Goal: Task Accomplishment & Management: Manage account settings

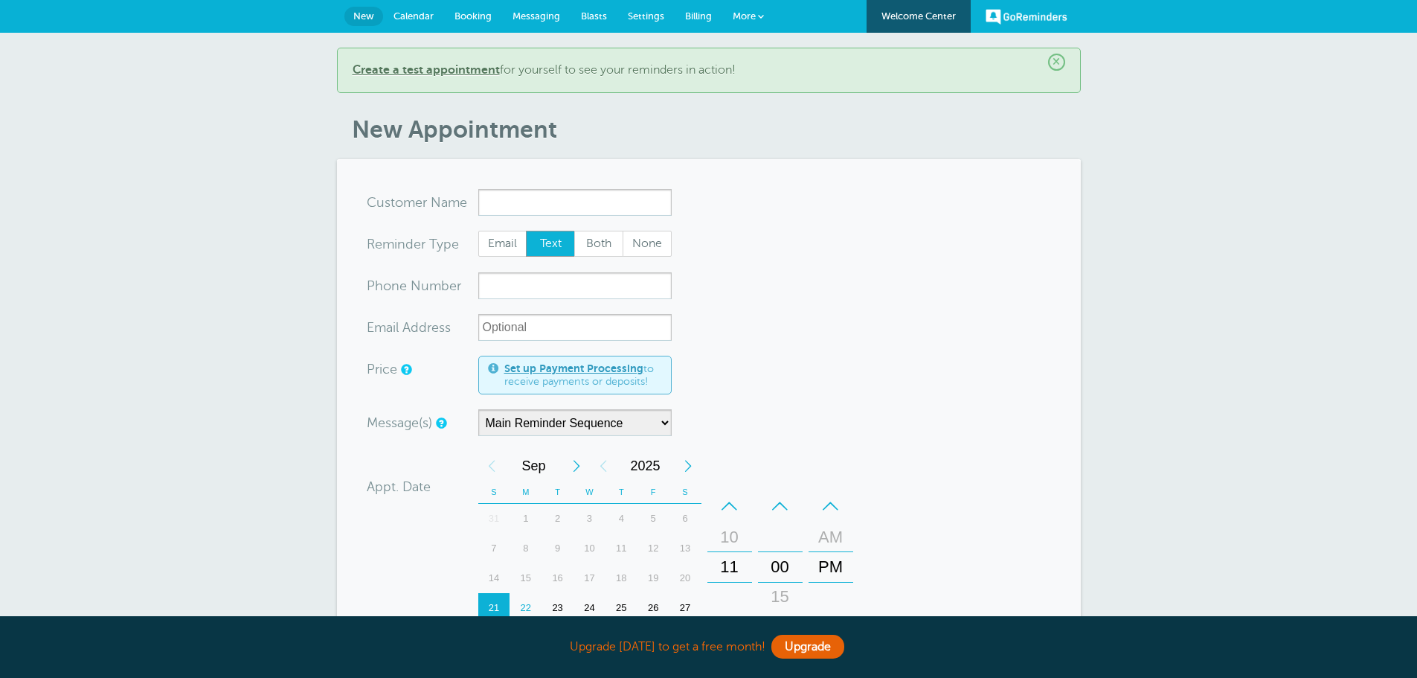
click at [393, 68] on b "Create a test appointment" at bounding box center [426, 69] width 147 height 13
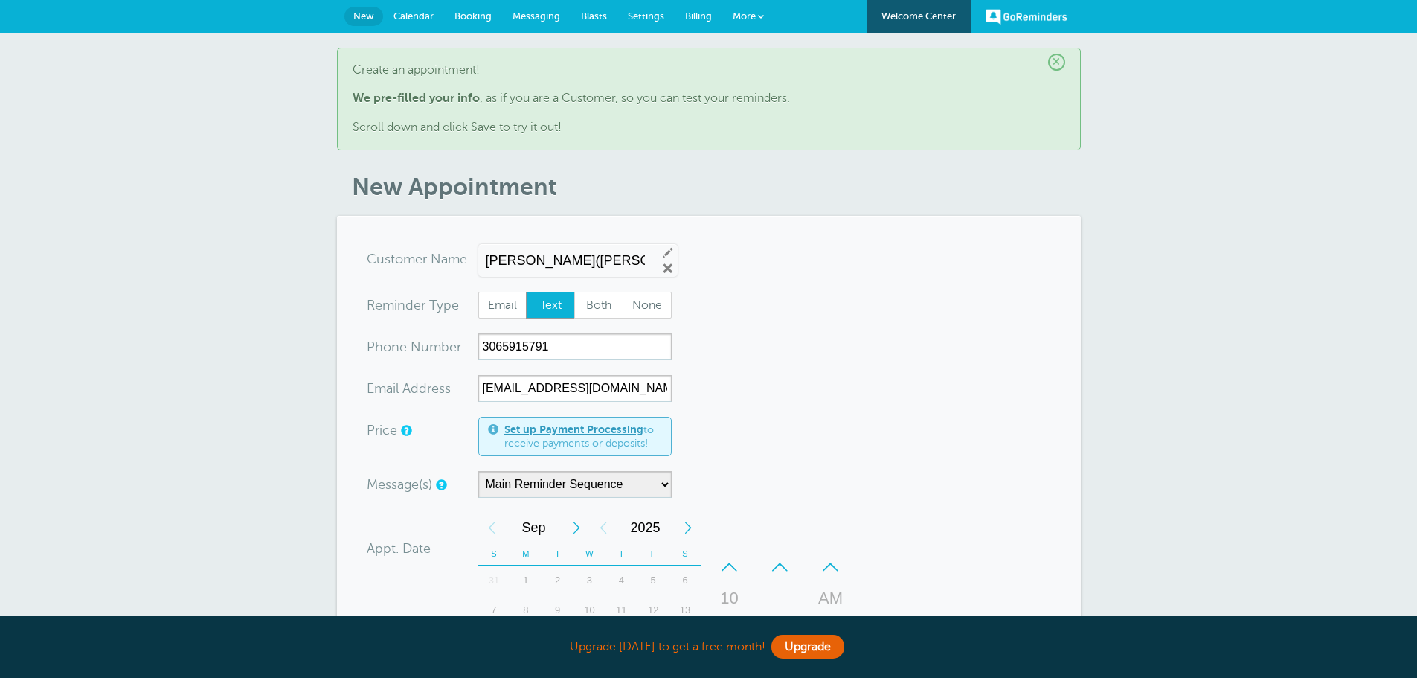
scroll to position [149, 0]
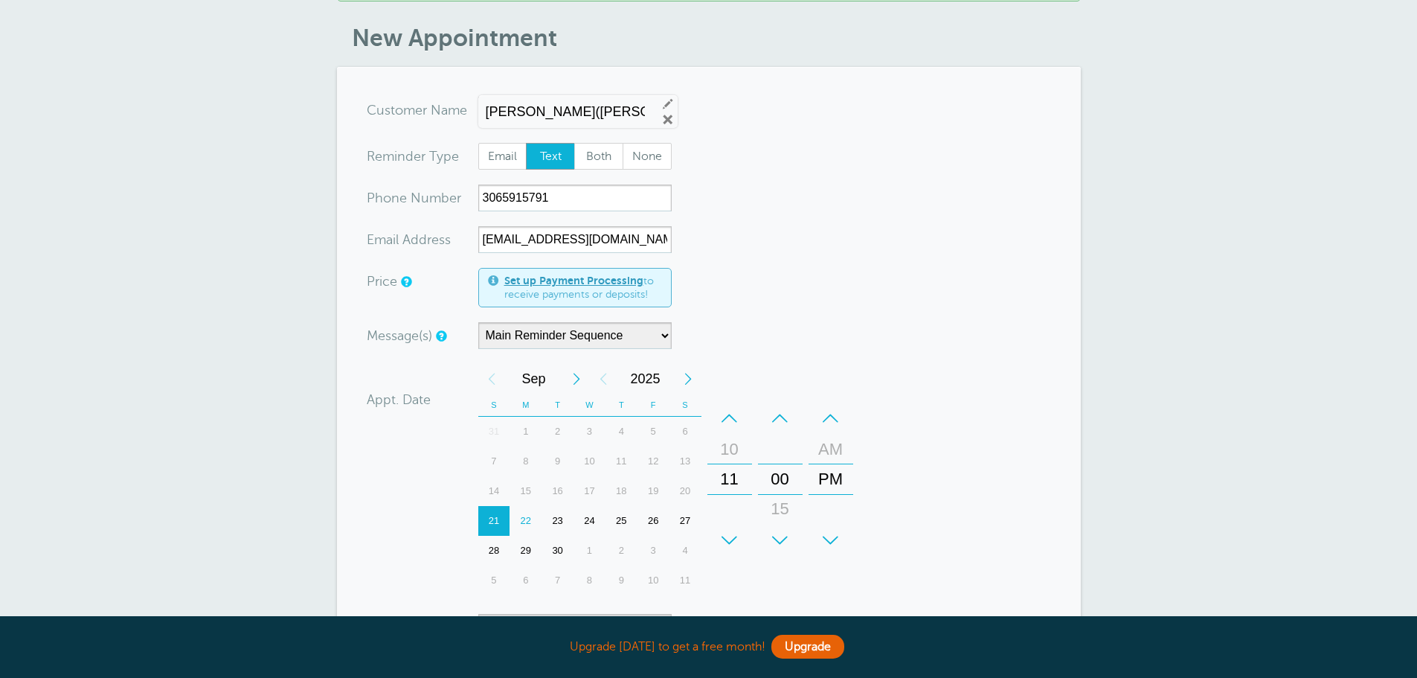
click at [599, 306] on div "Set up Payment Processing to receive payments or deposits!" at bounding box center [574, 287] width 193 height 39
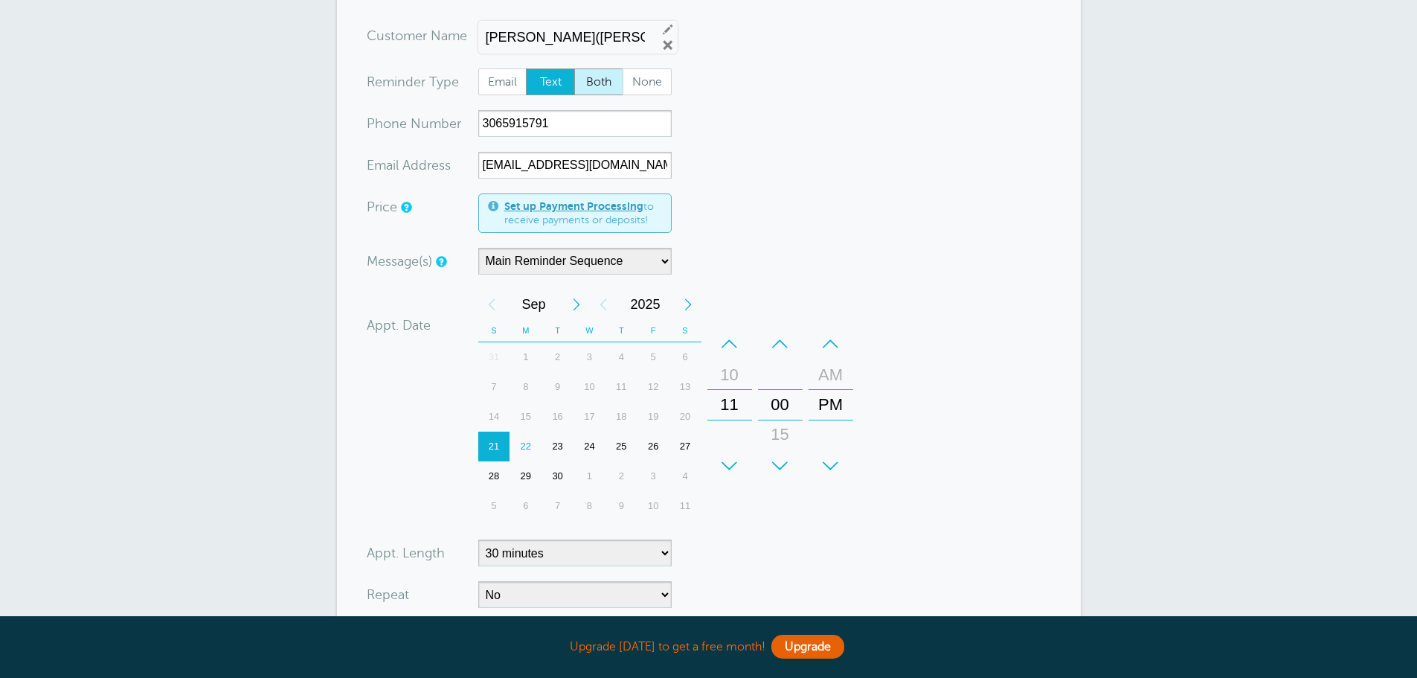
click at [605, 82] on span "Both" at bounding box center [599, 81] width 48 height 25
click at [574, 68] on input "Both" at bounding box center [574, 68] width 1 height 1
radio input "true"
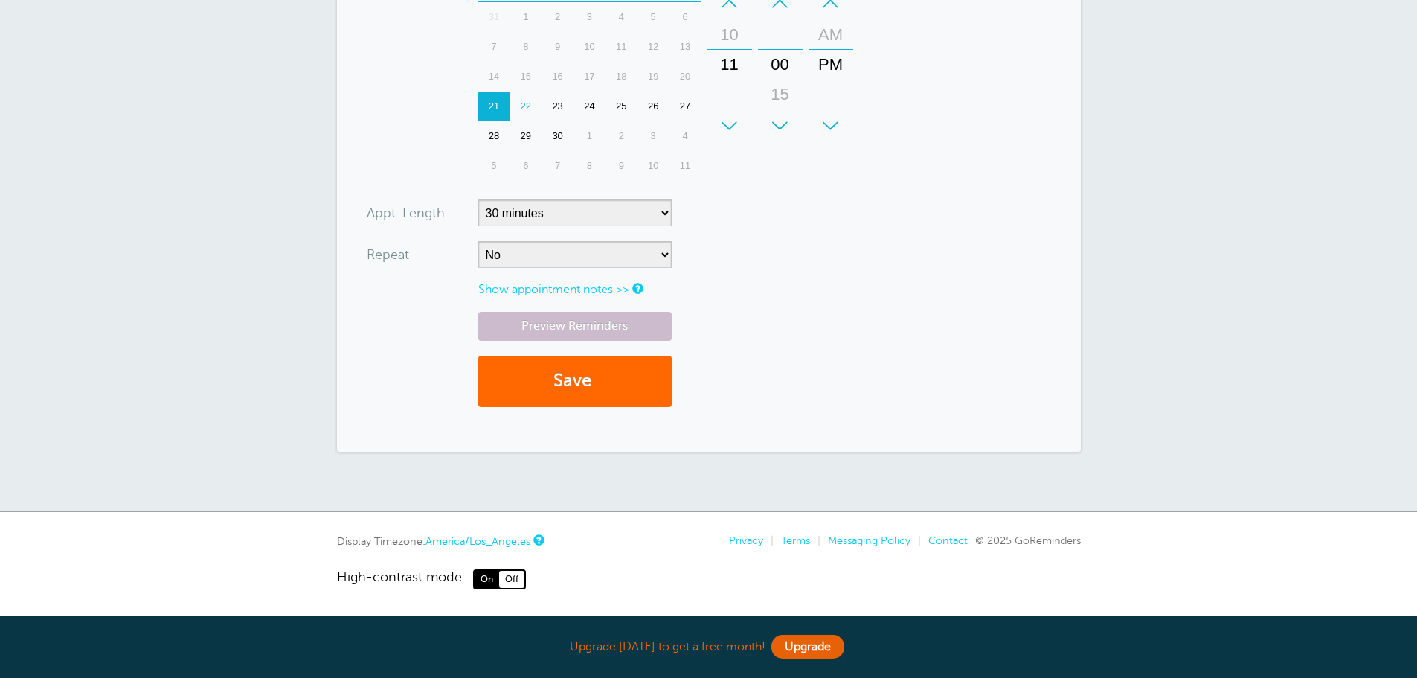
scroll to position [564, 0]
click at [586, 286] on link "Show appointment notes >>" at bounding box center [553, 288] width 151 height 13
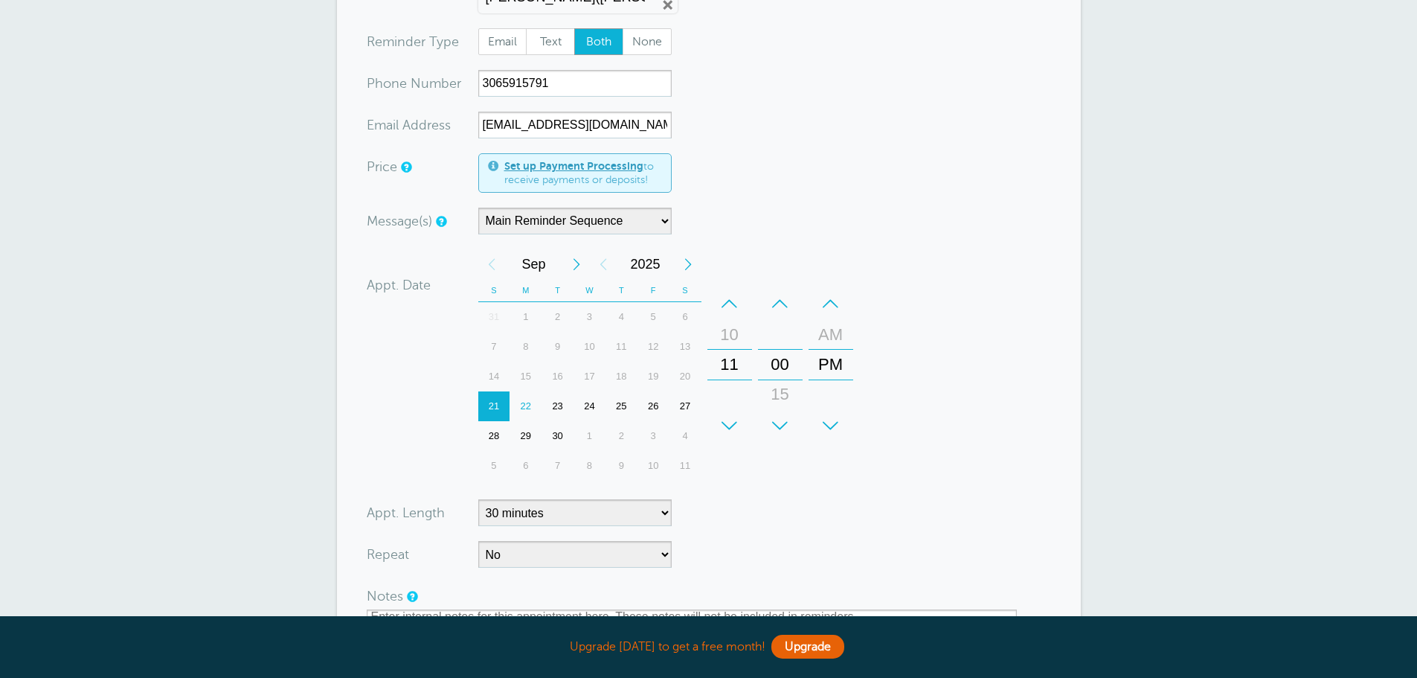
scroll to position [298, 0]
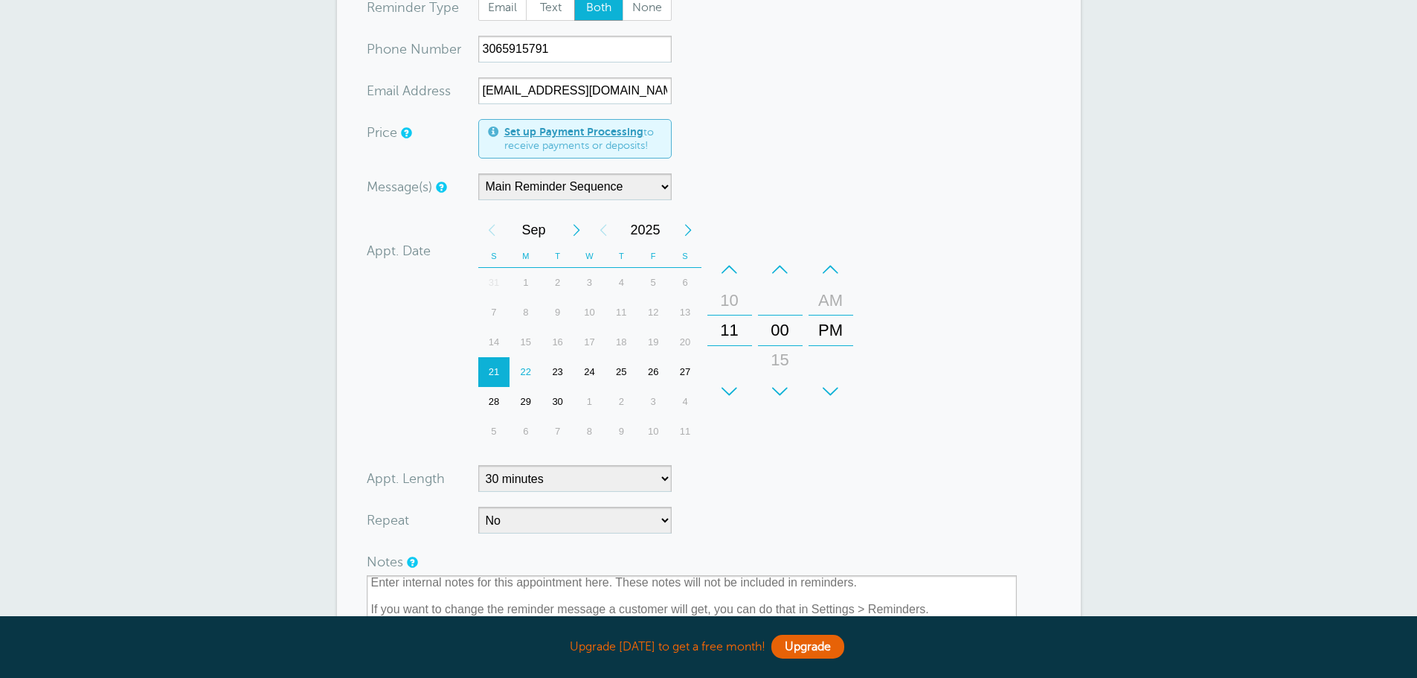
click at [521, 372] on div "22" at bounding box center [526, 372] width 32 height 30
click at [722, 332] on div "11" at bounding box center [730, 330] width 36 height 30
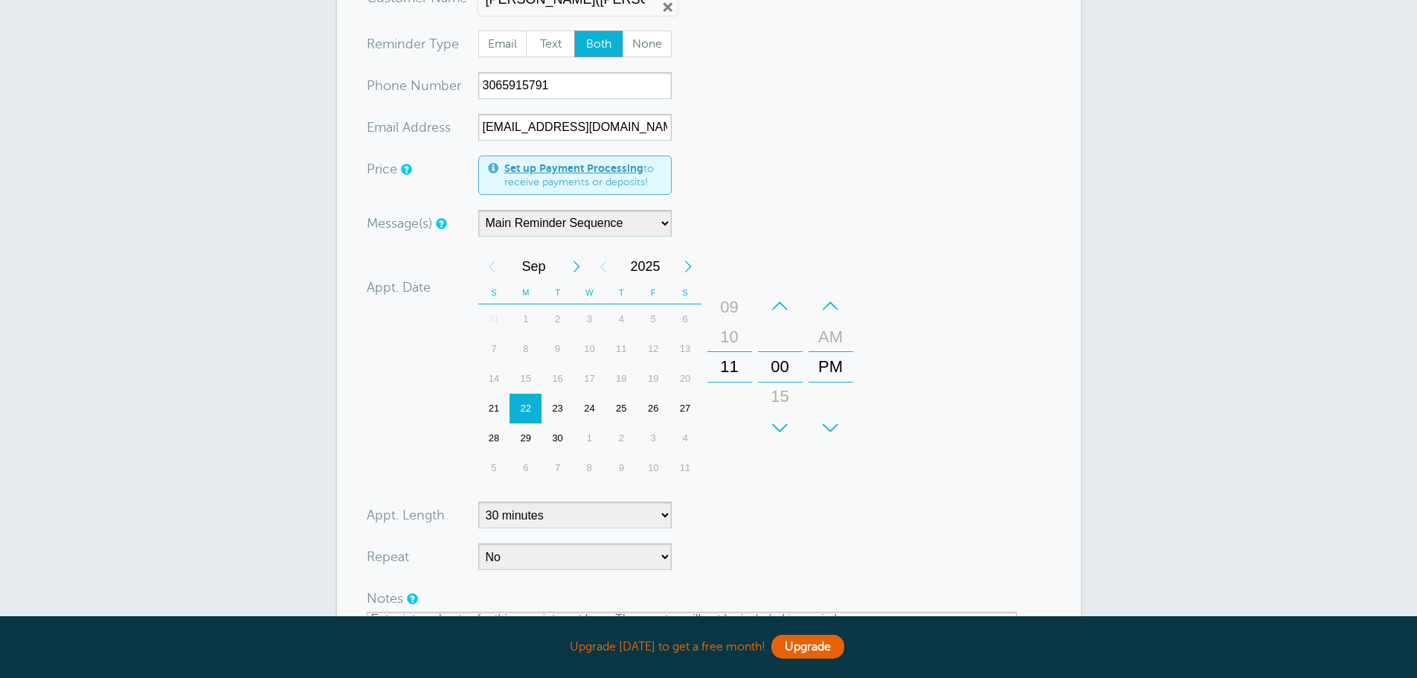
scroll to position [223, 0]
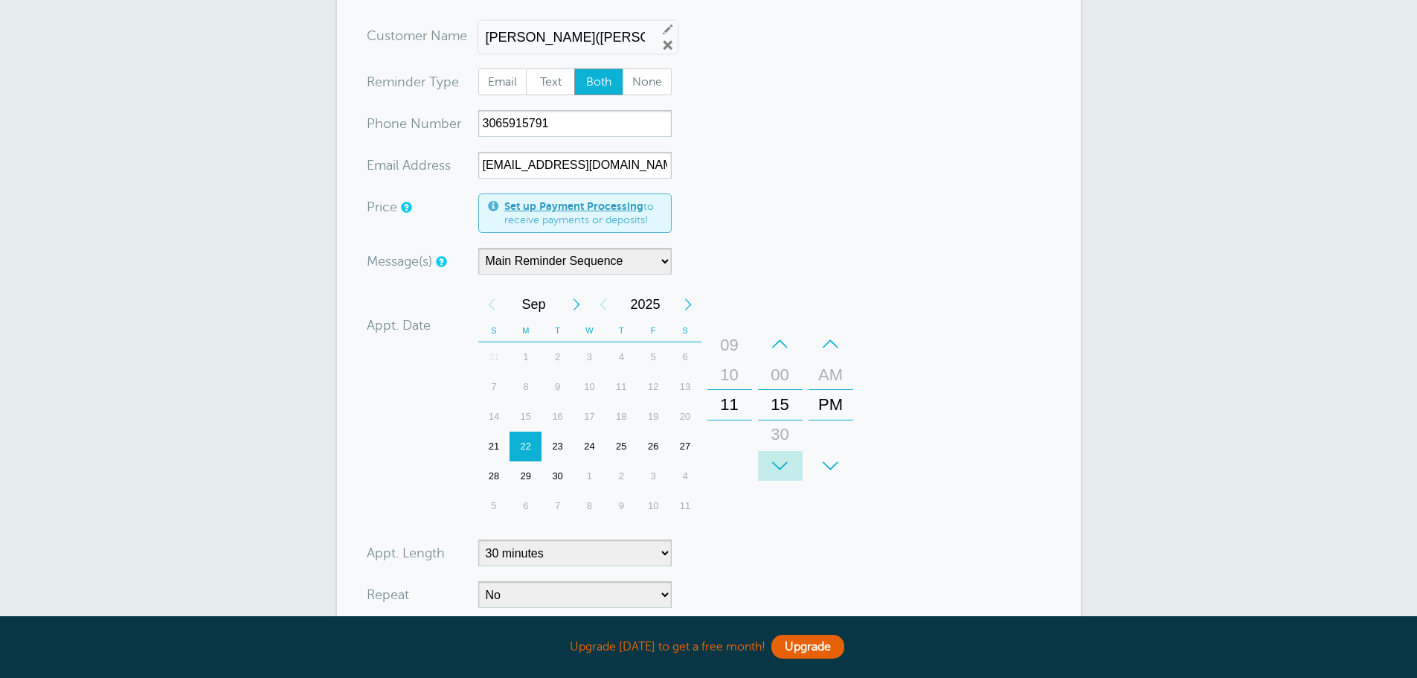
click at [784, 460] on div "+" at bounding box center [780, 466] width 45 height 30
click at [733, 420] on div "12 01 02 03 04 05 06 07 08 09 10 11" at bounding box center [729, 405] width 43 height 150
click at [728, 407] on div "11" at bounding box center [730, 405] width 36 height 30
click at [717, 403] on div "11" at bounding box center [730, 405] width 36 height 30
click at [730, 408] on div "11" at bounding box center [730, 405] width 36 height 30
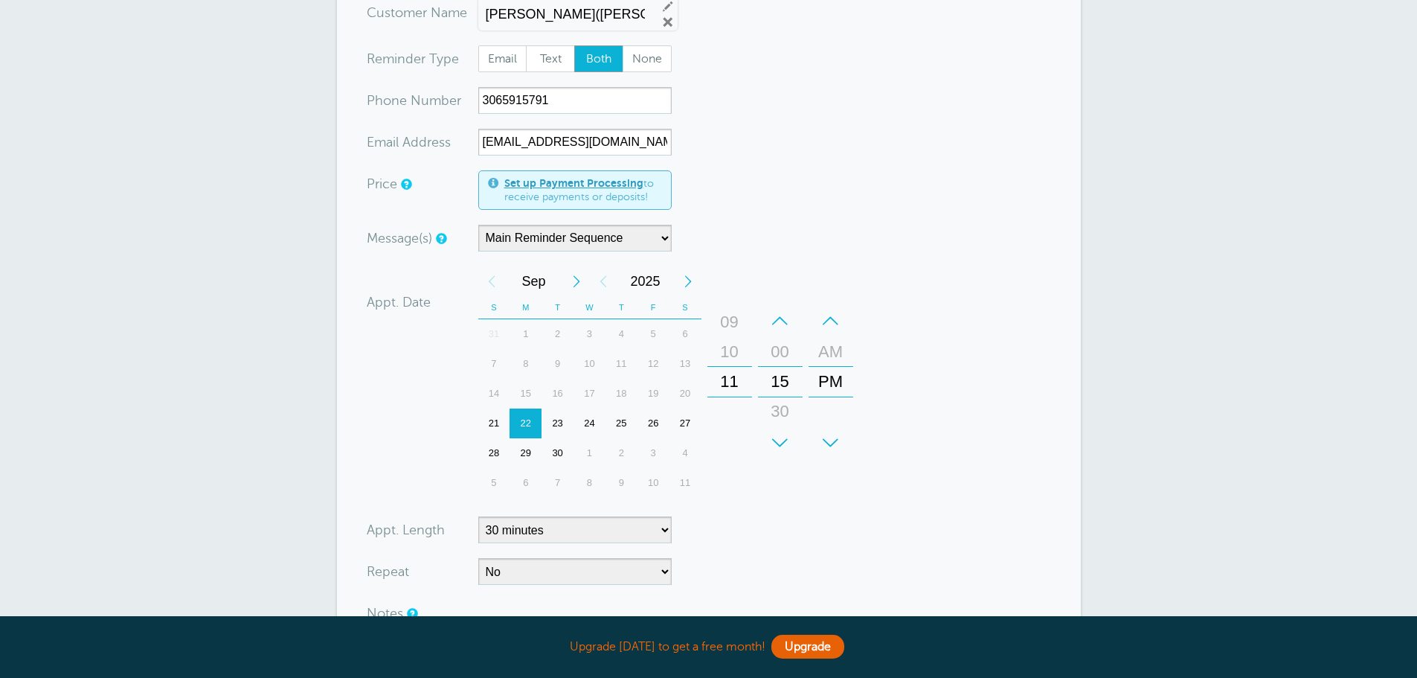
scroll to position [298, 0]
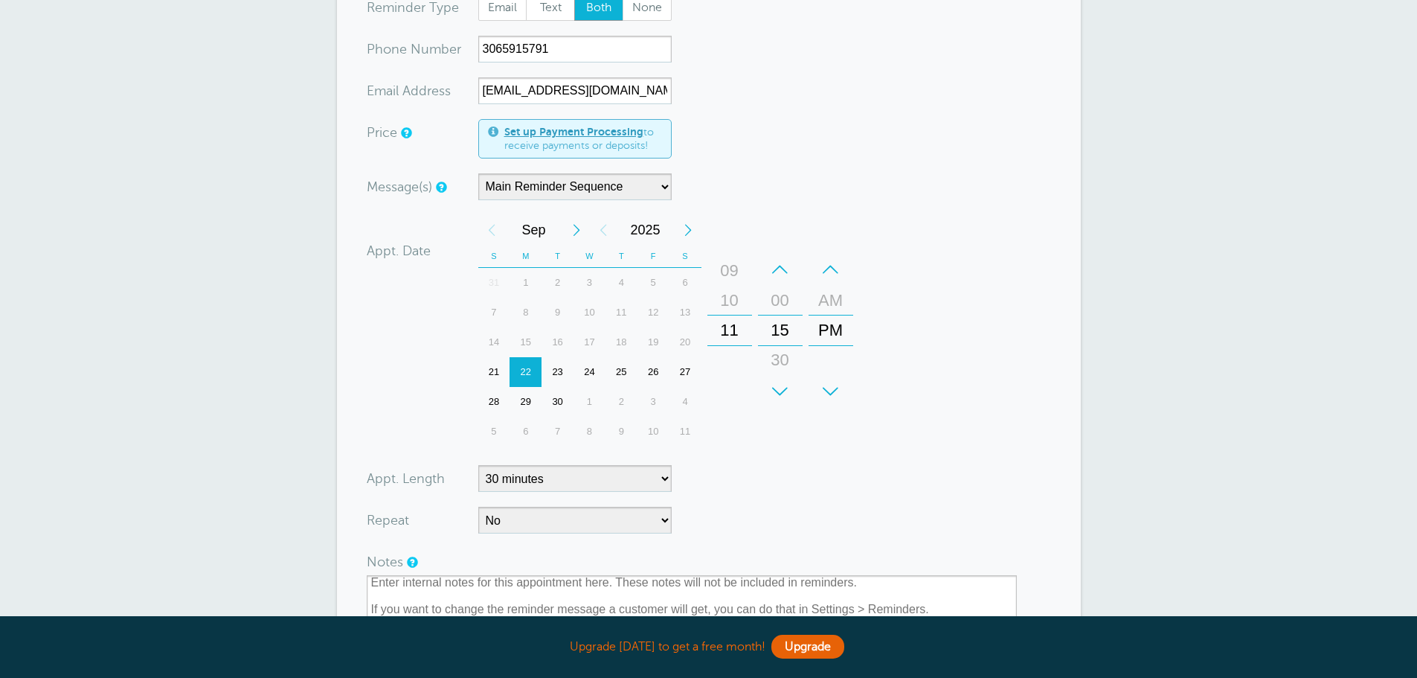
click at [731, 290] on div "10" at bounding box center [730, 301] width 36 height 30
click at [726, 268] on div "–" at bounding box center [729, 269] width 45 height 30
click at [727, 268] on div "–" at bounding box center [729, 269] width 45 height 30
click at [728, 268] on div "–" at bounding box center [729, 269] width 45 height 30
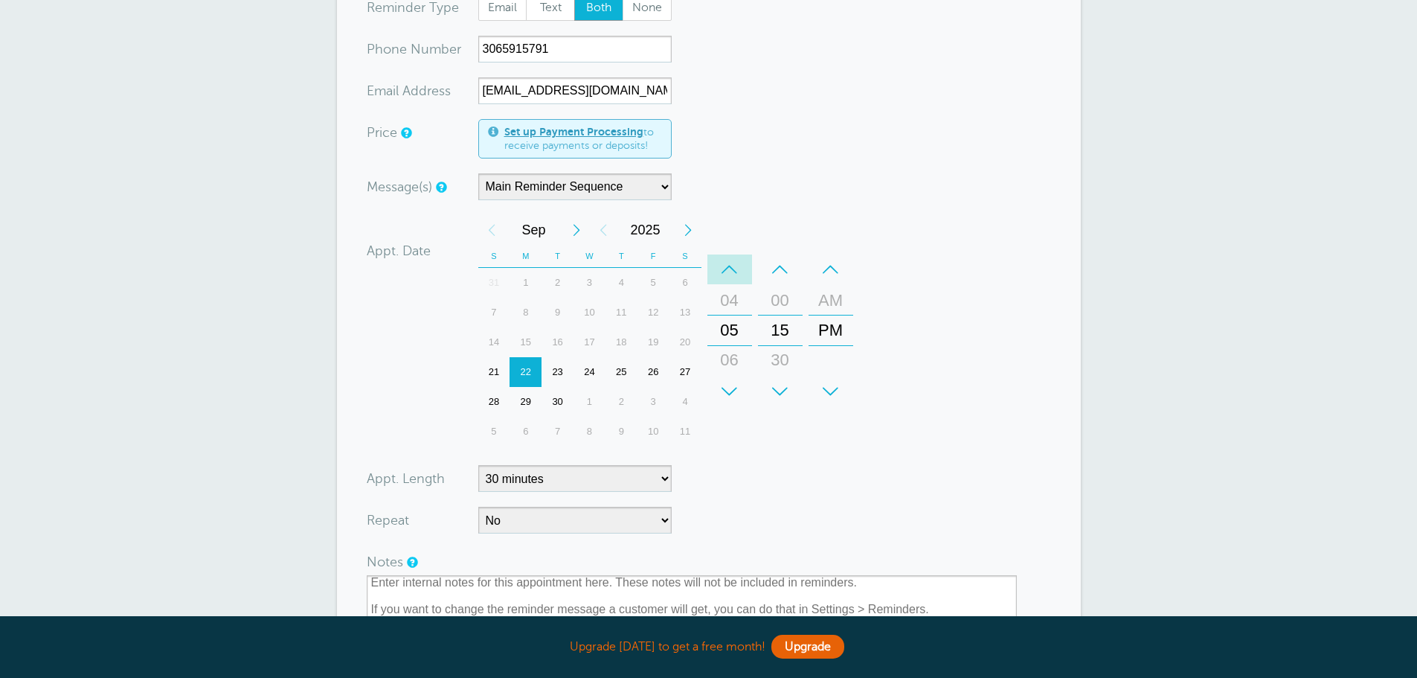
click at [728, 268] on div "–" at bounding box center [729, 269] width 45 height 30
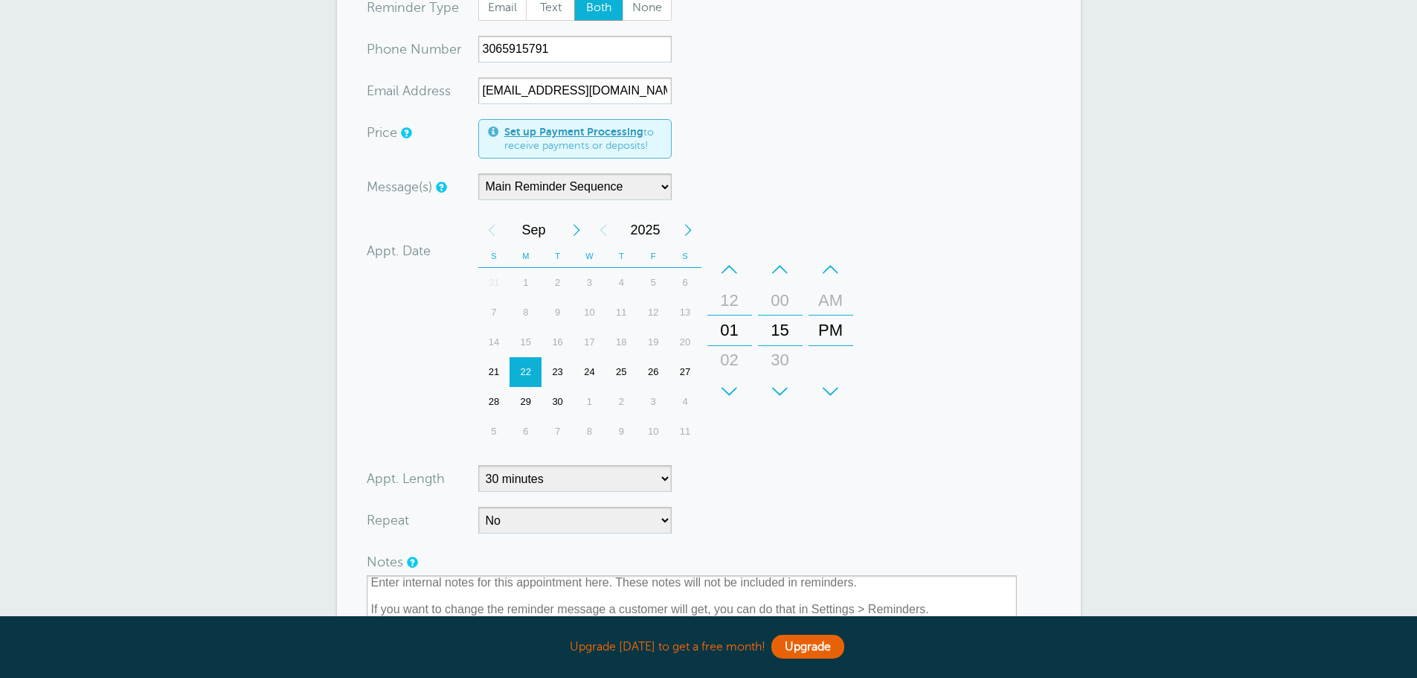
click at [728, 268] on div "–" at bounding box center [729, 269] width 45 height 30
click at [780, 300] on div "00" at bounding box center [780, 301] width 36 height 30
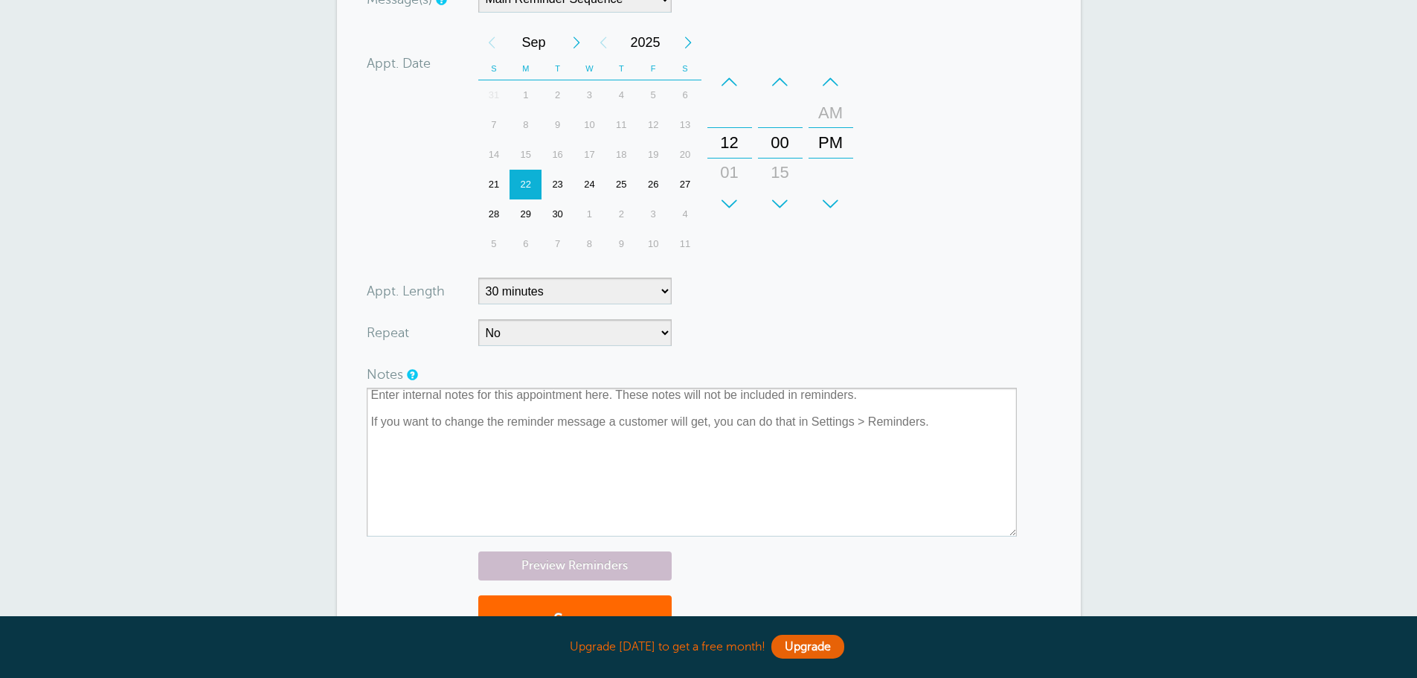
scroll to position [521, 0]
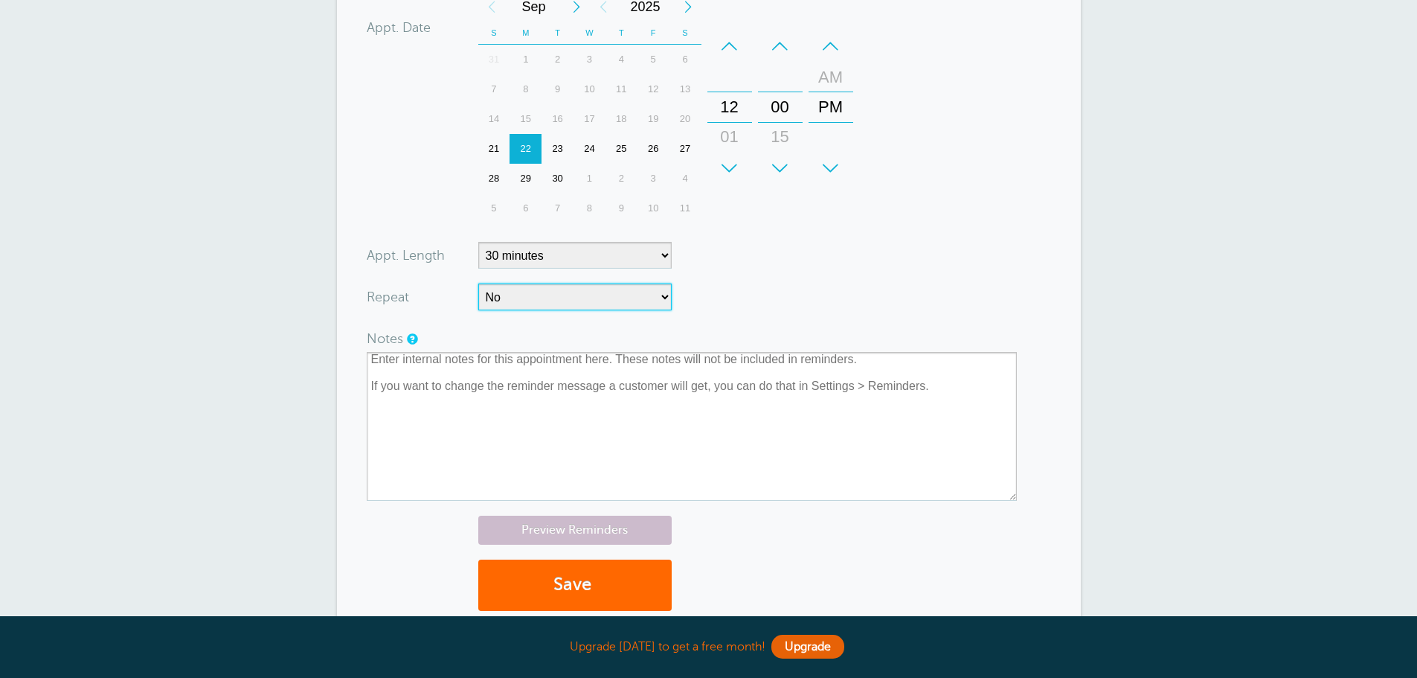
click at [661, 299] on select "No Daily Weekly Every 2 weeks Every 3 weeks Every 4 weeks Monthly Every 5 weeks…" at bounding box center [574, 296] width 193 height 27
click at [1251, 290] on div "× Create an appointment! We pre-filled your info , as if you are a Customer, so…" at bounding box center [708, 114] width 1417 height 1204
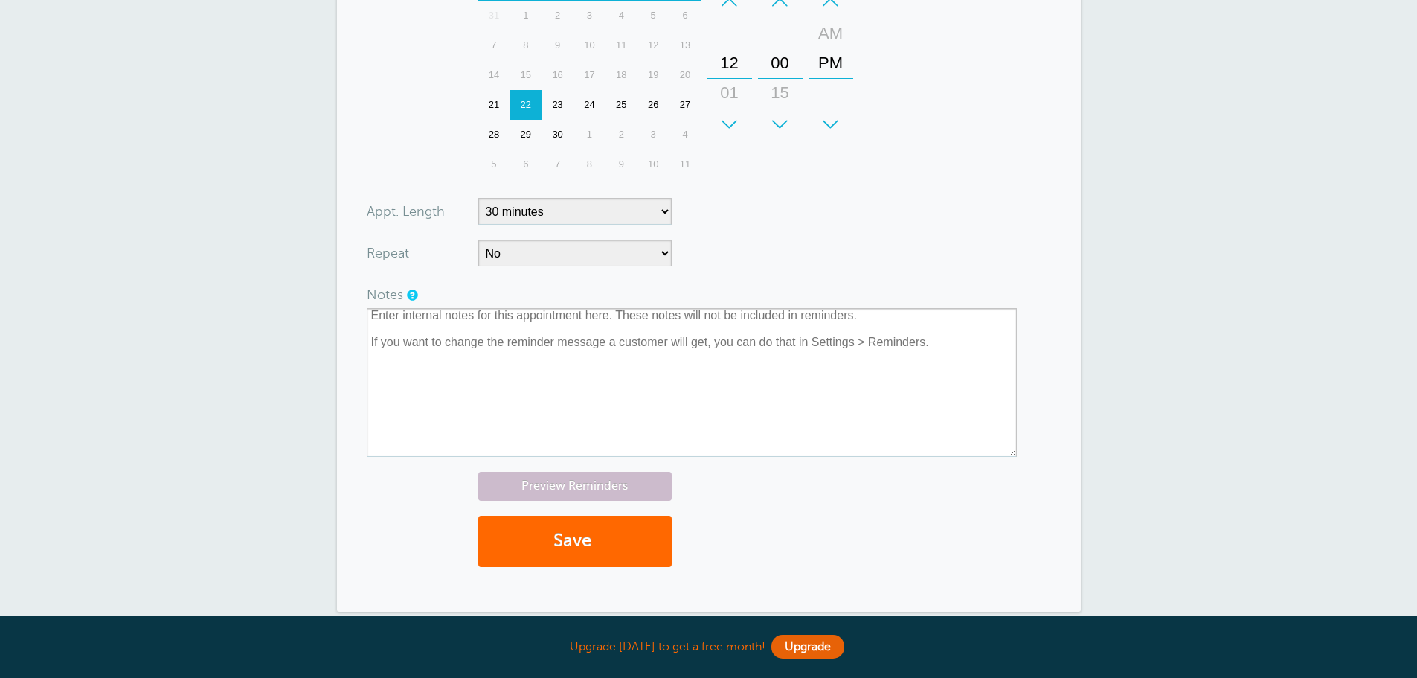
scroll to position [595, 0]
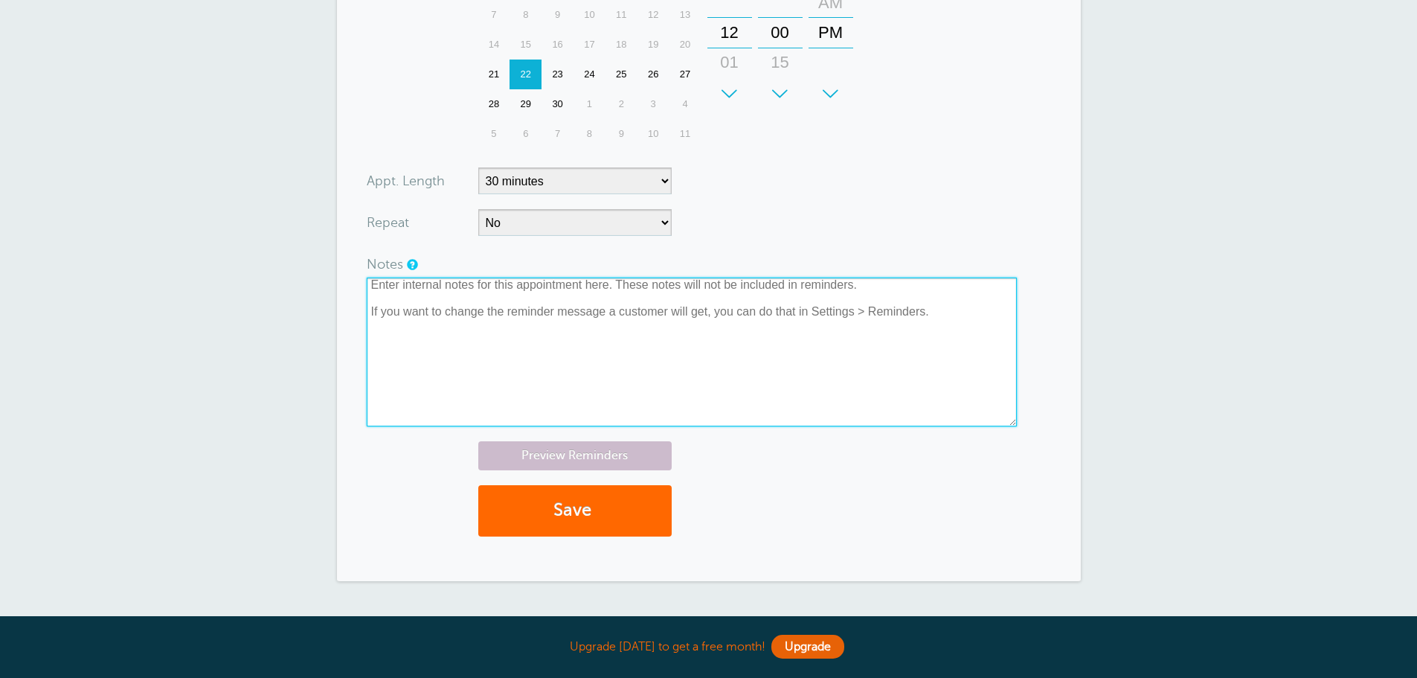
drag, startPoint x: 966, startPoint y: 320, endPoint x: 390, endPoint y: 307, distance: 575.9
click at [390, 307] on textarea at bounding box center [692, 351] width 650 height 149
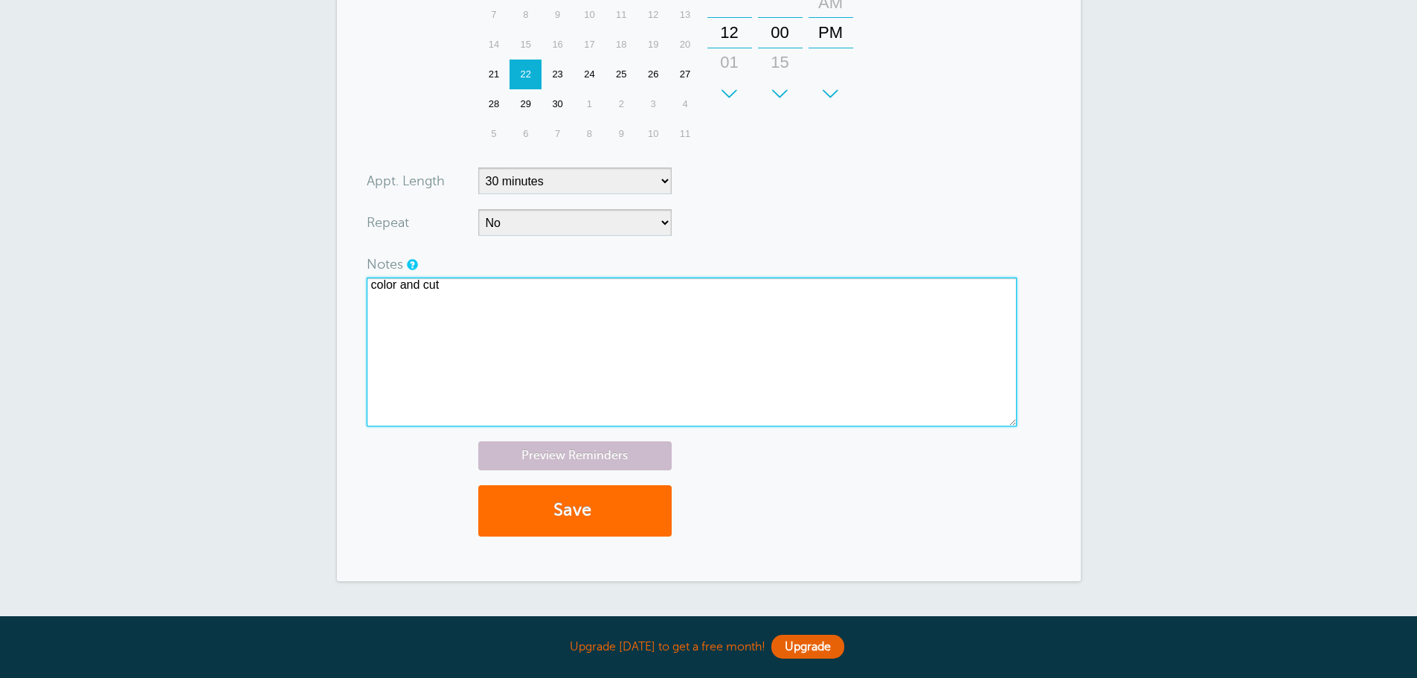
type textarea "color and cut"
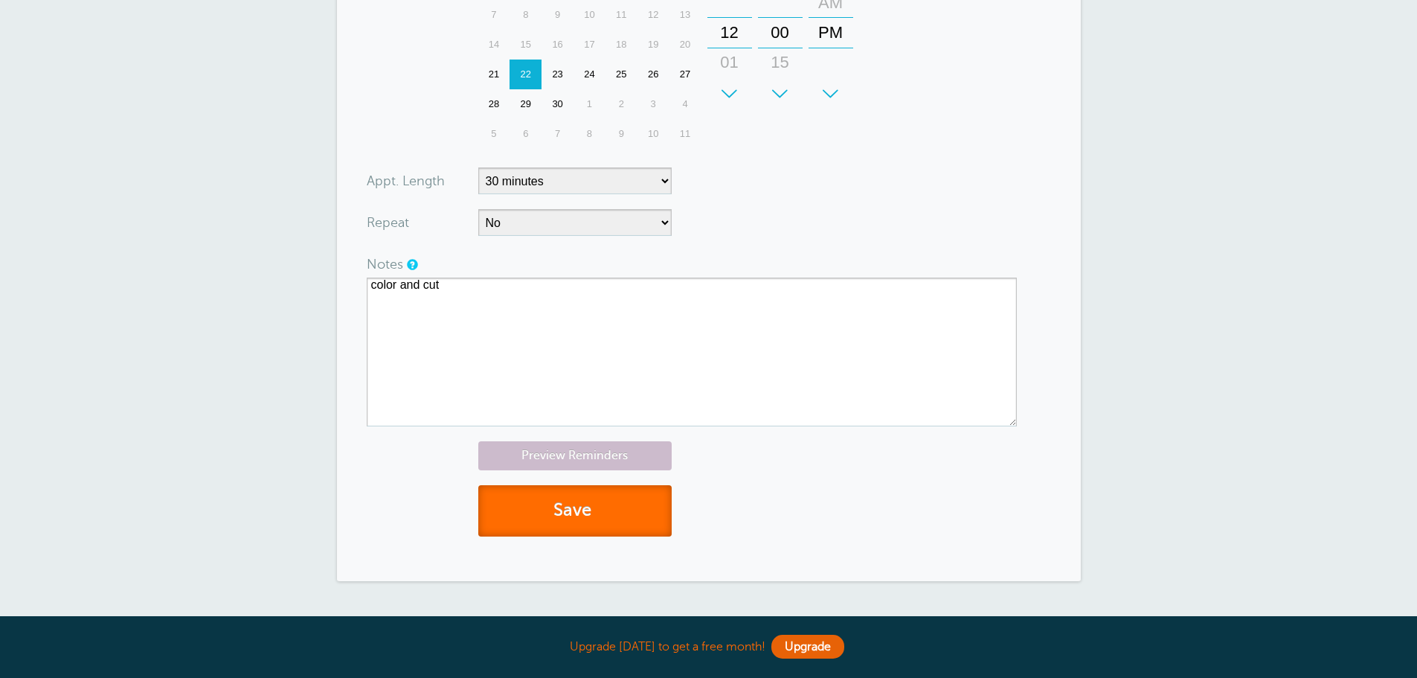
click at [565, 513] on button "Save" at bounding box center [574, 510] width 193 height 51
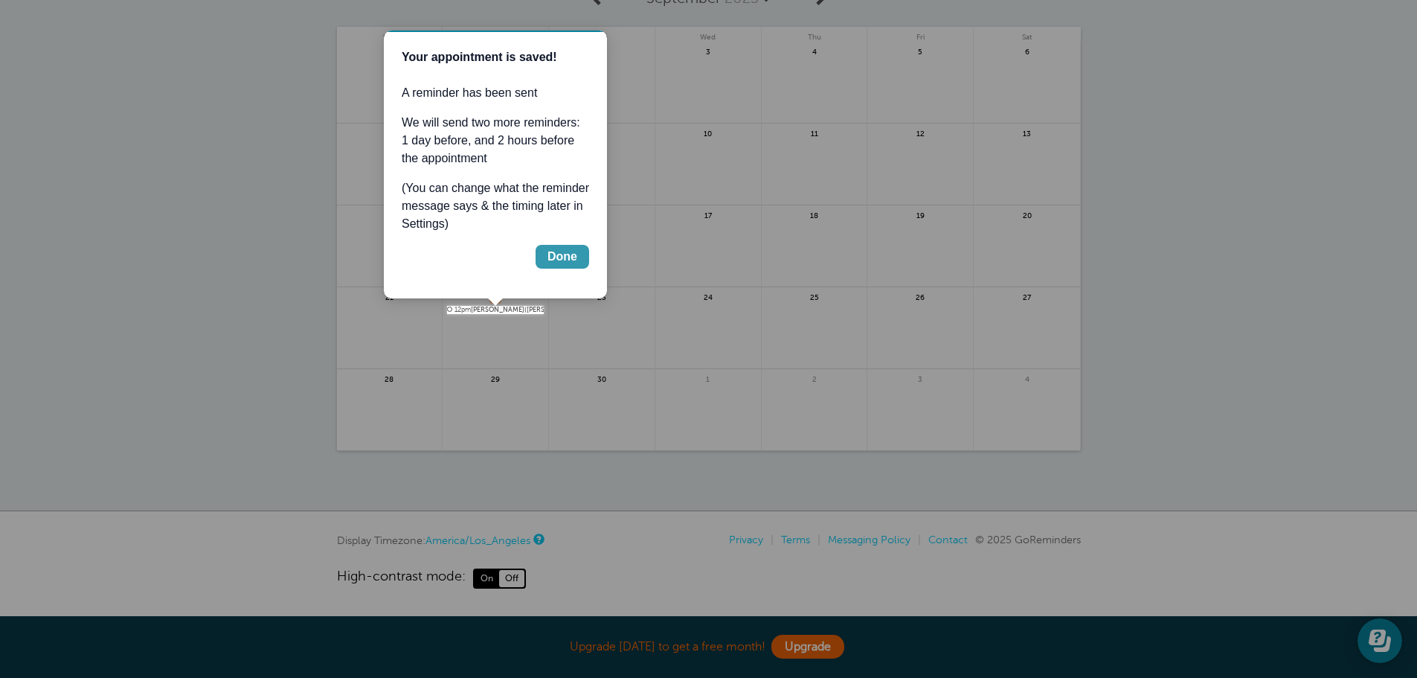
click at [560, 257] on div "Done" at bounding box center [562, 257] width 30 height 18
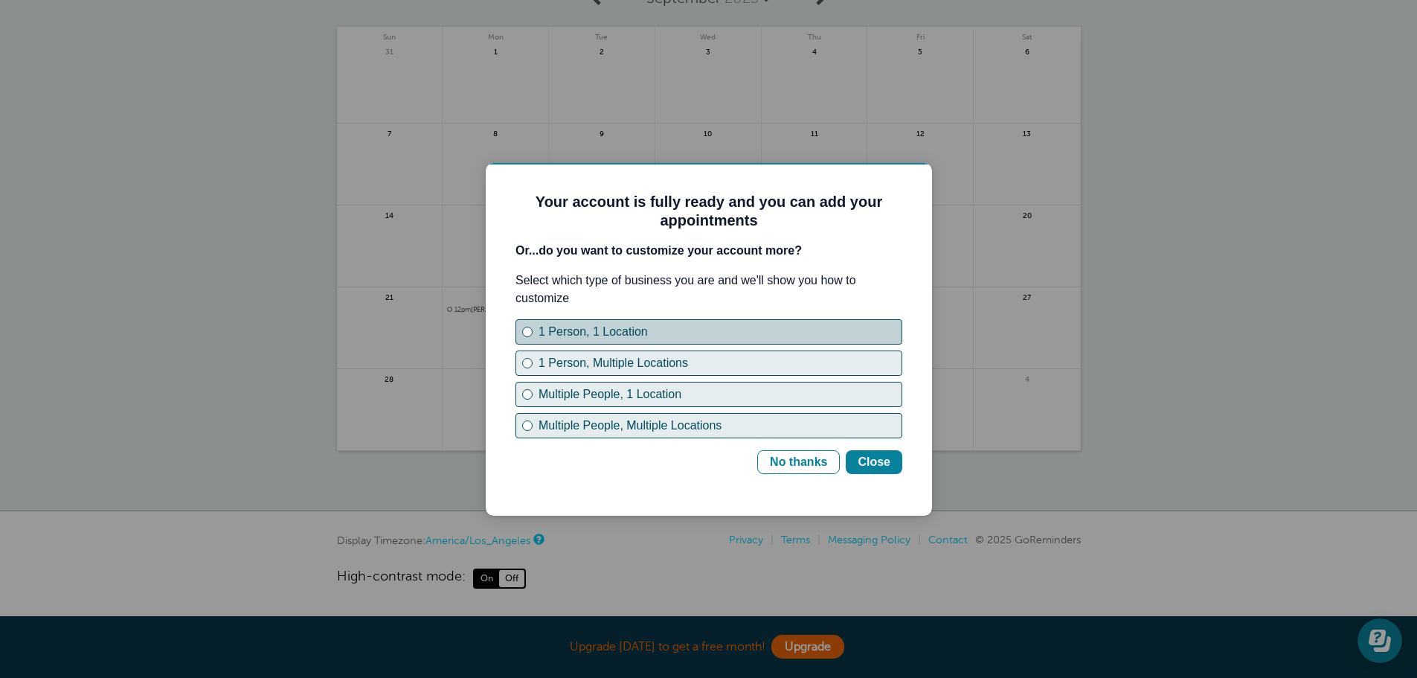
click at [529, 330] on div "1 Person, 1 Location" at bounding box center [527, 332] width 6 height 6
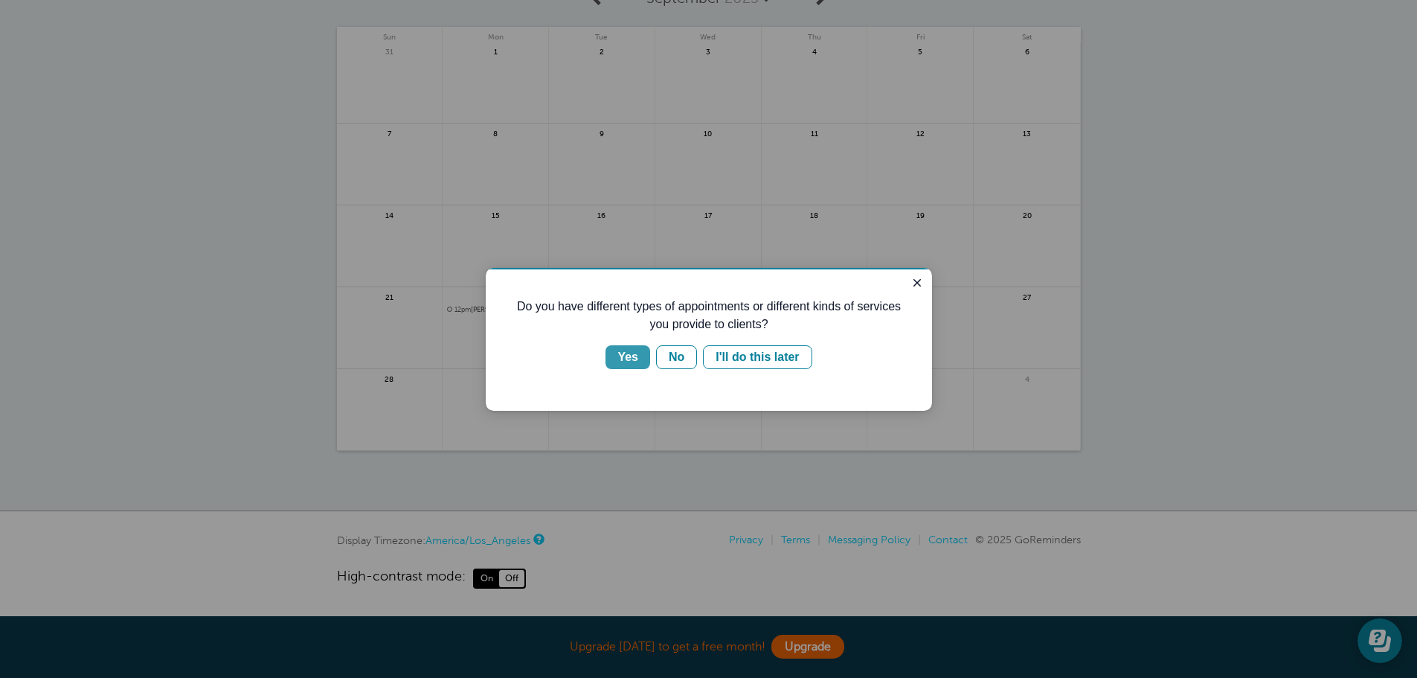
click at [634, 351] on div "Yes" at bounding box center [627, 357] width 21 height 18
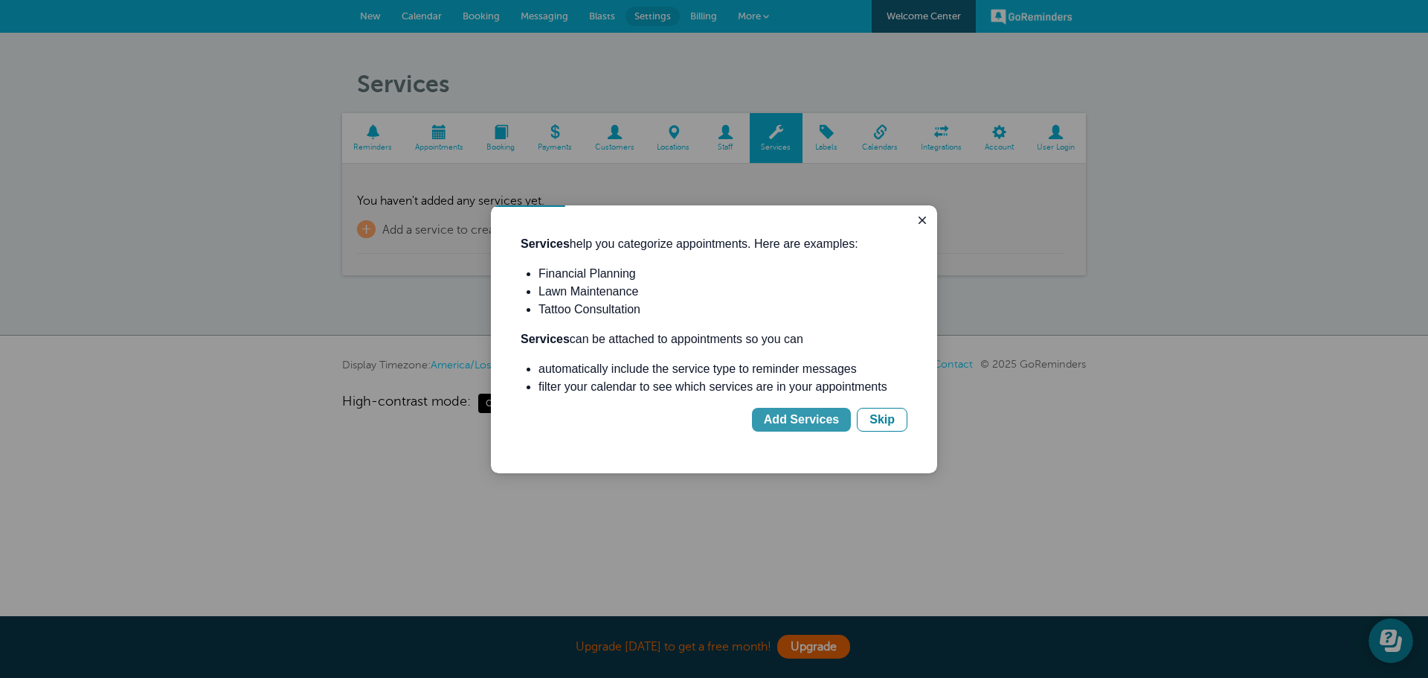
click at [797, 417] on div "Add Services" at bounding box center [801, 420] width 75 height 18
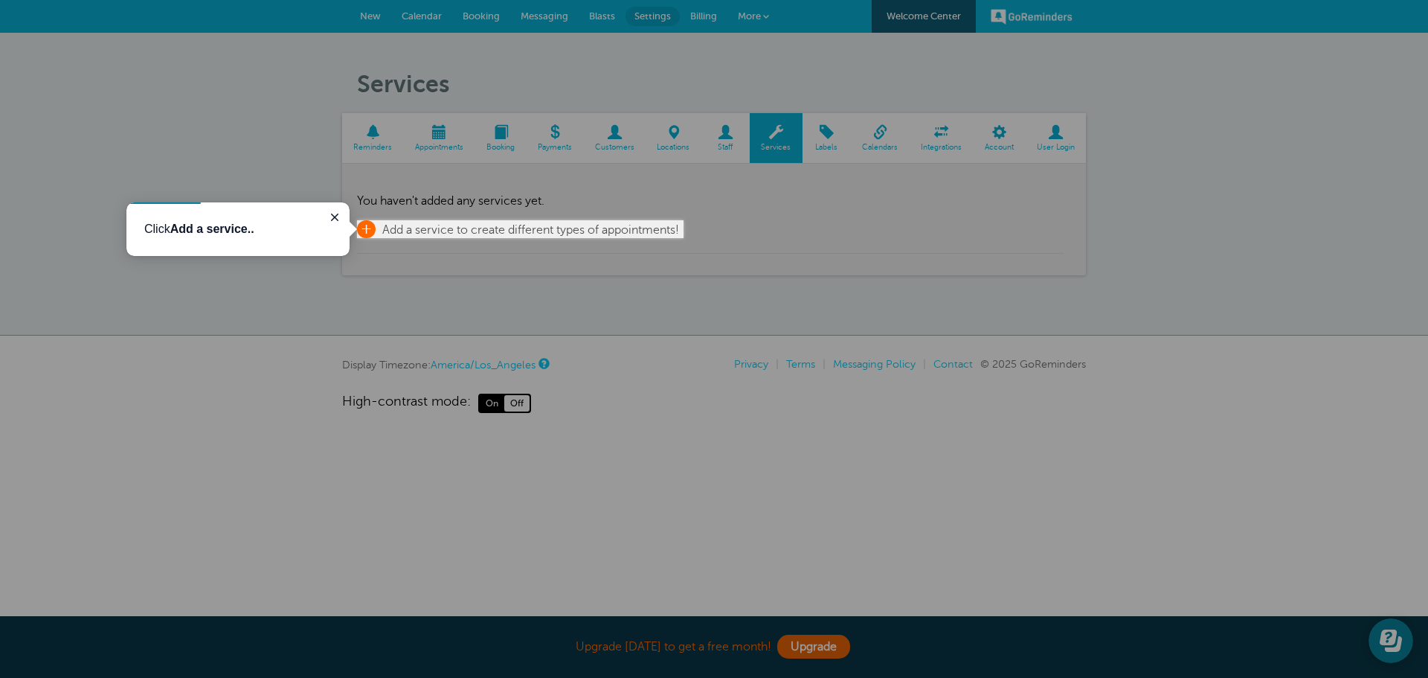
click at [367, 226] on span "+" at bounding box center [366, 229] width 19 height 18
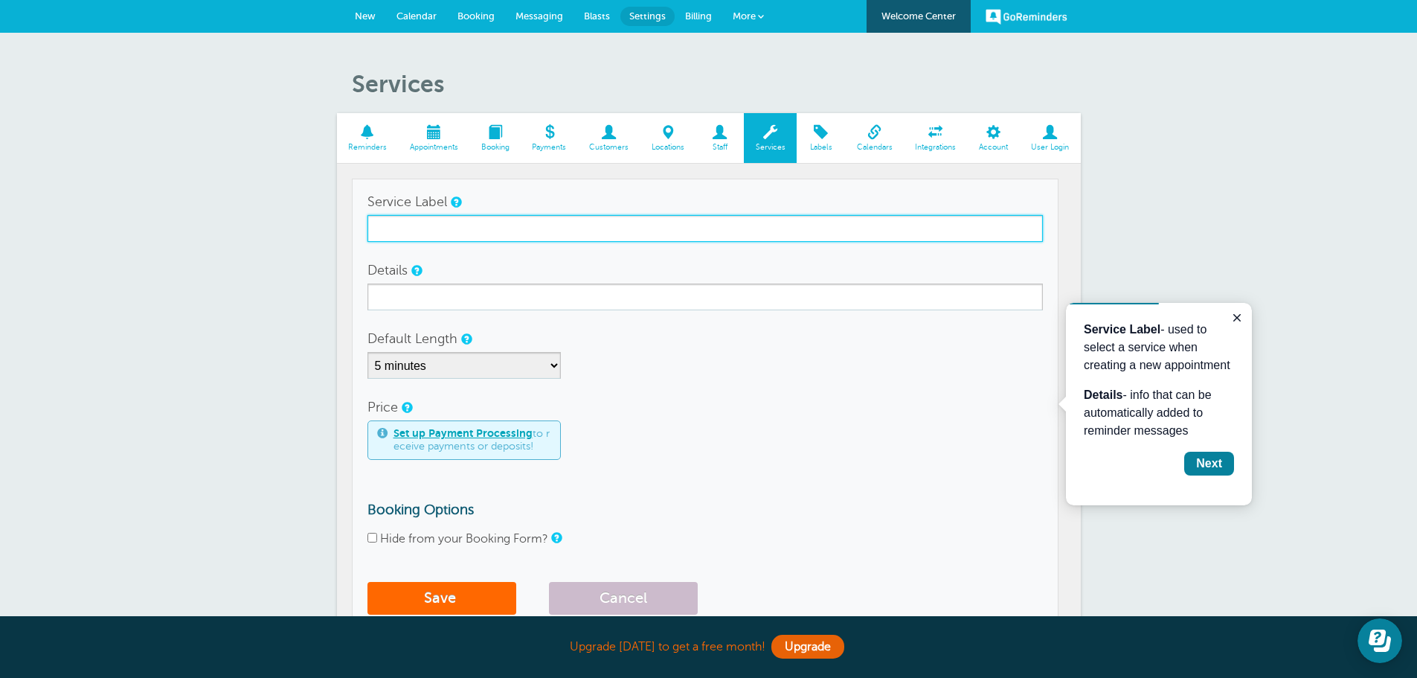
click at [452, 226] on input "Service Label" at bounding box center [704, 228] width 675 height 27
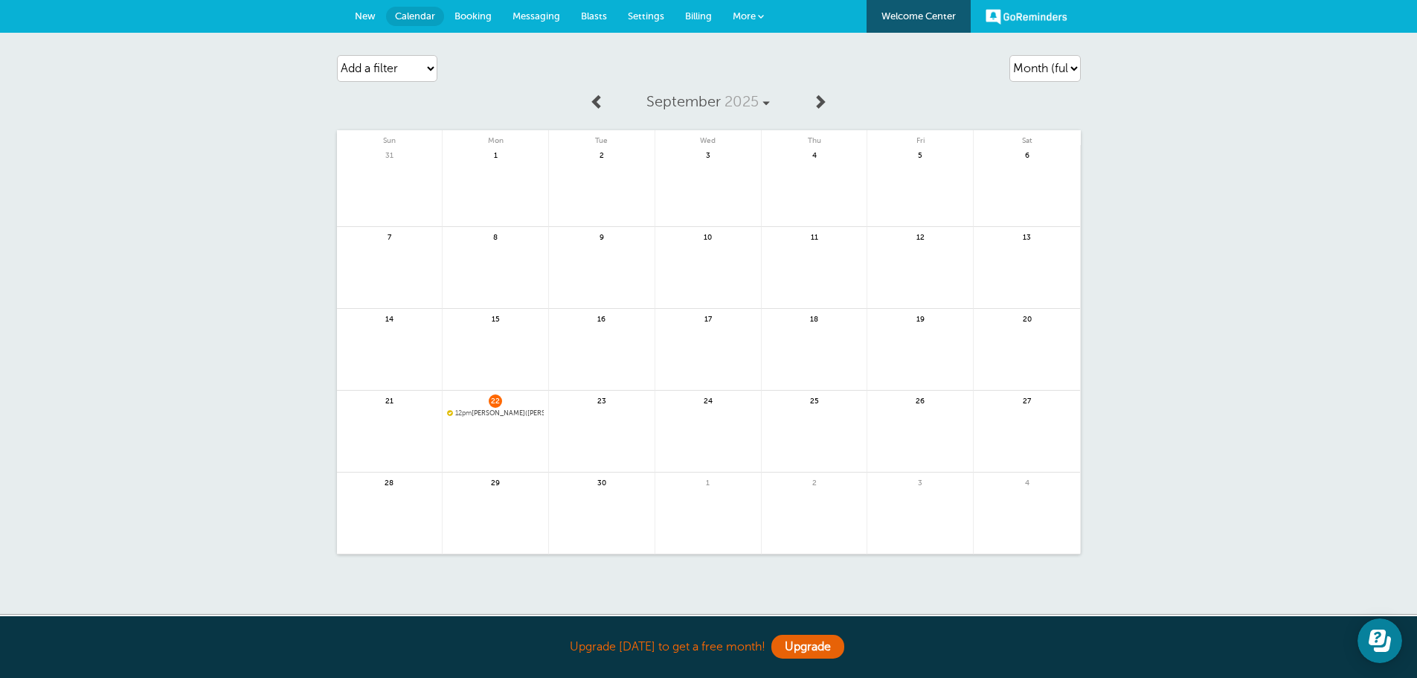
click at [475, 15] on span "Booking" at bounding box center [472, 15] width 37 height 11
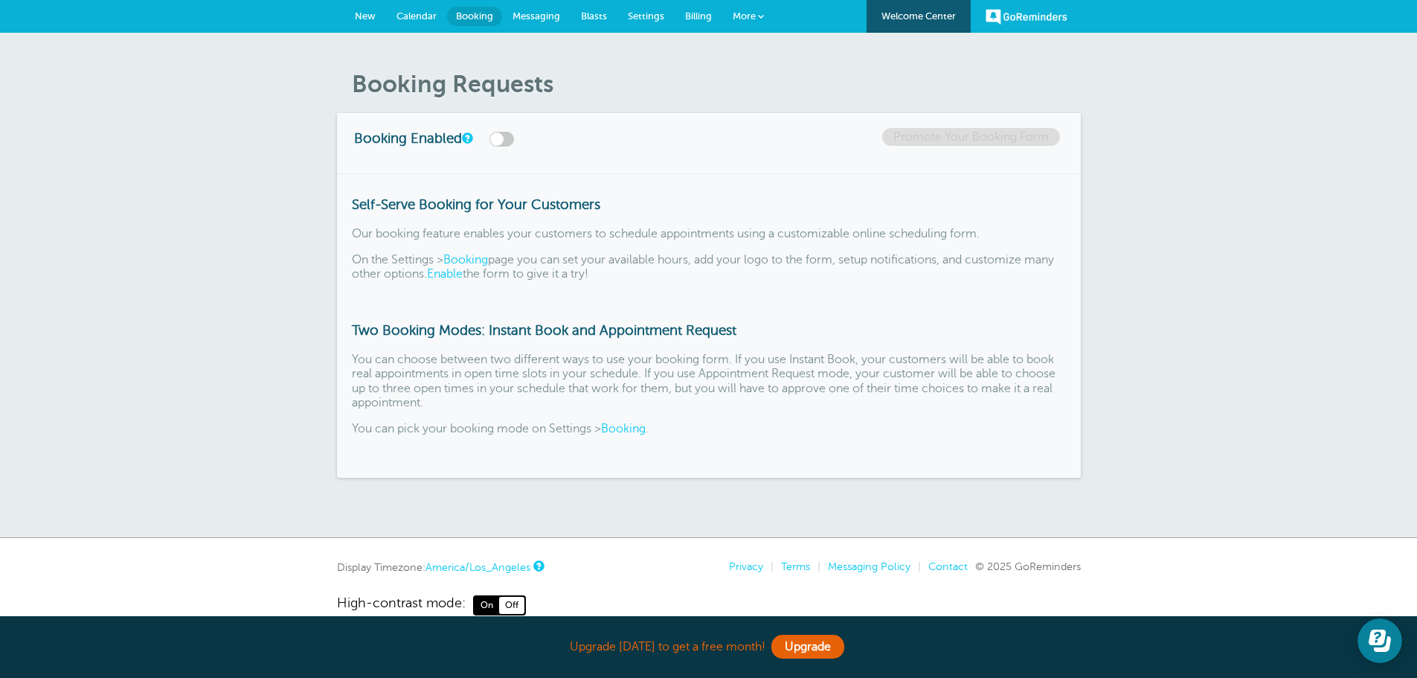
click at [641, 16] on span "Settings" at bounding box center [646, 15] width 36 height 11
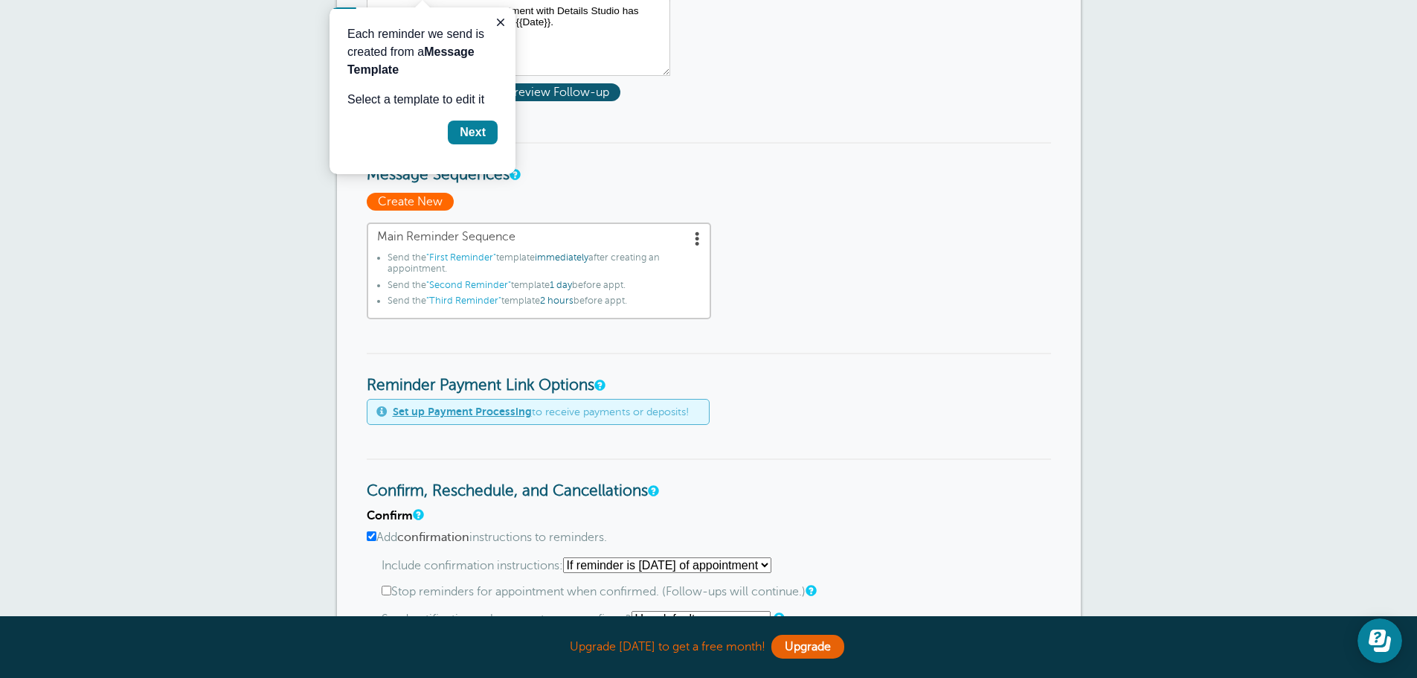
scroll to position [298, 0]
click at [498, 19] on icon "Close guide" at bounding box center [500, 22] width 7 height 7
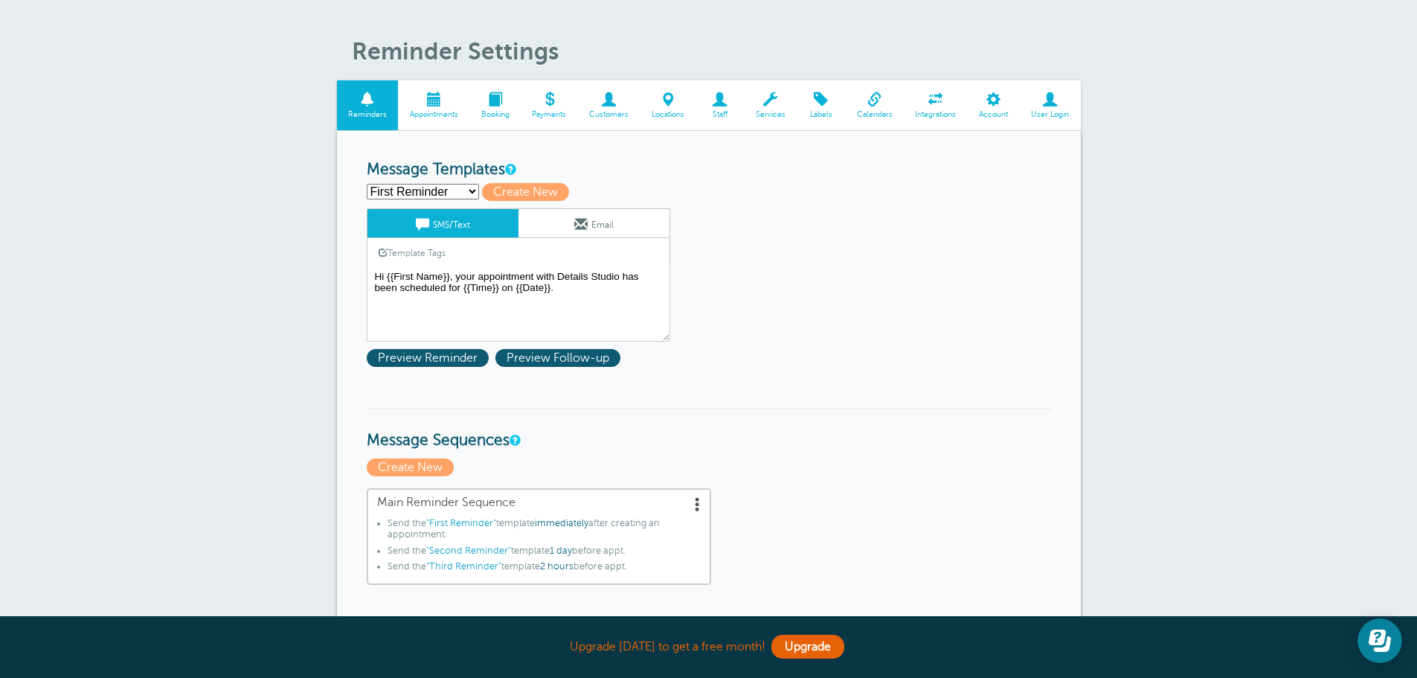
scroll to position [0, 0]
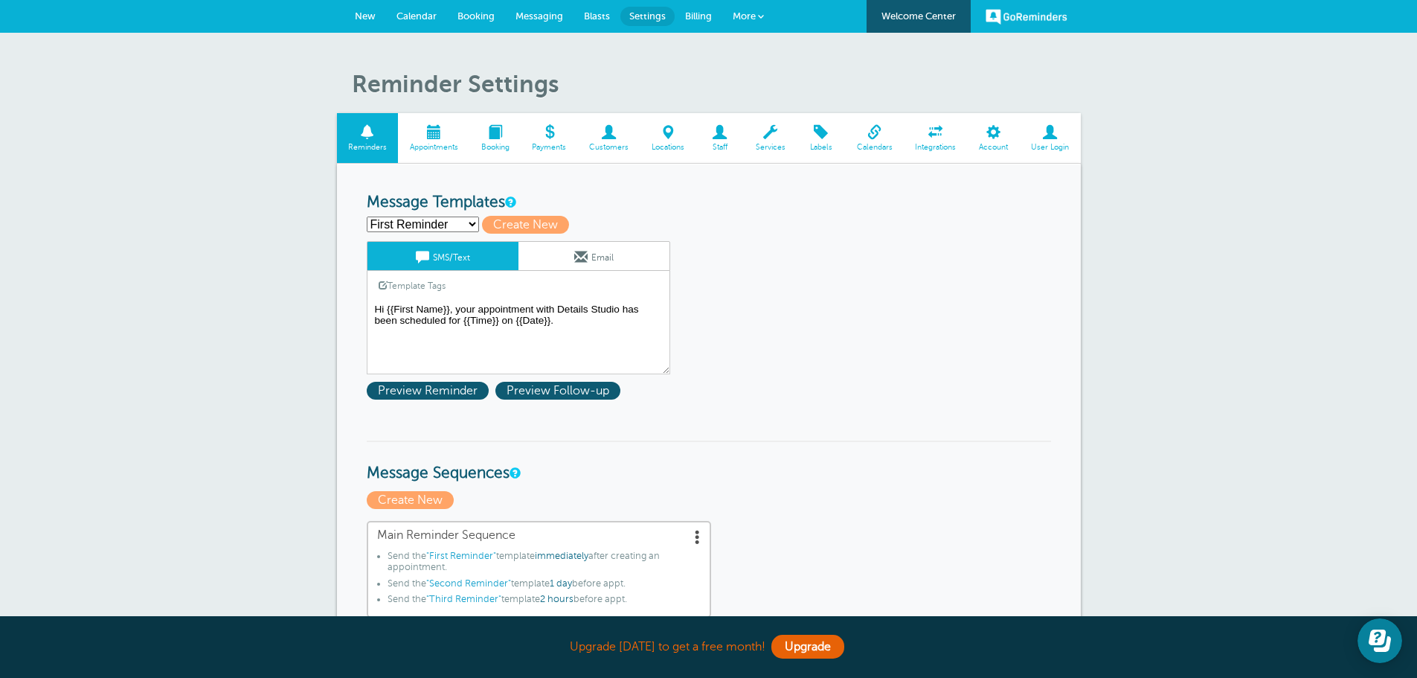
click at [770, 135] on span at bounding box center [770, 132] width 53 height 14
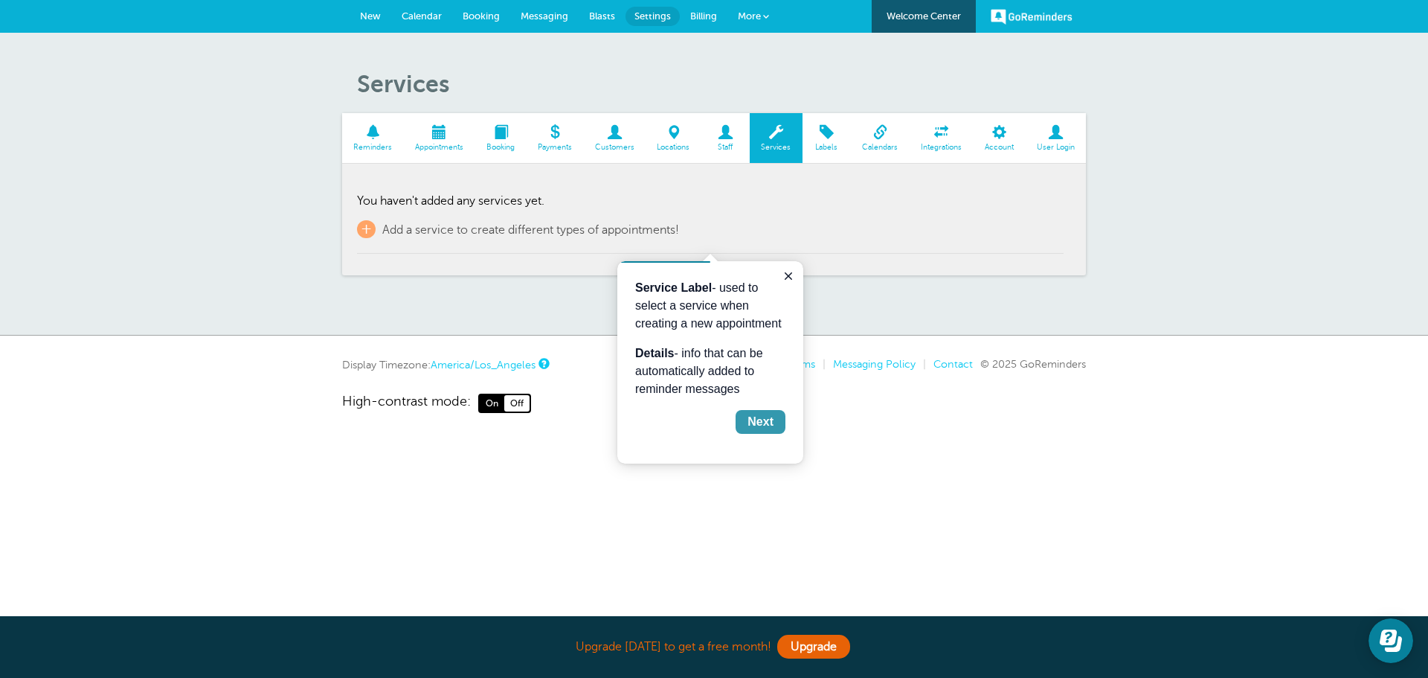
click at [761, 423] on div "Next" at bounding box center [761, 422] width 26 height 18
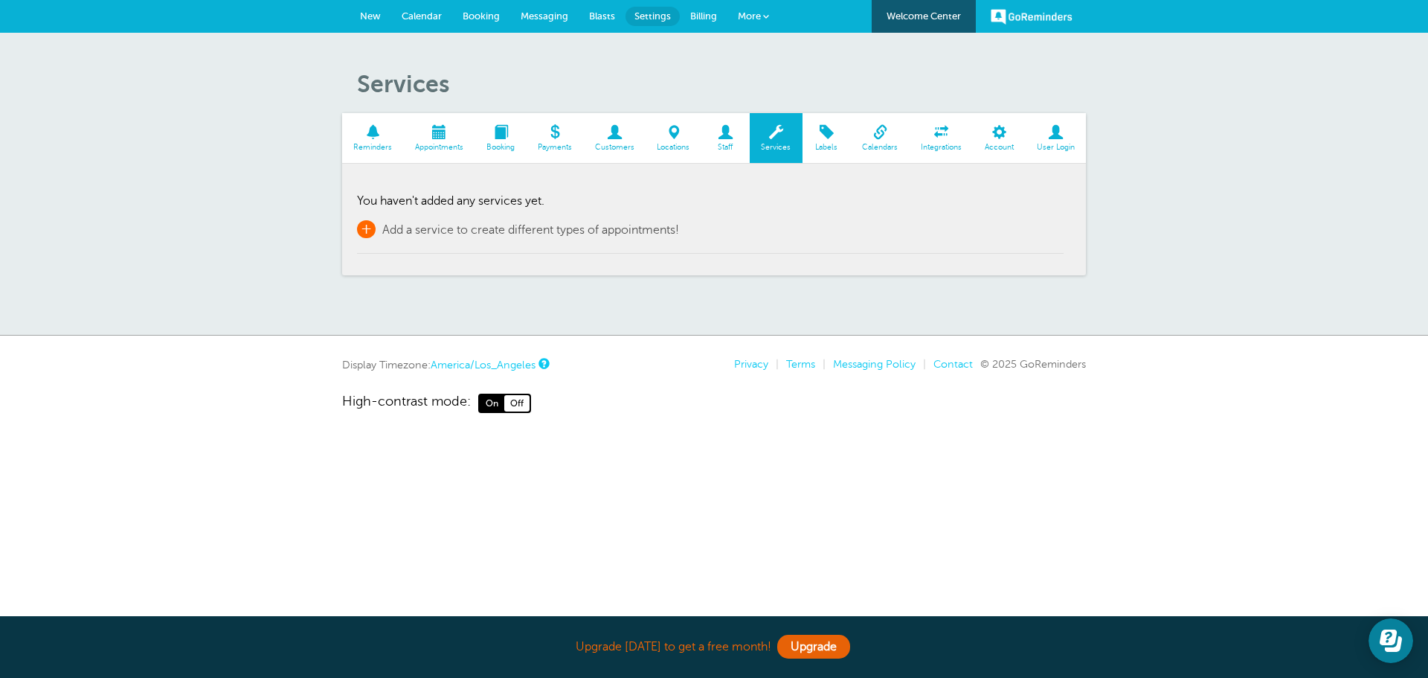
click at [368, 232] on span "+" at bounding box center [366, 229] width 19 height 18
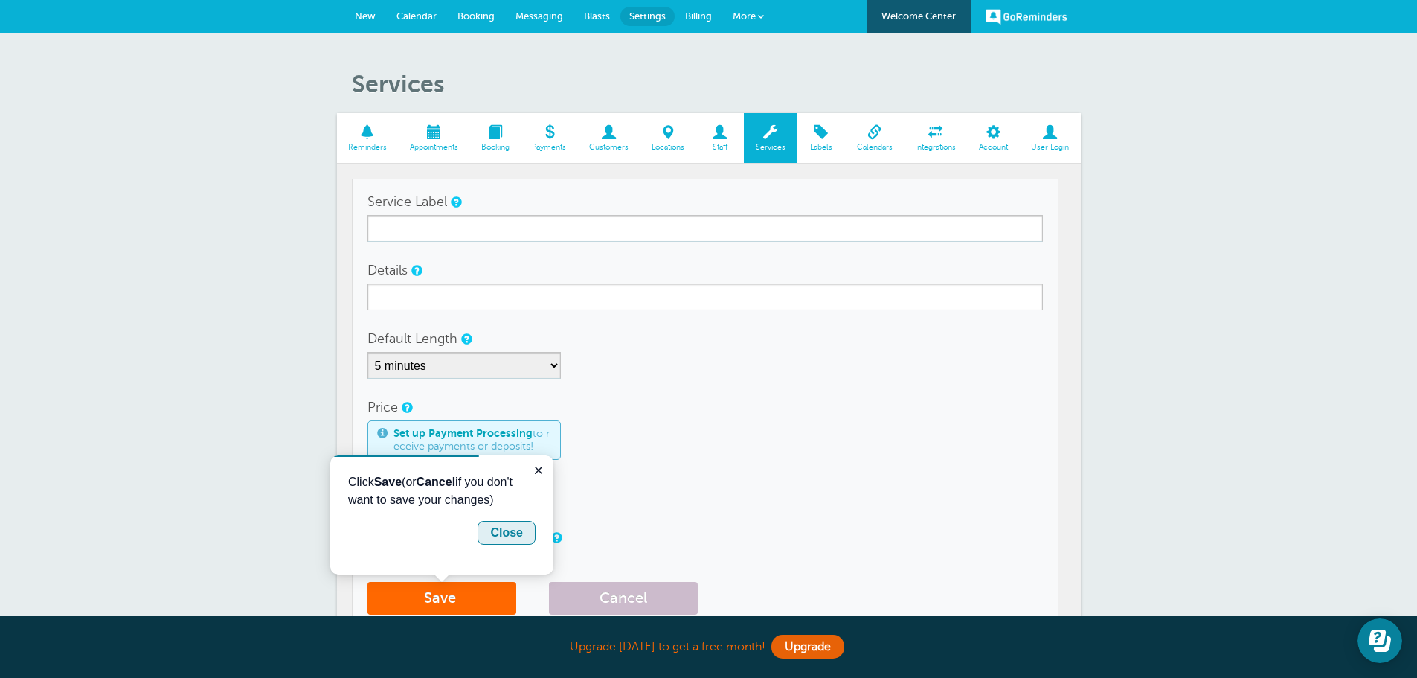
click at [509, 532] on div "Close" at bounding box center [506, 533] width 33 height 18
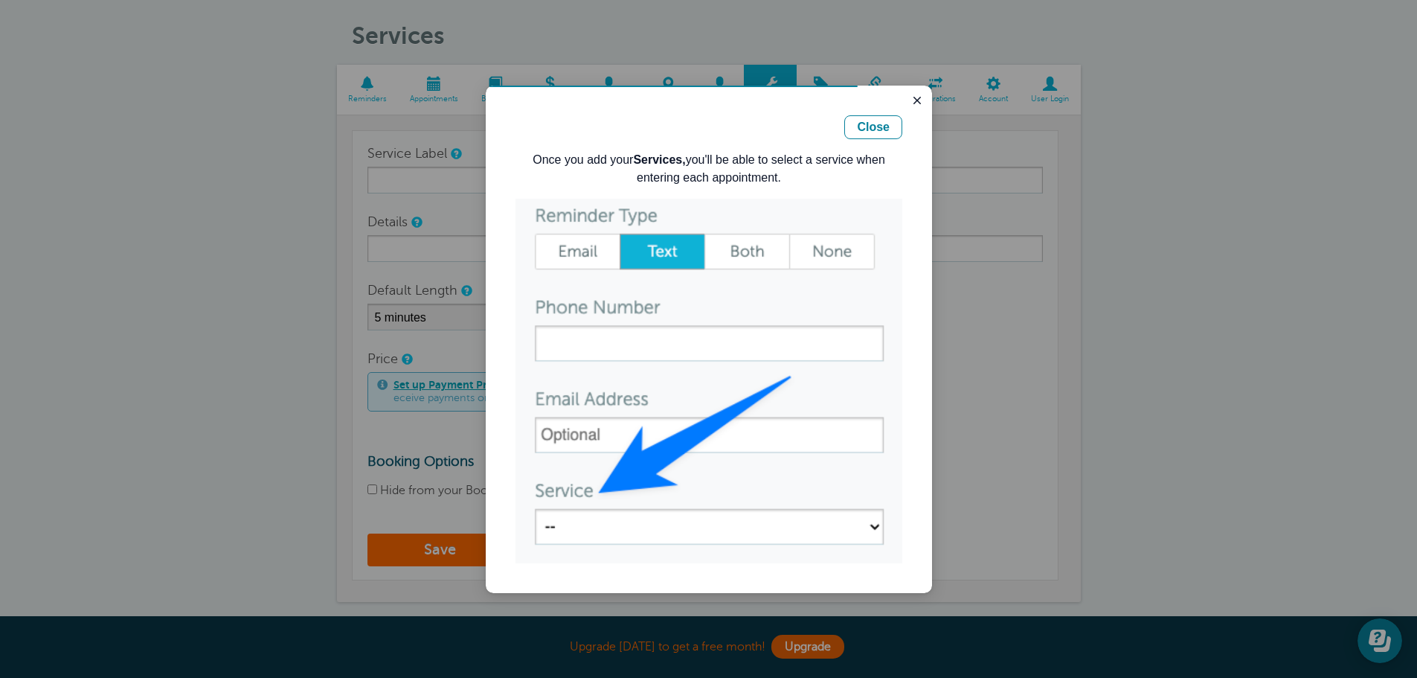
scroll to position [74, 0]
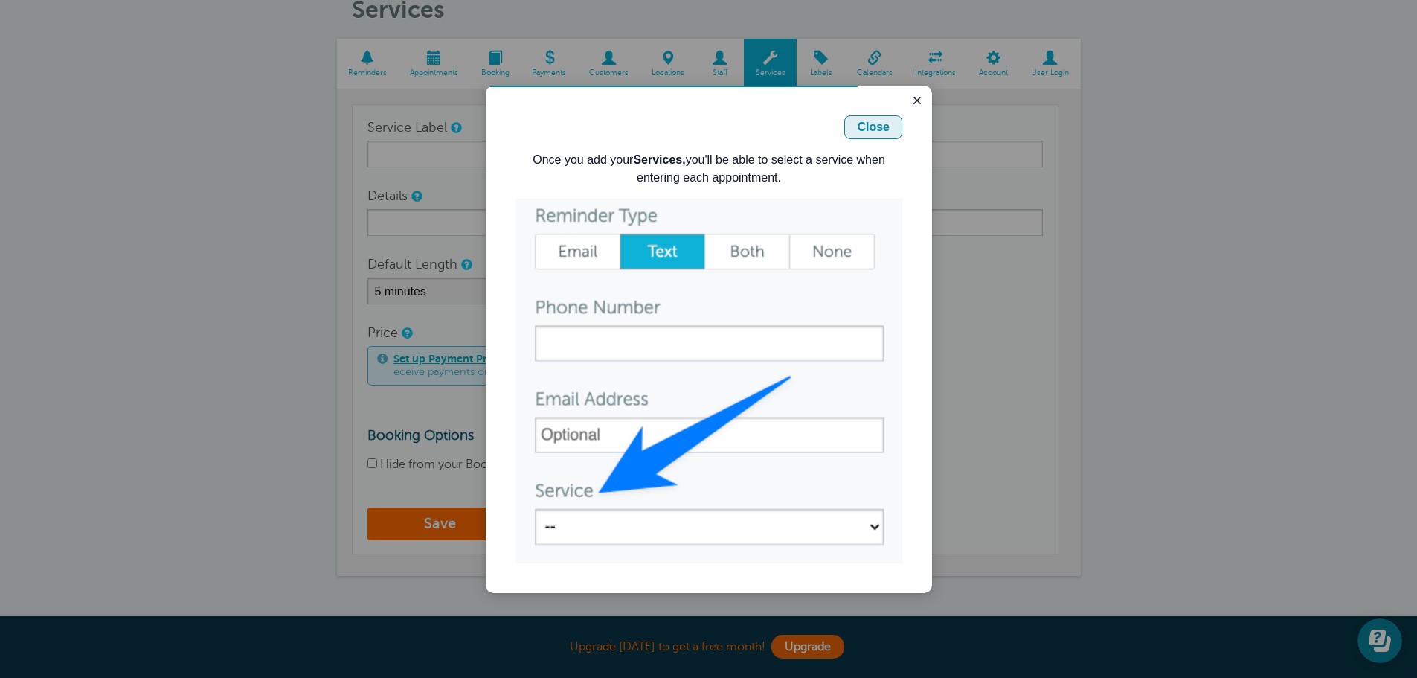
click at [871, 135] on div "Close" at bounding box center [873, 127] width 33 height 18
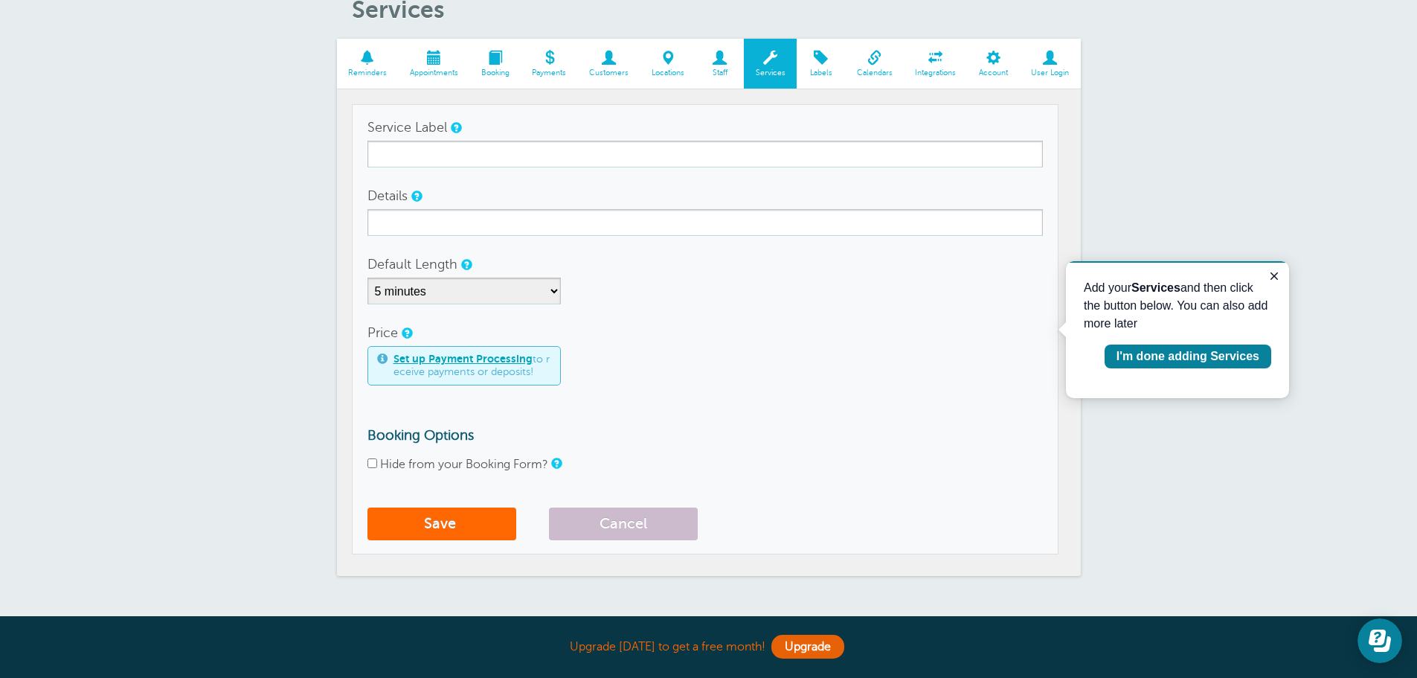
drag, startPoint x: 1273, startPoint y: 272, endPoint x: 1273, endPoint y: 283, distance: 11.9
click at [1273, 272] on icon "Close guide" at bounding box center [1274, 276] width 12 height 12
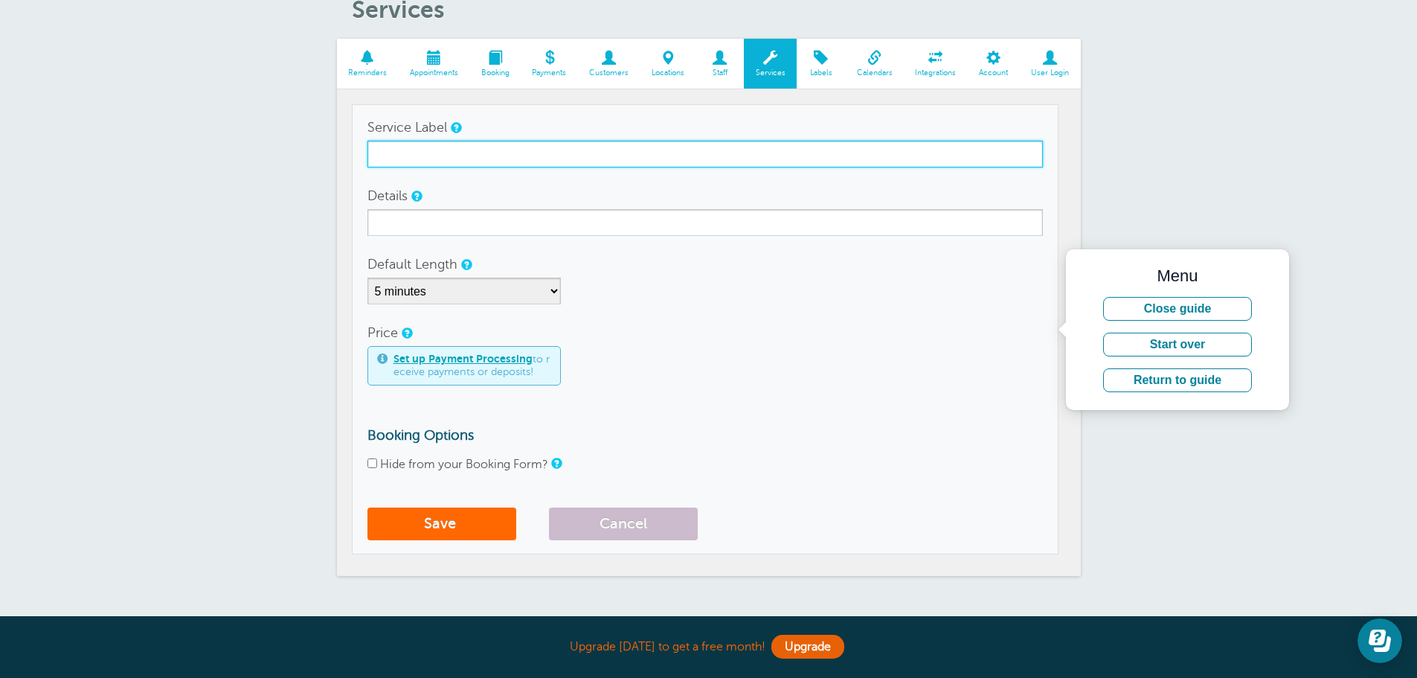
drag, startPoint x: 475, startPoint y: 158, endPoint x: 454, endPoint y: 158, distance: 21.6
click at [475, 158] on input "Service Label" at bounding box center [704, 154] width 675 height 27
type input "KIDS HAIRCUT0-15"
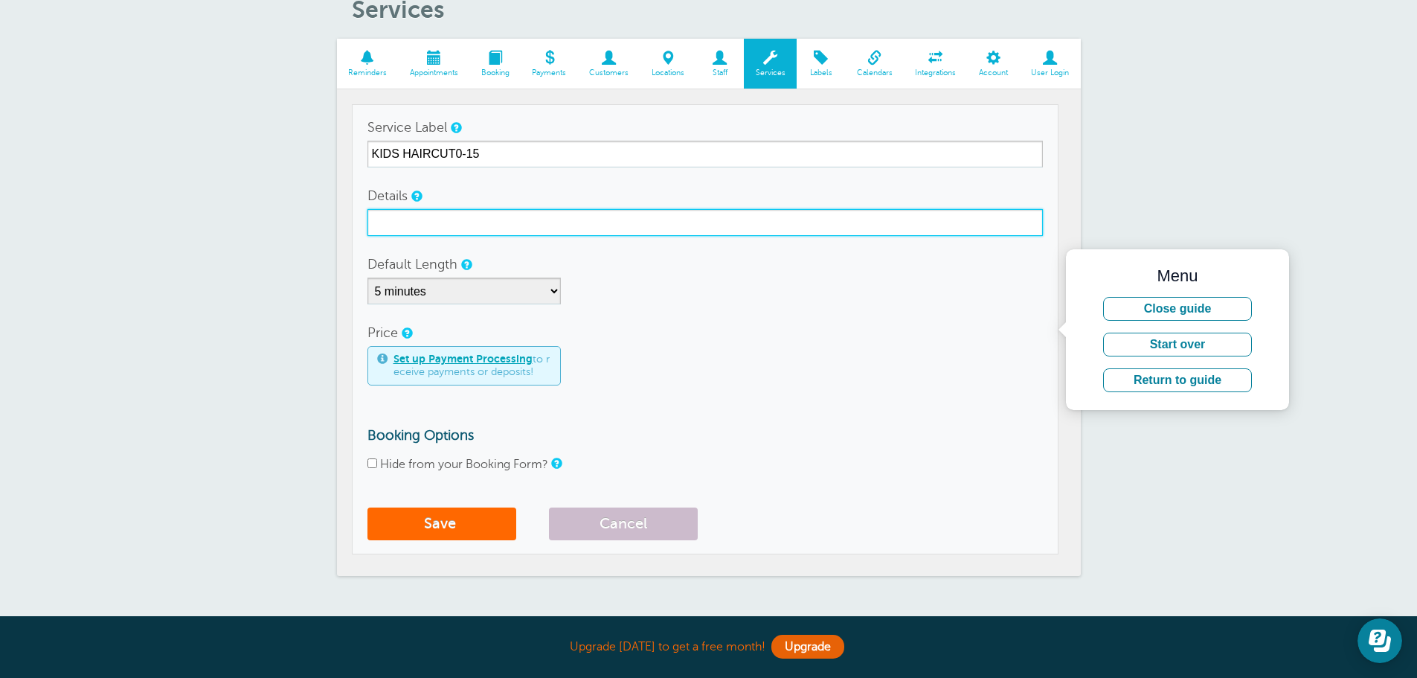
drag, startPoint x: 431, startPoint y: 217, endPoint x: 457, endPoint y: 219, distance: 25.4
click at [432, 217] on input "Details" at bounding box center [704, 222] width 675 height 27
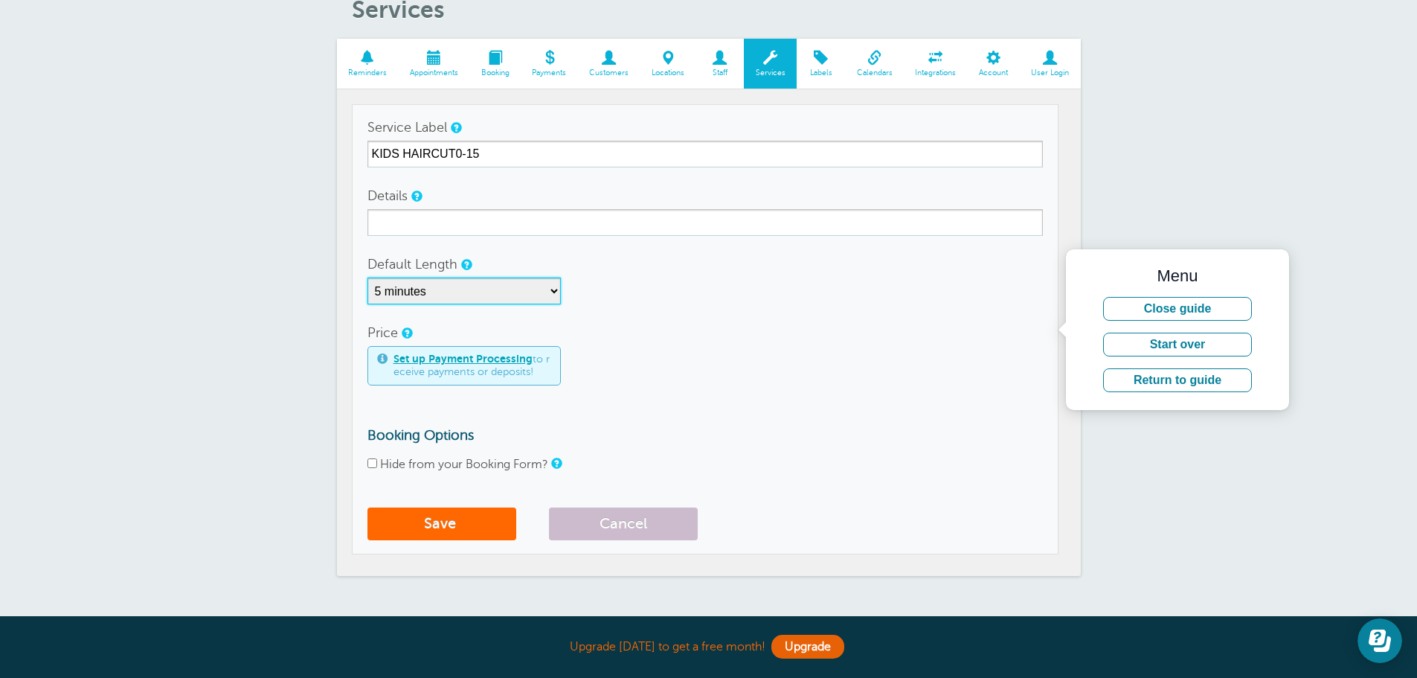
click at [556, 292] on select "5 minutes 10 minutes 15 minutes 20 minutes 25 minutes 30 minutes 35 minutes 40 …" at bounding box center [463, 290] width 193 height 27
select select "30"
click at [367, 277] on select "5 minutes 10 minutes 15 minutes 20 minutes 25 minutes 30 minutes 35 minutes 40 …" at bounding box center [463, 290] width 193 height 27
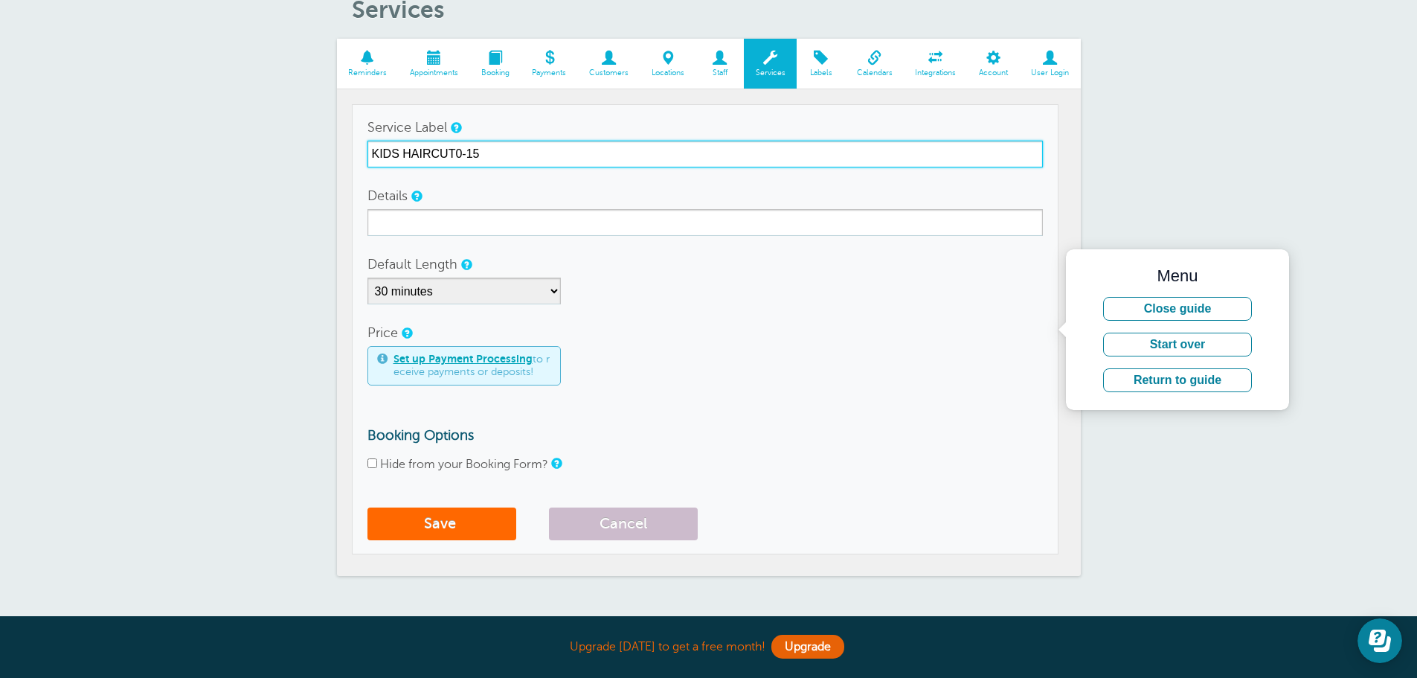
click at [459, 153] on input "KIDS HAIRCUT0-15" at bounding box center [704, 154] width 675 height 27
drag, startPoint x: 453, startPoint y: 152, endPoint x: 462, endPoint y: 152, distance: 9.0
click at [455, 152] on input "KIDS HAIRCUT0-15" at bounding box center [704, 154] width 675 height 27
type input "KIDS HAIRCUT 0-15"
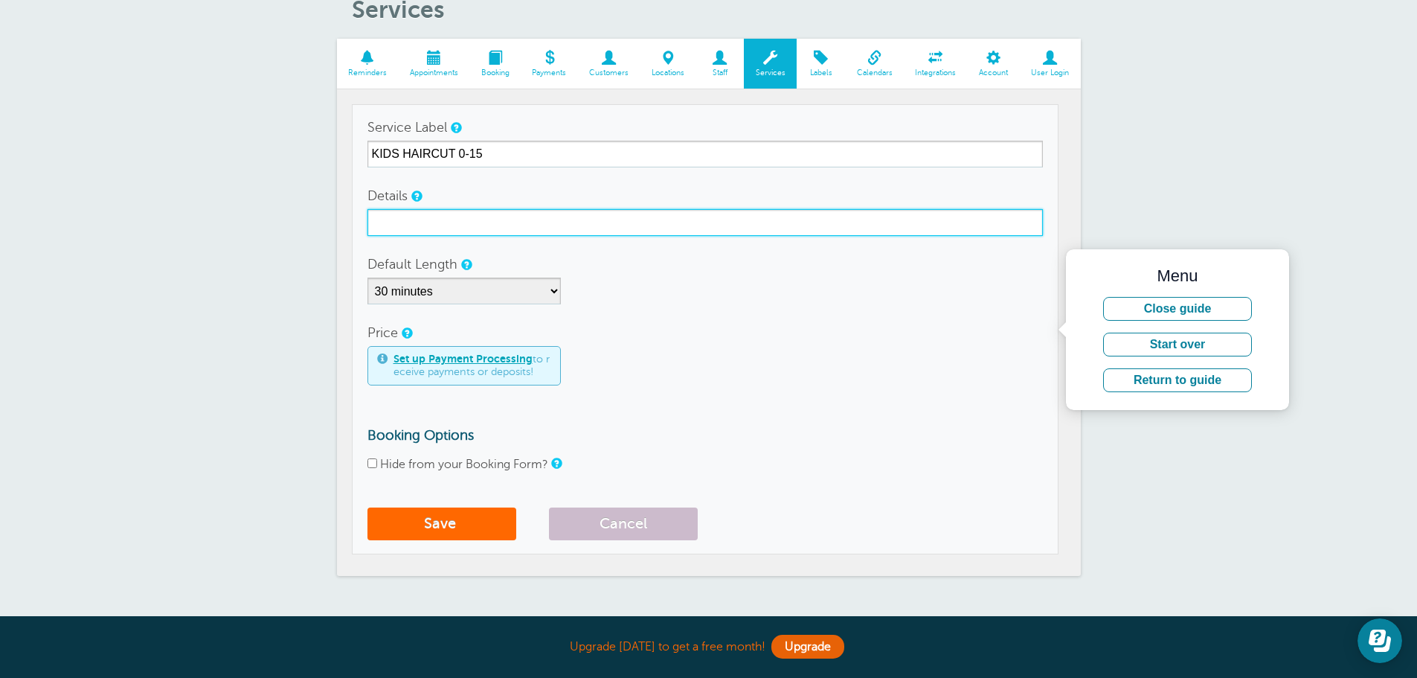
click at [417, 221] on input "Details" at bounding box center [704, 222] width 675 height 27
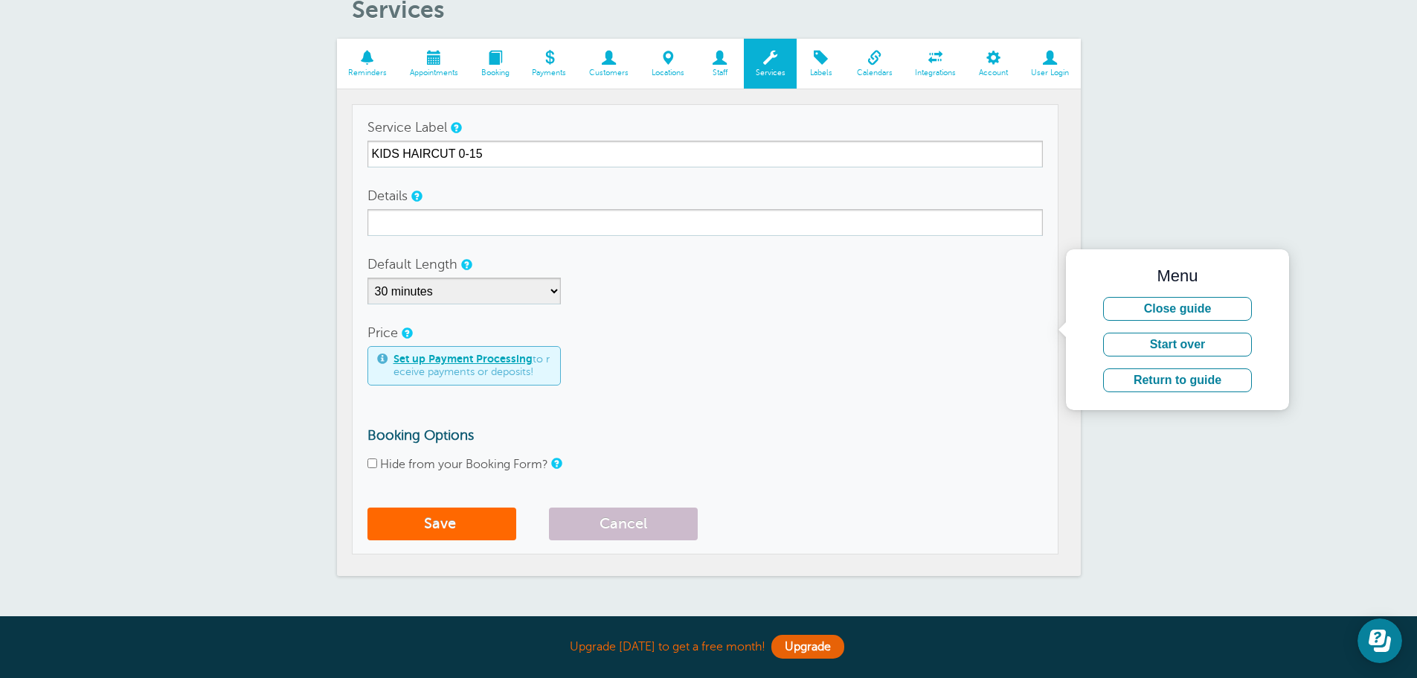
drag, startPoint x: 1239, startPoint y: 133, endPoint x: 1233, endPoint y: 141, distance: 10.6
click at [1236, 138] on div "Services Reminders Appointments Booking Payments Customers Locations Staff Serv…" at bounding box center [708, 297] width 1417 height 678
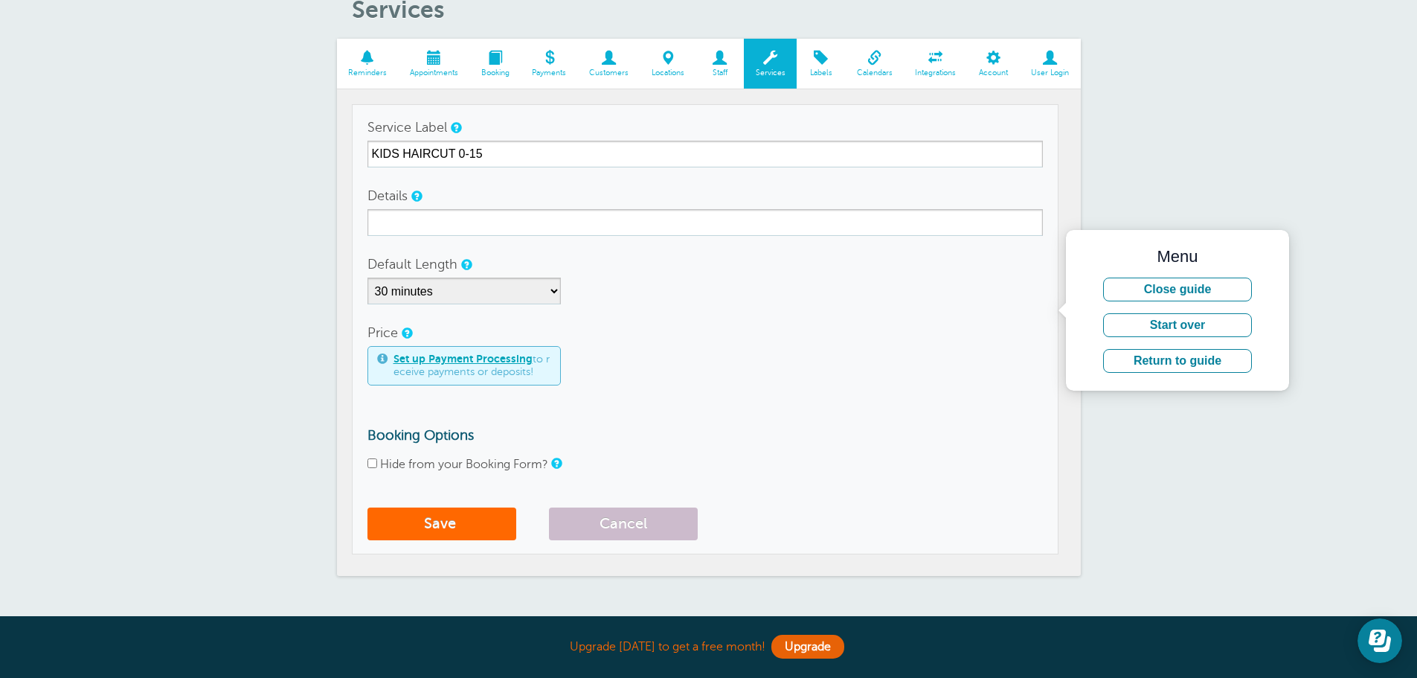
scroll to position [149, 0]
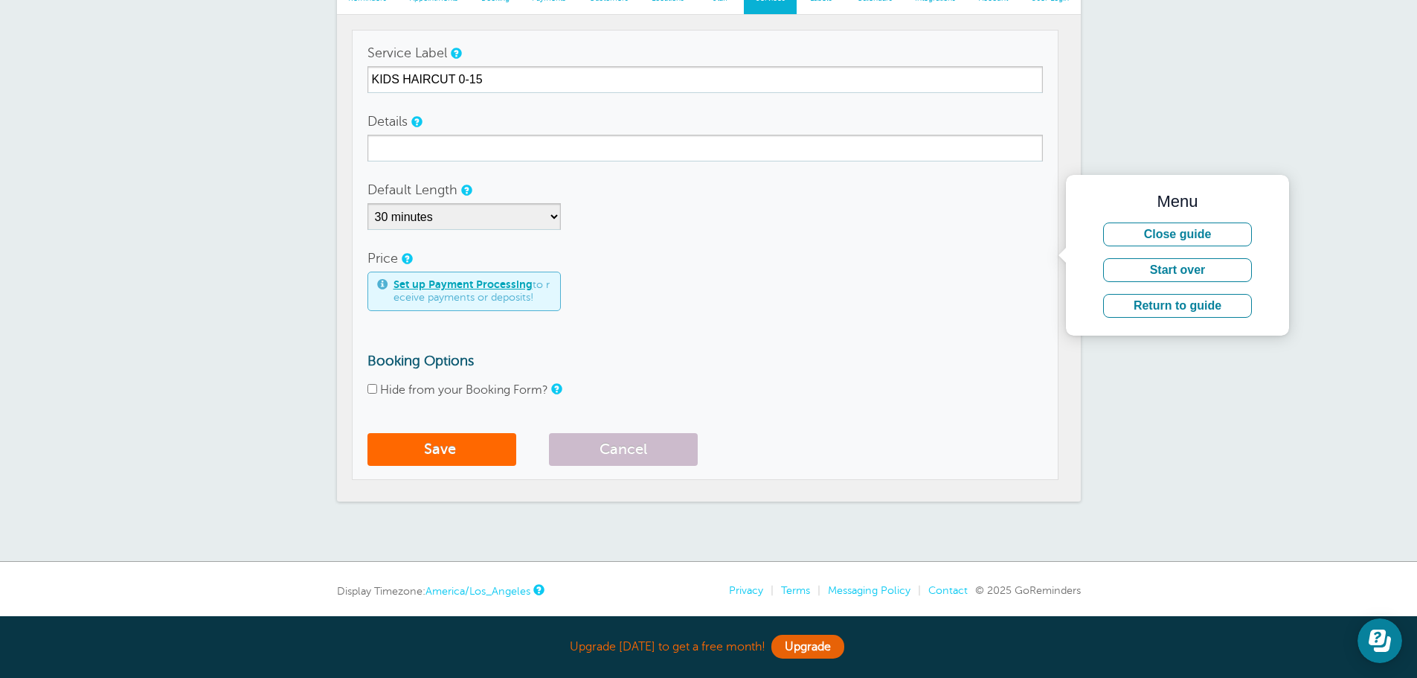
click at [371, 388] on input "Hide from your Booking Form?" at bounding box center [372, 389] width 10 height 10
checkbox input "true"
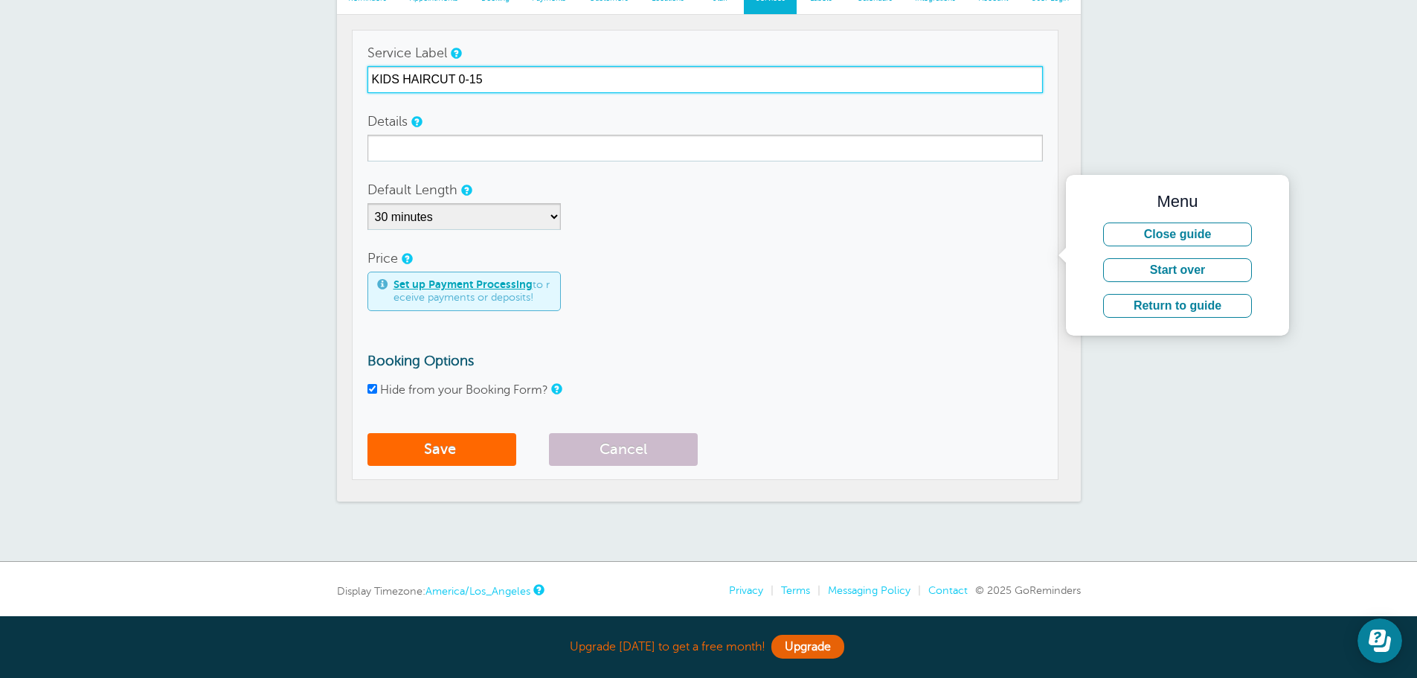
drag, startPoint x: 486, startPoint y: 77, endPoint x: 471, endPoint y: 82, distance: 16.5
click at [471, 82] on input "KIDS HAIRCUT 0-15" at bounding box center [704, 79] width 675 height 27
type input "KIDS HAIRCUT 0-9"
drag, startPoint x: 492, startPoint y: 80, endPoint x: 348, endPoint y: 74, distance: 144.4
click at [348, 74] on section "Reminders Appointments Booking Payments Customers Locations Staff Services Labe…" at bounding box center [709, 232] width 744 height 537
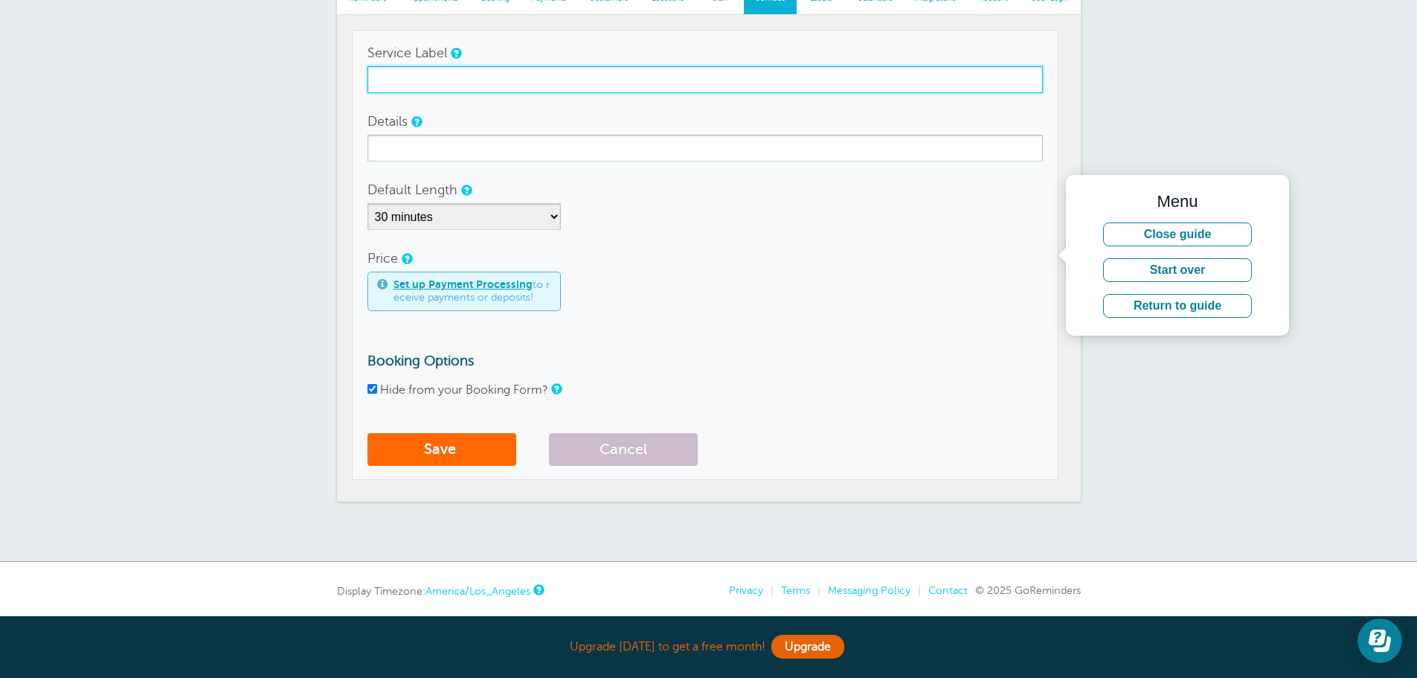
click at [570, 75] on input "Service Label" at bounding box center [704, 79] width 675 height 27
type input "b"
type input "BANG TRIM"
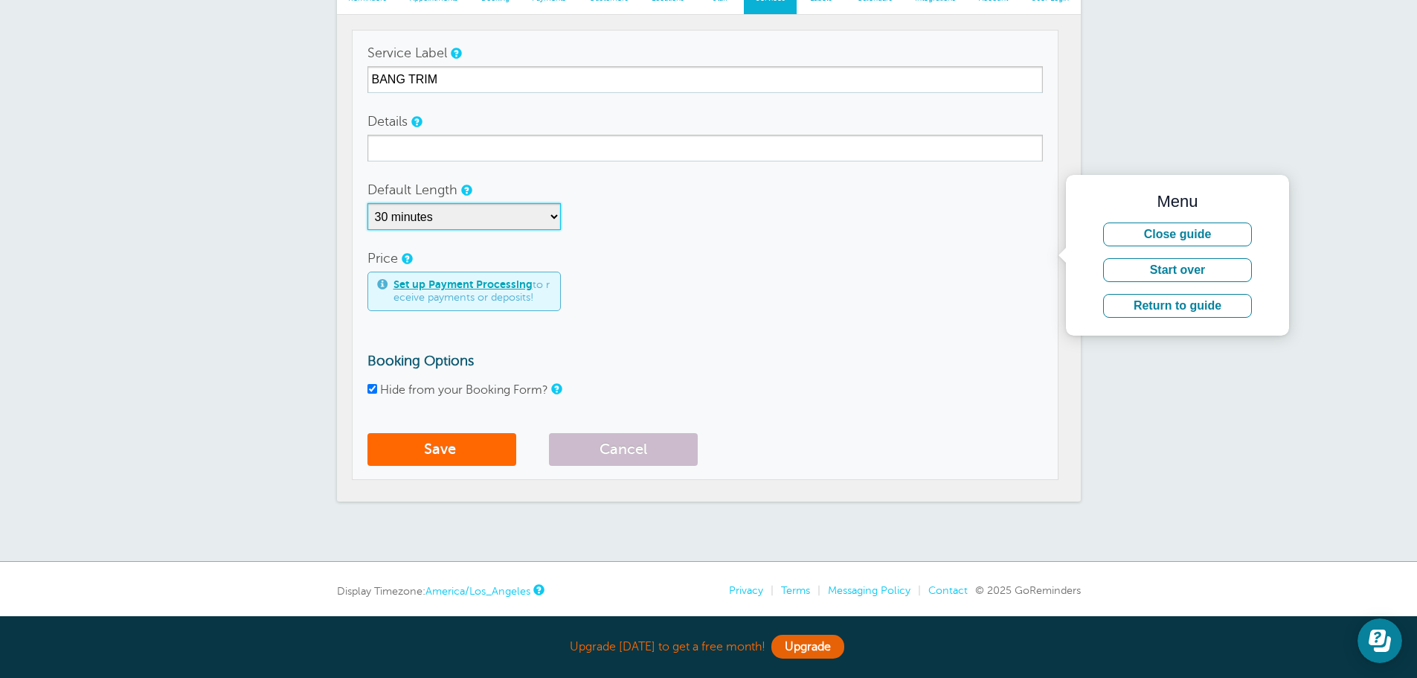
click at [550, 223] on select "5 minutes 10 minutes 15 minutes 20 minutes 25 minutes 30 minutes 35 minutes 40 …" at bounding box center [463, 216] width 193 height 27
click at [367, 203] on select "5 minutes 10 minutes 15 minutes 20 minutes 25 minutes 30 minutes 35 minutes 40 …" at bounding box center [463, 216] width 193 height 27
click at [553, 218] on select "5 minutes 10 minutes 15 minutes 20 minutes 25 minutes 30 minutes 35 minutes 40 …" at bounding box center [463, 216] width 193 height 27
select select "15"
click at [367, 203] on select "5 minutes 10 minutes 15 minutes 20 minutes 25 minutes 30 minutes 35 minutes 40 …" at bounding box center [463, 216] width 193 height 27
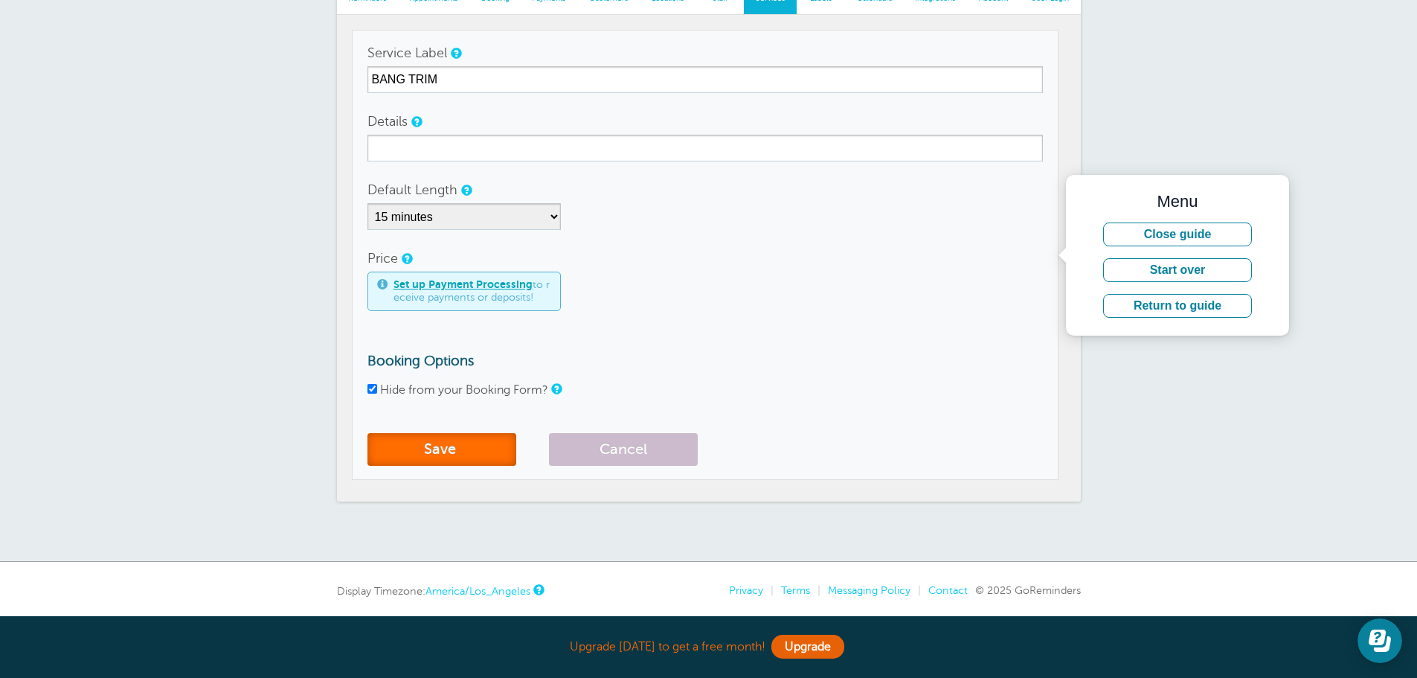
click at [450, 449] on button "Save" at bounding box center [441, 449] width 149 height 33
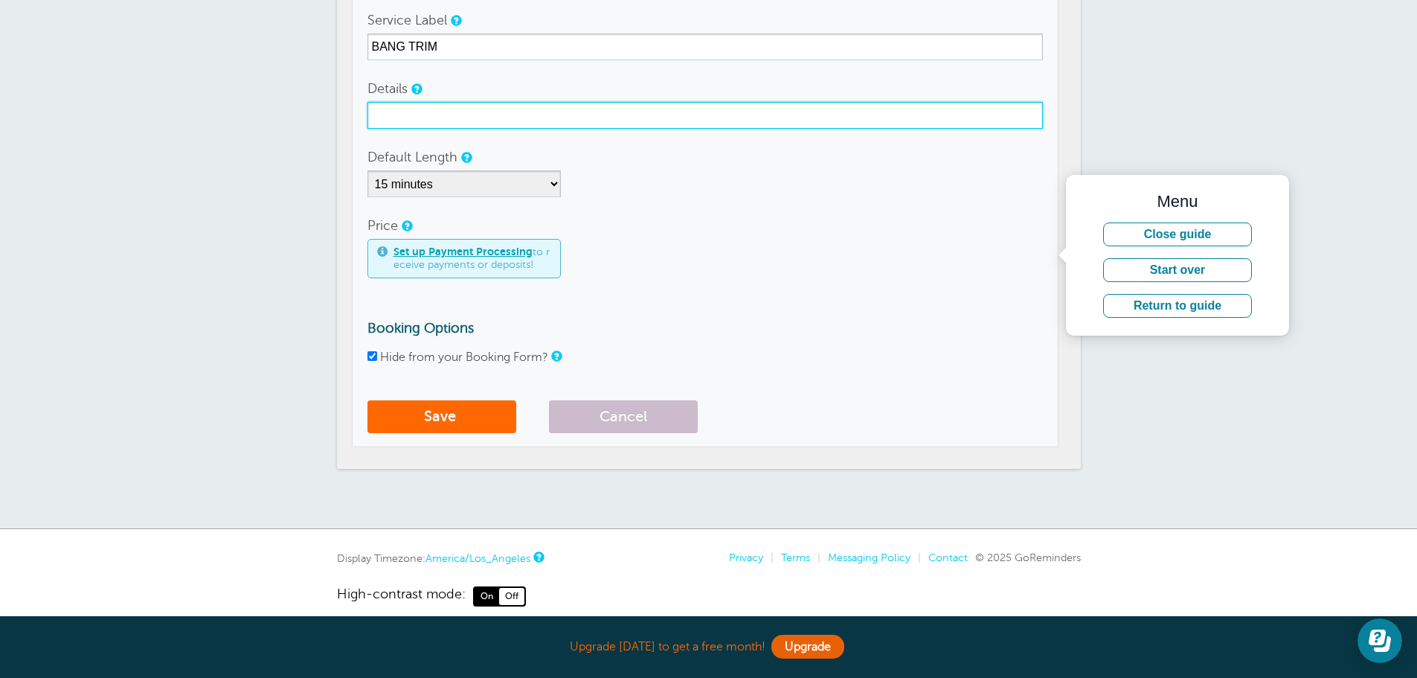
scroll to position [199, 0]
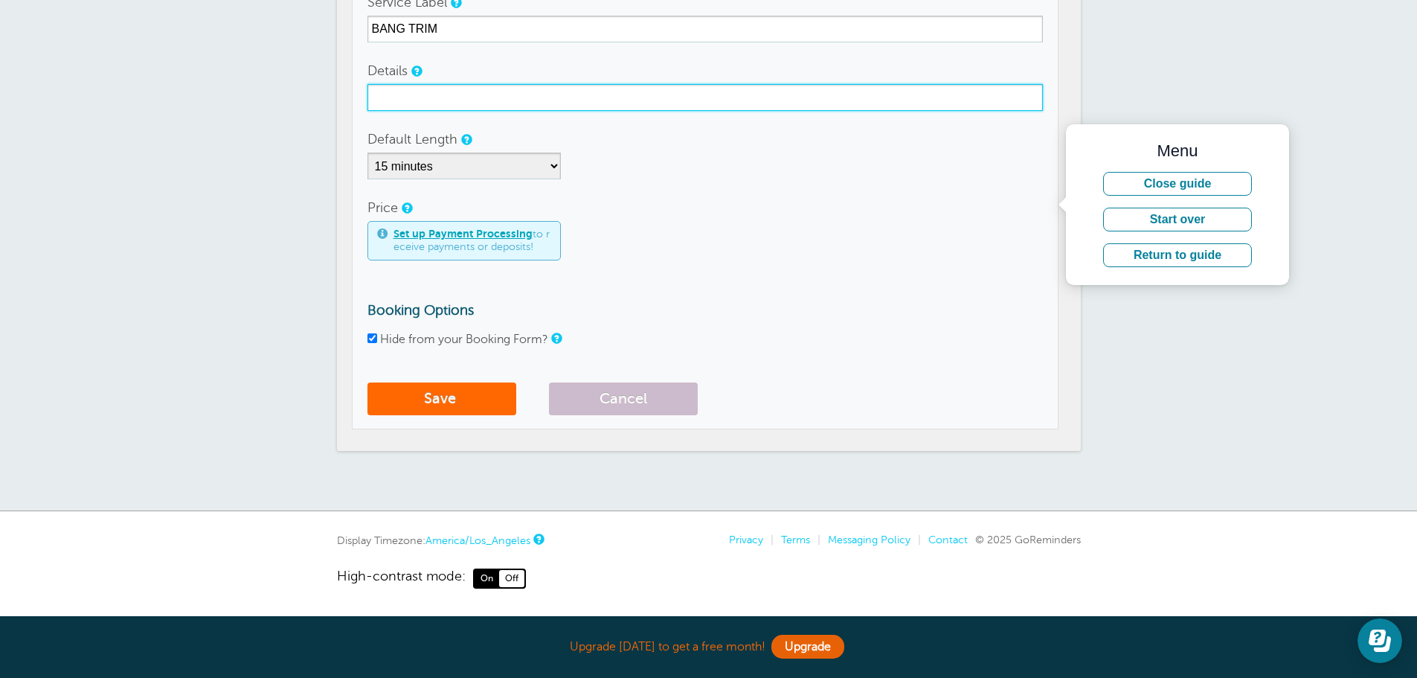
click at [449, 97] on input "Details" at bounding box center [704, 97] width 675 height 27
type input "BANG TRIM"
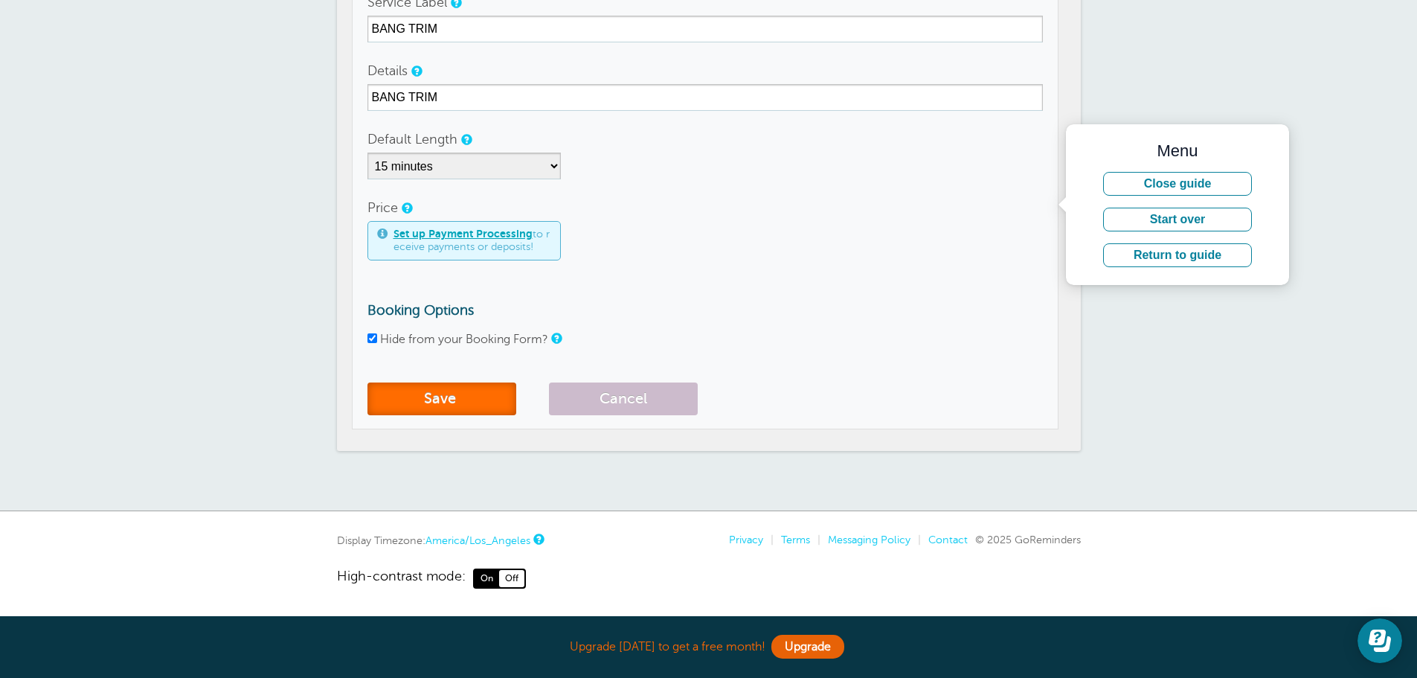
click at [464, 405] on button "Save" at bounding box center [441, 398] width 149 height 33
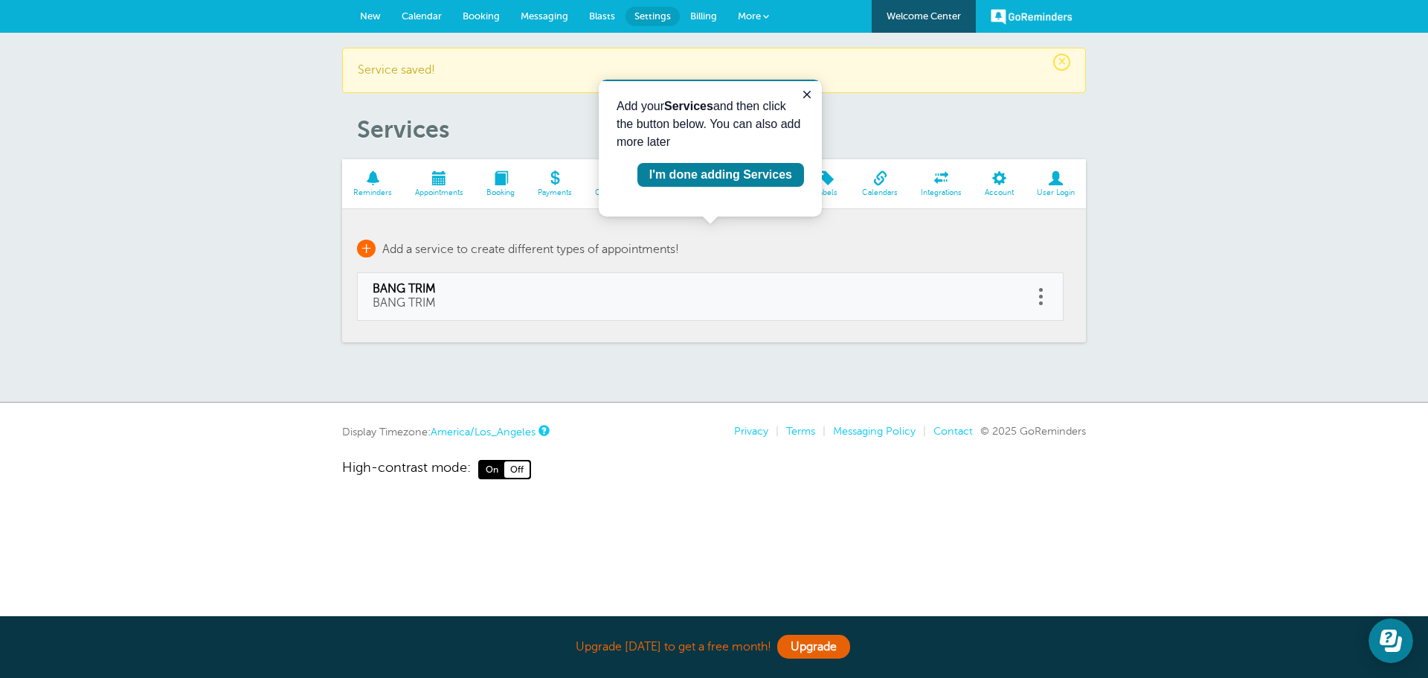
click at [365, 252] on span "+" at bounding box center [366, 249] width 19 height 18
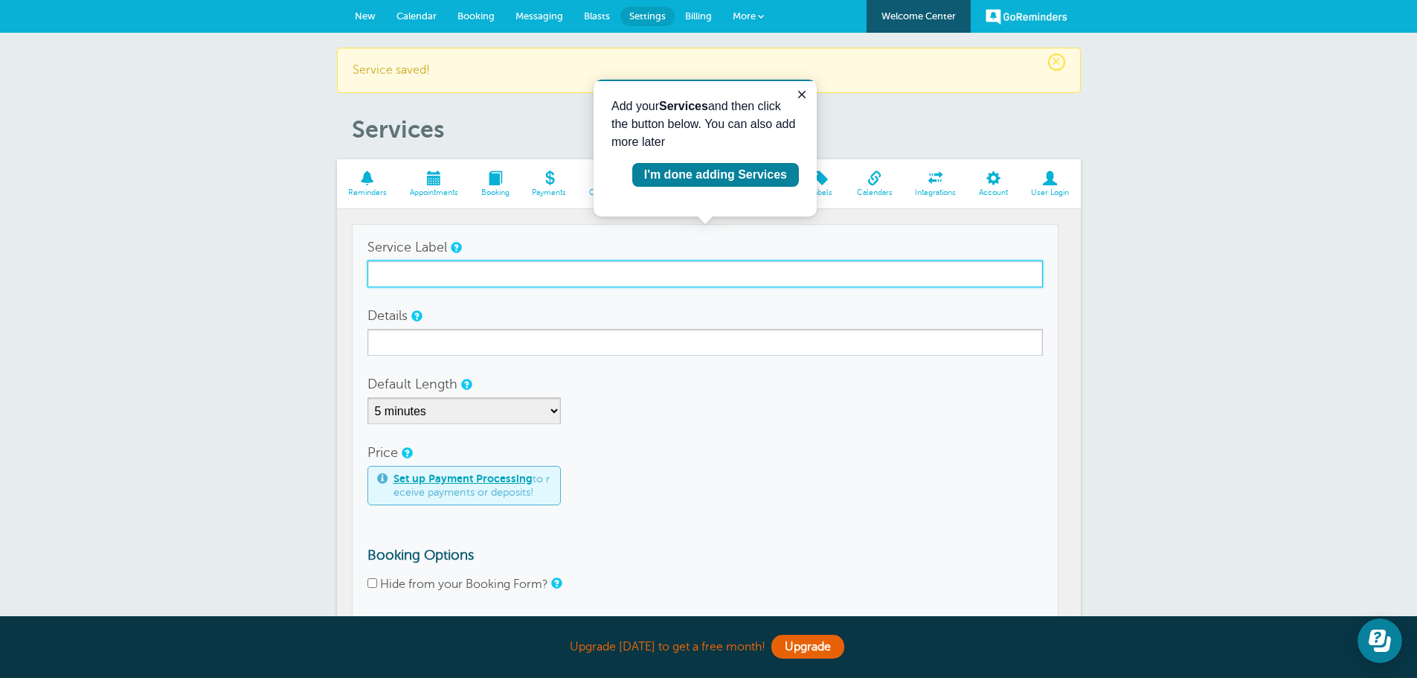
click at [524, 283] on input "Service Label" at bounding box center [704, 273] width 675 height 27
type input "BRUSH CUT"
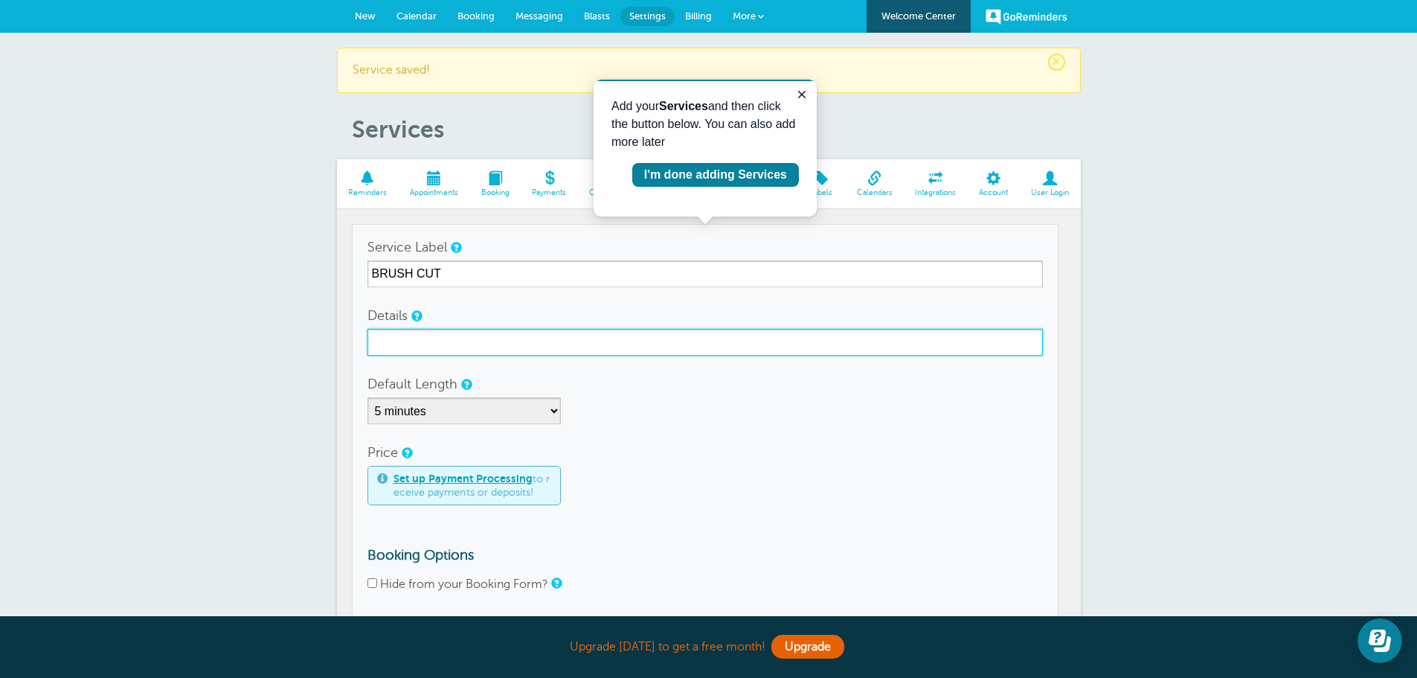
drag, startPoint x: 494, startPoint y: 344, endPoint x: 503, endPoint y: 344, distance: 8.9
click at [496, 344] on input "Details" at bounding box center [704, 342] width 675 height 27
type input "BRUSH CUT"
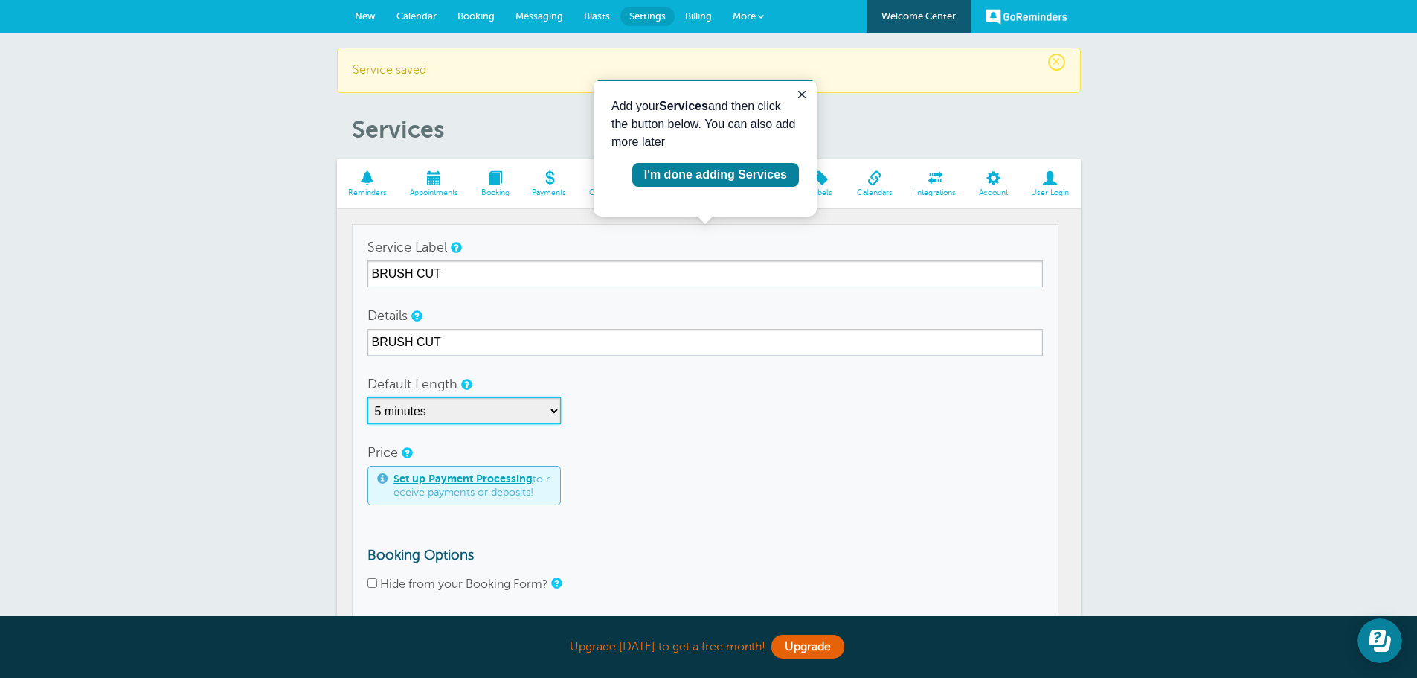
click at [553, 411] on select "5 minutes 10 minutes 15 minutes 20 minutes 25 minutes 30 minutes 35 minutes 40 …" at bounding box center [463, 410] width 193 height 27
select select "30"
click at [367, 397] on select "5 minutes 10 minutes 15 minutes 20 minutes 25 minutes 30 minutes 35 minutes 40 …" at bounding box center [463, 410] width 193 height 27
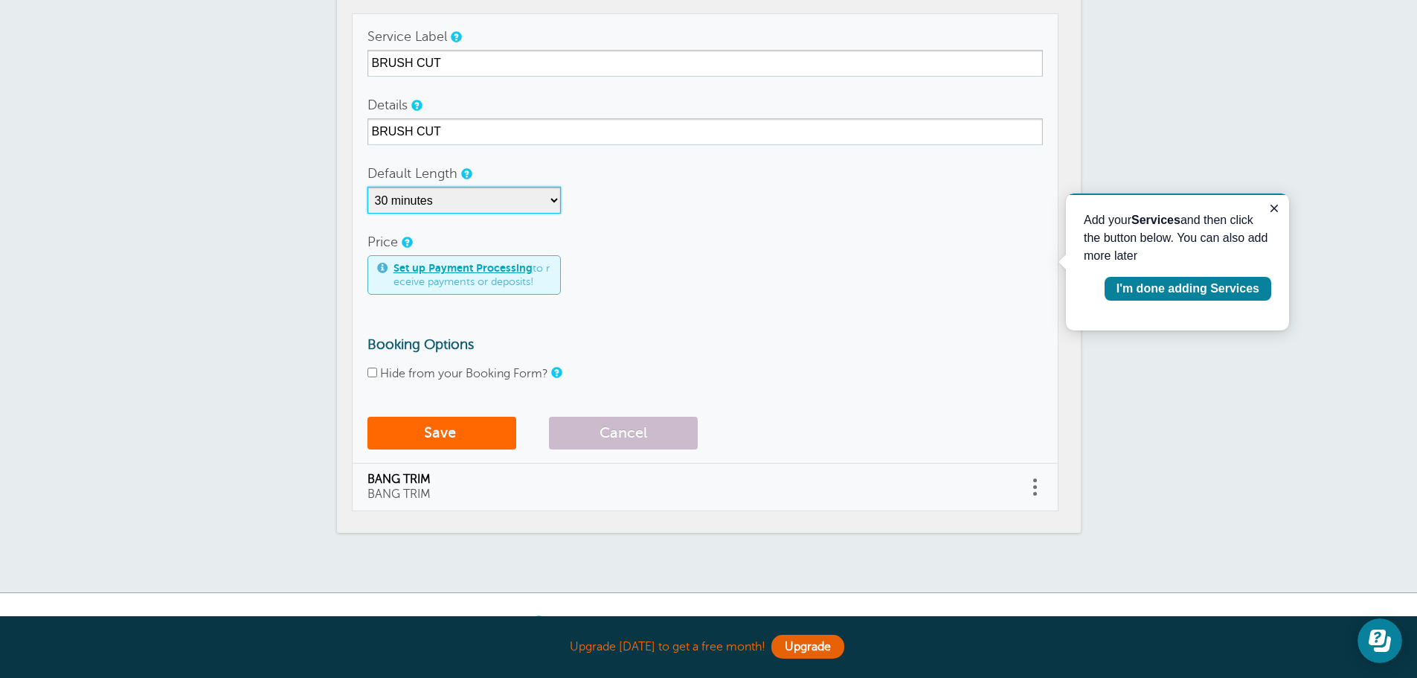
scroll to position [223, 0]
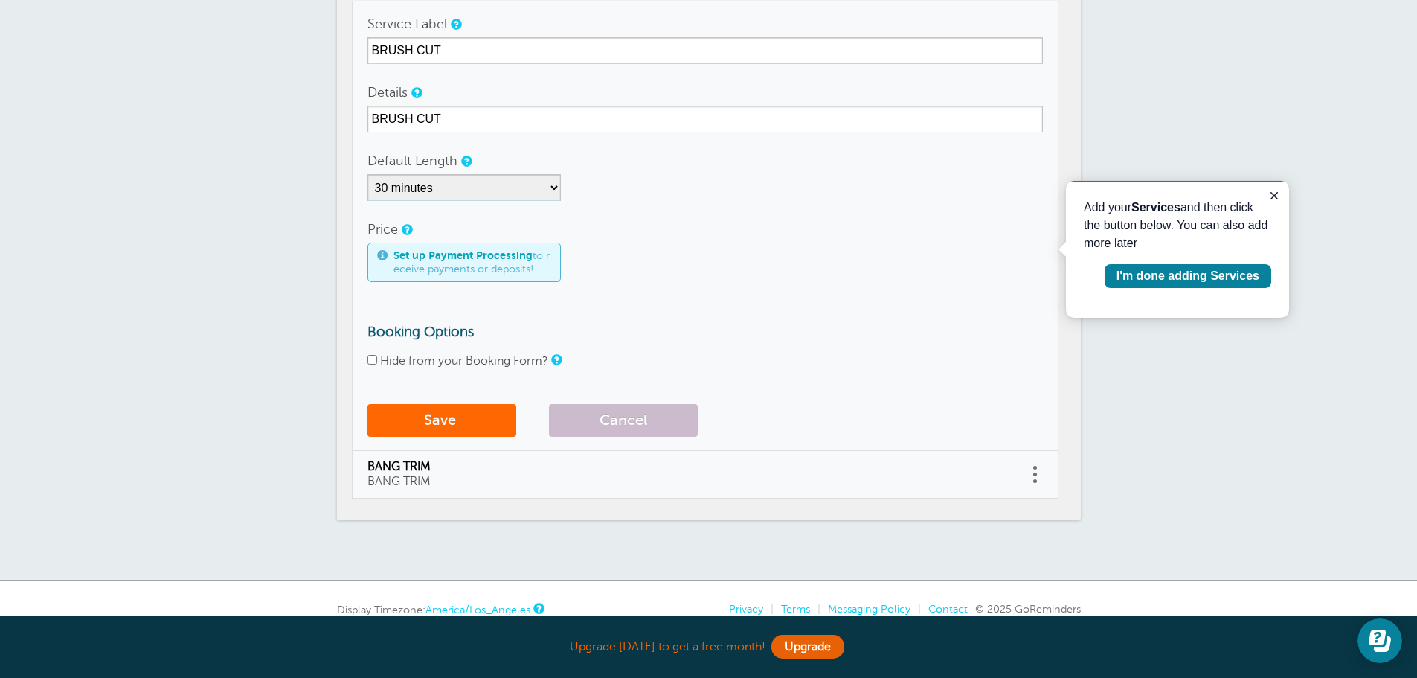
click at [369, 357] on input "Hide from your Booking Form?" at bounding box center [372, 360] width 10 height 10
checkbox input "true"
click at [443, 425] on button "Save" at bounding box center [441, 420] width 149 height 33
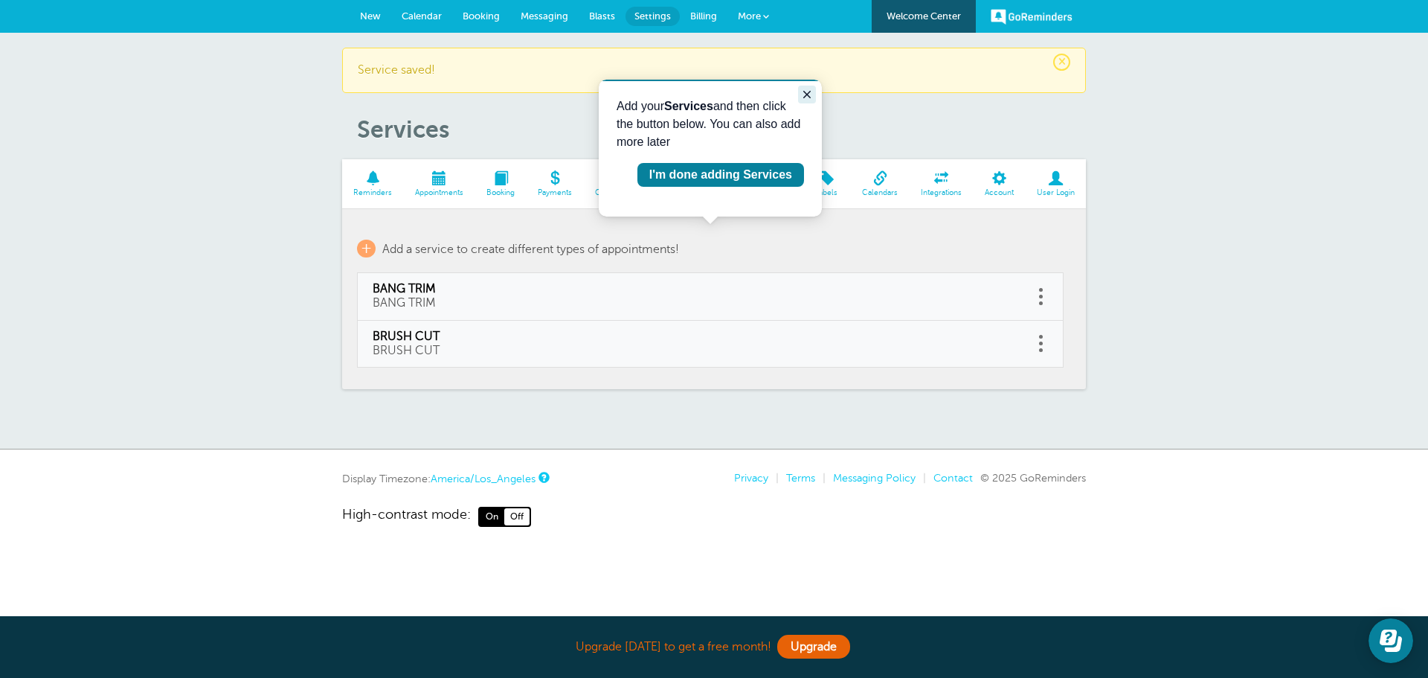
click at [809, 92] on icon "Close guide" at bounding box center [806, 94] width 7 height 7
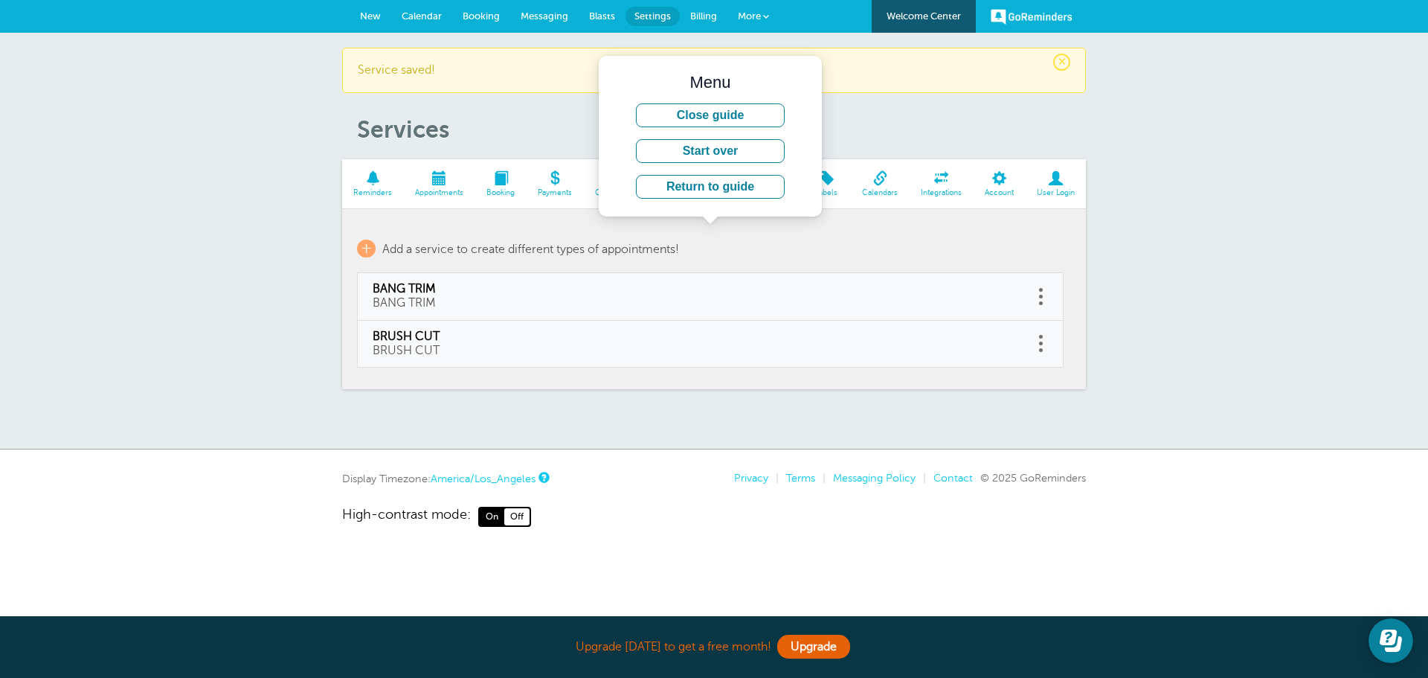
click at [874, 114] on header "× Service saved! Services" at bounding box center [714, 96] width 744 height 97
click at [368, 245] on span "+" at bounding box center [366, 249] width 19 height 18
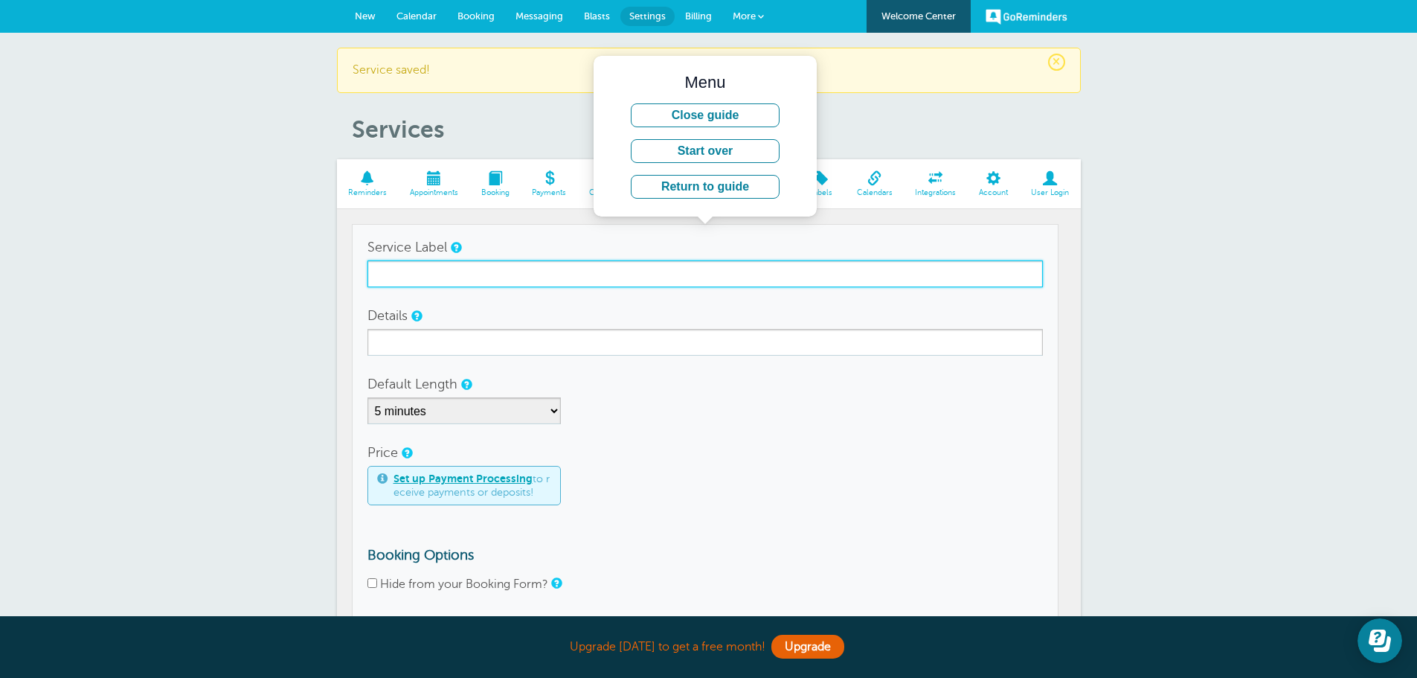
click at [437, 270] on input "Service Label" at bounding box center [704, 273] width 675 height 27
type input "COLOR RETOUCH"
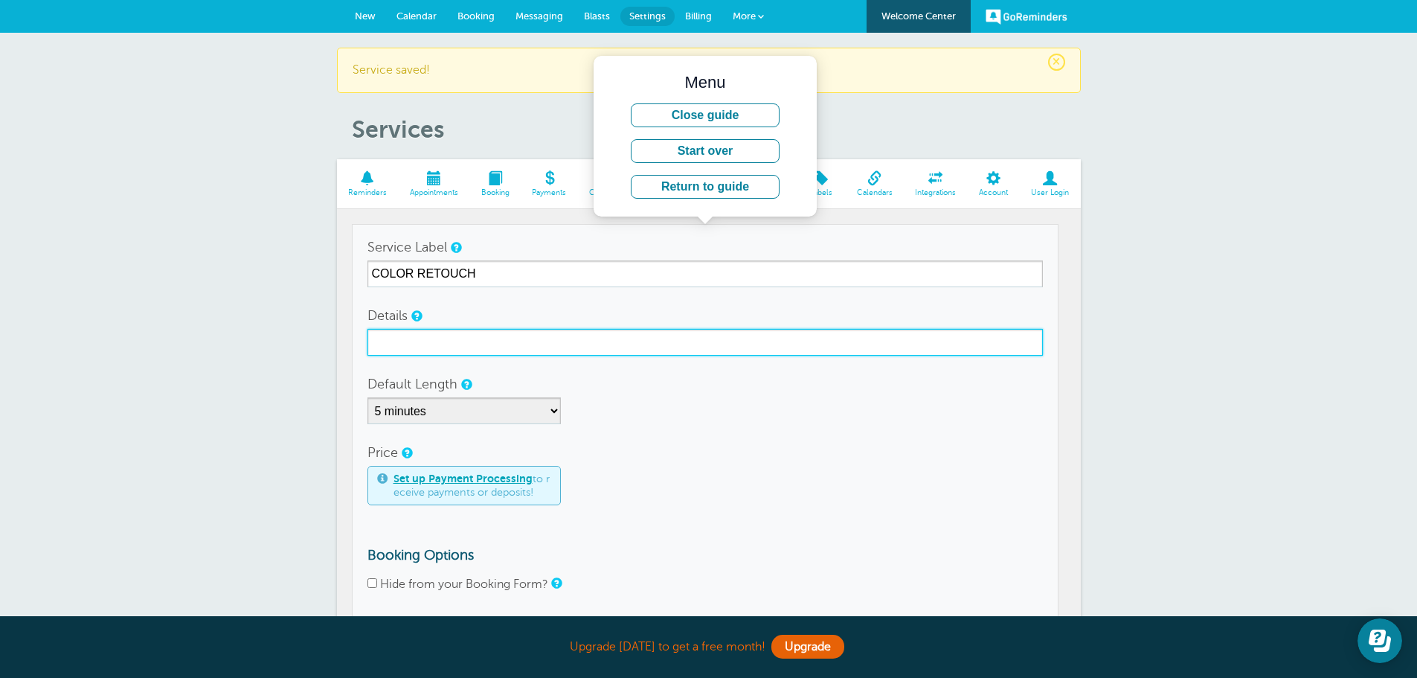
click at [434, 345] on input "Details" at bounding box center [704, 342] width 675 height 27
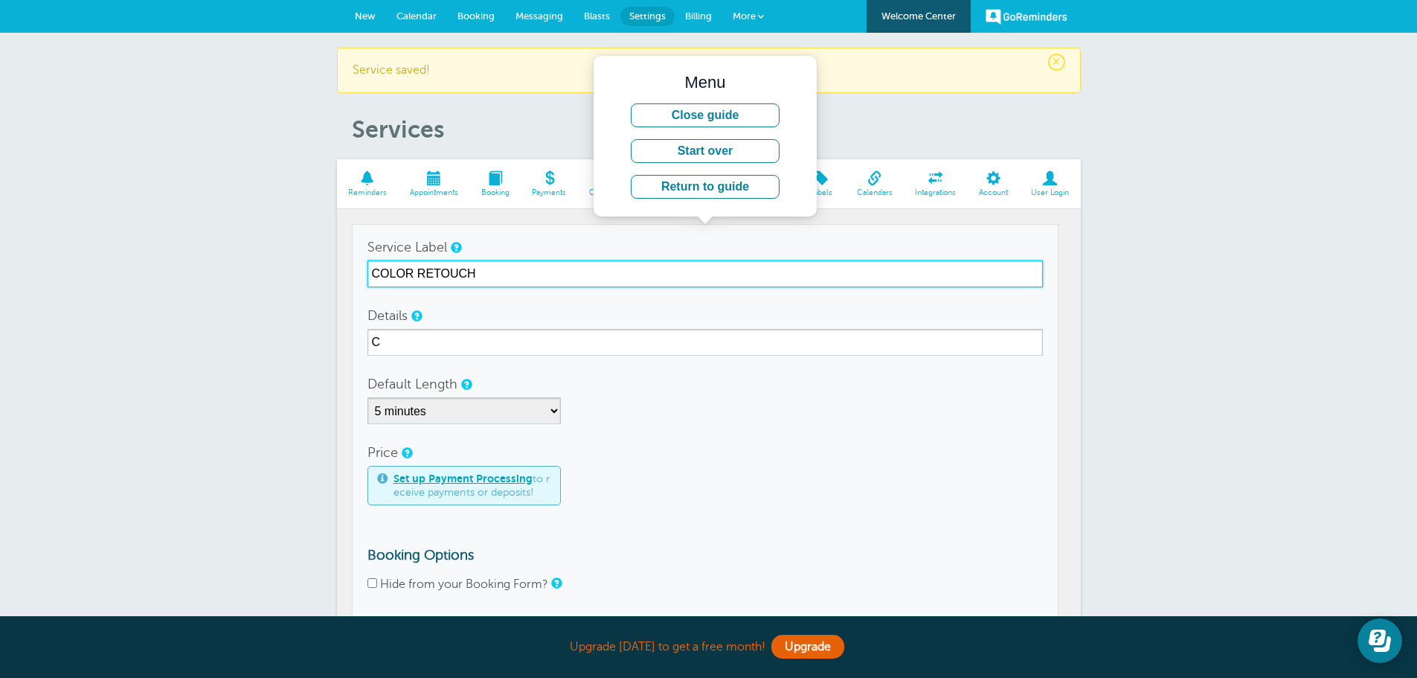
drag, startPoint x: 492, startPoint y: 271, endPoint x: 372, endPoint y: 271, distance: 120.5
click at [372, 271] on input "COLOR RETOUCH" at bounding box center [704, 273] width 675 height 27
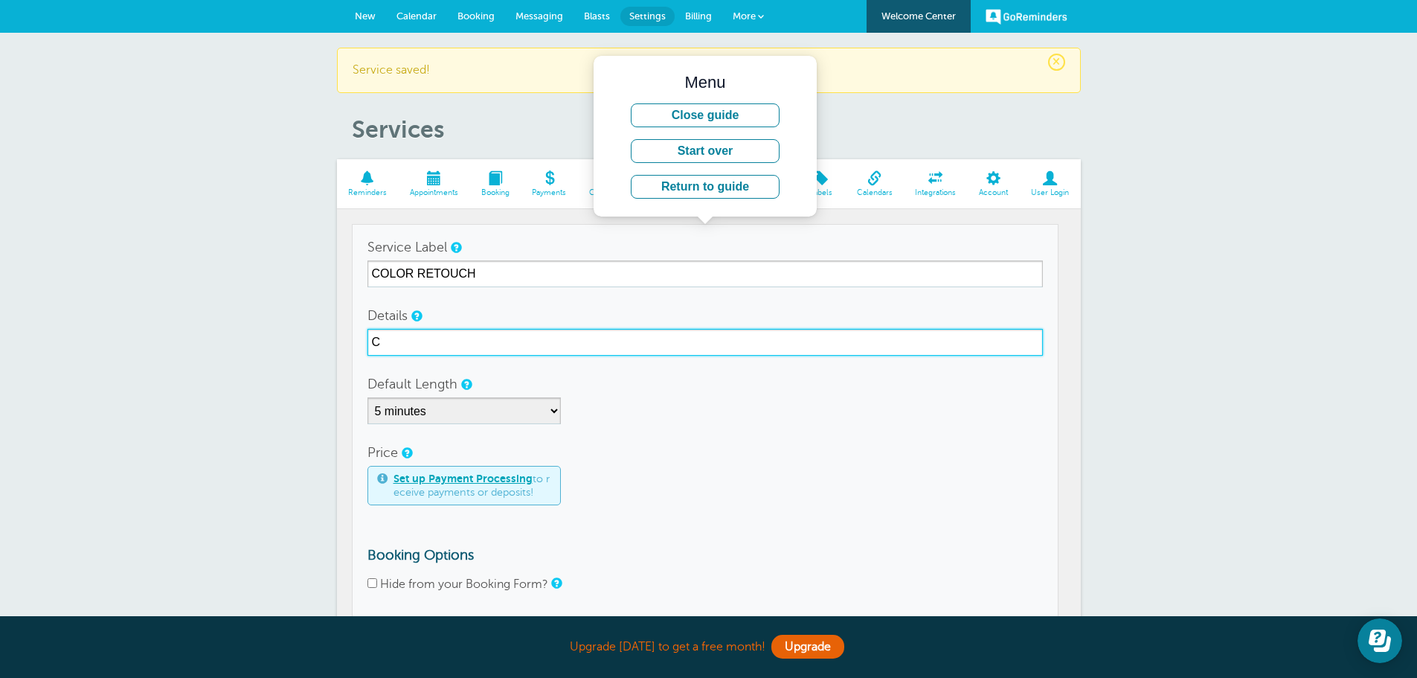
paste input "COLOR RETOUCH"
click at [379, 342] on input "CCOLOR RETOUCH" at bounding box center [704, 342] width 675 height 27
type input "COLOR RETOUCH"
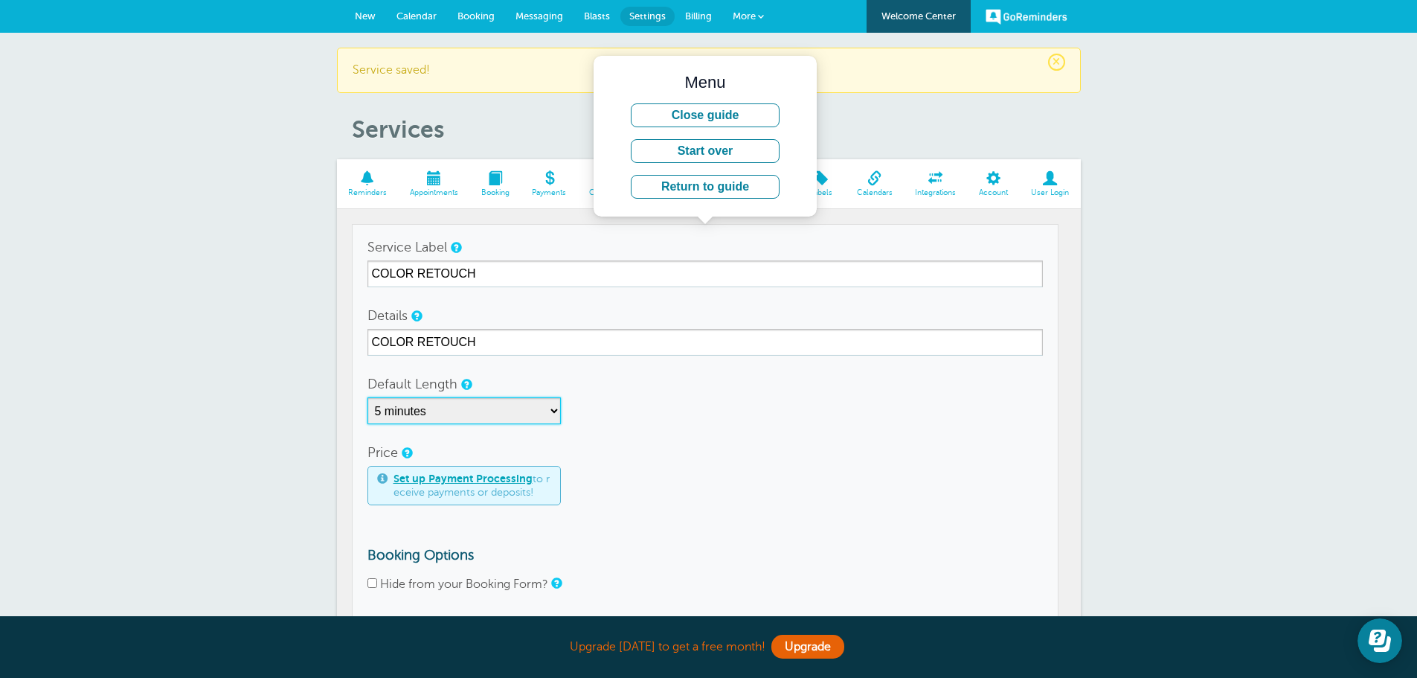
click at [554, 410] on select "5 minutes 10 minutes 15 minutes 20 minutes 25 minutes 30 minutes 35 minutes 40 …" at bounding box center [463, 410] width 193 height 27
select select "120"
click at [367, 397] on select "5 minutes 10 minutes 15 minutes 20 minutes 25 minutes 30 minutes 35 minutes 40 …" at bounding box center [463, 410] width 193 height 27
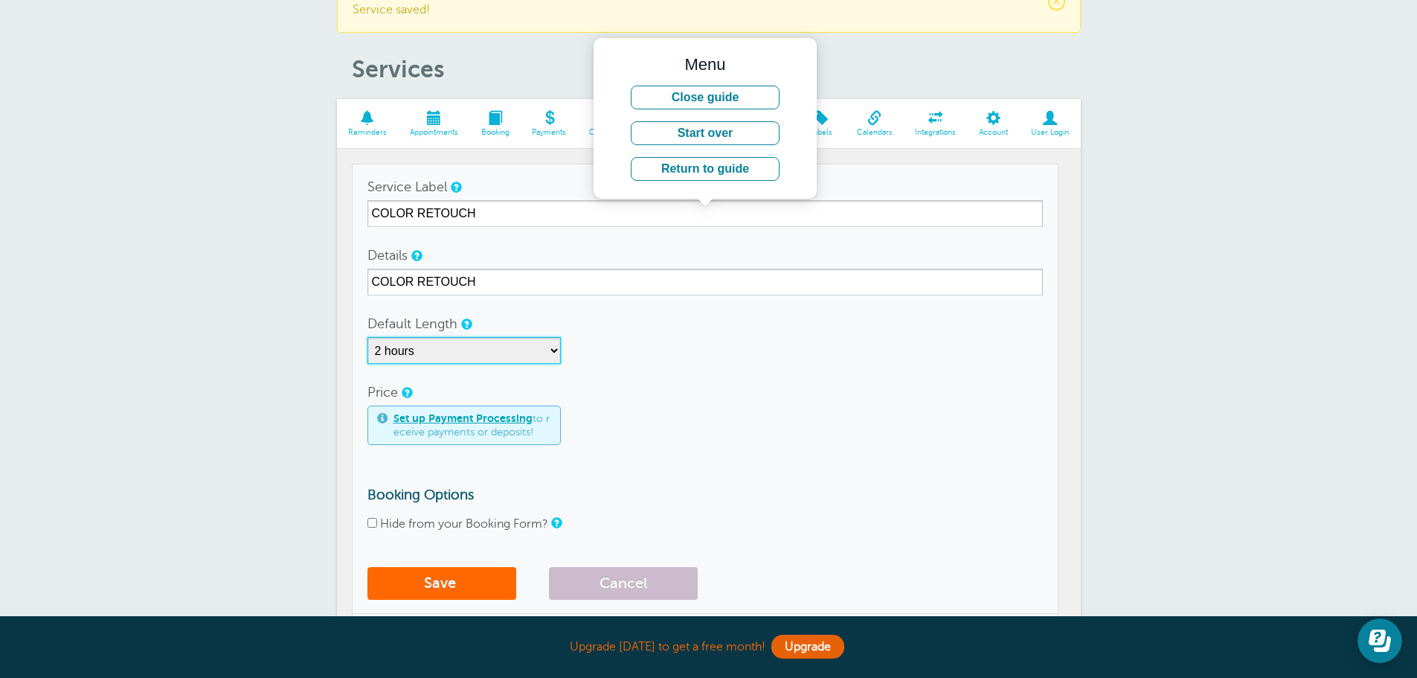
scroll to position [149, 0]
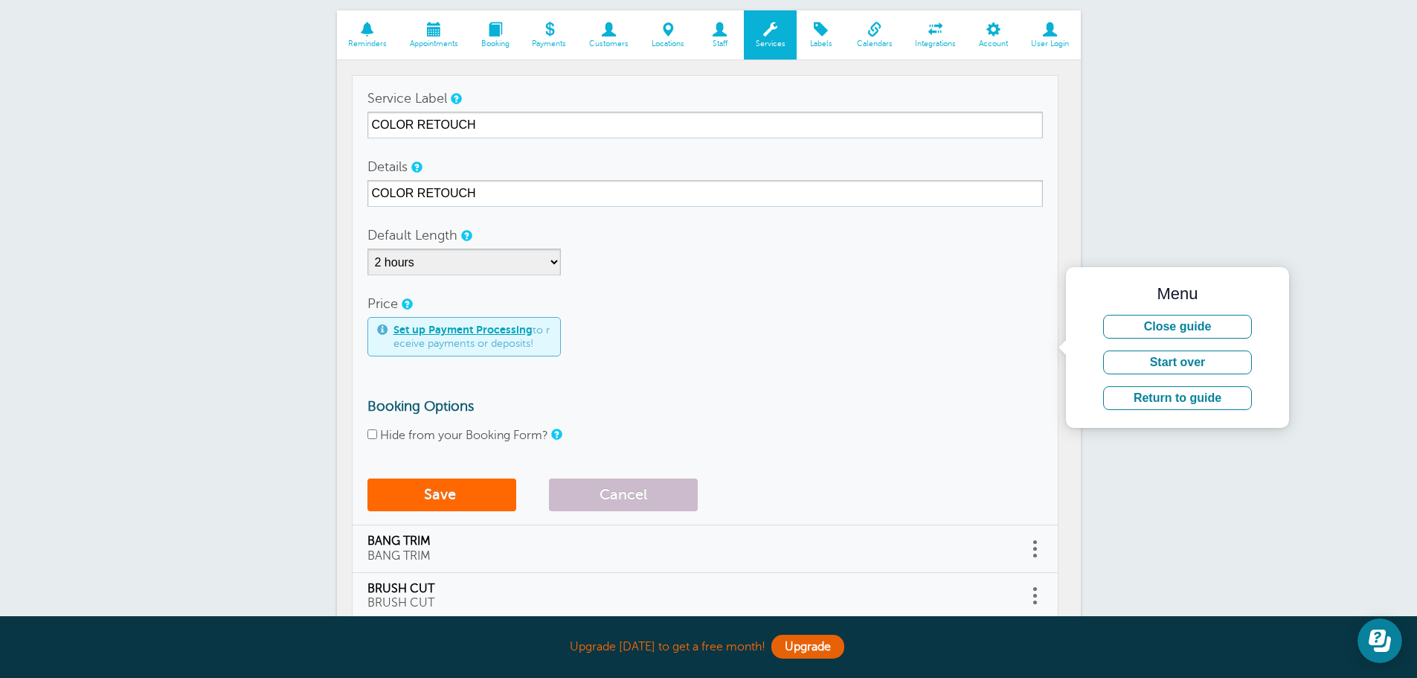
click at [371, 431] on input "Hide from your Booking Form?" at bounding box center [372, 434] width 10 height 10
checkbox input "true"
click at [434, 495] on button "Save" at bounding box center [441, 494] width 149 height 33
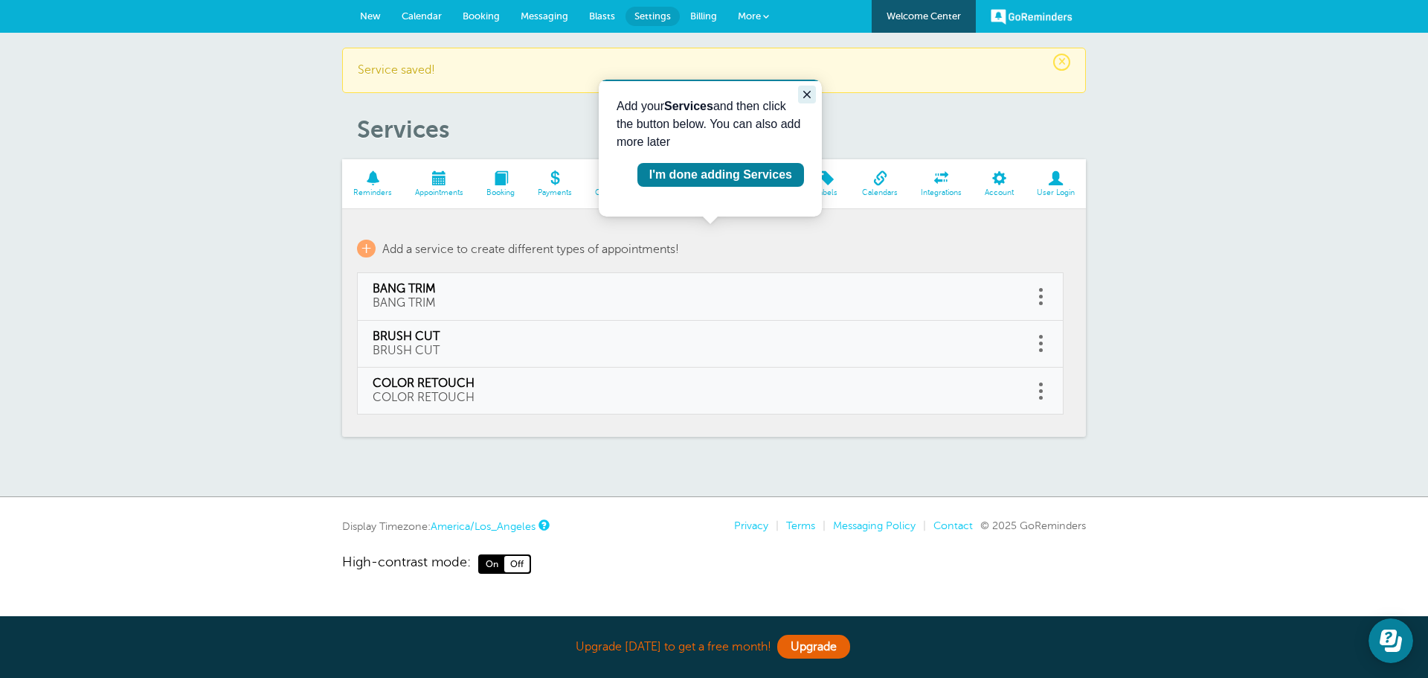
click at [806, 94] on icon "Close guide" at bounding box center [807, 95] width 12 height 12
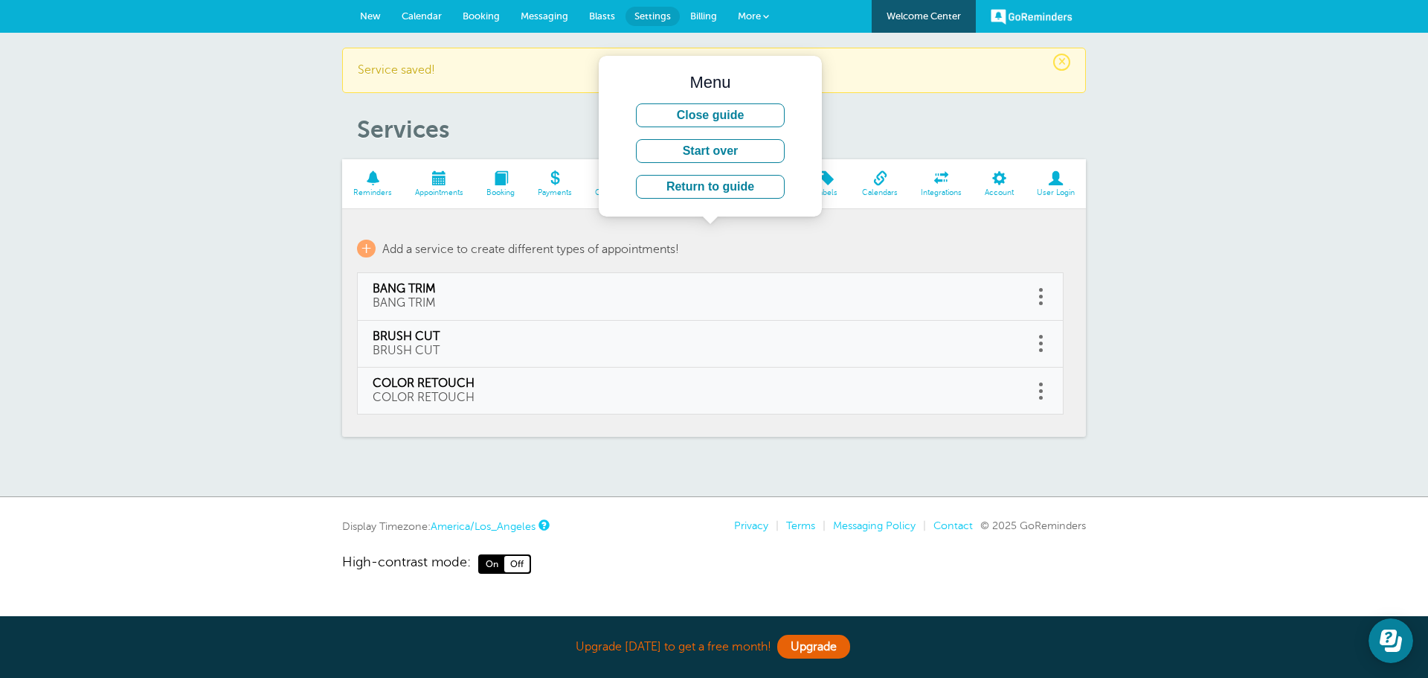
click at [1149, 234] on div "× Service saved! Services Reminders Appointments Booking Payments Customers Loc…" at bounding box center [714, 265] width 1428 height 464
click at [370, 249] on span "+" at bounding box center [366, 249] width 19 height 18
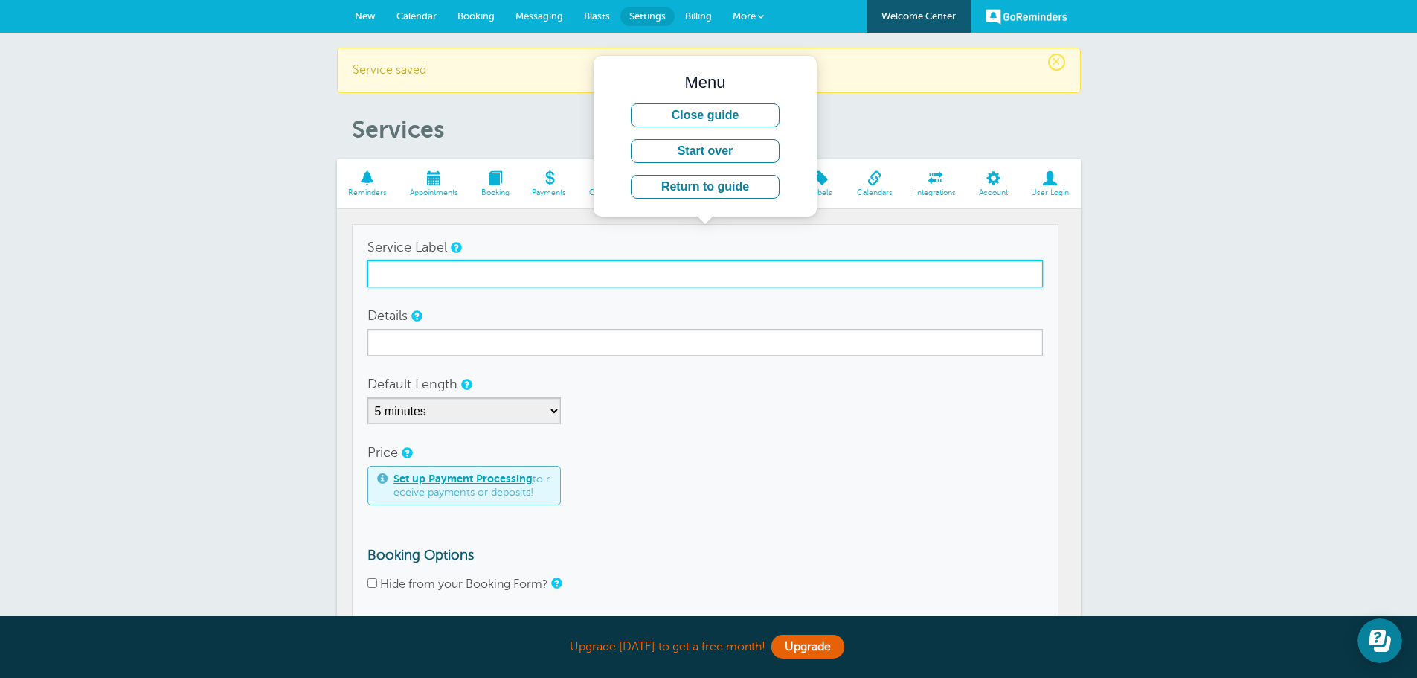
click at [436, 272] on input "Service Label" at bounding box center [704, 273] width 675 height 27
type input "FULL COLOR"
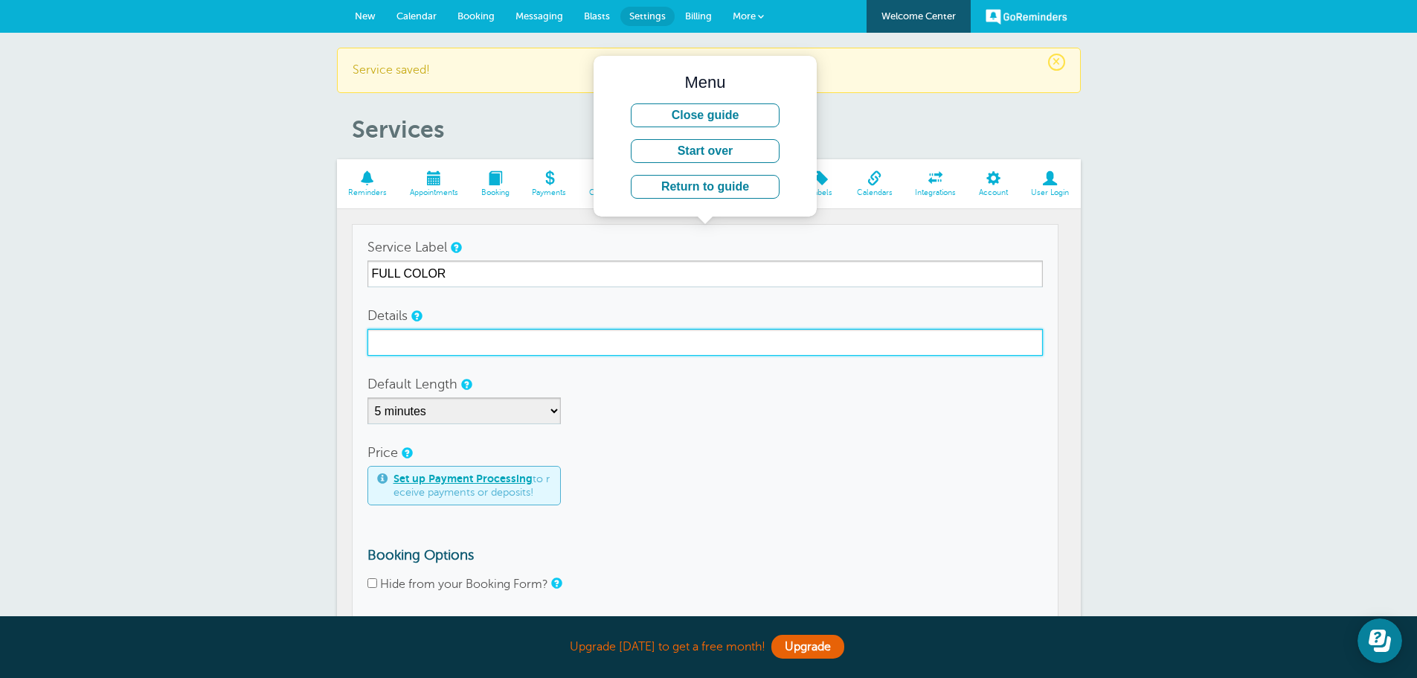
click at [400, 337] on input "Details" at bounding box center [704, 342] width 675 height 27
type input "FULL COLOR"
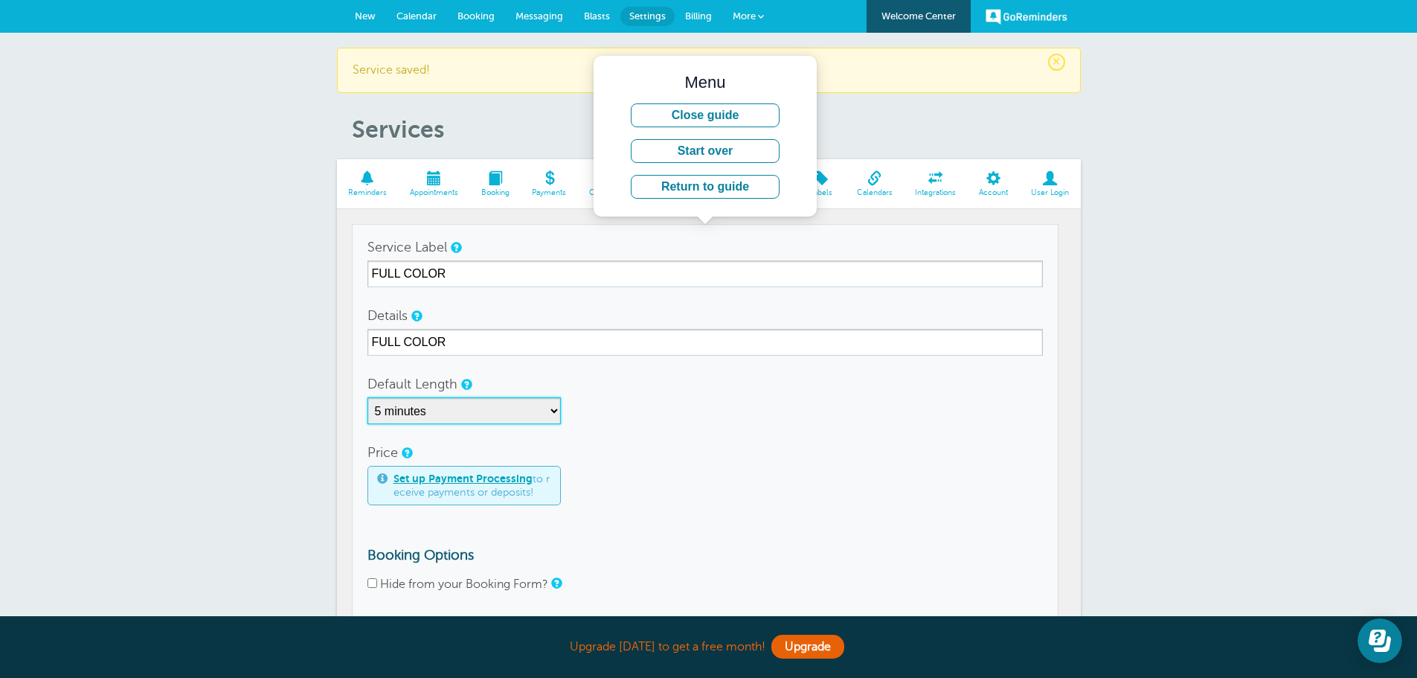
click at [553, 414] on select "5 minutes 10 minutes 15 minutes 20 minutes 25 minutes 30 minutes 35 minutes 40 …" at bounding box center [463, 410] width 193 height 27
select select "150"
click at [367, 397] on select "5 minutes 10 minutes 15 minutes 20 minutes 25 minutes 30 minutes 35 minutes 40 …" at bounding box center [463, 410] width 193 height 27
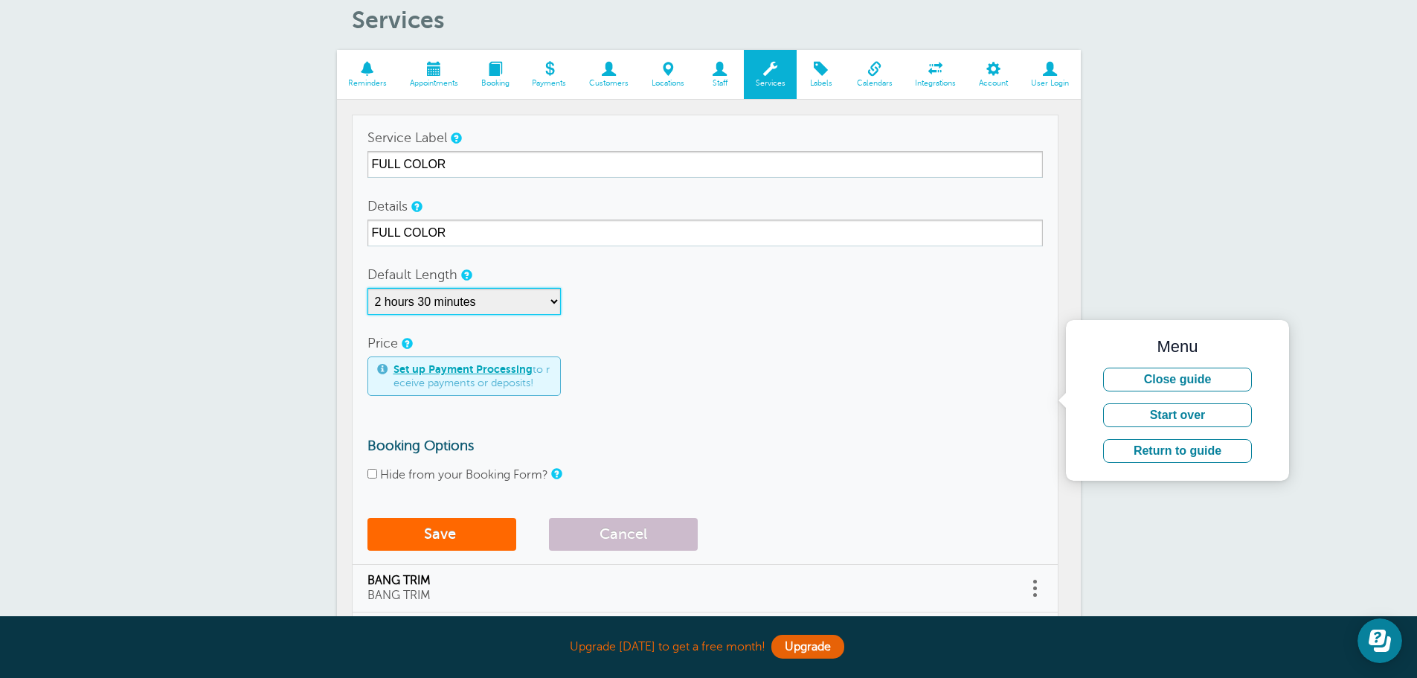
scroll to position [149, 0]
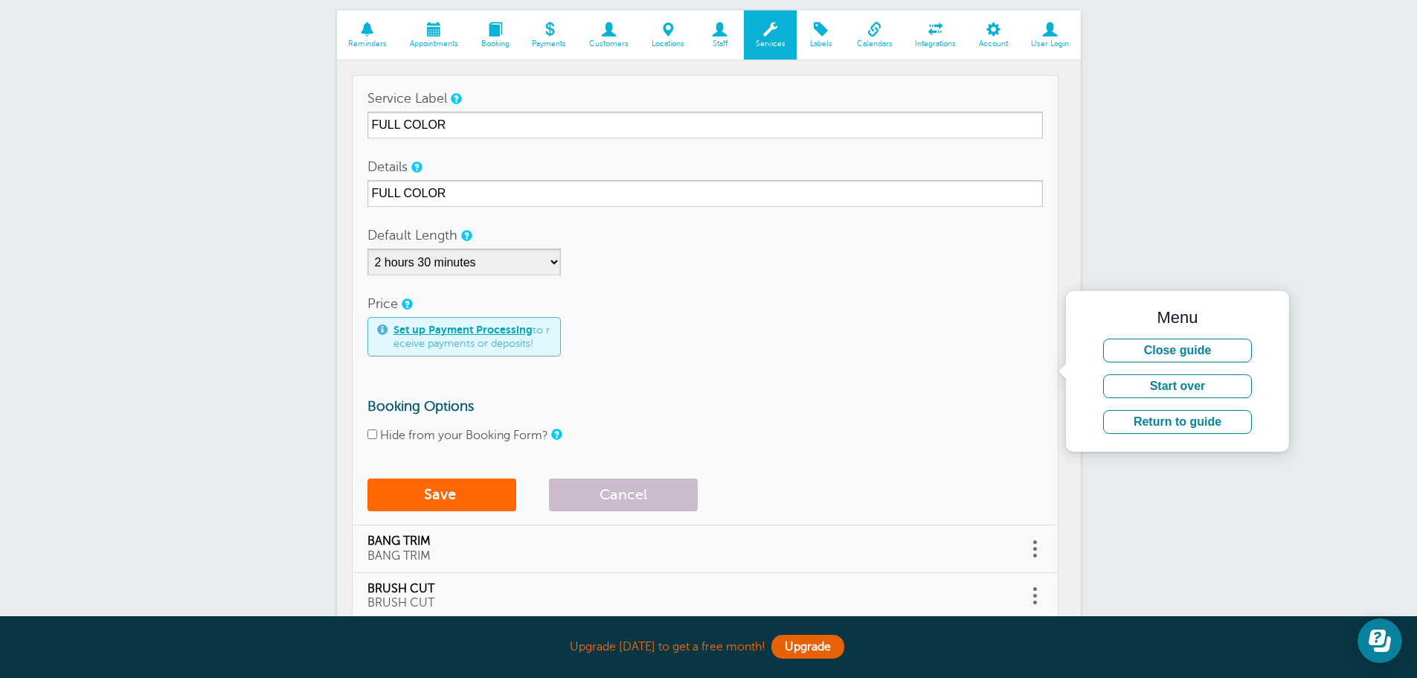
click at [373, 434] on input "Hide from your Booking Form?" at bounding box center [372, 434] width 10 height 10
checkbox input "true"
click at [440, 493] on button "Save" at bounding box center [441, 494] width 149 height 33
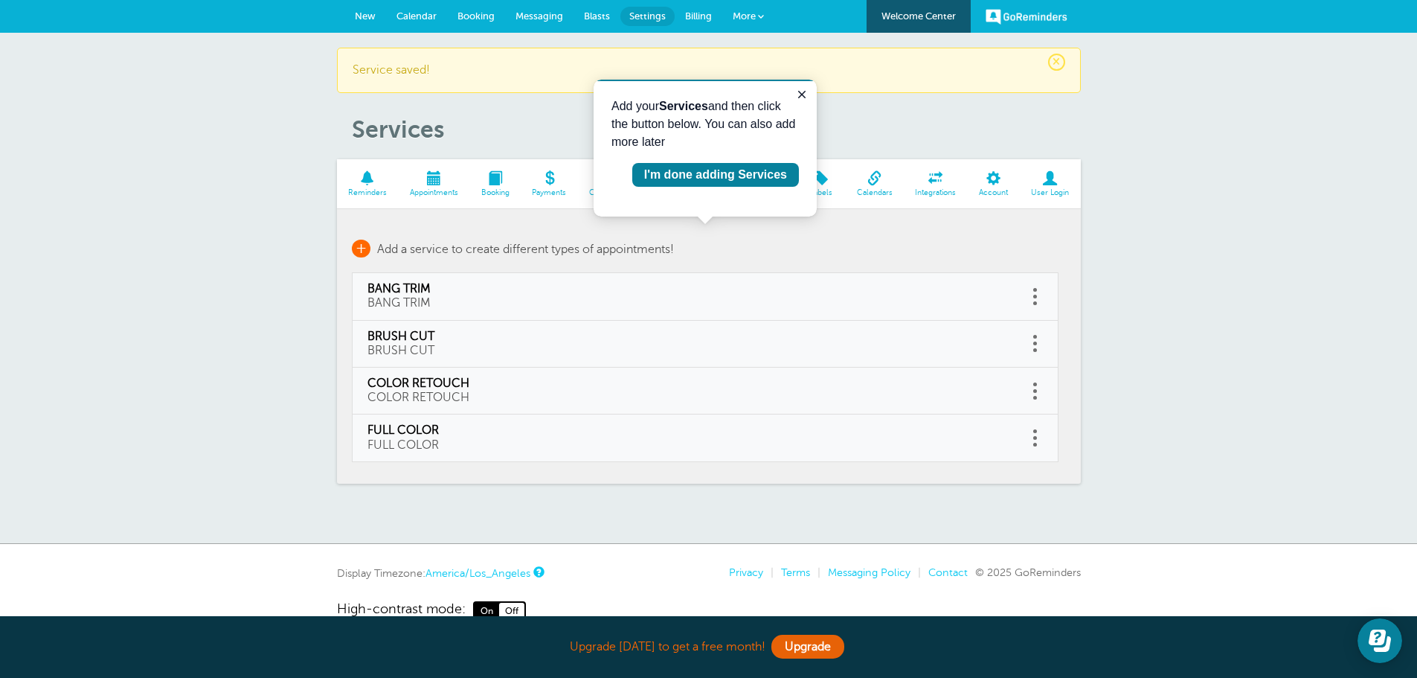
click at [361, 252] on span "+" at bounding box center [361, 249] width 19 height 18
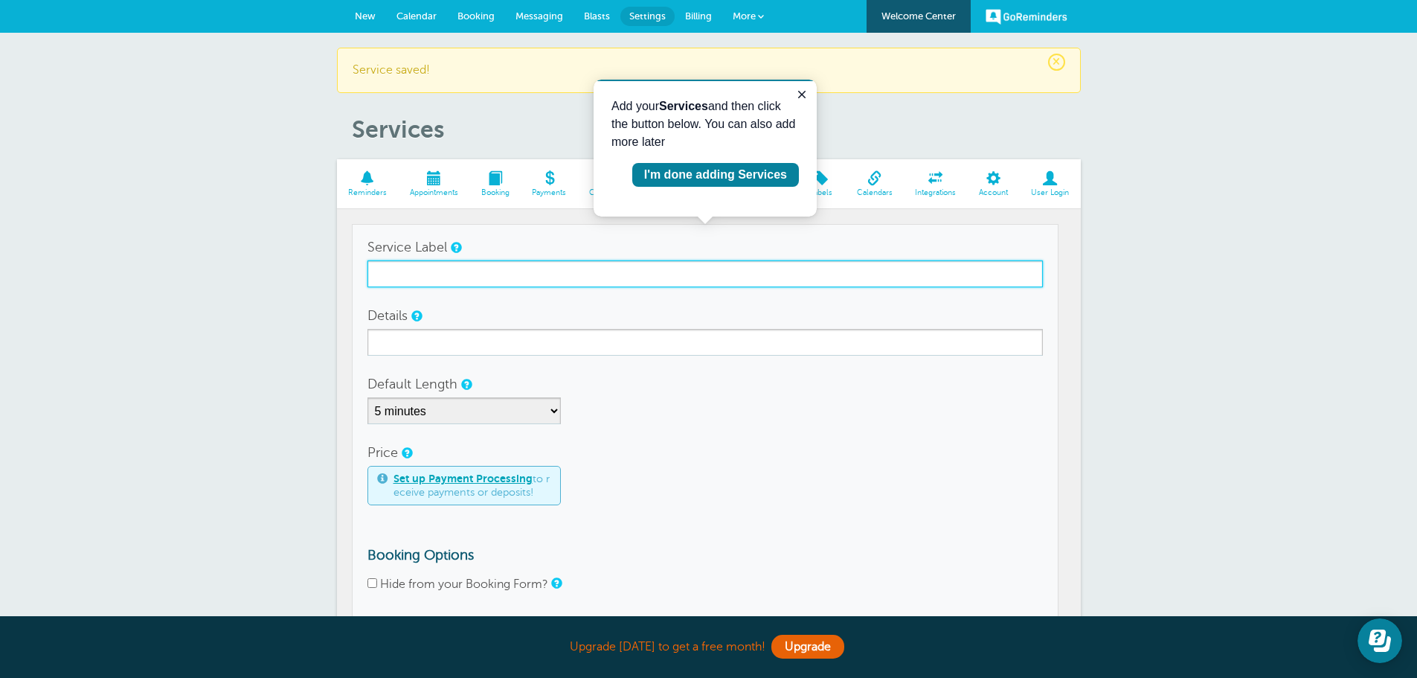
click at [429, 278] on input "Service Label" at bounding box center [704, 273] width 675 height 27
type input "HILITES"
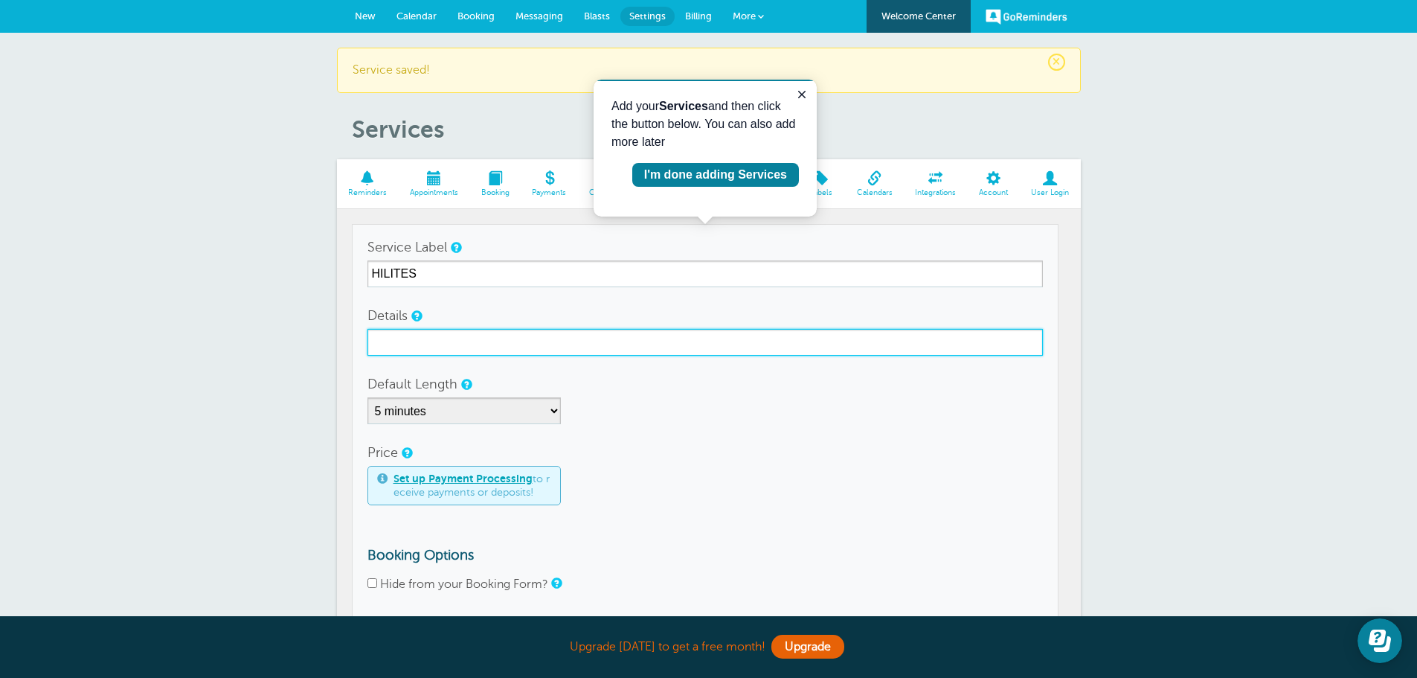
drag, startPoint x: 407, startPoint y: 337, endPoint x: 413, endPoint y: 330, distance: 9.5
click at [410, 337] on input "Details" at bounding box center [704, 342] width 675 height 27
type input "HILITES"
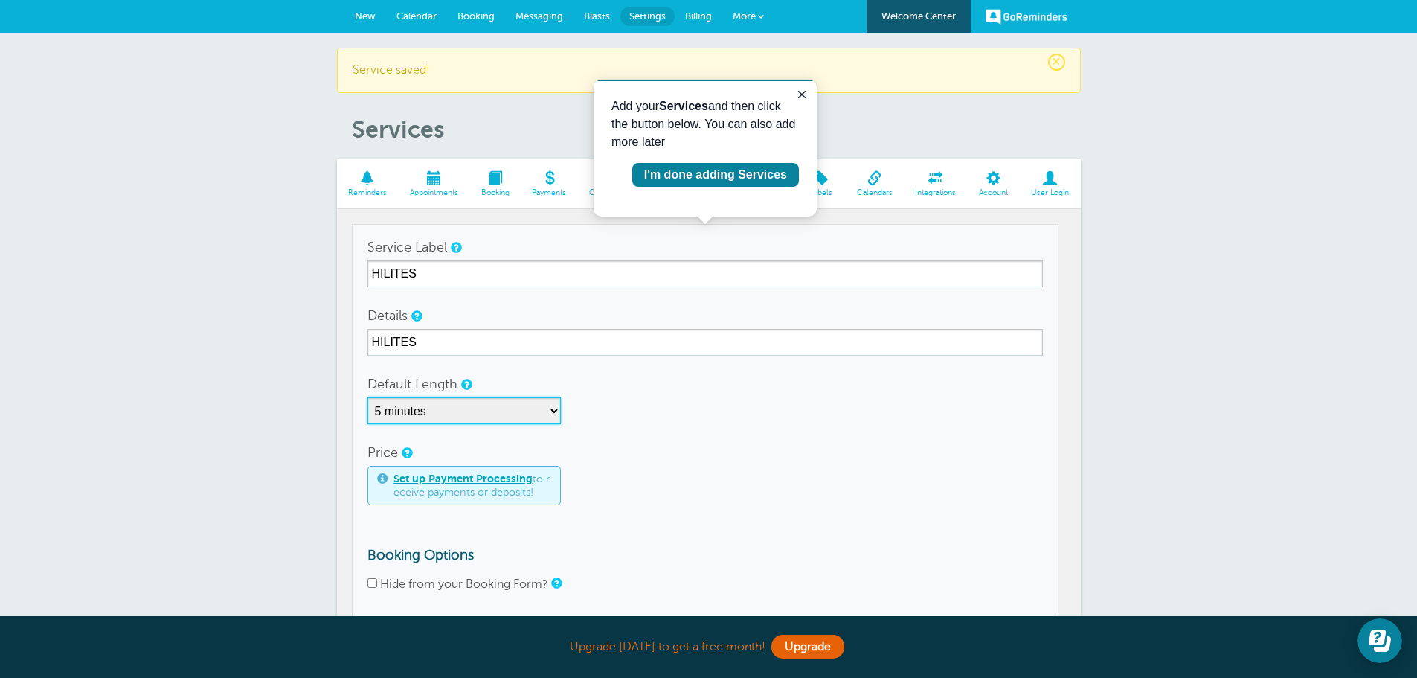
click at [507, 420] on select "5 minutes 10 minutes 15 minutes 20 minutes 25 minutes 30 minutes 35 minutes 40 …" at bounding box center [463, 410] width 193 height 27
select select "180"
click at [367, 397] on select "5 minutes 10 minutes 15 minutes 20 minutes 25 minutes 30 minutes 35 minutes 40 …" at bounding box center [463, 410] width 193 height 27
click at [670, 446] on div "Price Set up Payment Processing to receive payments or deposits!" at bounding box center [704, 472] width 675 height 66
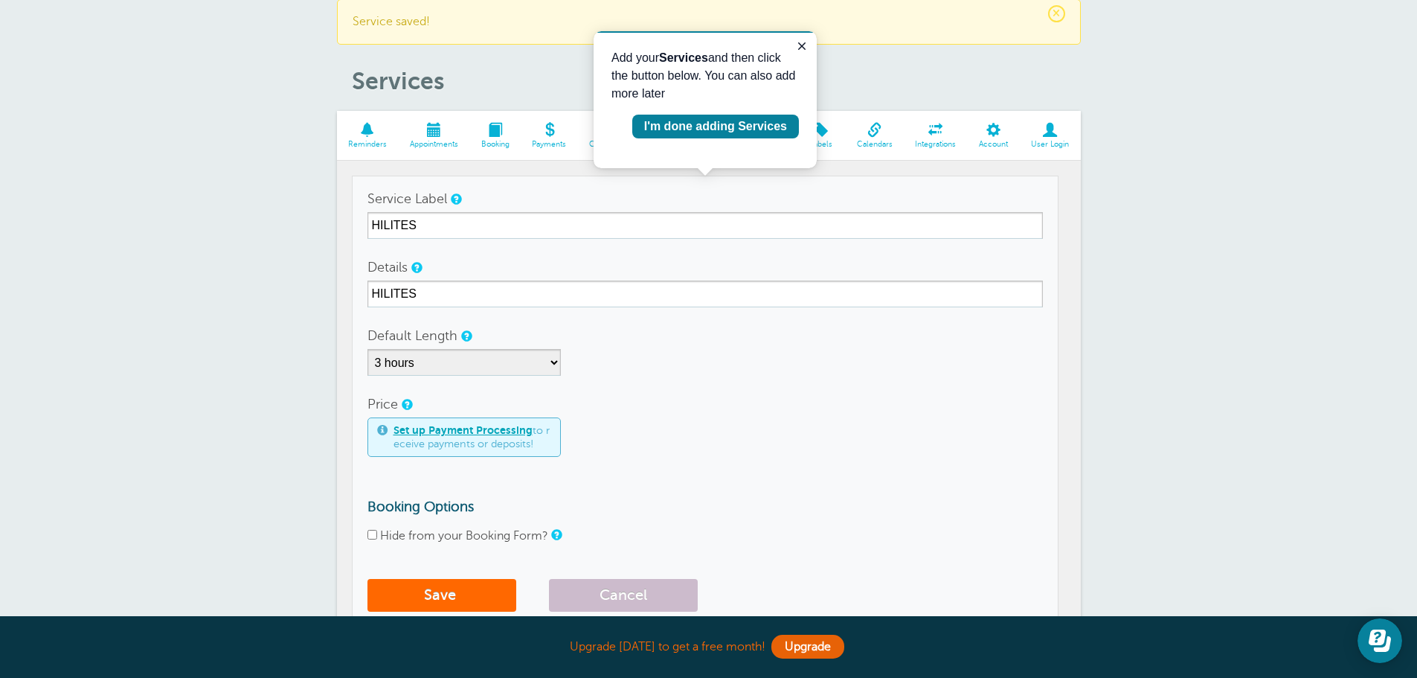
scroll to position [71, 0]
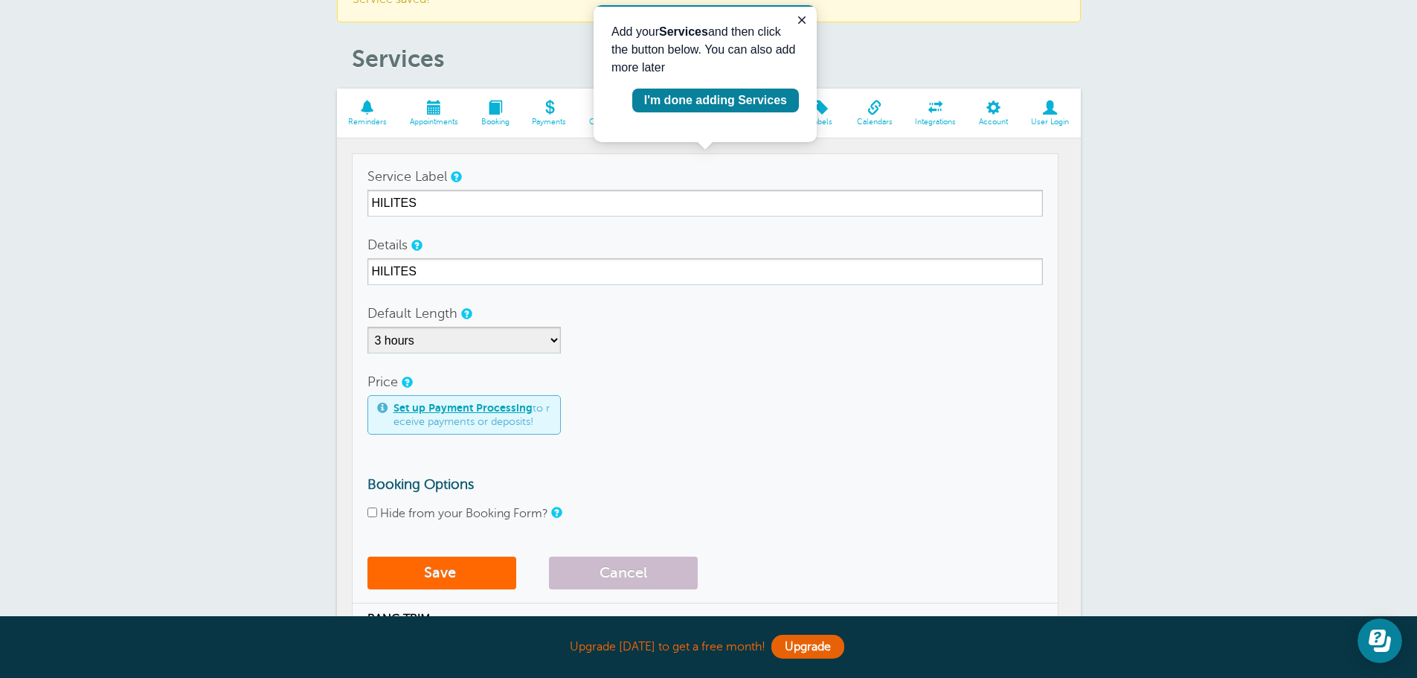
click at [371, 511] on input "Hide from your Booking Form?" at bounding box center [372, 512] width 10 height 10
click at [371, 512] on input "Hide from your Booking Form?" at bounding box center [372, 512] width 10 height 10
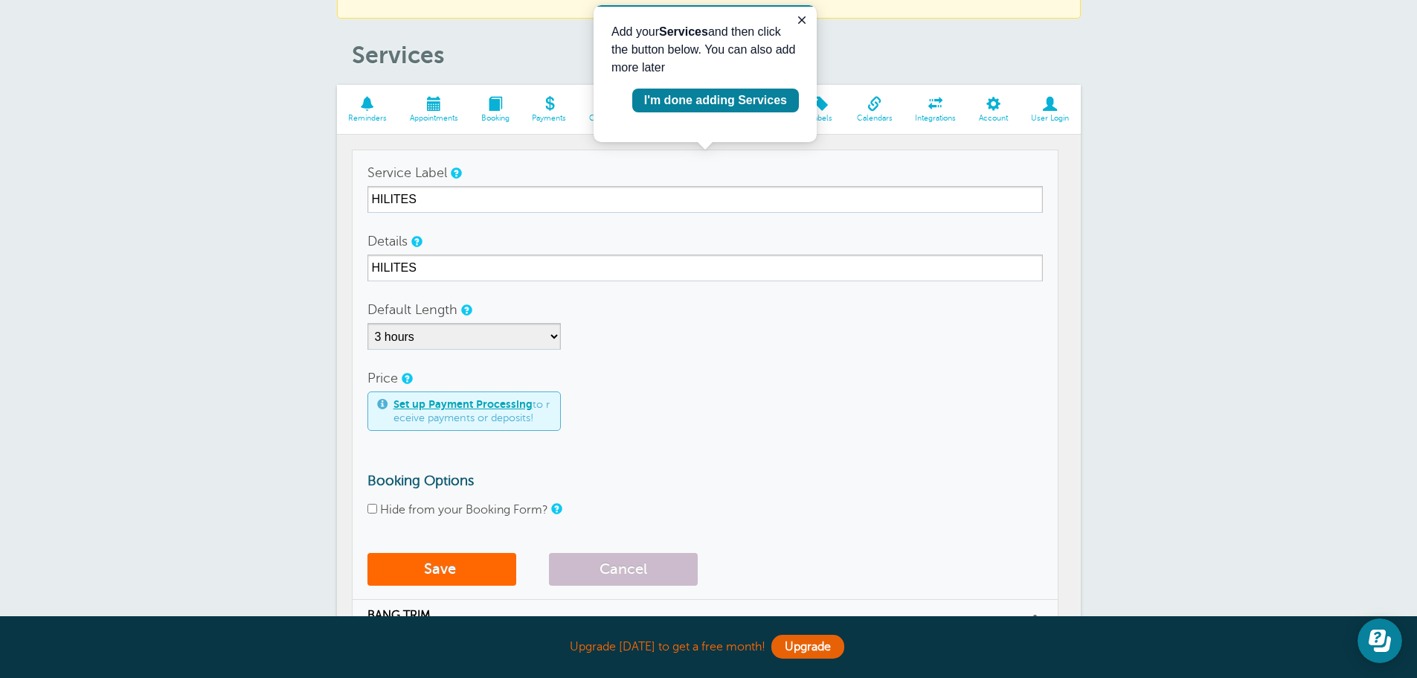
click at [371, 507] on input "Hide from your Booking Form?" at bounding box center [372, 509] width 10 height 10
click at [370, 507] on input "Hide from your Booking Form?" at bounding box center [372, 509] width 10 height 10
checkbox input "true"
click at [443, 569] on button "Save" at bounding box center [441, 569] width 149 height 33
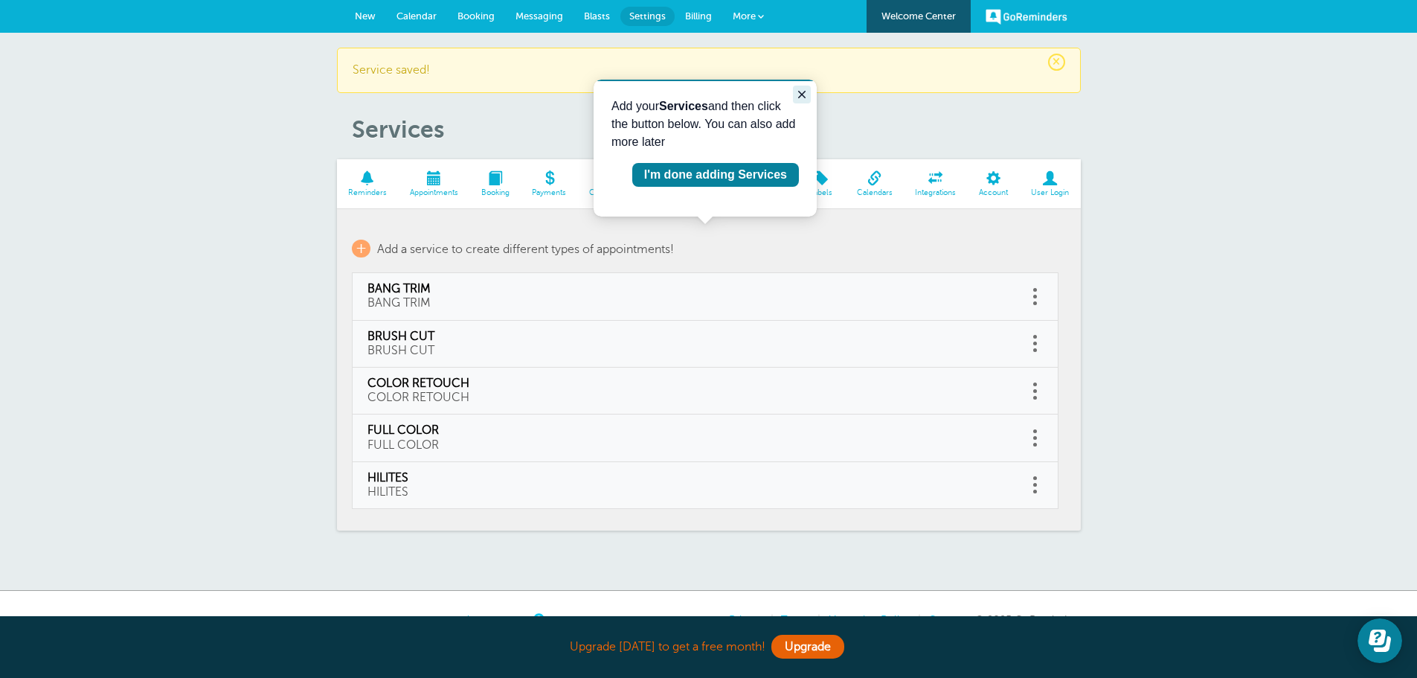
click at [800, 91] on icon "Close guide" at bounding box center [802, 95] width 12 height 12
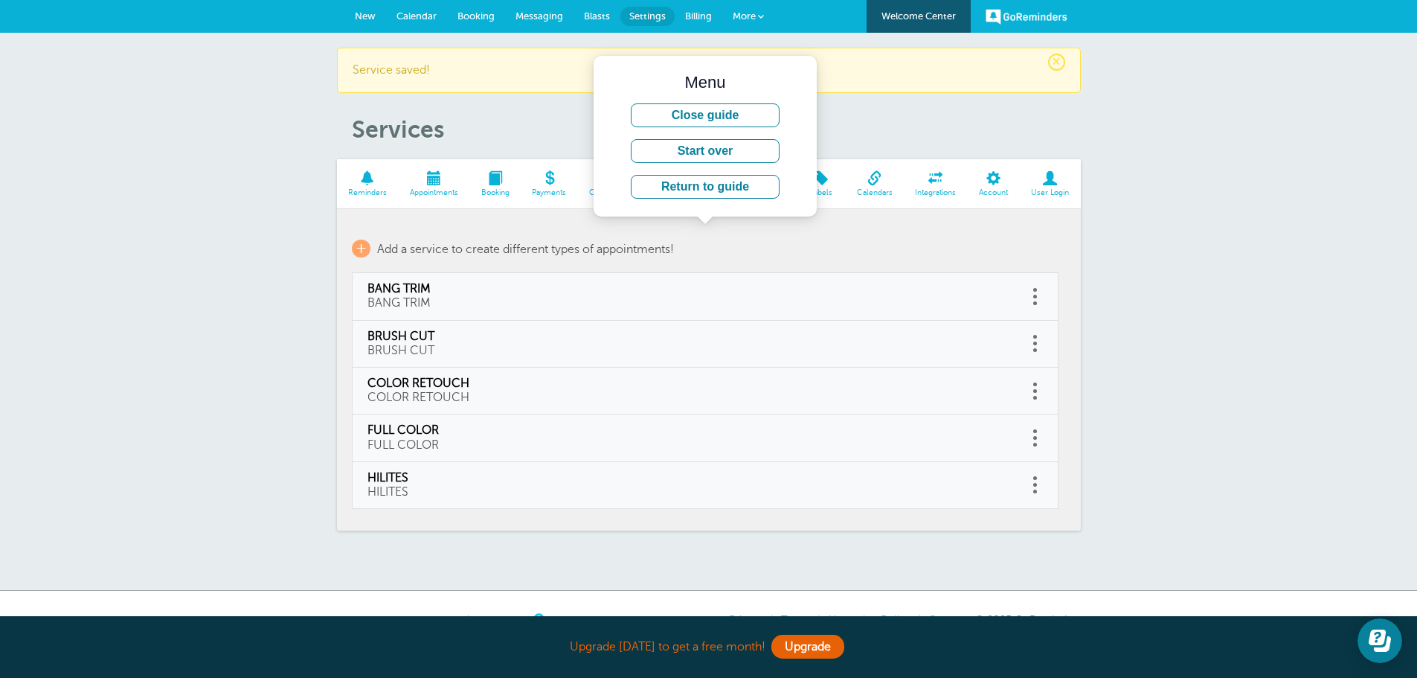
click at [487, 112] on header "× Service saved! Services" at bounding box center [709, 96] width 744 height 97
click at [367, 247] on span "+" at bounding box center [361, 249] width 19 height 18
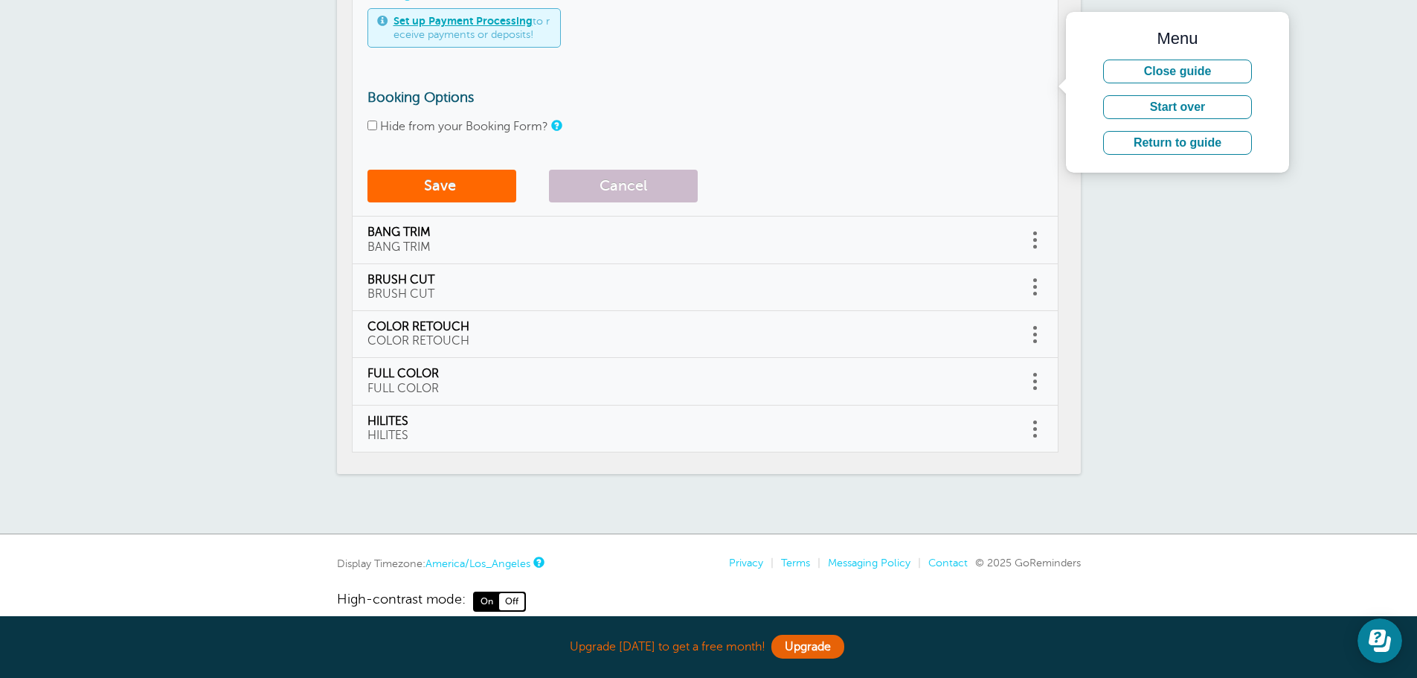
scroll to position [481, 0]
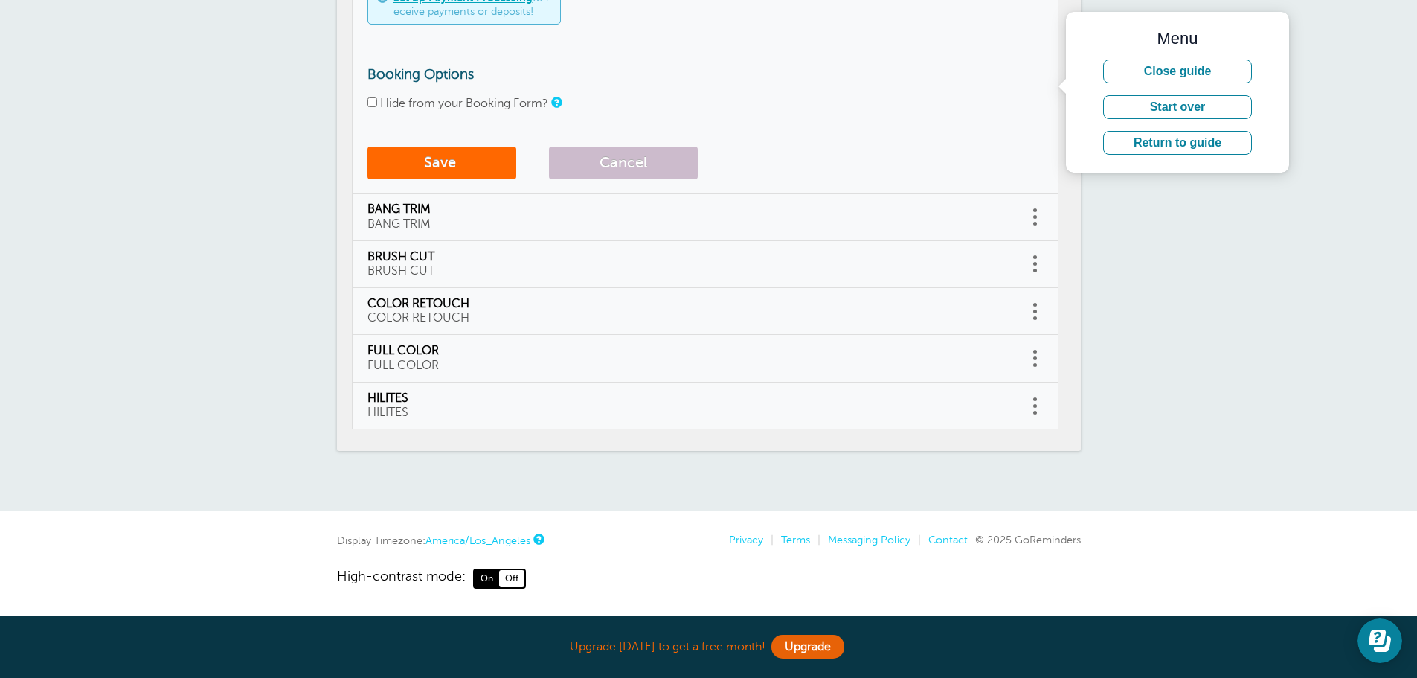
click at [193, 239] on div "× Service saved! Services Reminders Appointments Booking Payments Customers Loc…" at bounding box center [708, 31] width 1417 height 959
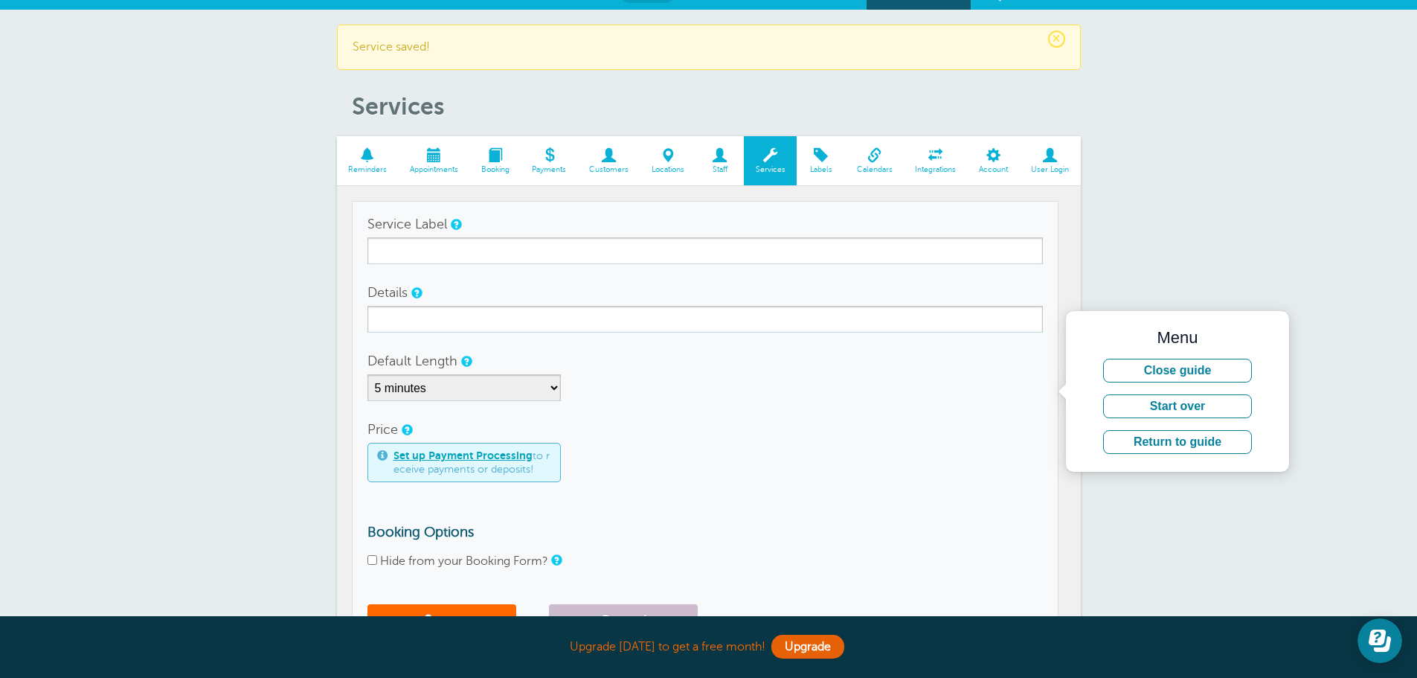
scroll to position [0, 0]
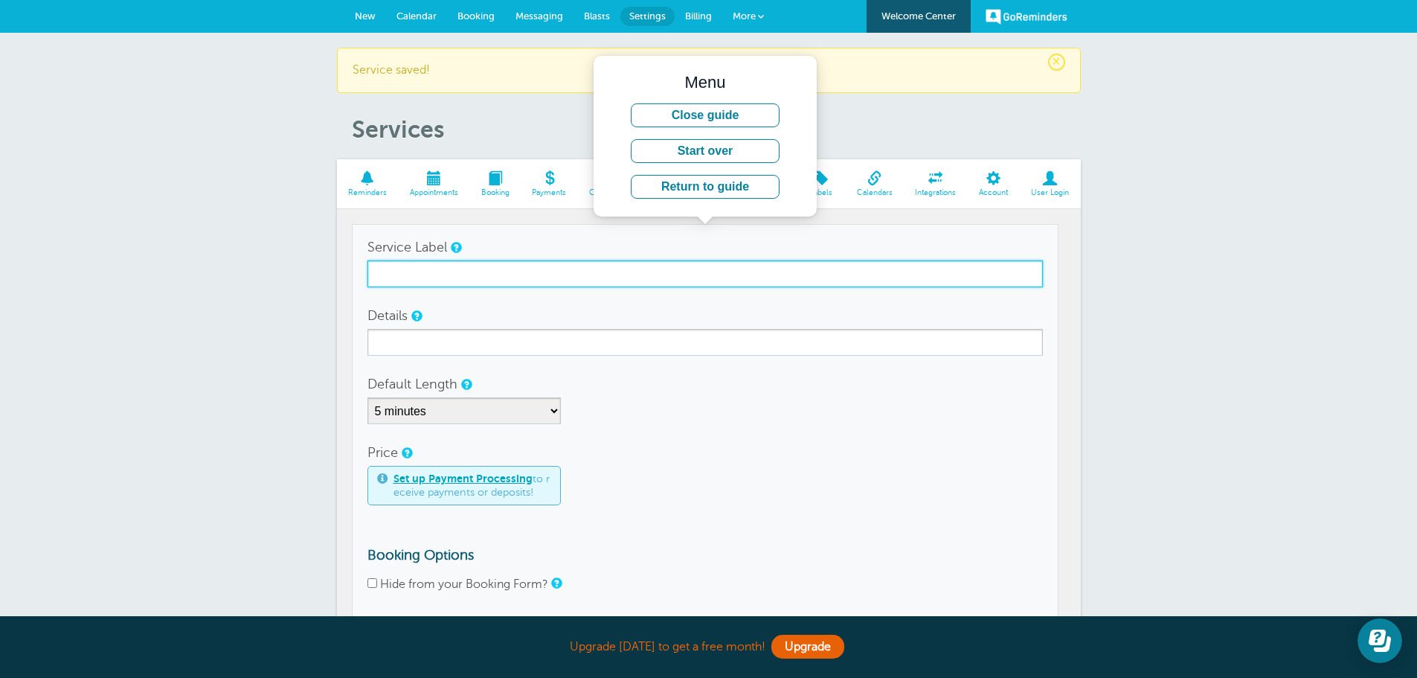
drag, startPoint x: 424, startPoint y: 282, endPoint x: 446, endPoint y: 277, distance: 22.2
click at [432, 280] on input "Service Label" at bounding box center [704, 273] width 675 height 27
type input "KIDS 0-9"
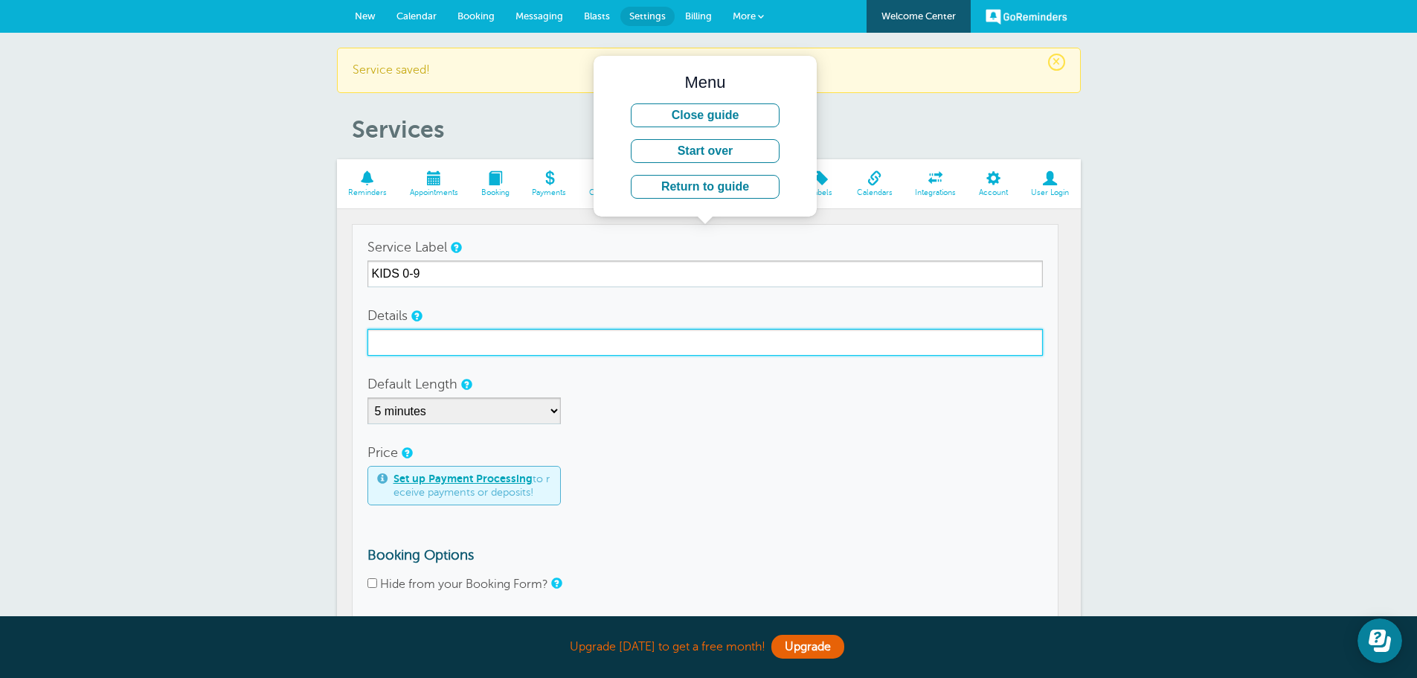
click at [431, 347] on input "Details" at bounding box center [704, 342] width 675 height 27
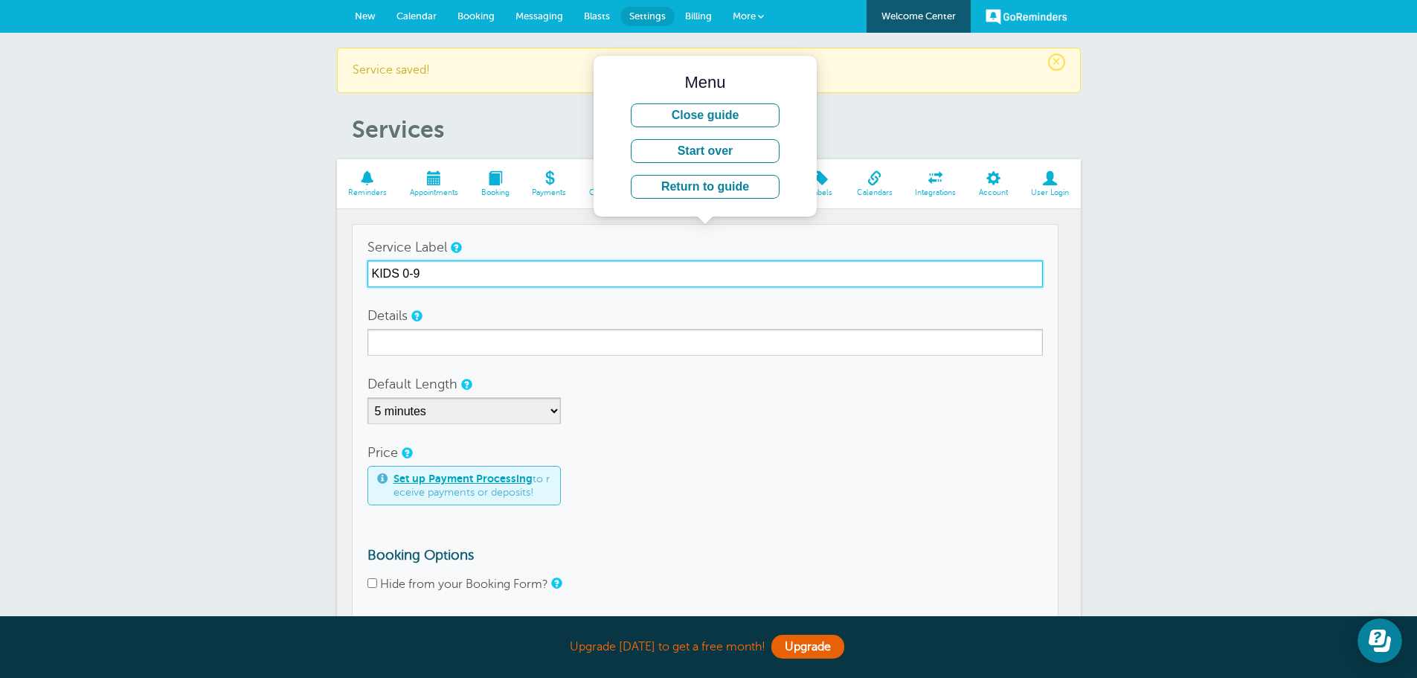
click at [401, 271] on input "KIDS 0-9" at bounding box center [704, 273] width 675 height 27
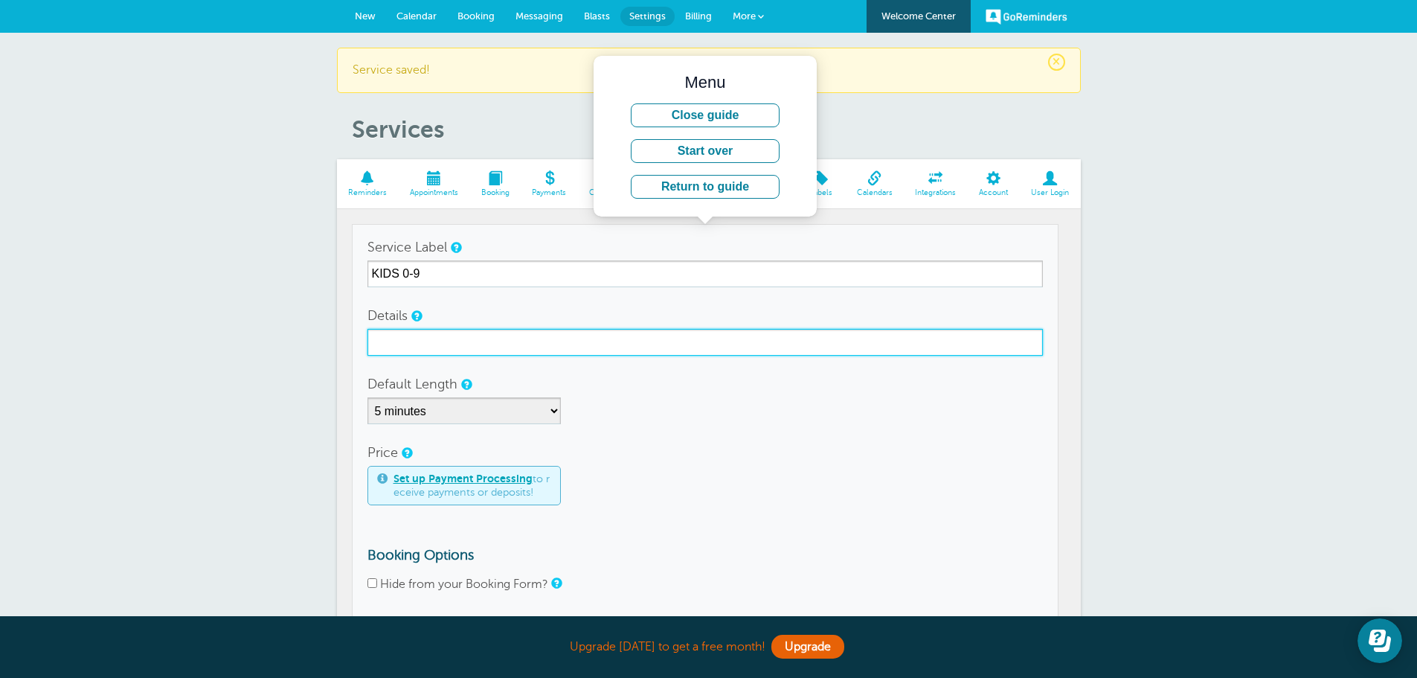
drag, startPoint x: 417, startPoint y: 346, endPoint x: 425, endPoint y: 341, distance: 10.0
click at [419, 345] on input "Details" at bounding box center [704, 342] width 675 height 27
click at [410, 343] on input "KIDS O-9" at bounding box center [704, 342] width 675 height 27
type input "KIDS 0-9"
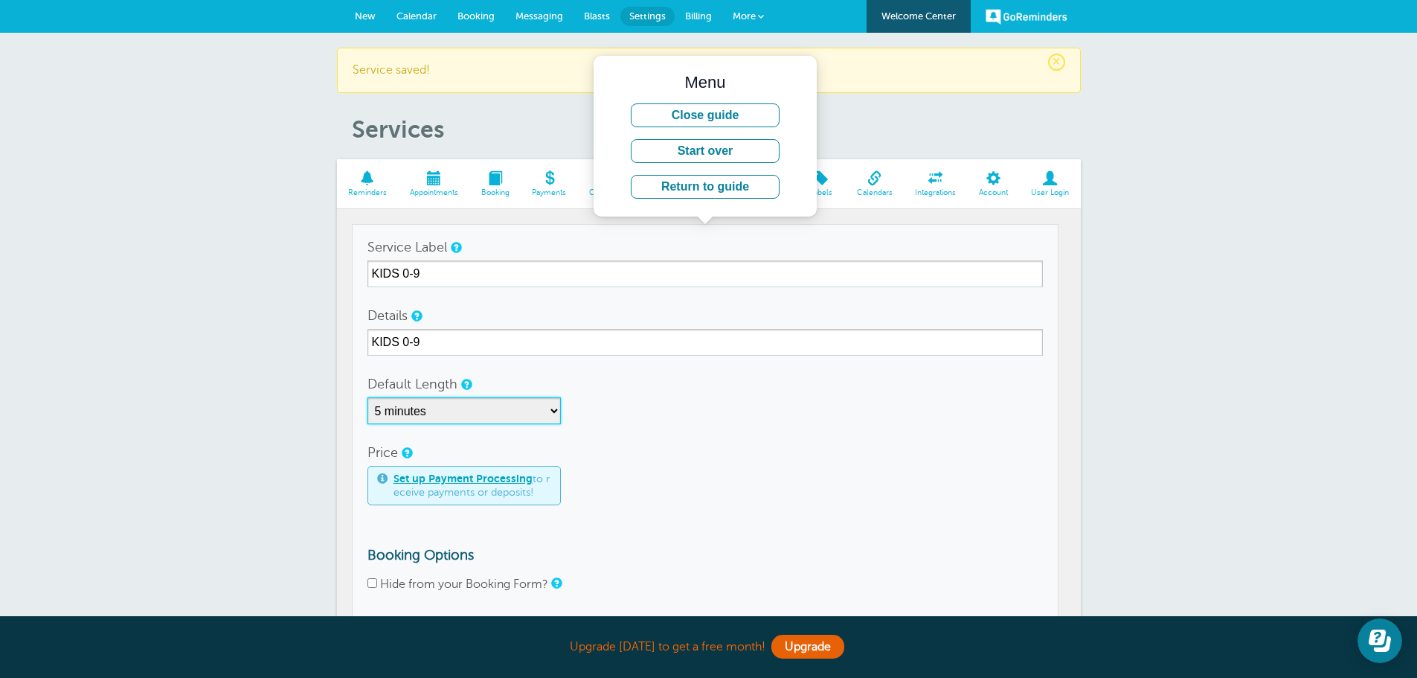
click at [549, 409] on select "5 minutes 10 minutes 15 minutes 20 minutes 25 minutes 30 minutes 35 minutes 40 …" at bounding box center [463, 410] width 193 height 27
select select "30"
click at [367, 397] on select "5 minutes 10 minutes 15 minutes 20 minutes 25 minutes 30 minutes 35 minutes 40 …" at bounding box center [463, 410] width 193 height 27
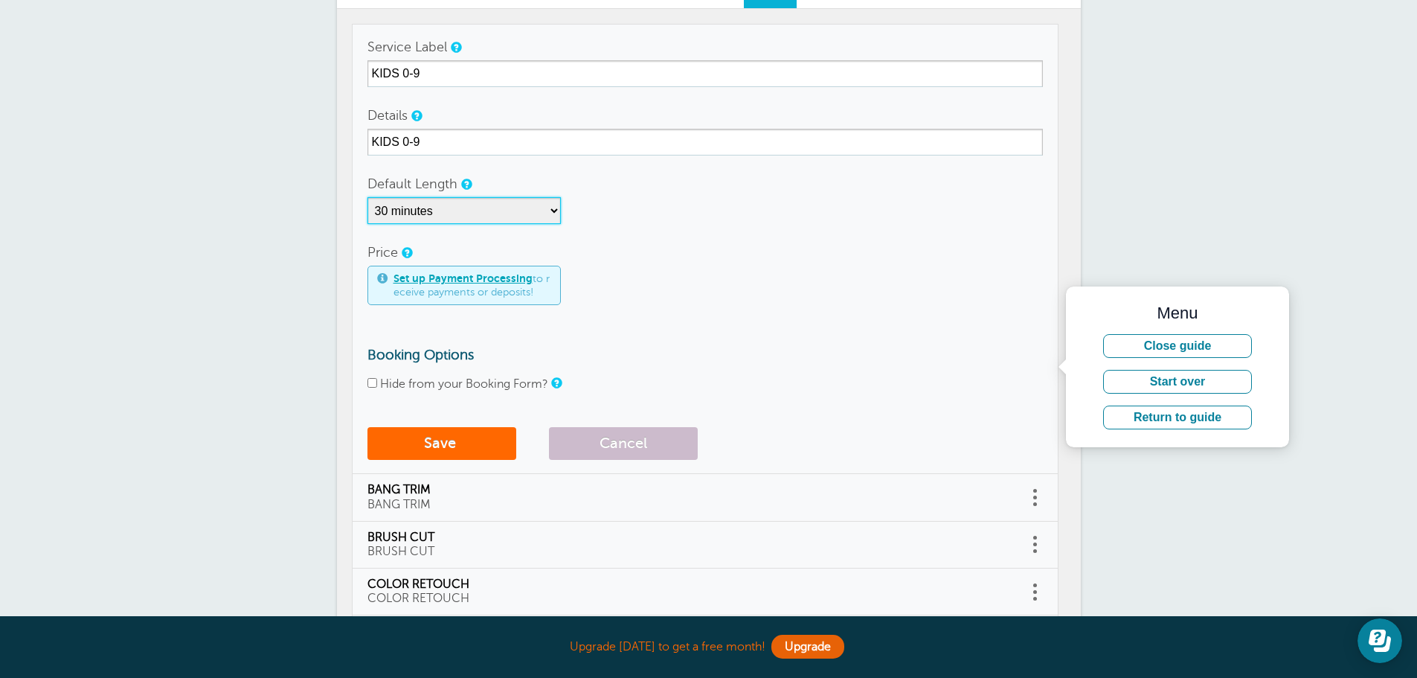
scroll to position [223, 0]
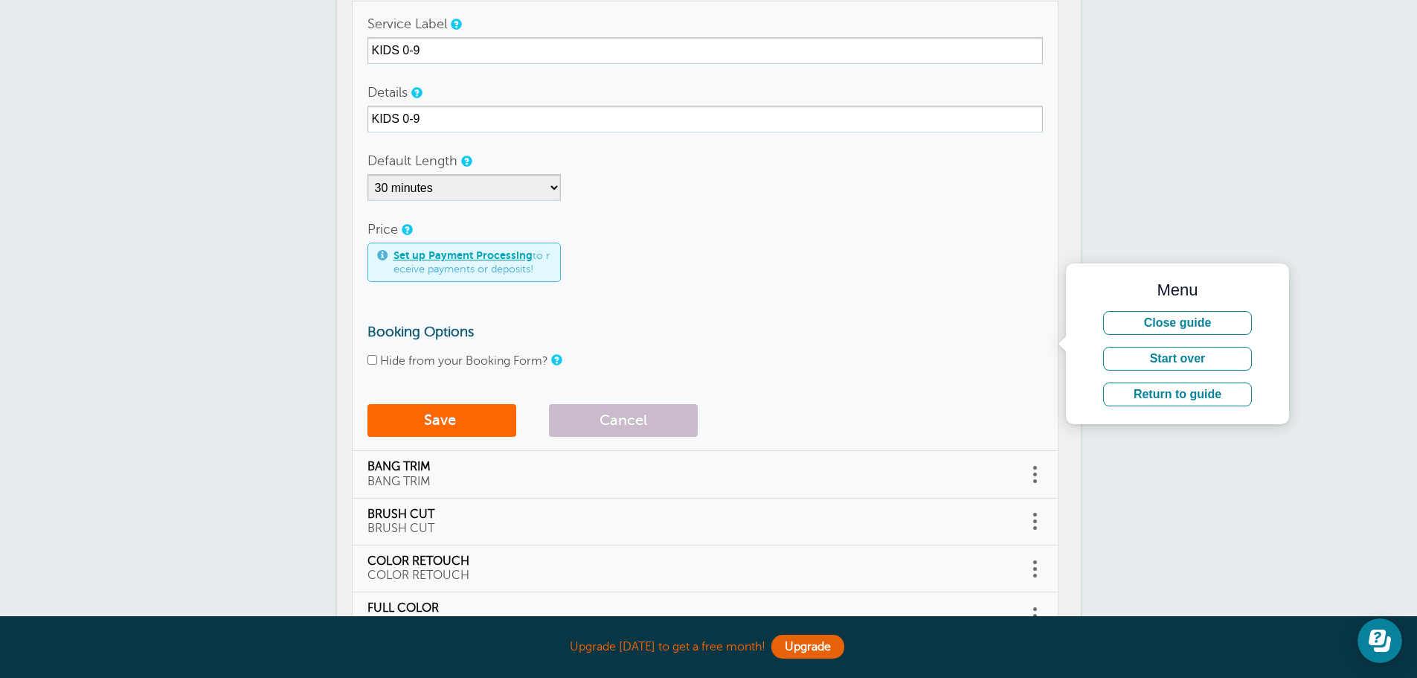
click at [374, 358] on input "Hide from your Booking Form?" at bounding box center [372, 360] width 10 height 10
checkbox input "true"
click at [458, 423] on span "submit" at bounding box center [458, 419] width 4 height 17
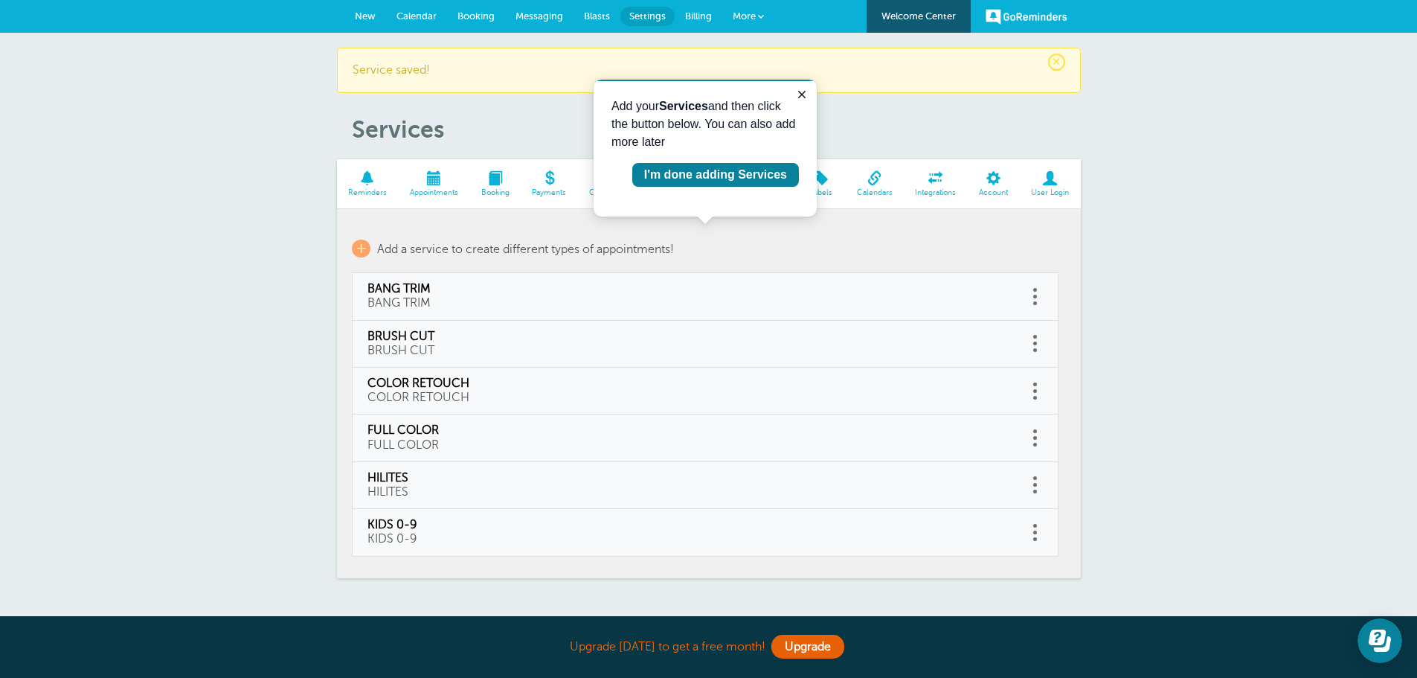
click at [1032, 527] on link at bounding box center [1035, 532] width 15 height 23
click at [1015, 499] on link "Edit" at bounding box center [1019, 495] width 45 height 28
type input "KIDS 0-9"
select select "30"
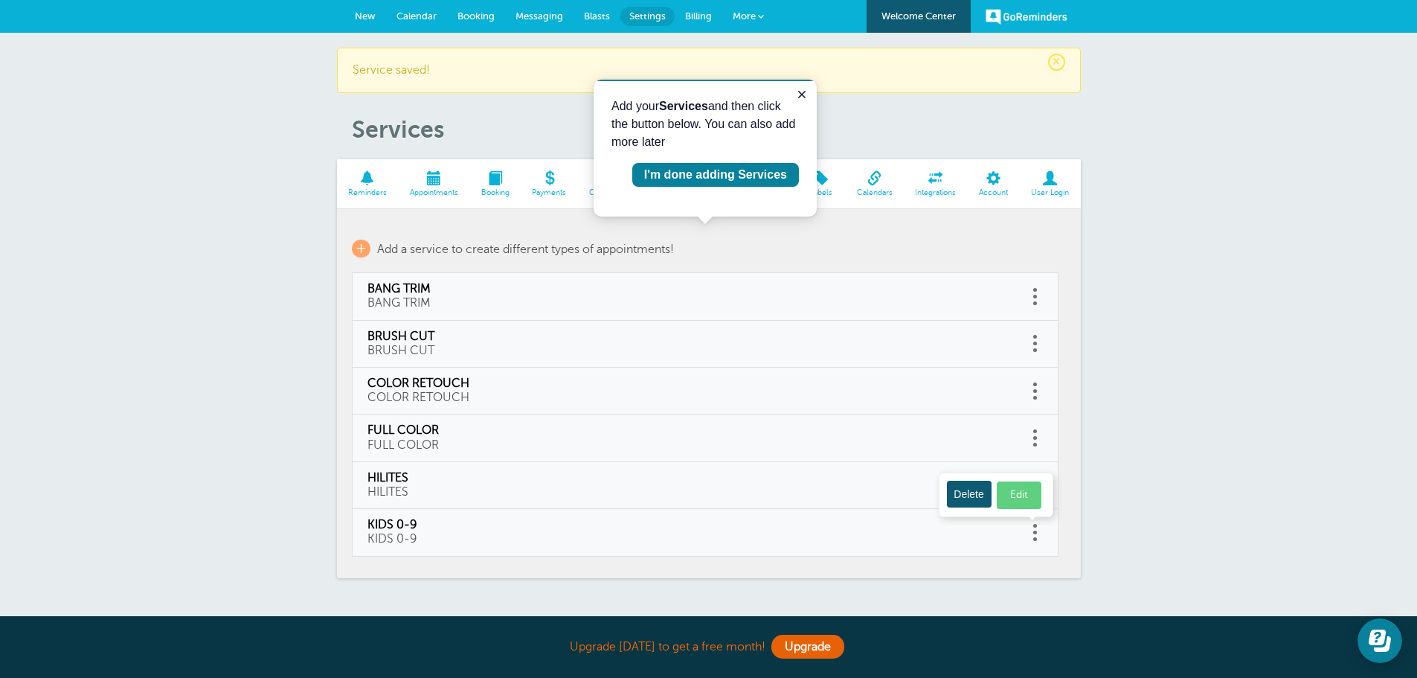
checkbox input "true"
select select "30"
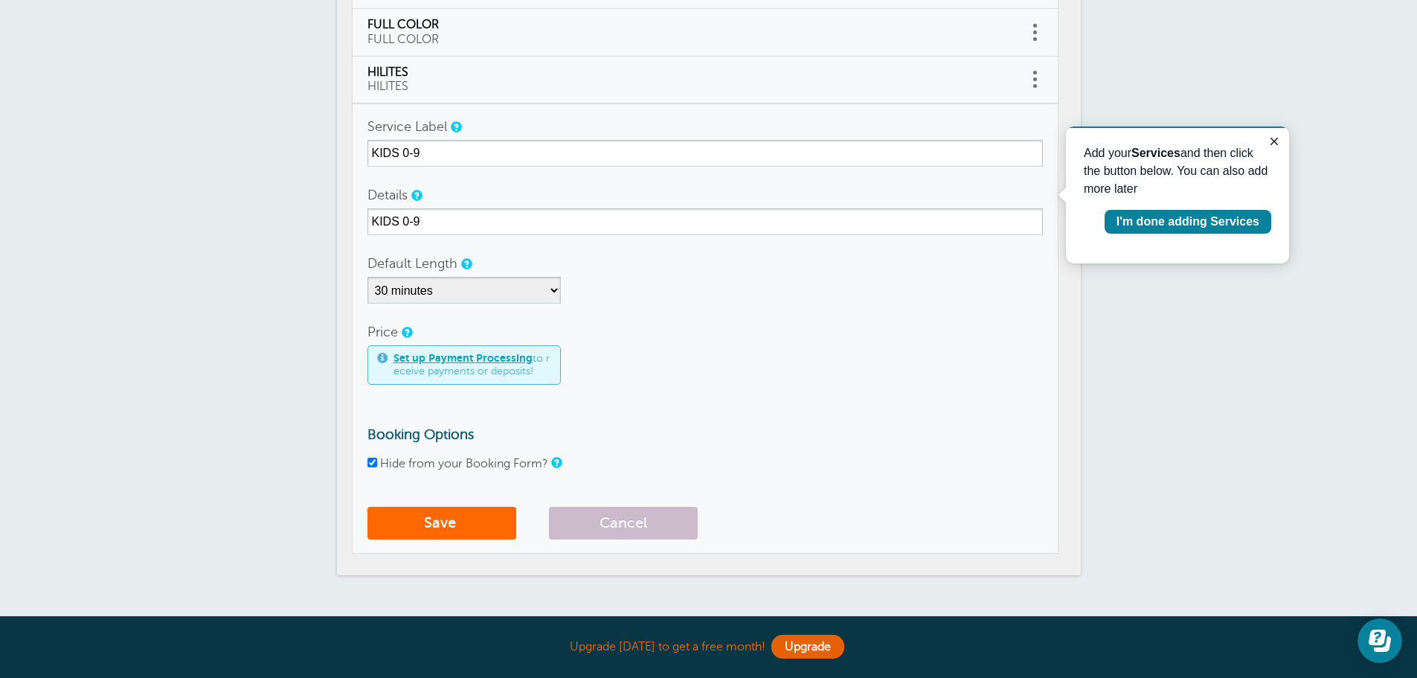
scroll to position [372, 0]
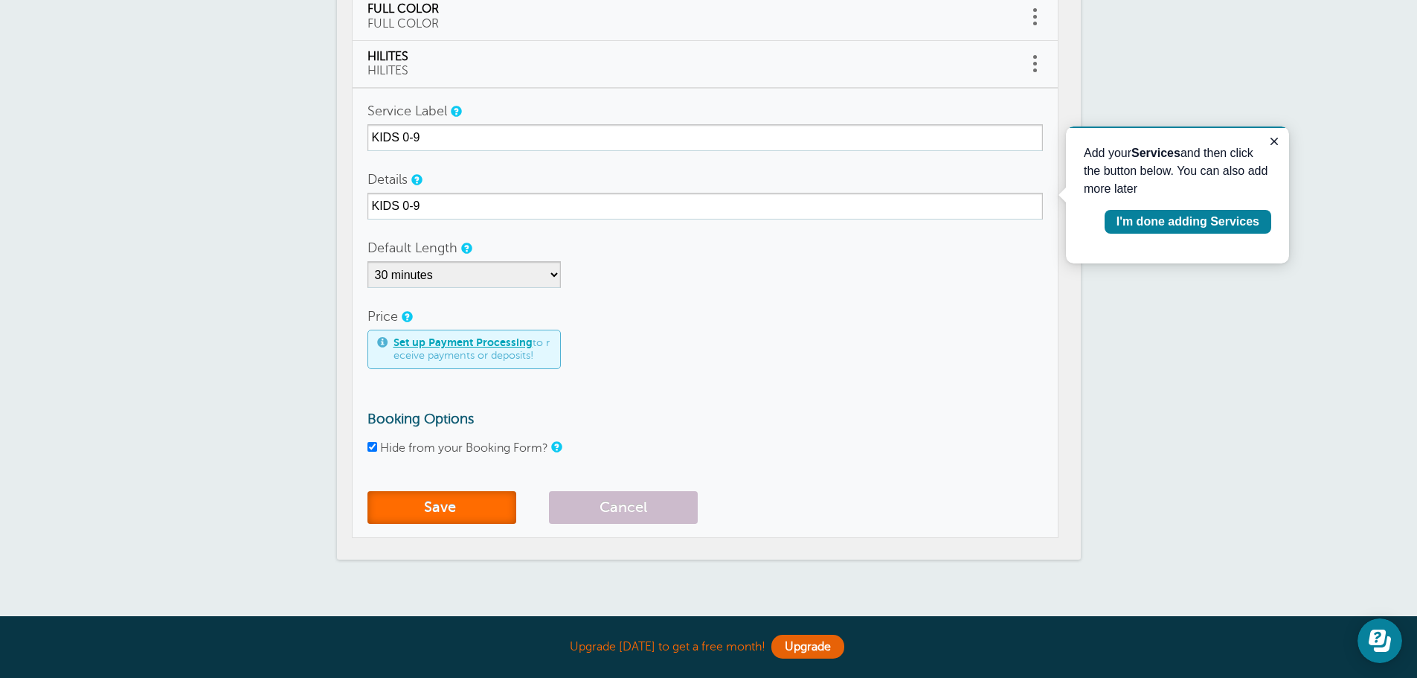
click at [462, 511] on button "Save" at bounding box center [441, 507] width 149 height 33
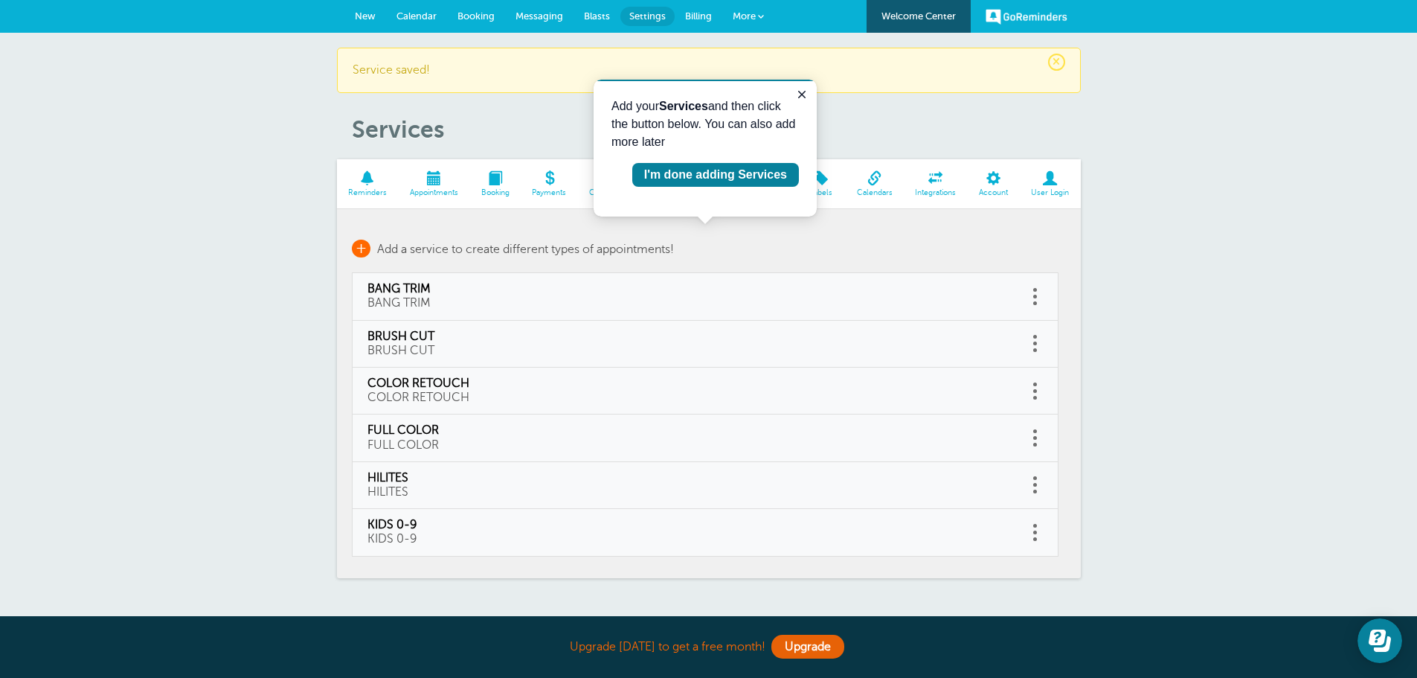
drag, startPoint x: 356, startPoint y: 246, endPoint x: 347, endPoint y: 242, distance: 9.3
click at [356, 246] on span "+" at bounding box center [361, 249] width 19 height 18
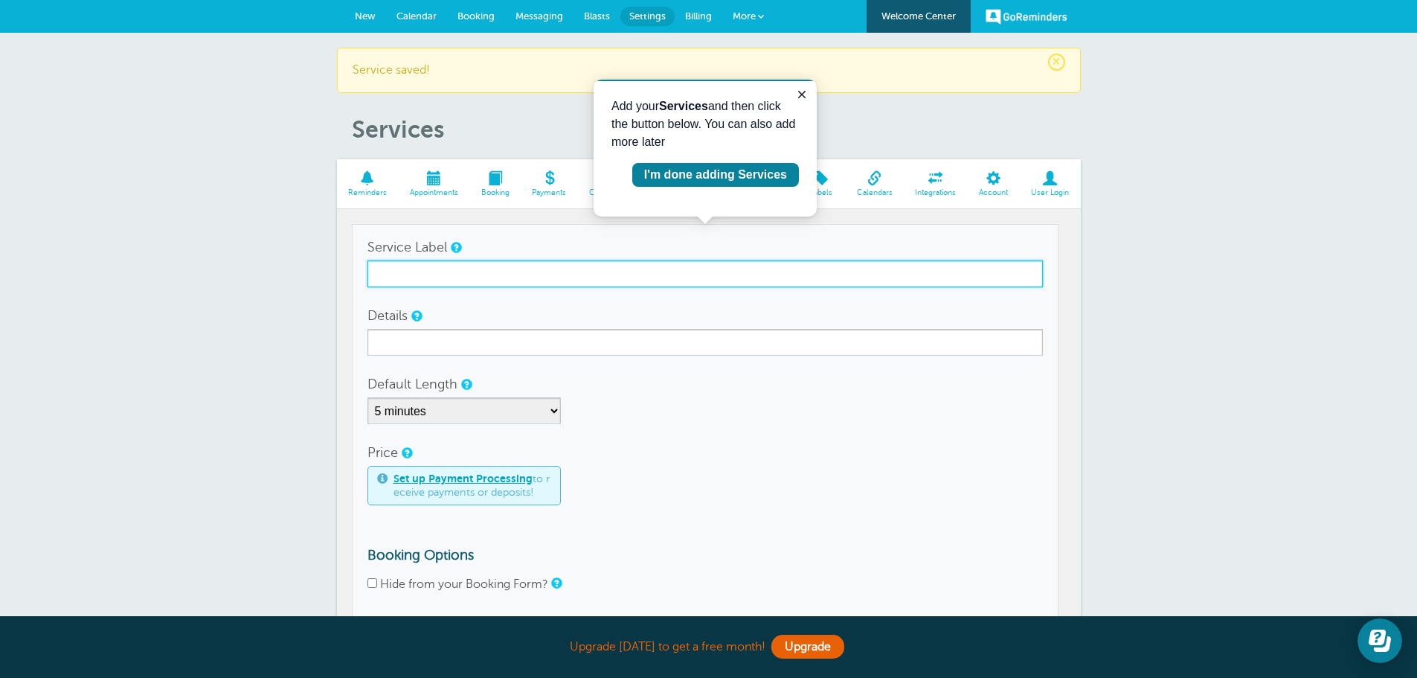
click at [425, 271] on input "Service Label" at bounding box center [704, 273] width 675 height 27
type input "KIDS 0-15"
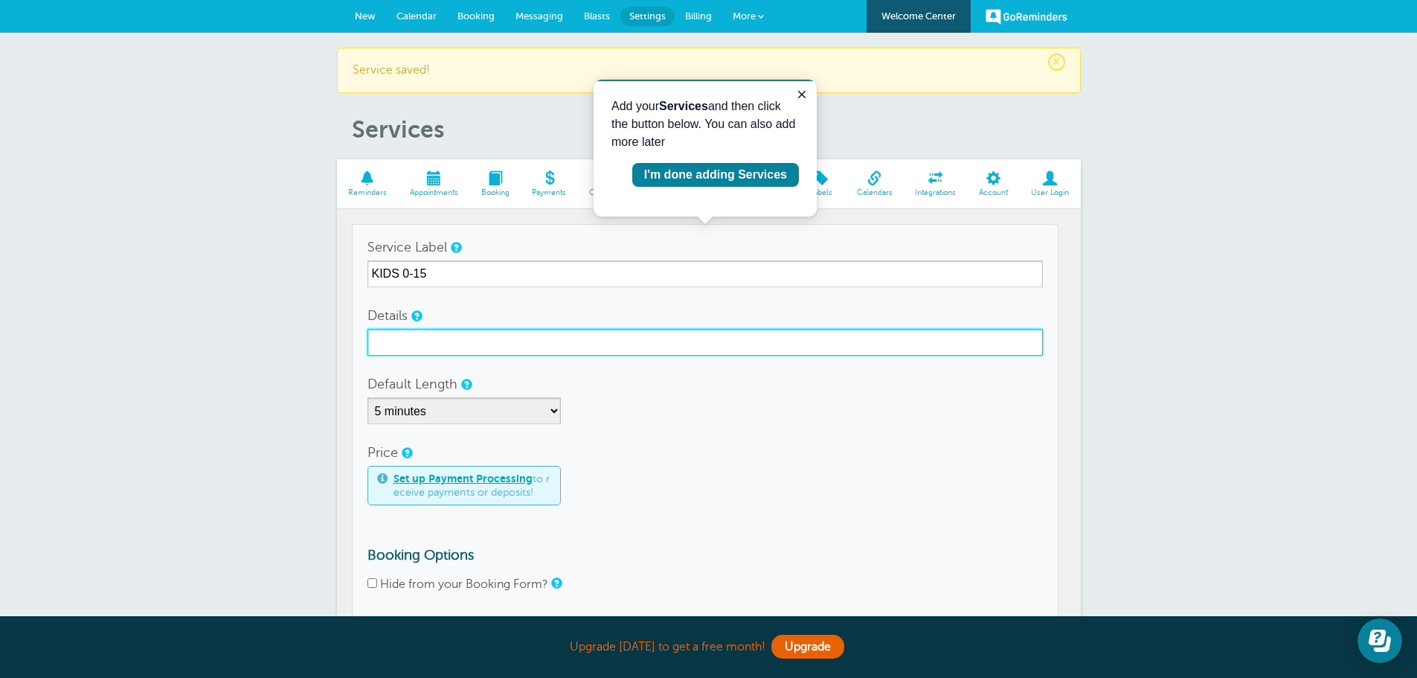
click at [410, 341] on input "Details" at bounding box center [704, 342] width 675 height 27
type input "KIDS 0-15"
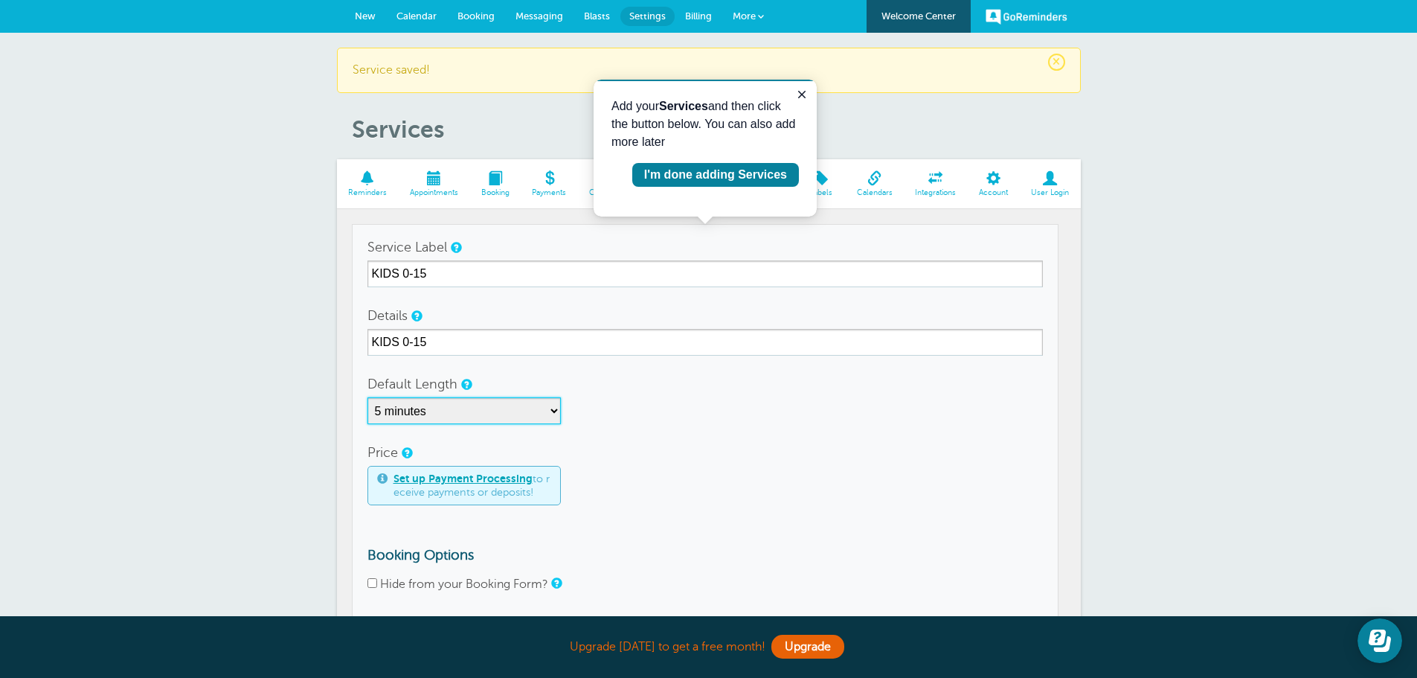
click at [540, 411] on select "5 minutes 10 minutes 15 minutes 20 minutes 25 minutes 30 minutes 35 minutes 40 …" at bounding box center [463, 410] width 193 height 27
select select "30"
click at [367, 397] on select "5 minutes 10 minutes 15 minutes 20 minutes 25 minutes 30 minutes 35 minutes 40 …" at bounding box center [463, 410] width 193 height 27
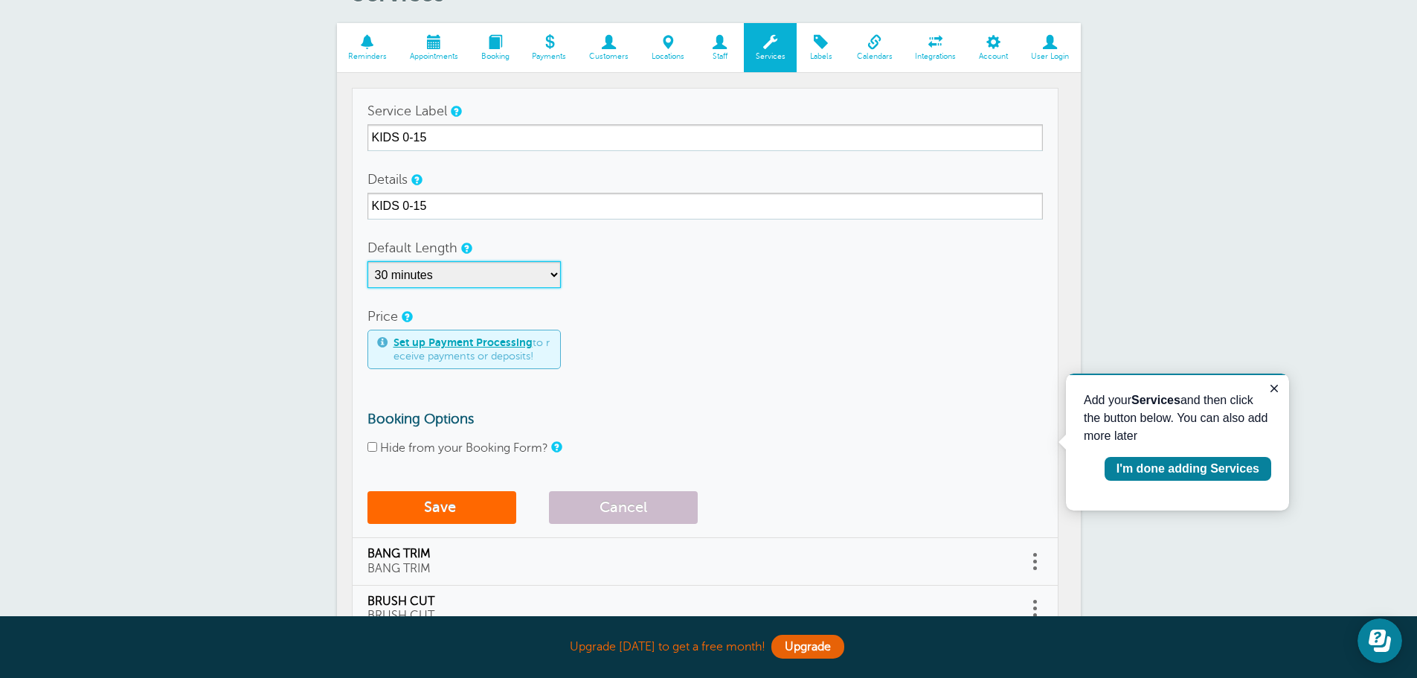
scroll to position [149, 0]
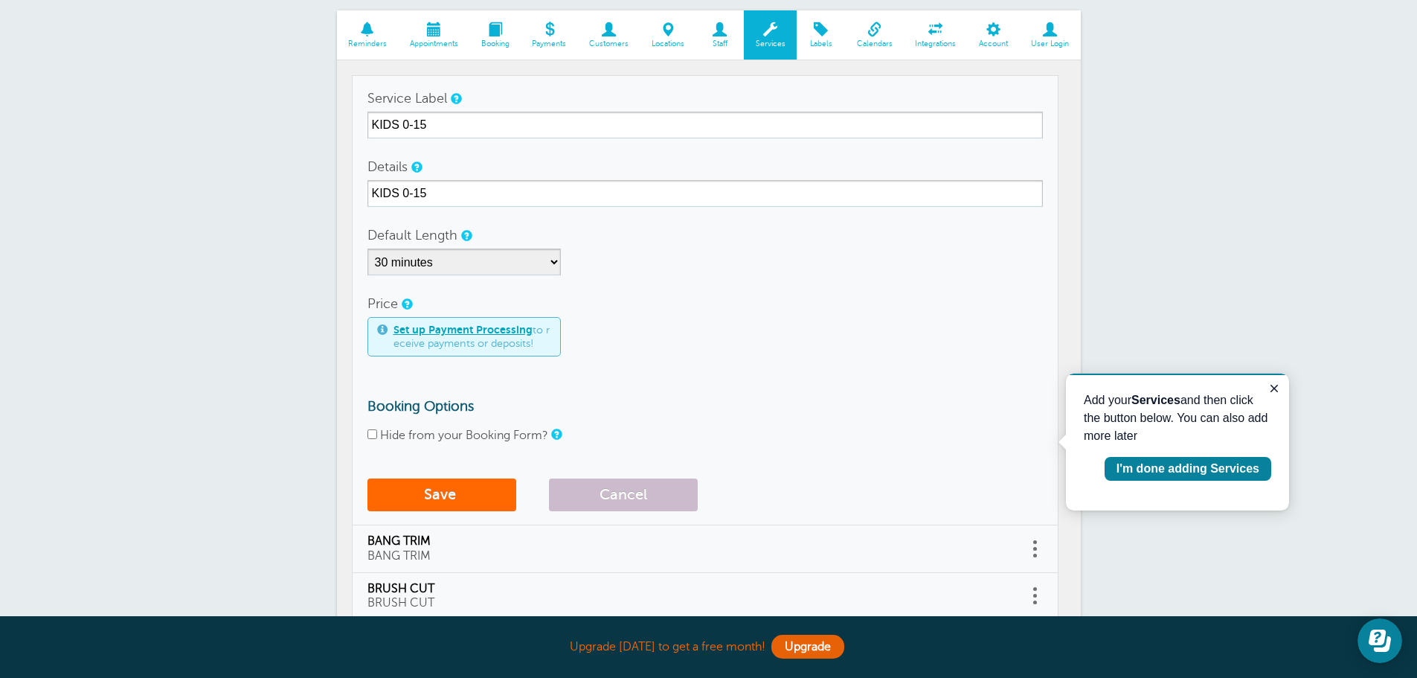
click at [372, 432] on input "Hide from your Booking Form?" at bounding box center [372, 434] width 10 height 10
checkbox input "true"
click at [434, 496] on button "Save" at bounding box center [441, 494] width 149 height 33
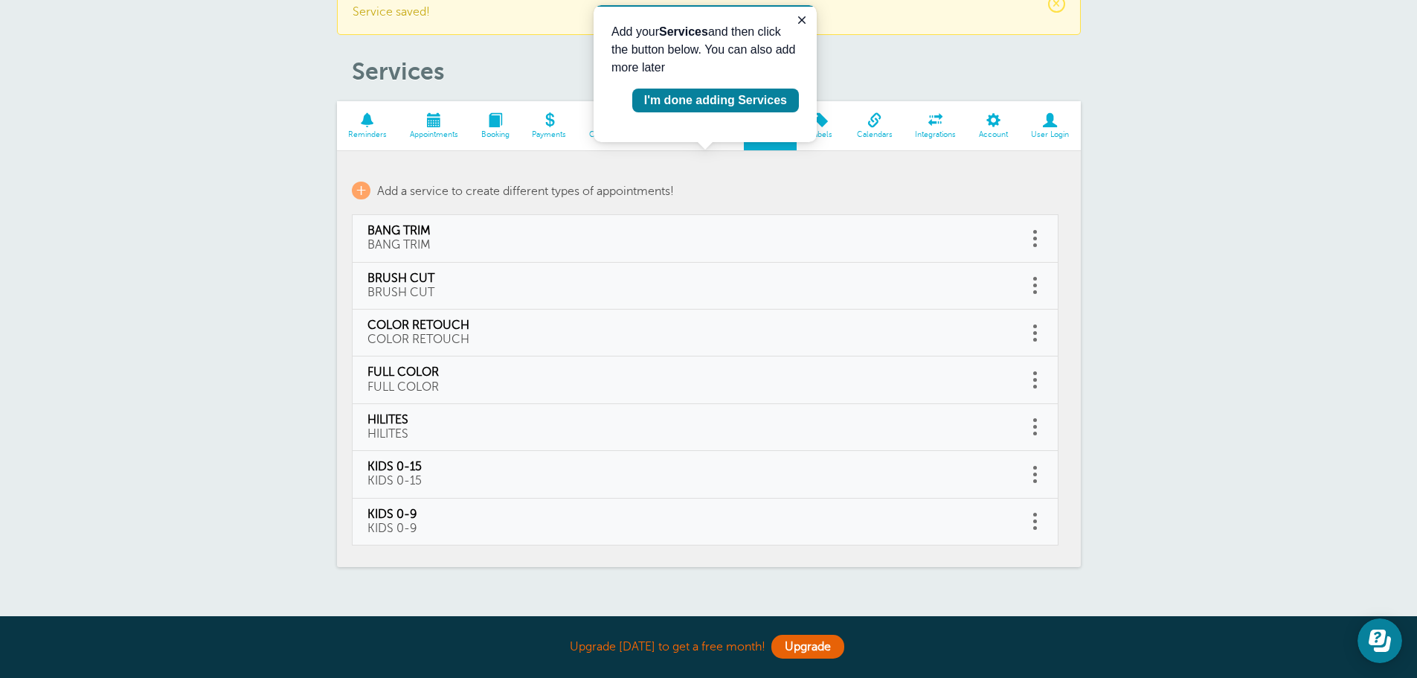
scroll to position [74, 0]
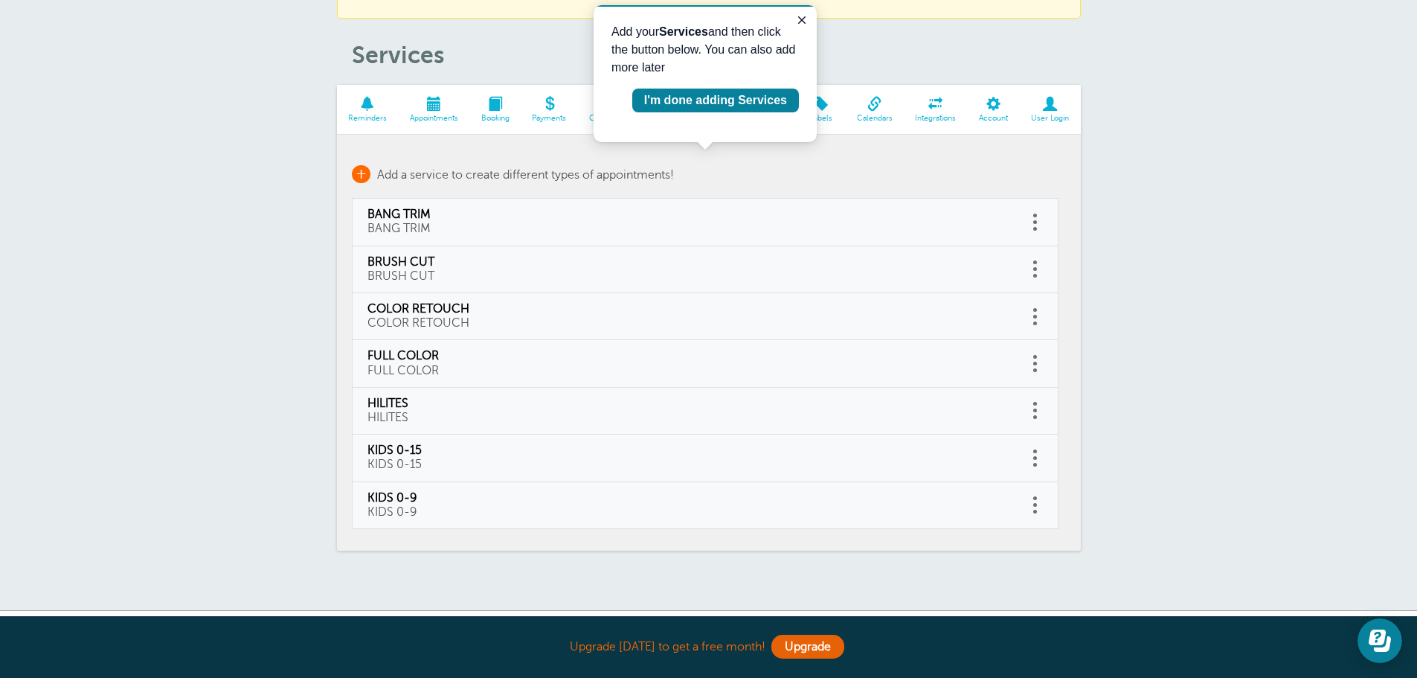
click at [358, 179] on span "+" at bounding box center [361, 174] width 19 height 18
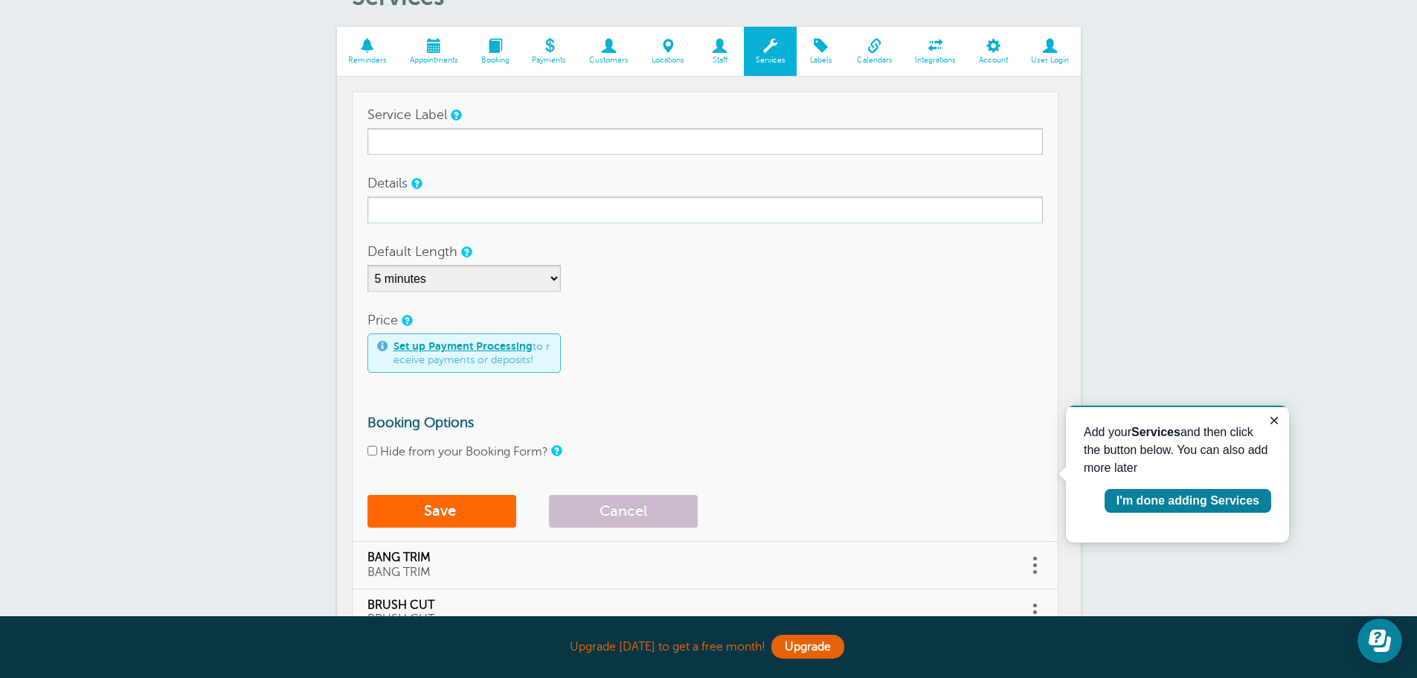
scroll to position [129, 0]
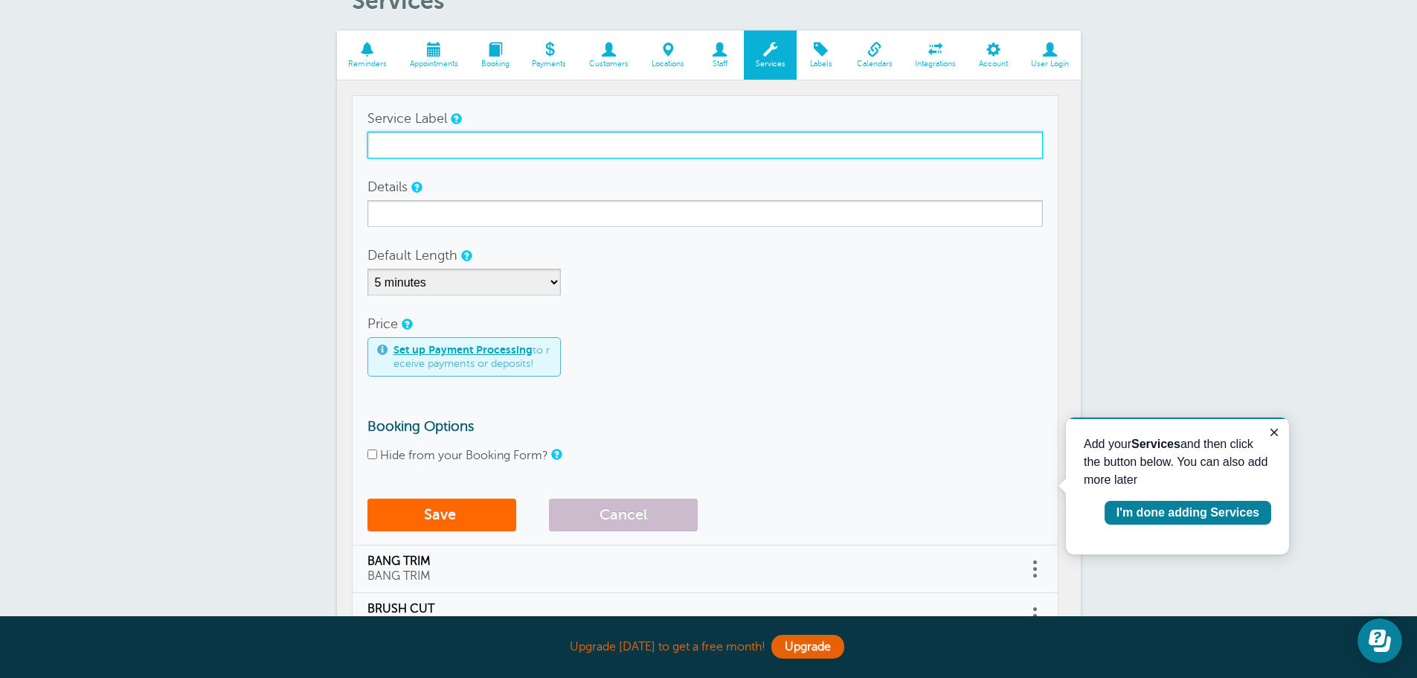
click at [499, 144] on input "Service Label" at bounding box center [704, 145] width 675 height 27
type input "MENS CUTS"
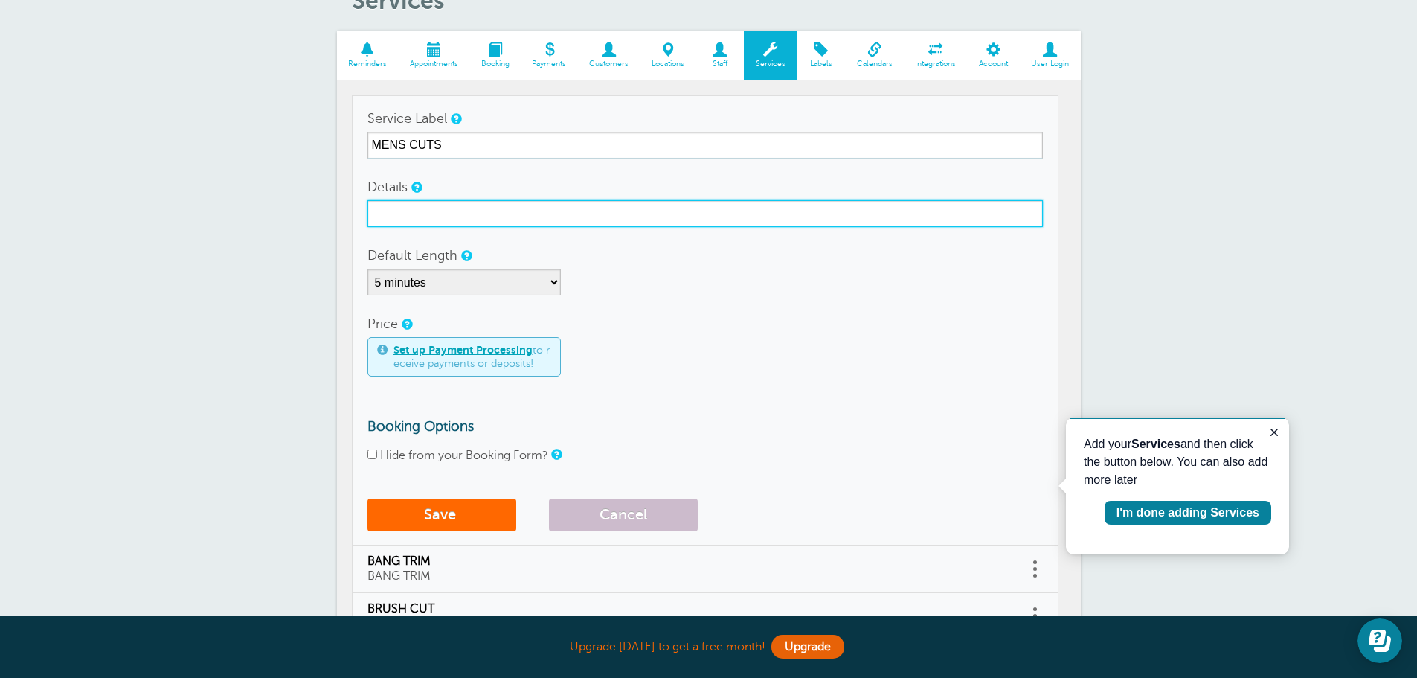
click at [450, 216] on input "Details" at bounding box center [704, 213] width 675 height 27
type input "MENS CUTS"
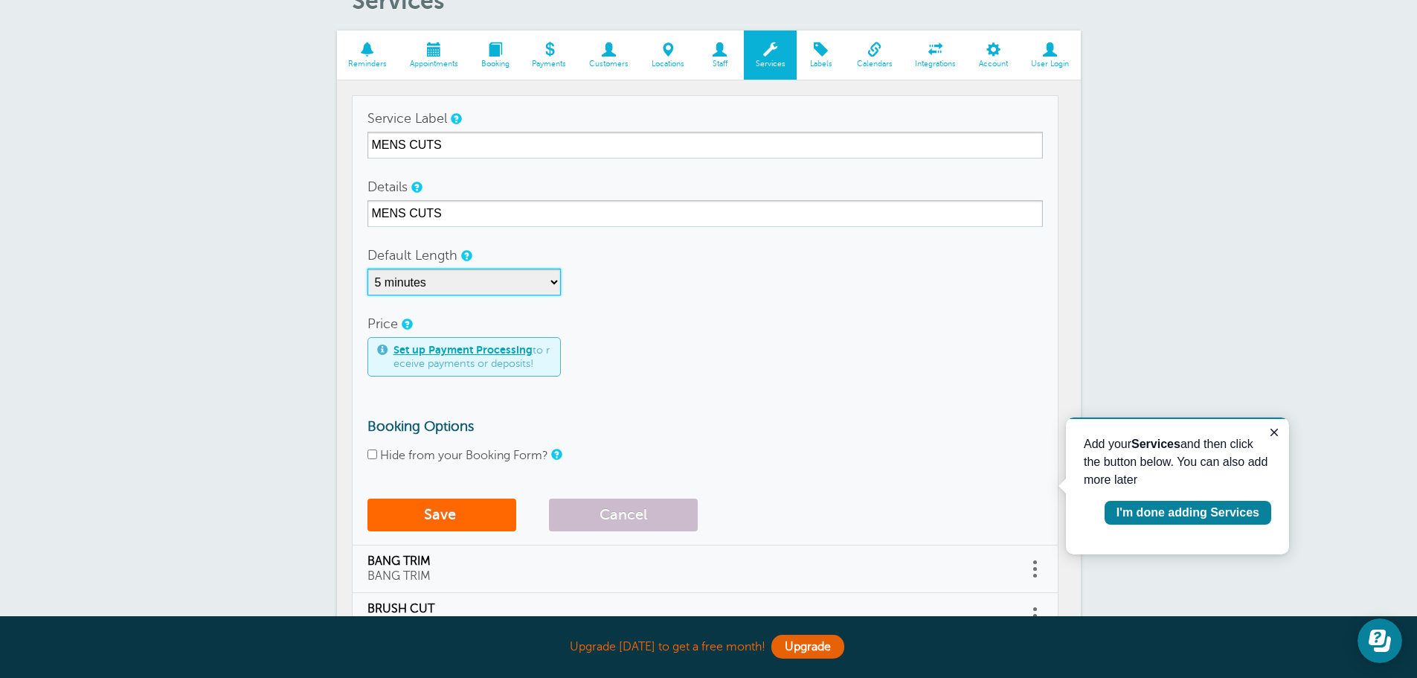
click at [557, 282] on select "5 minutes 10 minutes 15 minutes 20 minutes 25 minutes 30 minutes 35 minutes 40 …" at bounding box center [463, 282] width 193 height 27
select select "30"
click at [367, 269] on select "5 minutes 10 minutes 15 minutes 20 minutes 25 minutes 30 minutes 35 minutes 40 …" at bounding box center [463, 282] width 193 height 27
click at [374, 453] on input "Hide from your Booking Form?" at bounding box center [372, 454] width 10 height 10
checkbox input "true"
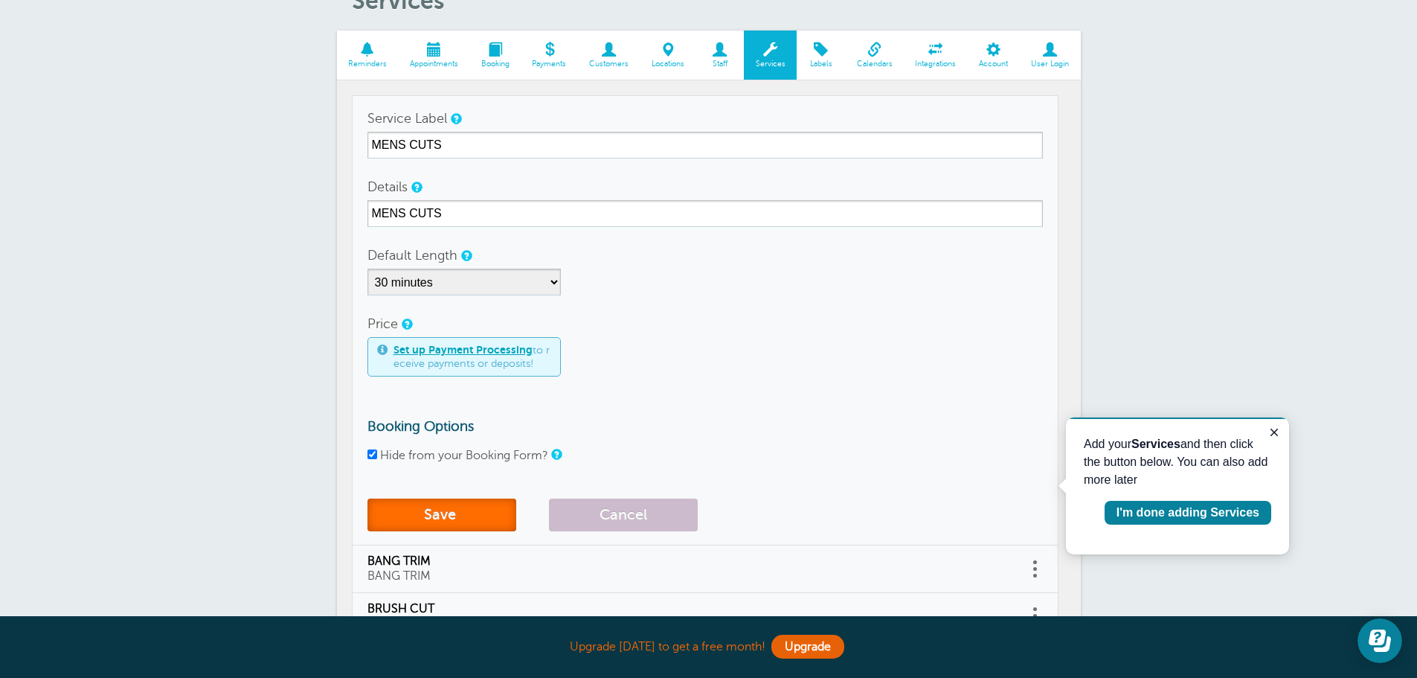
drag, startPoint x: 437, startPoint y: 521, endPoint x: 445, endPoint y: 520, distance: 7.6
click at [439, 521] on button "Save" at bounding box center [441, 514] width 149 height 33
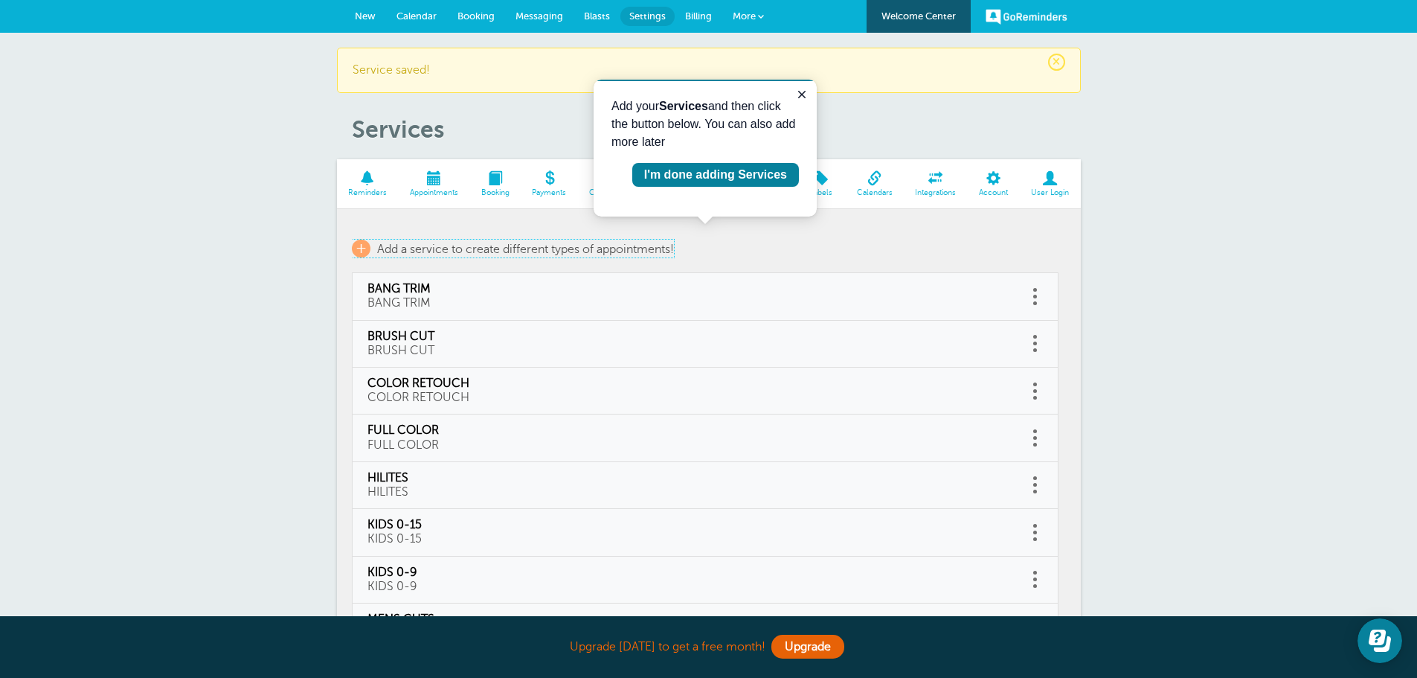
click at [361, 252] on span "+" at bounding box center [361, 249] width 19 height 18
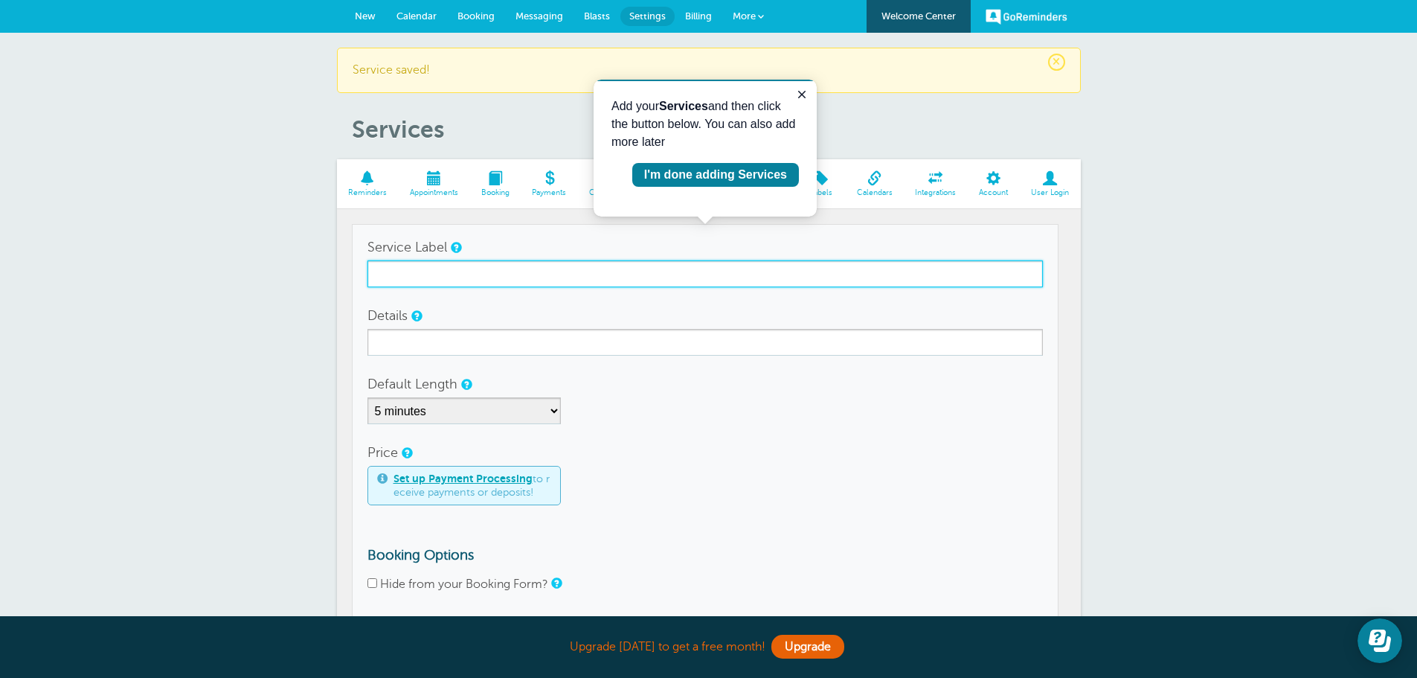
click at [413, 274] on input "Service Label" at bounding box center [704, 273] width 675 height 27
type input "[MEDICAL_DATA] WAX"
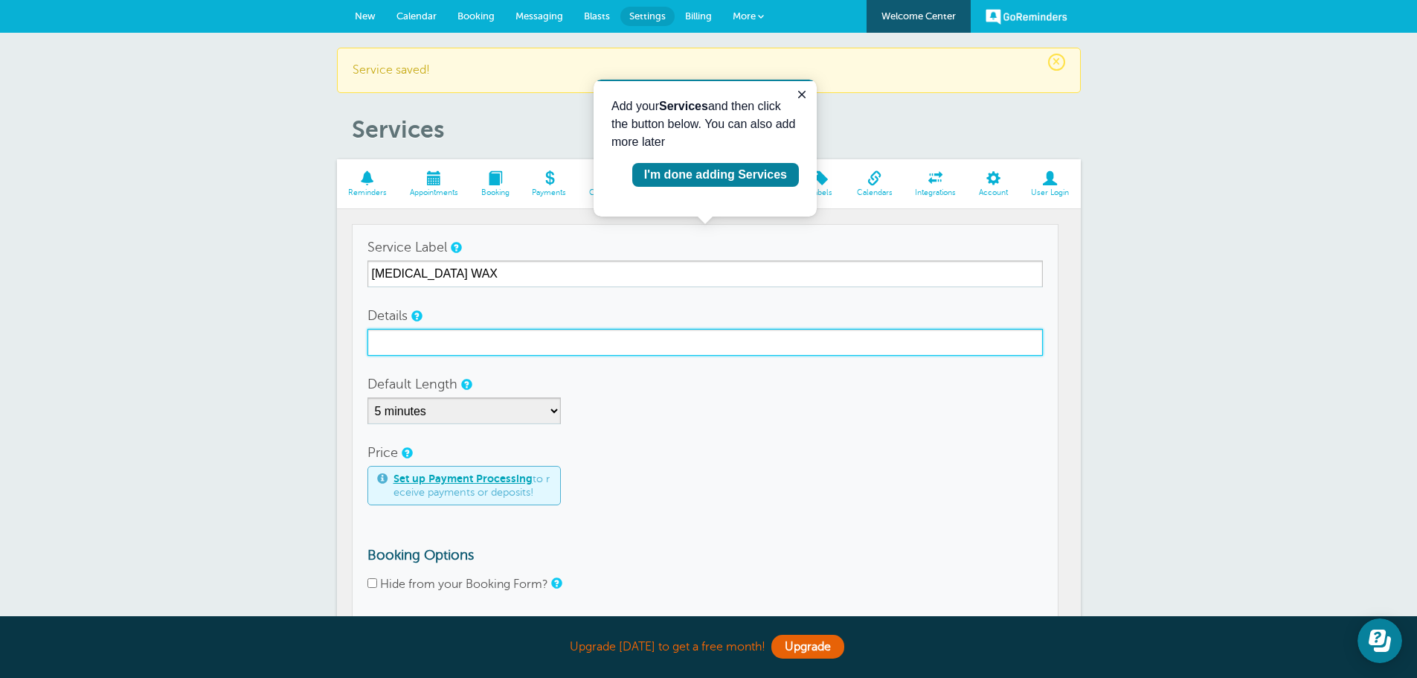
click at [412, 350] on input "Details" at bounding box center [704, 342] width 675 height 27
type input "[MEDICAL_DATA] WAX"
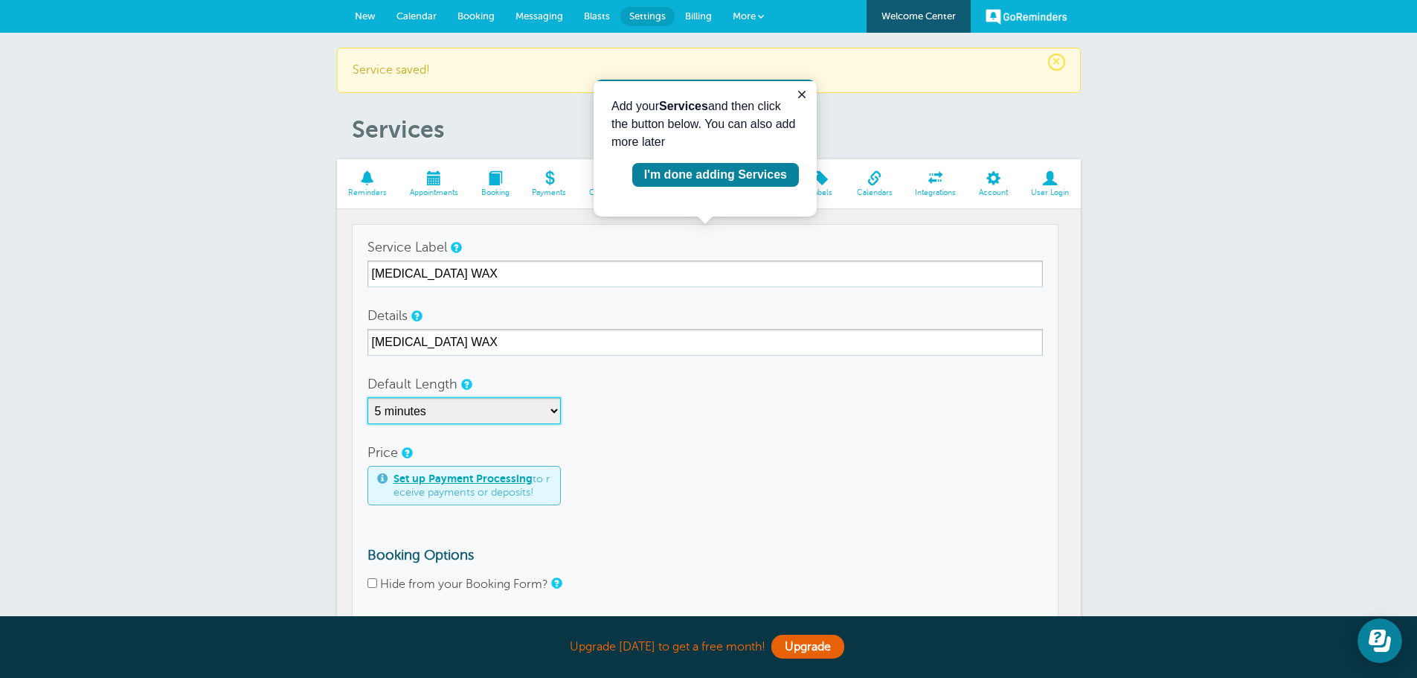
click at [553, 408] on select "5 minutes 10 minutes 15 minutes 20 minutes 25 minutes 30 minutes 35 minutes 40 …" at bounding box center [463, 410] width 193 height 27
select select "15"
click at [367, 397] on select "5 minutes 10 minutes 15 minutes 20 minutes 25 minutes 30 minutes 35 minutes 40 …" at bounding box center [463, 410] width 193 height 27
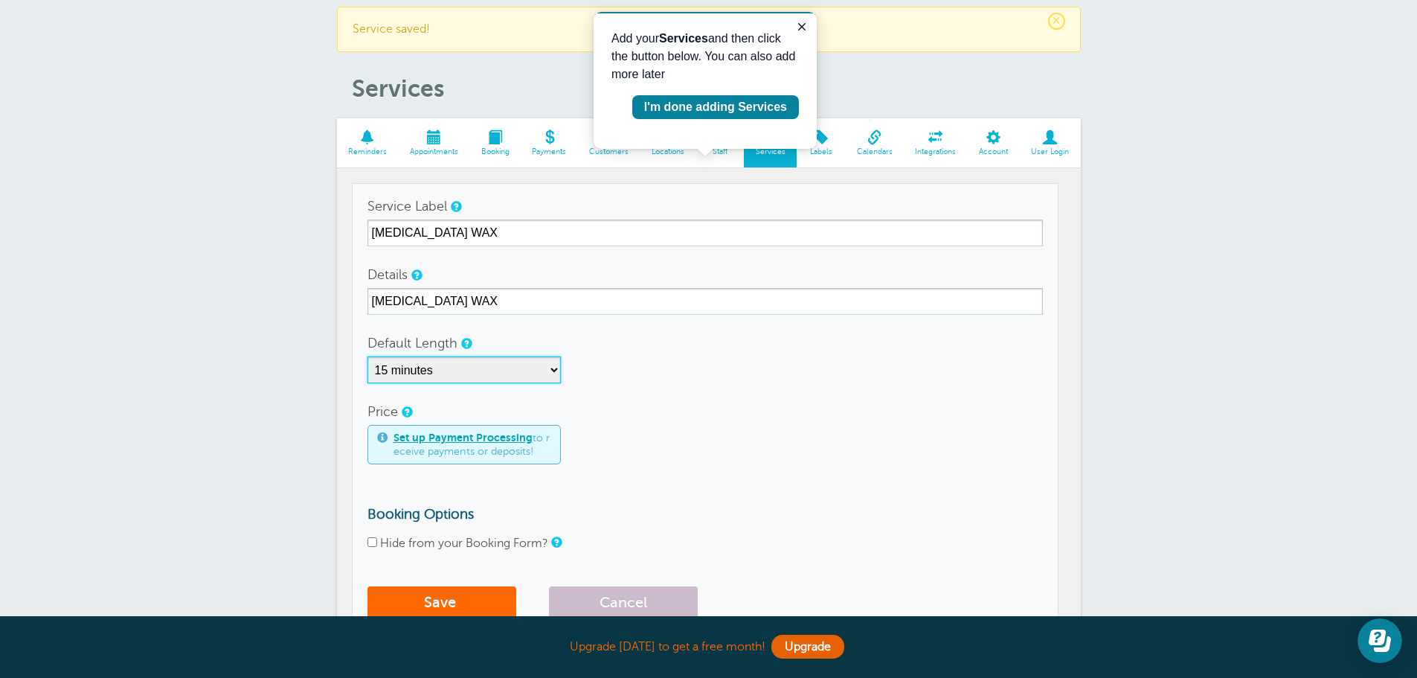
scroll to position [74, 0]
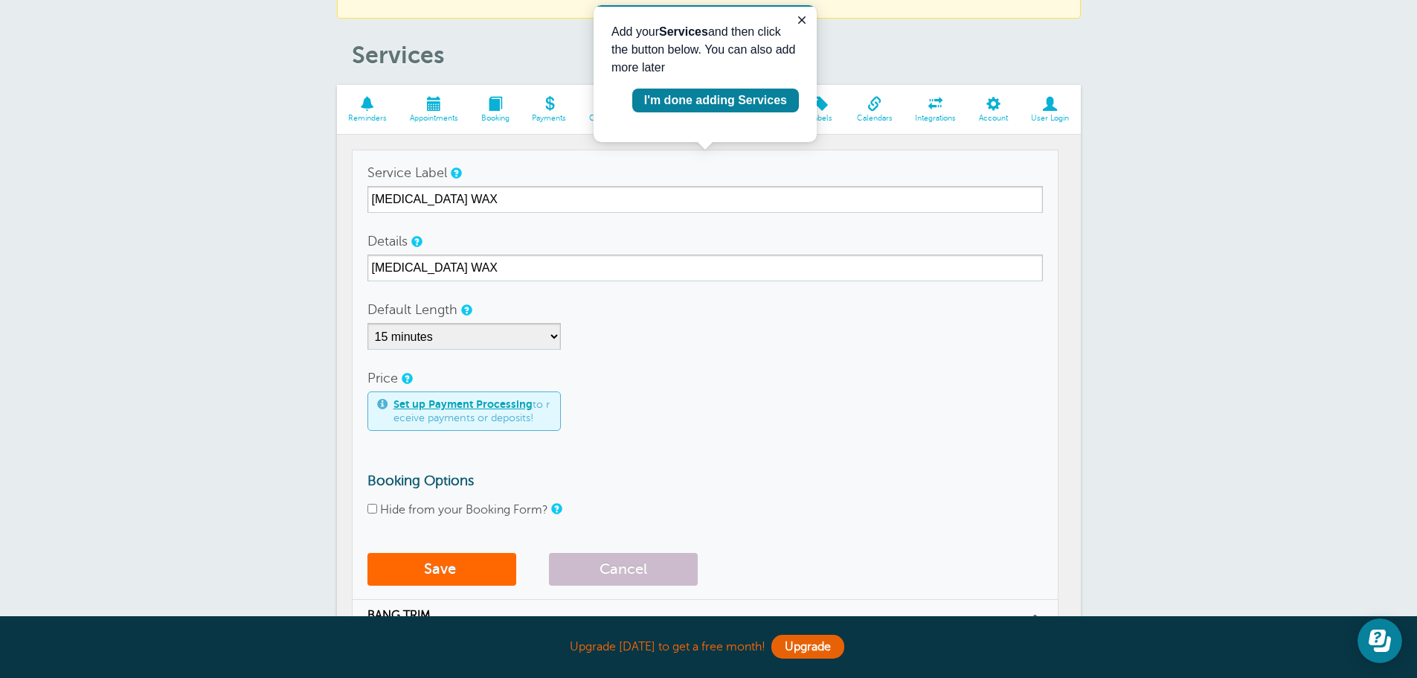
click at [372, 510] on input "Hide from your Booking Form?" at bounding box center [372, 509] width 10 height 10
checkbox input "true"
click at [445, 574] on button "Save" at bounding box center [441, 569] width 149 height 33
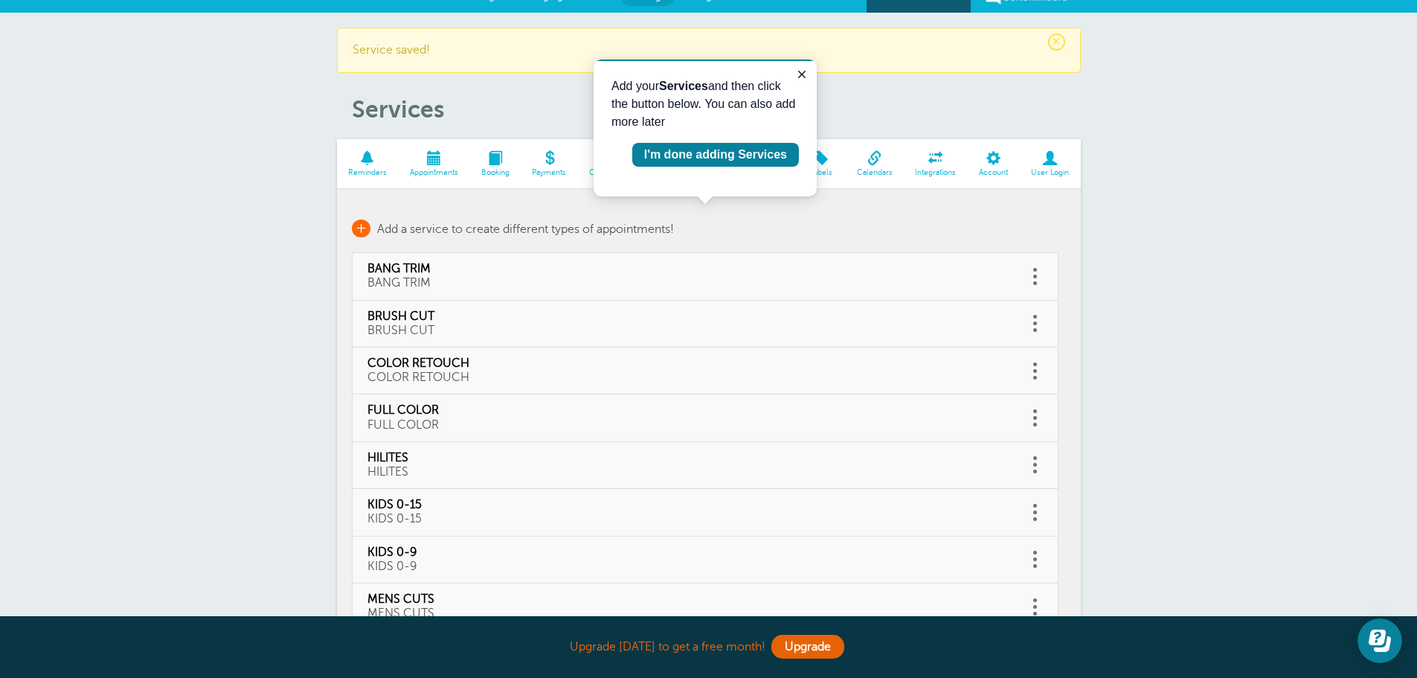
click at [361, 229] on span "+" at bounding box center [361, 228] width 19 height 18
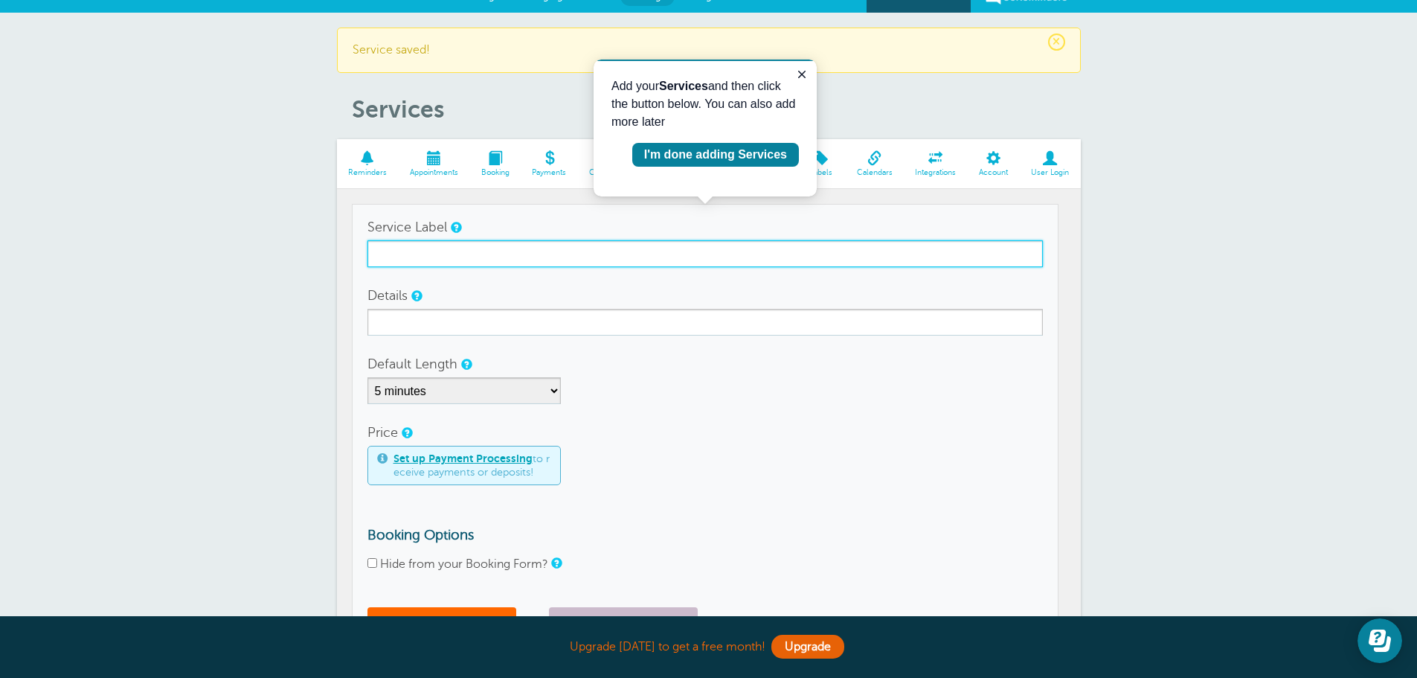
click at [557, 253] on input "Service Label" at bounding box center [704, 253] width 675 height 27
type input "PERM"
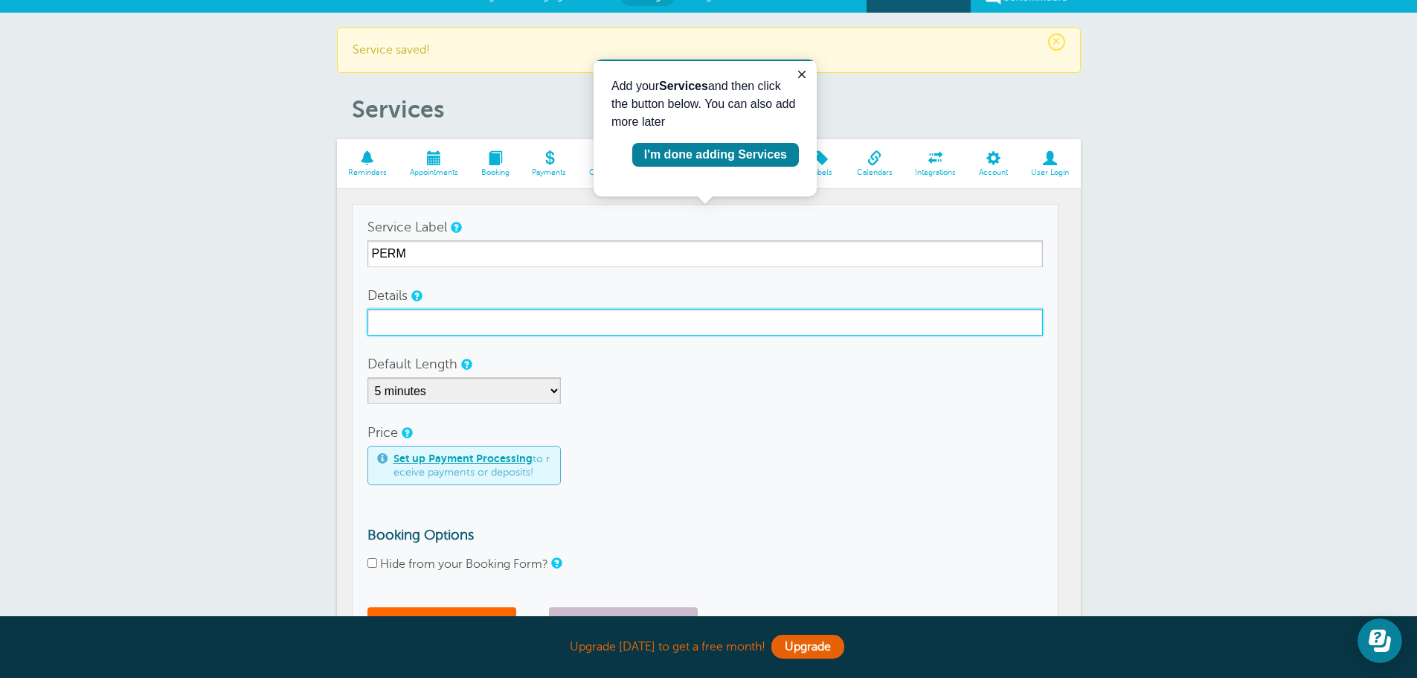
click at [482, 323] on input "Details" at bounding box center [704, 322] width 675 height 27
type input "PERM"
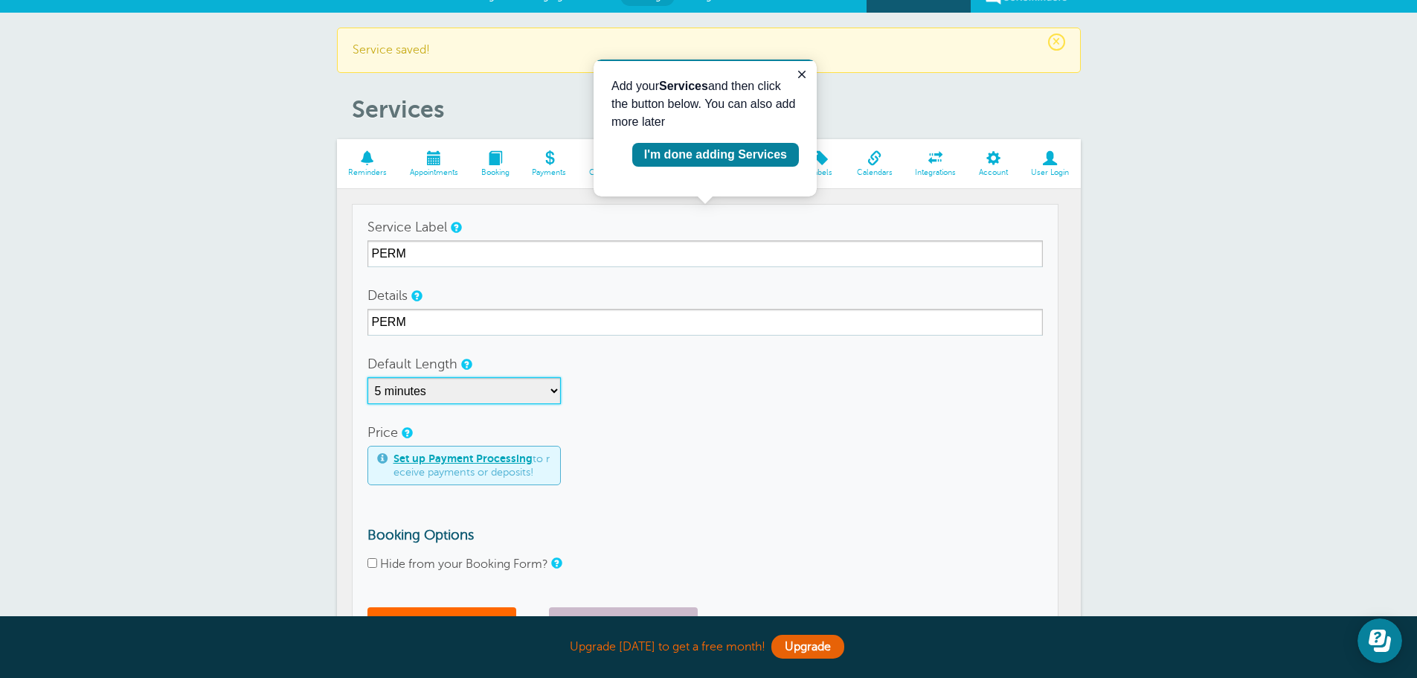
click at [550, 389] on select "5 minutes 10 minutes 15 minutes 20 minutes 25 minutes 30 minutes 35 minutes 40 …" at bounding box center [463, 390] width 193 height 27
select select "150"
click at [367, 377] on select "5 minutes 10 minutes 15 minutes 20 minutes 25 minutes 30 minutes 35 minutes 40 …" at bounding box center [463, 390] width 193 height 27
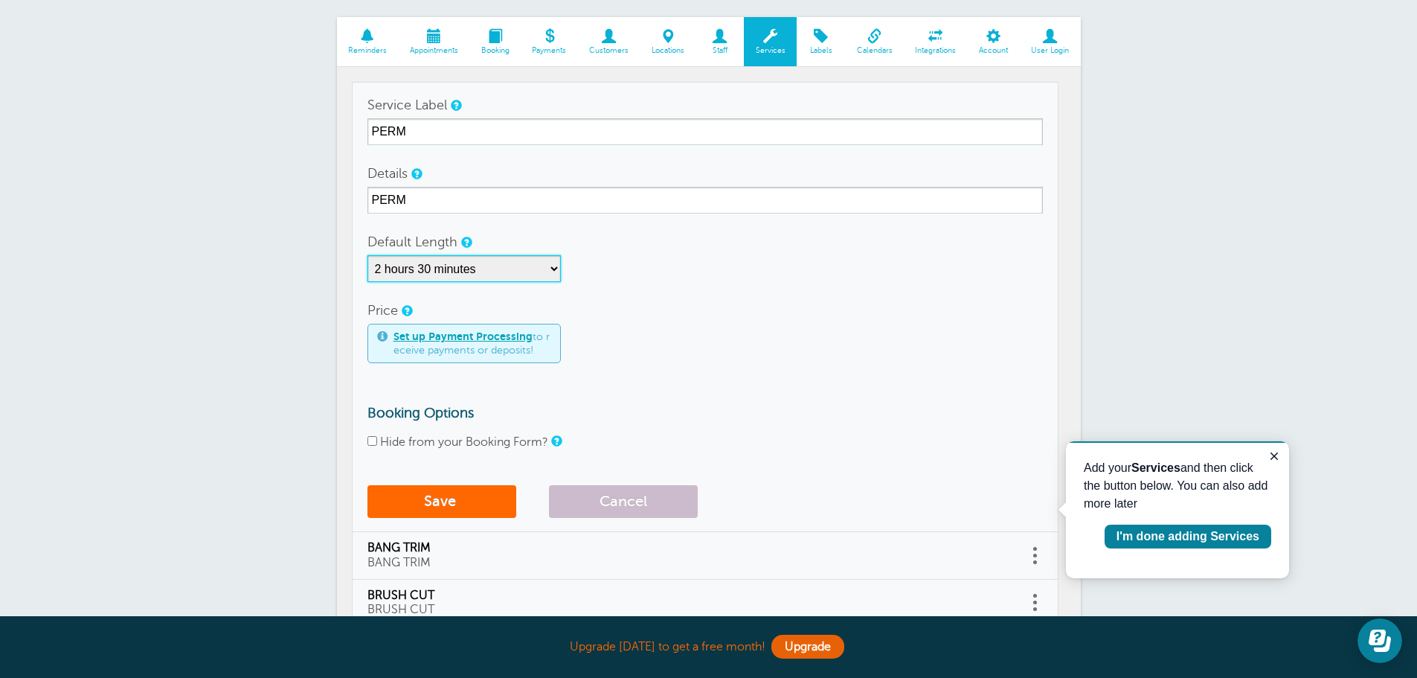
scroll to position [169, 0]
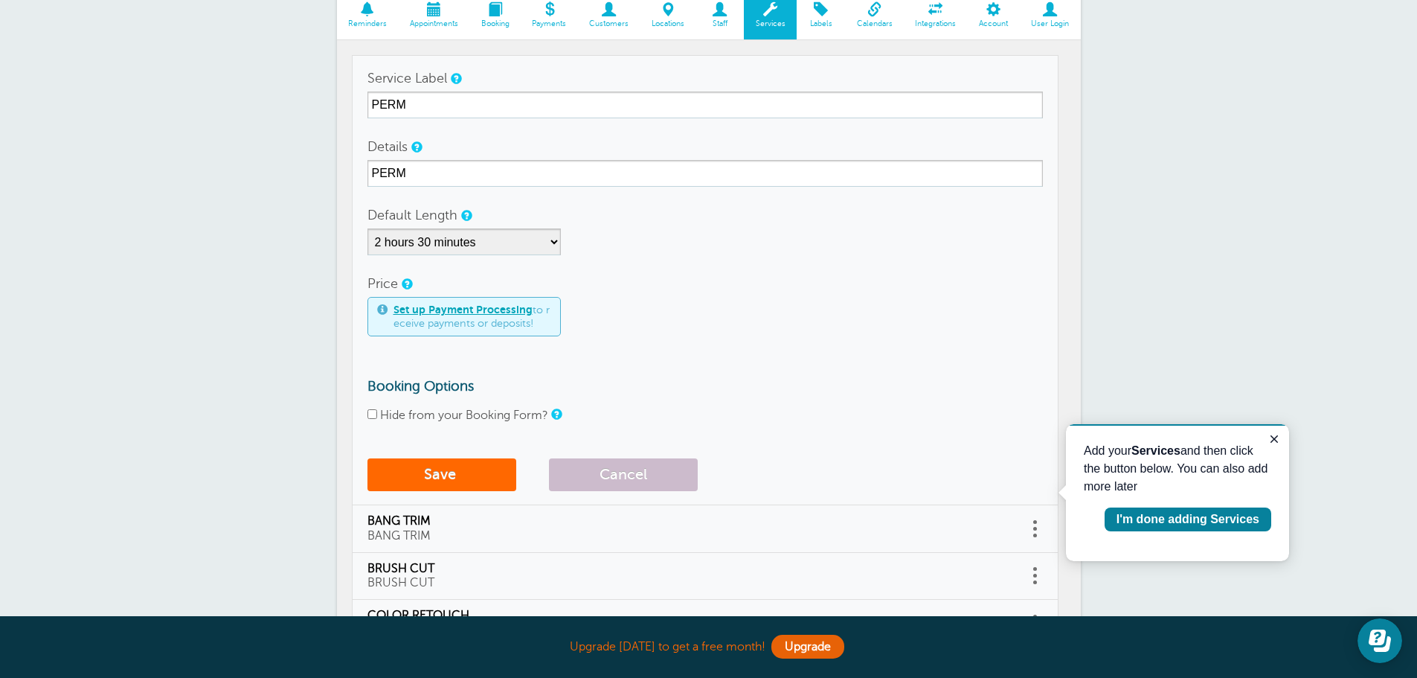
click at [370, 414] on input "Hide from your Booking Form?" at bounding box center [372, 414] width 10 height 10
checkbox input "true"
click at [553, 243] on select "5 minutes 10 minutes 15 minutes 20 minutes 25 minutes 30 minutes 35 minutes 40 …" at bounding box center [463, 241] width 193 height 27
click at [745, 335] on div "Set up Payment Processing to receive payments or deposits!" at bounding box center [704, 316] width 675 height 39
click at [447, 472] on button "Save" at bounding box center [441, 474] width 149 height 33
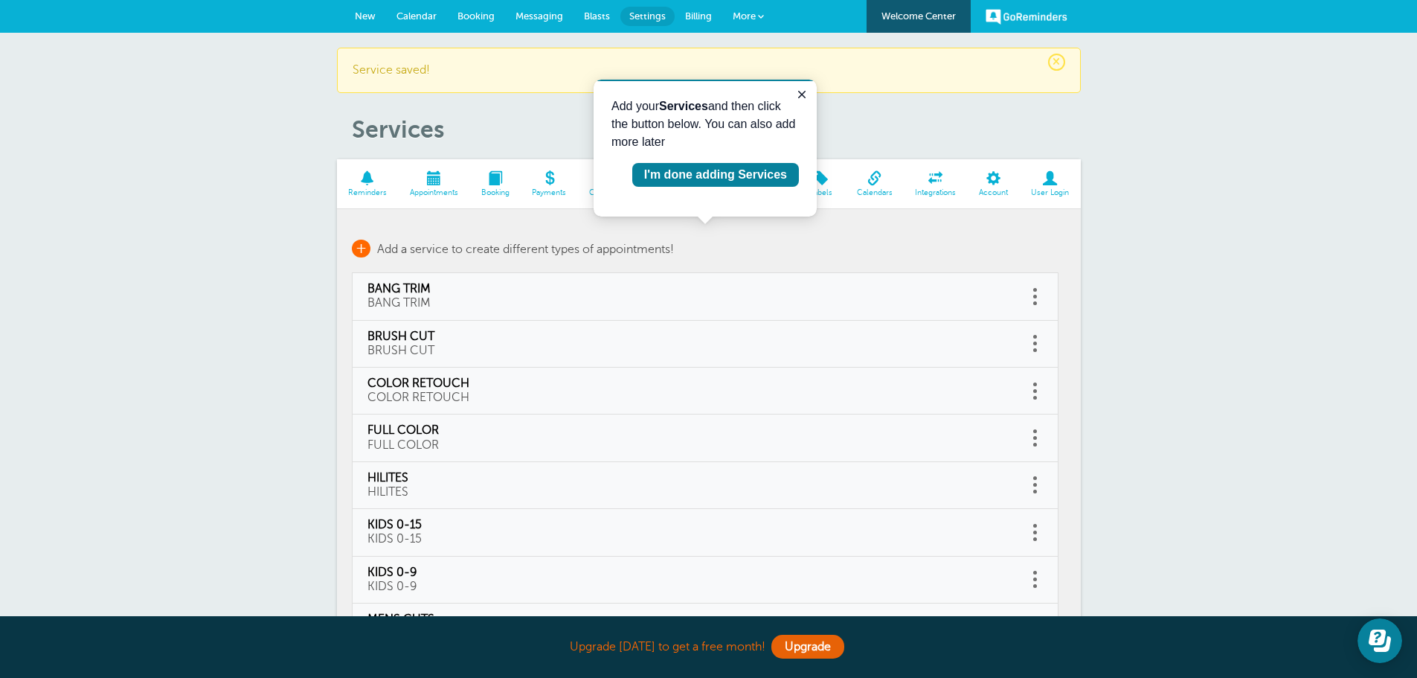
click at [358, 247] on span "+" at bounding box center [361, 249] width 19 height 18
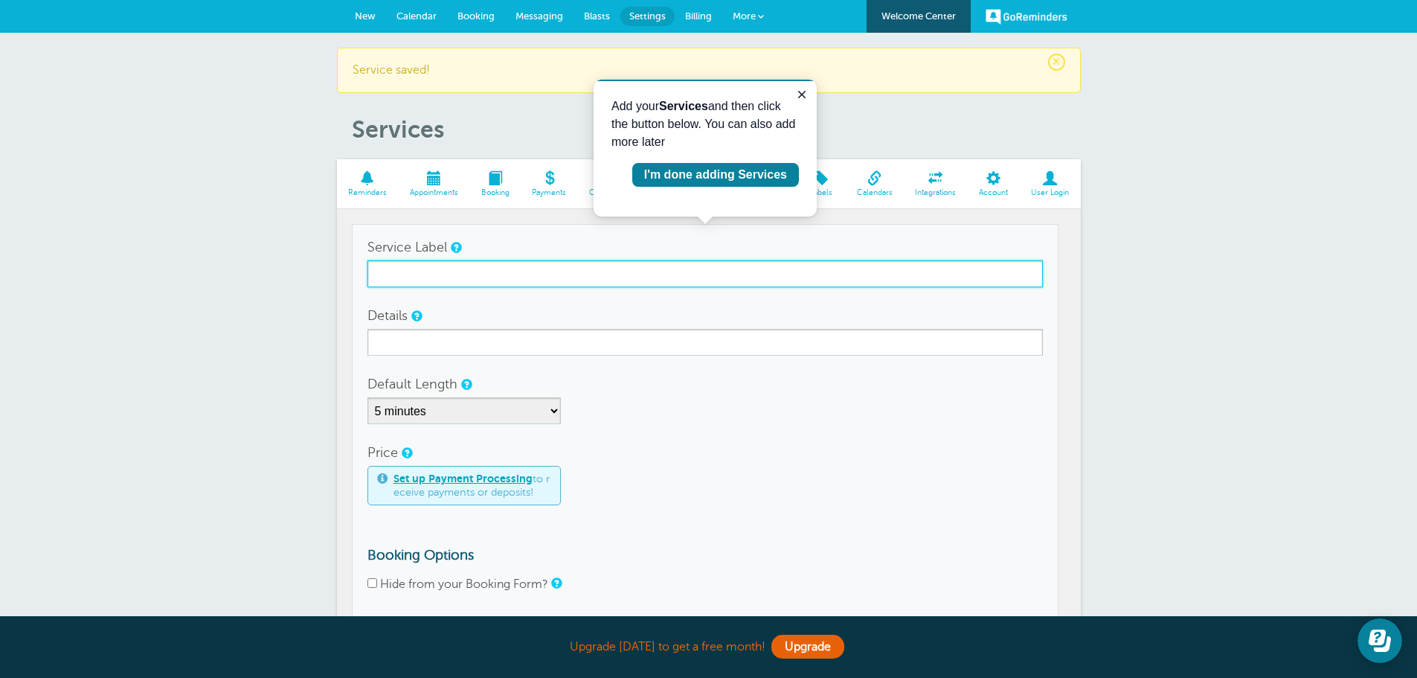
click at [424, 270] on input "Service Label" at bounding box center [704, 273] width 675 height 27
type input "TEEN GIRLS CUTS"
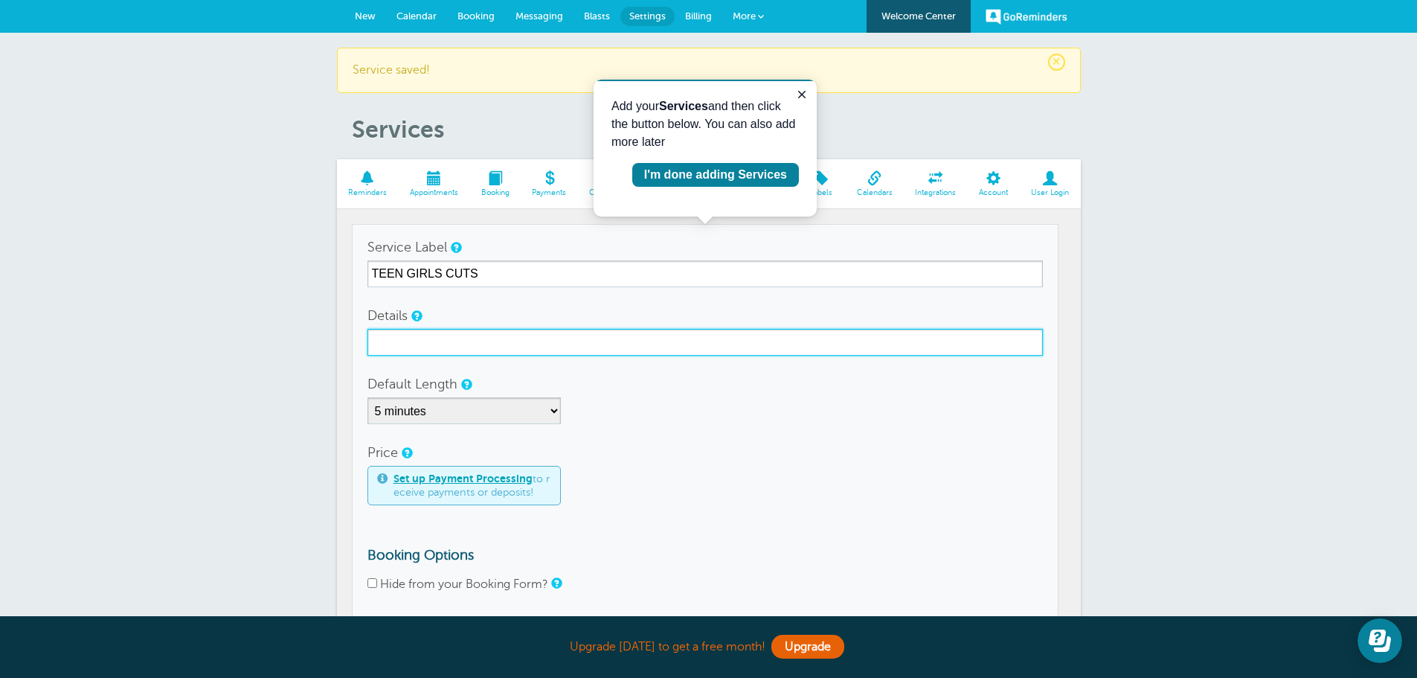
click at [434, 341] on input "Details" at bounding box center [704, 342] width 675 height 27
type input "TEEN GIRLS CUT"
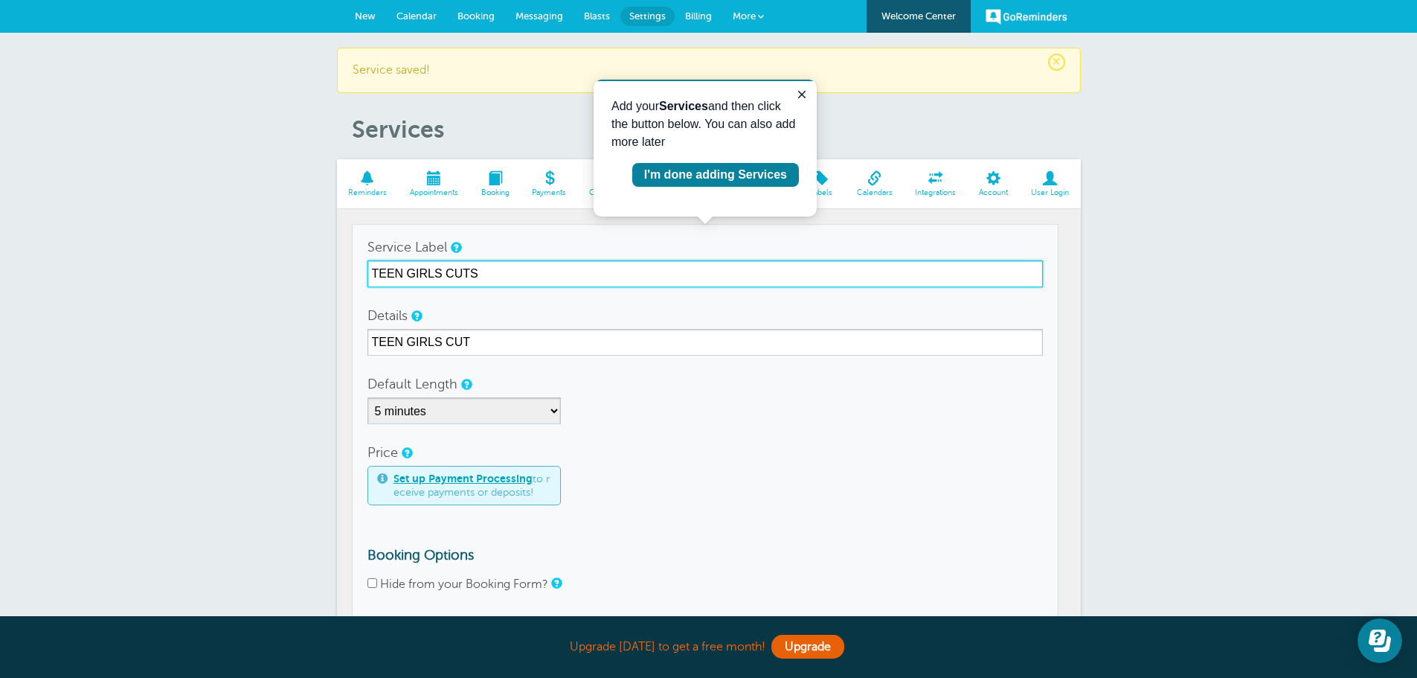
drag, startPoint x: 491, startPoint y: 263, endPoint x: 499, endPoint y: 268, distance: 9.7
click at [496, 265] on input "TEEN GIRLS CUTS" at bounding box center [704, 273] width 675 height 27
type input "TEEN GIRLS CUT"
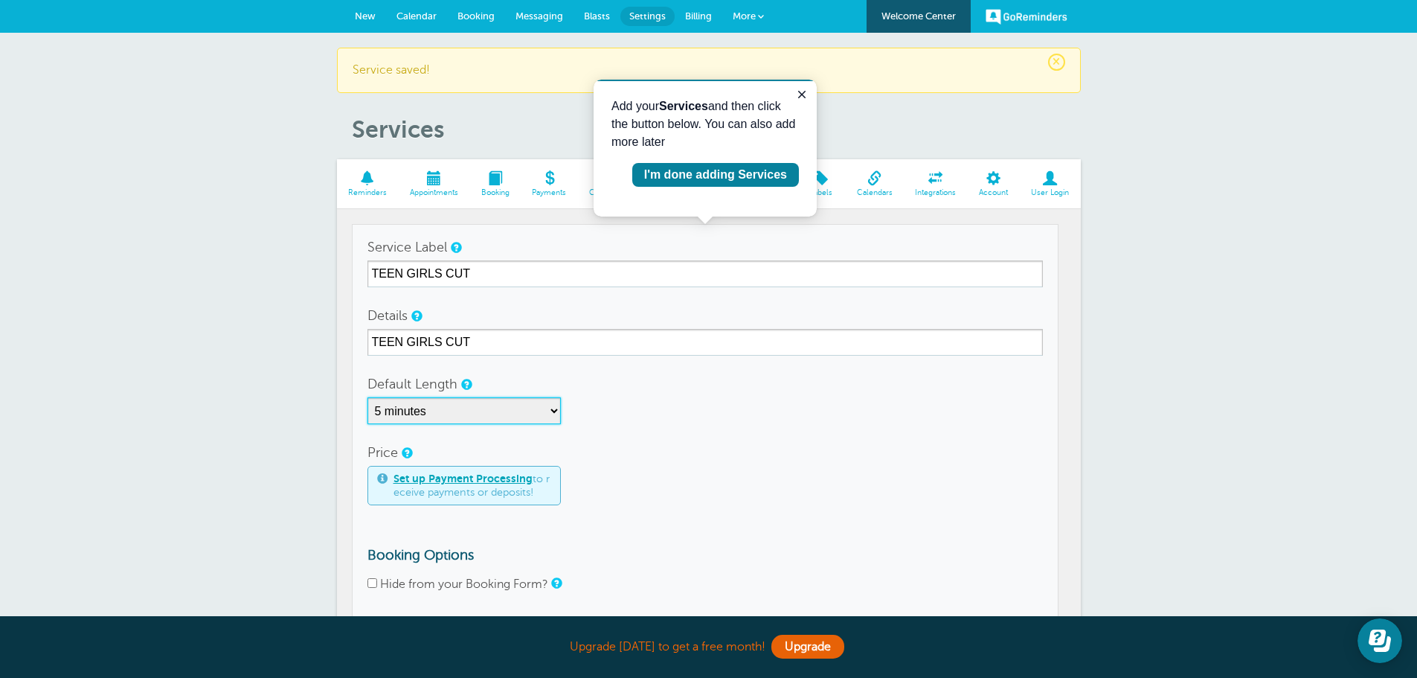
click at [556, 412] on select "5 minutes 10 minutes 15 minutes 20 minutes 25 minutes 30 minutes 35 minutes 40 …" at bounding box center [463, 410] width 193 height 27
select select "45"
click at [367, 397] on select "5 minutes 10 minutes 15 minutes 20 minutes 25 minutes 30 minutes 35 minutes 40 …" at bounding box center [463, 410] width 193 height 27
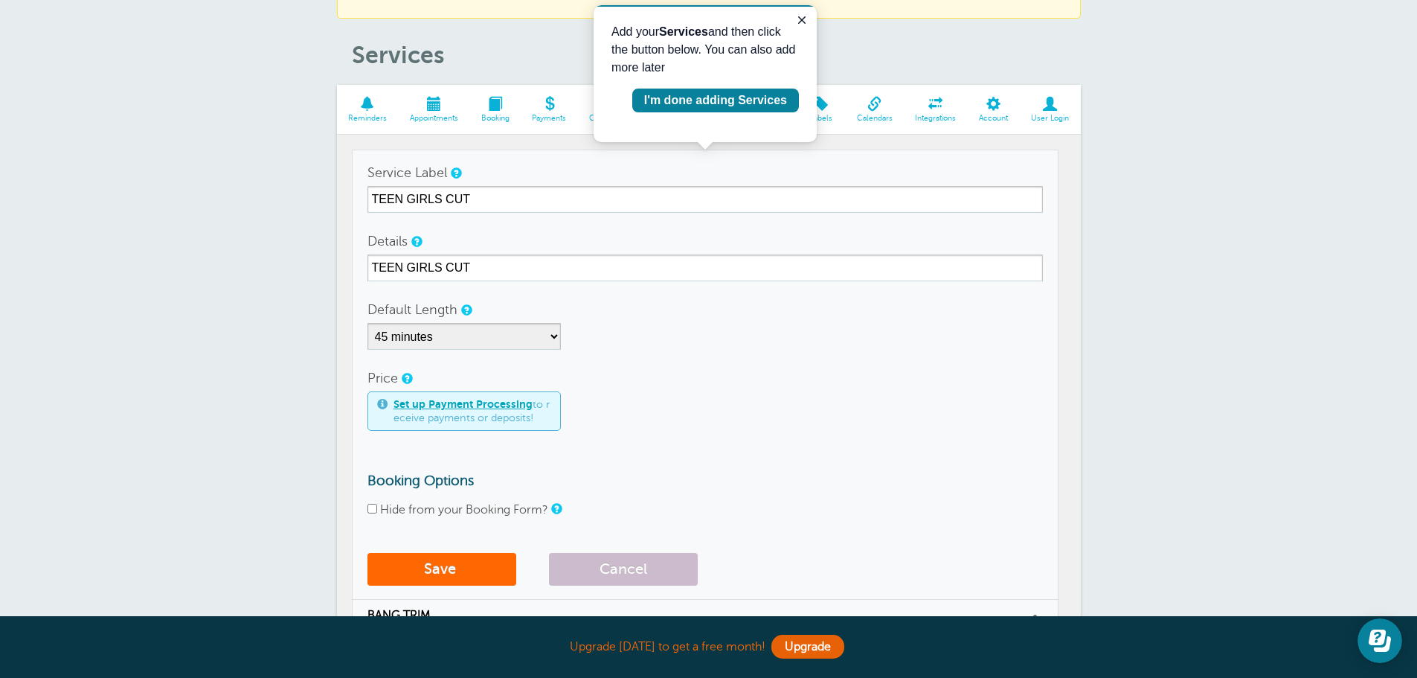
click at [373, 508] on input "Hide from your Booking Form?" at bounding box center [372, 509] width 10 height 10
checkbox input "true"
click at [438, 568] on button "Save" at bounding box center [441, 569] width 149 height 33
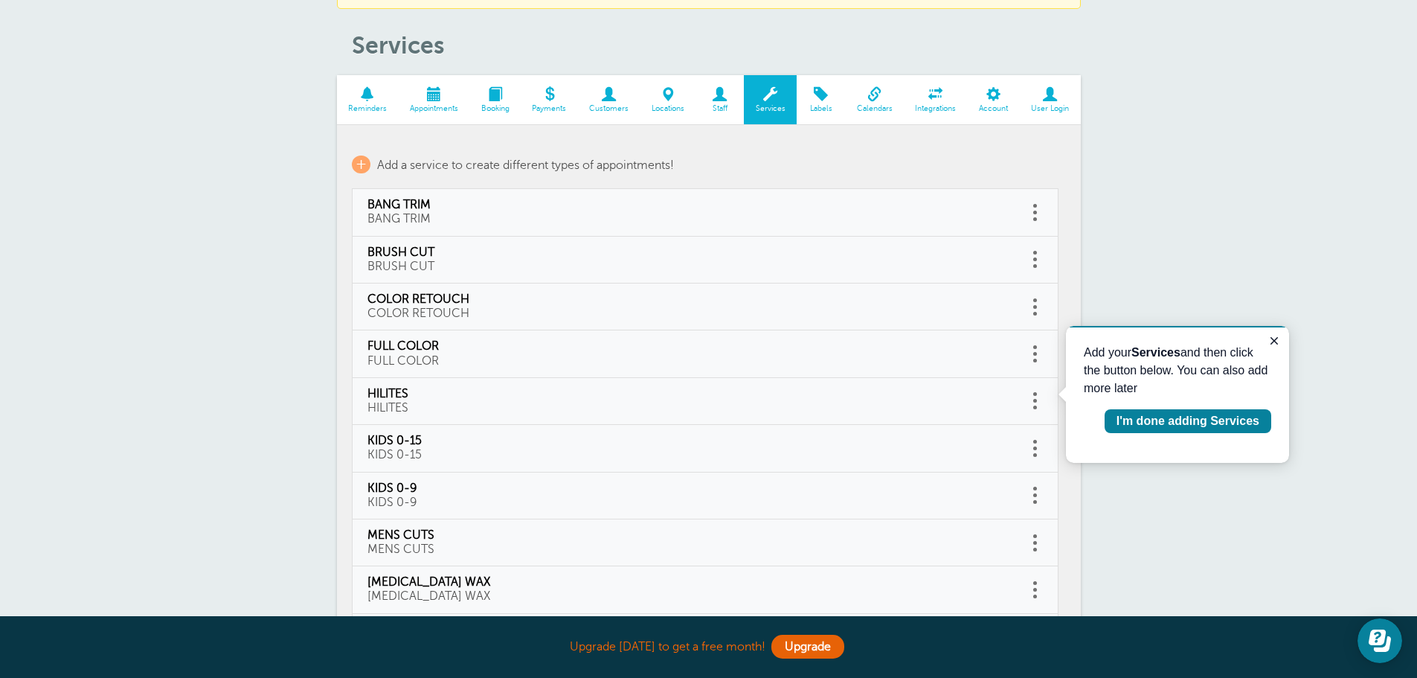
scroll to position [114, 0]
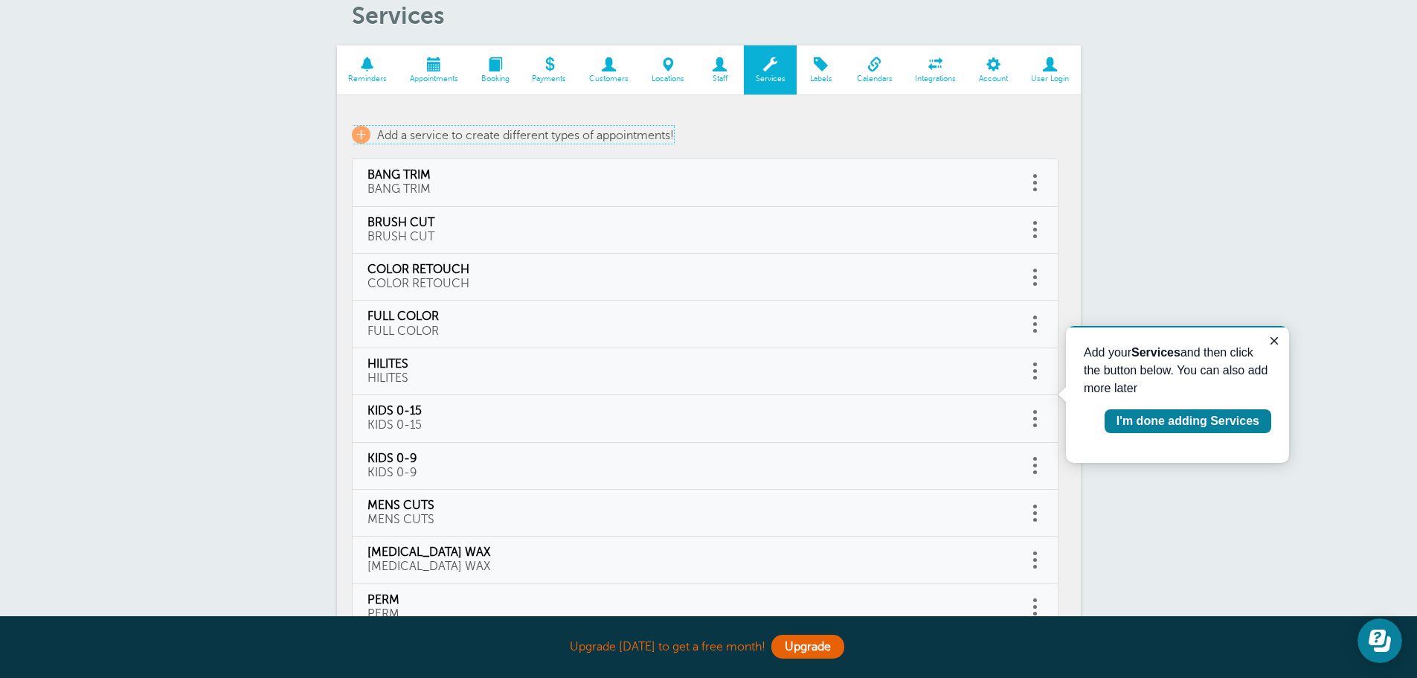
click at [358, 133] on span "+" at bounding box center [361, 135] width 19 height 18
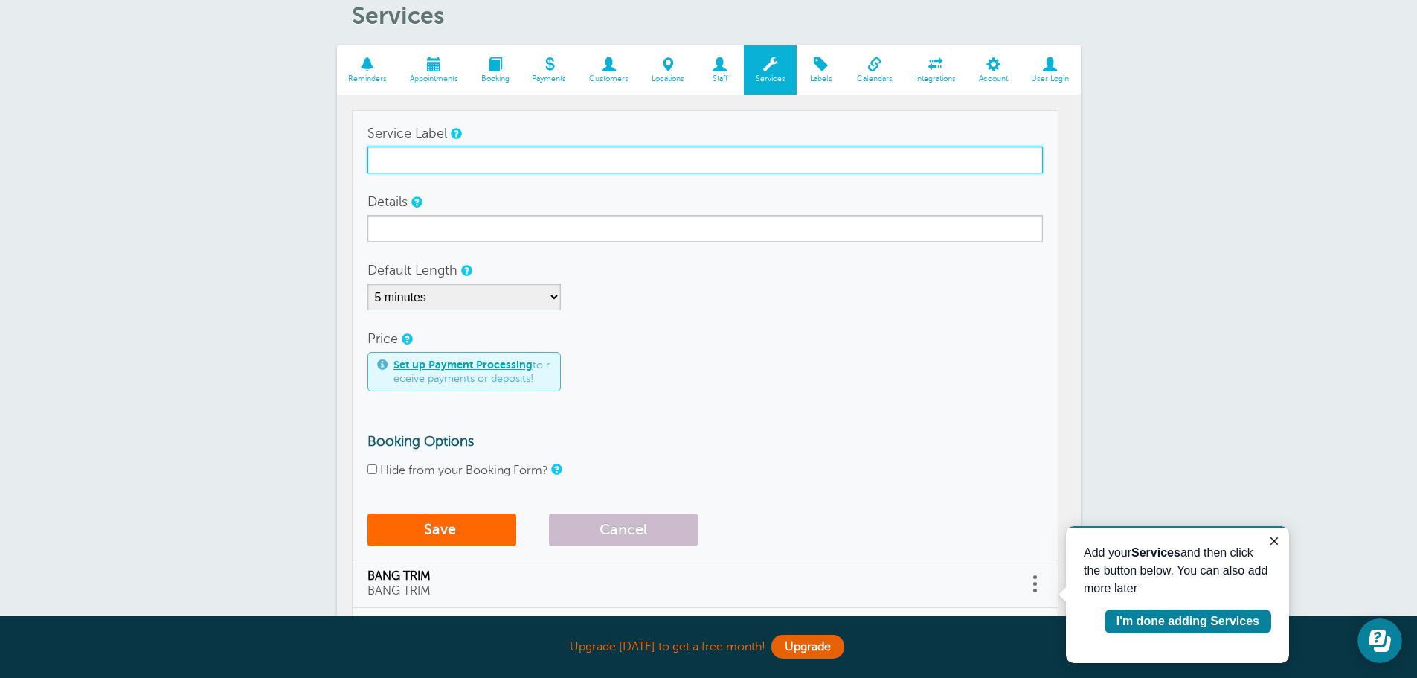
click at [549, 170] on input "Service Label" at bounding box center [704, 160] width 675 height 27
type input "TINT BROWS"
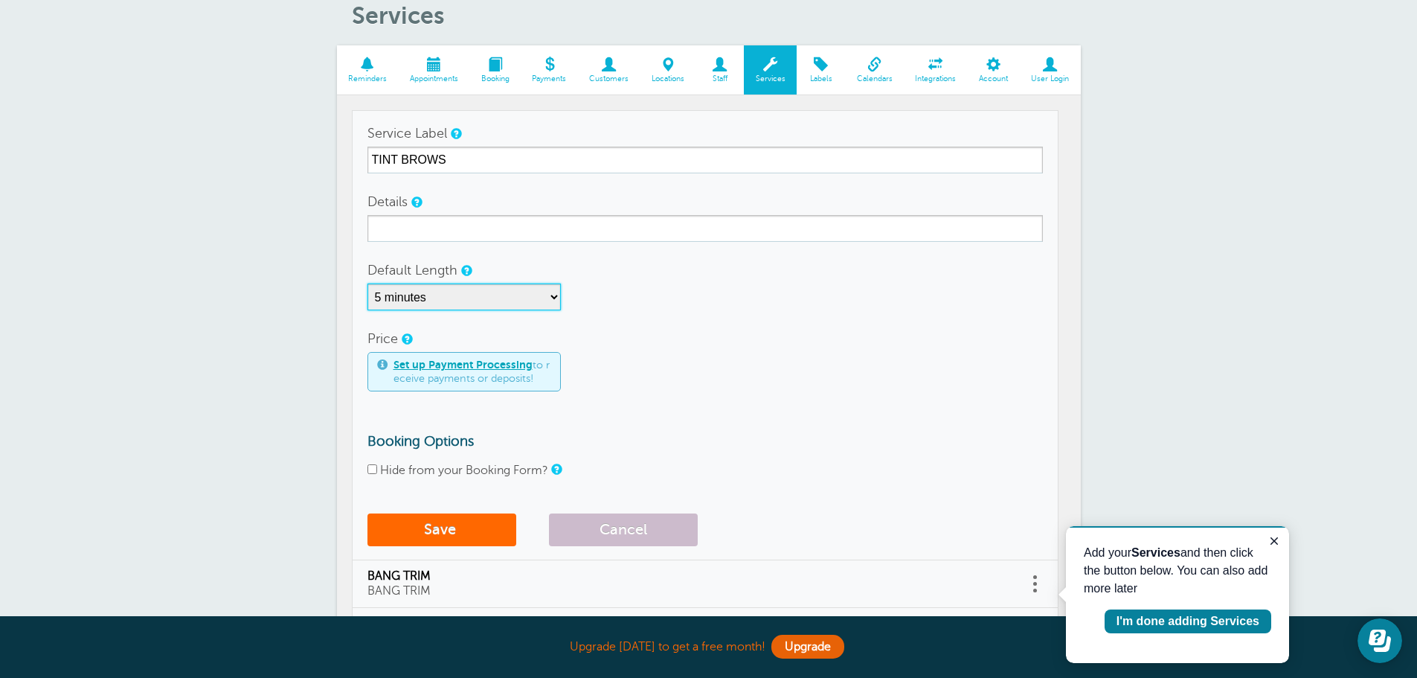
click at [556, 295] on select "5 minutes 10 minutes 15 minutes 20 minutes 25 minutes 30 minutes 35 minutes 40 …" at bounding box center [463, 296] width 193 height 27
select select "30"
click at [367, 283] on select "5 minutes 10 minutes 15 minutes 20 minutes 25 minutes 30 minutes 35 minutes 40 …" at bounding box center [463, 296] width 193 height 27
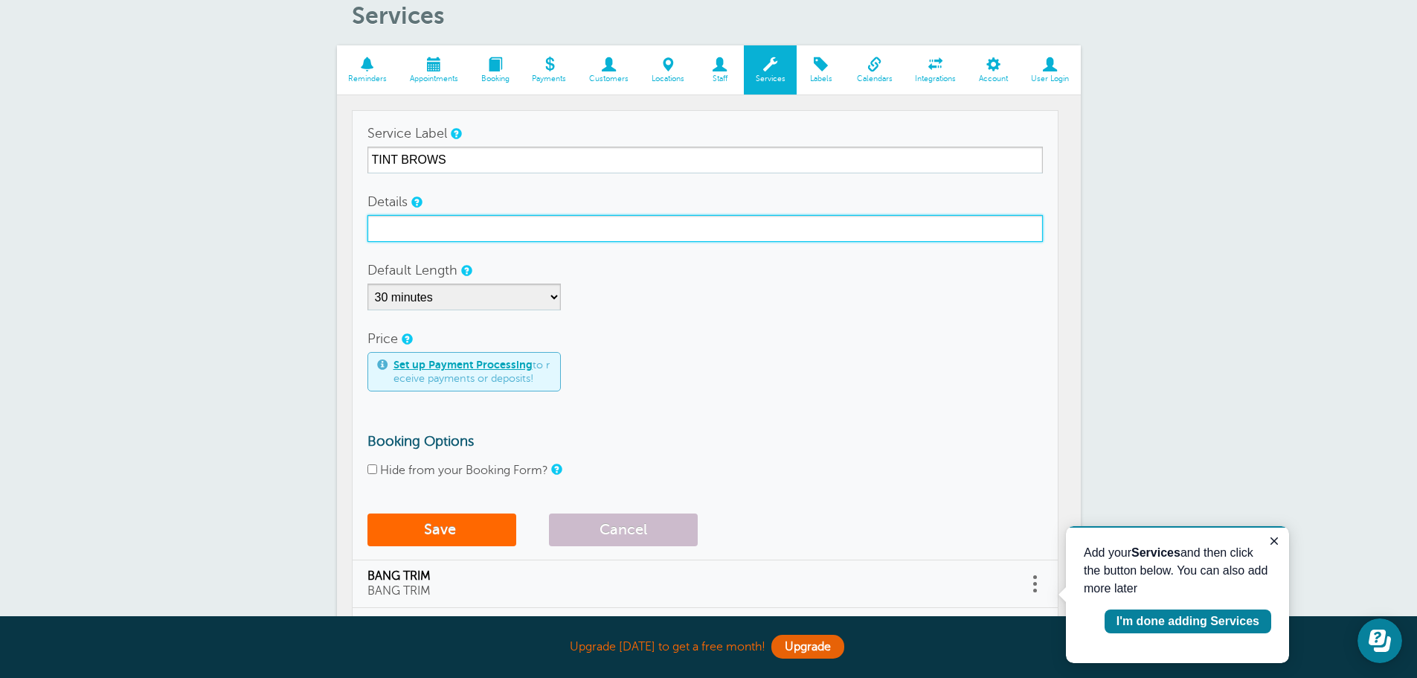
click at [408, 226] on input "Details" at bounding box center [704, 228] width 675 height 27
click at [410, 227] on input "TINT BOWS" at bounding box center [704, 228] width 675 height 27
type input "TINT BROWS"
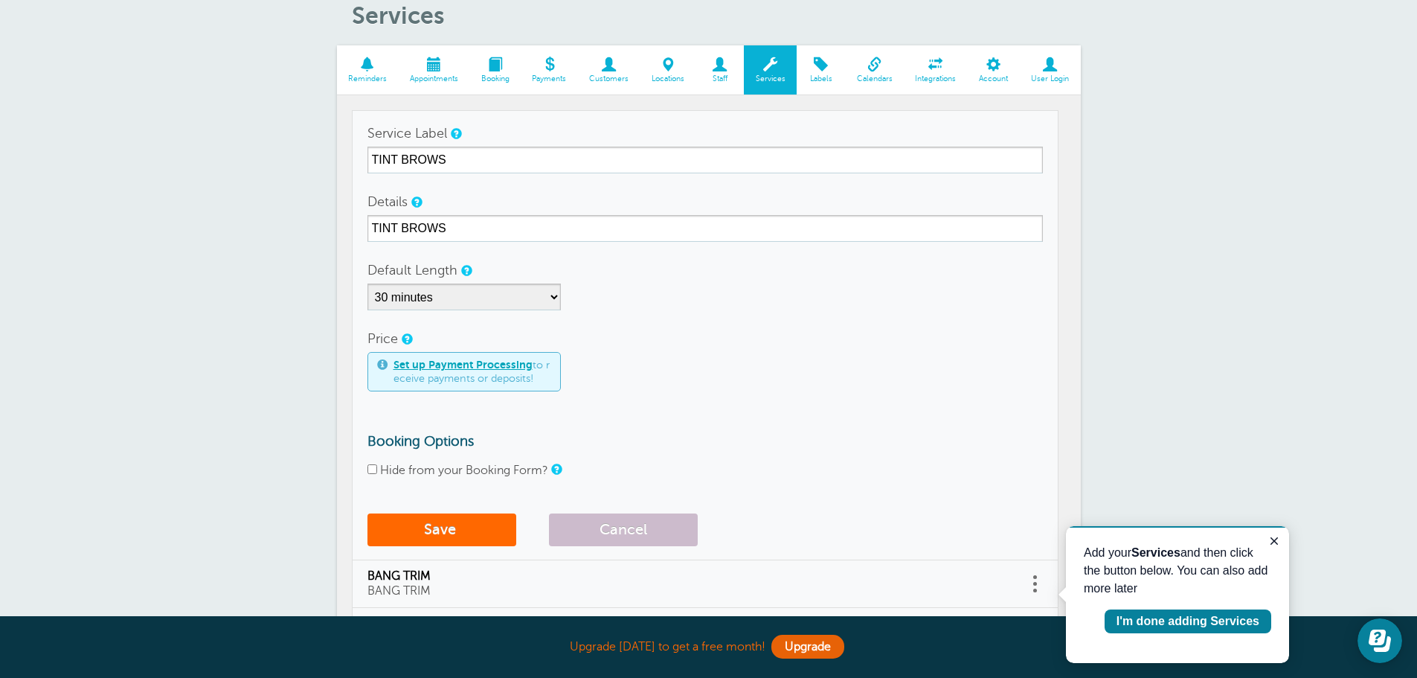
click at [371, 469] on input "Hide from your Booking Form?" at bounding box center [372, 469] width 10 height 10
checkbox input "true"
click at [437, 530] on button "Save" at bounding box center [441, 529] width 149 height 33
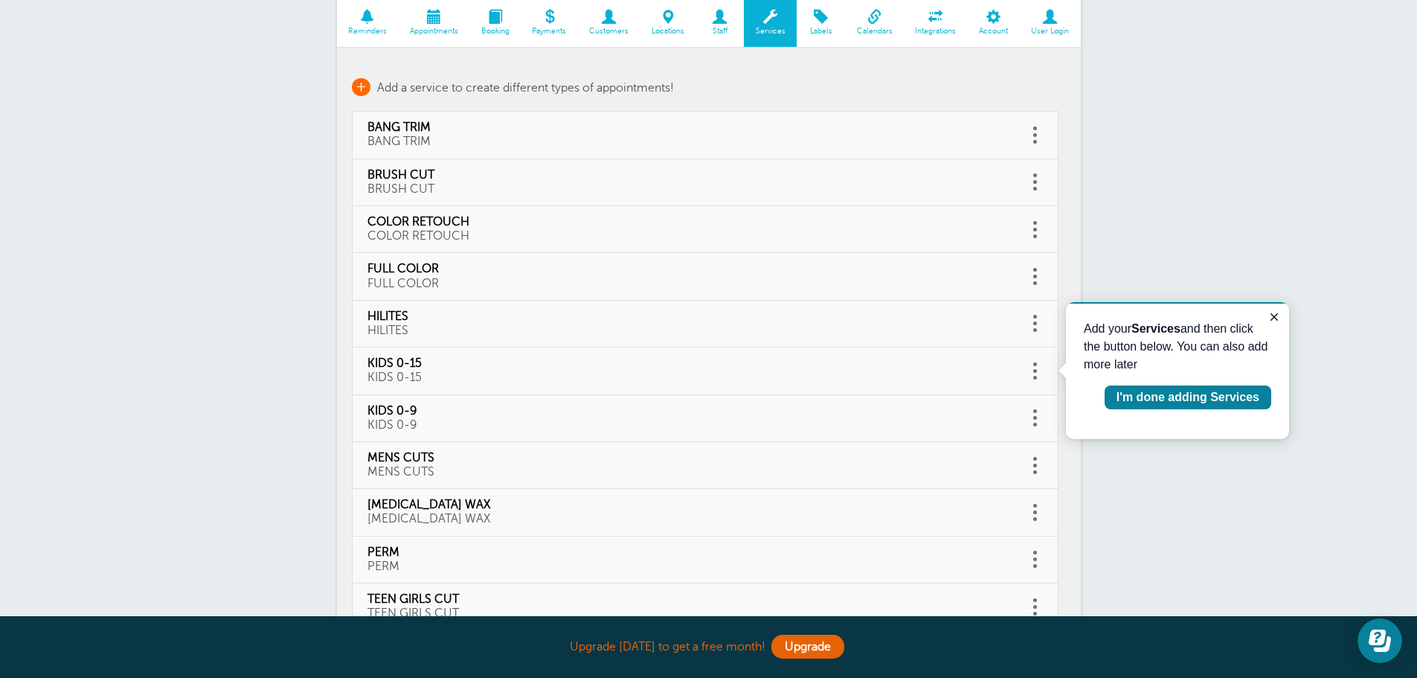
click at [361, 84] on span "+" at bounding box center [361, 87] width 19 height 18
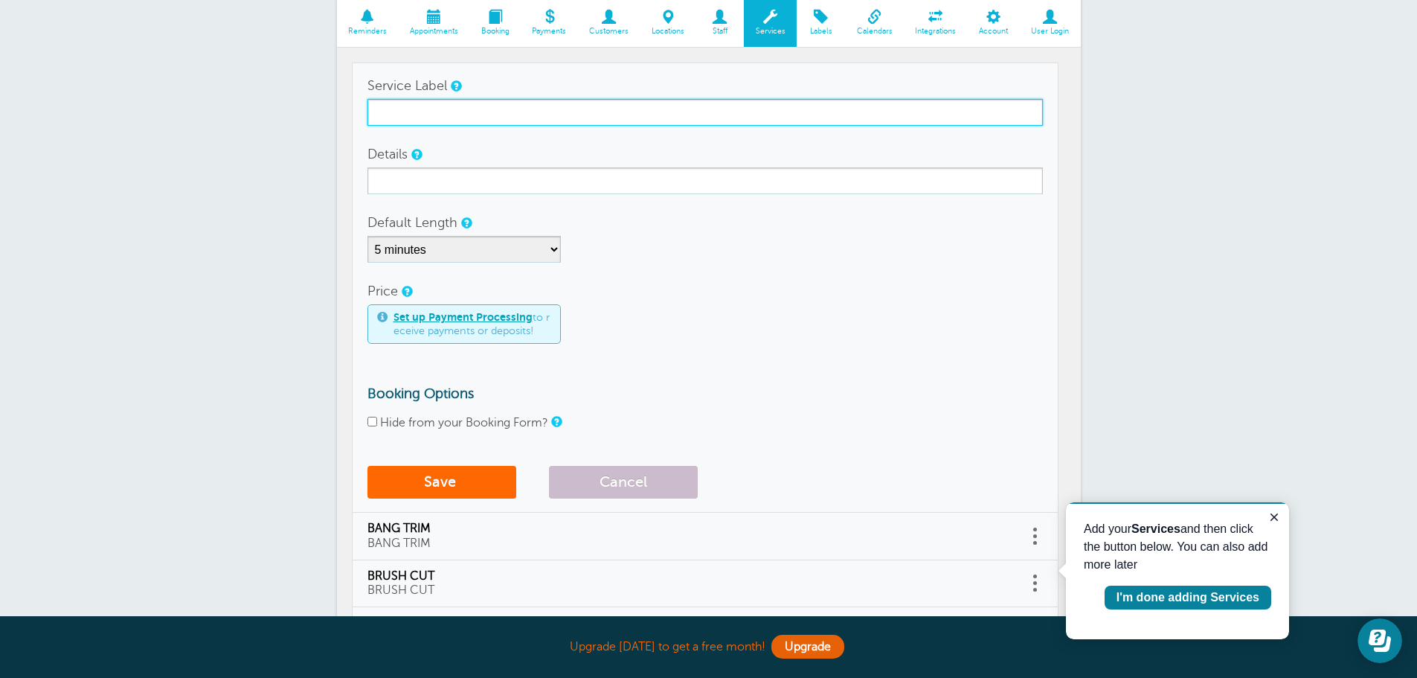
click at [437, 112] on input "Service Label" at bounding box center [704, 112] width 675 height 27
click at [415, 111] on input "WASH7STYLE" at bounding box center [704, 112] width 675 height 27
type input "WASH/STYLE"
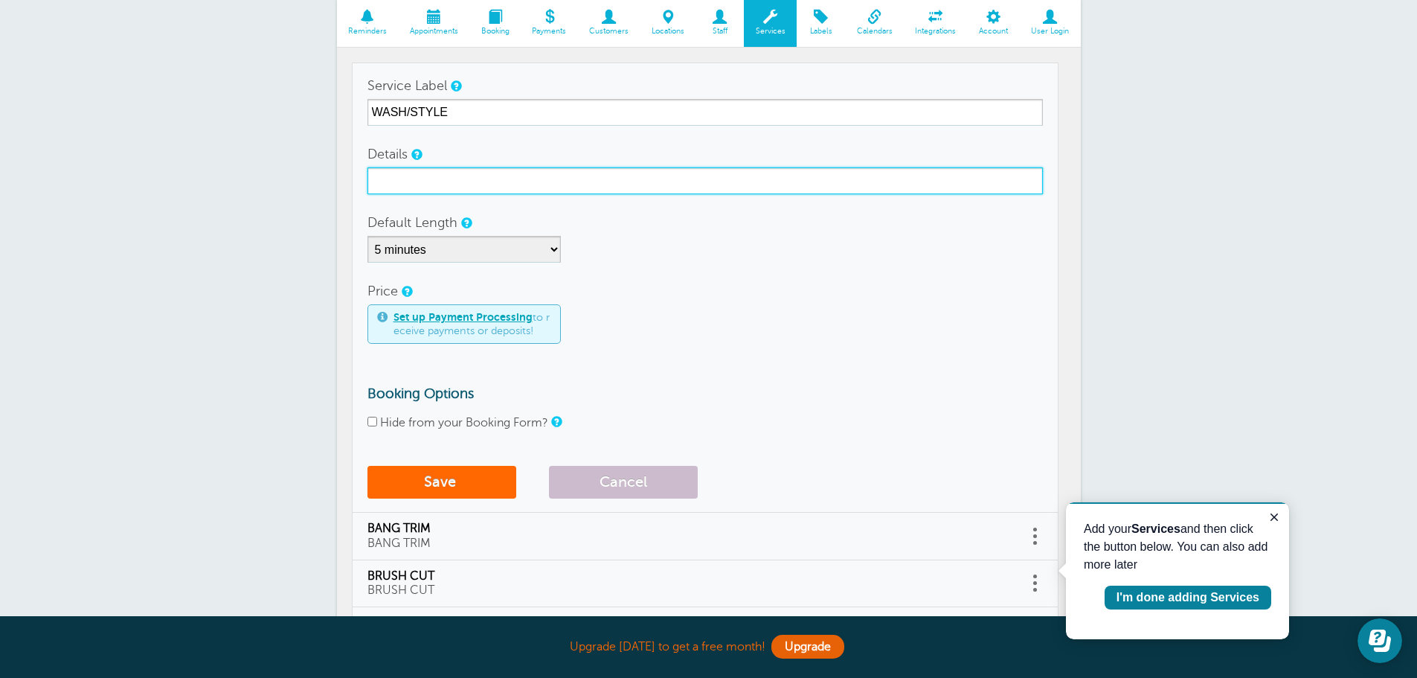
click at [408, 184] on input "Details" at bounding box center [704, 180] width 675 height 27
type input "WASH / STYLE"
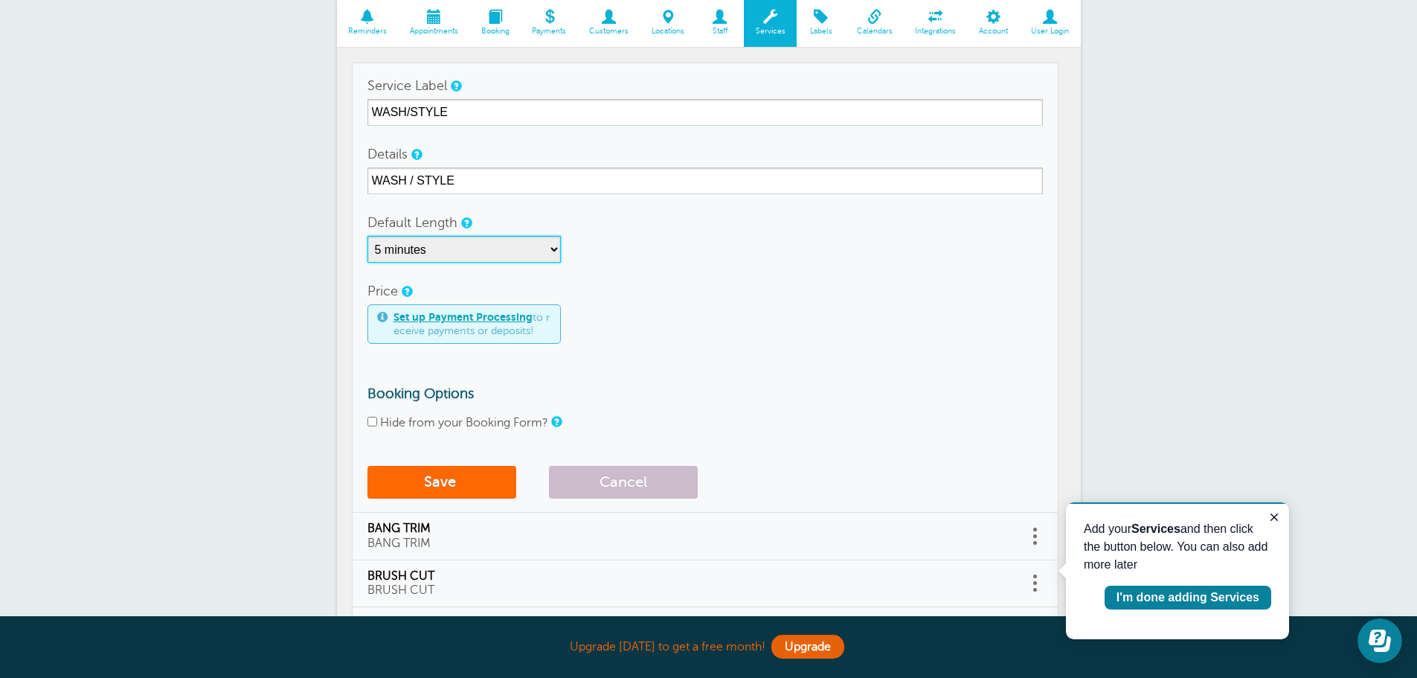
click at [554, 248] on select "5 minutes 10 minutes 15 minutes 20 minutes 25 minutes 30 minutes 35 minutes 40 …" at bounding box center [463, 249] width 193 height 27
select select "45"
click at [367, 236] on select "5 minutes 10 minutes 15 minutes 20 minutes 25 minutes 30 minutes 35 minutes 40 …" at bounding box center [463, 249] width 193 height 27
click at [374, 420] on input "Hide from your Booking Form?" at bounding box center [372, 422] width 10 height 10
checkbox input "true"
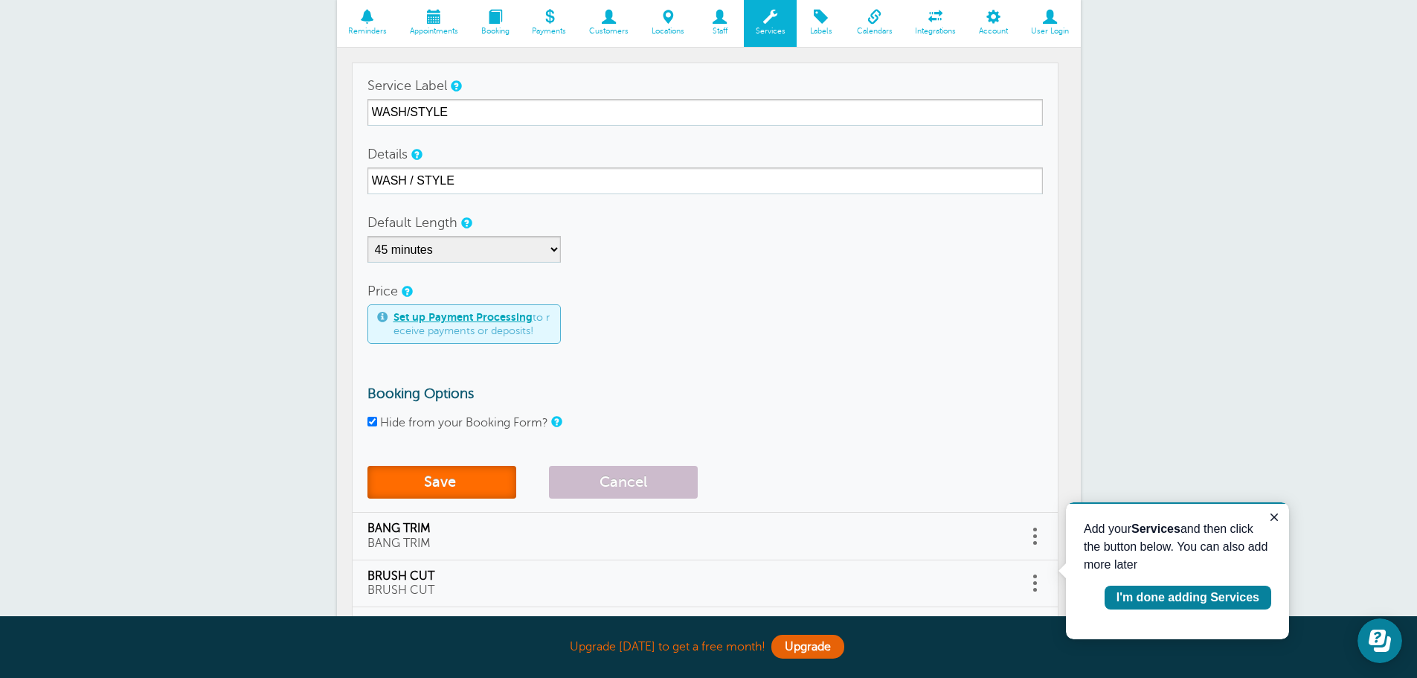
click at [476, 483] on button "Save" at bounding box center [441, 482] width 149 height 33
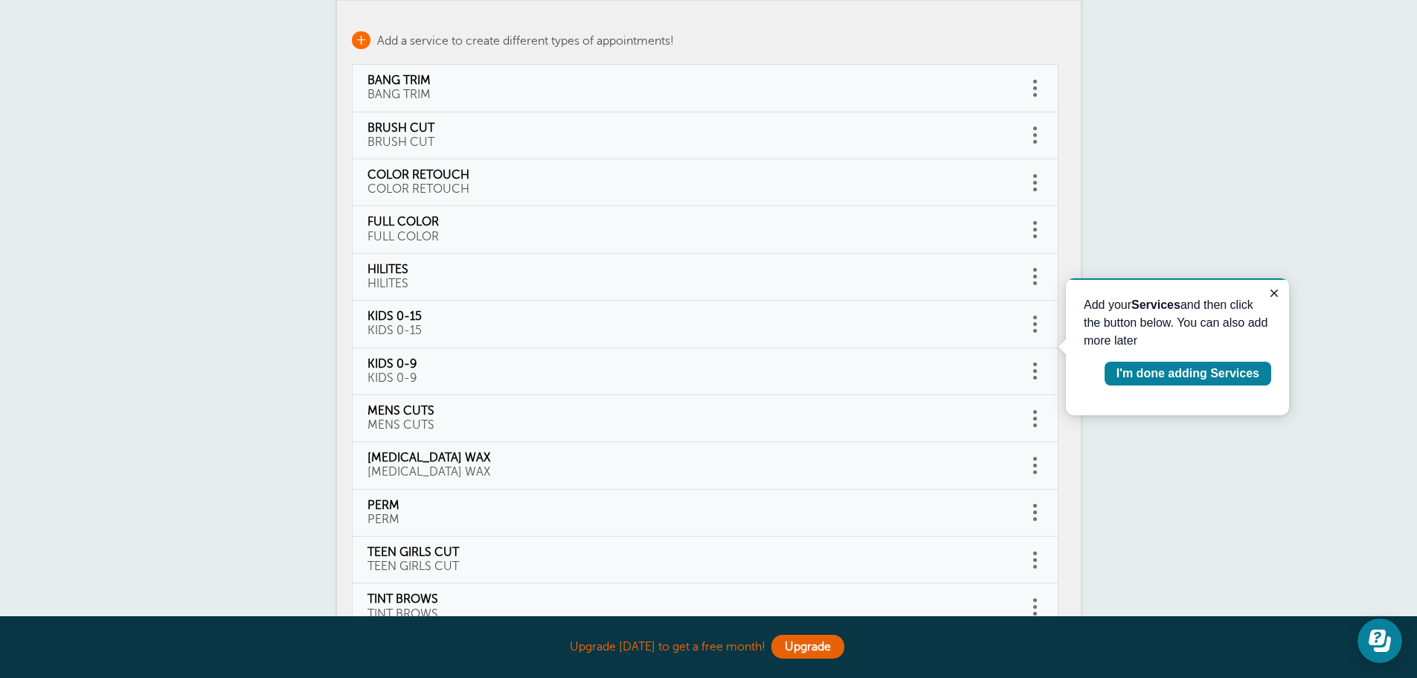
click at [362, 36] on span "+" at bounding box center [361, 40] width 19 height 18
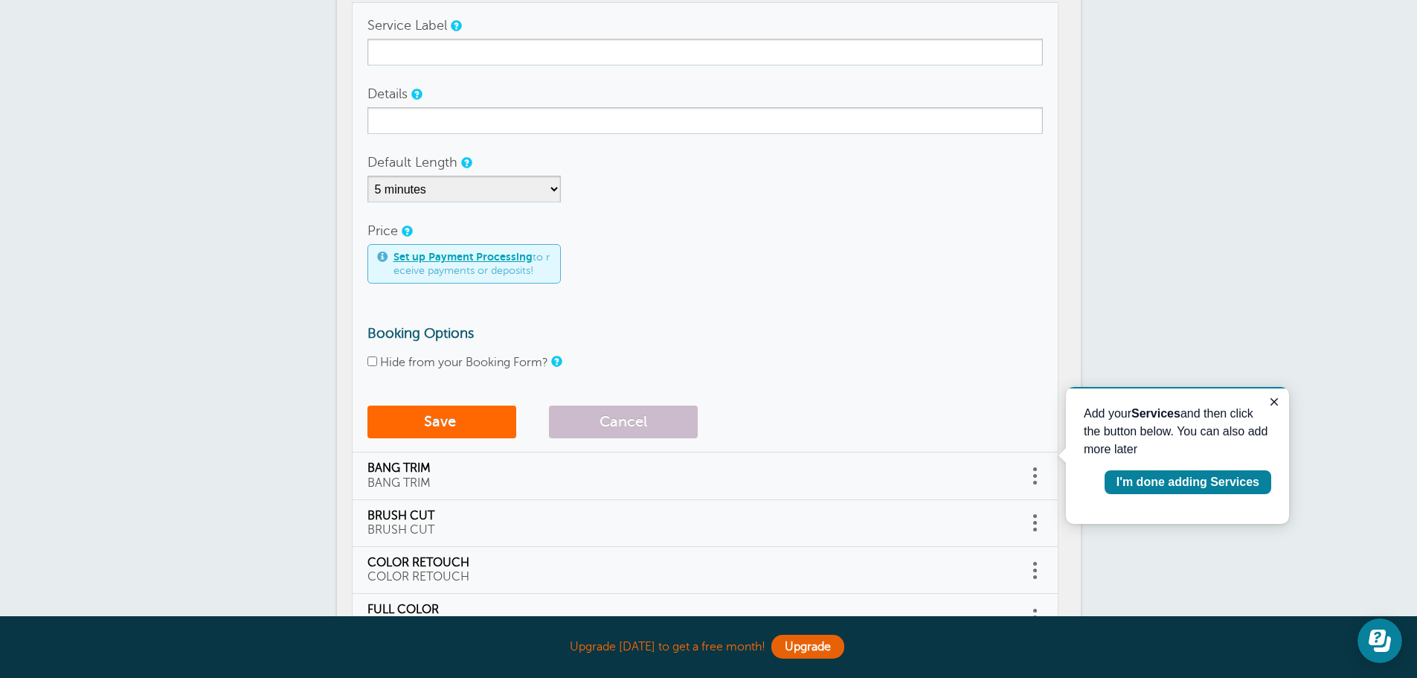
scroll to position [206, 0]
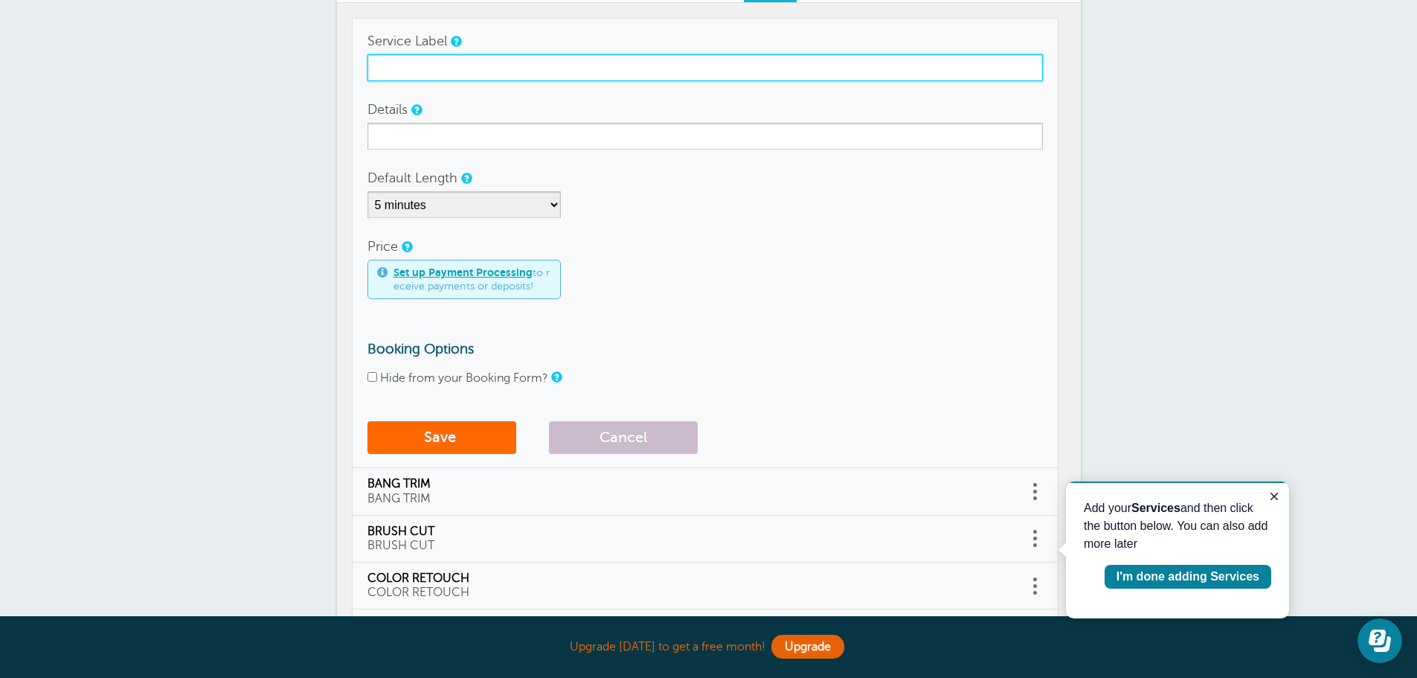
click at [455, 76] on input "Service Label" at bounding box center [704, 67] width 675 height 27
type input "WAX BACK"
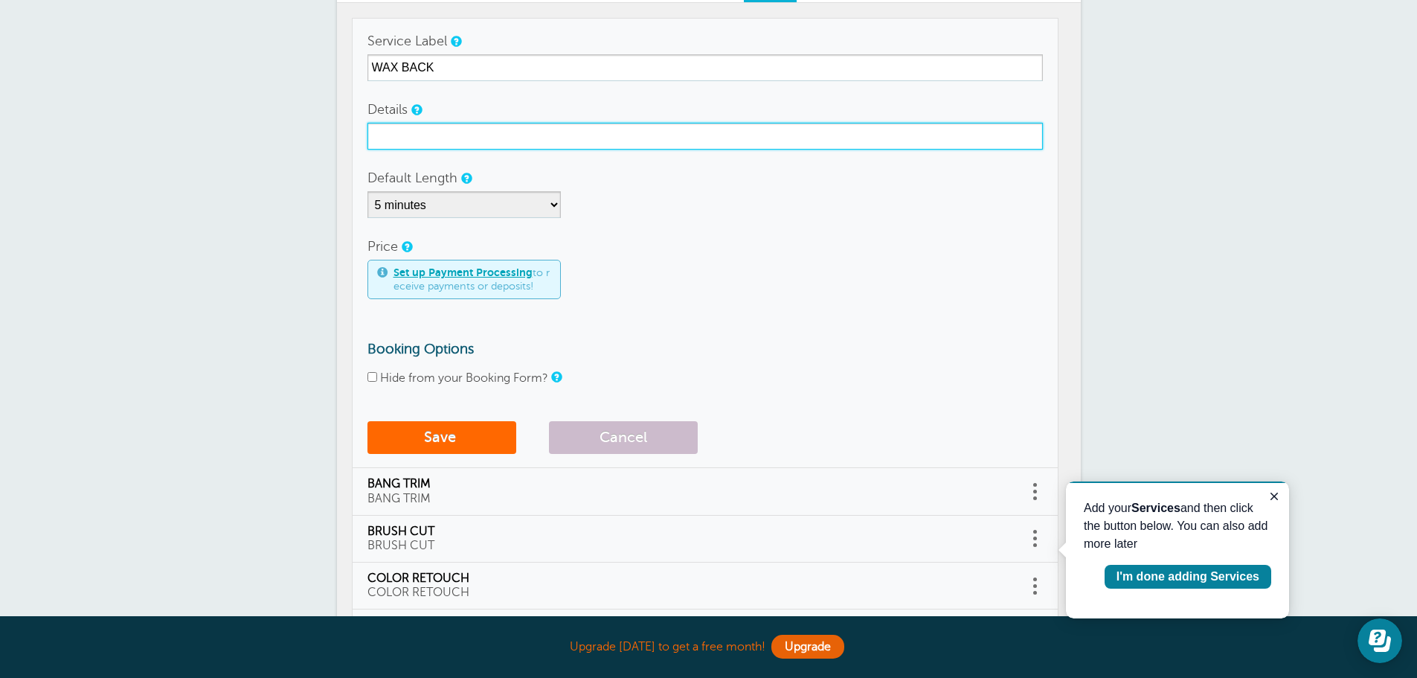
click at [439, 141] on input "Details" at bounding box center [704, 136] width 675 height 27
type input "WAX BACK"
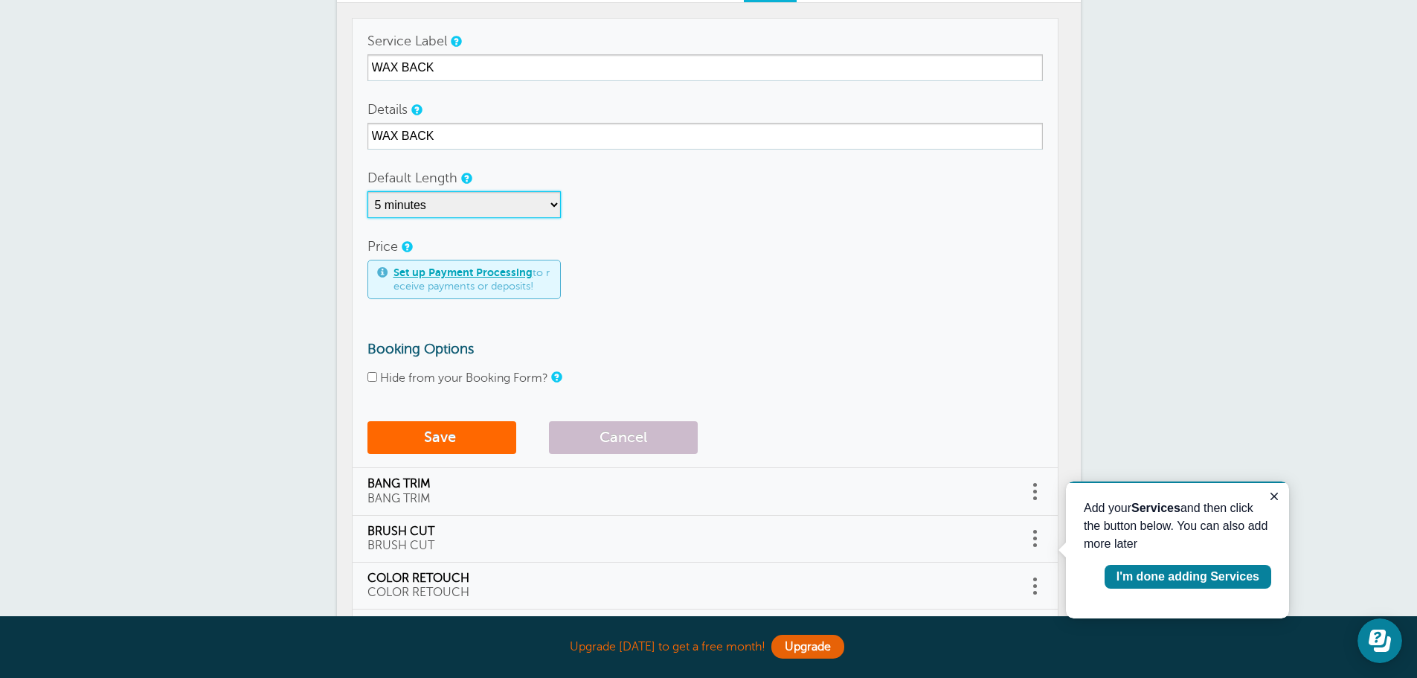
click at [556, 206] on select "5 minutes 10 minutes 15 minutes 20 minutes 25 minutes 30 minutes 35 minutes 40 …" at bounding box center [463, 204] width 193 height 27
select select "45"
click at [367, 191] on select "5 minutes 10 minutes 15 minutes 20 minutes 25 minutes 30 minutes 35 minutes 40 …" at bounding box center [463, 204] width 193 height 27
click at [372, 376] on input "Hide from your Booking Form?" at bounding box center [372, 377] width 10 height 10
checkbox input "true"
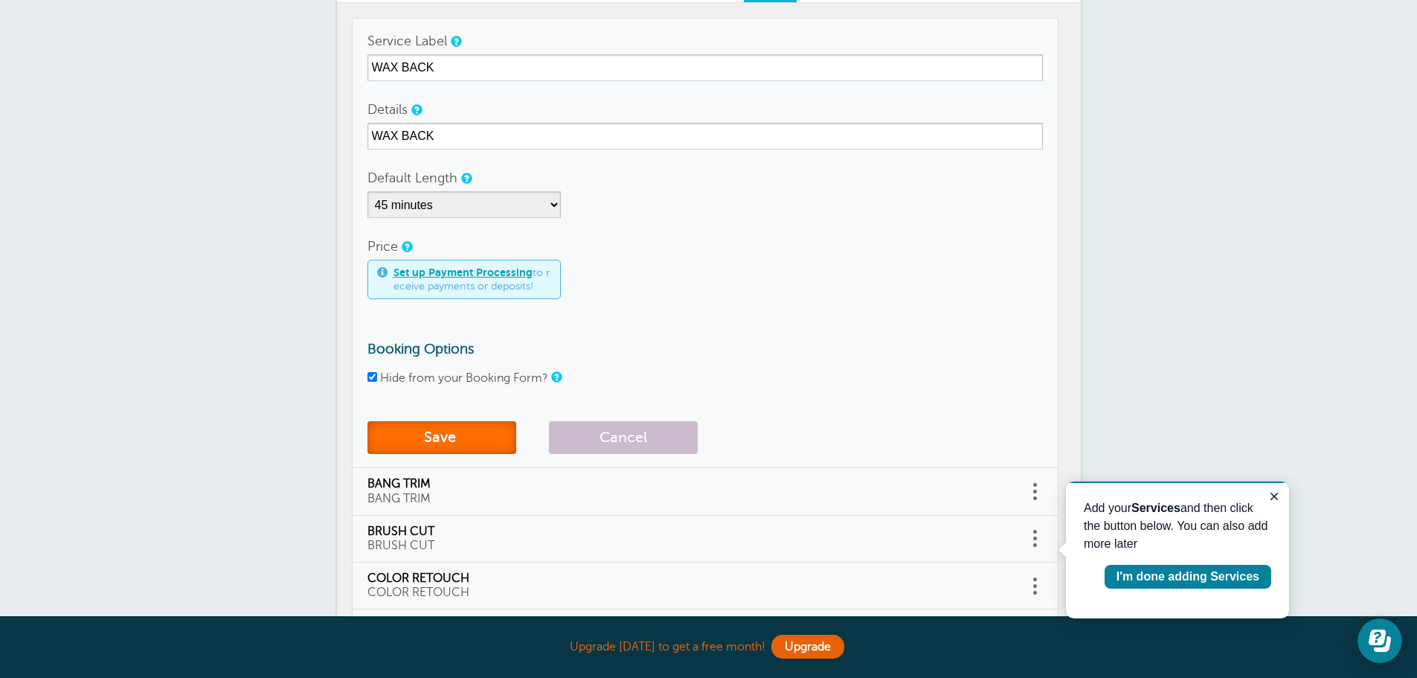
click at [431, 437] on button "Save" at bounding box center [441, 437] width 149 height 33
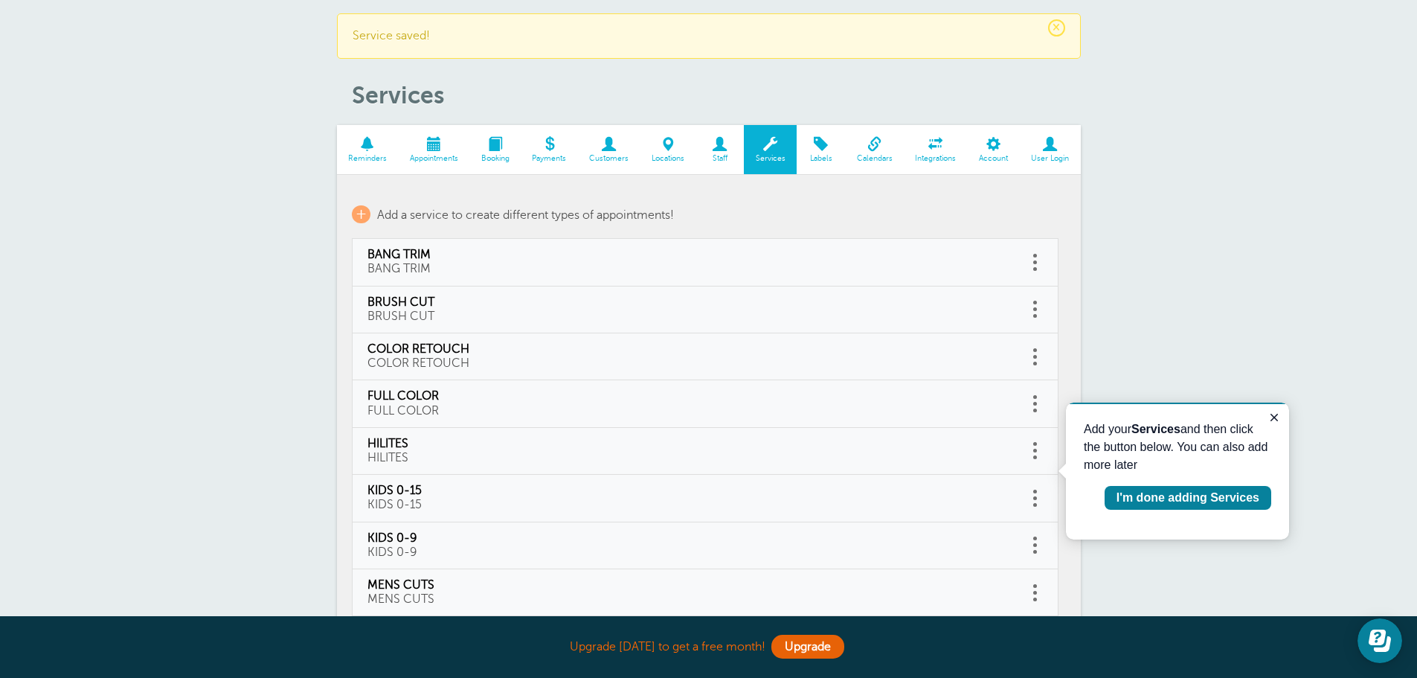
scroll to position [1, 0]
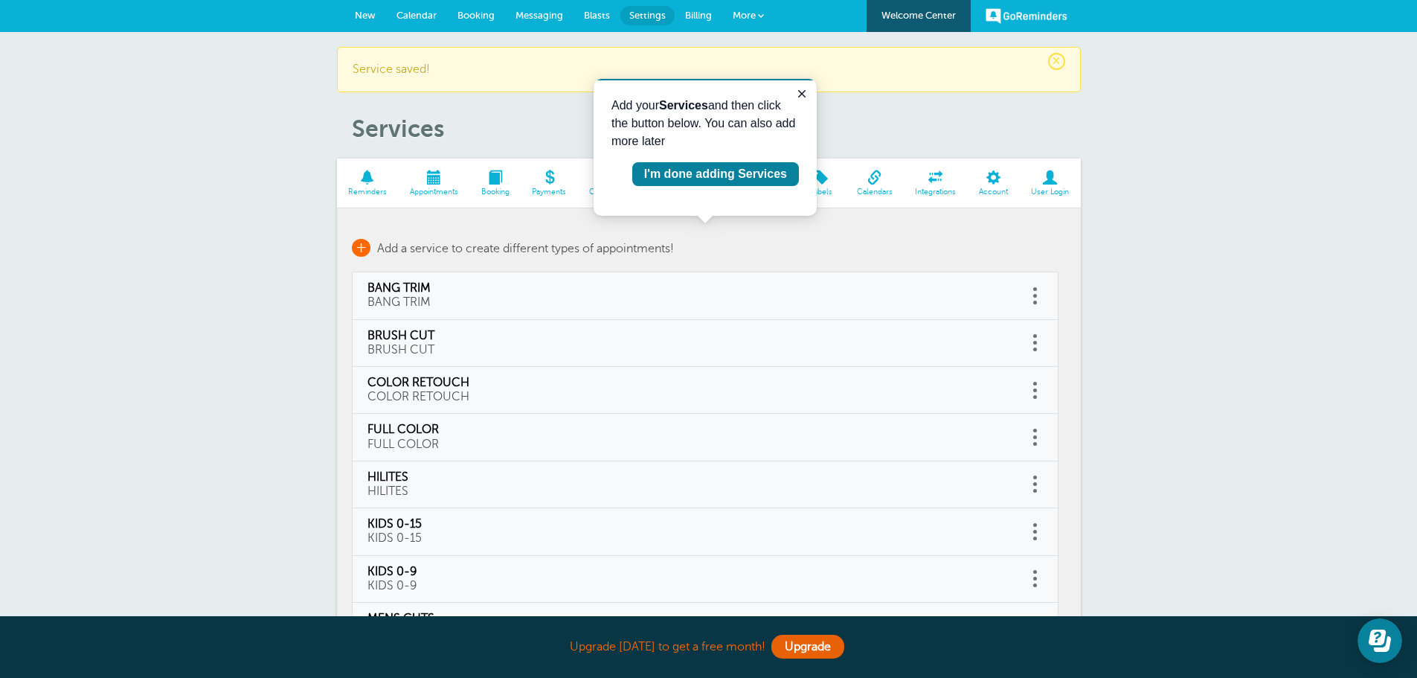
click at [364, 248] on span "+" at bounding box center [361, 248] width 19 height 18
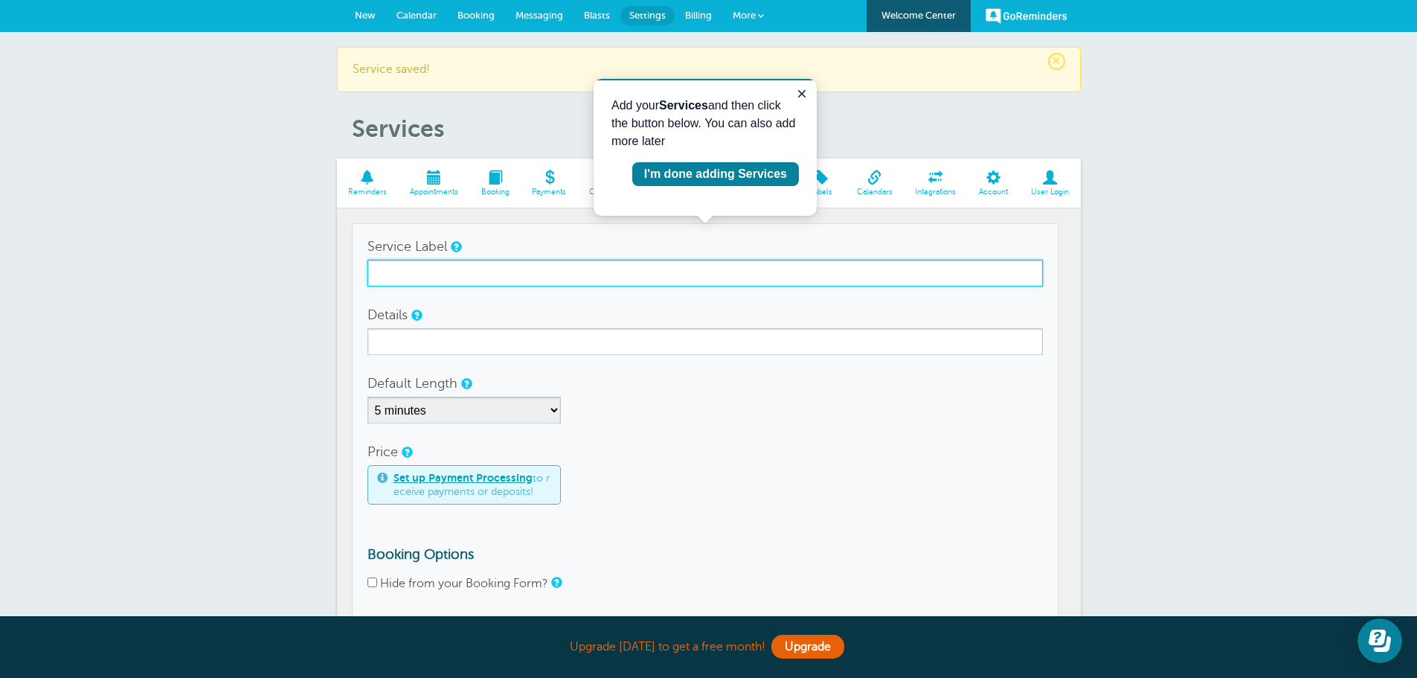
click at [500, 274] on input "Service Label" at bounding box center [704, 273] width 675 height 27
type input "WAX BIKINI"
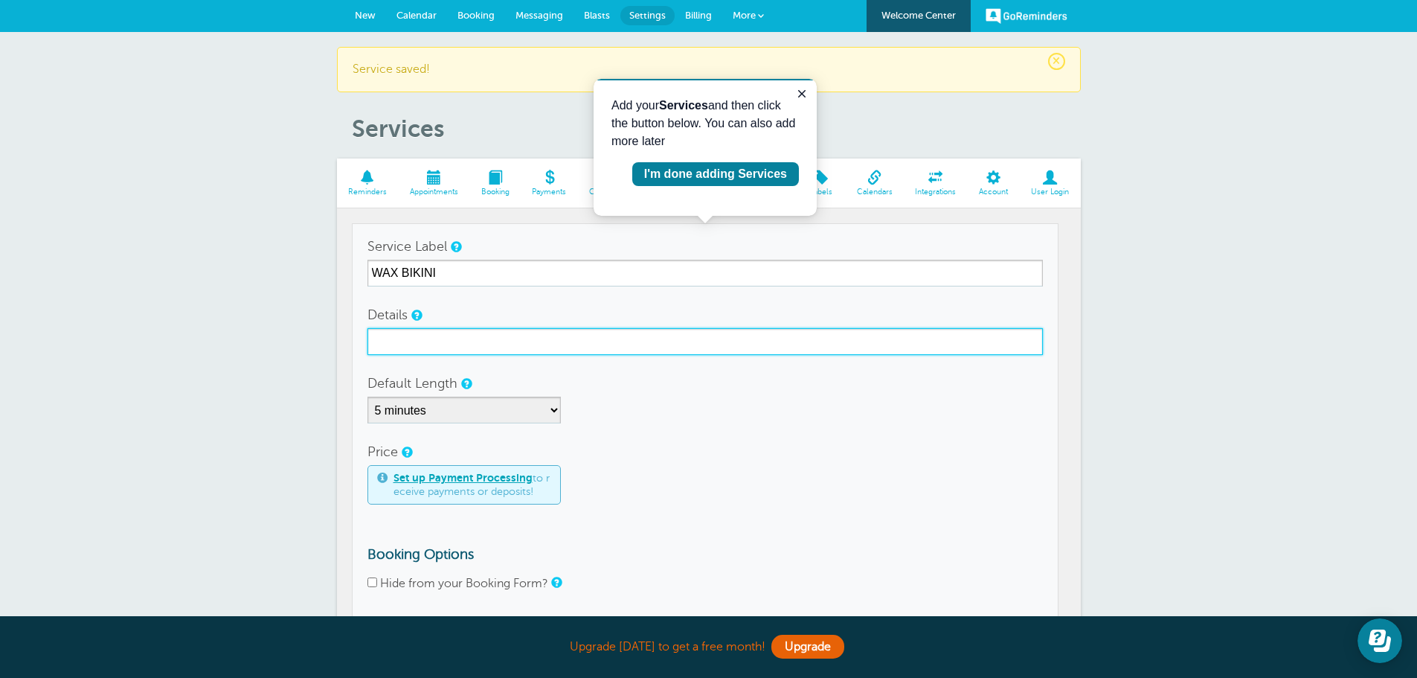
click at [475, 344] on input "Details" at bounding box center [704, 341] width 675 height 27
type input "WAX BIKINI"
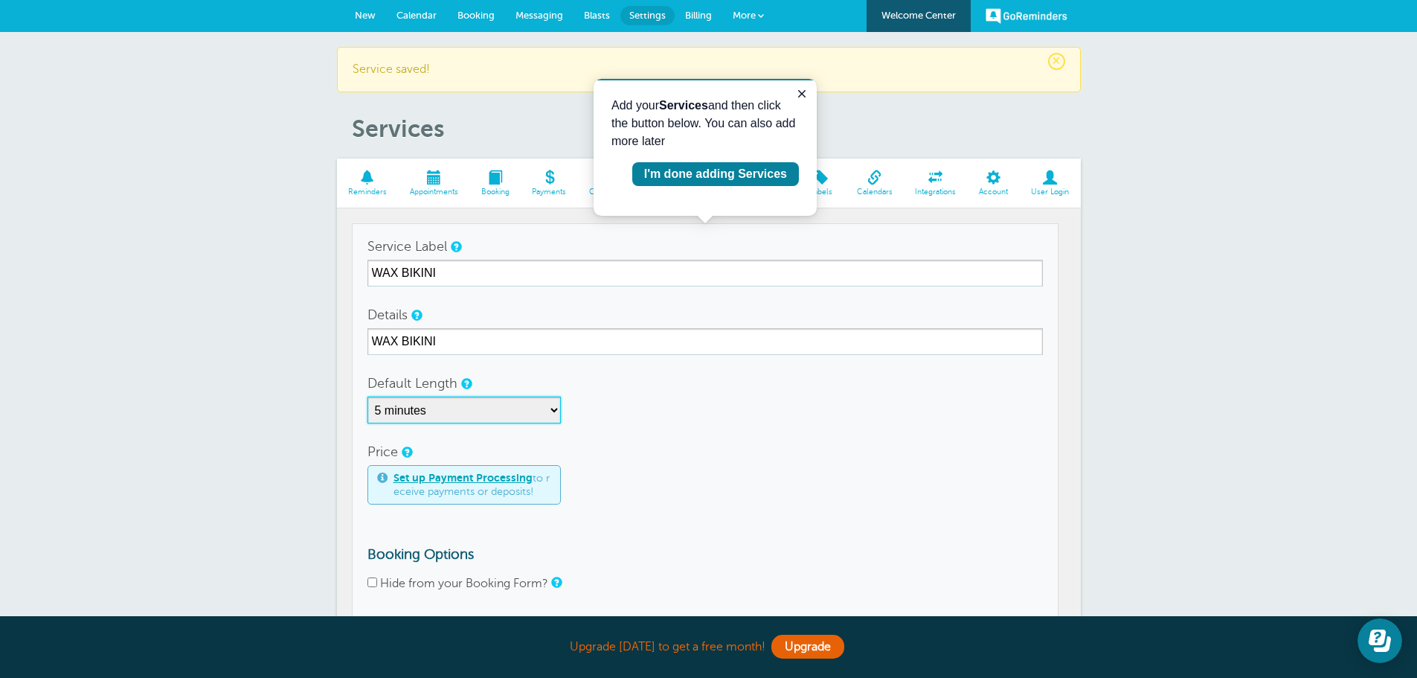
click at [553, 411] on select "5 minutes 10 minutes 15 minutes 20 minutes 25 minutes 30 minutes 35 minutes 40 …" at bounding box center [463, 409] width 193 height 27
select select "30"
click at [367, 396] on select "5 minutes 10 minutes 15 minutes 20 minutes 25 minutes 30 minutes 35 minutes 40 …" at bounding box center [463, 409] width 193 height 27
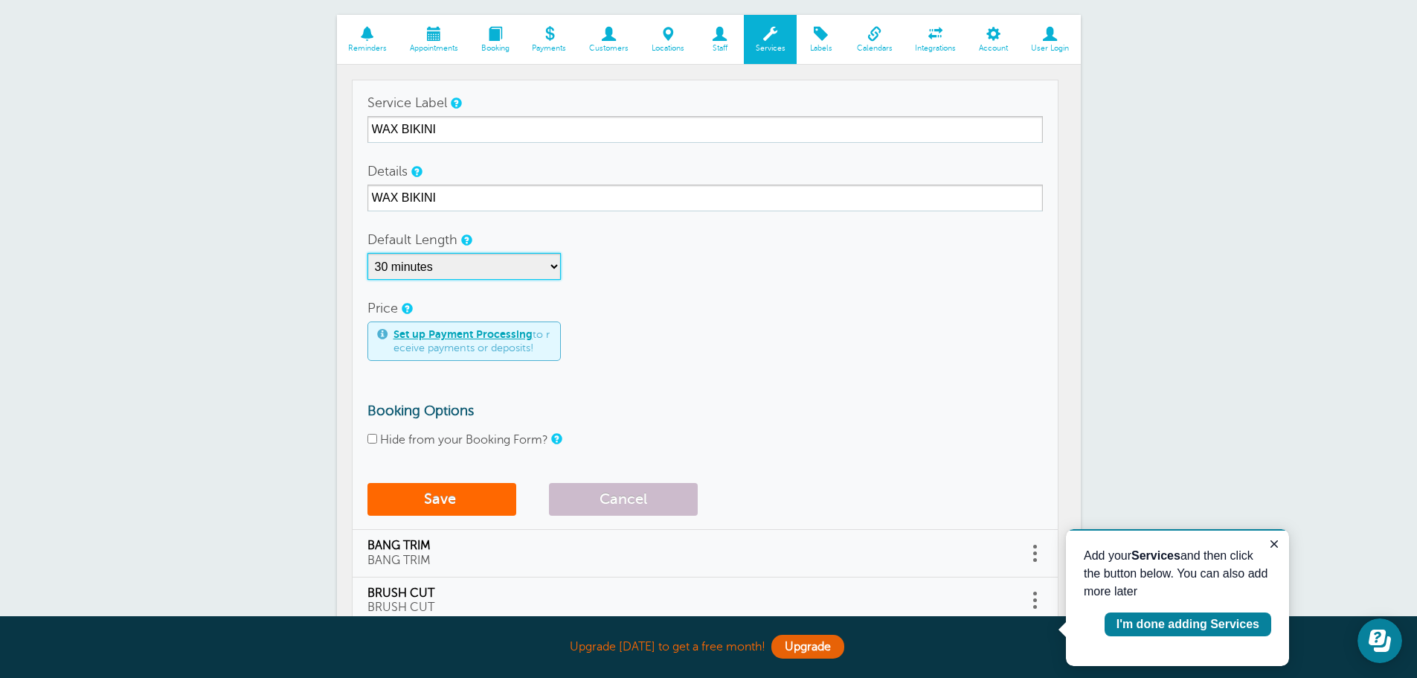
scroll to position [150, 0]
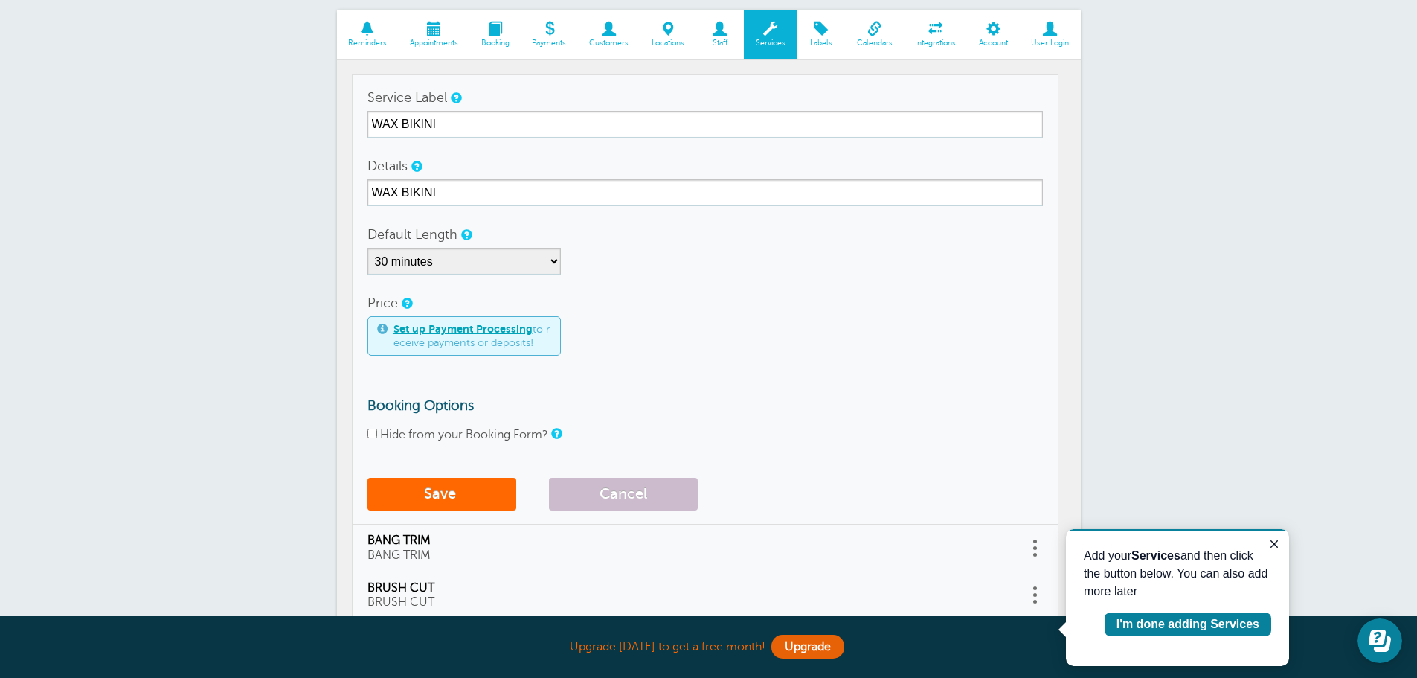
click at [371, 433] on input "Hide from your Booking Form?" at bounding box center [372, 433] width 10 height 10
checkbox input "true"
click at [457, 490] on span "submit" at bounding box center [458, 493] width 4 height 17
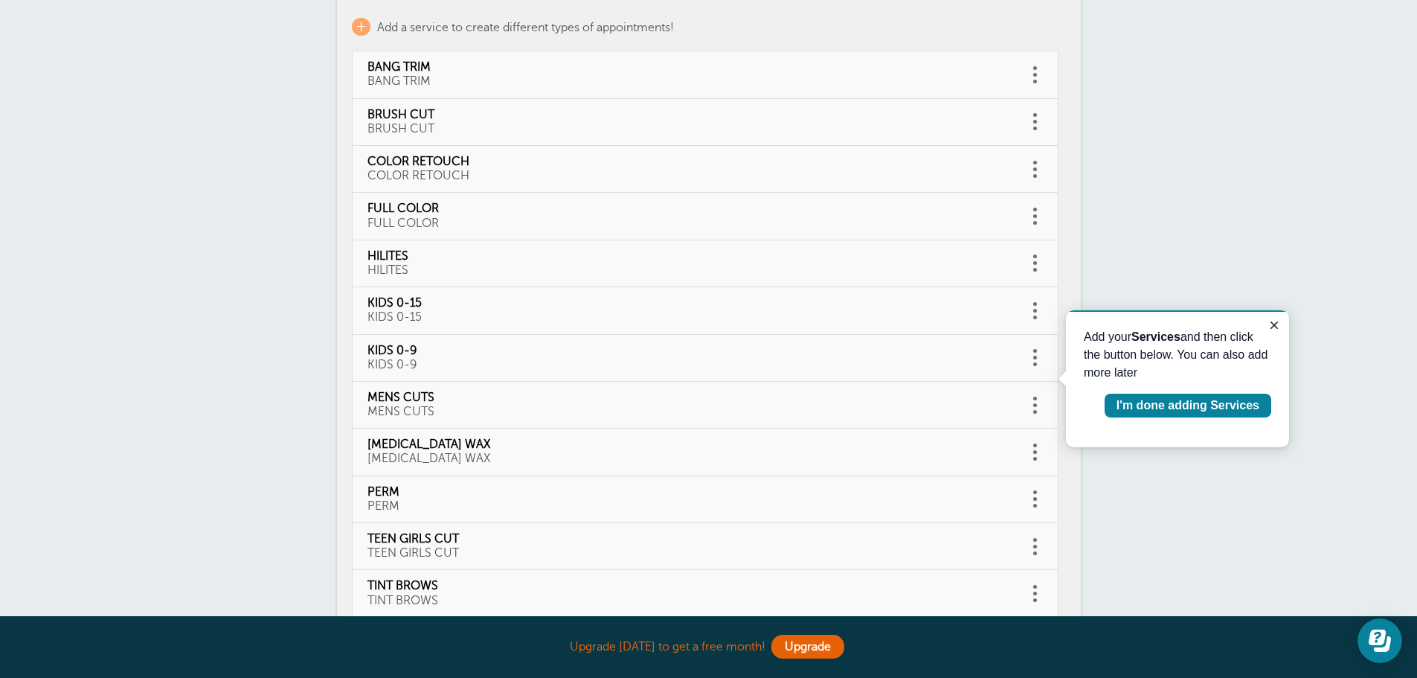
scroll to position [224, 0]
click at [365, 23] on span "+" at bounding box center [361, 25] width 19 height 18
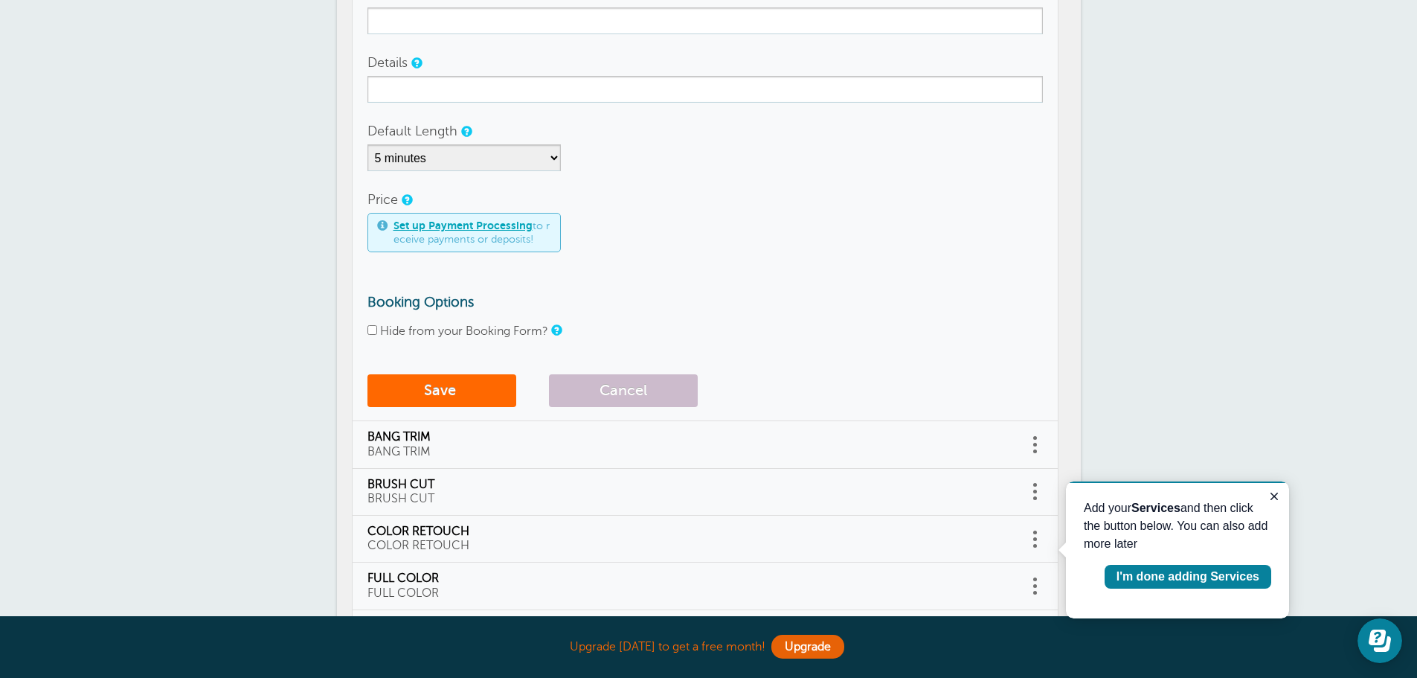
scroll to position [104, 0]
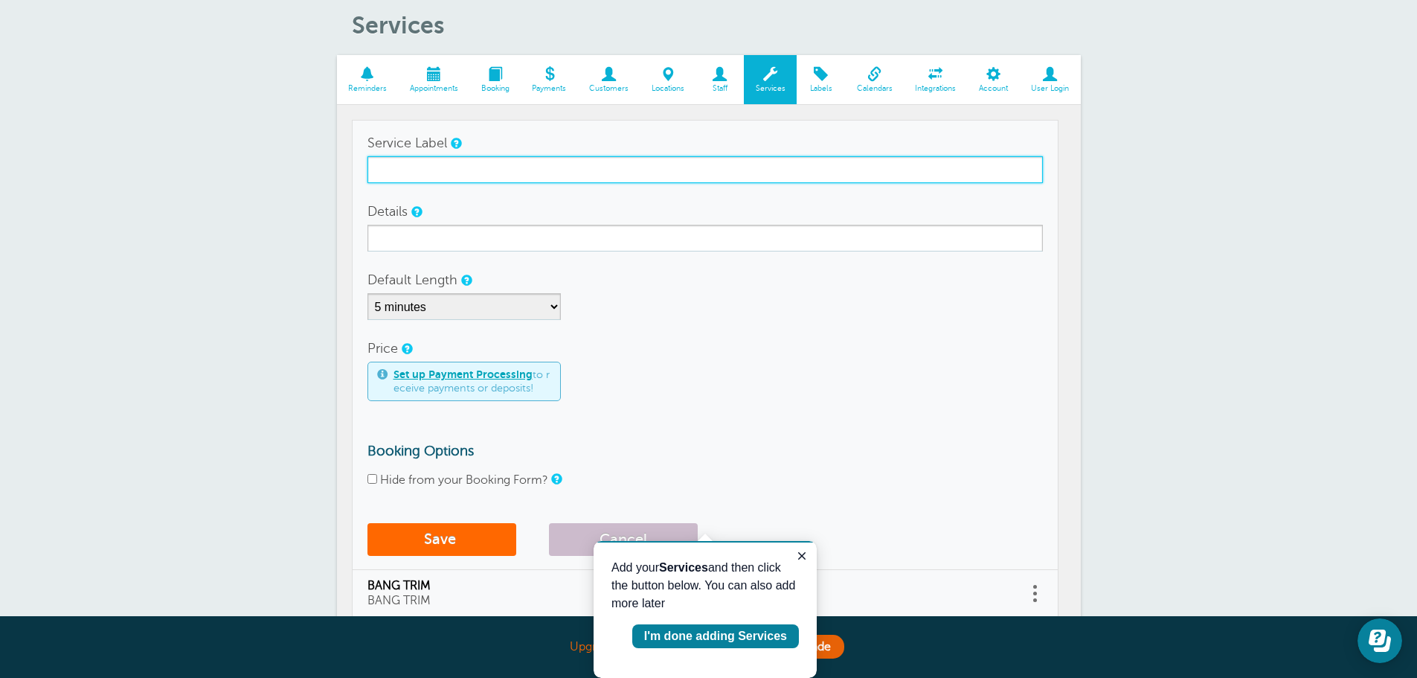
click at [402, 172] on input "Service Label" at bounding box center [704, 169] width 675 height 27
drag, startPoint x: 518, startPoint y: 167, endPoint x: 370, endPoint y: 165, distance: 148.0
click at [368, 165] on input "WAX CHEST & STOMACH" at bounding box center [704, 169] width 675 height 27
type input "WAX CHEST & STOMACH"
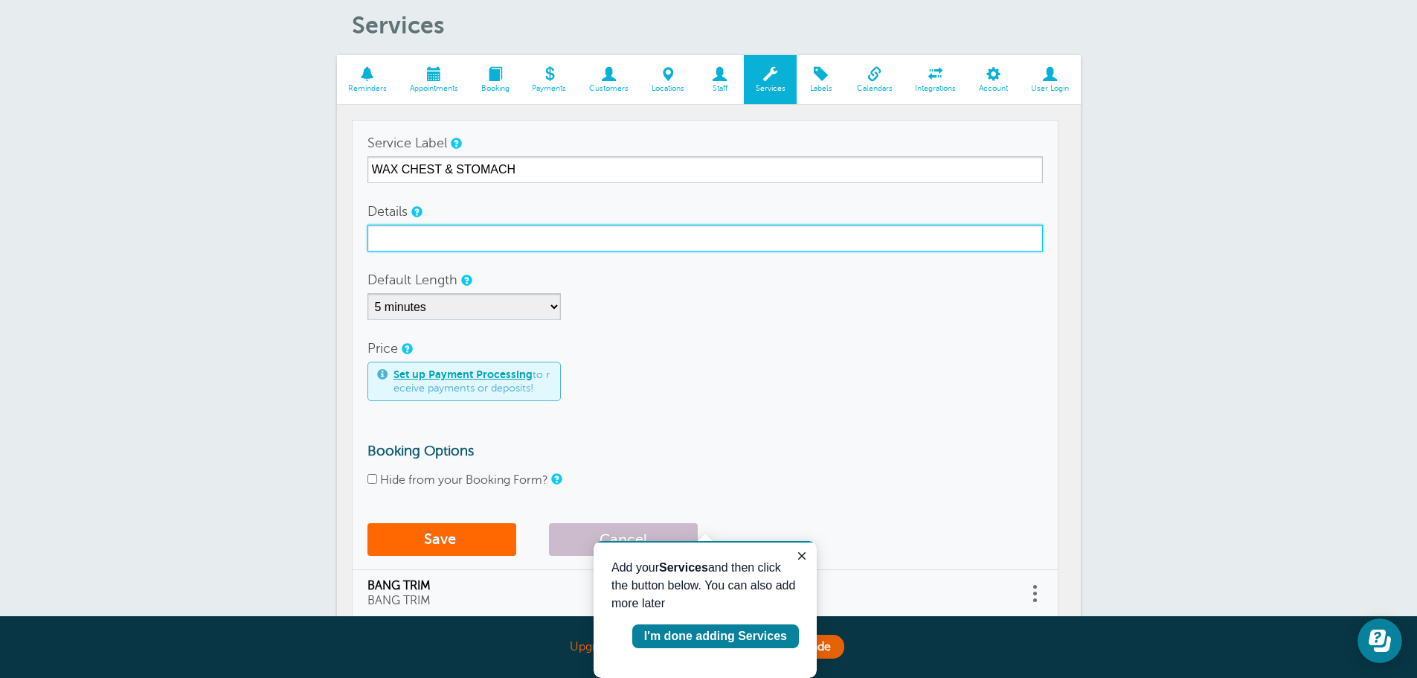
paste input "WAX CHEST & STOMACH"
type input "WAX CHEST & STOMACH"
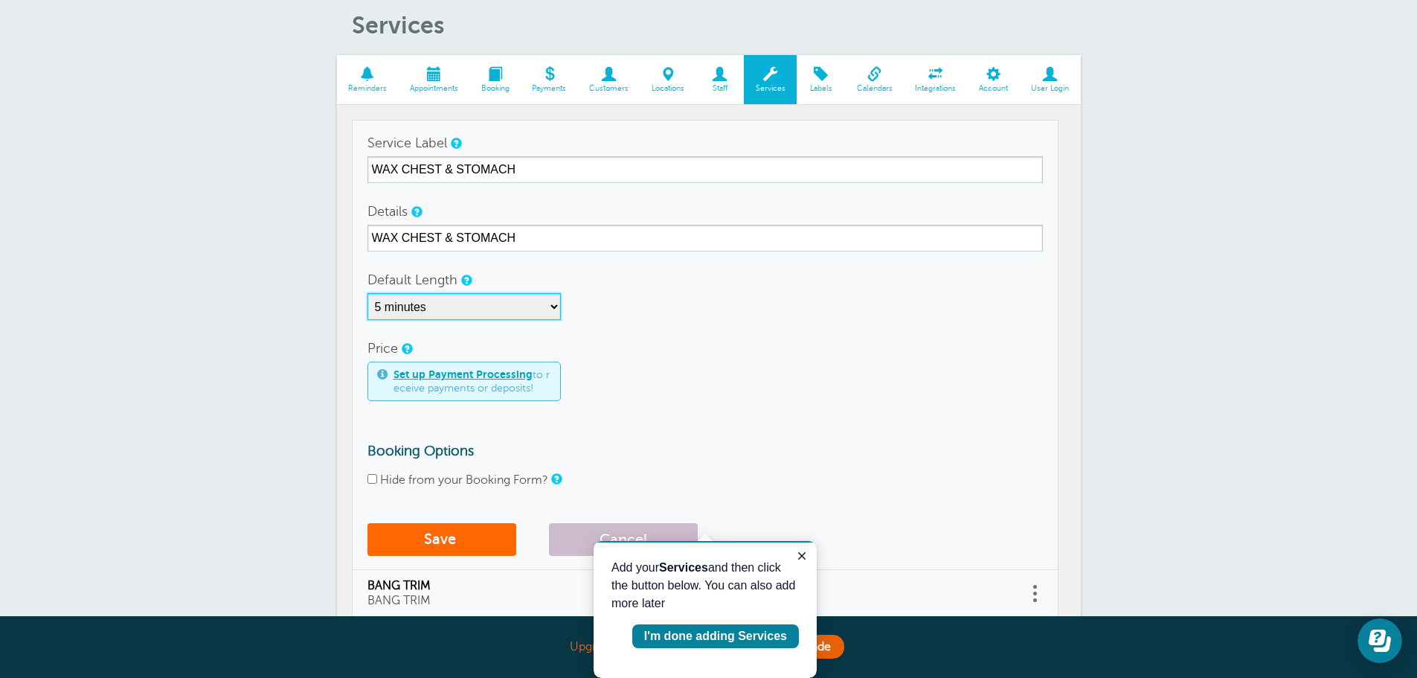
click at [554, 303] on select "5 minutes 10 minutes 15 minutes 20 minutes 25 minutes 30 minutes 35 minutes 40 …" at bounding box center [463, 306] width 193 height 27
select select "30"
click at [367, 293] on select "5 minutes 10 minutes 15 minutes 20 minutes 25 minutes 30 minutes 35 minutes 40 …" at bounding box center [463, 306] width 193 height 27
drag, startPoint x: 372, startPoint y: 478, endPoint x: 395, endPoint y: 484, distance: 24.0
click at [373, 478] on input "Hide from your Booking Form?" at bounding box center [372, 479] width 10 height 10
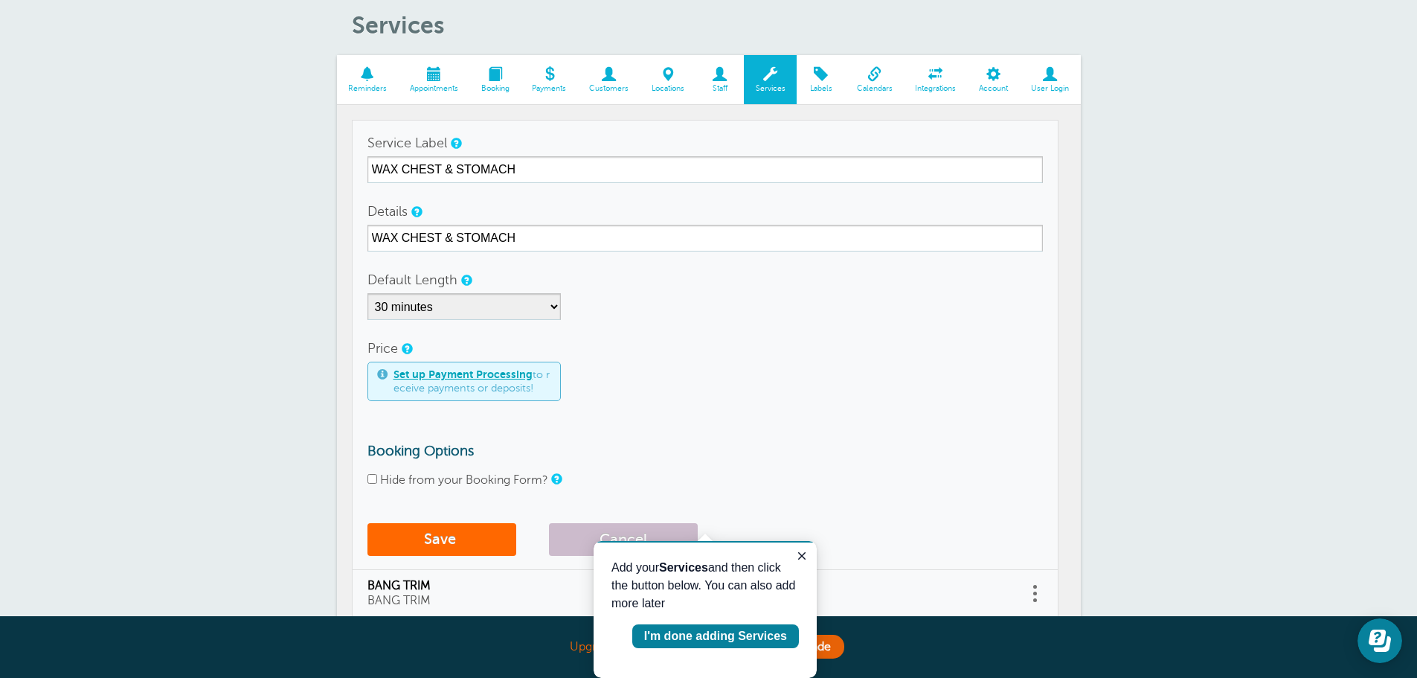
checkbox input "true"
click at [436, 533] on button "Save" at bounding box center [441, 539] width 149 height 33
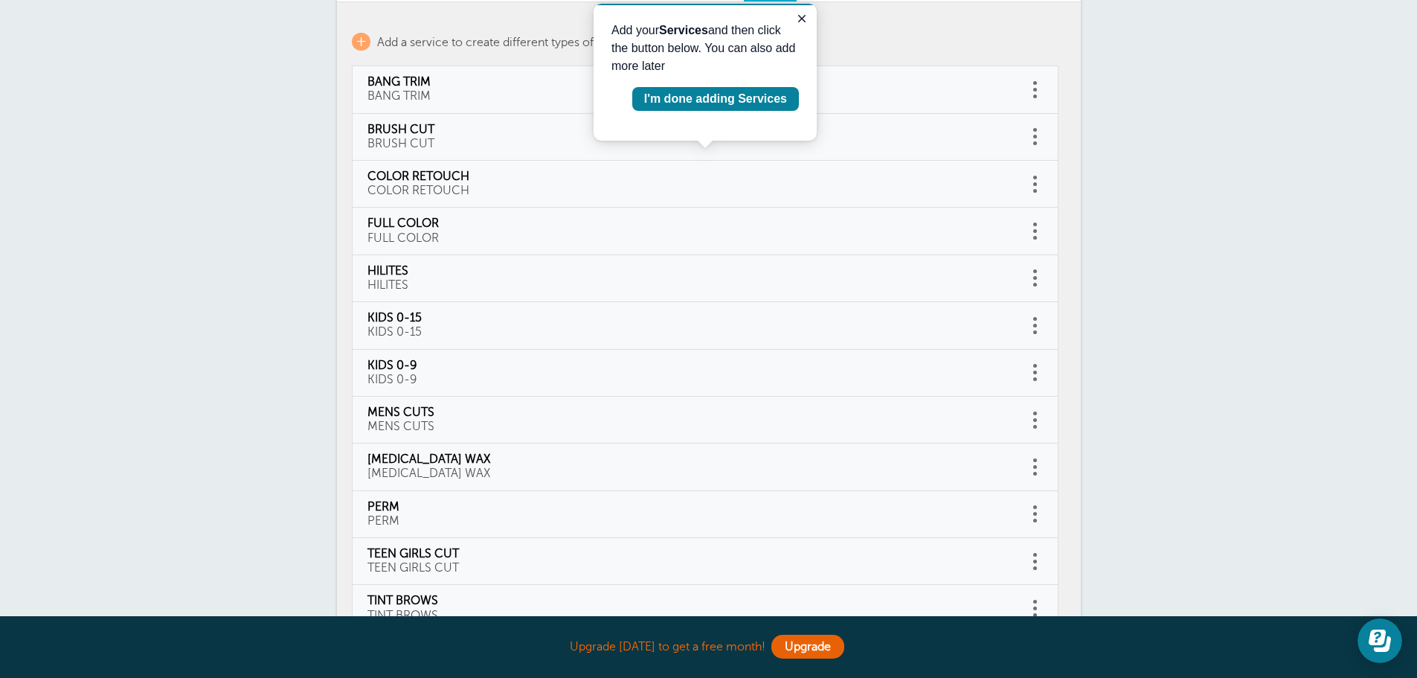
scroll to position [224, 0]
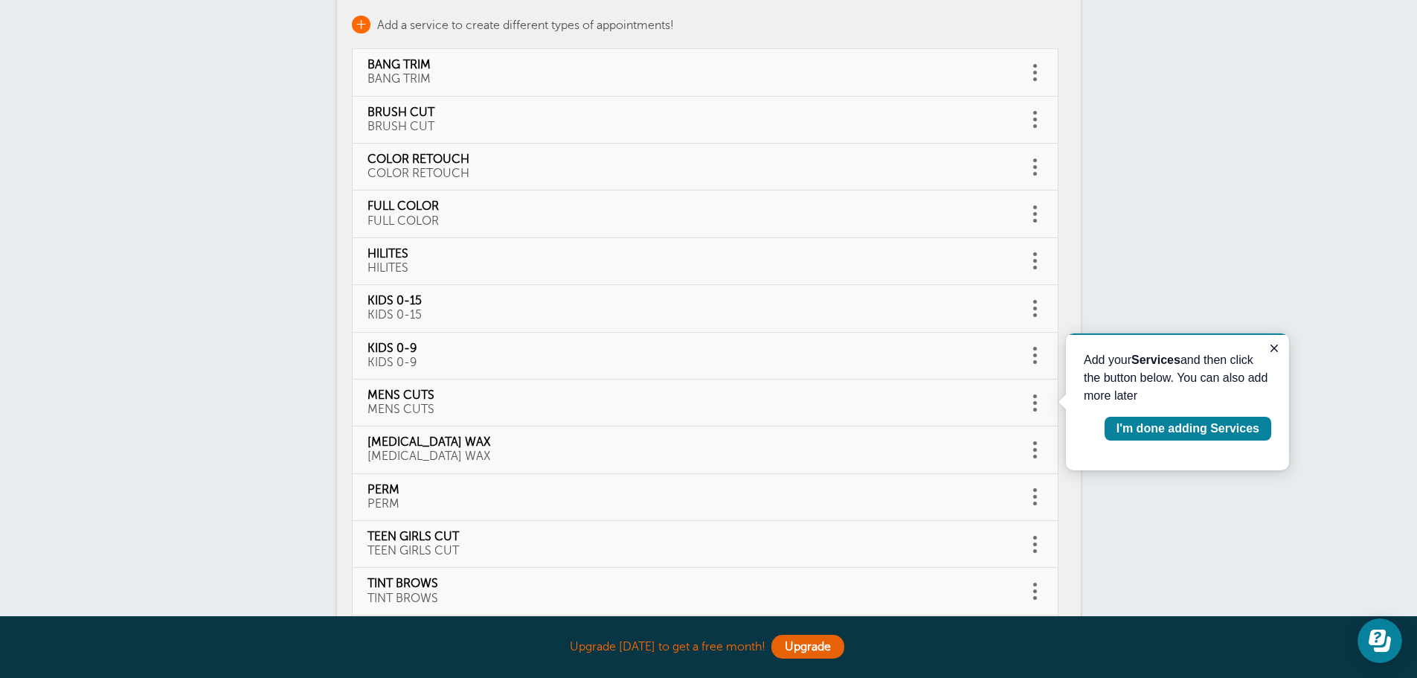
click at [362, 21] on span "+" at bounding box center [361, 25] width 19 height 18
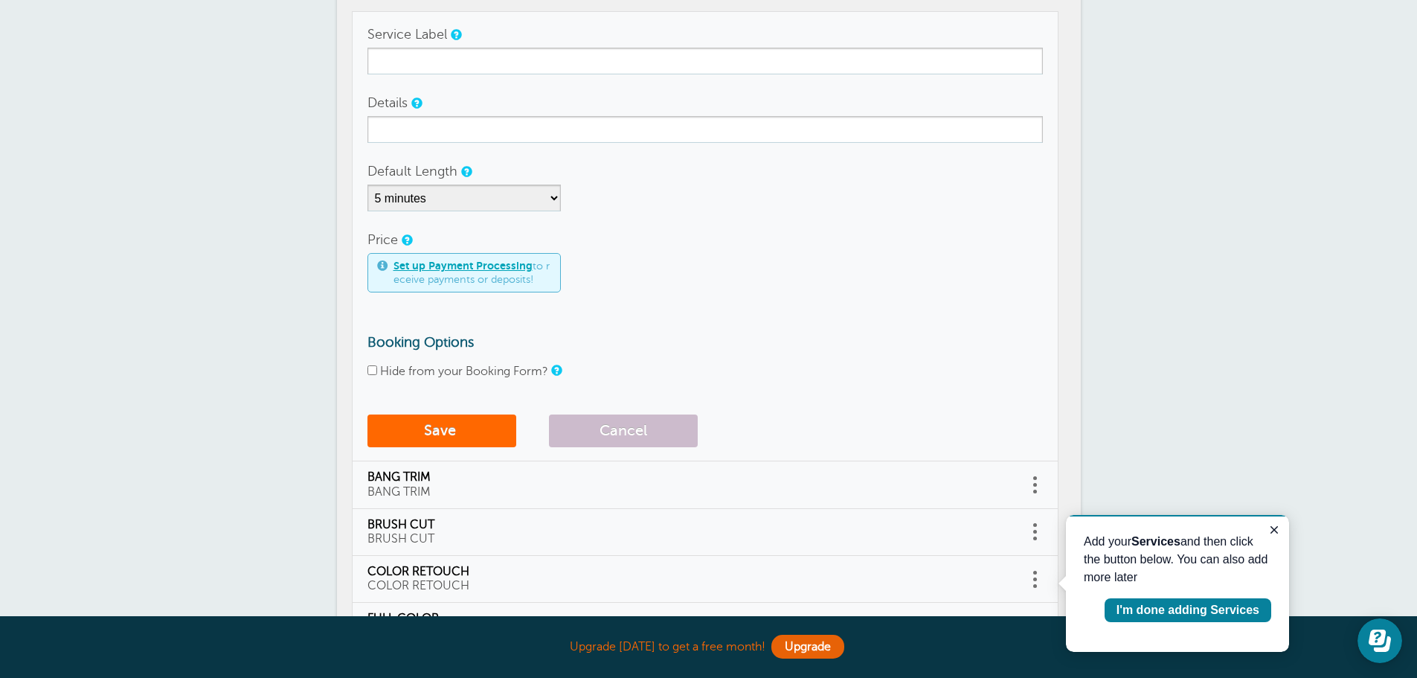
scroll to position [179, 0]
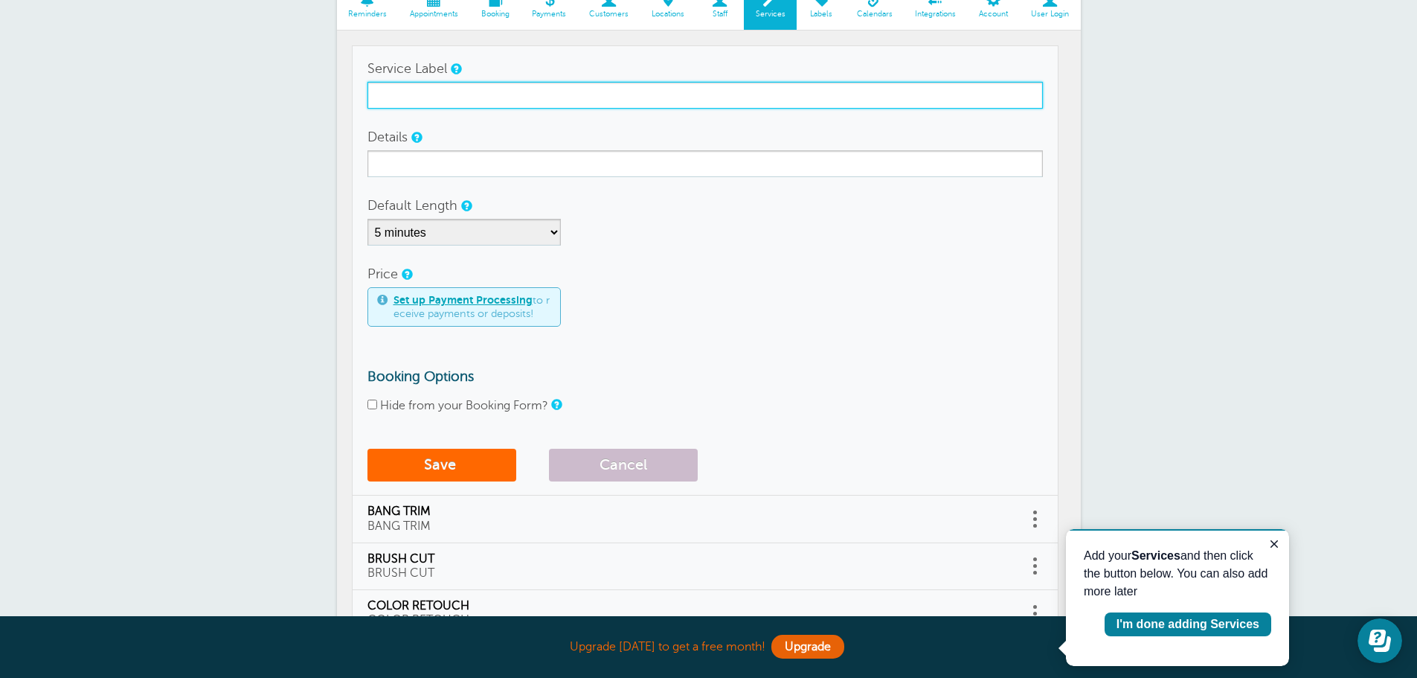
drag, startPoint x: 515, startPoint y: 93, endPoint x: 524, endPoint y: 93, distance: 8.9
click at [518, 93] on input "Service Label" at bounding box center [704, 95] width 675 height 27
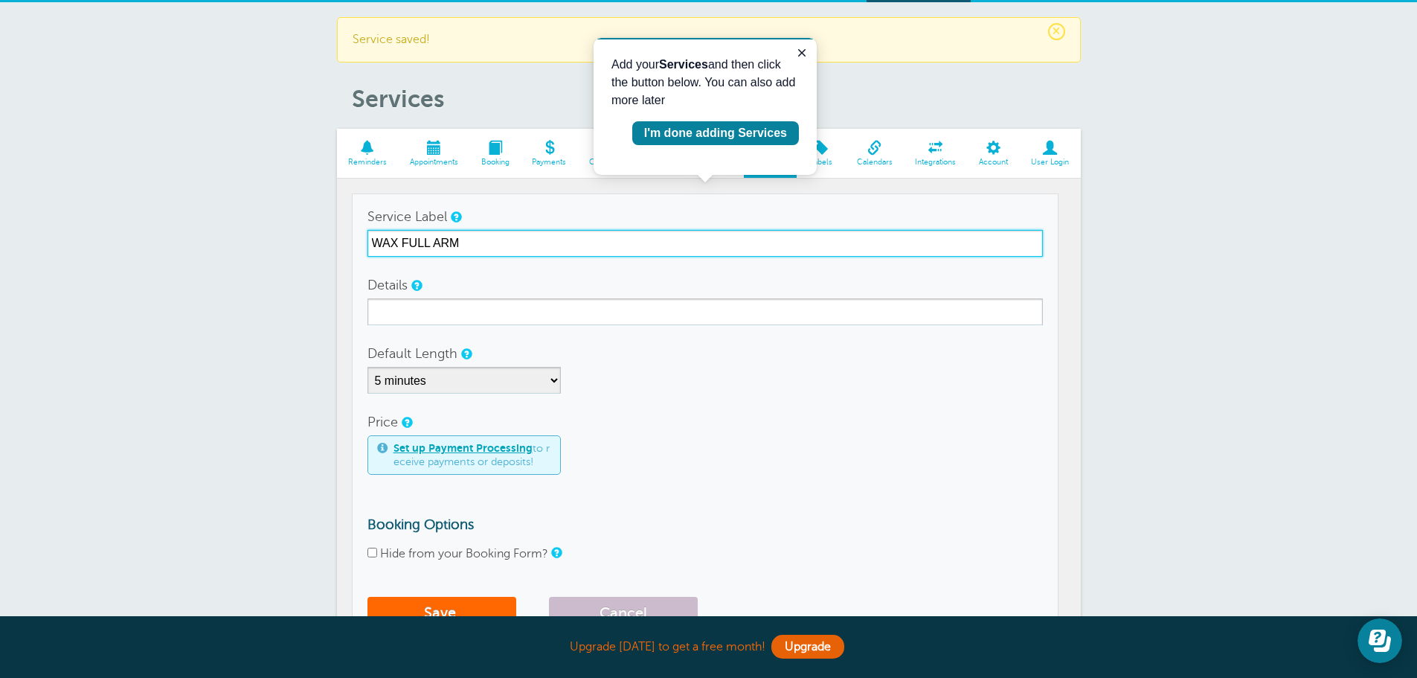
scroll to position [30, 0]
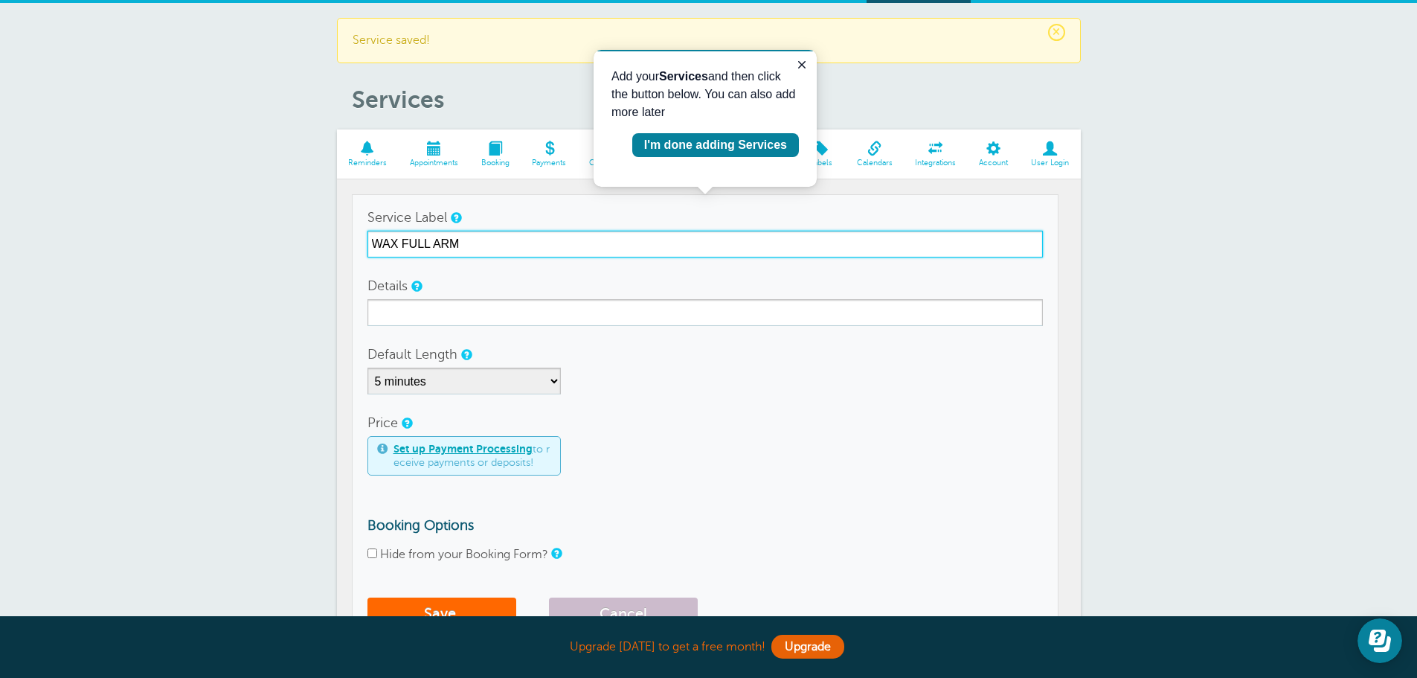
drag, startPoint x: 465, startPoint y: 242, endPoint x: 349, endPoint y: 240, distance: 116.0
type input "WAX FULL ARM"
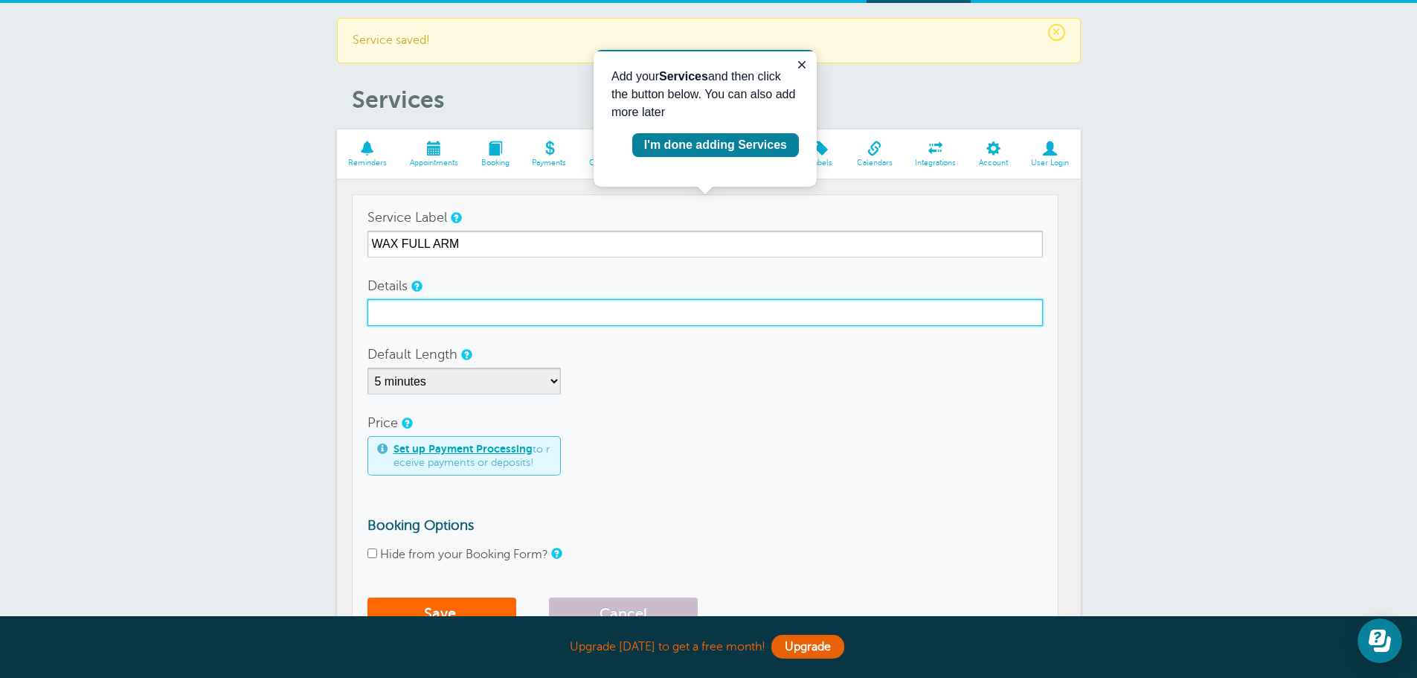
paste input "WAX FULL ARM"
type input "WAX FULL ARM"
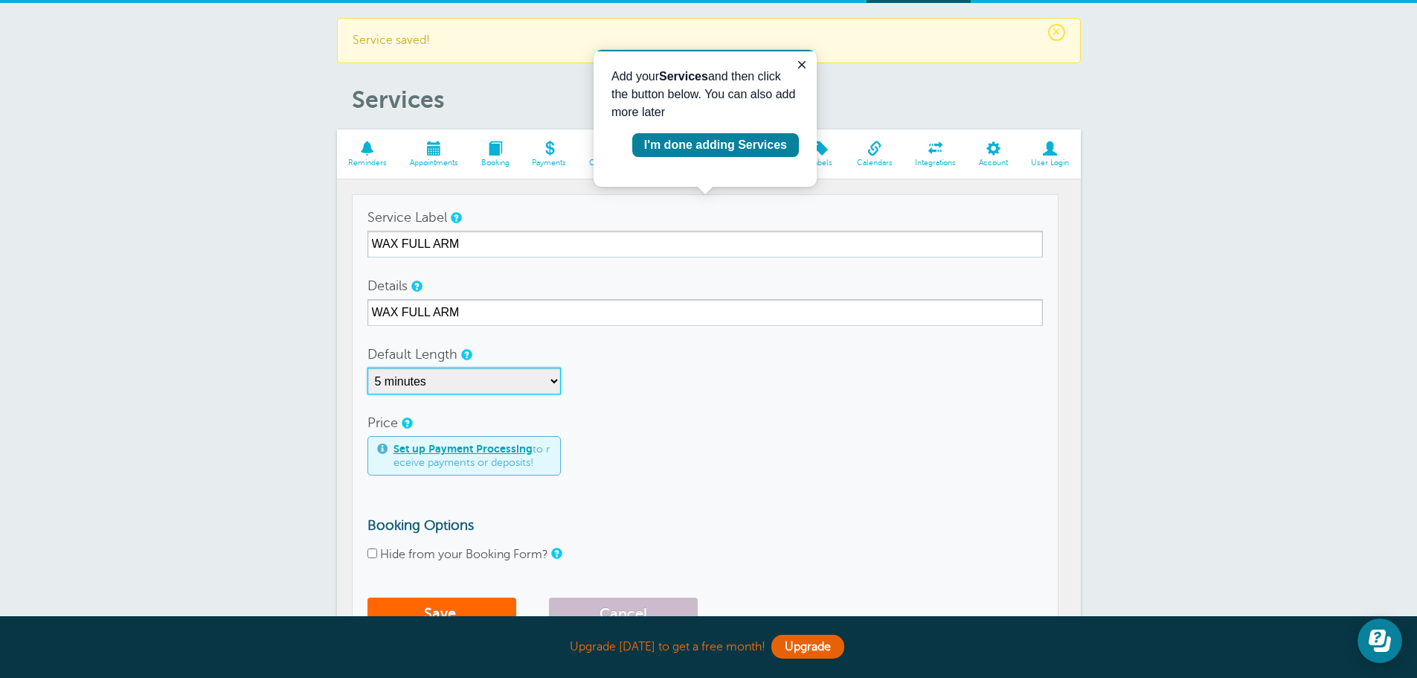
click at [556, 380] on select "5 minutes 10 minutes 15 minutes 20 minutes 25 minutes 30 minutes 35 minutes 40 …" at bounding box center [463, 380] width 193 height 27
select select "30"
click at [367, 367] on select "5 minutes 10 minutes 15 minutes 20 minutes 25 minutes 30 minutes 35 minutes 40 …" at bounding box center [463, 380] width 193 height 27
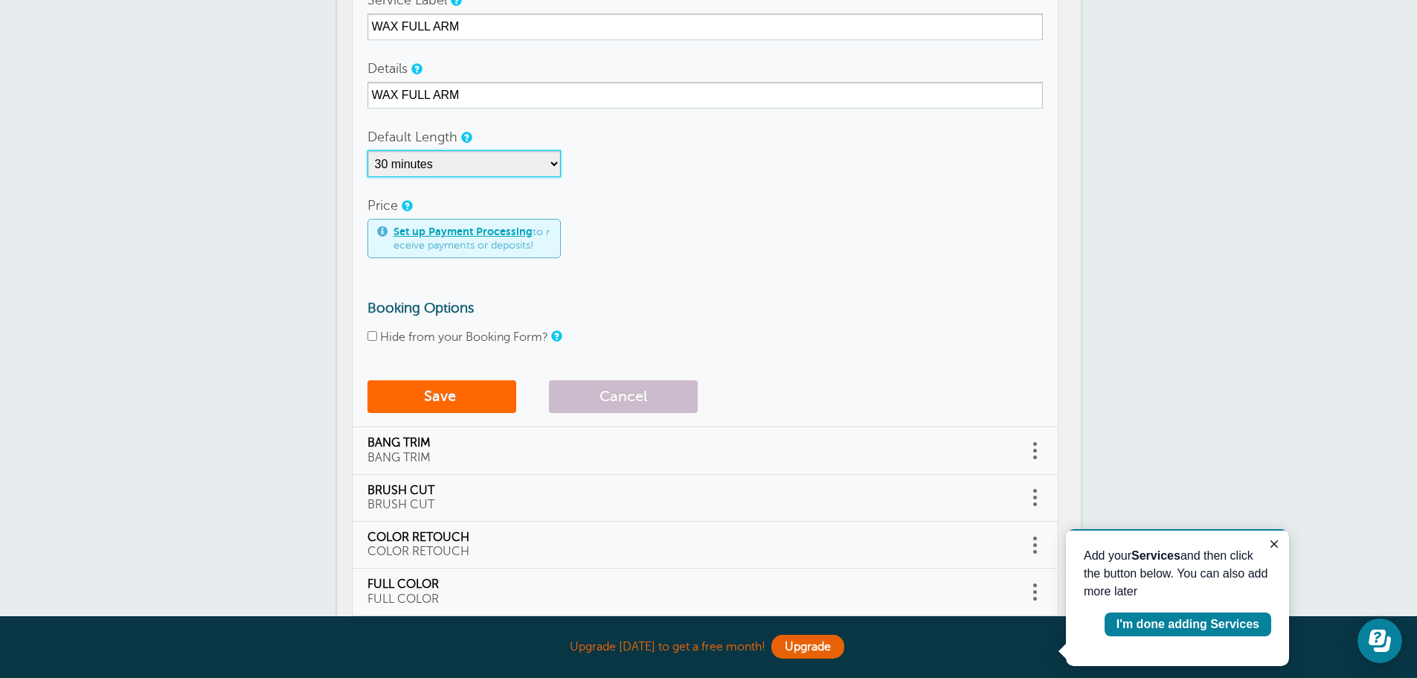
scroll to position [253, 0]
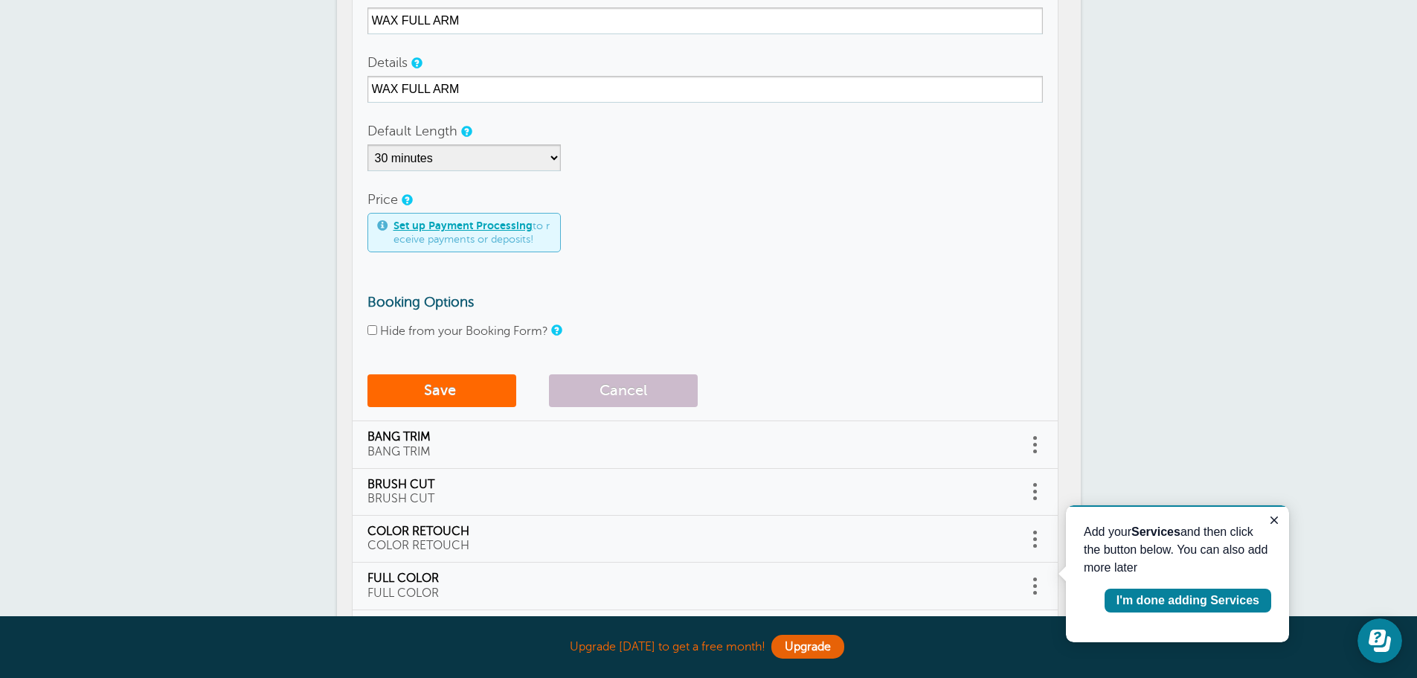
click at [369, 329] on input "Hide from your Booking Form?" at bounding box center [372, 330] width 10 height 10
checkbox input "true"
click at [440, 394] on button "Save" at bounding box center [441, 390] width 149 height 33
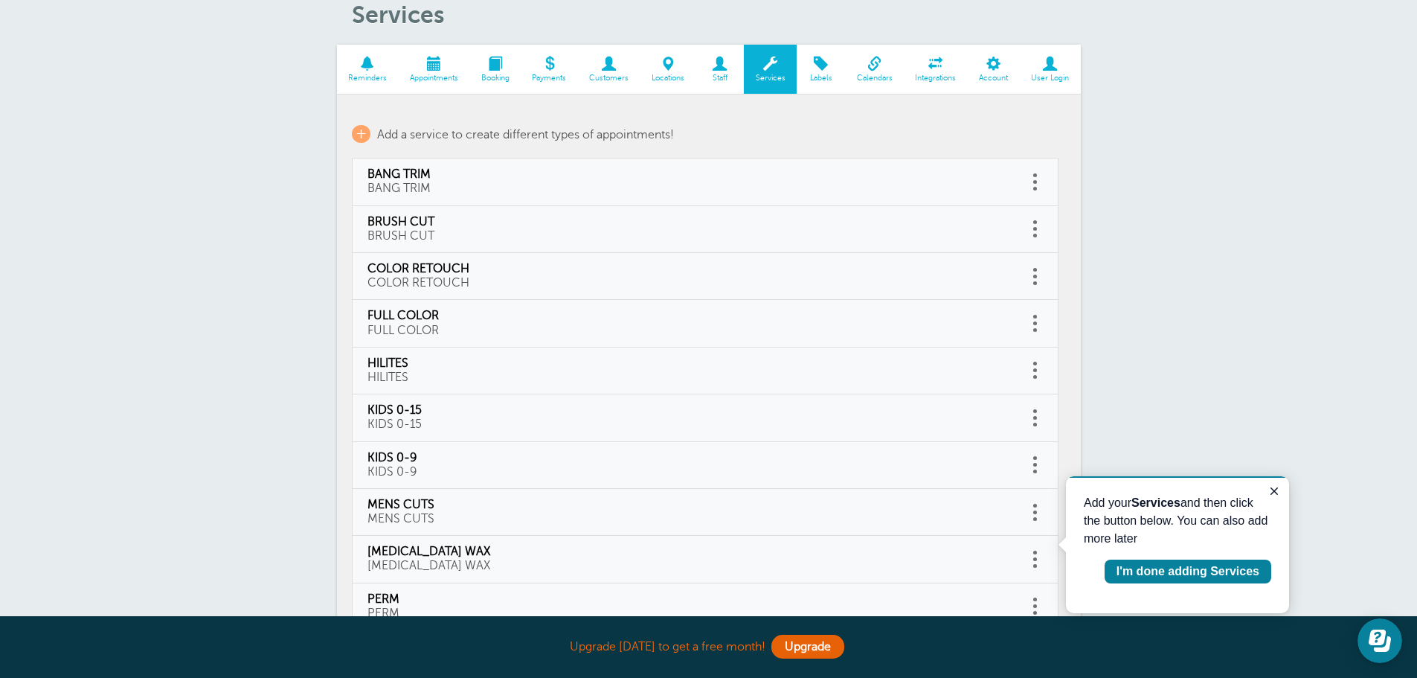
scroll to position [105, 0]
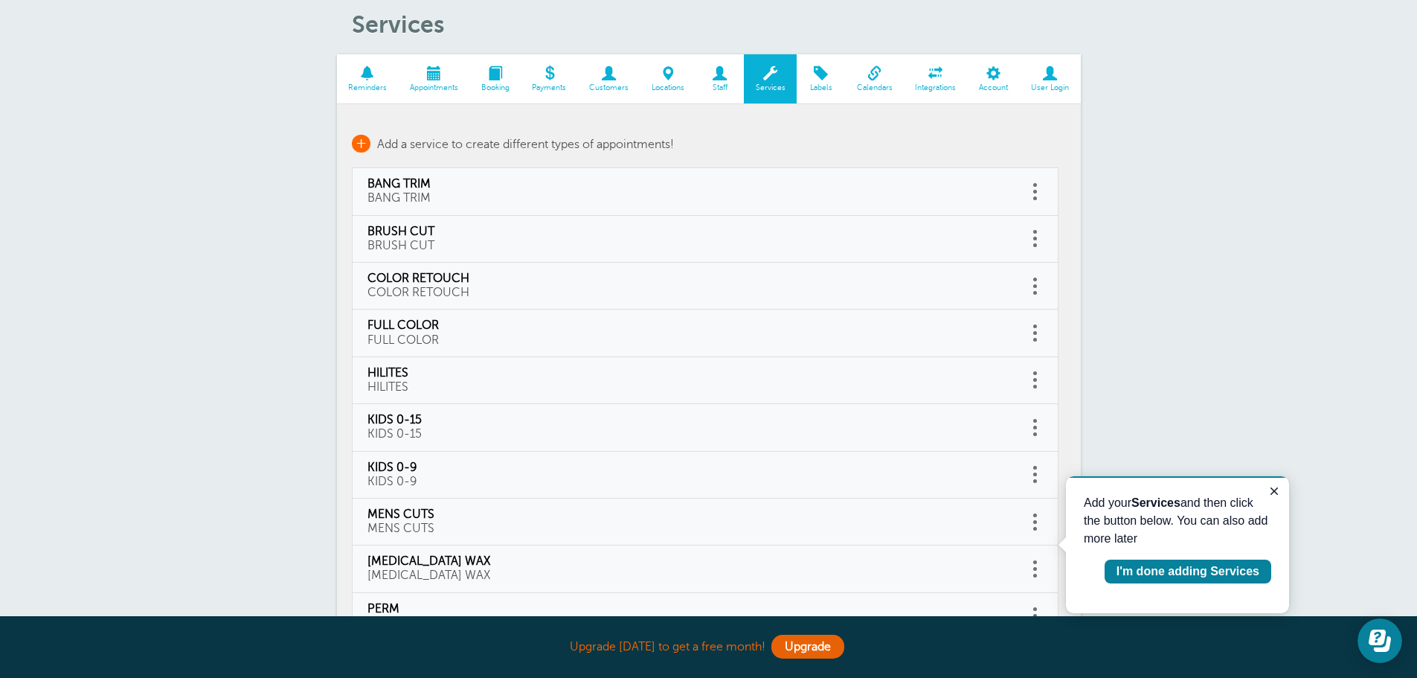
click at [363, 145] on span "+" at bounding box center [361, 144] width 19 height 18
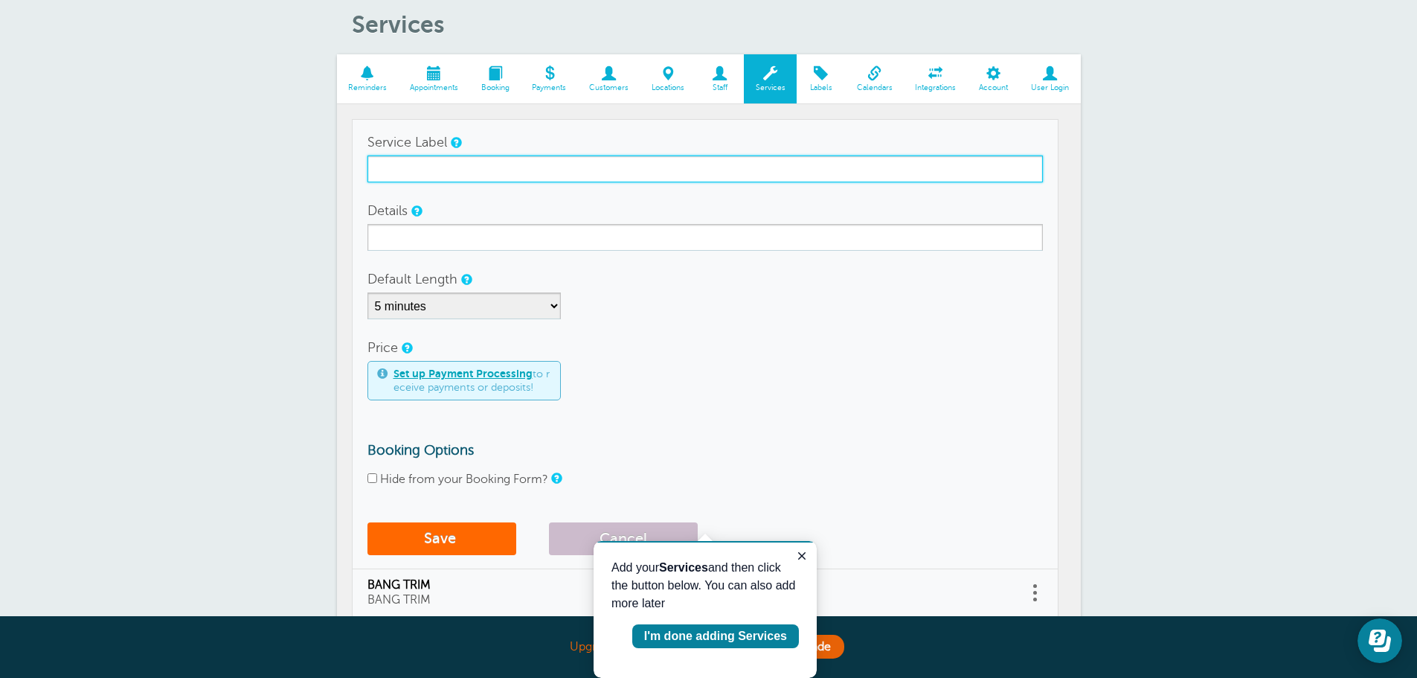
click at [413, 170] on input "Service Label" at bounding box center [704, 168] width 675 height 27
type input "WAX FULL LEG"
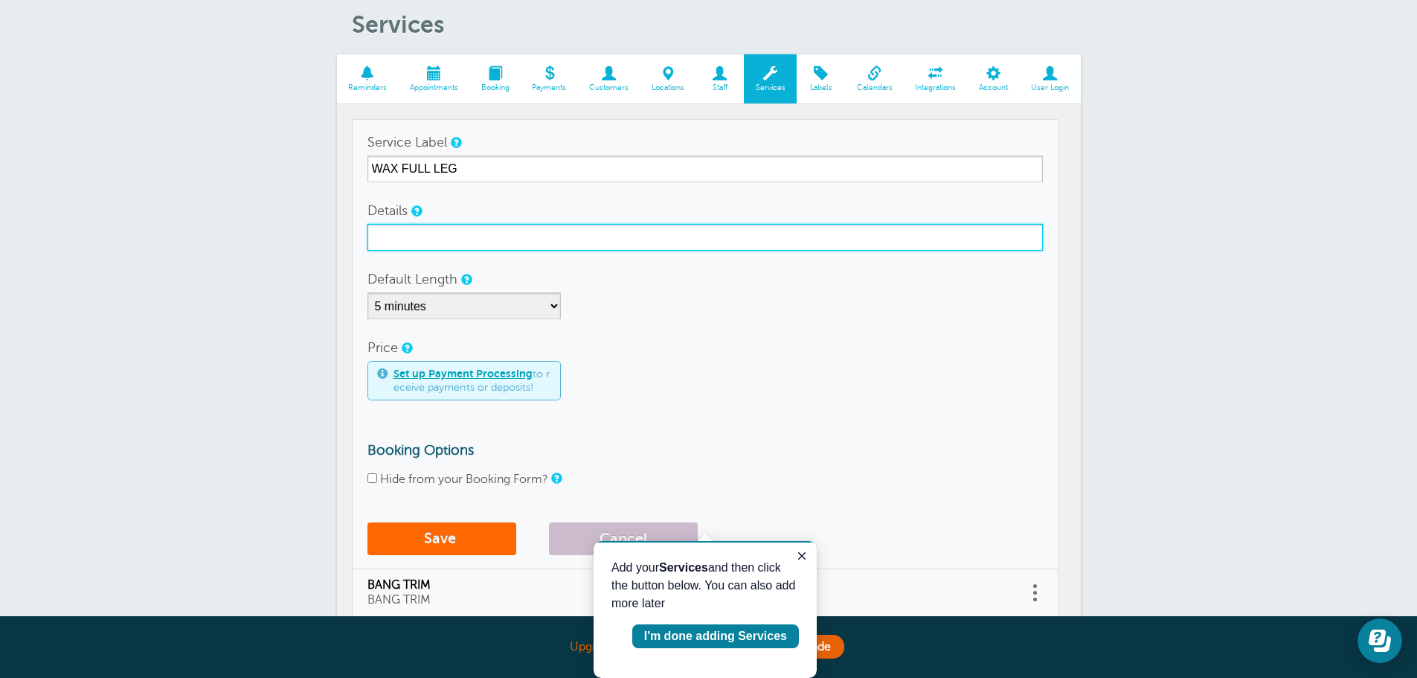
click at [409, 236] on input "Details" at bounding box center [704, 237] width 675 height 27
type input "WAX FULL LEG"
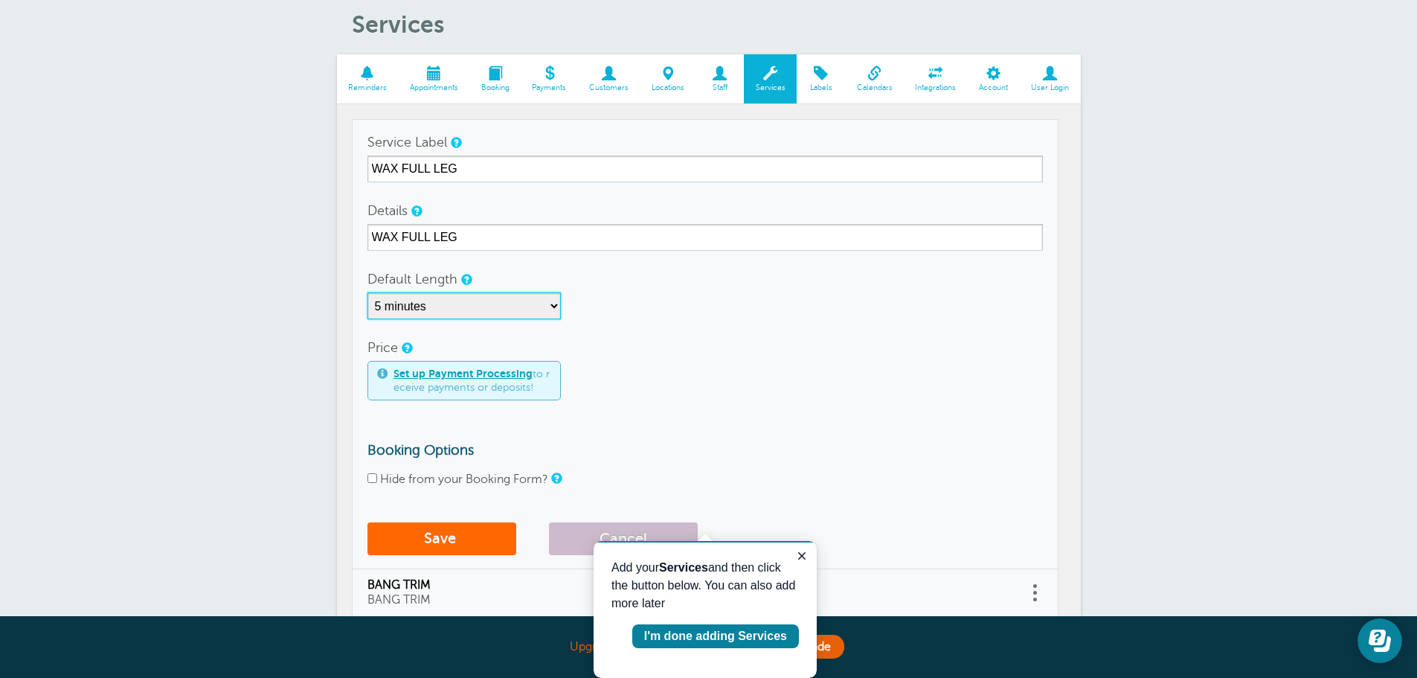
click at [556, 305] on select "5 minutes 10 minutes 15 minutes 20 minutes 25 minutes 30 minutes 35 minutes 40 …" at bounding box center [463, 305] width 193 height 27
select select "30"
click at [367, 292] on select "5 minutes 10 minutes 15 minutes 20 minutes 25 minutes 30 minutes 35 minutes 40 …" at bounding box center [463, 305] width 193 height 27
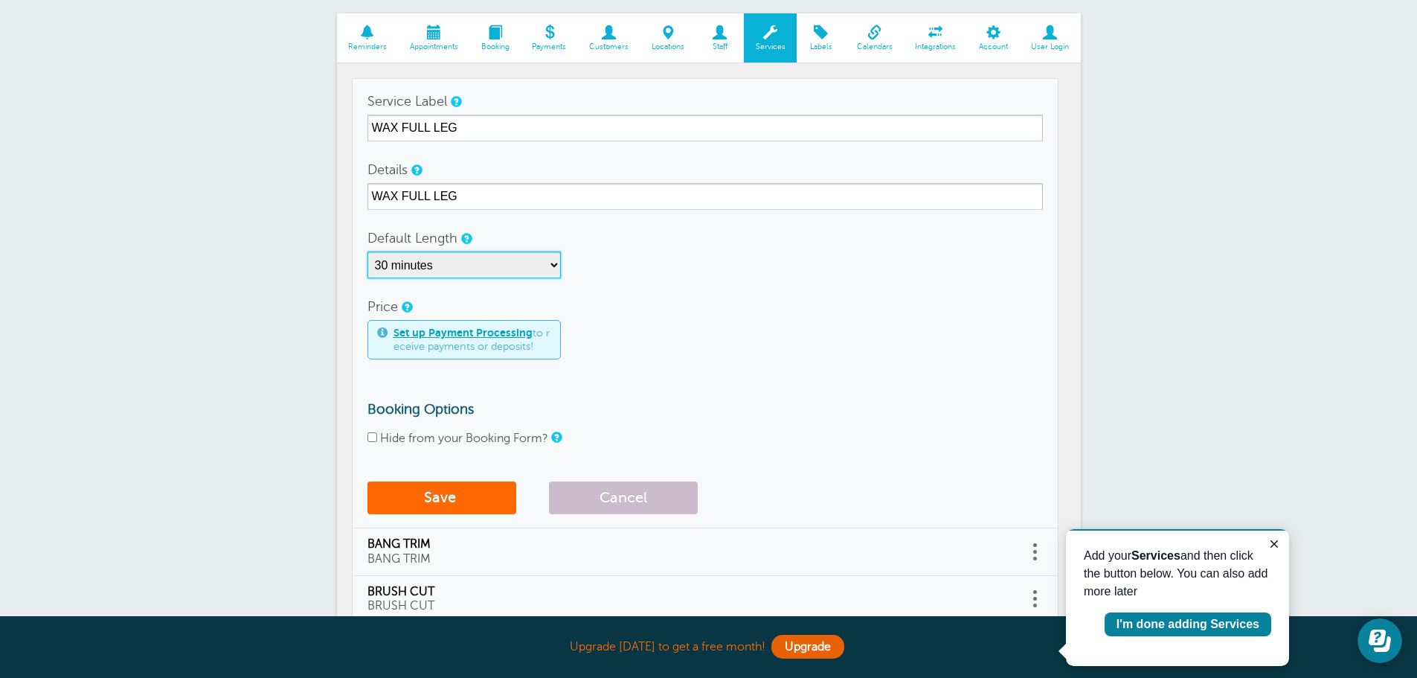
scroll to position [179, 0]
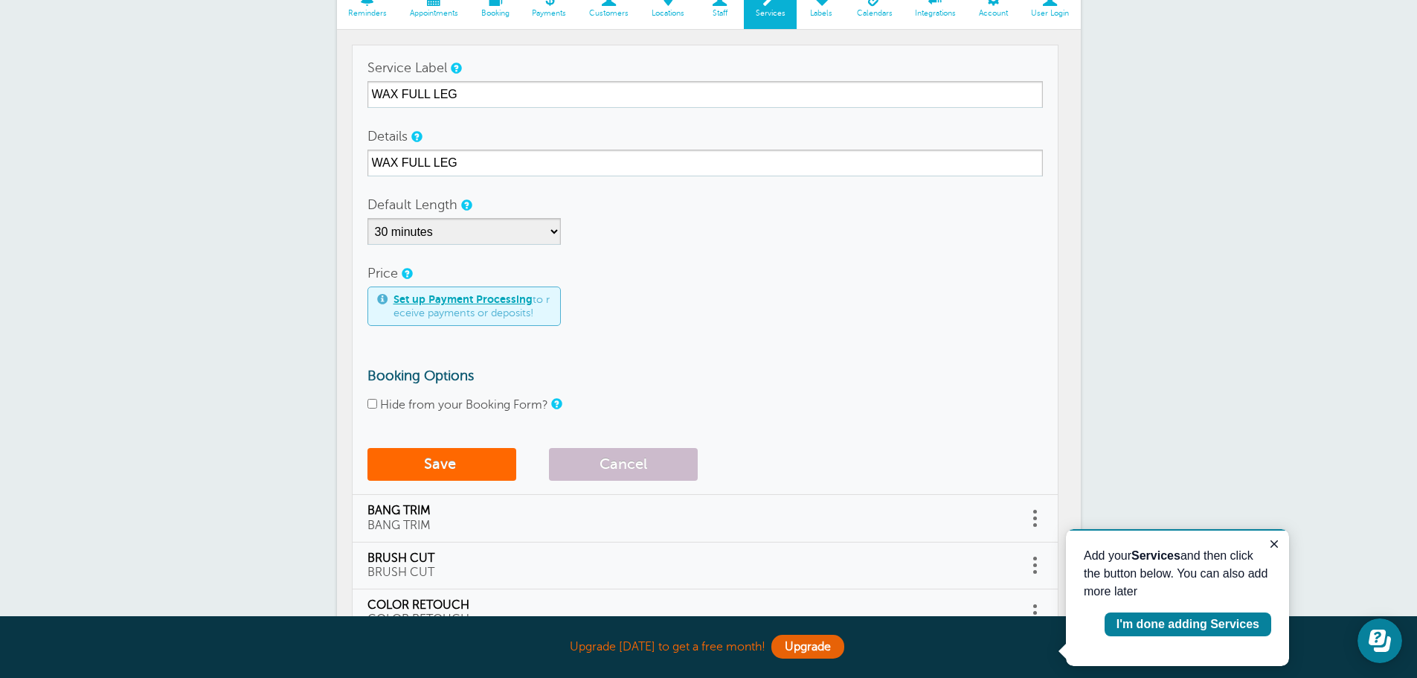
click at [370, 402] on input "Hide from your Booking Form?" at bounding box center [372, 404] width 10 height 10
checkbox input "true"
click at [443, 463] on button "Save" at bounding box center [441, 464] width 149 height 33
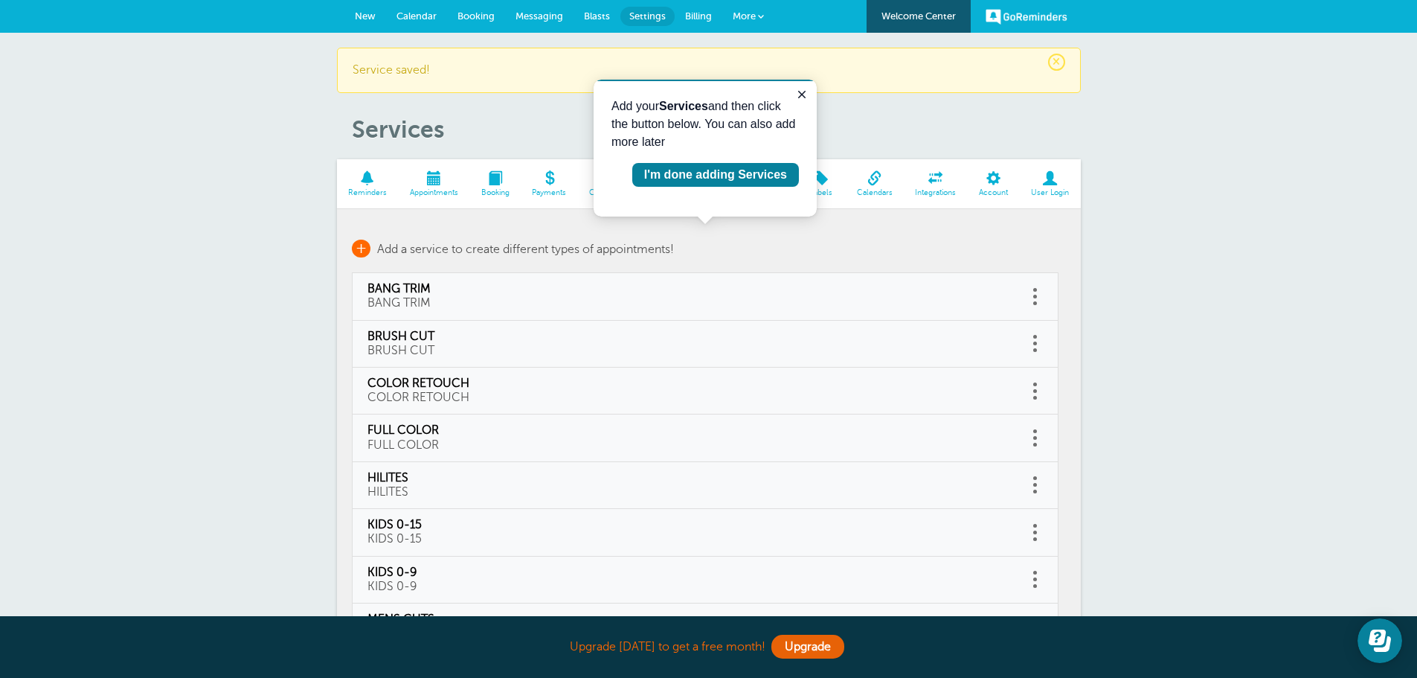
click at [362, 254] on span "+" at bounding box center [361, 249] width 19 height 18
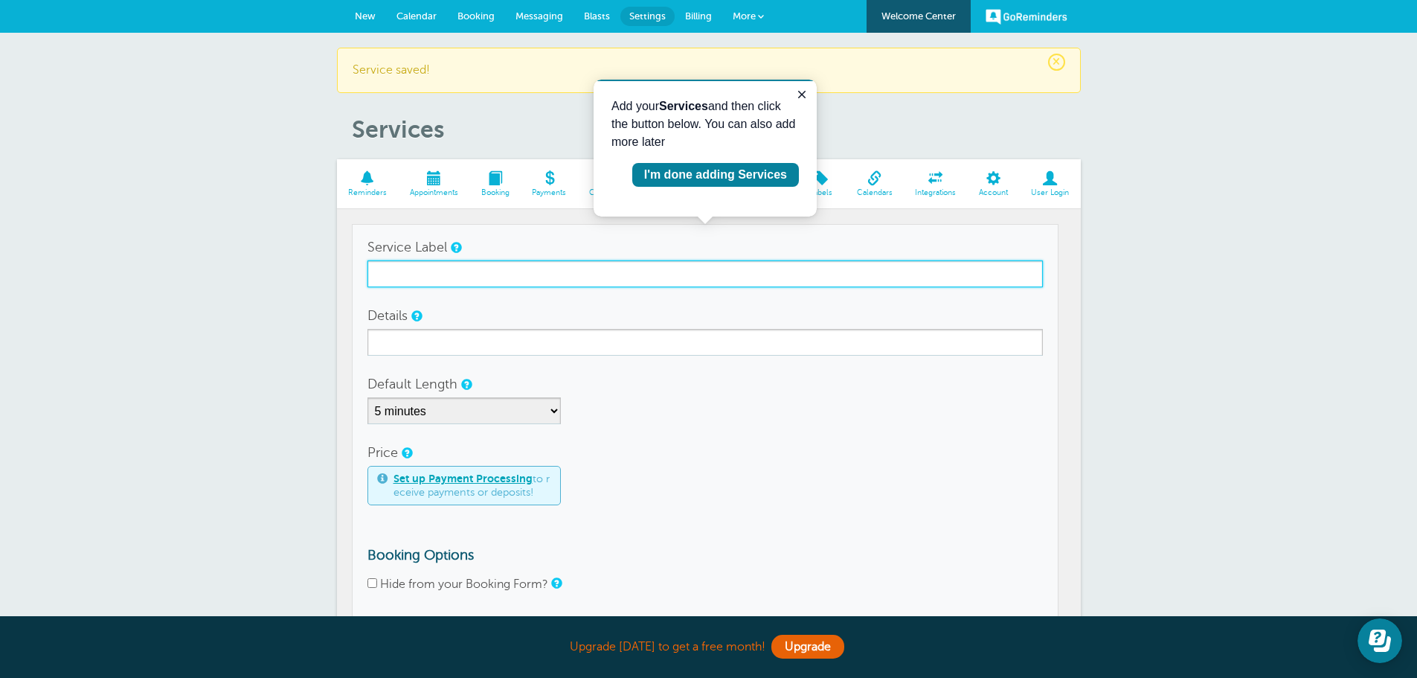
click at [539, 276] on input "Service Label" at bounding box center [704, 273] width 675 height 27
type input "WAX UNDERARM"
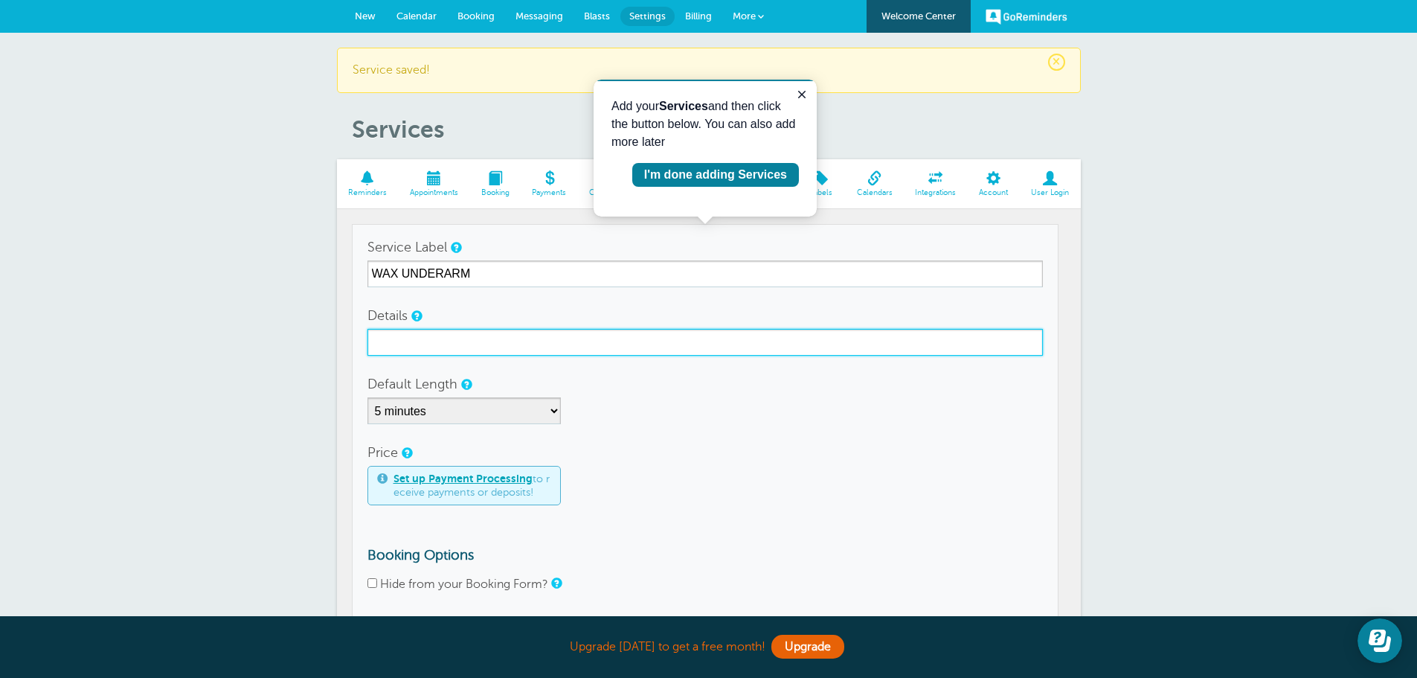
click at [481, 350] on input "Details" at bounding box center [704, 342] width 675 height 27
click at [398, 342] on input "WAXUNDERARM" at bounding box center [704, 342] width 675 height 27
type input "WAX UNDERARM"
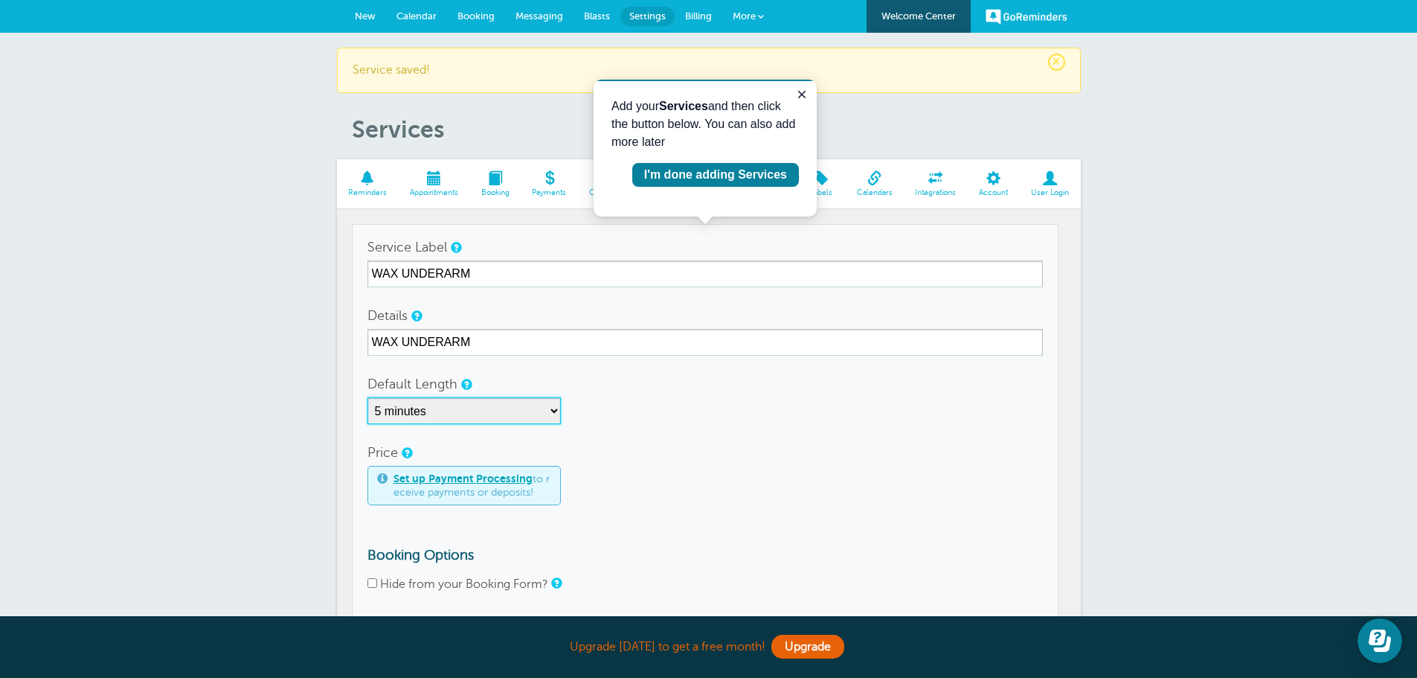
click at [556, 411] on select "5 minutes 10 minutes 15 minutes 20 minutes 25 minutes 30 minutes 35 minutes 40 …" at bounding box center [463, 410] width 193 height 27
select select "15"
click at [367, 397] on select "5 minutes 10 minutes 15 minutes 20 minutes 25 minutes 30 minutes 35 minutes 40 …" at bounding box center [463, 410] width 193 height 27
click at [373, 583] on input "Hide from your Booking Form?" at bounding box center [372, 583] width 10 height 10
checkbox input "true"
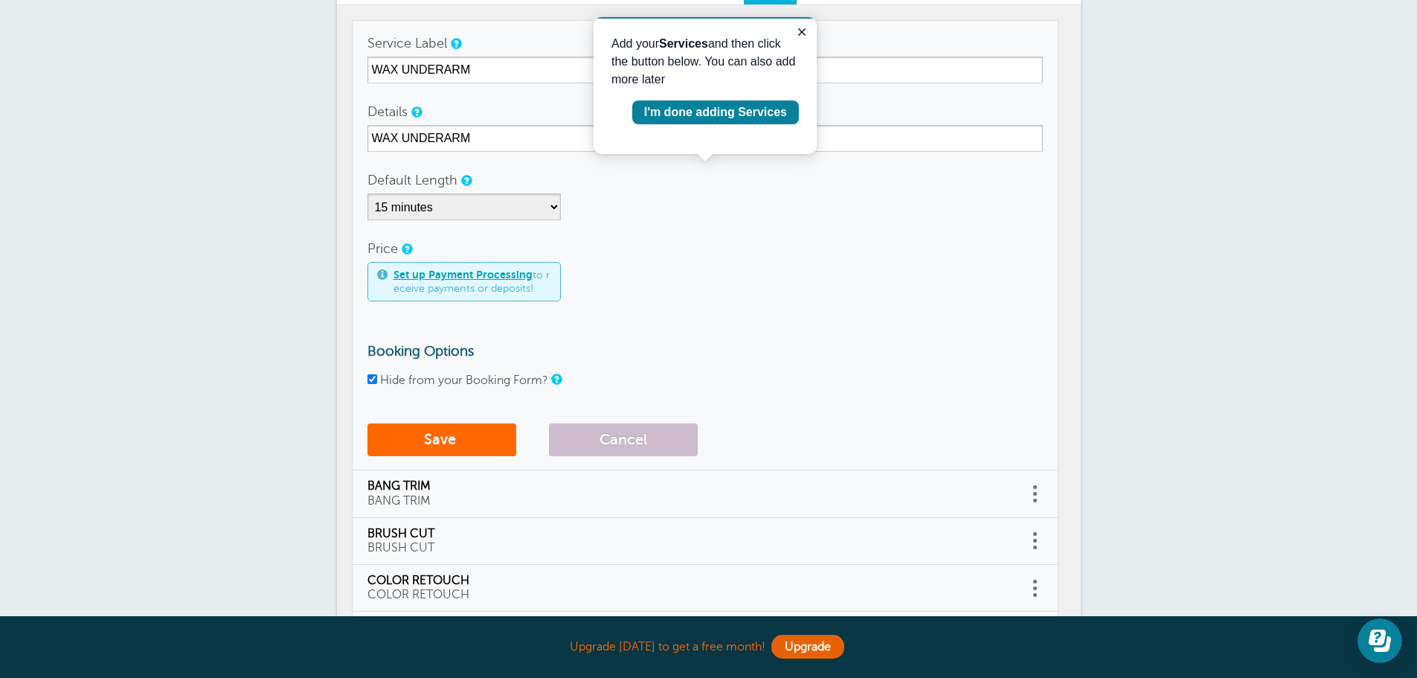
scroll to position [223, 0]
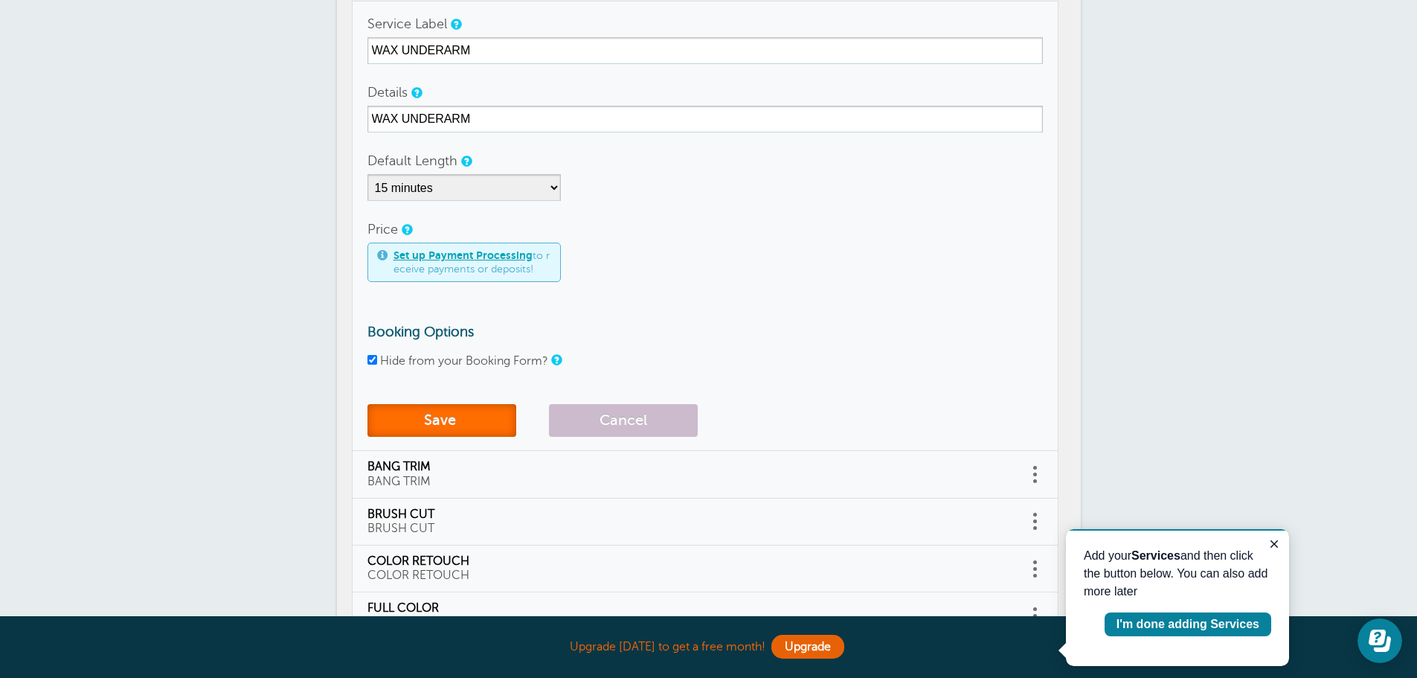
click at [458, 422] on span "submit" at bounding box center [458, 419] width 4 height 17
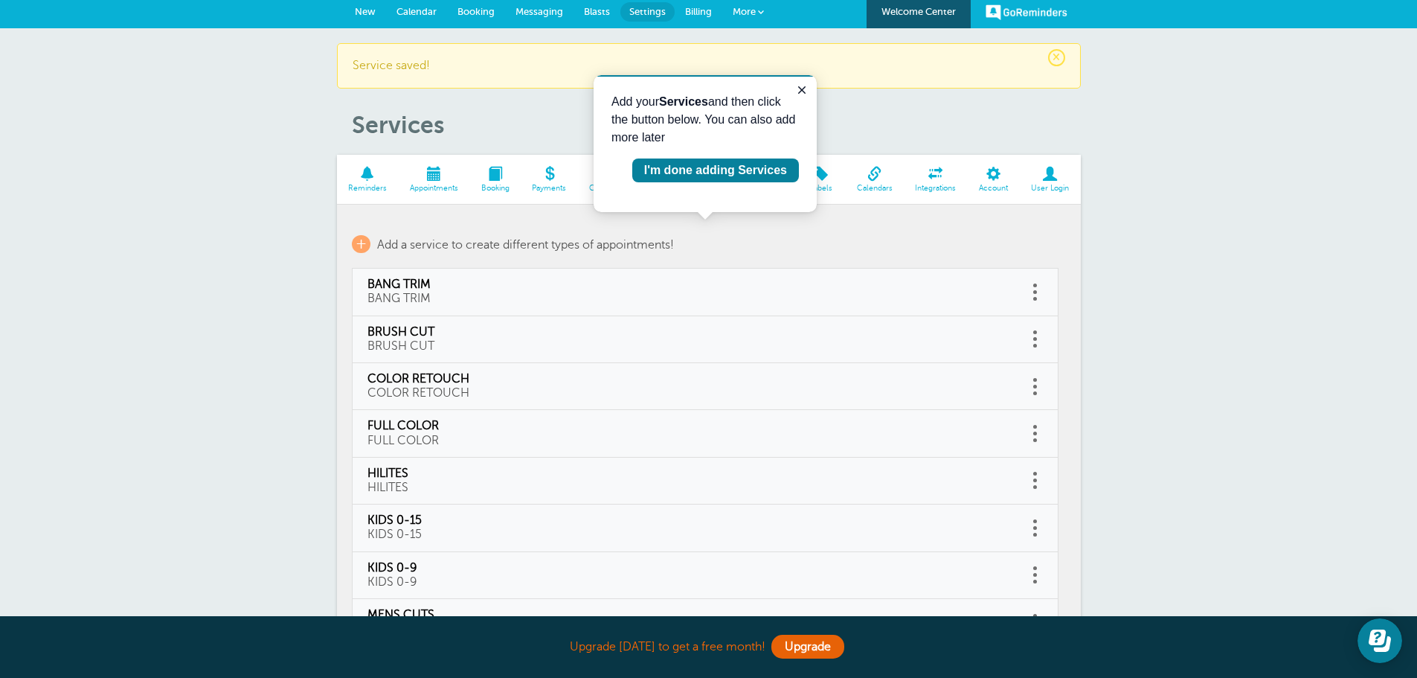
scroll to position [1, 0]
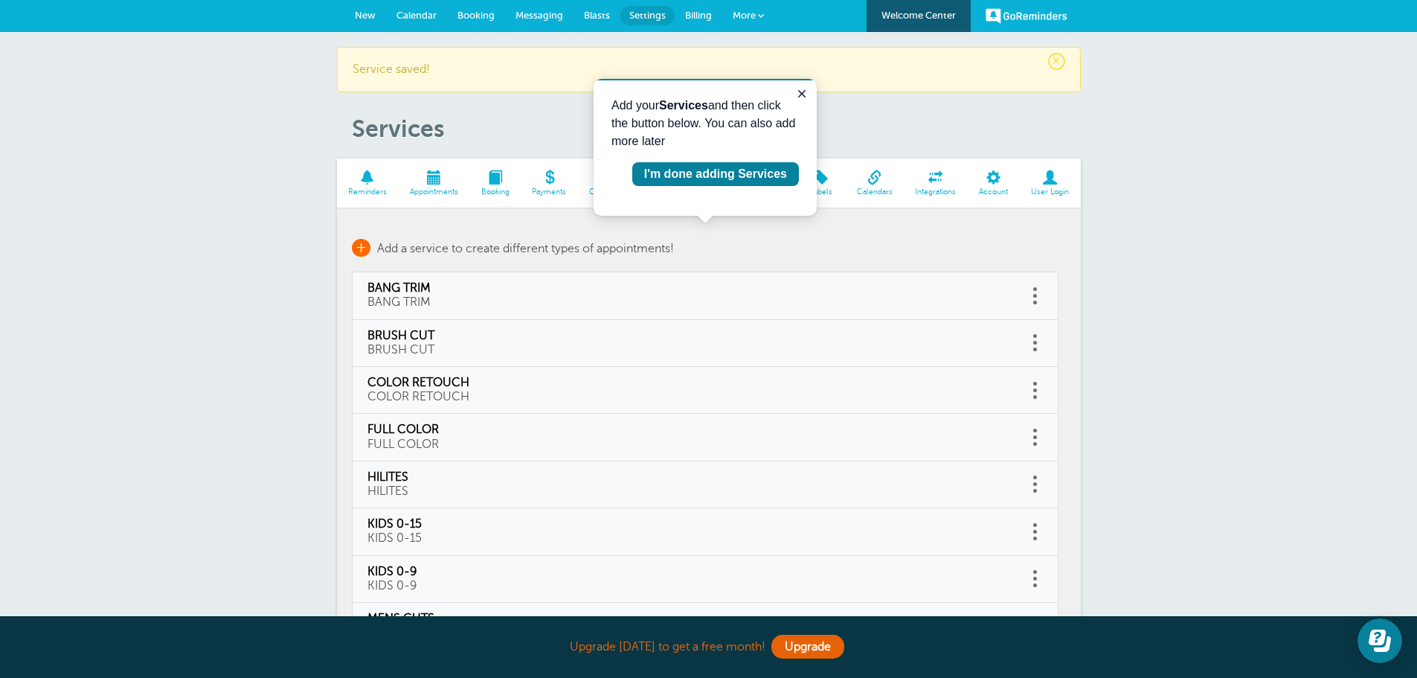
click at [365, 245] on span "+" at bounding box center [361, 248] width 19 height 18
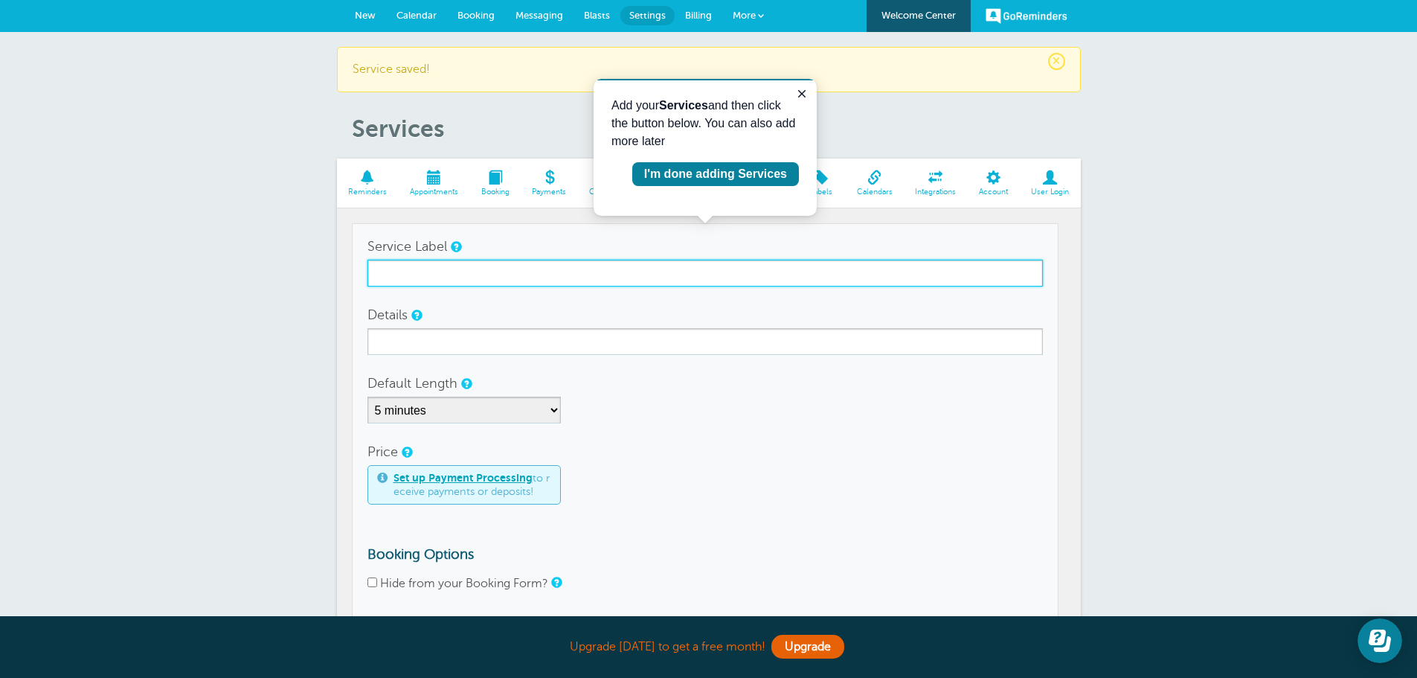
click at [410, 264] on input "Service Label" at bounding box center [704, 273] width 675 height 27
type input "WAXING ALL"
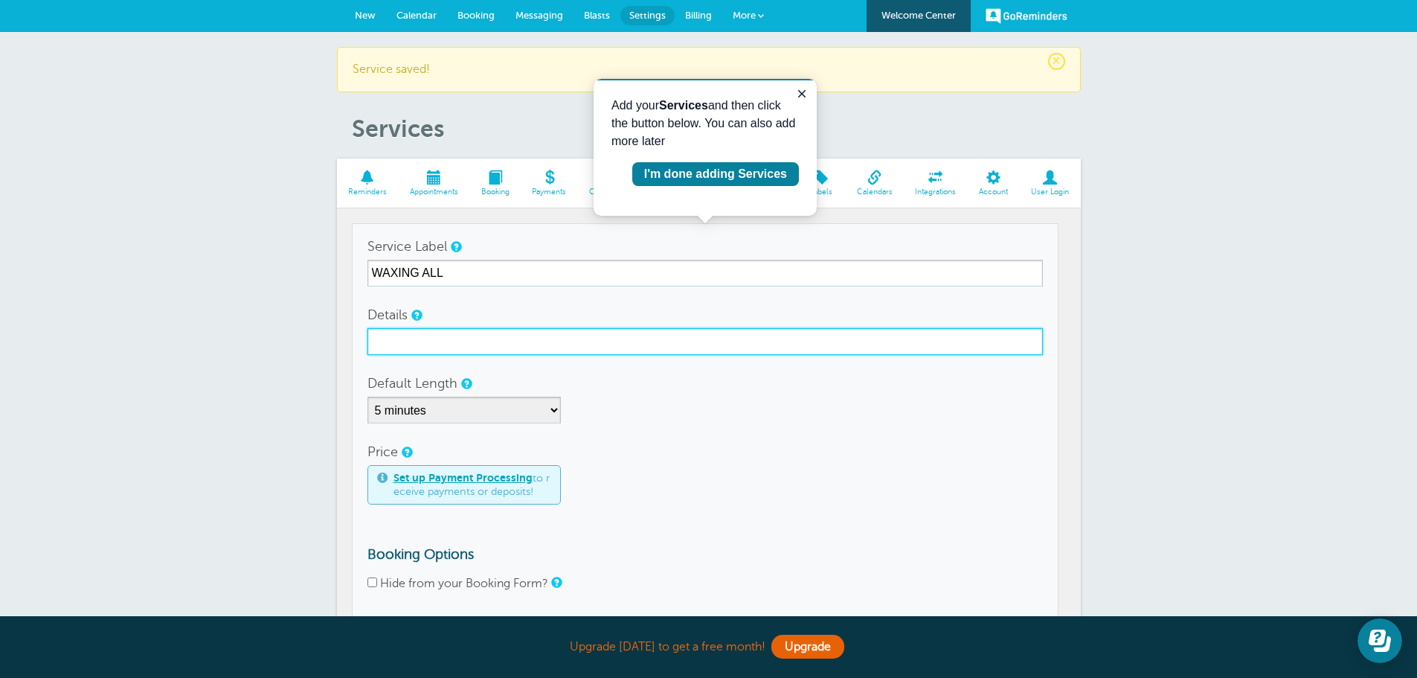
click at [440, 339] on input "Details" at bounding box center [704, 341] width 675 height 27
type input "WAXING ALL"
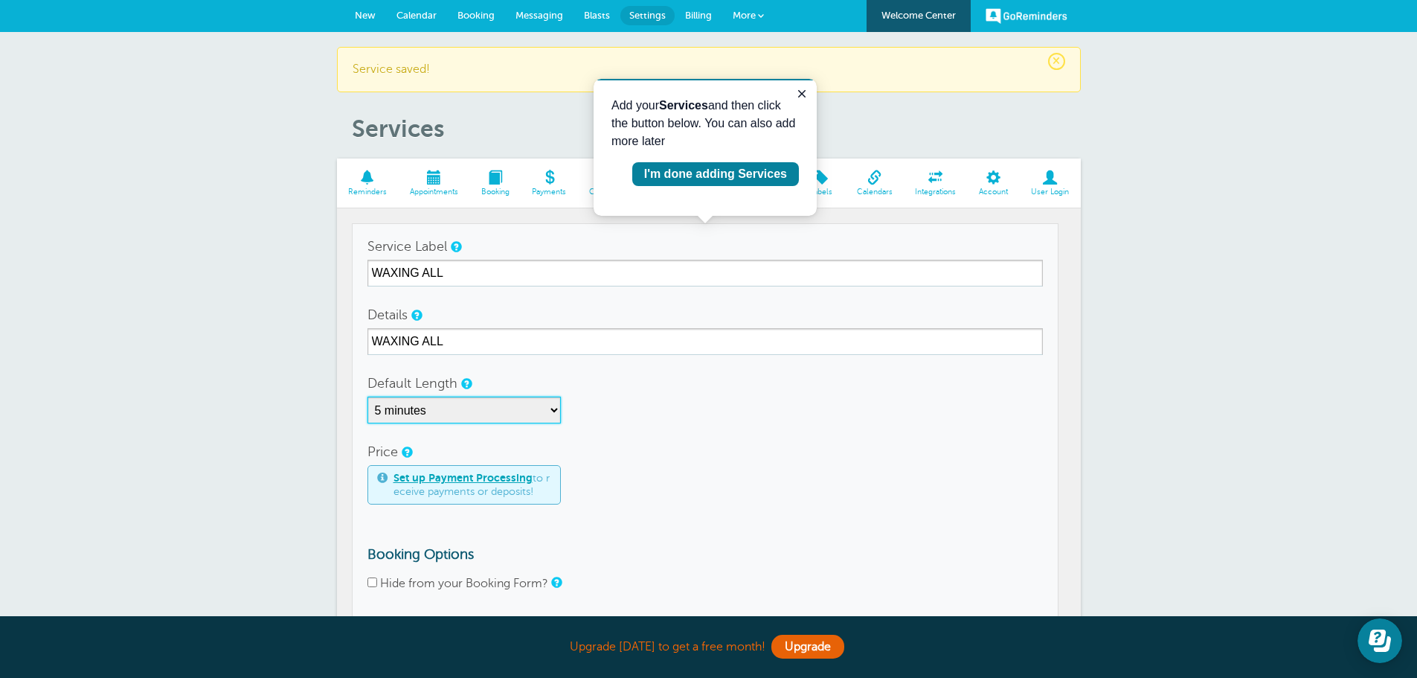
click at [554, 406] on select "5 minutes 10 minutes 15 minutes 20 minutes 25 minutes 30 minutes 35 minutes 40 …" at bounding box center [463, 409] width 193 height 27
select select "30"
click at [367, 396] on select "5 minutes 10 minutes 15 minutes 20 minutes 25 minutes 30 minutes 35 minutes 40 …" at bounding box center [463, 409] width 193 height 27
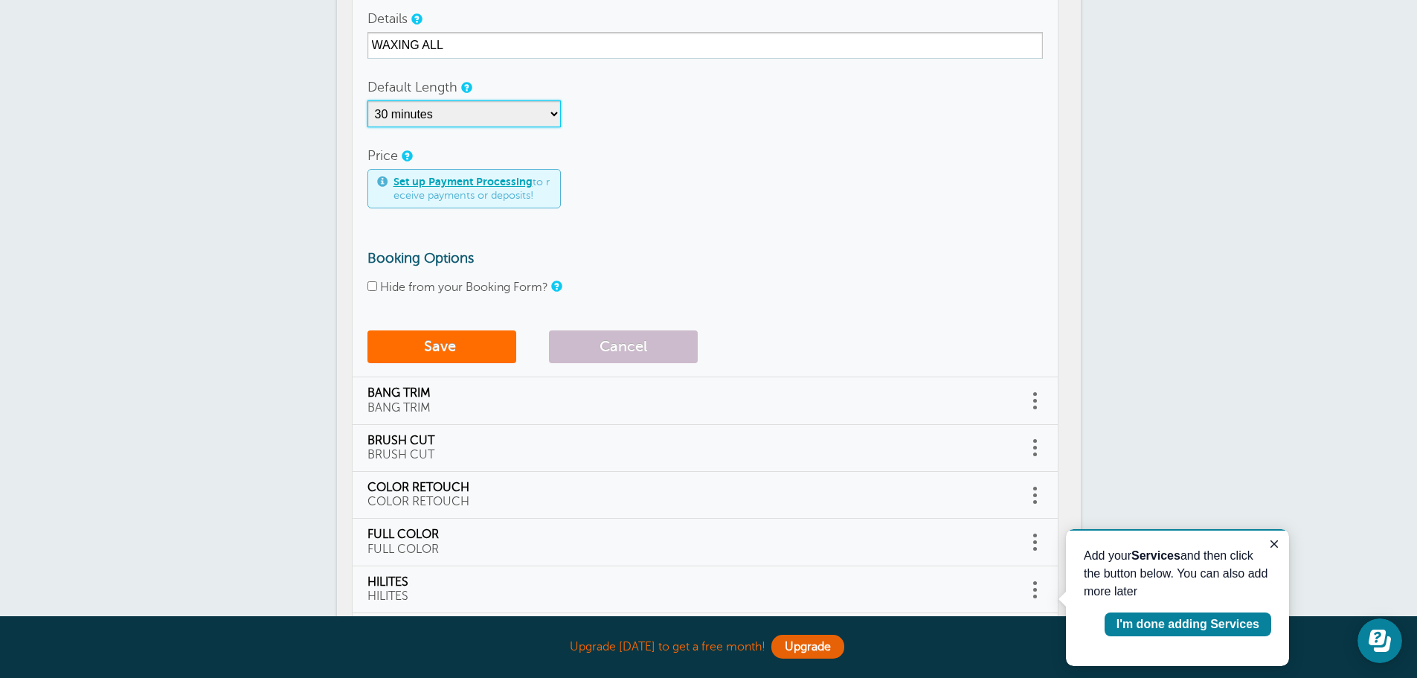
scroll to position [298, 0]
click at [373, 285] on input "Hide from your Booking Form?" at bounding box center [372, 285] width 10 height 10
checkbox input "true"
drag, startPoint x: 422, startPoint y: 346, endPoint x: 432, endPoint y: 344, distance: 10.5
click at [423, 346] on button "Save" at bounding box center [441, 345] width 149 height 33
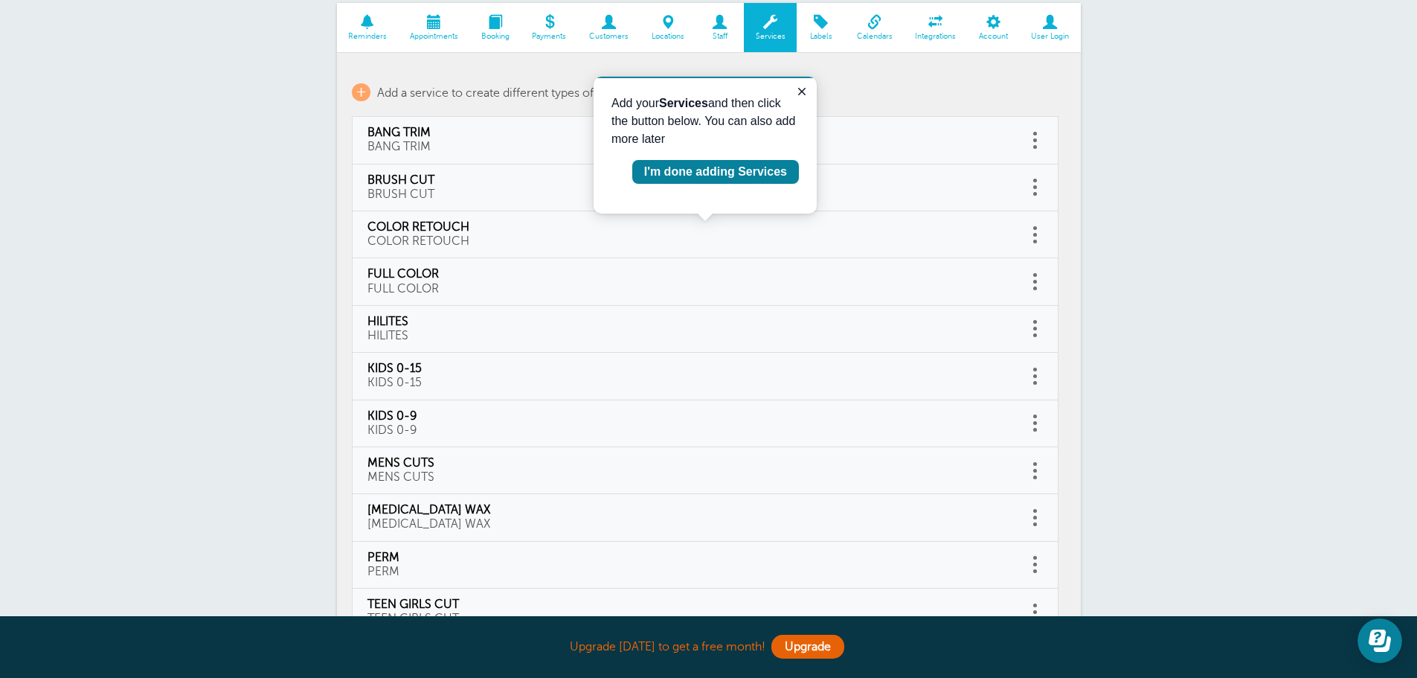
scroll to position [1, 0]
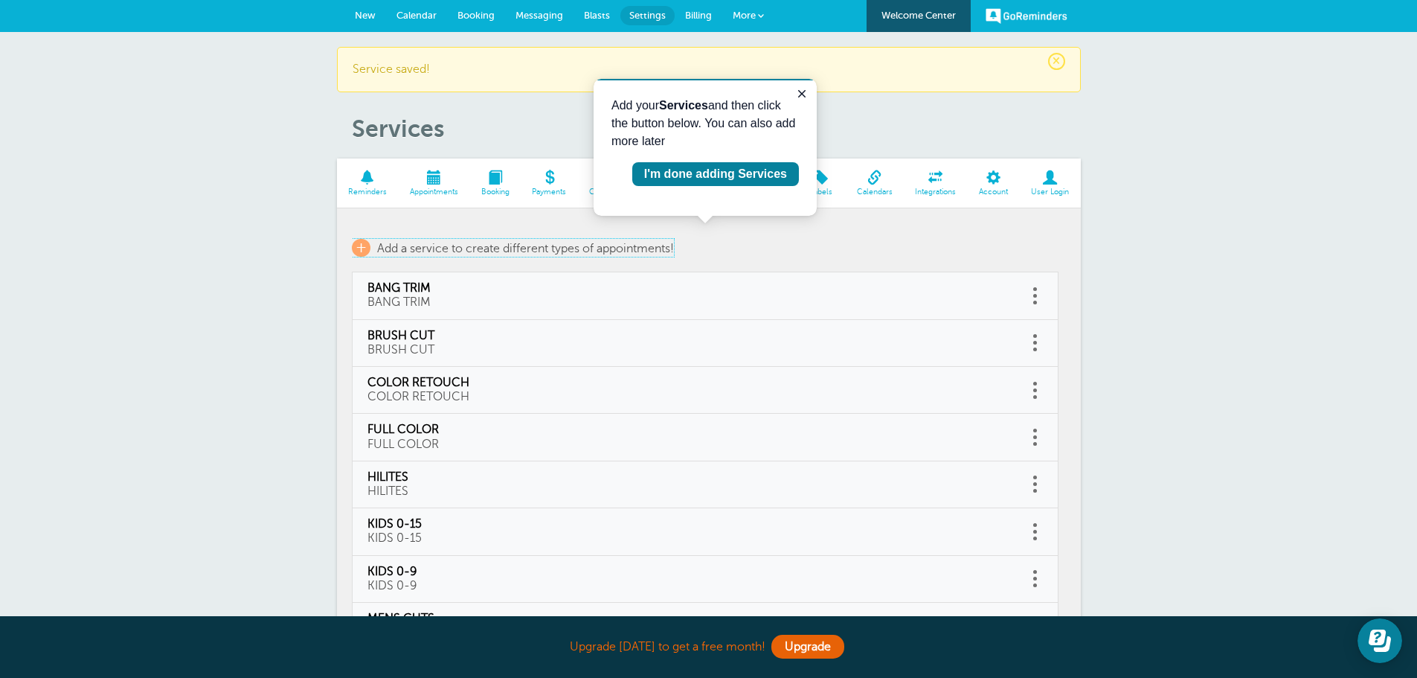
click at [360, 246] on span "+" at bounding box center [361, 248] width 19 height 18
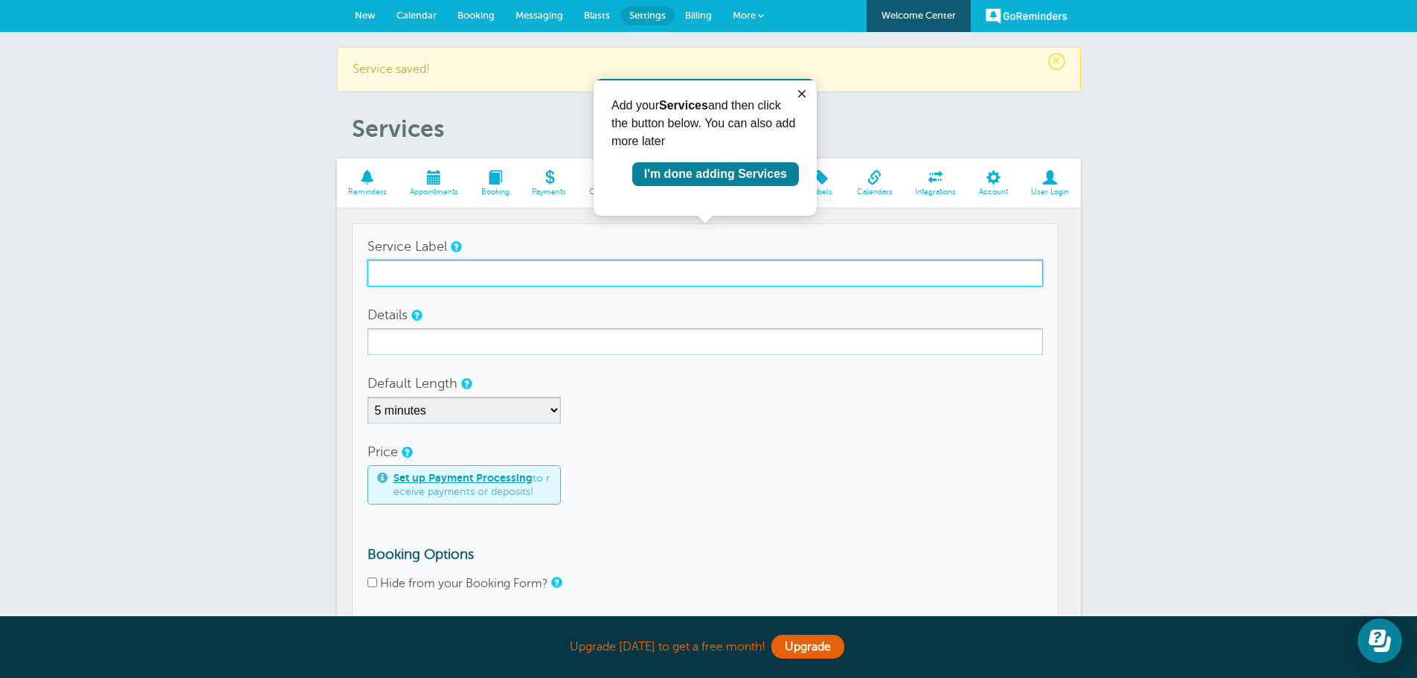
click at [405, 270] on input "Service Label" at bounding box center [704, 273] width 675 height 27
type input "WAXING CHIN"
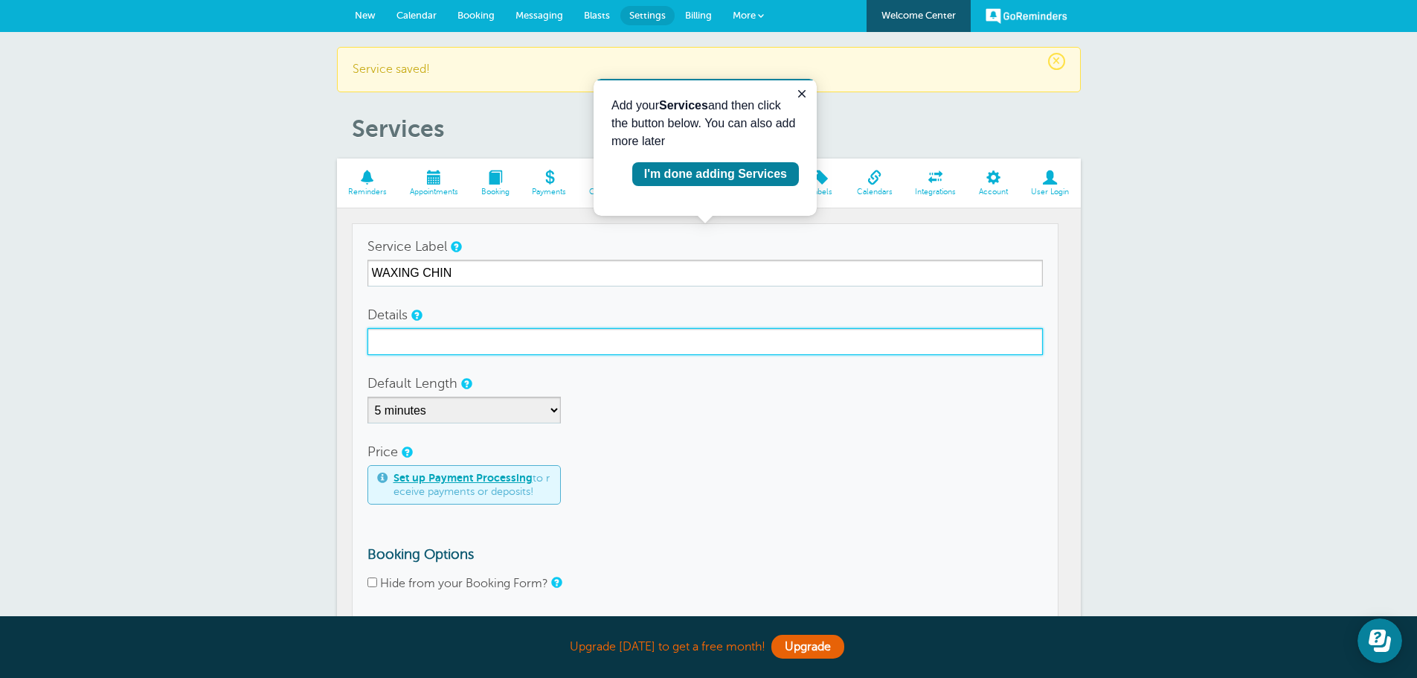
click at [420, 344] on input "Details" at bounding box center [704, 341] width 675 height 27
type input "WAXING CHIN"
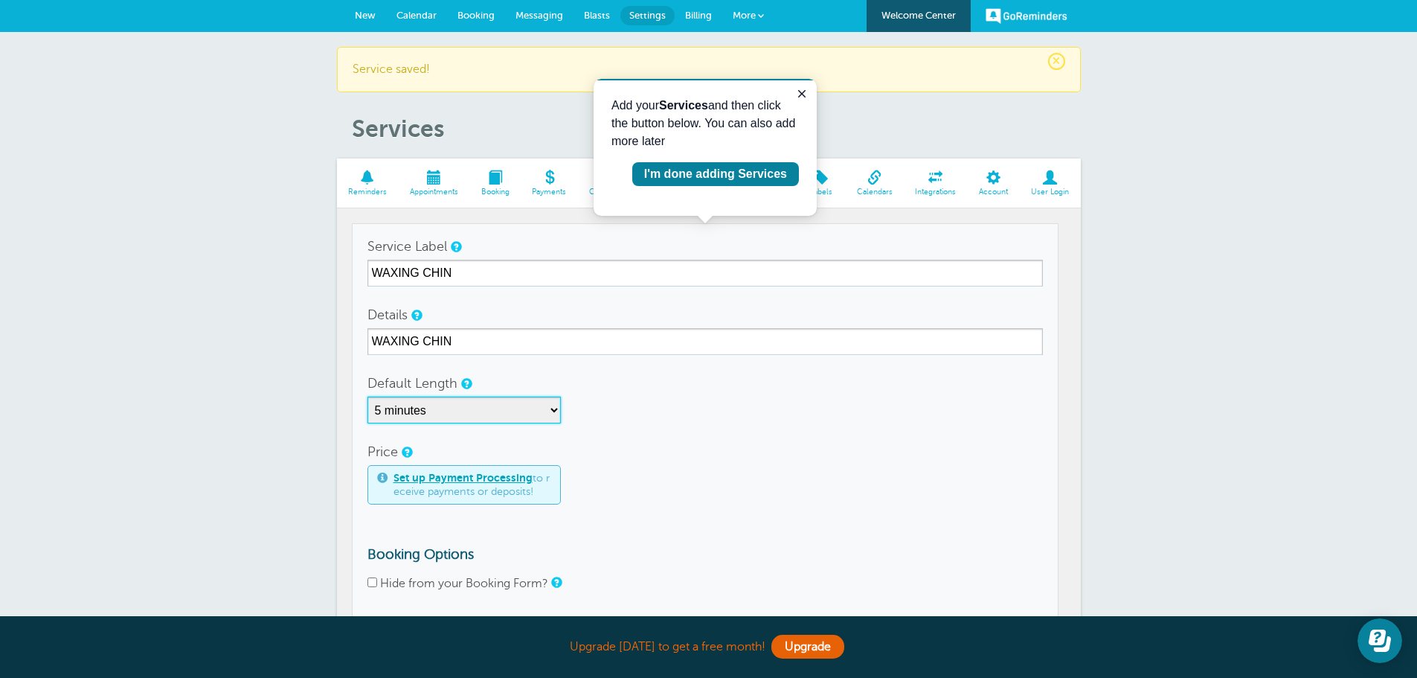
click at [556, 412] on select "5 minutes 10 minutes 15 minutes 20 minutes 25 minutes 30 minutes 35 minutes 40 …" at bounding box center [463, 409] width 193 height 27
select select "15"
click at [367, 396] on select "5 minutes 10 minutes 15 minutes 20 minutes 25 minutes 30 minutes 35 minutes 40 …" at bounding box center [463, 409] width 193 height 27
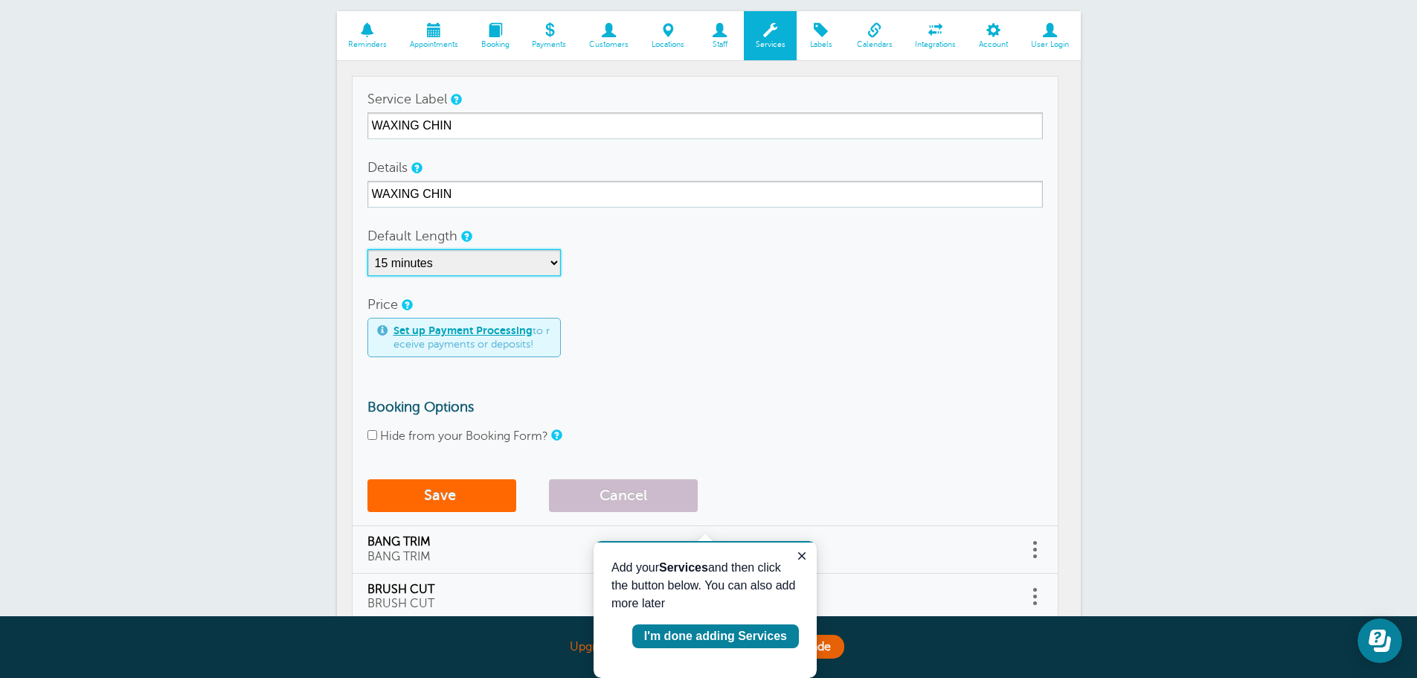
scroll to position [150, 0]
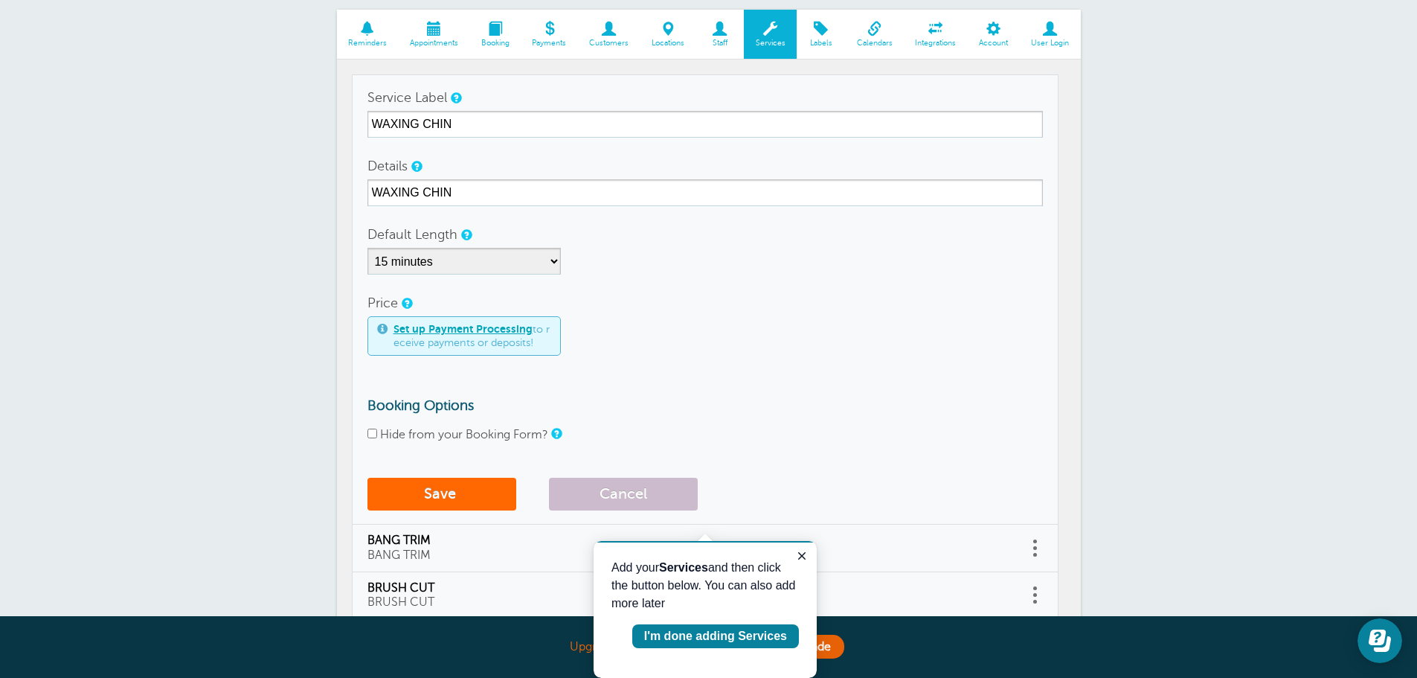
click at [370, 429] on input "Hide from your Booking Form?" at bounding box center [372, 433] width 10 height 10
checkbox input "true"
drag, startPoint x: 443, startPoint y: 489, endPoint x: 471, endPoint y: 484, distance: 28.0
click at [446, 488] on button "Save" at bounding box center [441, 494] width 149 height 33
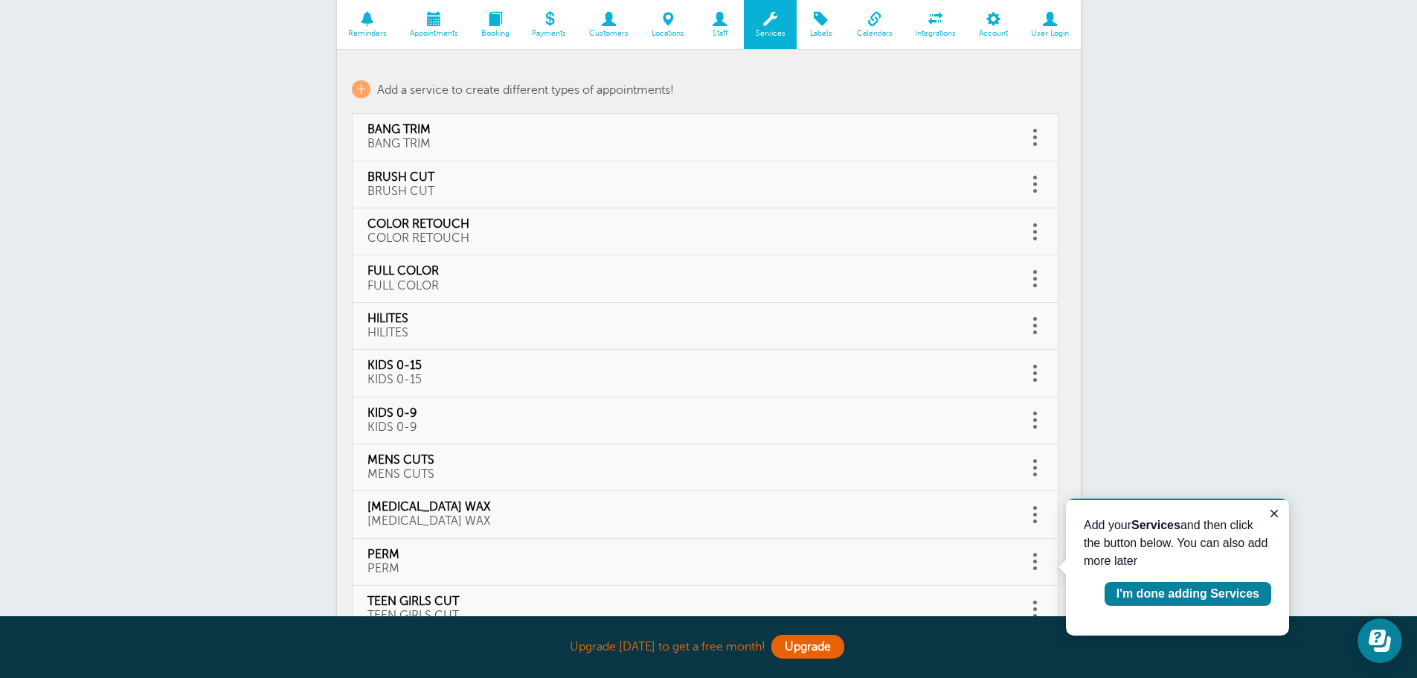
scroll to position [75, 0]
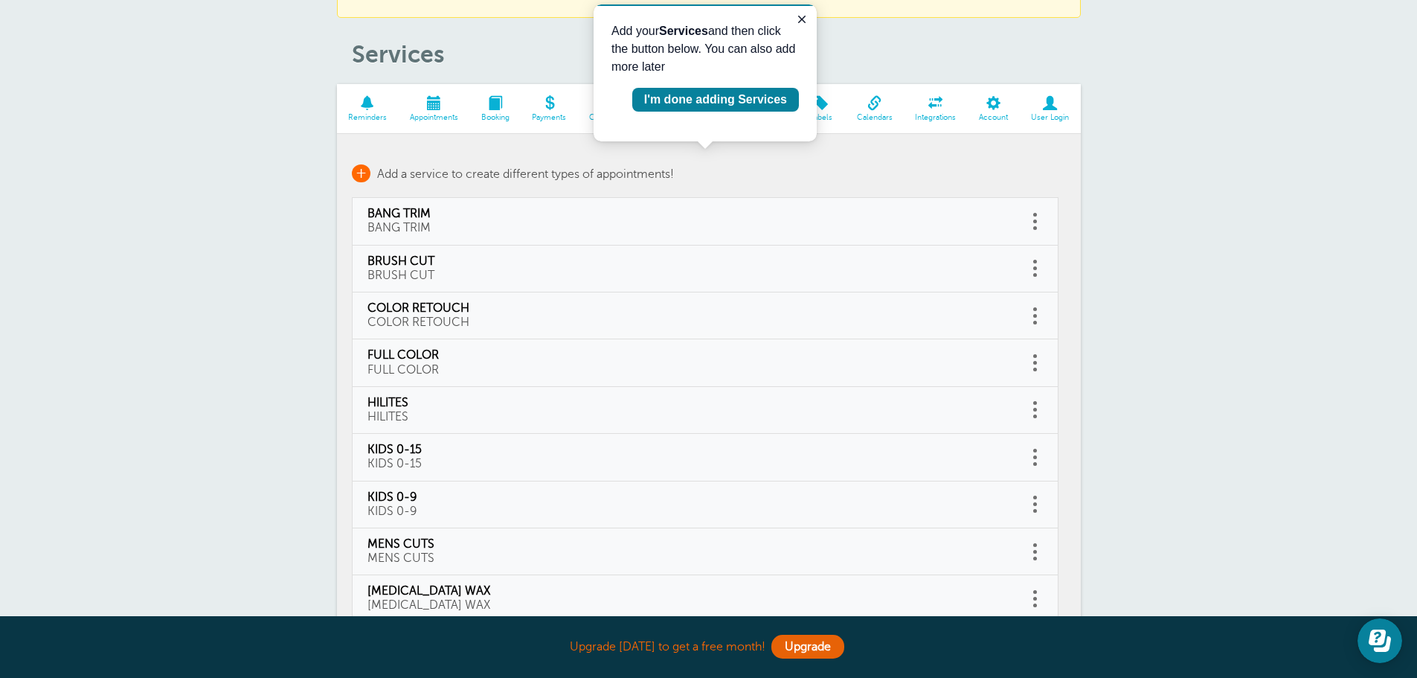
click at [361, 168] on span "+" at bounding box center [361, 173] width 19 height 18
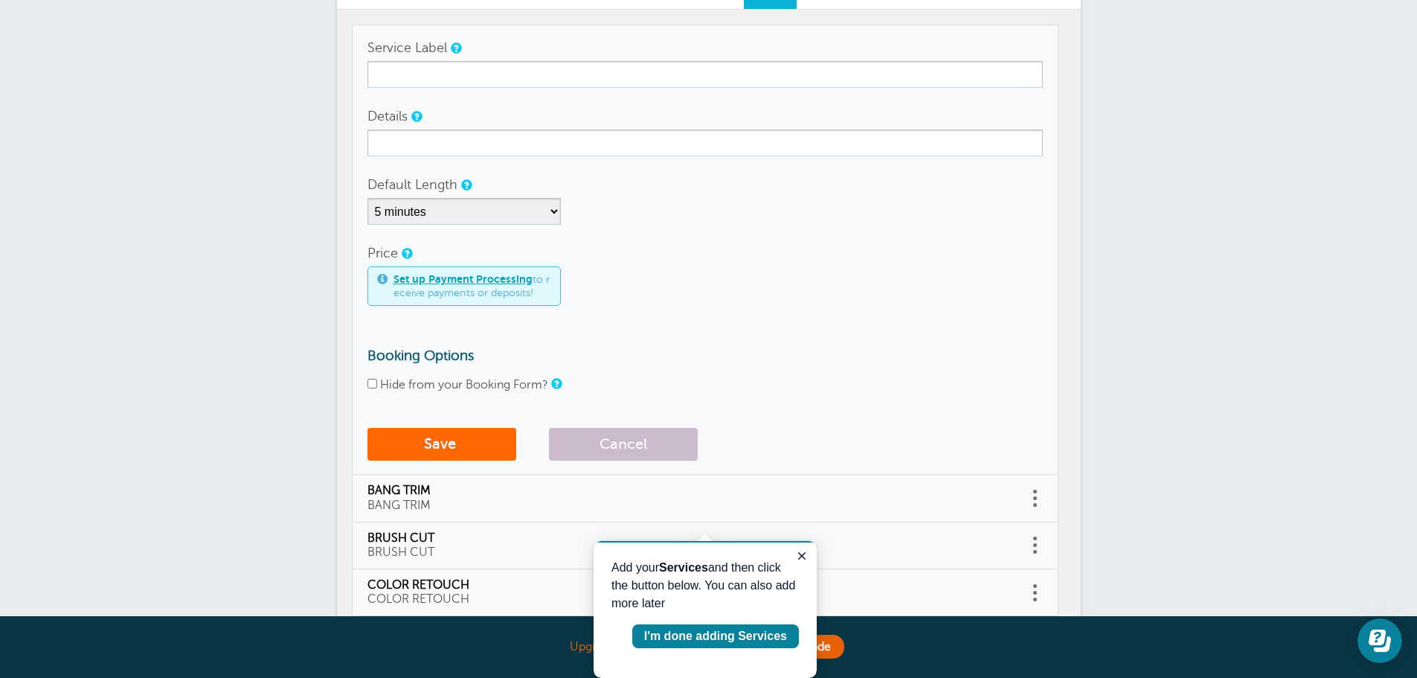
scroll to position [147, 0]
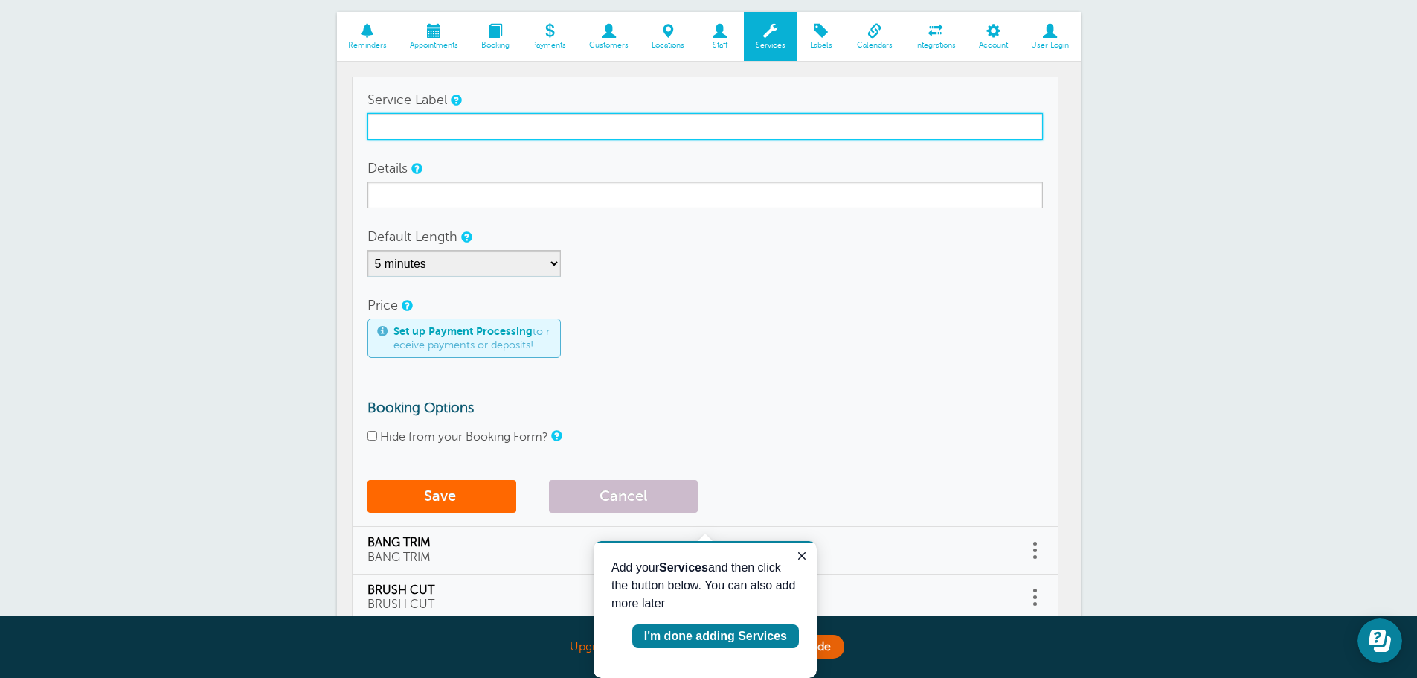
click at [508, 126] on input "Service Label" at bounding box center [704, 126] width 675 height 27
type input "WAXING BROWS"
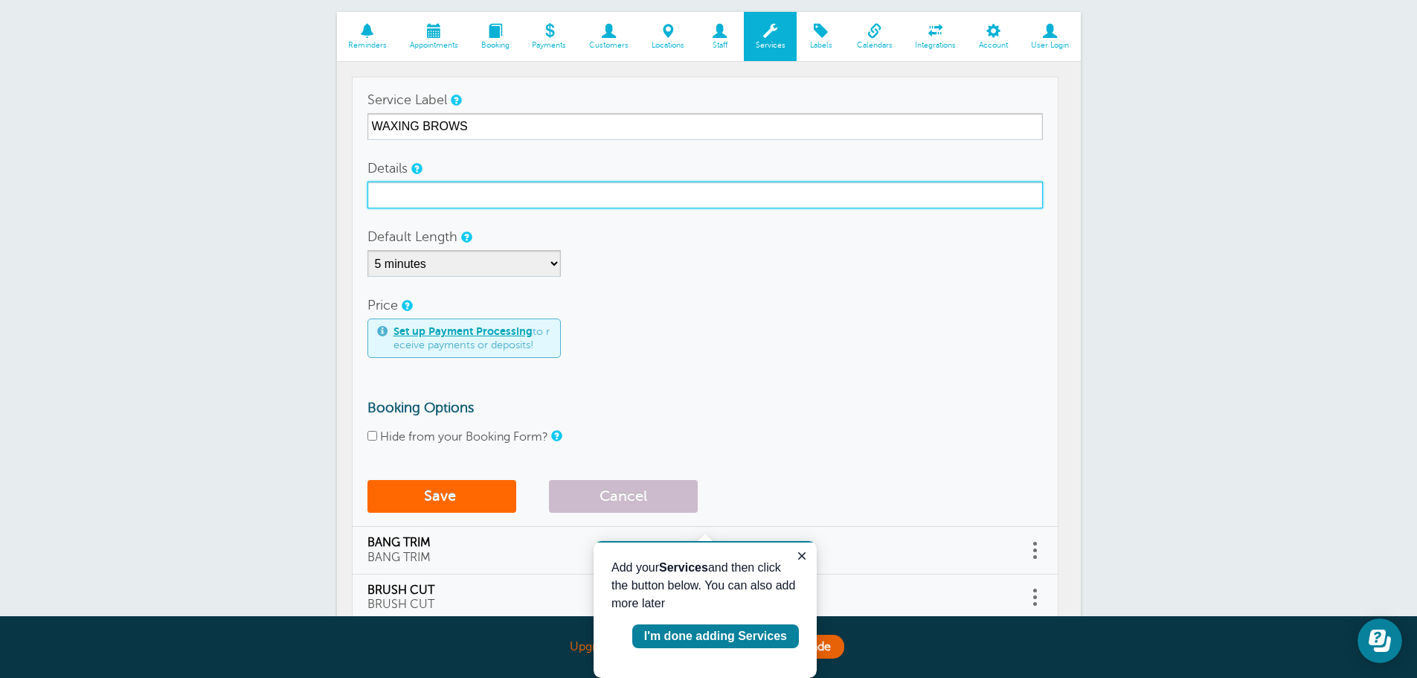
click at [457, 196] on input "Details" at bounding box center [704, 194] width 675 height 27
type input "WAXING BROWS"
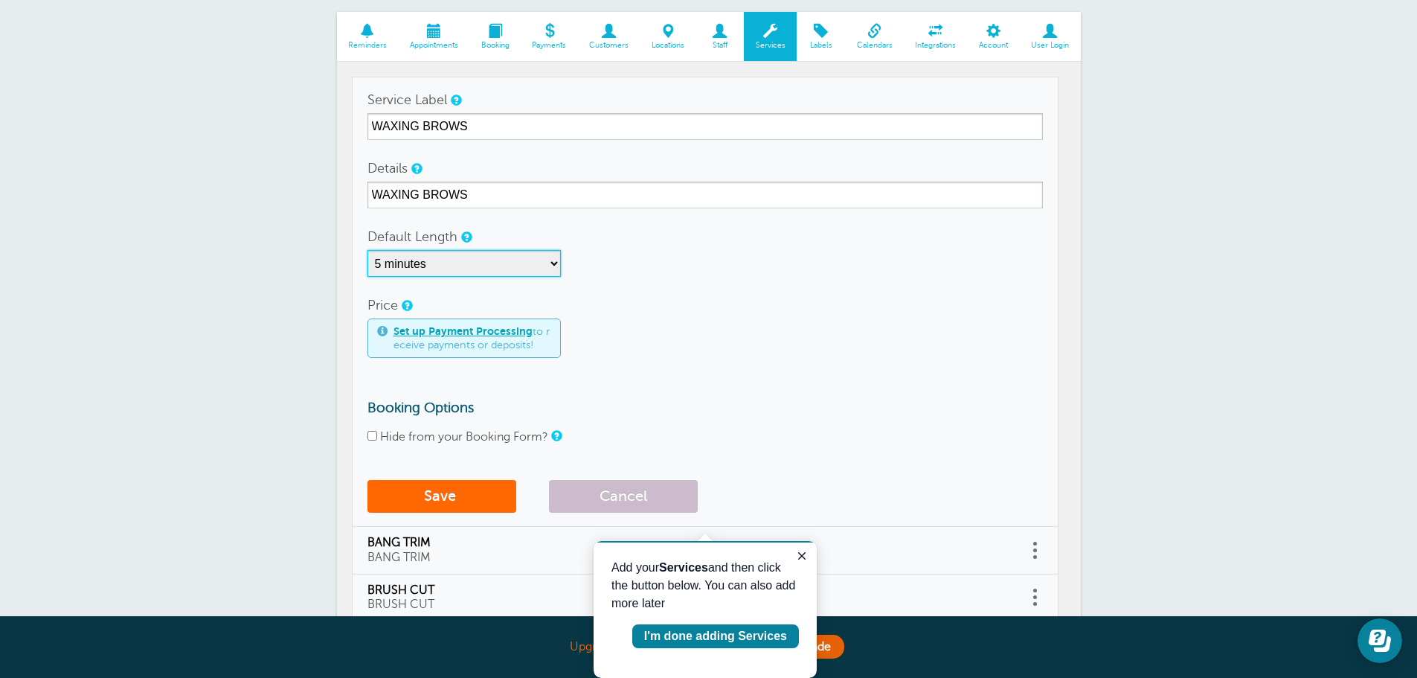
click at [553, 263] on select "5 minutes 10 minutes 15 minutes 20 minutes 25 minutes 30 minutes 35 minutes 40 …" at bounding box center [463, 263] width 193 height 27
select select "15"
click at [367, 250] on select "5 minutes 10 minutes 15 minutes 20 minutes 25 minutes 30 minutes 35 minutes 40 …" at bounding box center [463, 263] width 193 height 27
click at [373, 435] on input "Hide from your Booking Form?" at bounding box center [372, 436] width 10 height 10
checkbox input "true"
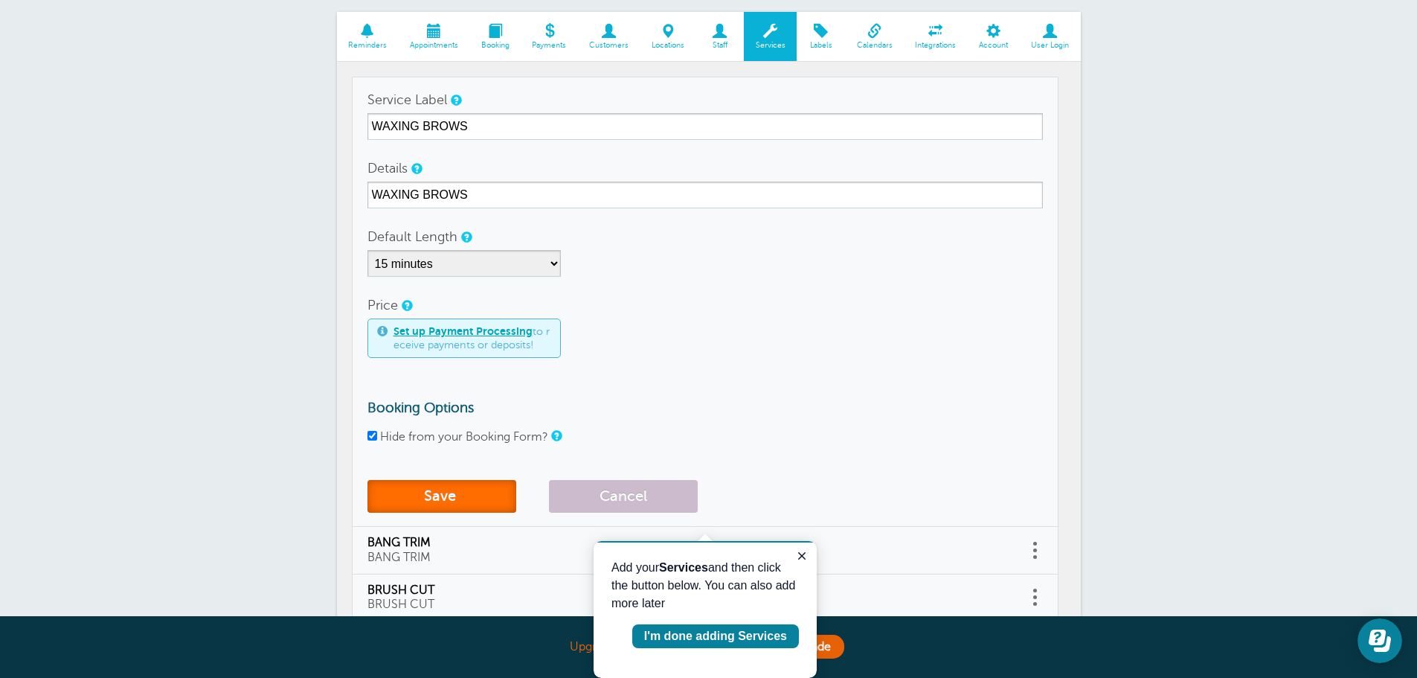
click at [433, 502] on button "Save" at bounding box center [441, 496] width 149 height 33
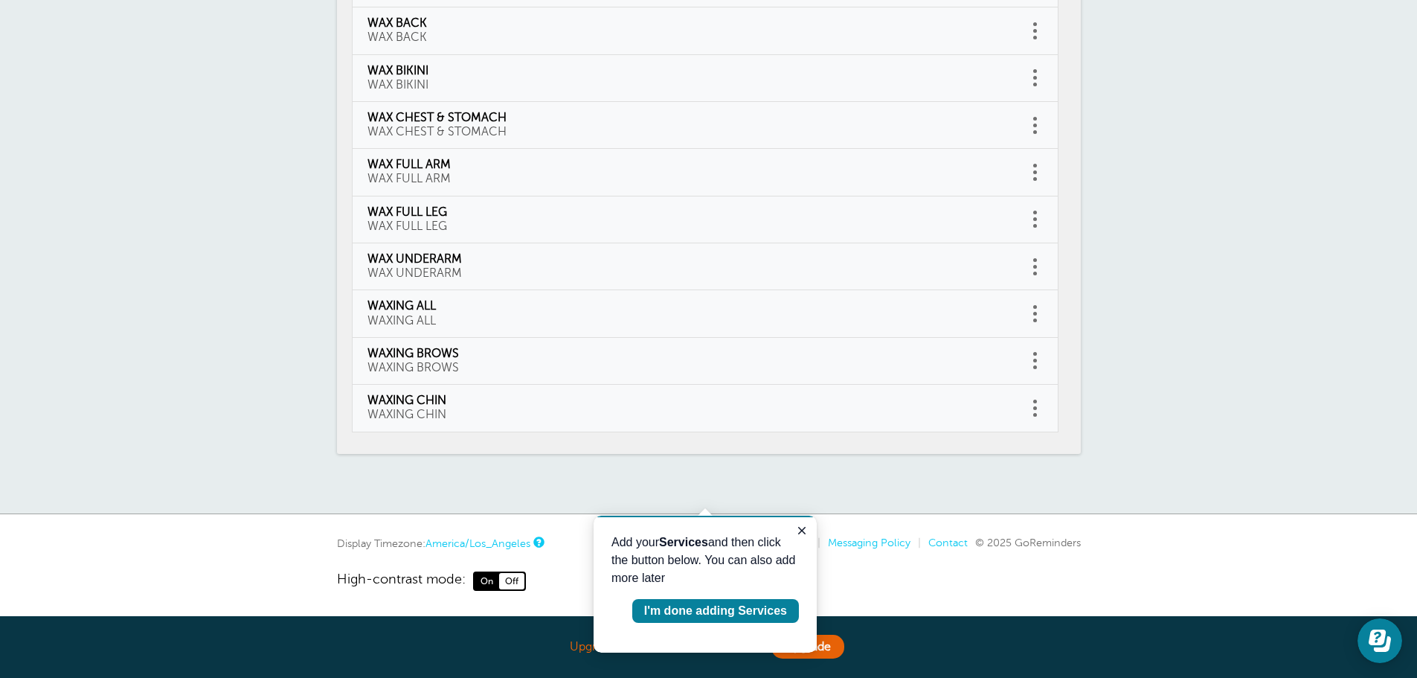
scroll to position [881, 0]
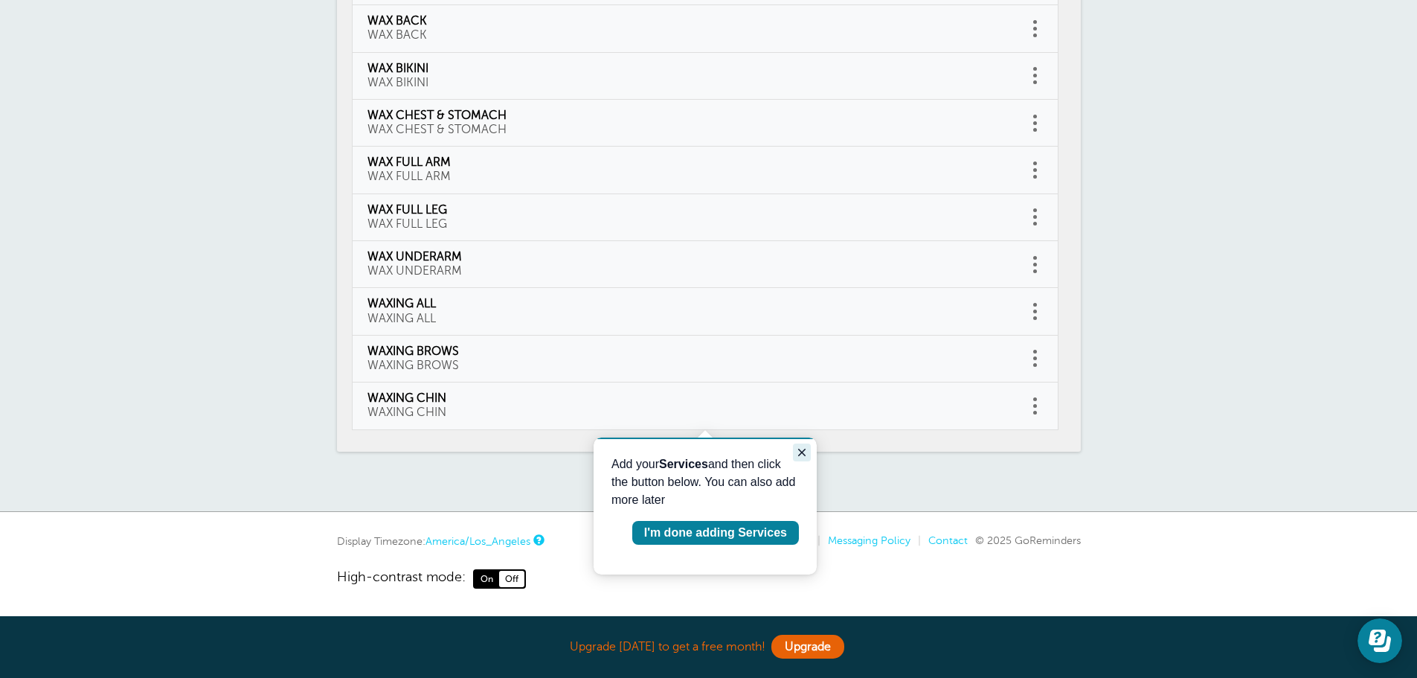
click at [800, 450] on icon "Close guide" at bounding box center [801, 452] width 7 height 7
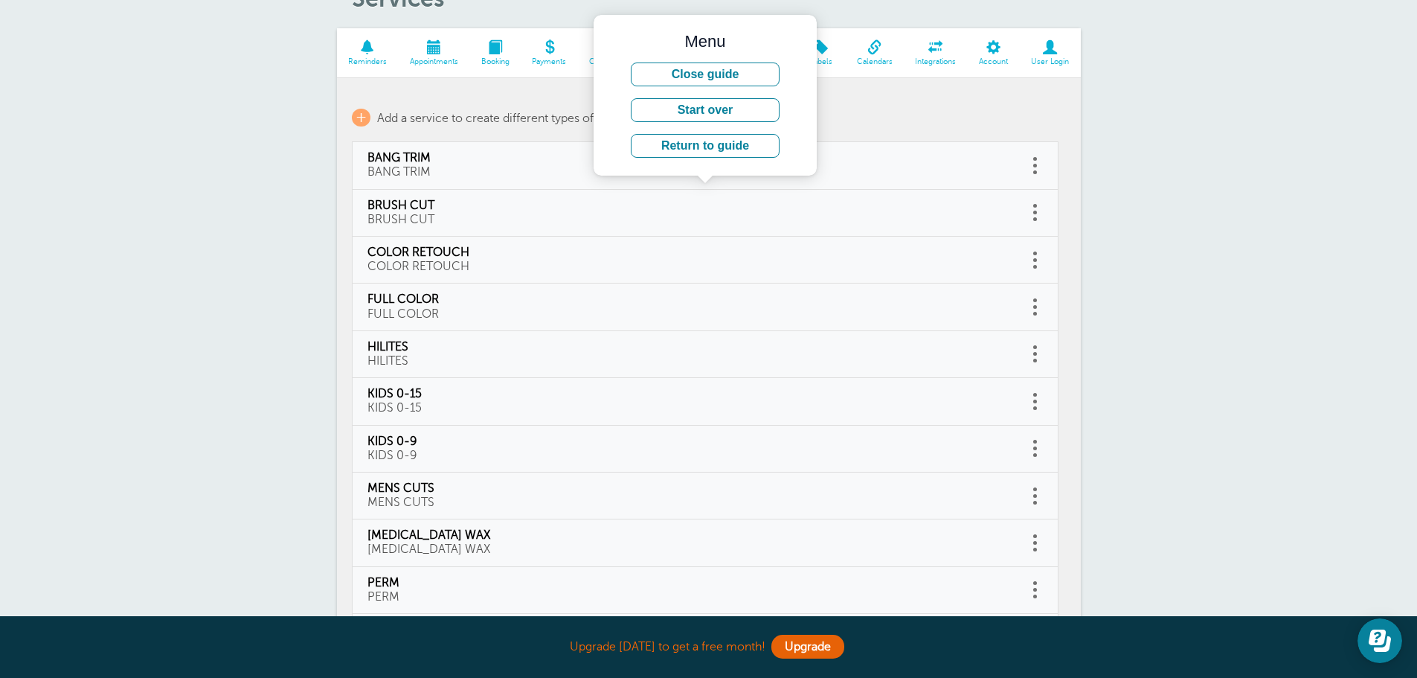
scroll to position [0, 0]
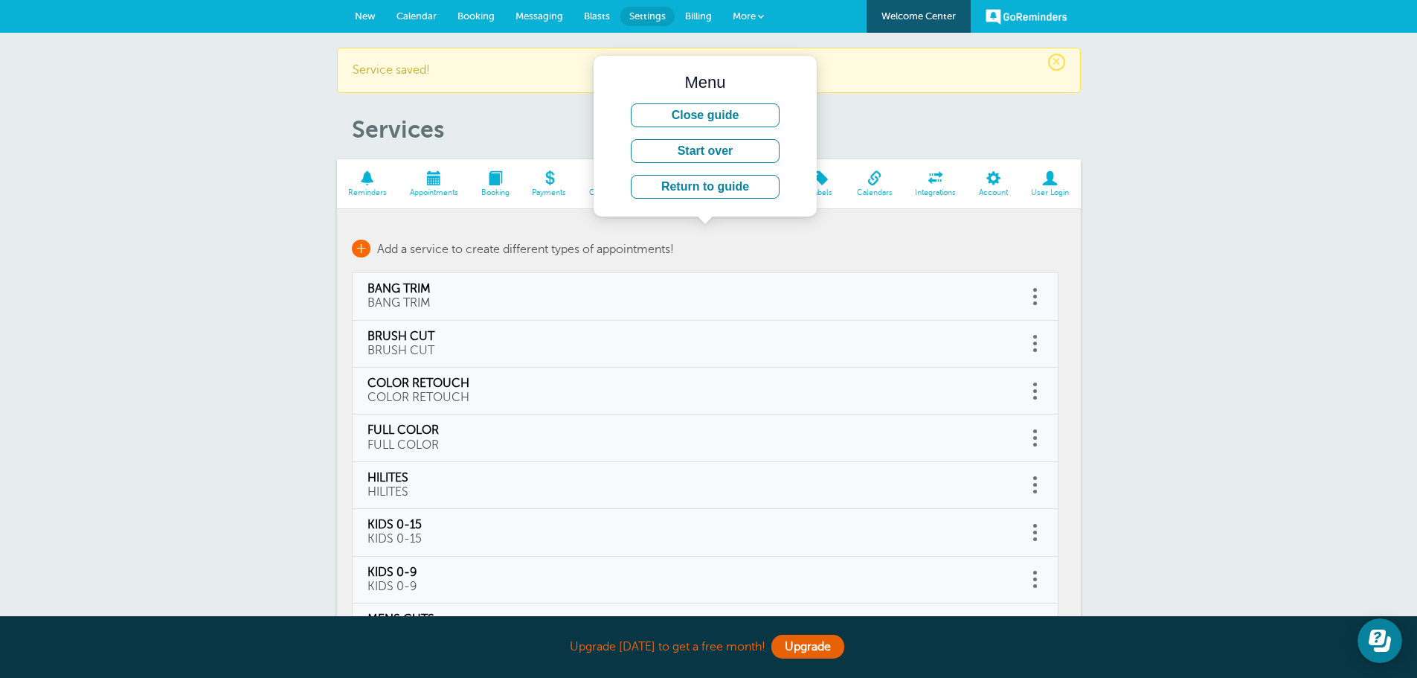
click at [364, 251] on span "+" at bounding box center [361, 249] width 19 height 18
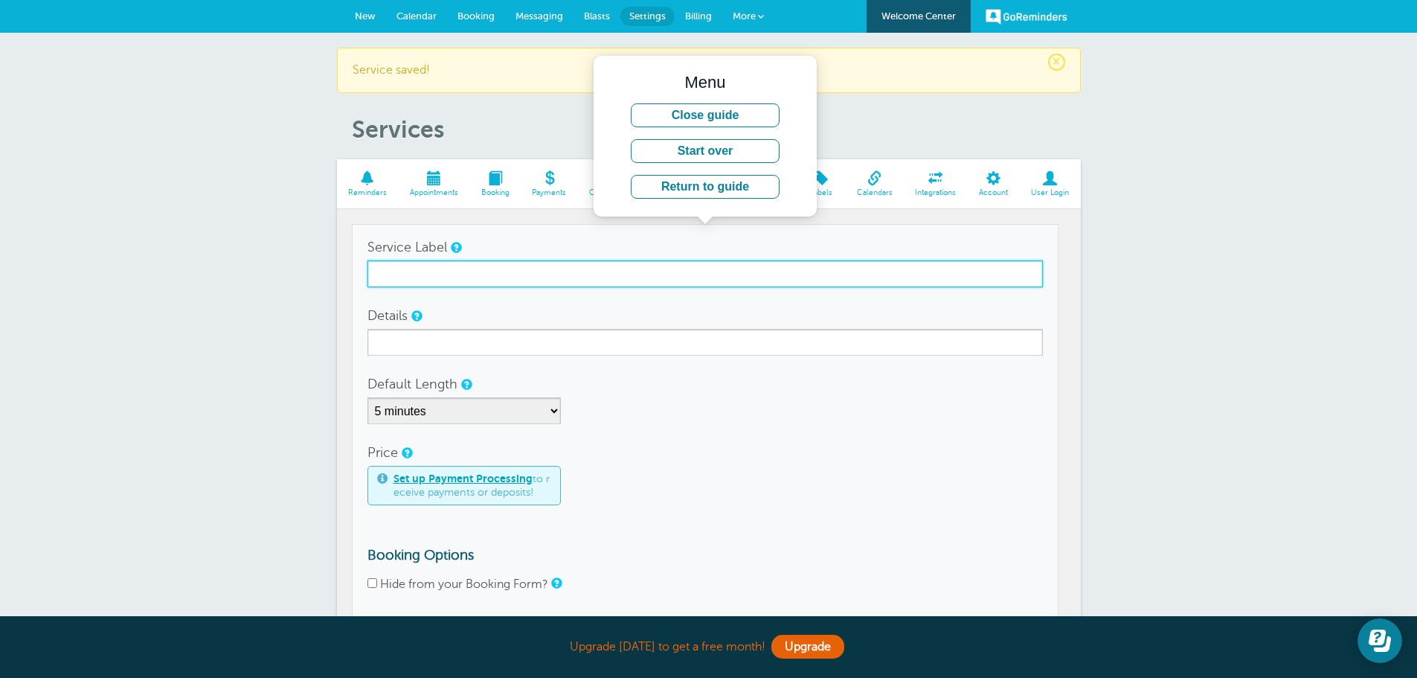
click at [396, 270] on input "Service Label" at bounding box center [704, 273] width 675 height 27
click at [404, 274] on input "WAXONG [MEDICAL_DATA]" at bounding box center [704, 273] width 675 height 27
type input "WAXING [MEDICAL_DATA]"
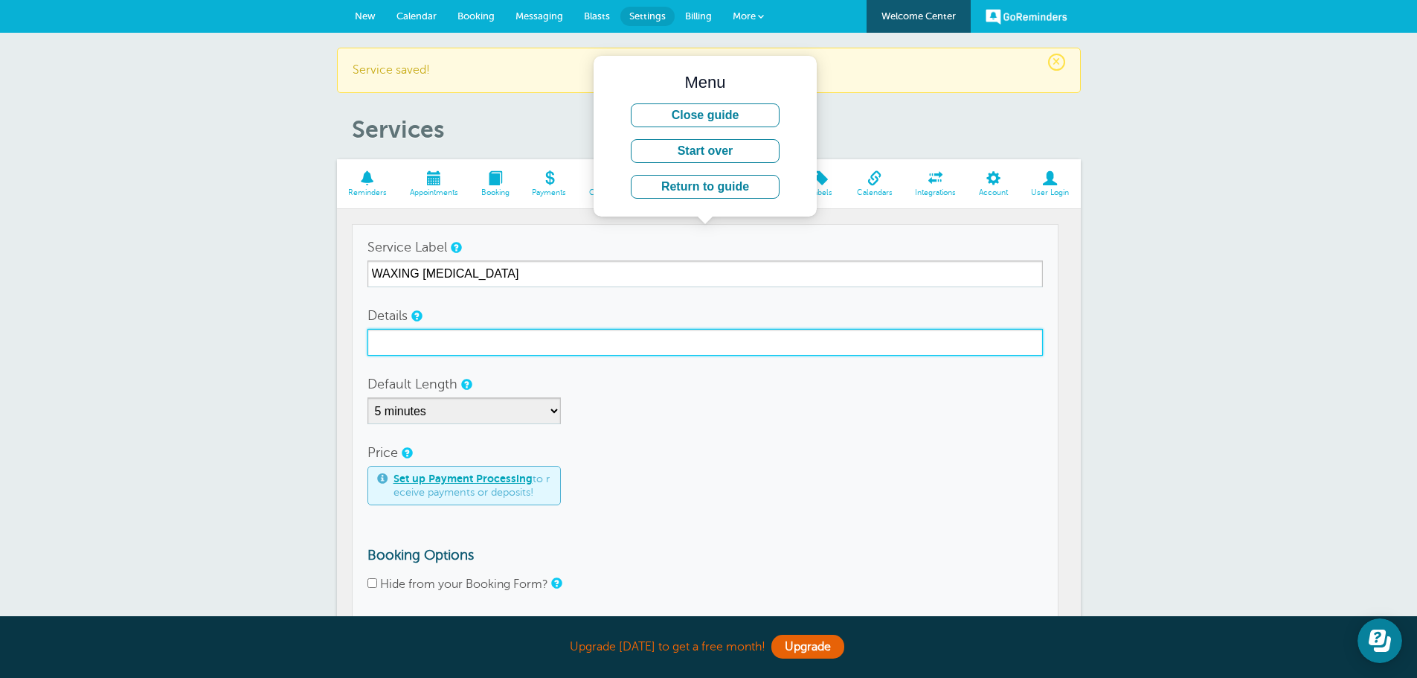
click at [409, 347] on input "Details" at bounding box center [704, 342] width 675 height 27
type input "WAXING [MEDICAL_DATA]"
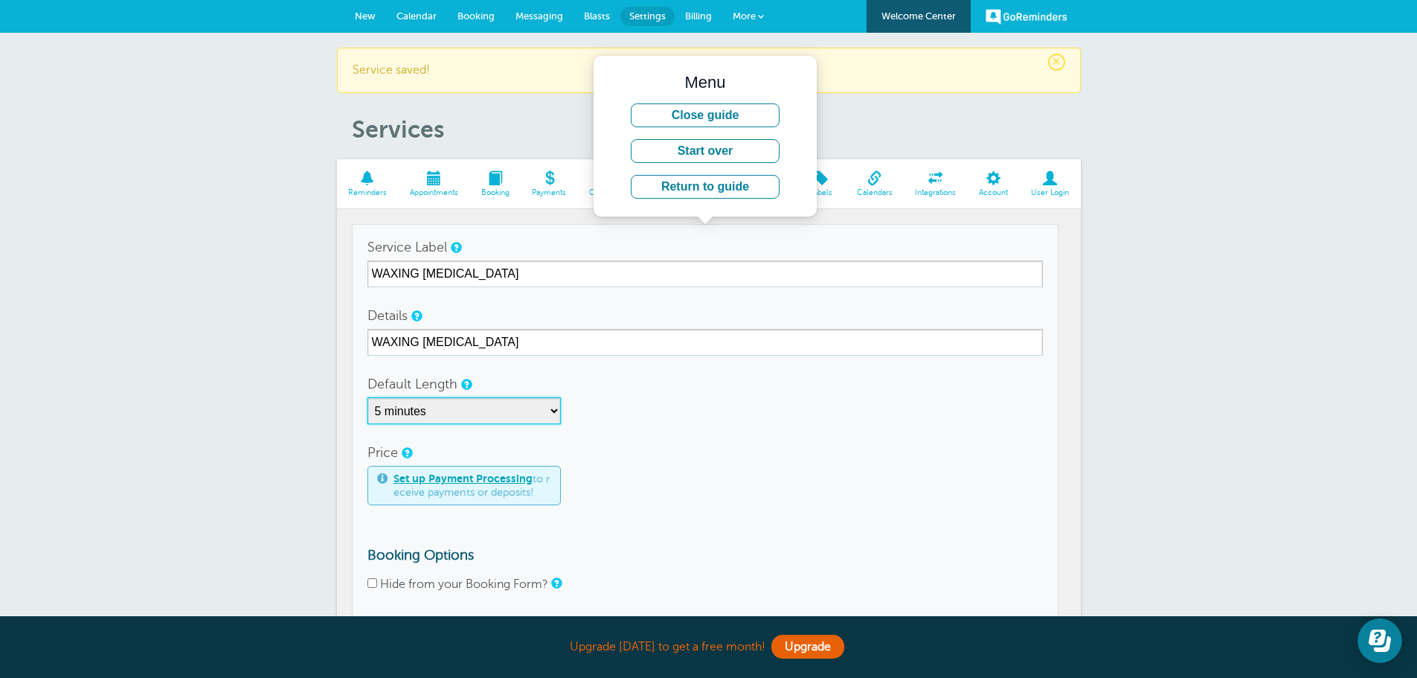
click at [553, 409] on select "5 minutes 10 minutes 15 minutes 20 minutes 25 minutes 30 minutes 35 minutes 40 …" at bounding box center [463, 410] width 193 height 27
select select "30"
click at [367, 397] on select "5 minutes 10 minutes 15 minutes 20 minutes 25 minutes 30 minutes 35 minutes 40 …" at bounding box center [463, 410] width 193 height 27
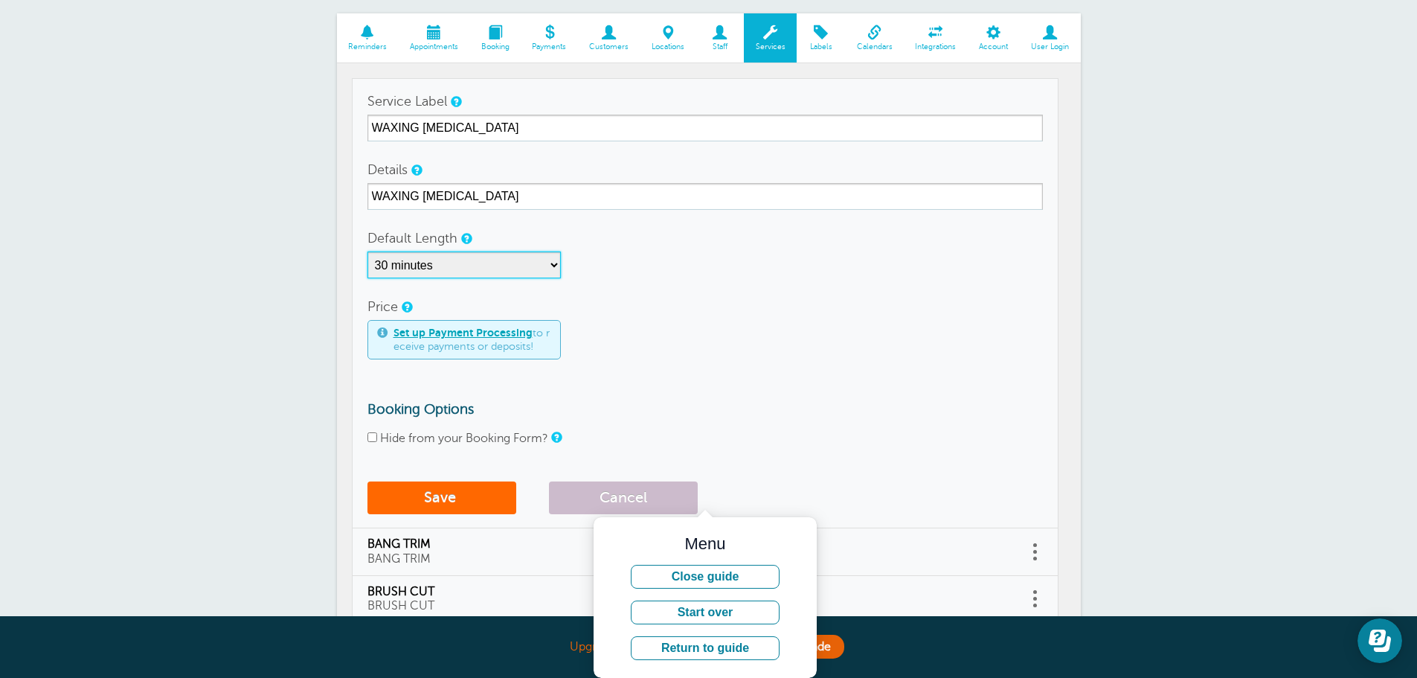
scroll to position [149, 0]
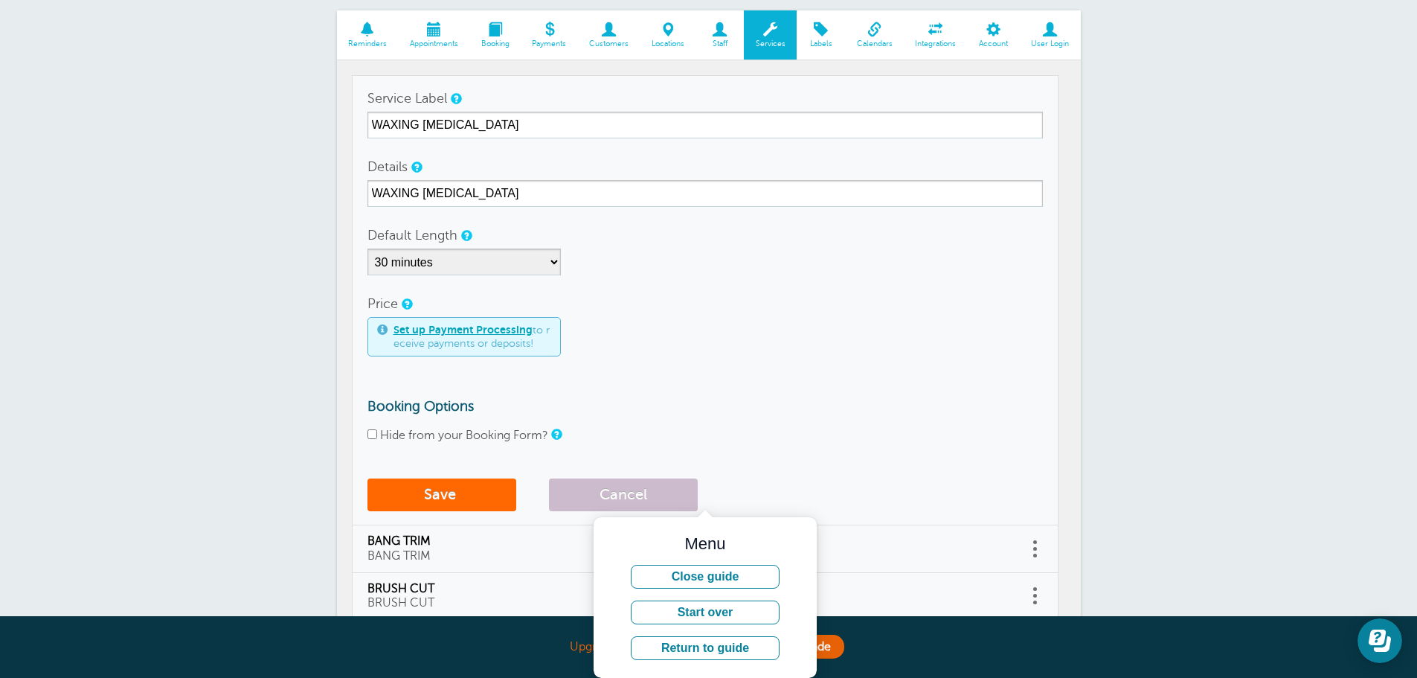
click at [374, 434] on input "Hide from your Booking Form?" at bounding box center [372, 434] width 10 height 10
checkbox input "true"
click at [415, 492] on button "Save" at bounding box center [441, 494] width 149 height 33
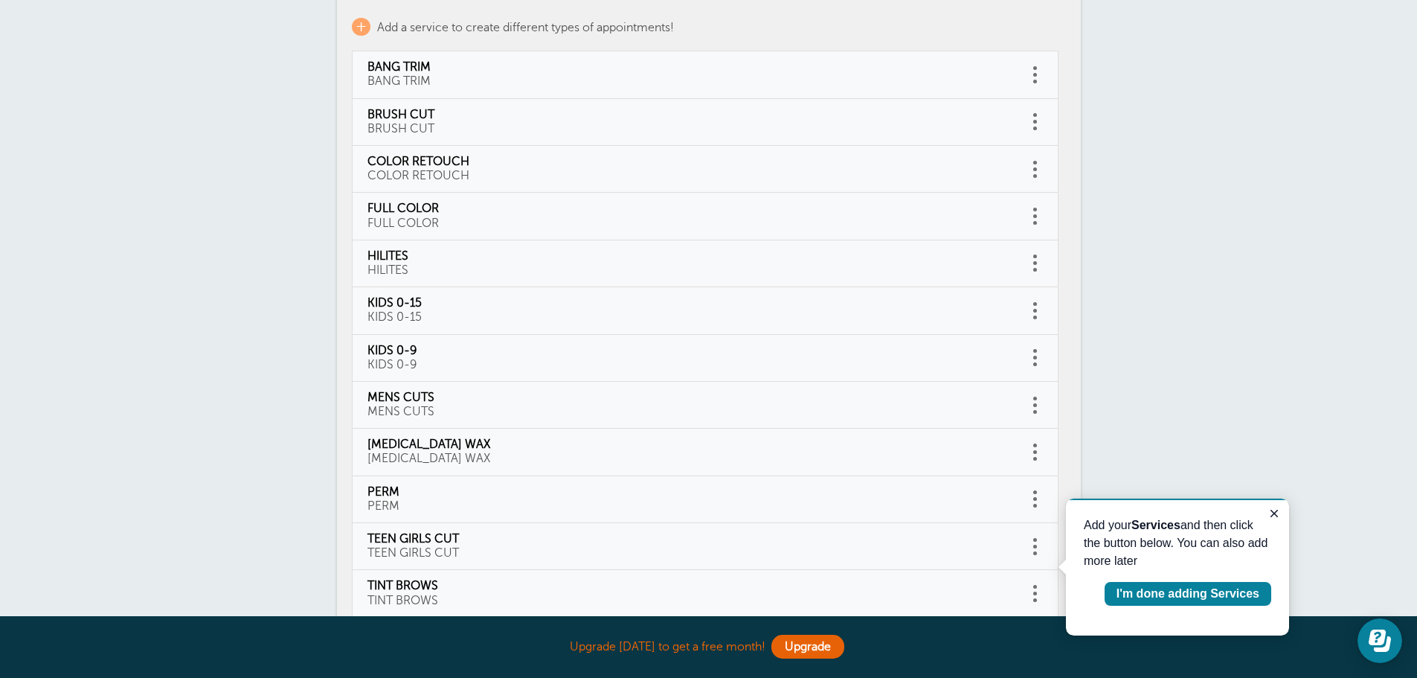
scroll to position [224, 0]
click at [364, 25] on span "+" at bounding box center [361, 25] width 19 height 18
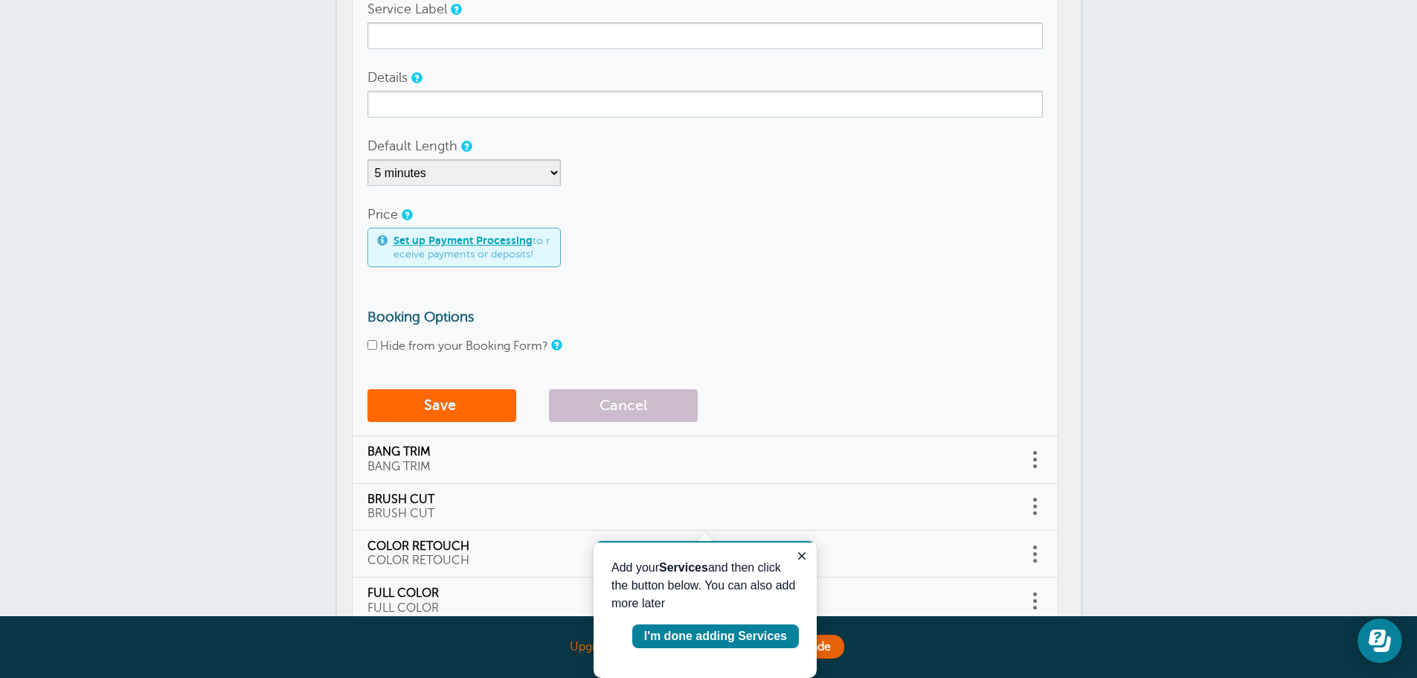
scroll to position [30, 0]
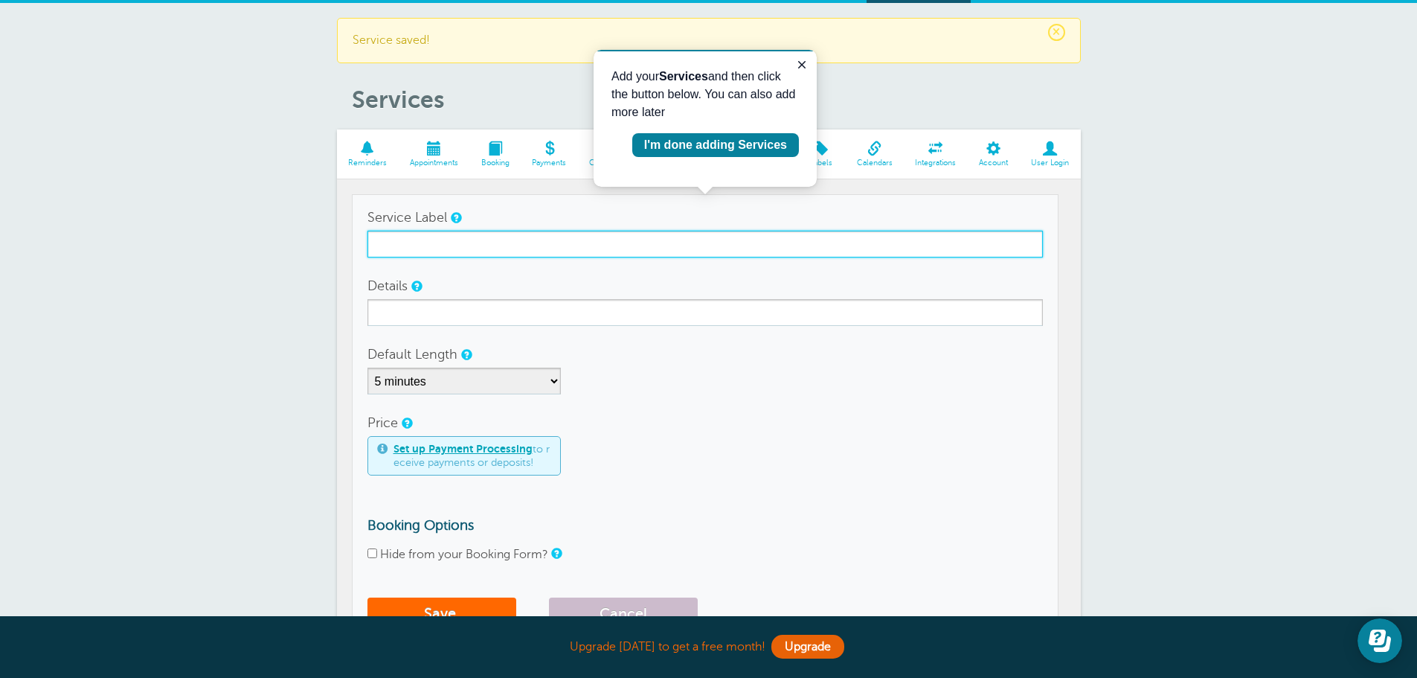
click at [422, 248] on input "Service Label" at bounding box center [704, 244] width 675 height 27
type input "WAXING UPPERLIP"
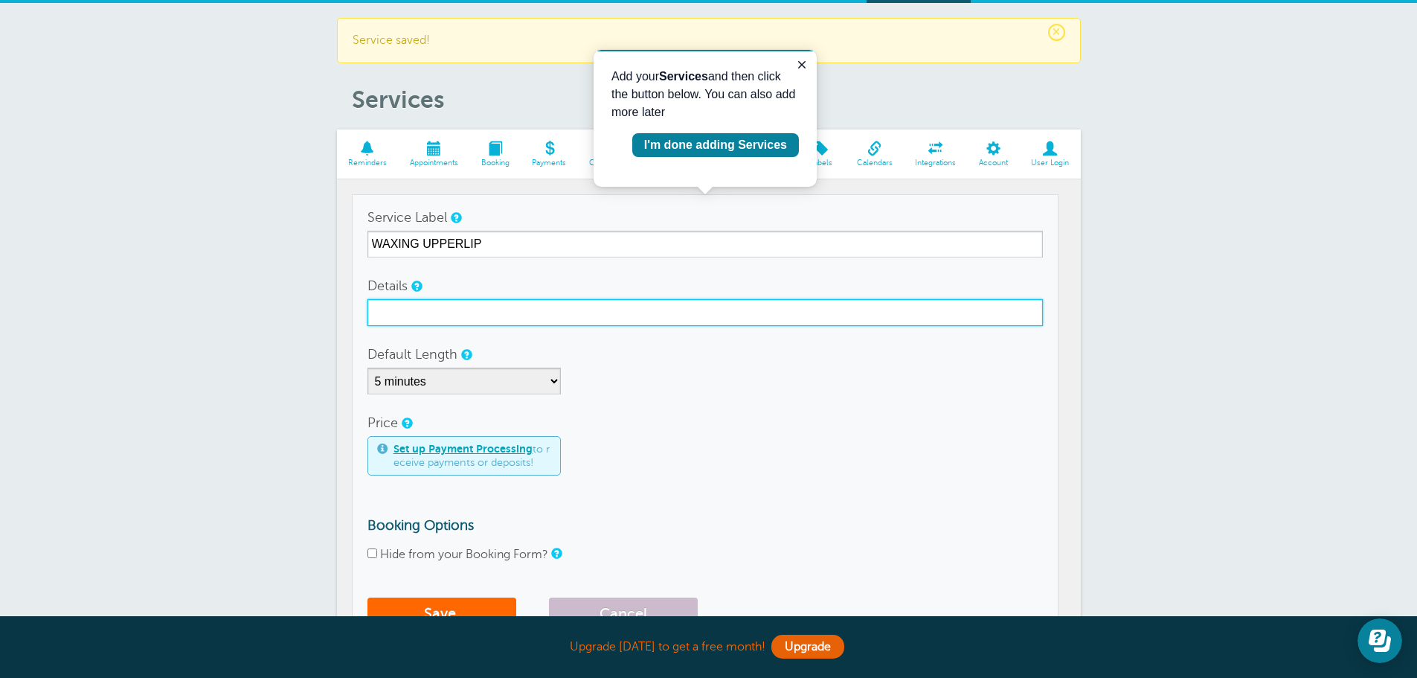
click at [399, 312] on input "Details" at bounding box center [704, 312] width 675 height 27
type input "WAXING UPPER LIP"
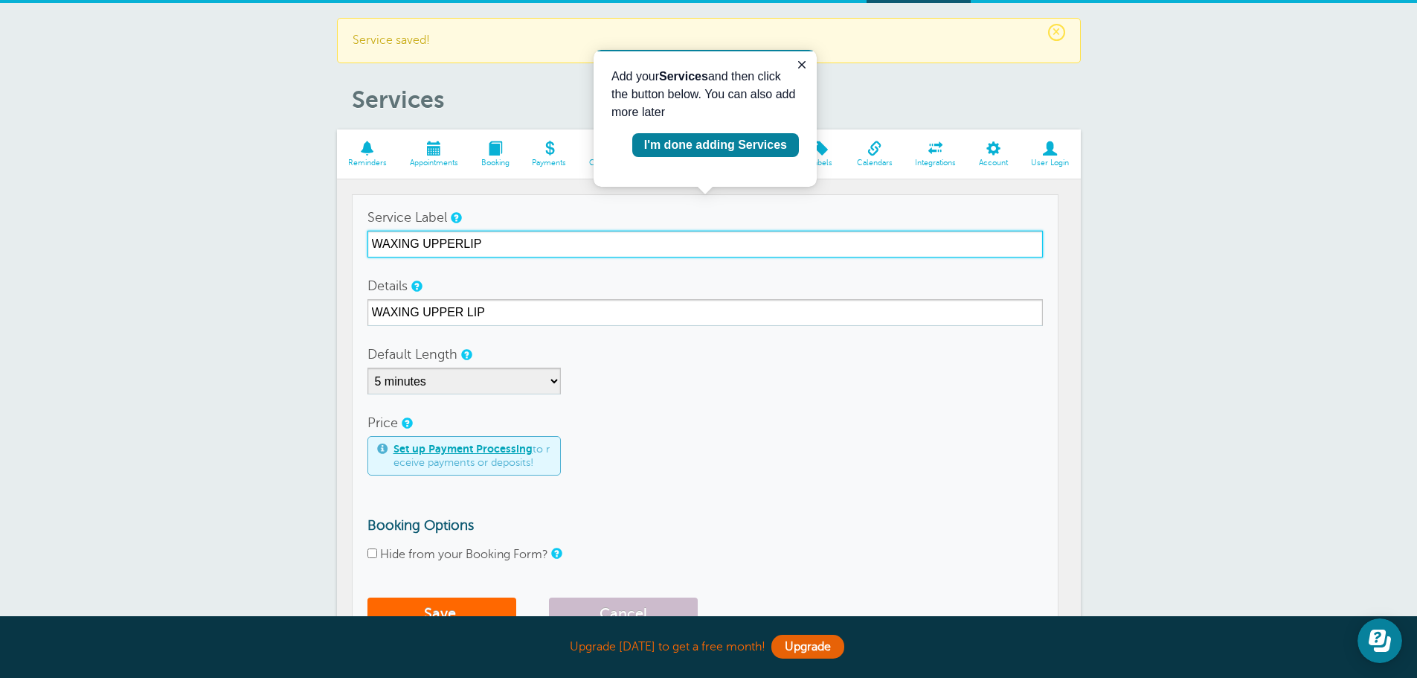
click at [463, 242] on input "WAXING UPPERLIP" at bounding box center [704, 244] width 675 height 27
type input "WAXING UPPER LIP"
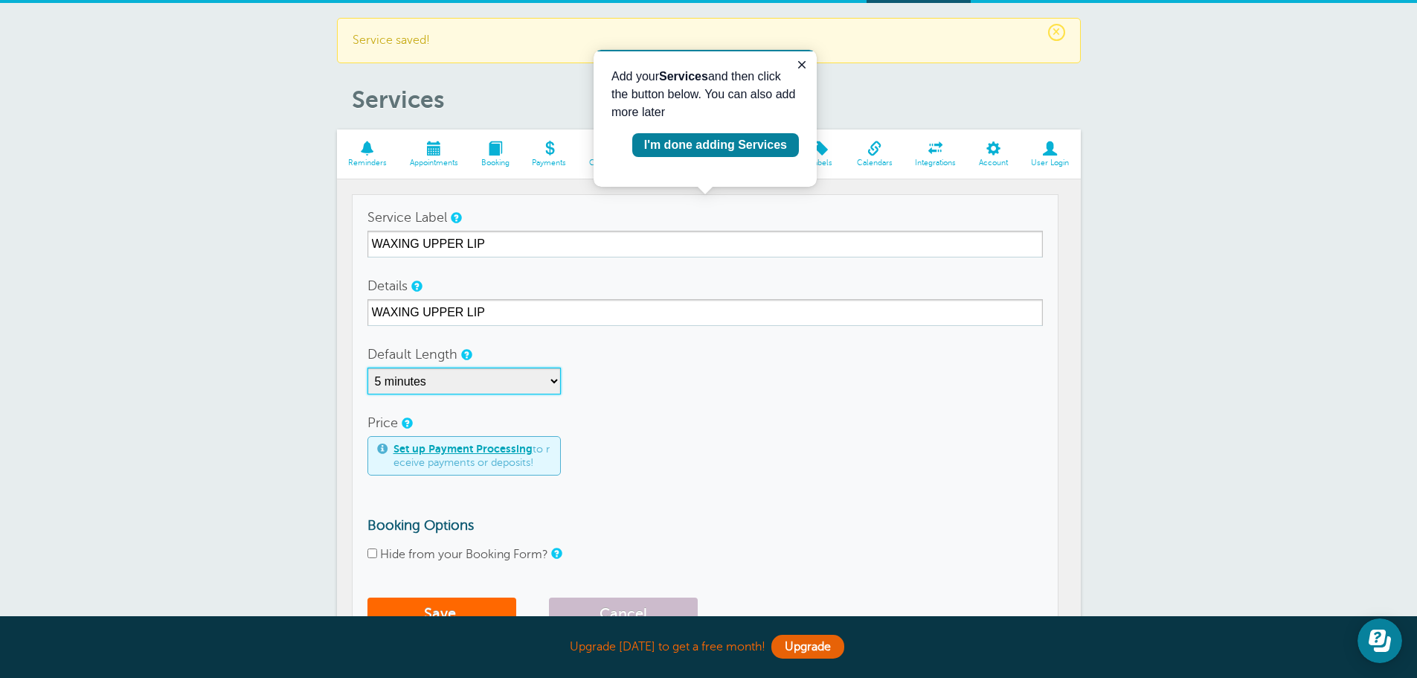
click at [396, 381] on select "5 minutes 10 minutes 15 minutes 20 minutes 25 minutes 30 minutes 35 minutes 40 …" at bounding box center [463, 380] width 193 height 27
select select "15"
click at [367, 367] on select "5 minutes 10 minutes 15 minutes 20 minutes 25 minutes 30 minutes 35 minutes 40 …" at bounding box center [463, 380] width 193 height 27
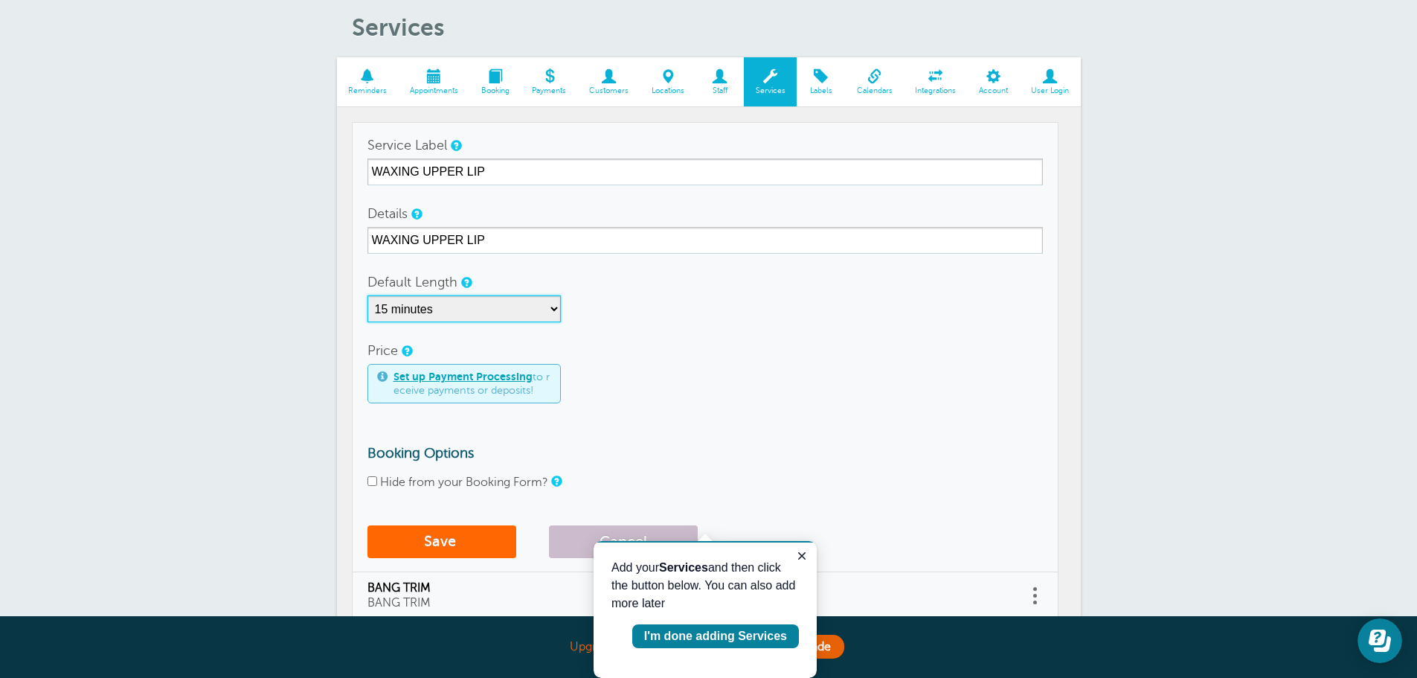
scroll to position [104, 0]
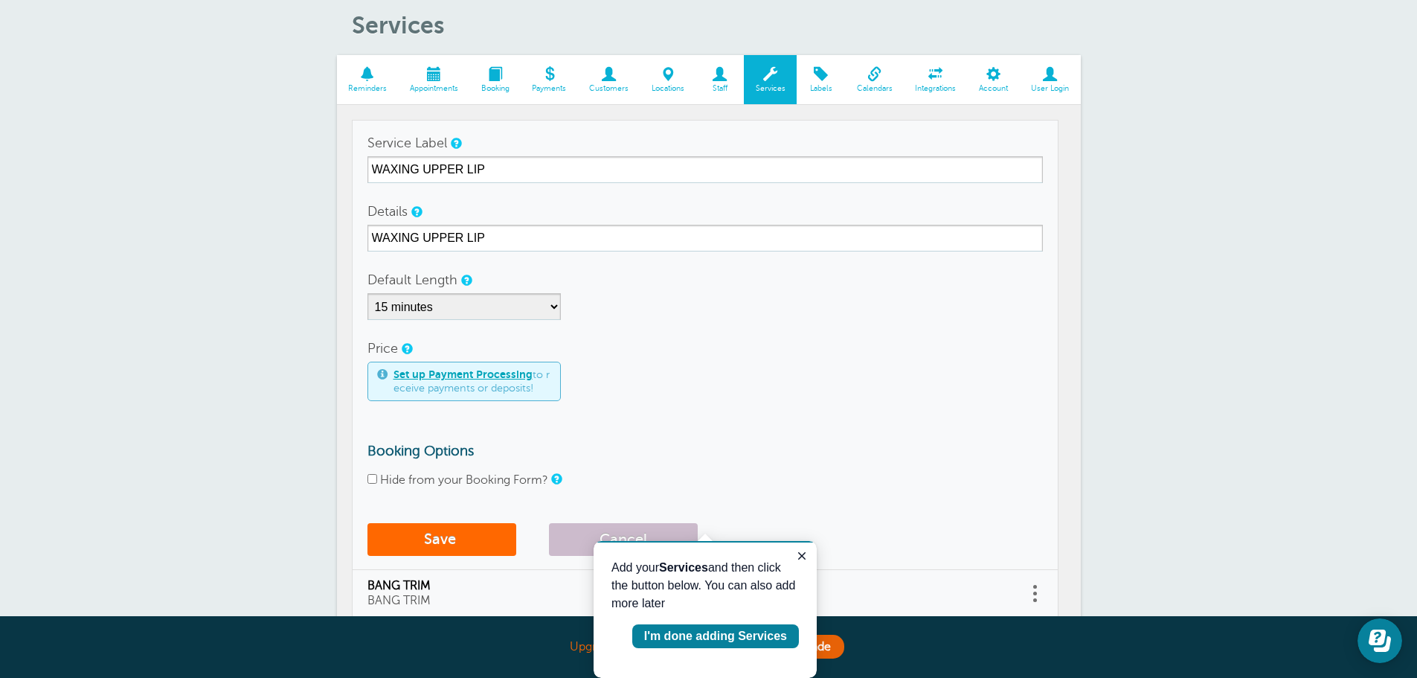
click at [370, 478] on input "Hide from your Booking Form?" at bounding box center [372, 479] width 10 height 10
checkbox input "true"
click at [454, 542] on button "Save" at bounding box center [441, 539] width 149 height 33
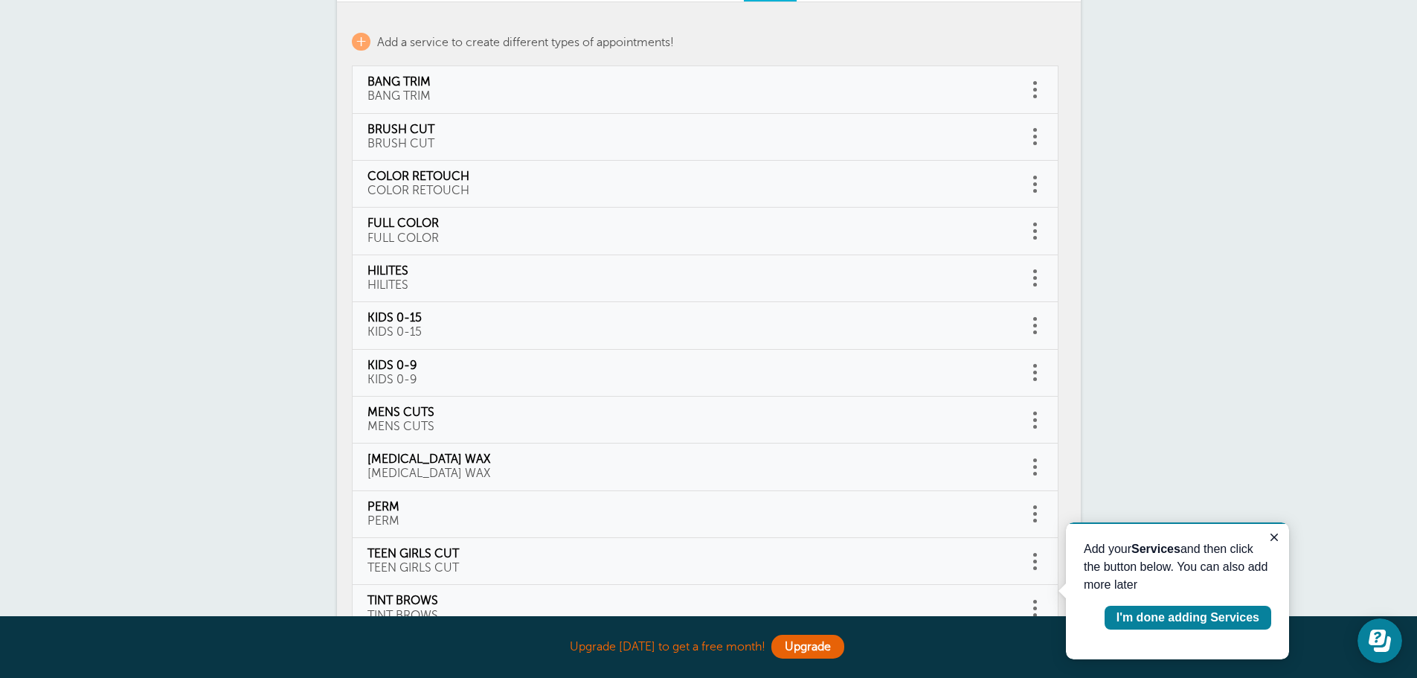
scroll to position [224, 0]
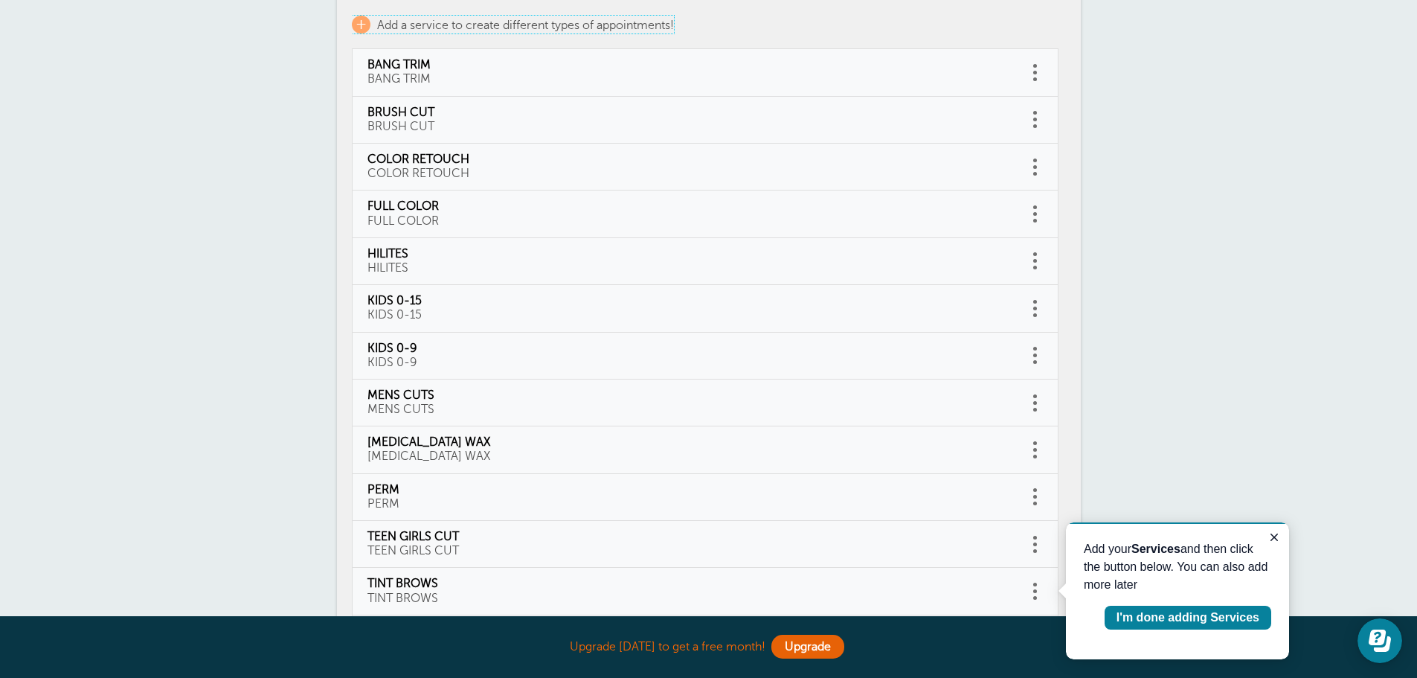
drag, startPoint x: 363, startPoint y: 22, endPoint x: 457, endPoint y: 42, distance: 96.7
click at [364, 22] on span "+" at bounding box center [361, 25] width 19 height 18
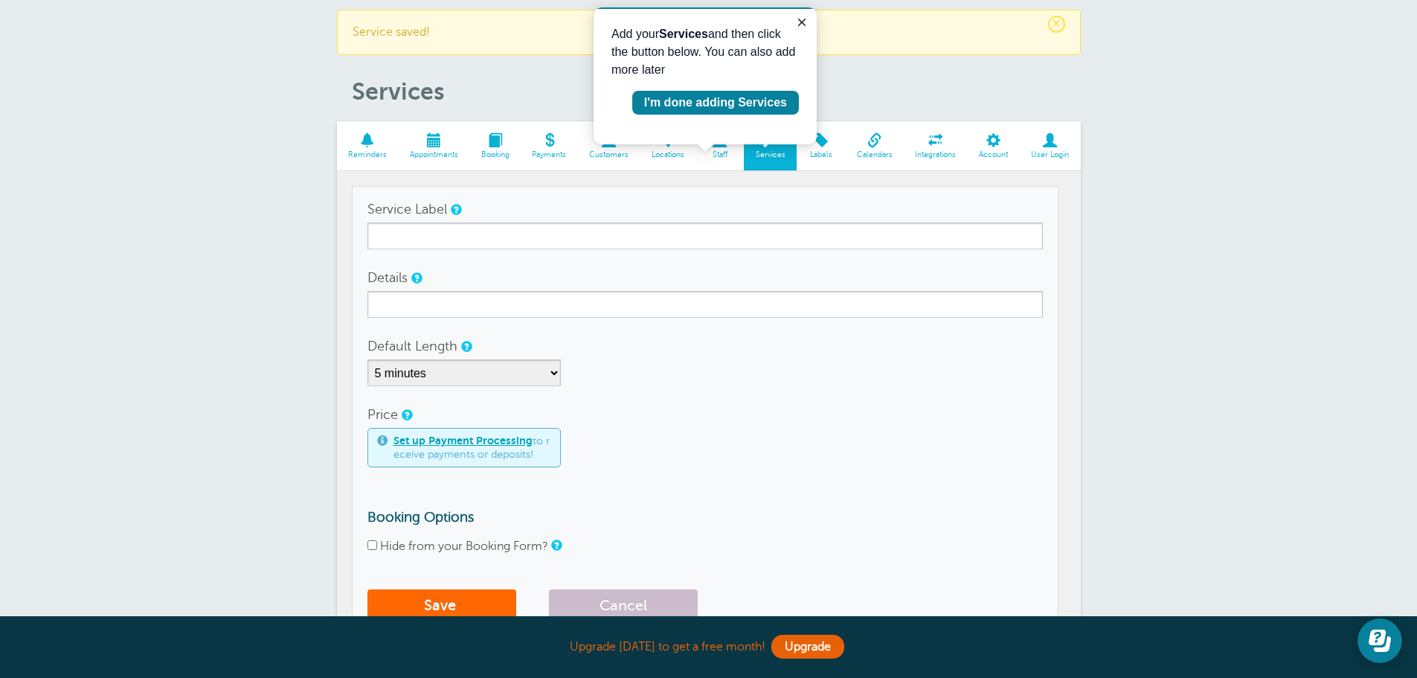
scroll to position [30, 0]
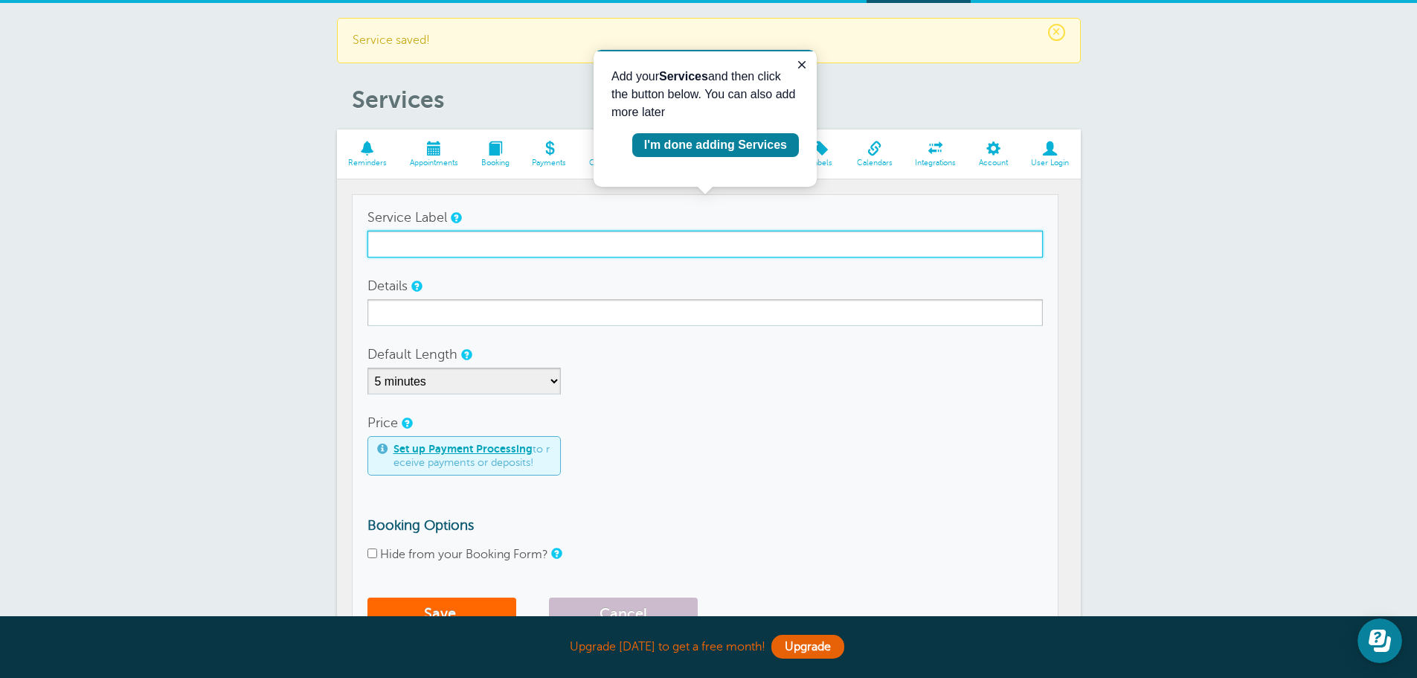
click at [396, 240] on input "Service Label" at bounding box center [704, 244] width 675 height 27
type input "WOMENS CUTS"
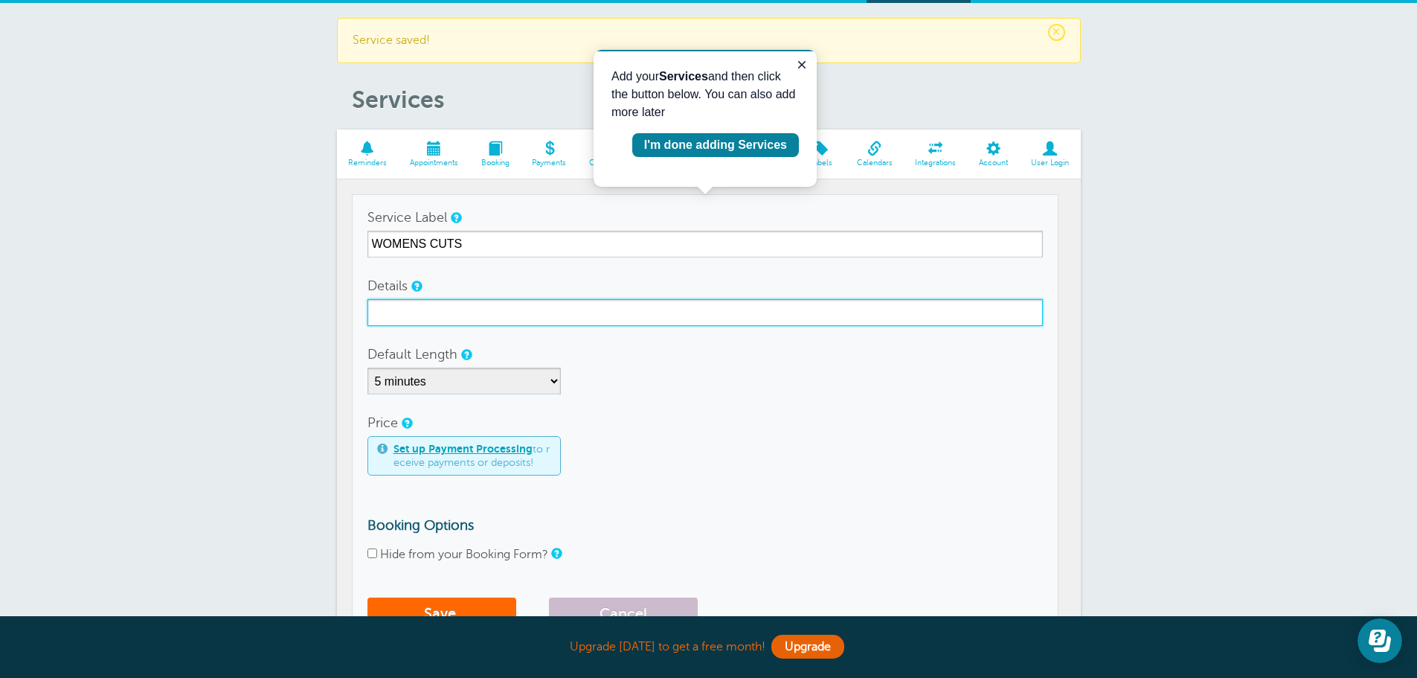
click at [407, 313] on input "Details" at bounding box center [704, 312] width 675 height 27
type input "WOMENS CUTS"
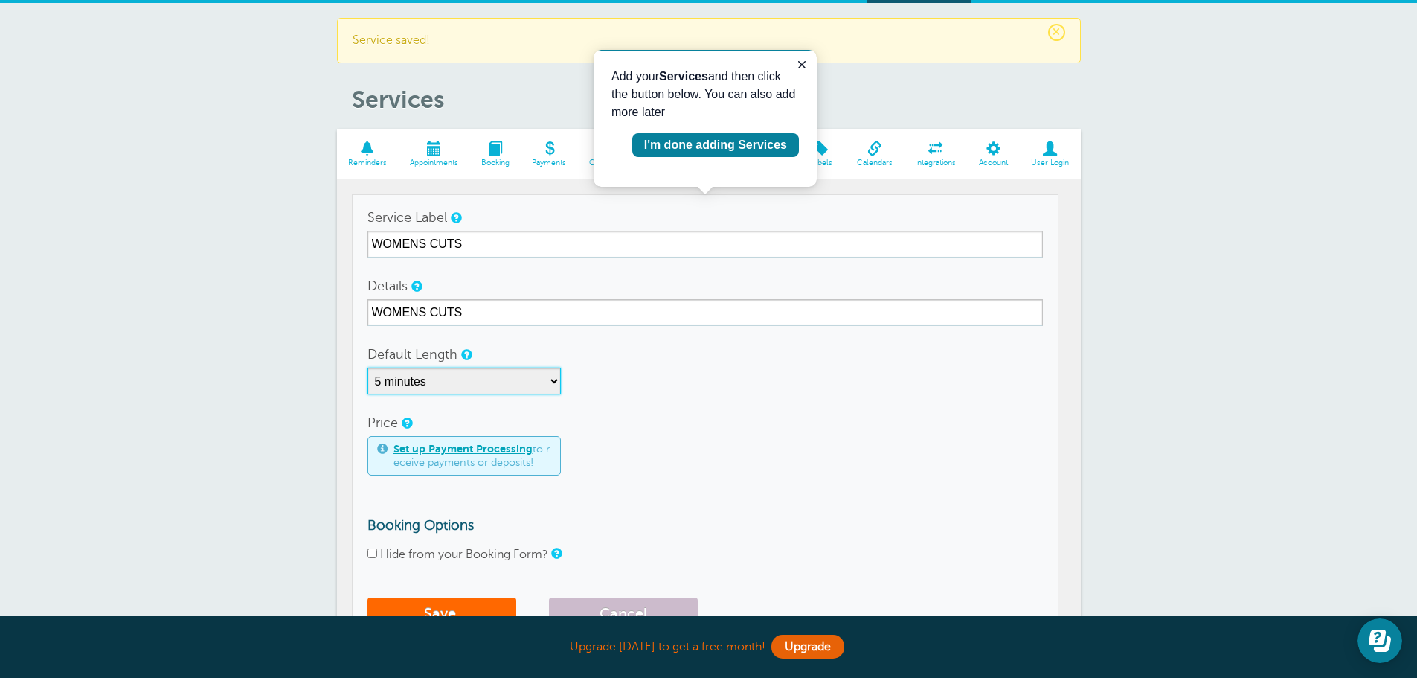
click at [559, 380] on select "5 minutes 10 minutes 15 minutes 20 minutes 25 minutes 30 minutes 35 minutes 40 …" at bounding box center [463, 380] width 193 height 27
select select "45"
click at [367, 367] on select "5 minutes 10 minutes 15 minutes 20 minutes 25 minutes 30 minutes 35 minutes 40 …" at bounding box center [463, 380] width 193 height 27
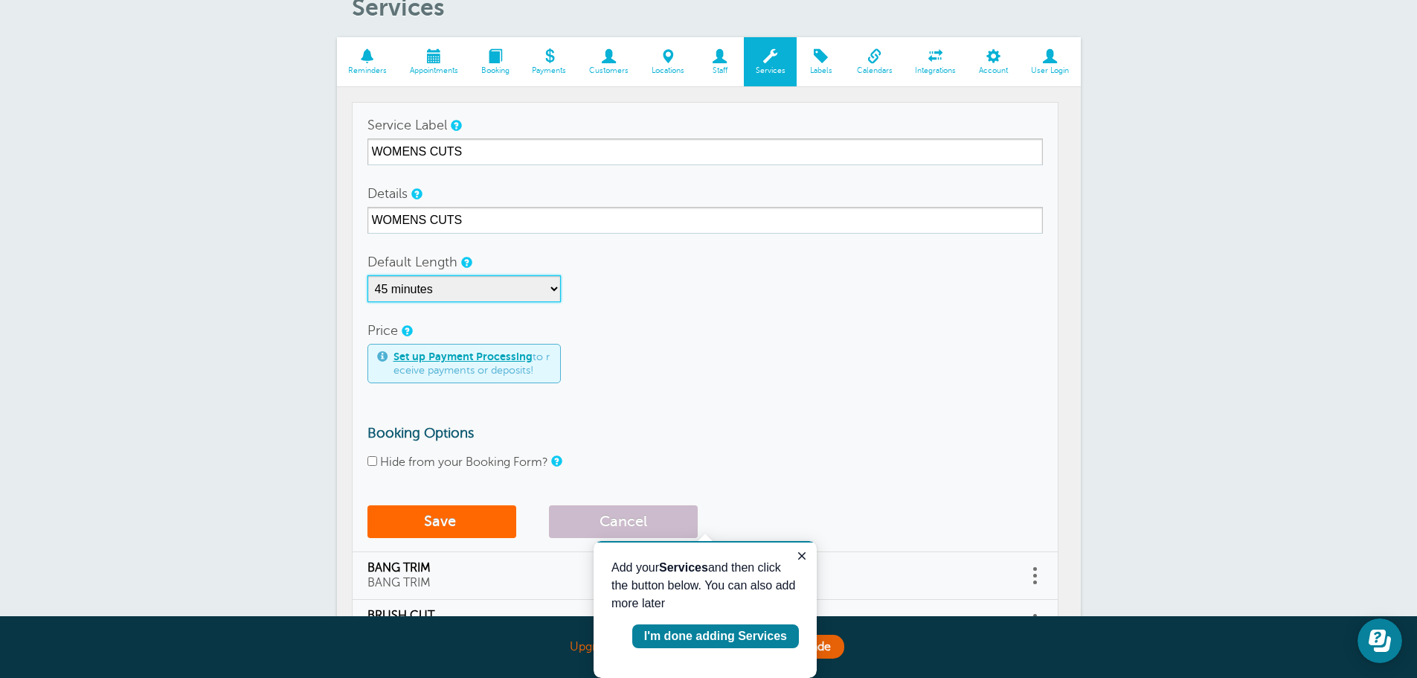
scroll to position [179, 0]
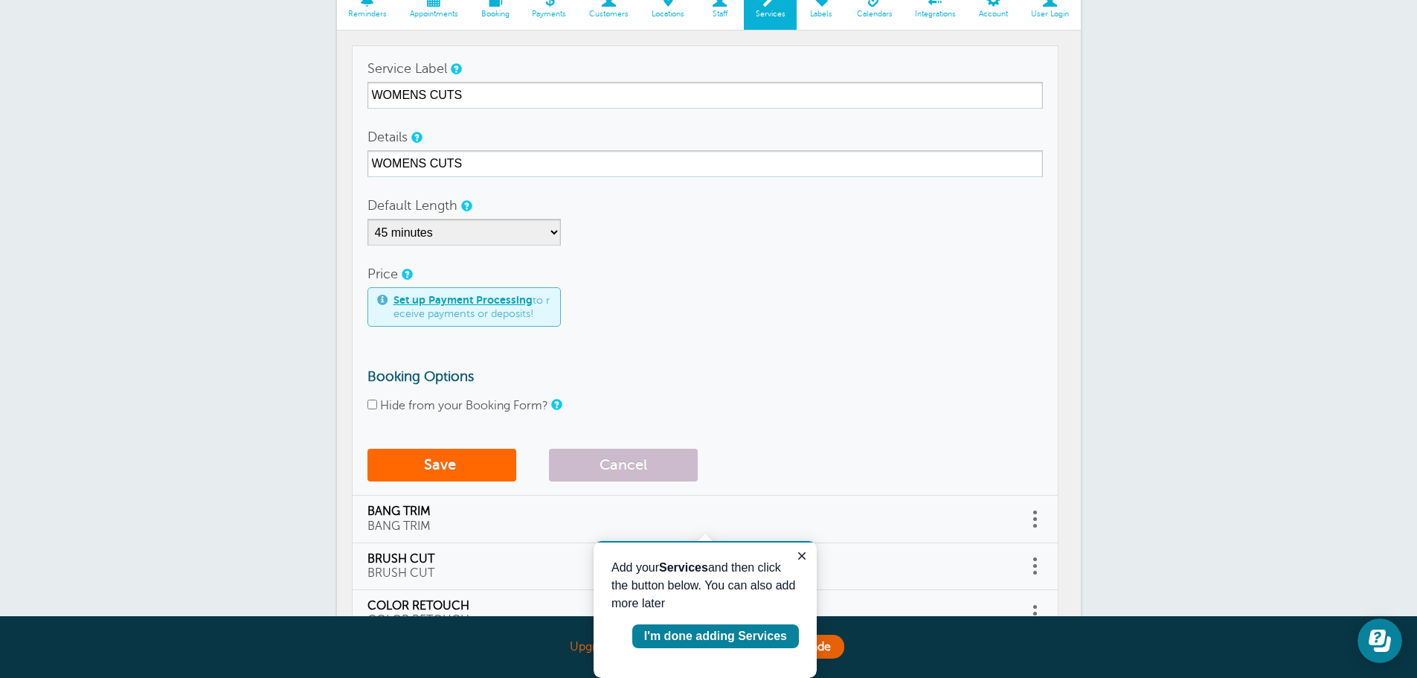
click at [373, 401] on input "Hide from your Booking Form?" at bounding box center [372, 404] width 10 height 10
checkbox input "true"
click at [460, 465] on span "submit" at bounding box center [458, 464] width 4 height 17
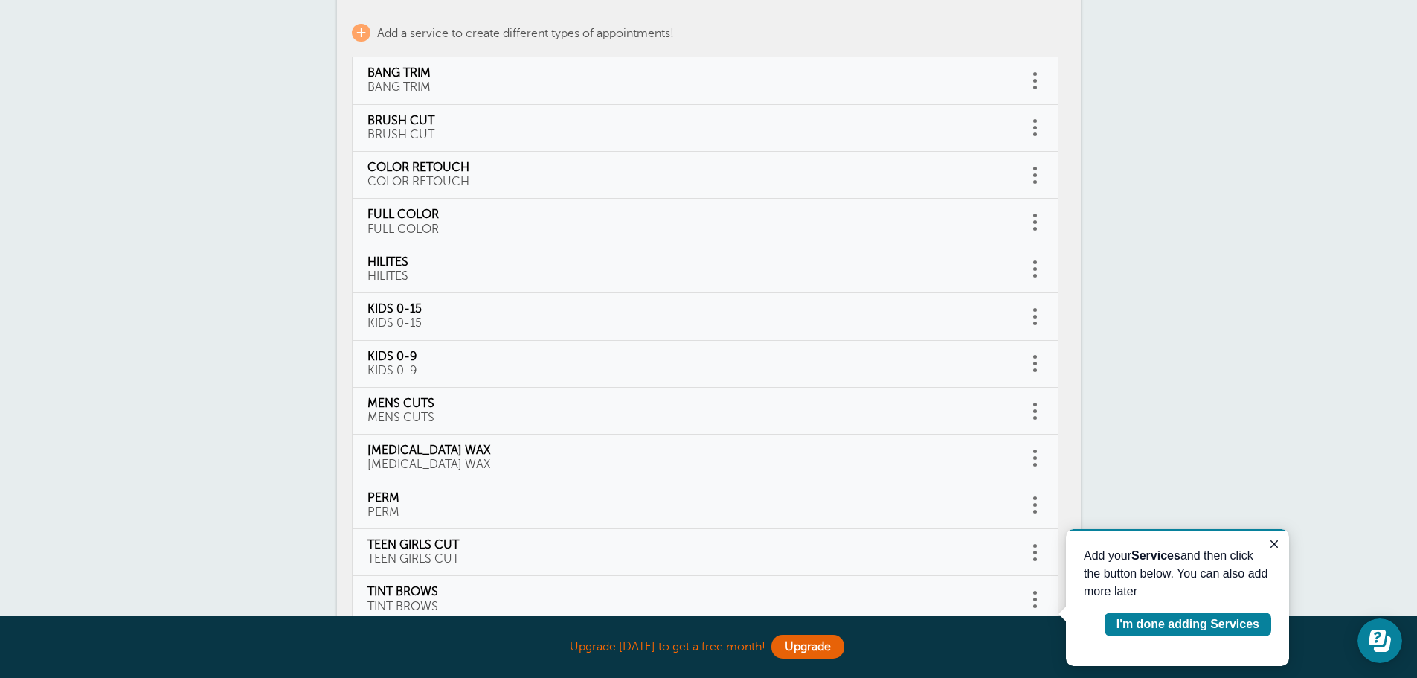
scroll to position [224, 0]
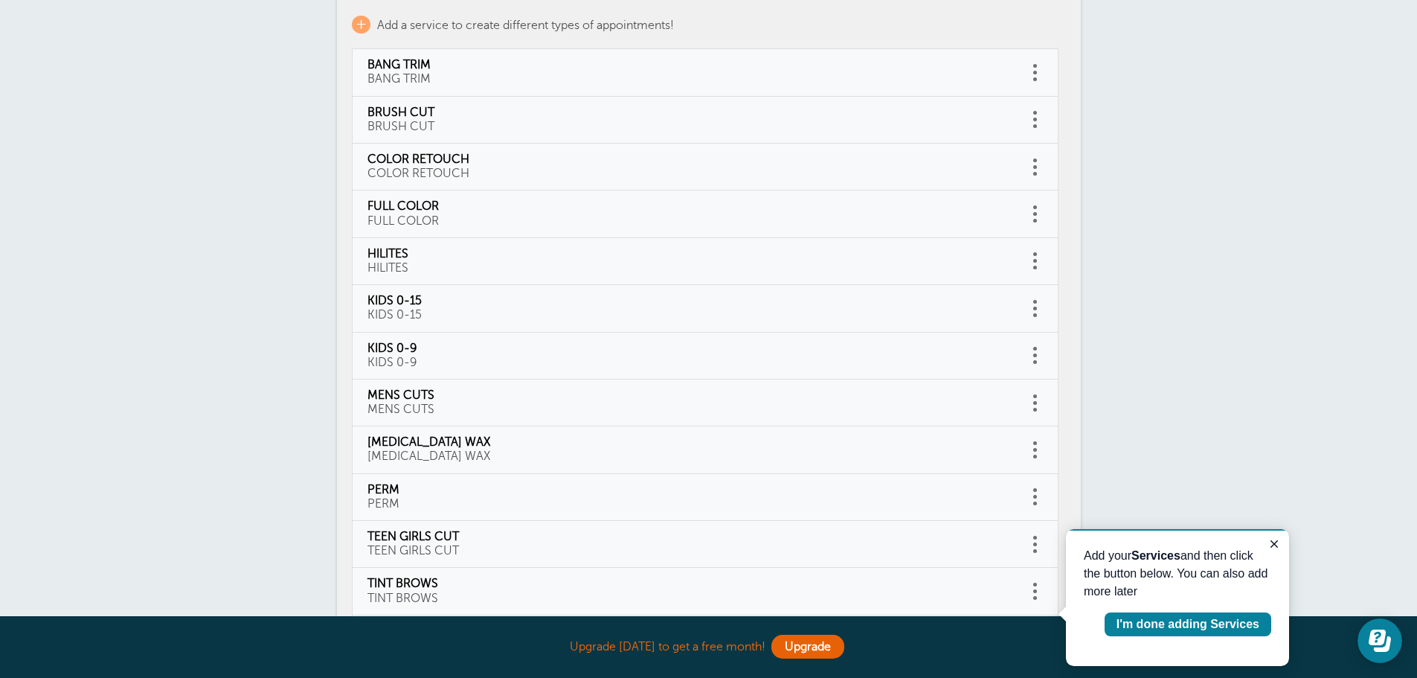
click at [1038, 70] on link at bounding box center [1035, 72] width 15 height 23
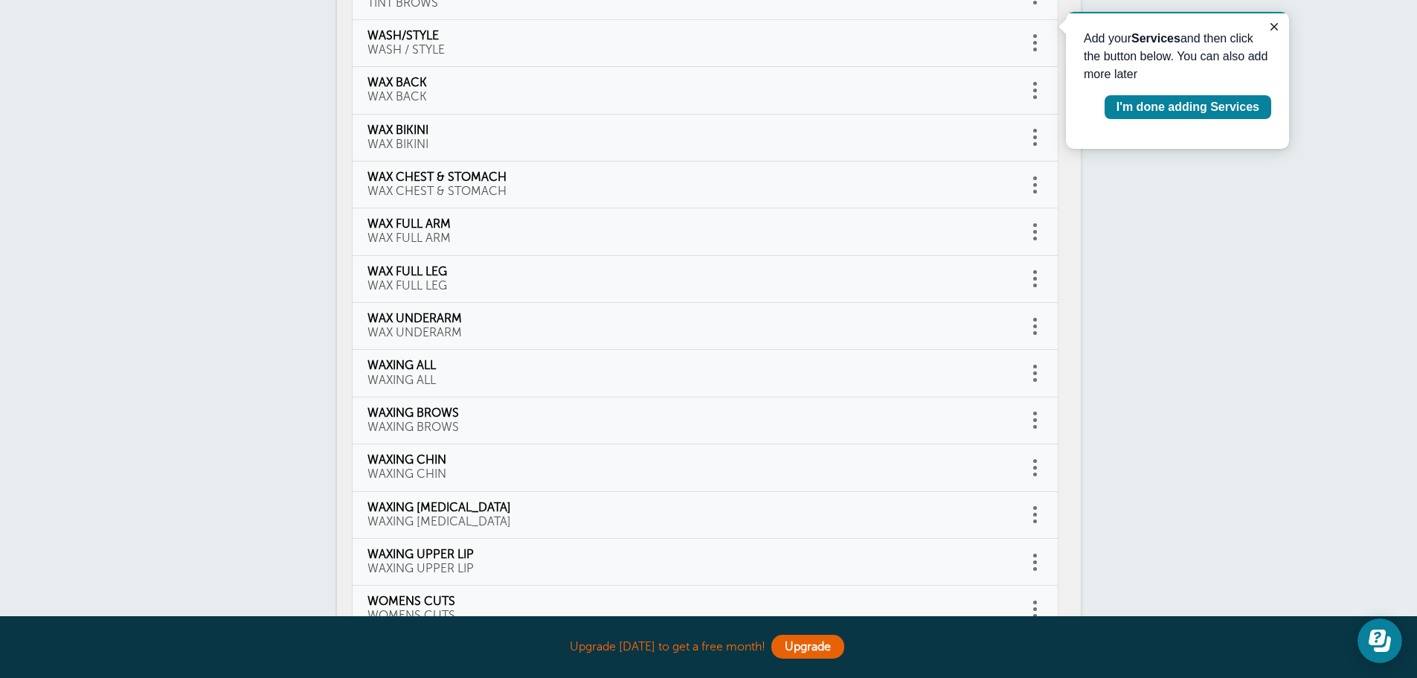
scroll to position [893, 0]
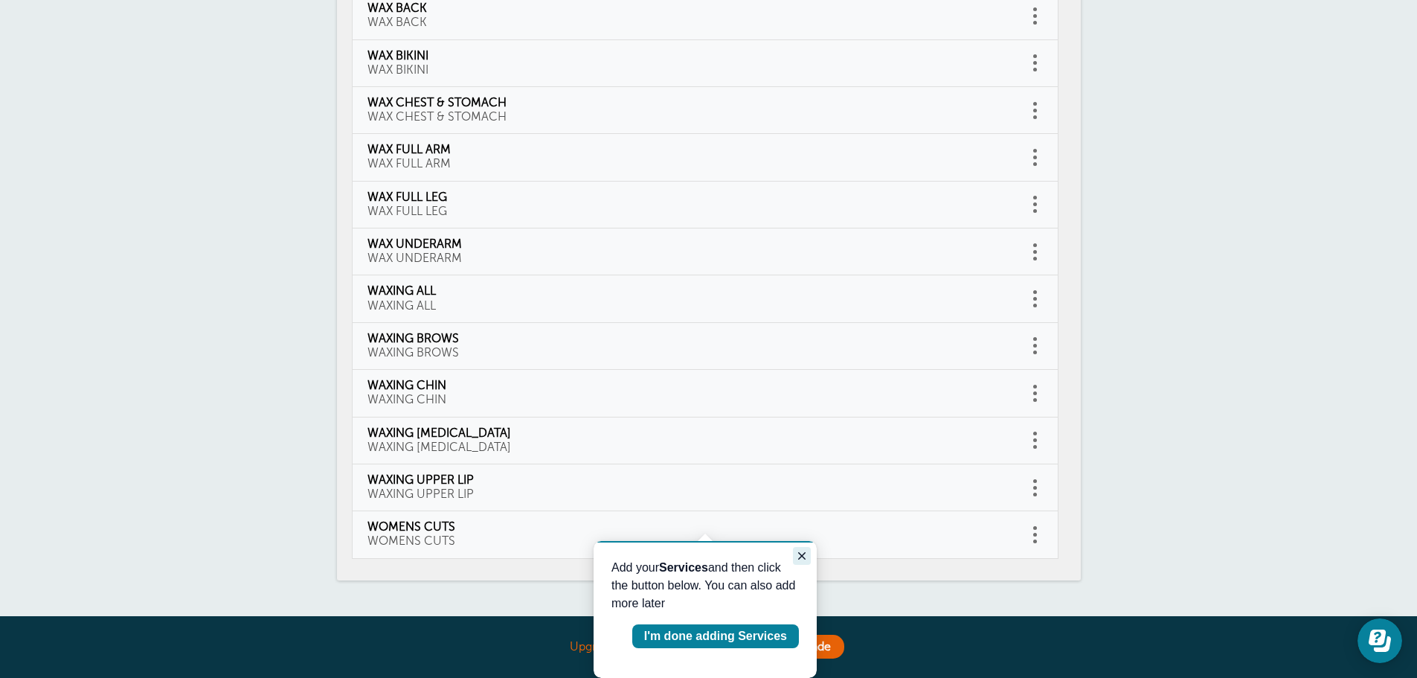
click at [803, 556] on icon "Close guide" at bounding box center [801, 555] width 7 height 7
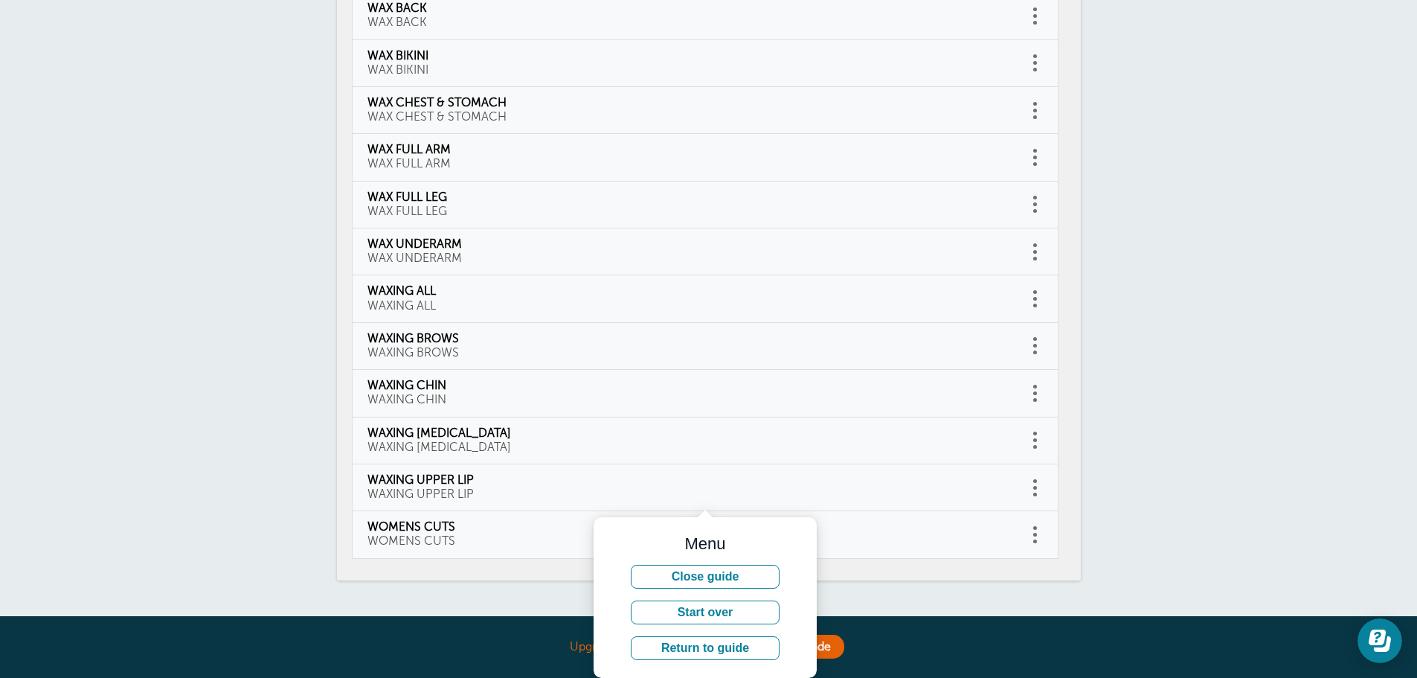
drag, startPoint x: 172, startPoint y: 309, endPoint x: 184, endPoint y: 308, distance: 11.9
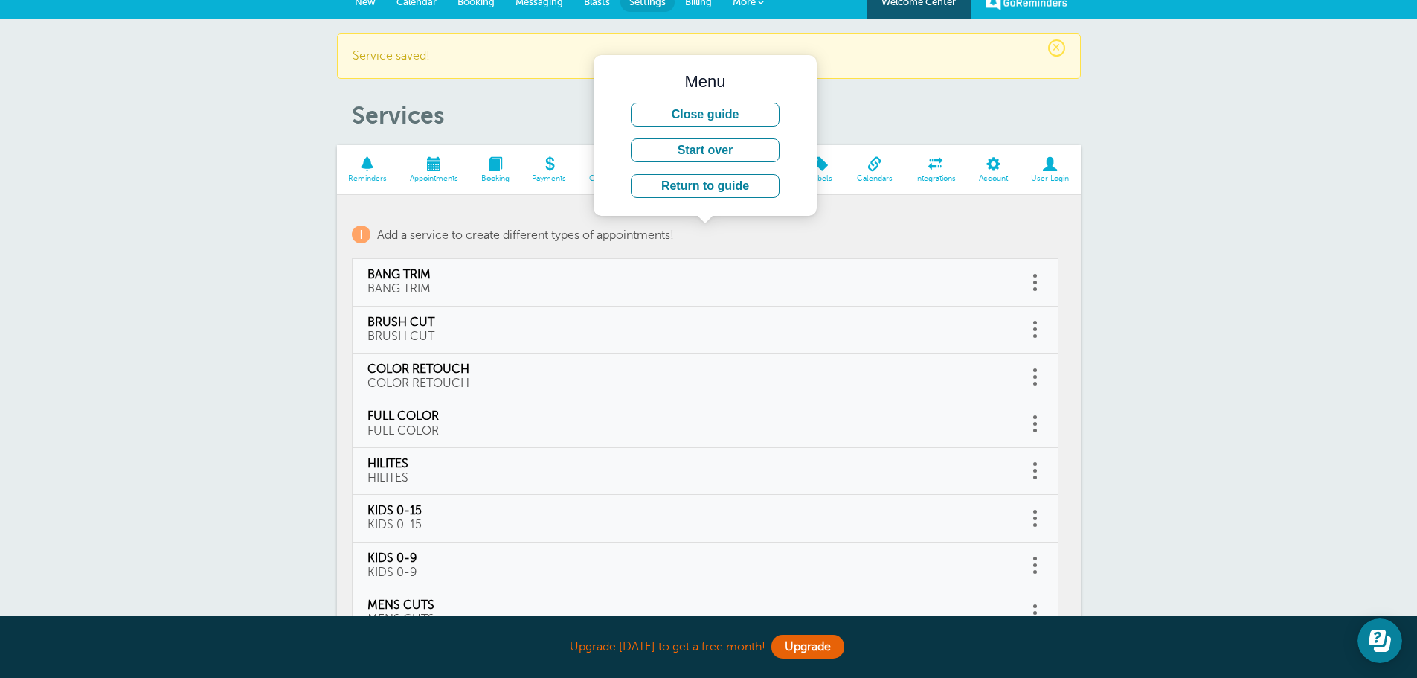
scroll to position [1, 0]
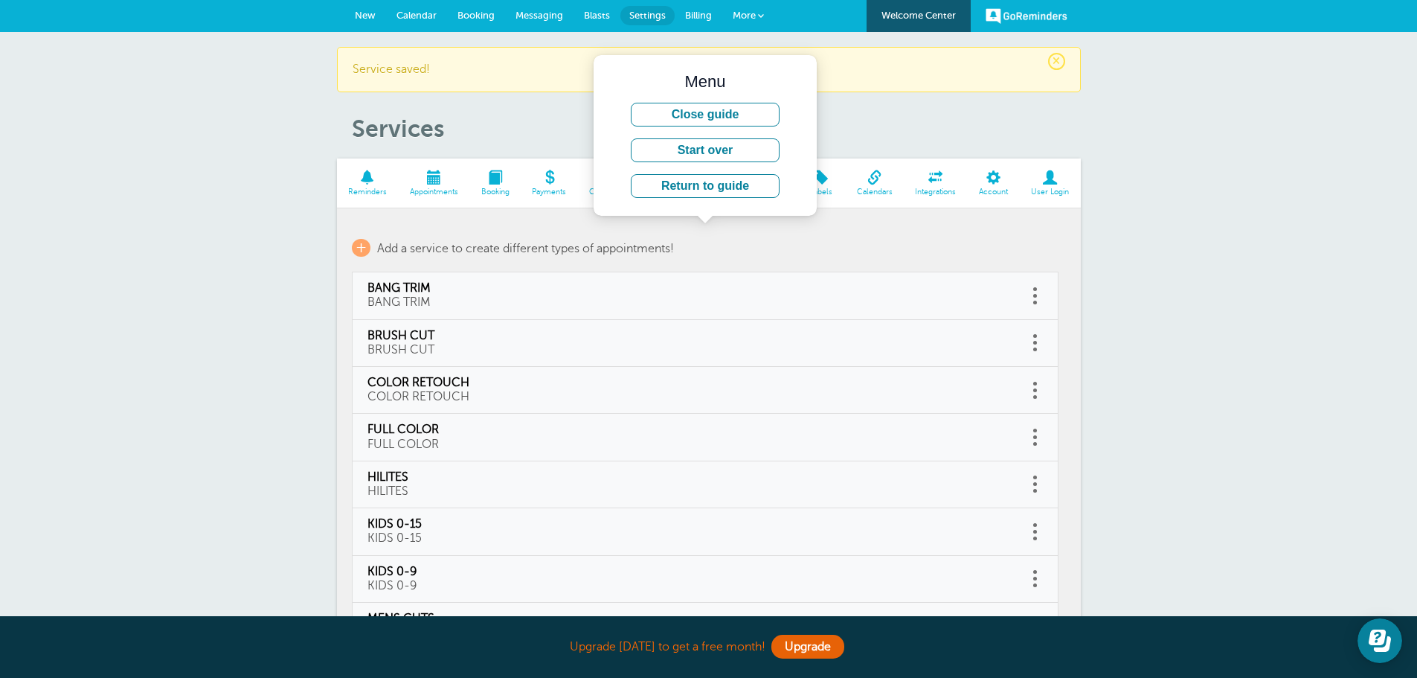
click at [437, 181] on span at bounding box center [433, 177] width 71 height 14
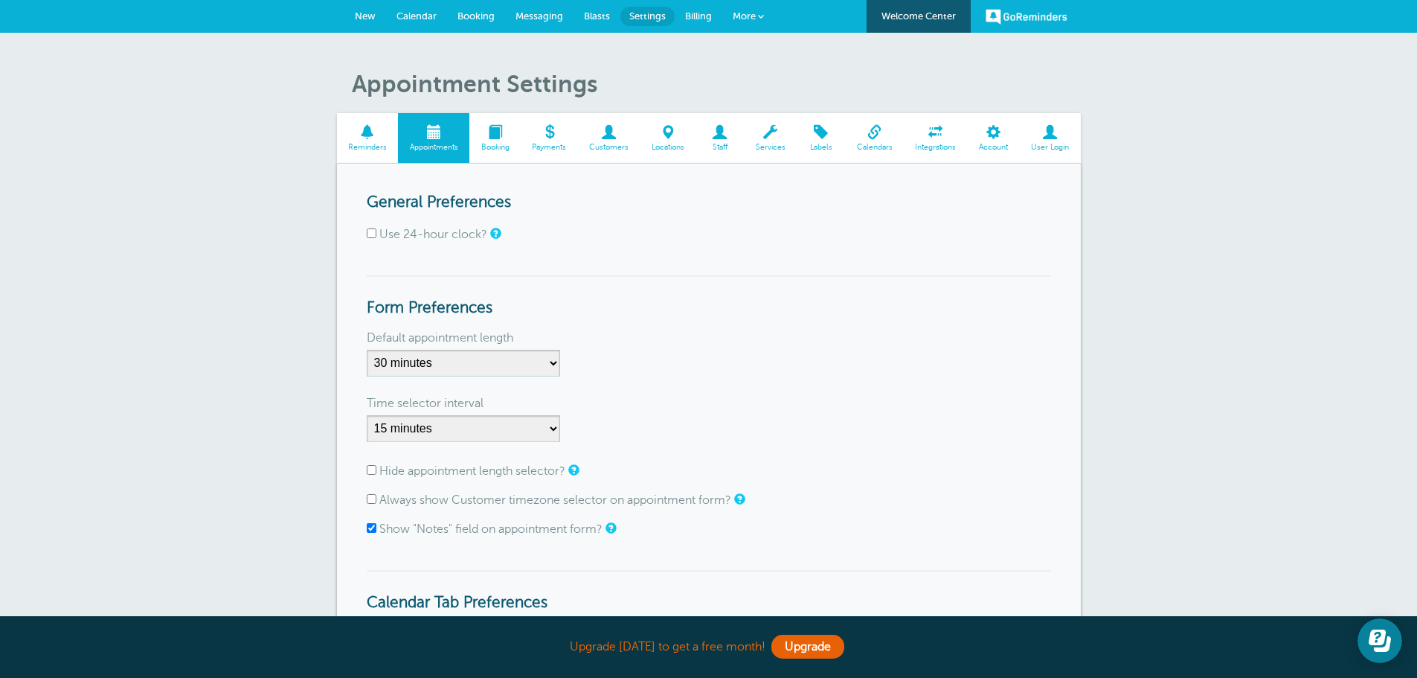
click at [499, 136] on span at bounding box center [494, 132] width 51 height 14
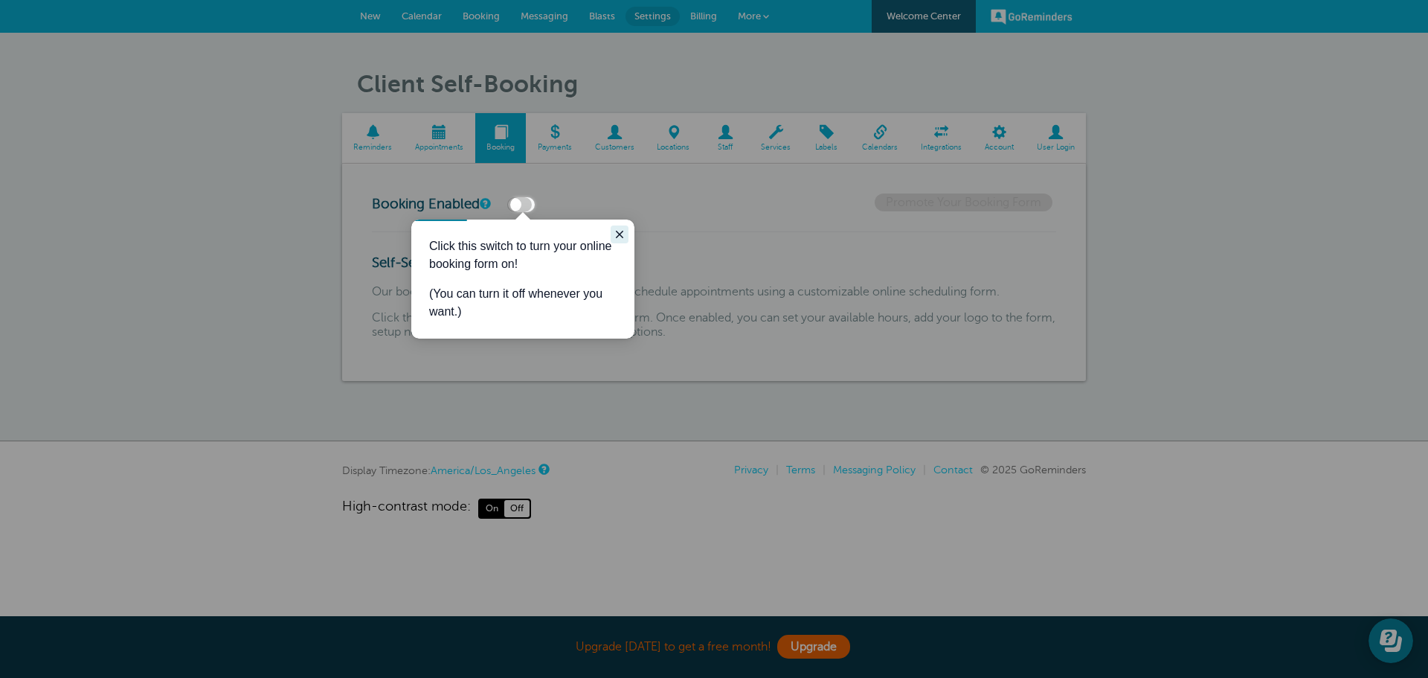
click at [618, 232] on icon "Close guide" at bounding box center [619, 234] width 7 height 7
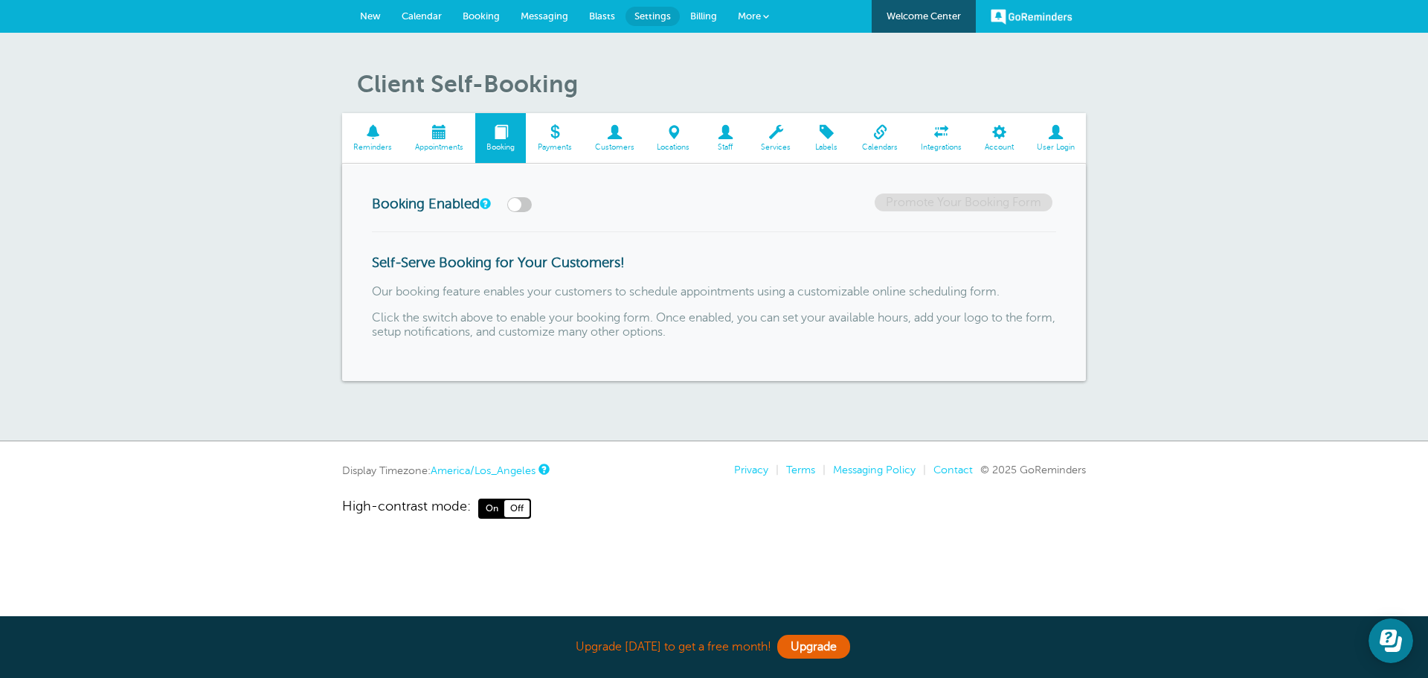
click at [610, 137] on span at bounding box center [614, 132] width 62 height 14
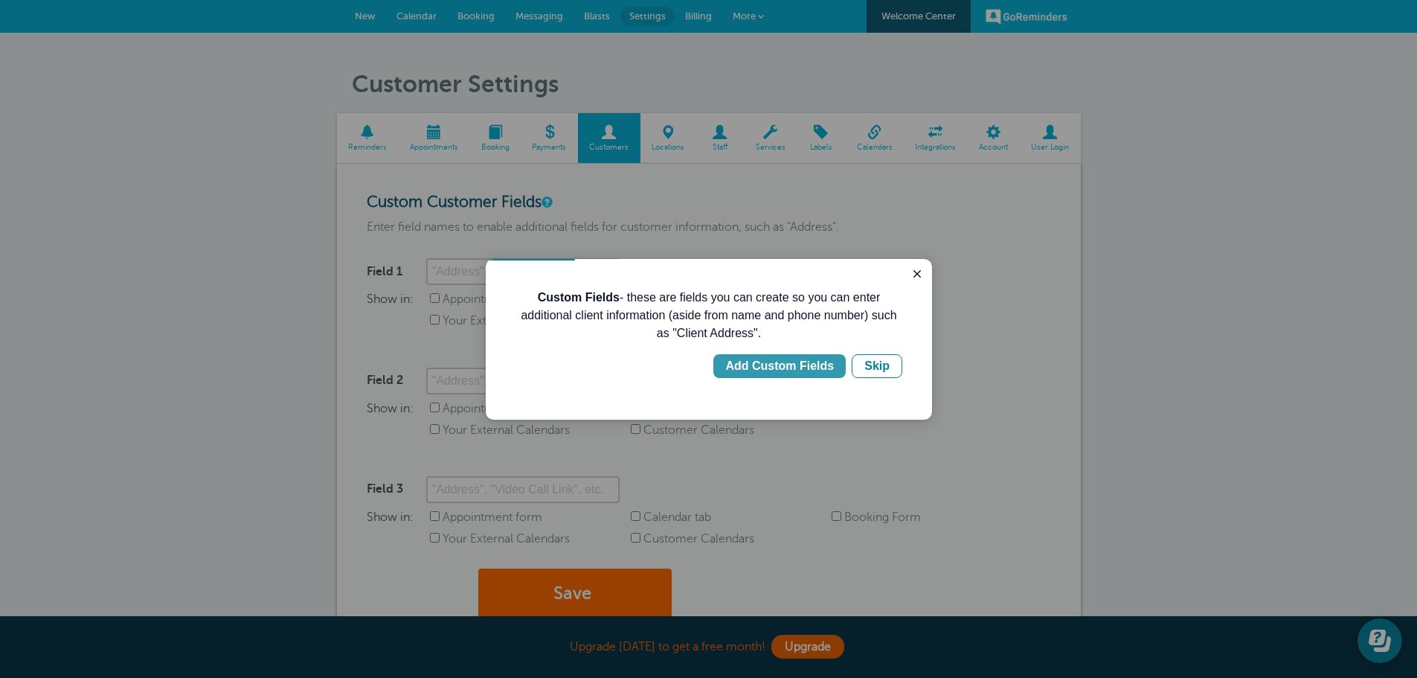
click at [816, 368] on div "Add Custom Fields" at bounding box center [779, 366] width 109 height 18
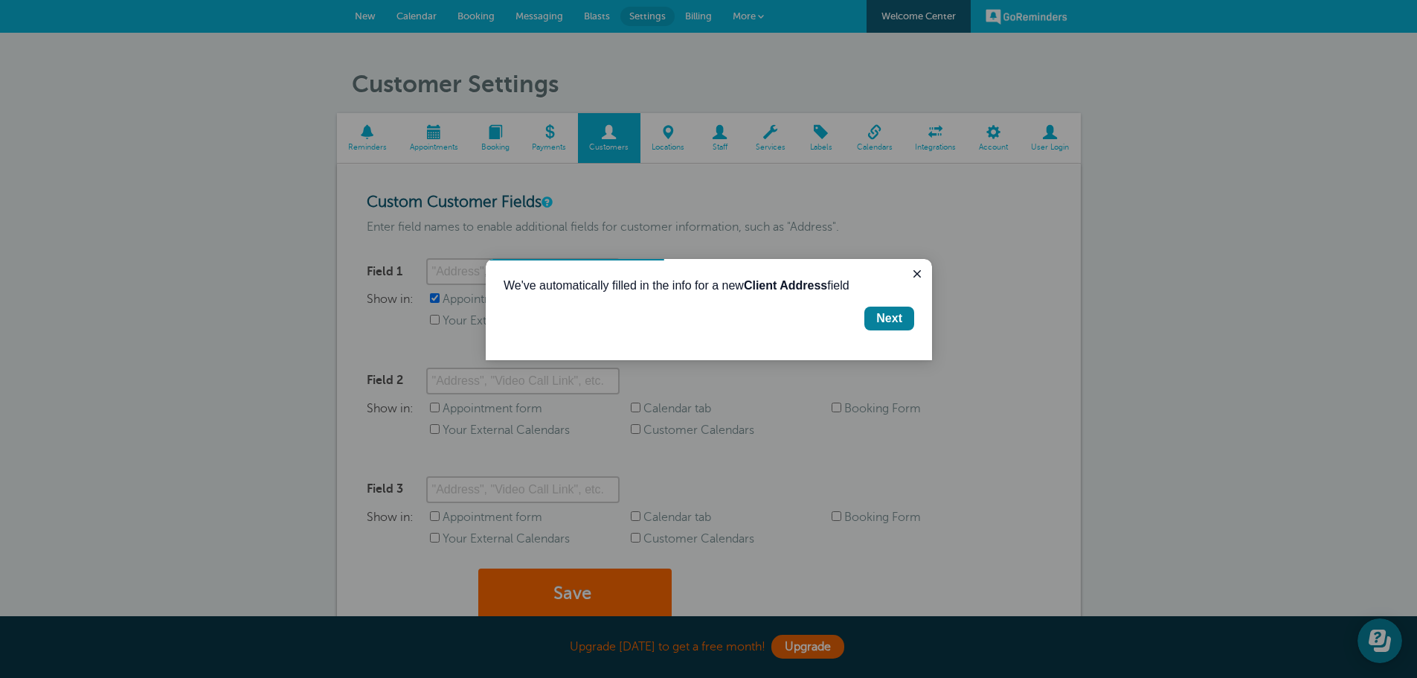
type input "Client Address"
checkbox input "true"
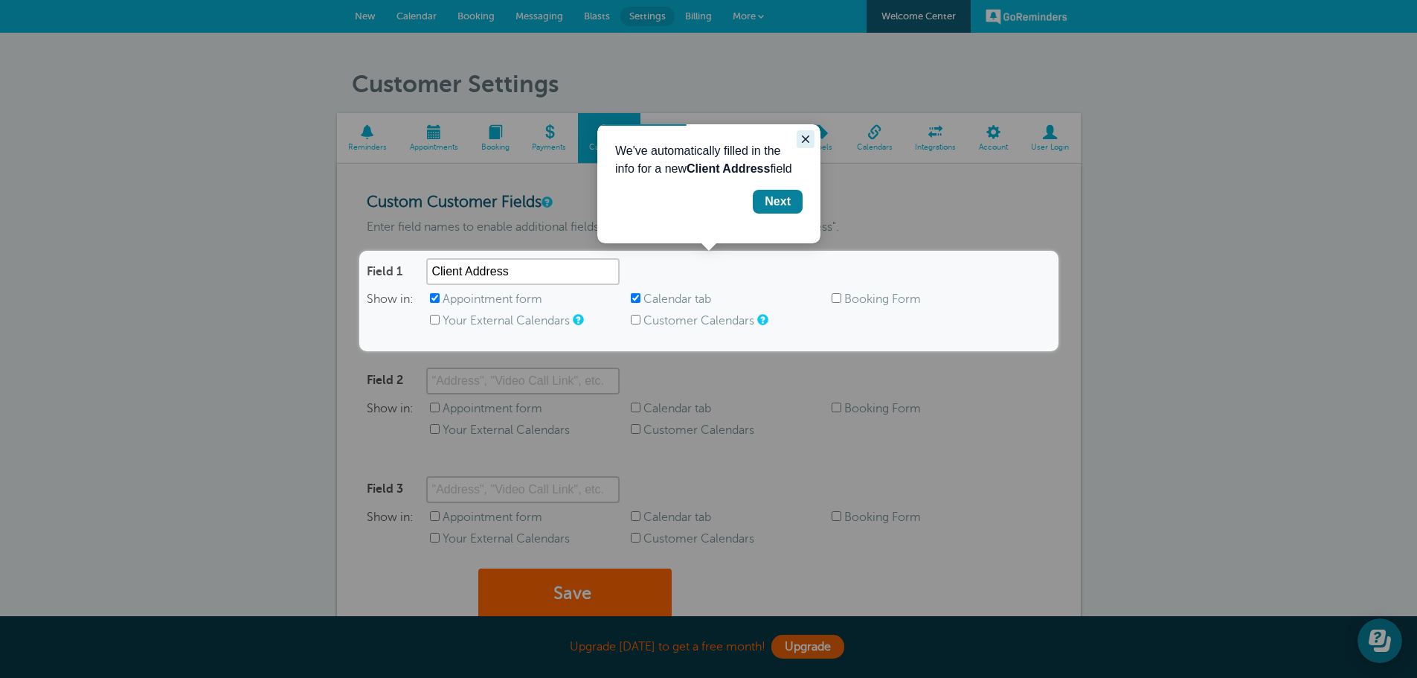
click at [804, 139] on icon "Close guide" at bounding box center [806, 139] width 12 height 12
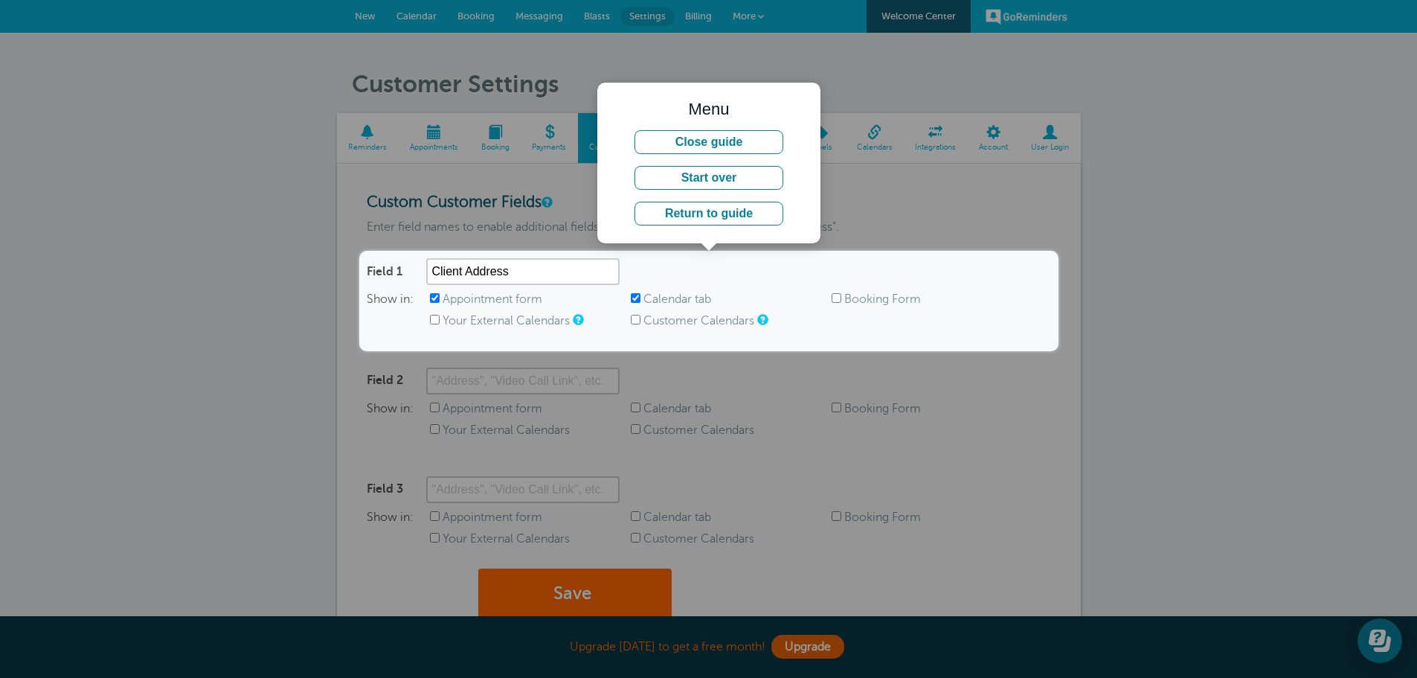
drag, startPoint x: 960, startPoint y: 207, endPoint x: 970, endPoint y: 203, distance: 11.1
click at [961, 207] on div at bounding box center [529, 125] width 1058 height 251
click at [772, 143] on button "Close guide" at bounding box center [708, 142] width 149 height 24
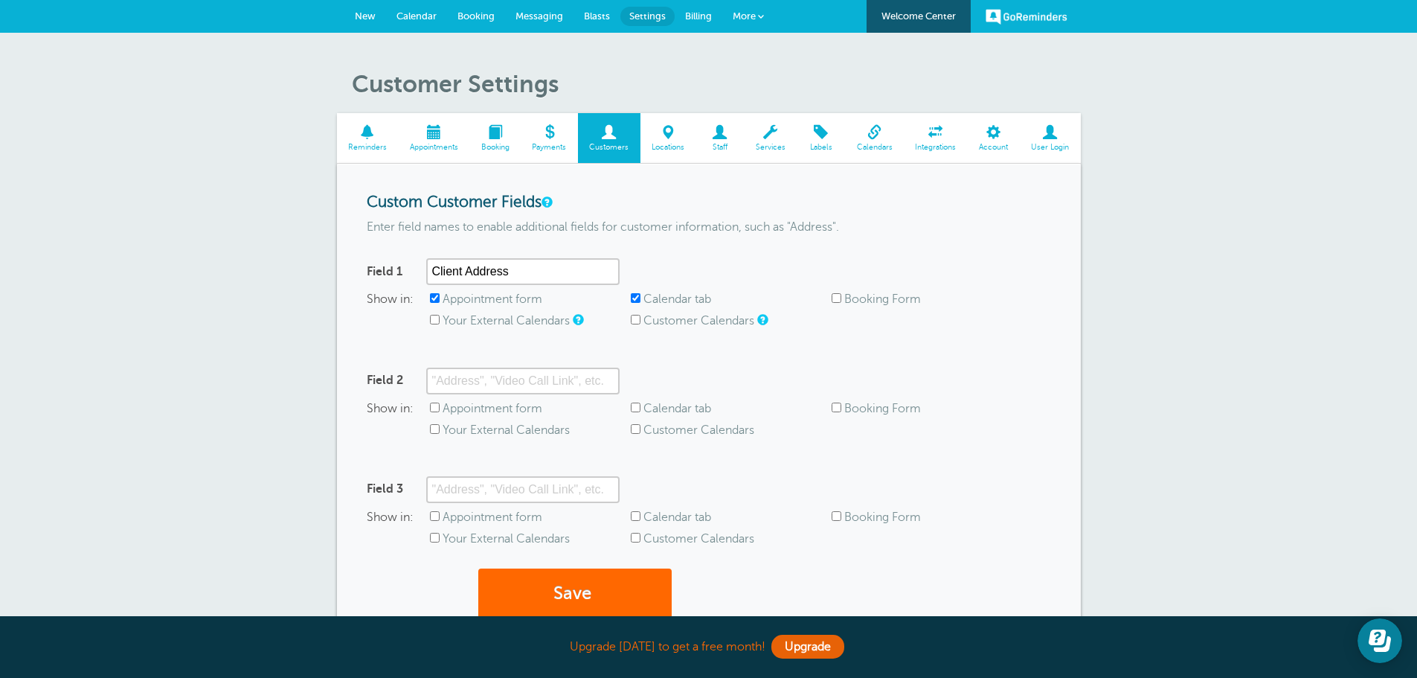
click at [643, 318] on label "Customer Calendars" at bounding box center [698, 320] width 111 height 13
click at [640, 318] on input "Customer Calendars" at bounding box center [636, 320] width 10 height 10
checkbox input "true"
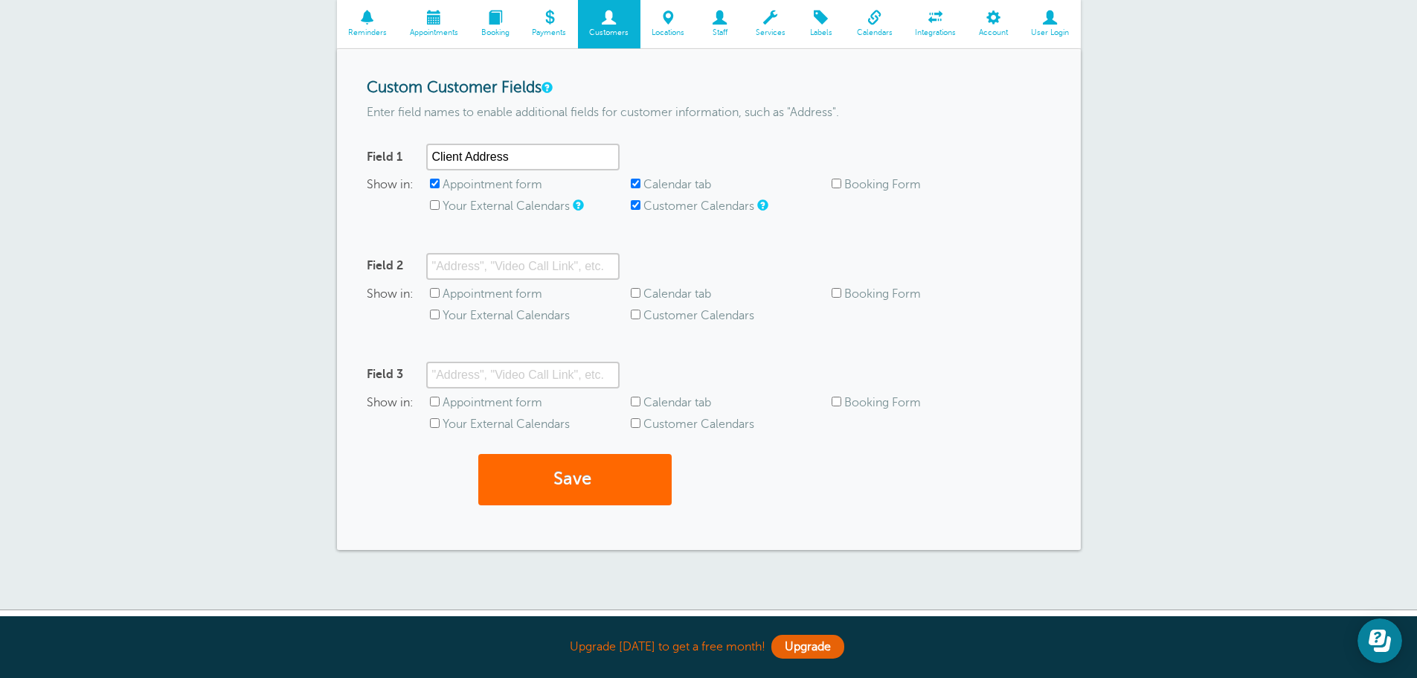
scroll to position [149, 0]
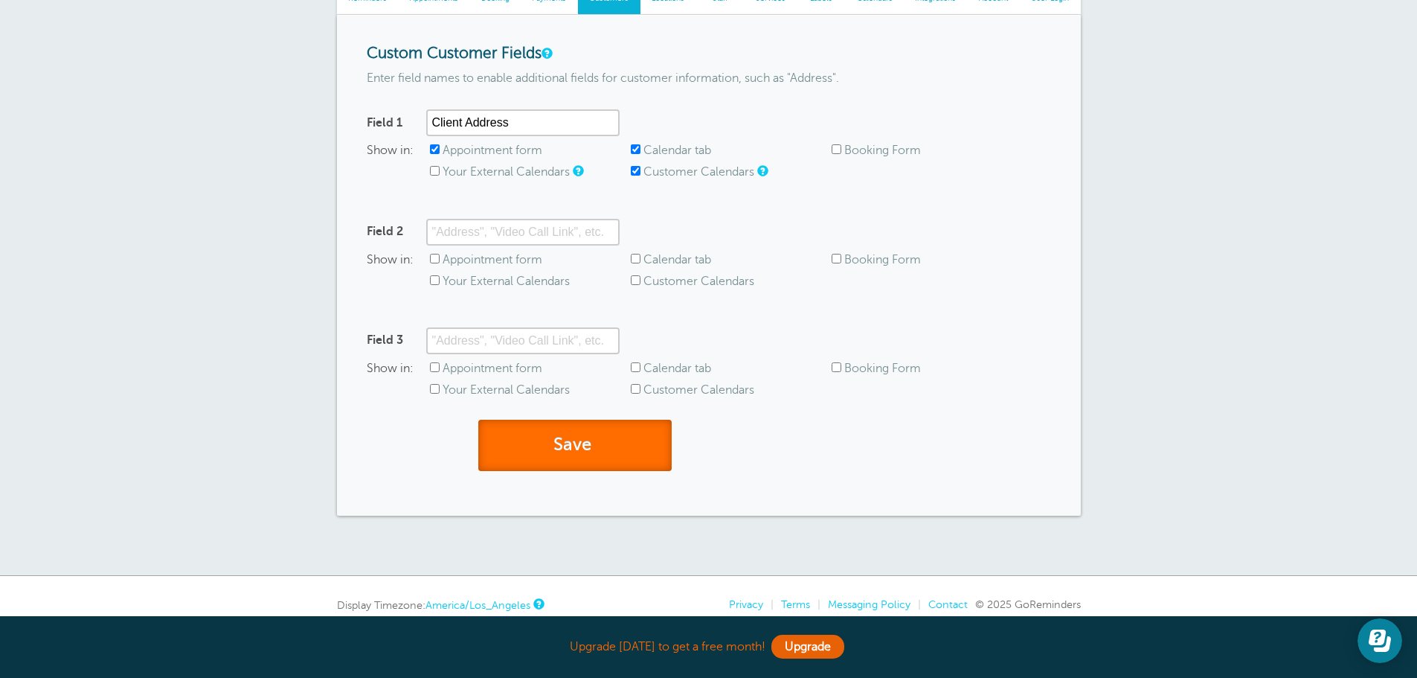
click at [560, 435] on button "Save" at bounding box center [574, 445] width 193 height 51
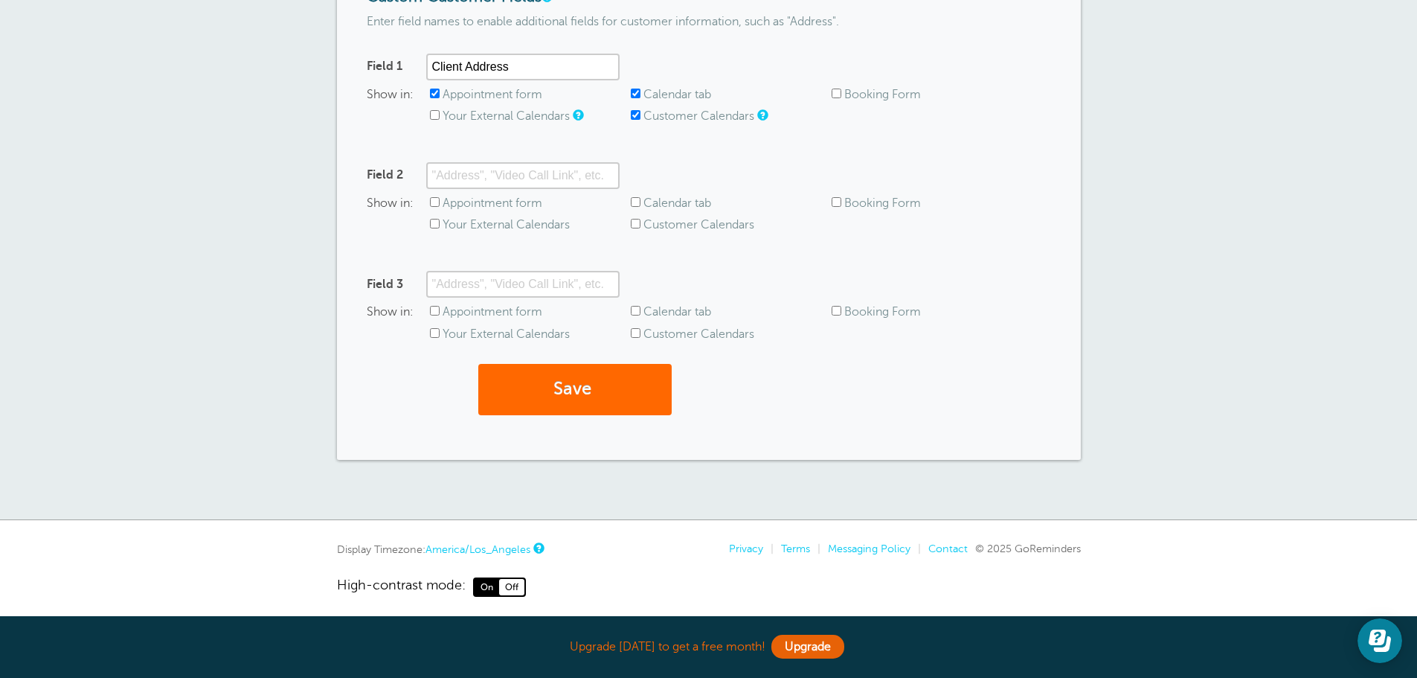
scroll to position [319, 0]
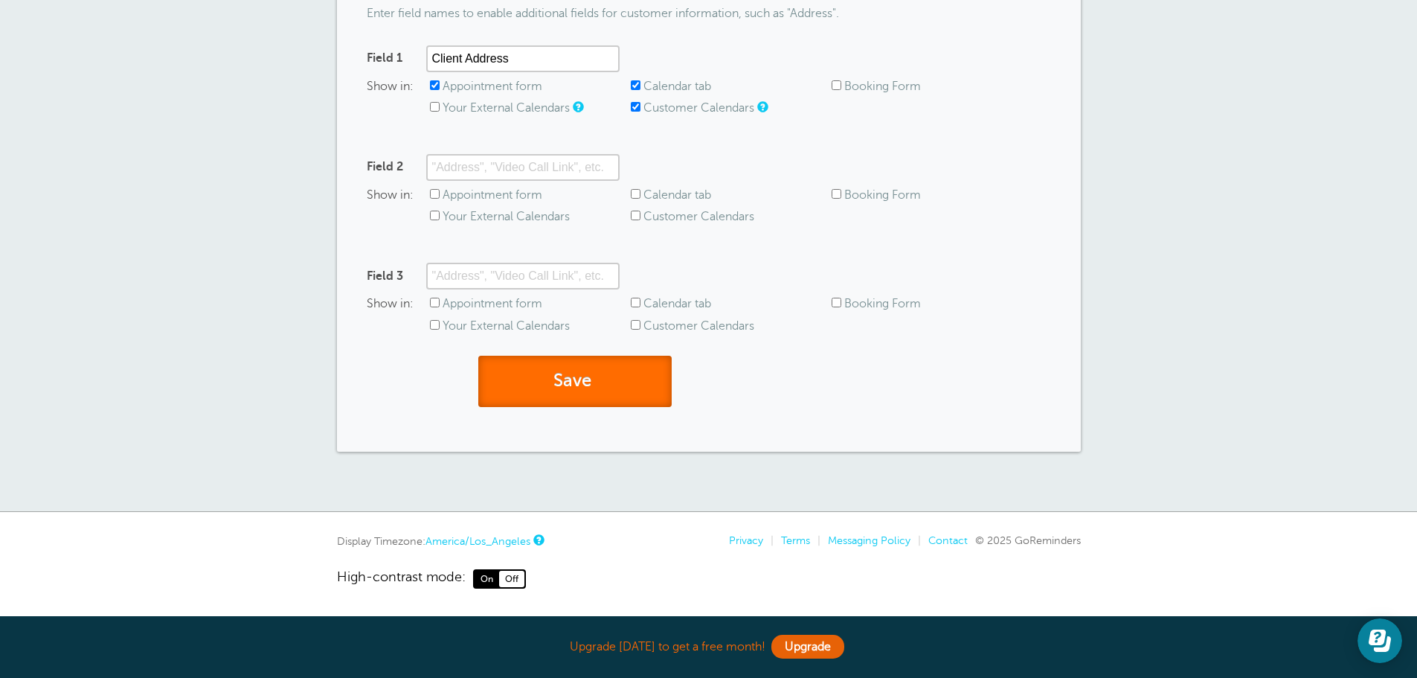
drag, startPoint x: 597, startPoint y: 382, endPoint x: 607, endPoint y: 379, distance: 10.8
click at [596, 382] on span "submit" at bounding box center [593, 380] width 4 height 20
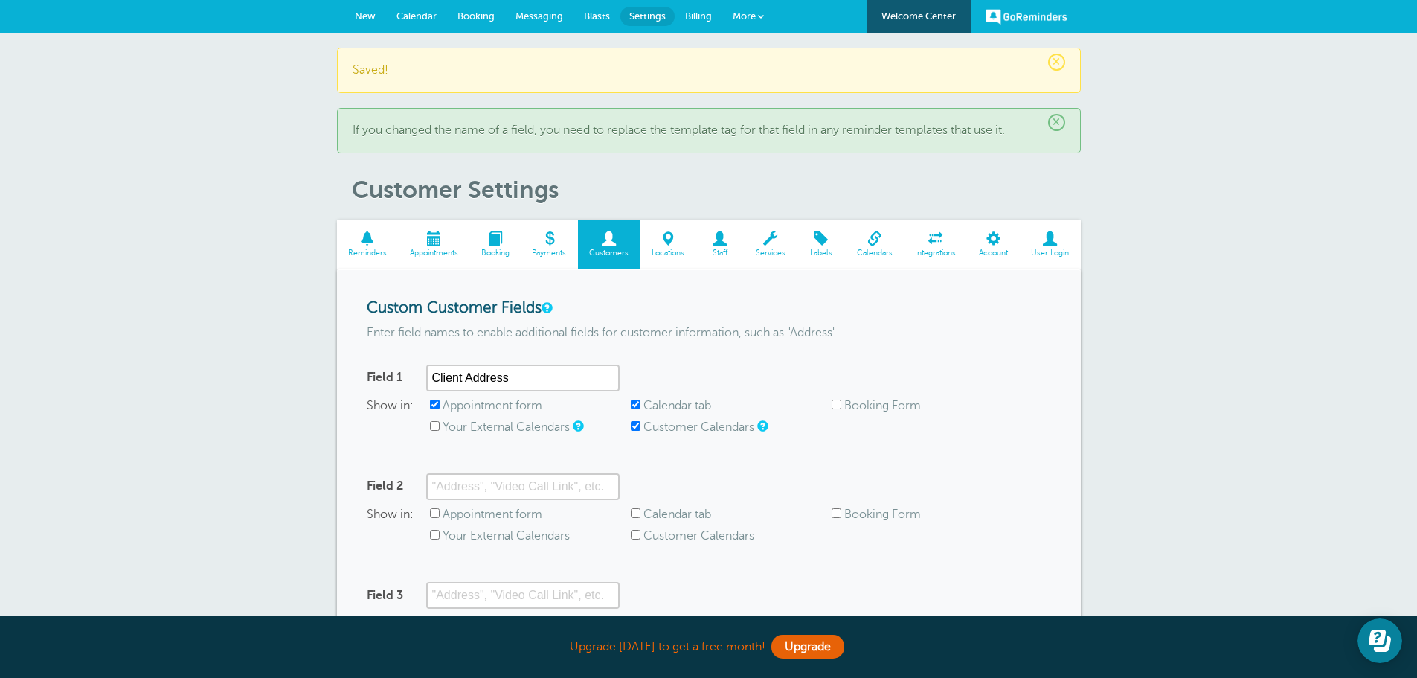
click at [430, 242] on span at bounding box center [433, 238] width 71 height 14
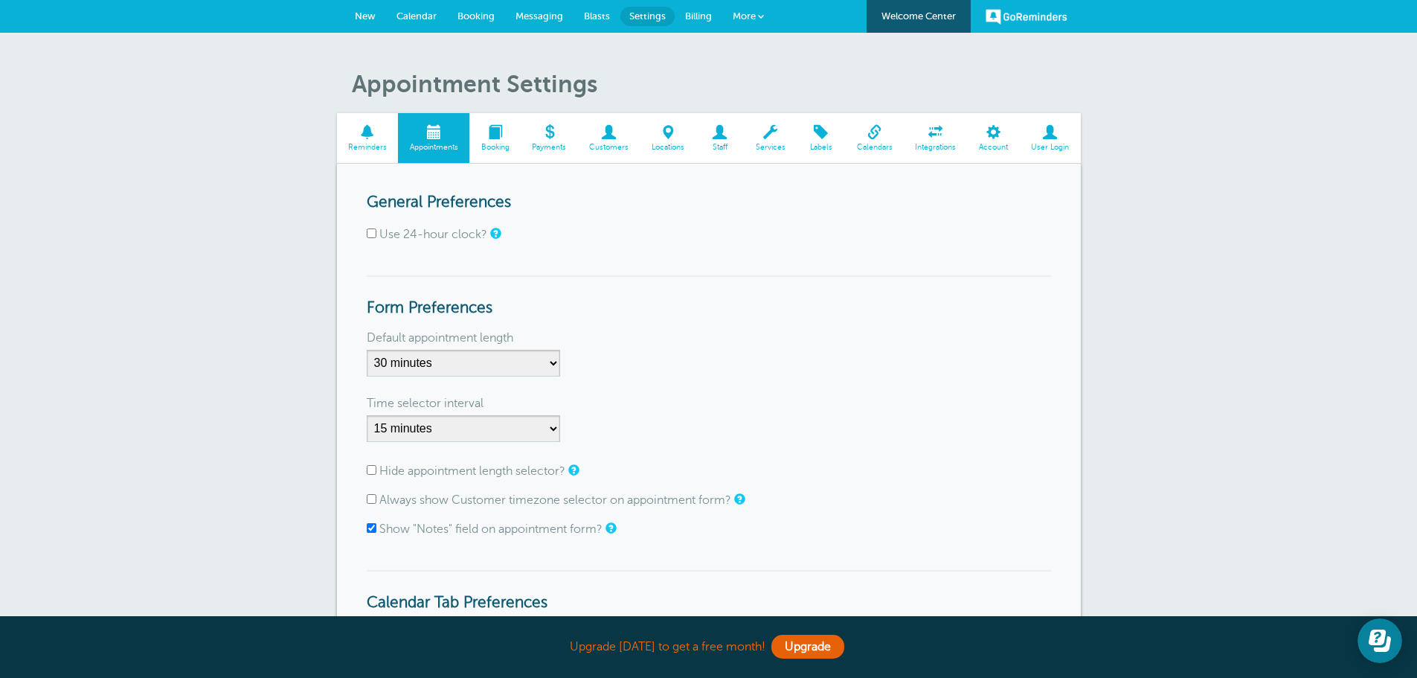
click at [372, 156] on link "Reminders" at bounding box center [368, 138] width 62 height 50
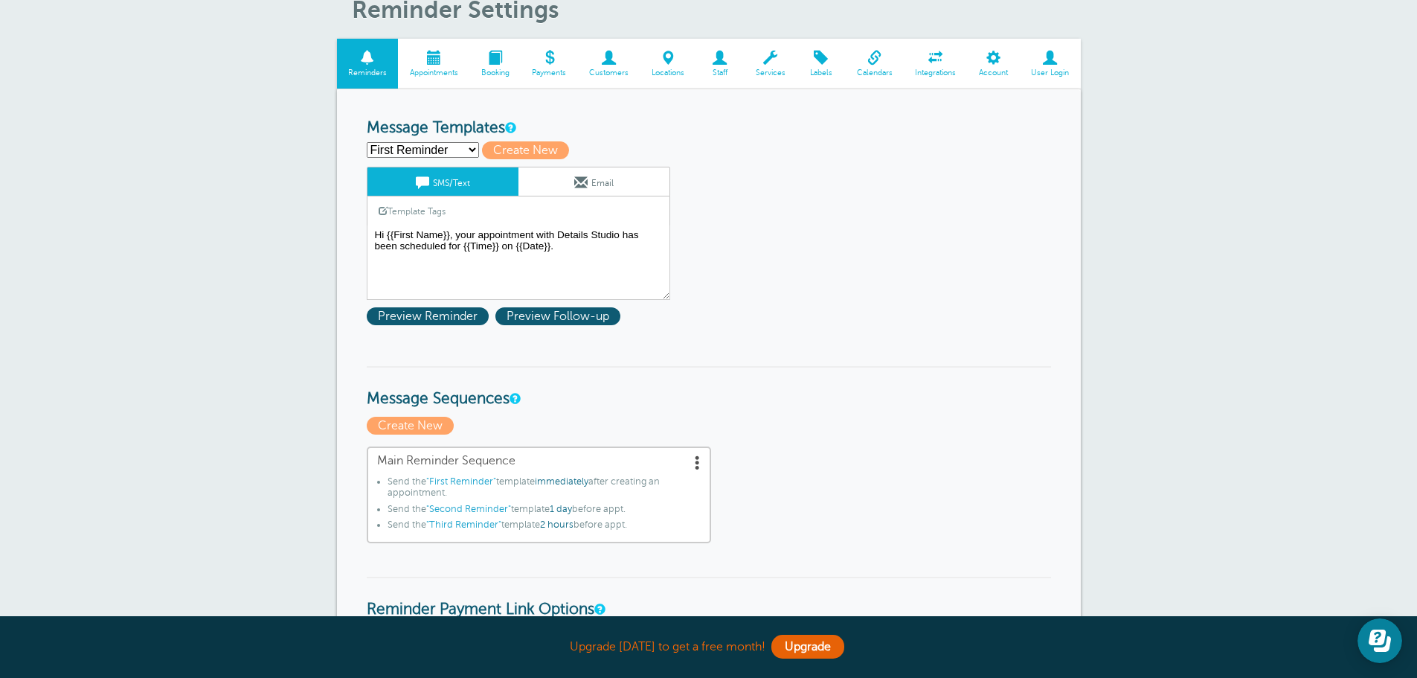
scroll to position [149, 0]
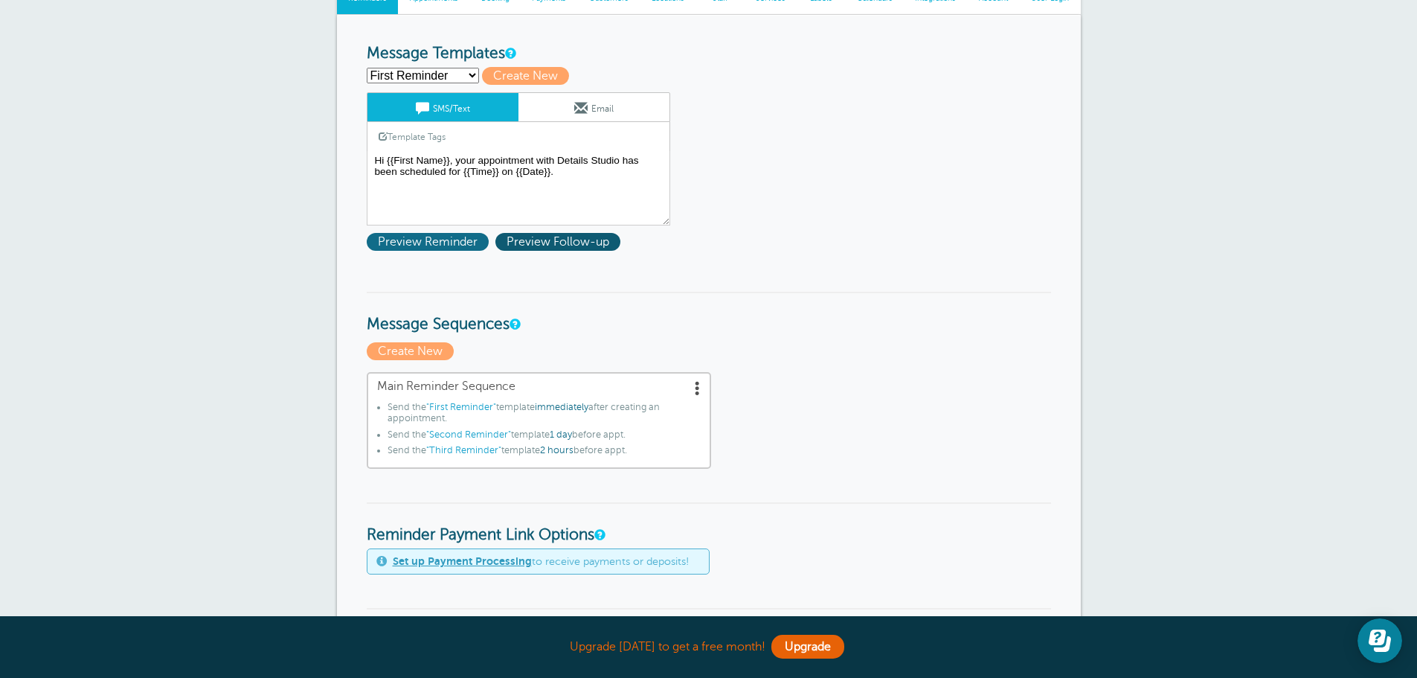
click at [416, 240] on span "Preview Reminder" at bounding box center [428, 242] width 122 height 18
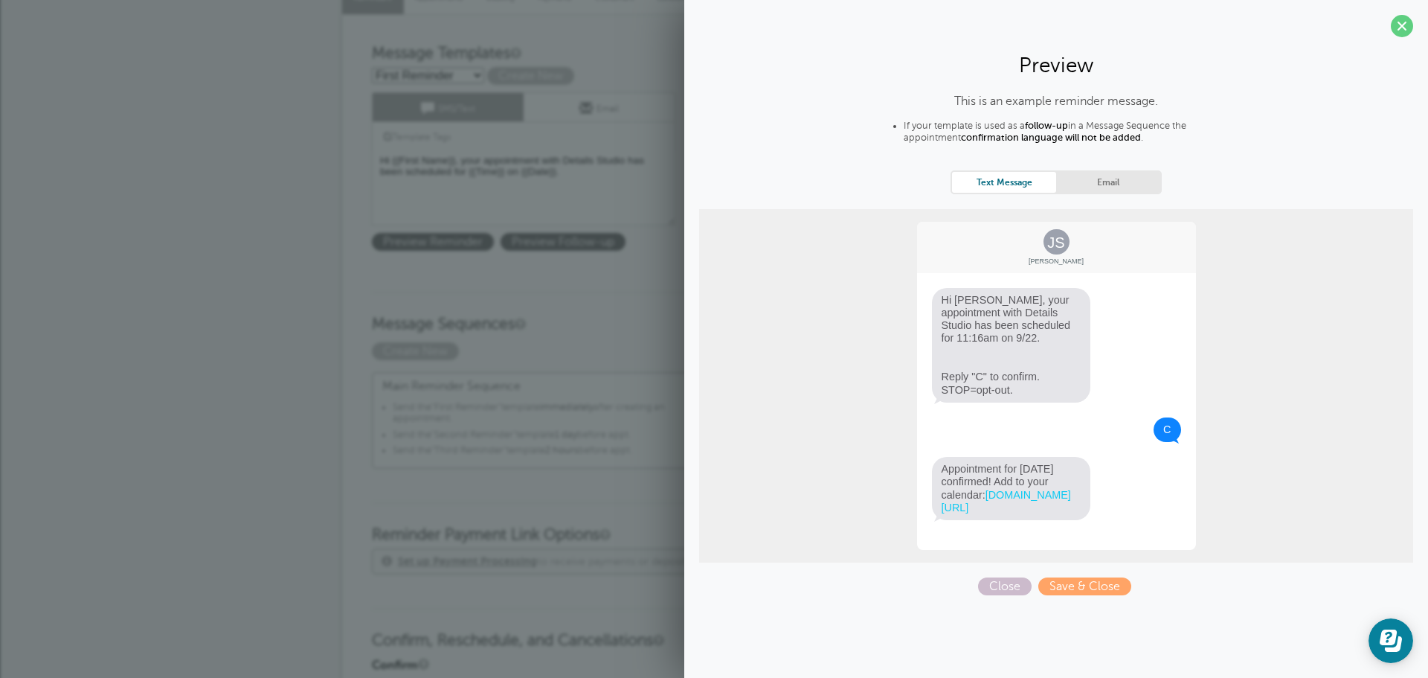
click at [1110, 183] on link "Email" at bounding box center [1108, 182] width 104 height 20
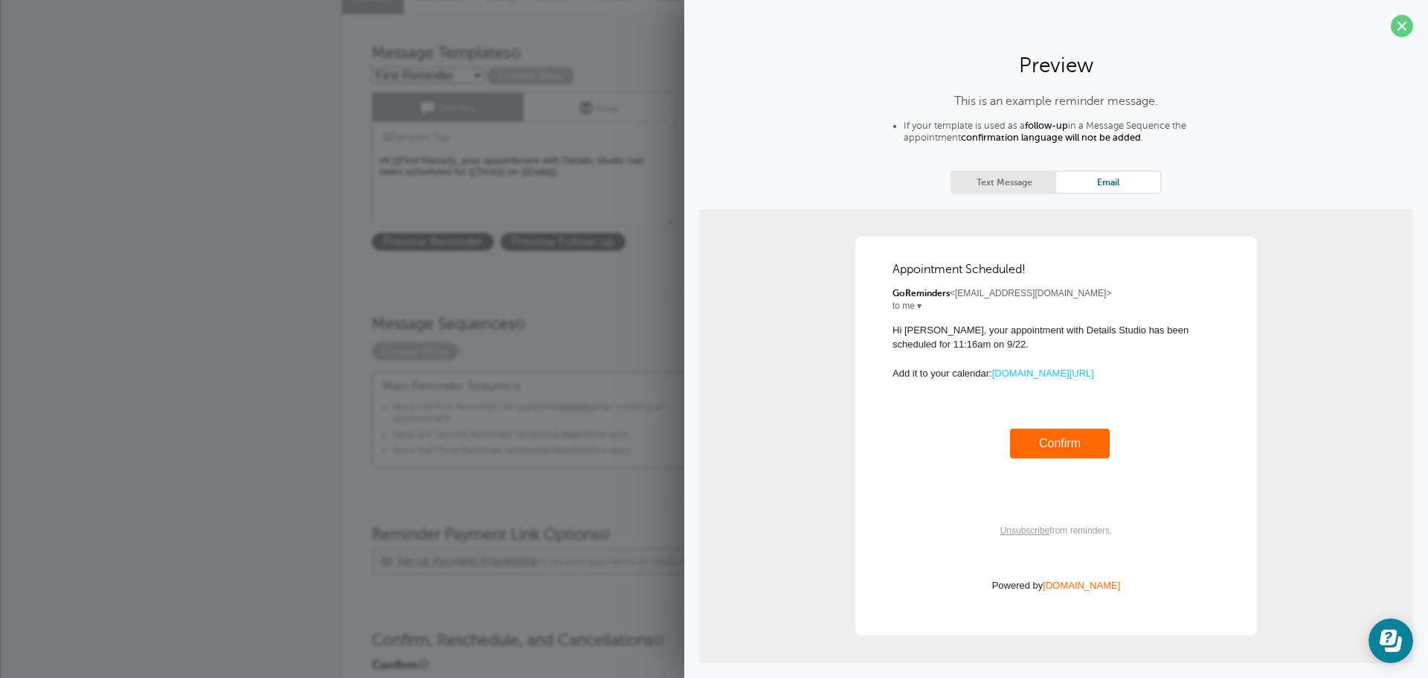
click at [1371, 352] on div "Appointment Scheduled! GoReminders <[EMAIL_ADDRESS][DOMAIN_NAME]> to me ▾ Hi [P…" at bounding box center [1056, 436] width 692 height 402
click at [1391, 30] on span at bounding box center [1402, 26] width 22 height 22
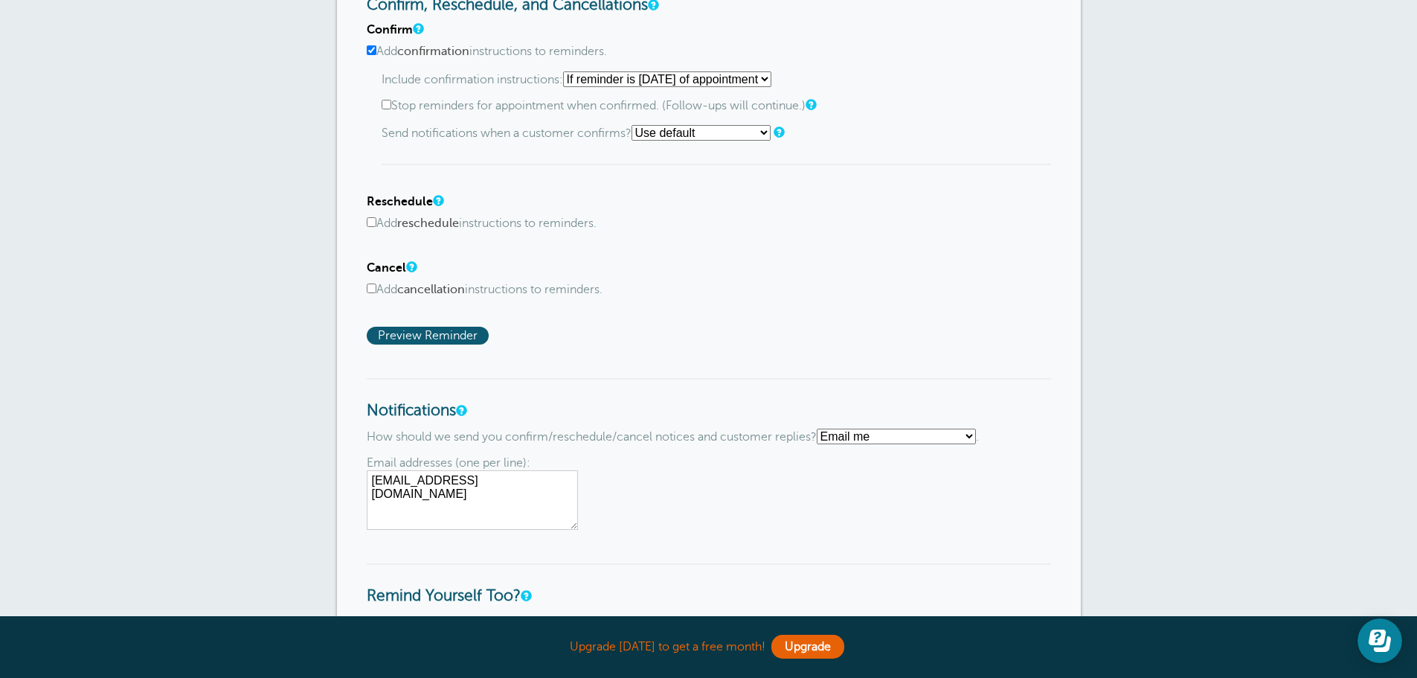
scroll to position [818, 0]
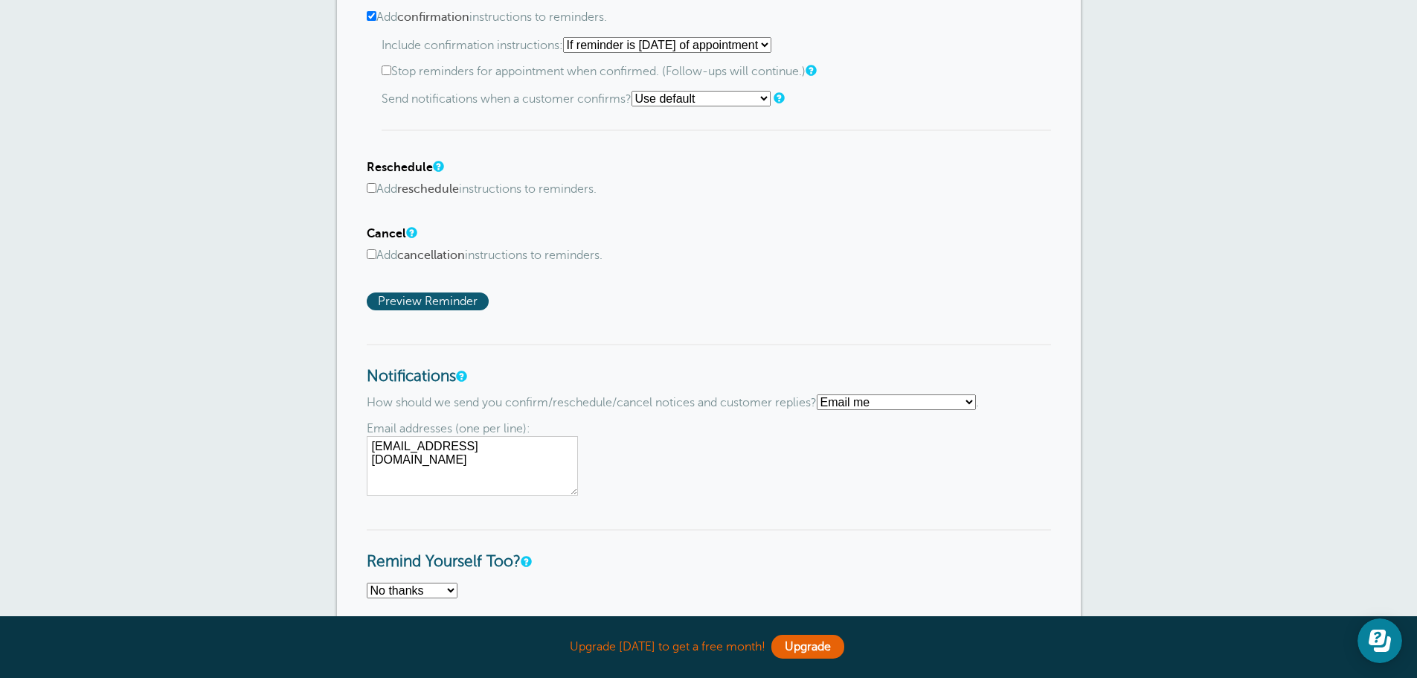
click at [975, 402] on select "Text me Email me Don't send me notifications" at bounding box center [896, 402] width 159 height 16
select select "4"
click at [823, 394] on select "Text me Email me Don't send me notifications" at bounding box center [896, 402] width 159 height 16
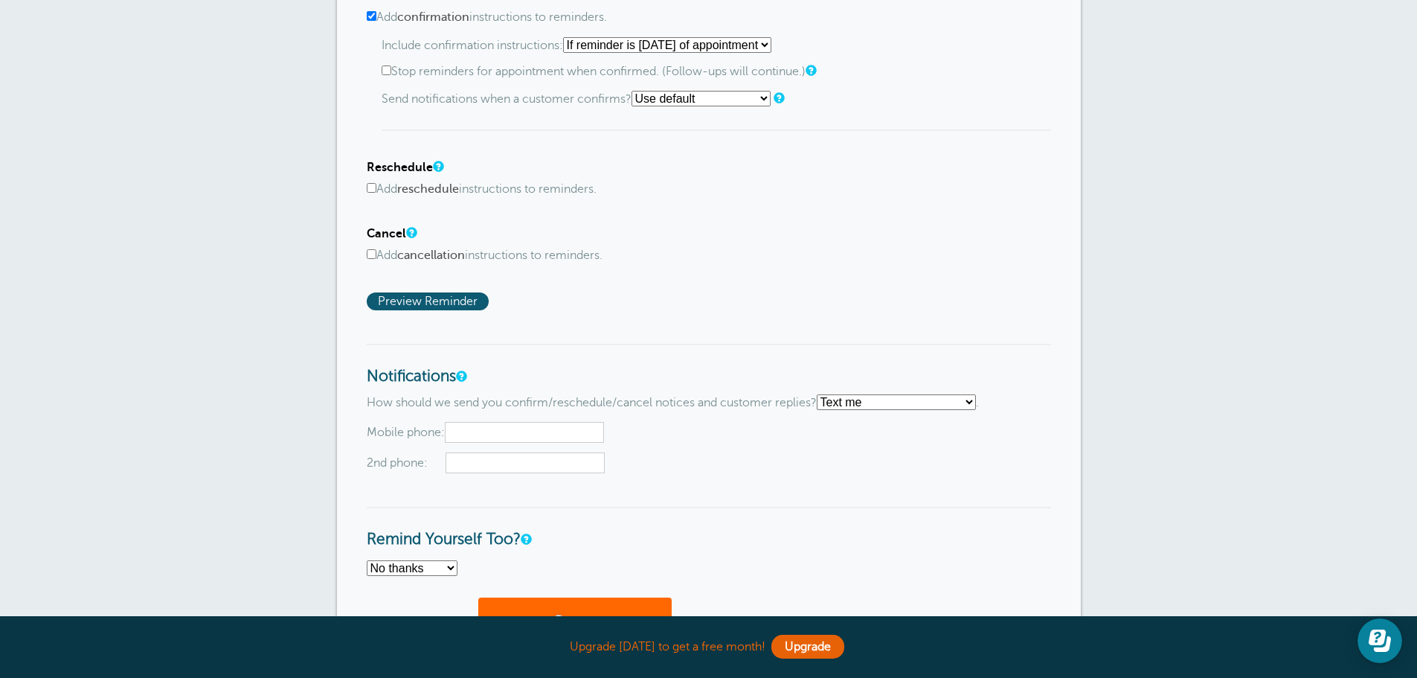
drag, startPoint x: 508, startPoint y: 429, endPoint x: 656, endPoint y: 421, distance: 148.3
click at [510, 428] on input "text" at bounding box center [524, 432] width 159 height 21
type input "3065915791"
click at [793, 491] on form "Reminder Schedule 1st reminder: Immediately 1 2 3 4 5 6 7 8 9 10 11 12 13 14 15…" at bounding box center [709, 19] width 684 height 1288
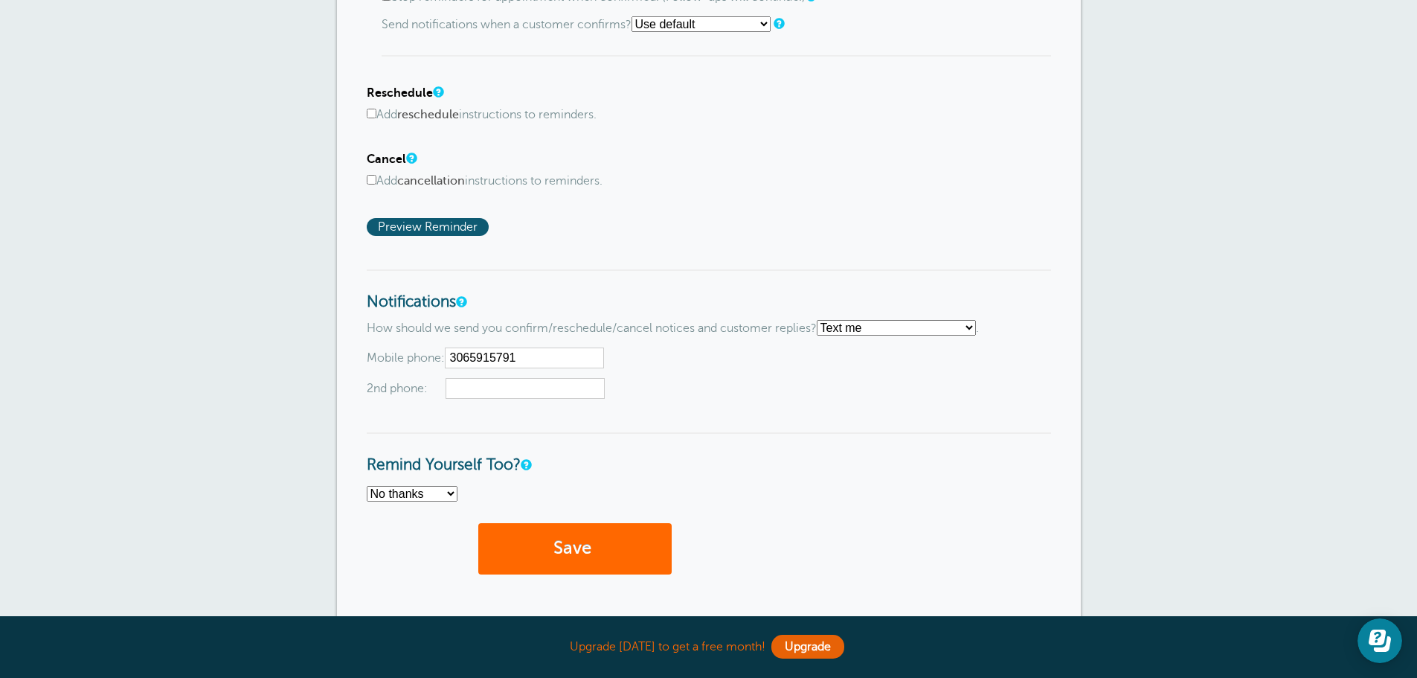
click at [455, 495] on select "No thanks Yes, text me Yes, email me" at bounding box center [412, 494] width 91 height 16
drag, startPoint x: 398, startPoint y: 494, endPoint x: 460, endPoint y: 486, distance: 62.2
click at [401, 492] on select "No thanks Yes, text me Yes, email me" at bounding box center [412, 494] width 91 height 16
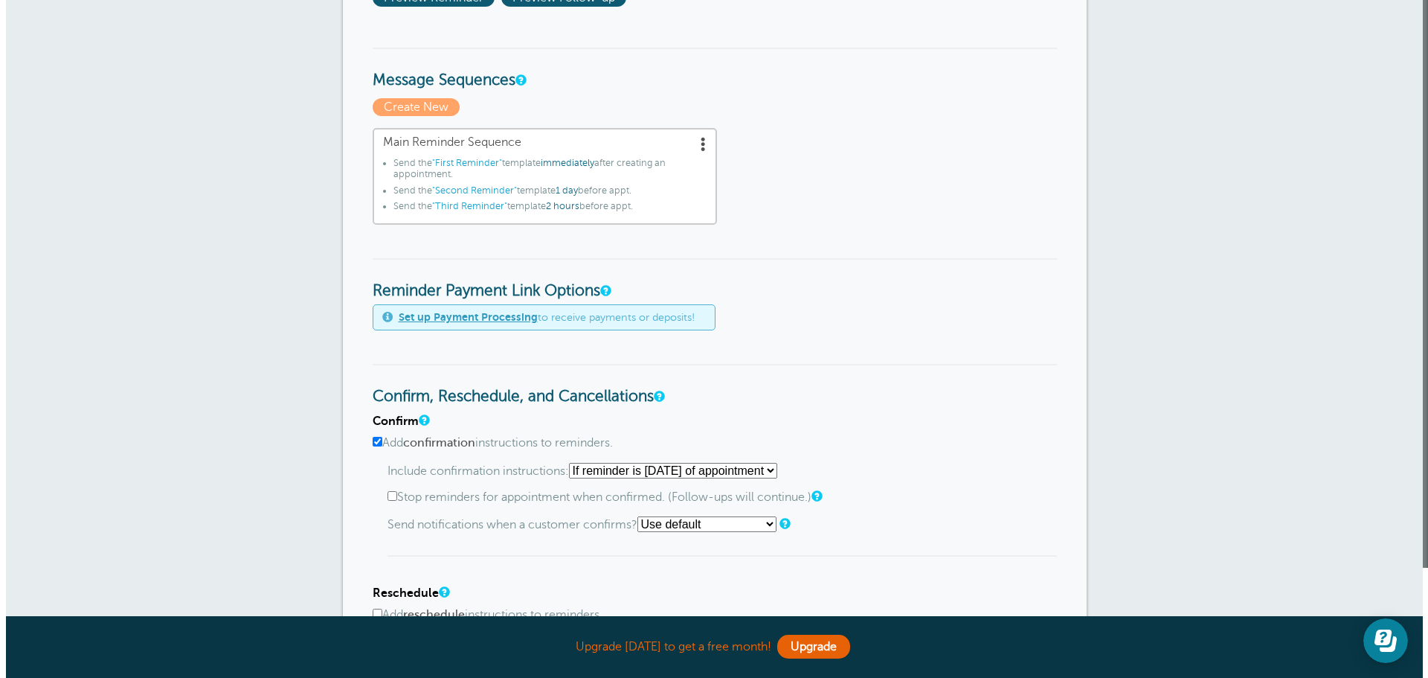
scroll to position [372, 0]
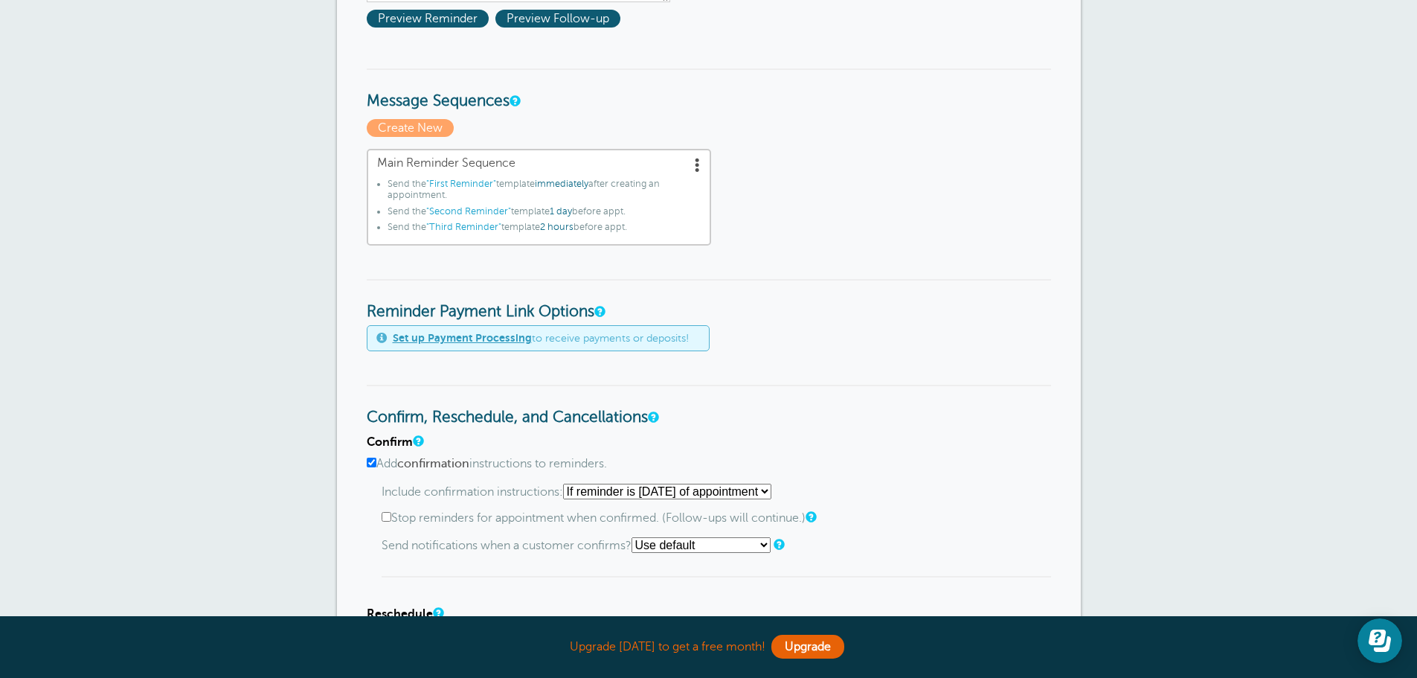
click at [468, 181] on span ""First Reminder"" at bounding box center [461, 184] width 70 height 10
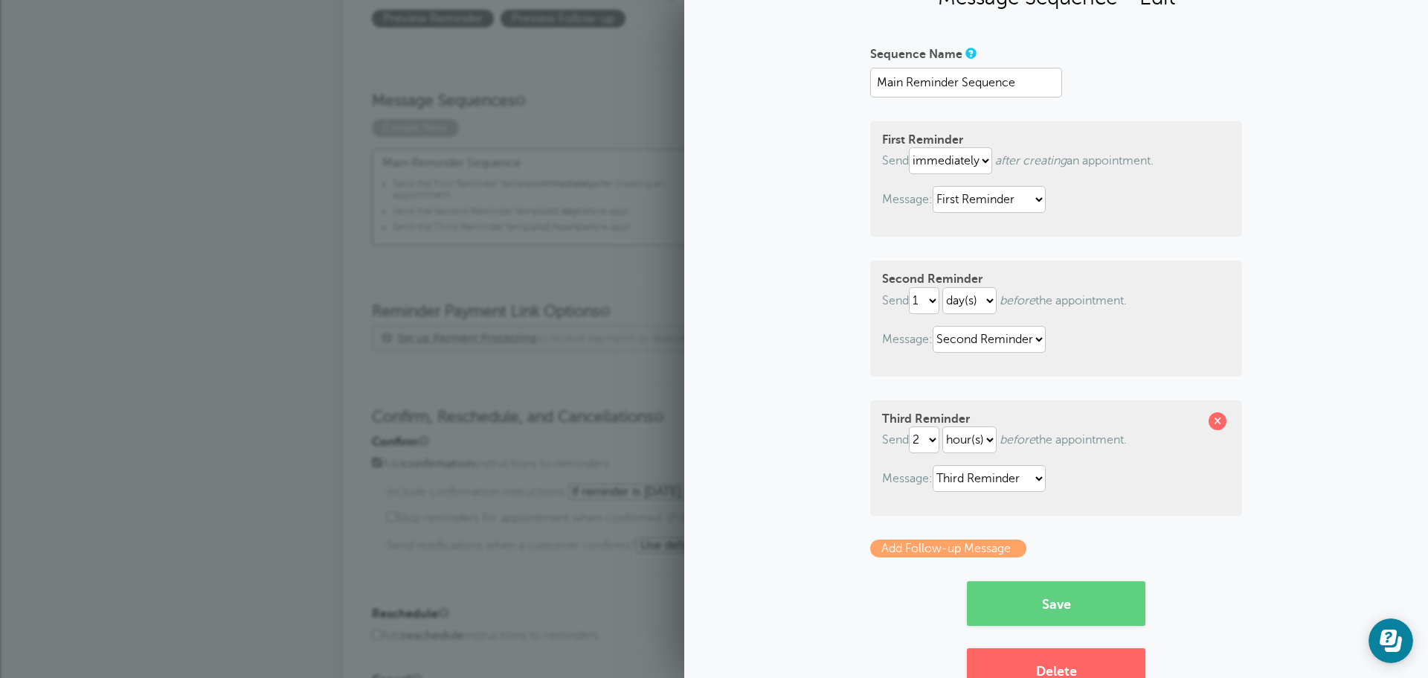
scroll to position [42, 0]
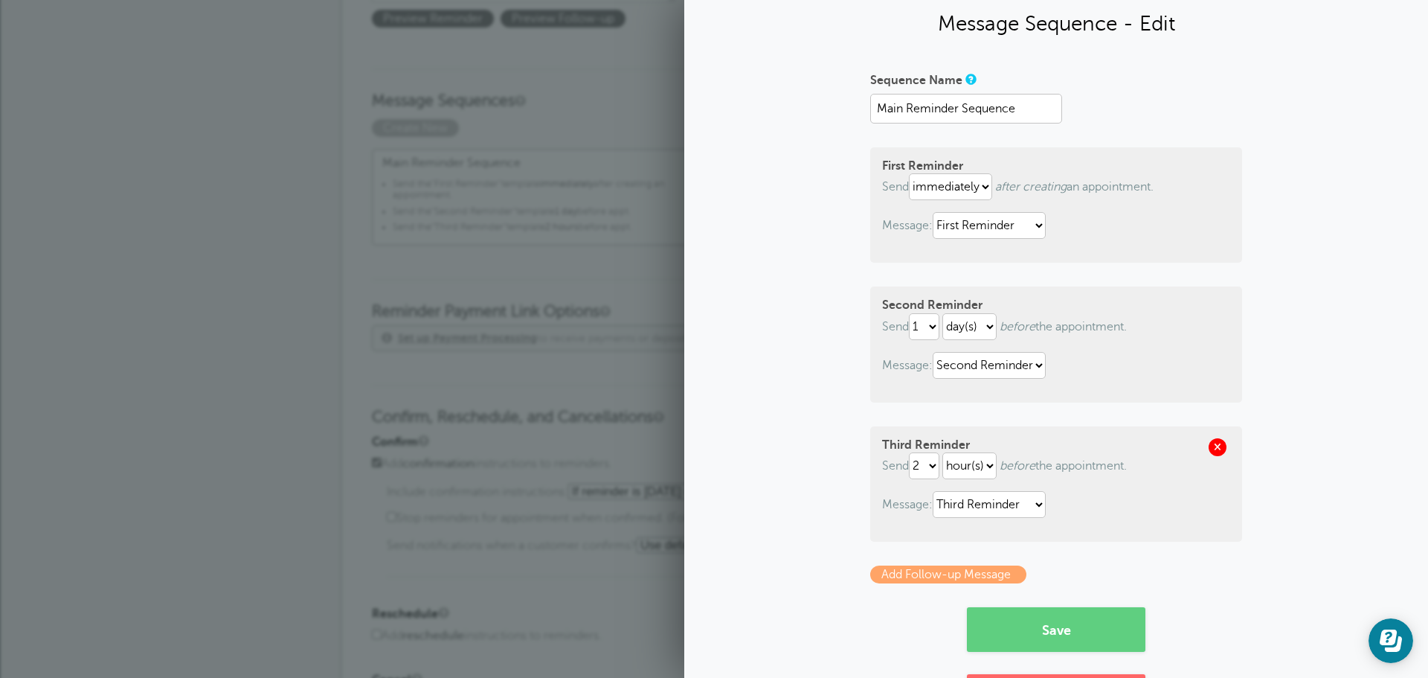
click at [1209, 446] on span at bounding box center [1218, 447] width 18 height 18
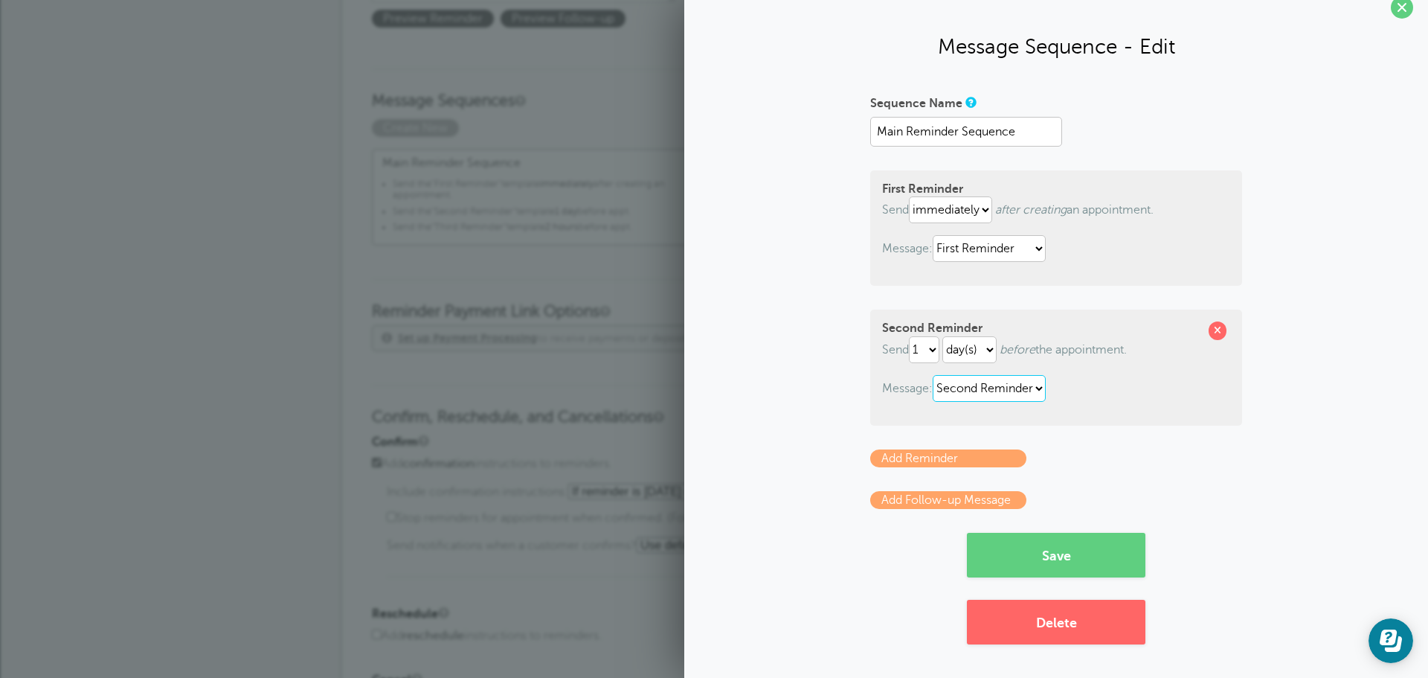
click at [1037, 387] on select "First Reminder Second Reminder Third Reminder" at bounding box center [989, 388] width 113 height 27
click at [1131, 465] on p "Add Reminder" at bounding box center [1056, 458] width 372 height 18
click at [957, 498] on link "Add Follow-up Message" at bounding box center [948, 500] width 156 height 18
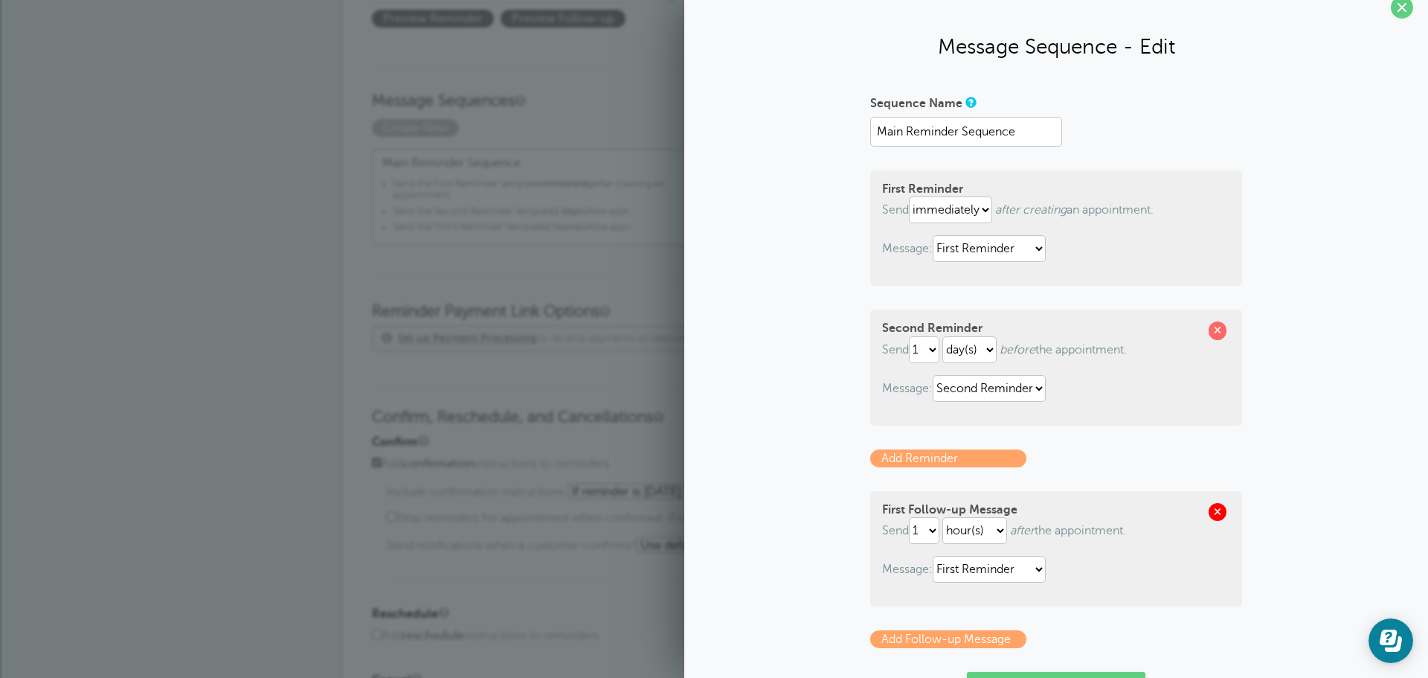
click at [1215, 510] on span at bounding box center [1218, 512] width 18 height 18
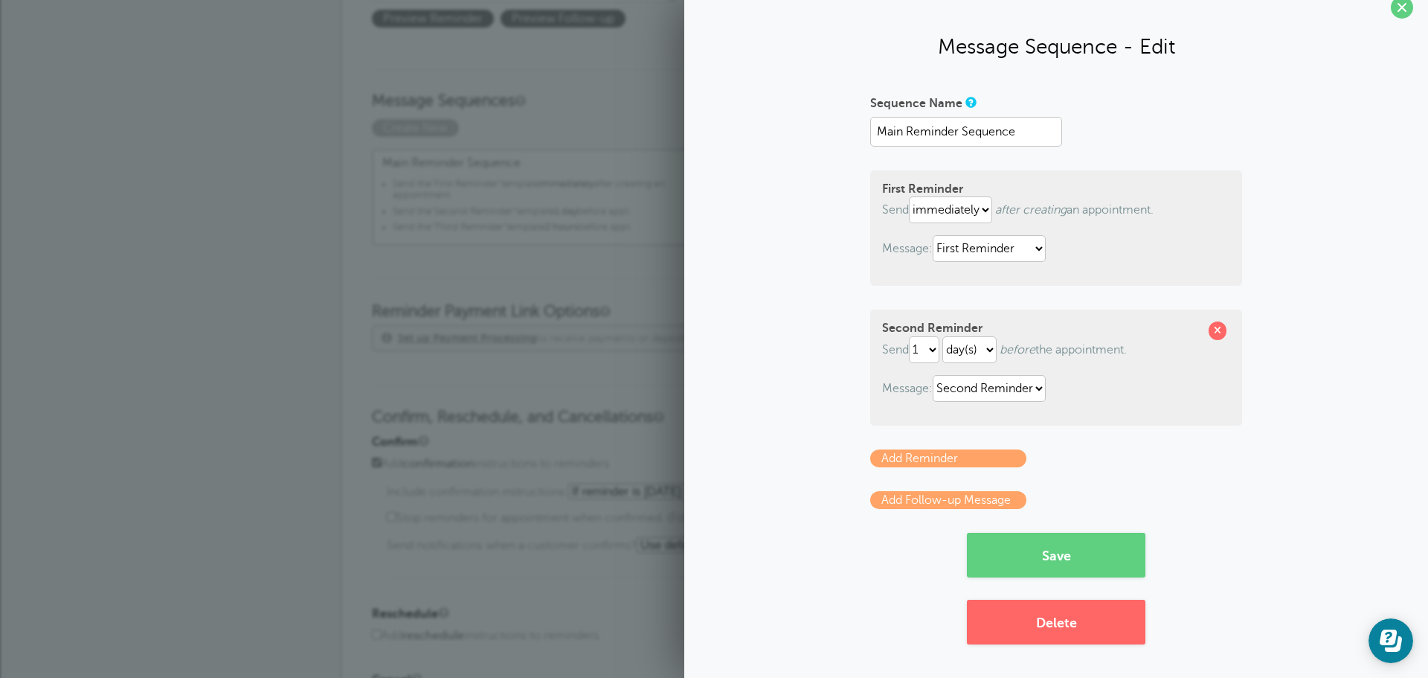
click at [921, 498] on link "Add Follow-up Message" at bounding box center [948, 500] width 156 height 18
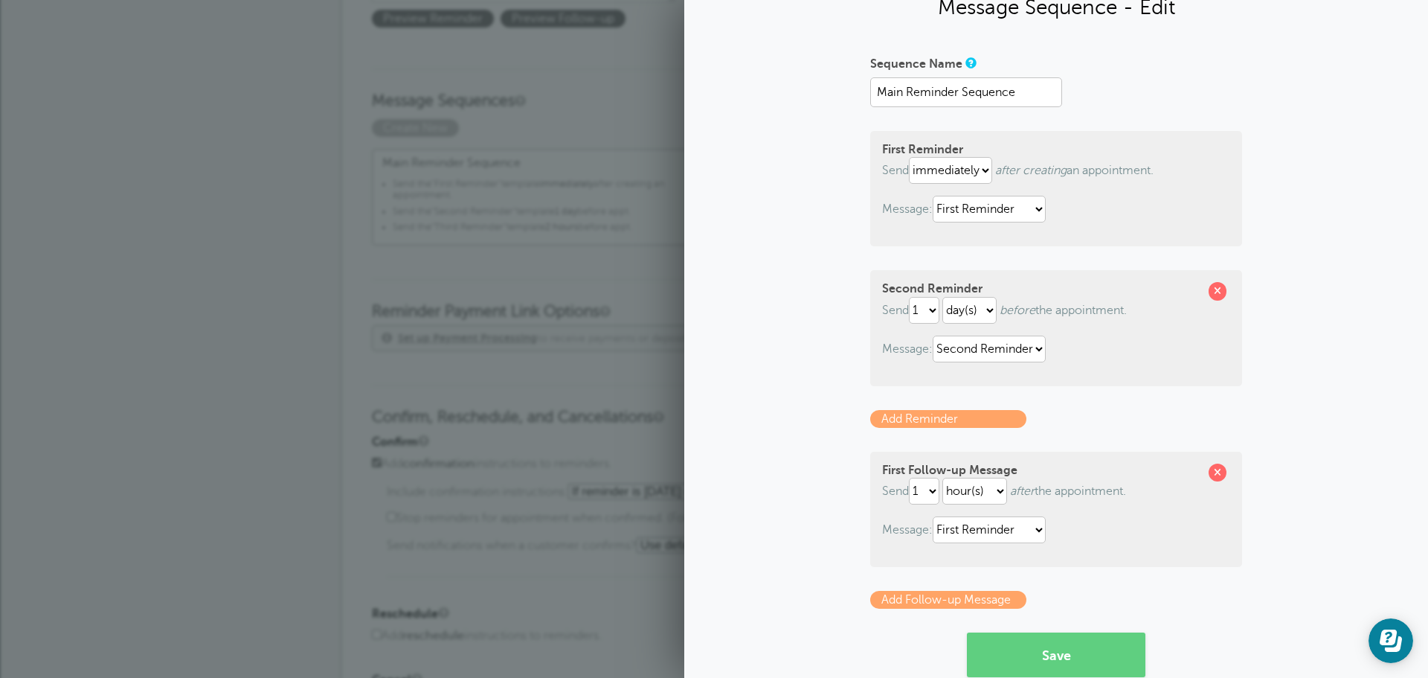
scroll to position [93, 0]
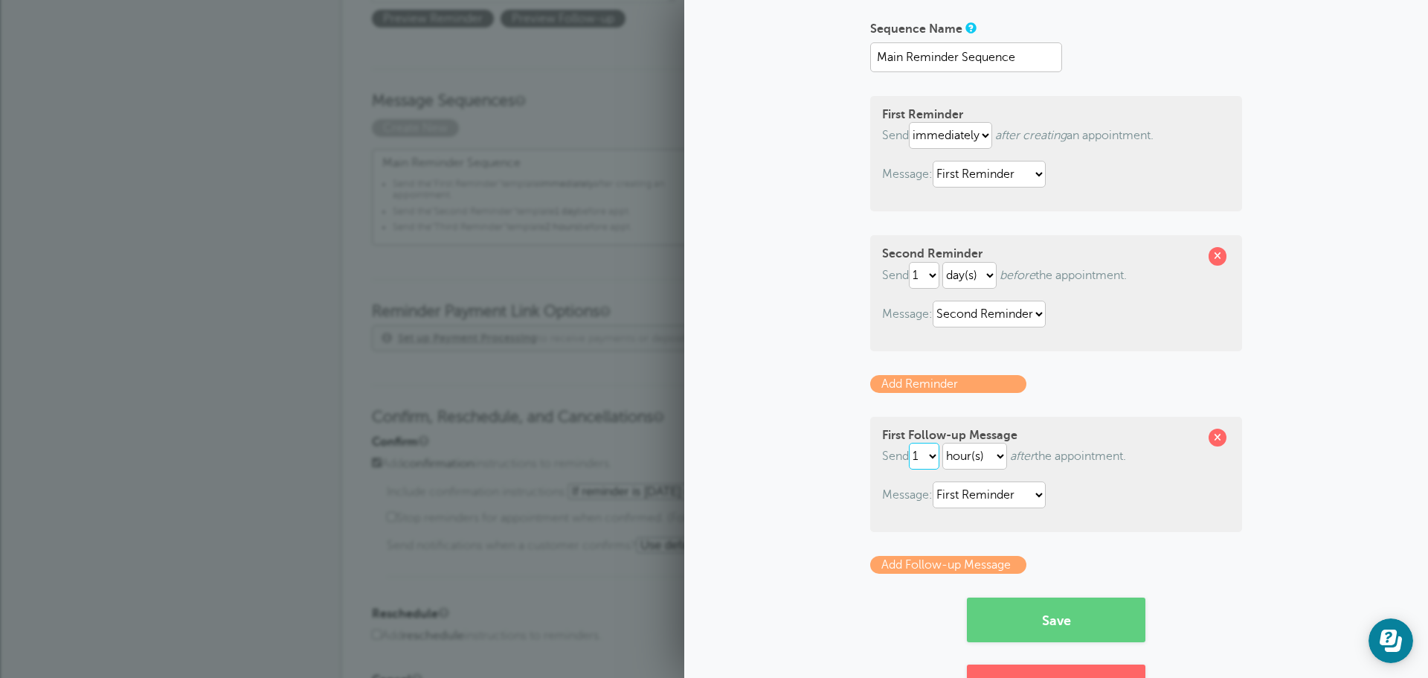
click at [930, 454] on select "1 2 3 4 5 6 7 8 9 10 11 12 13 14 15 16 17 18 19 20 21 22 23 24 25 26 27 28 29 30" at bounding box center [924, 456] width 30 height 27
select select "4"
click at [909, 443] on select "1 2 3 4 5 6 7 8 9 10 11 12 13 14 15 16 17 18 19 20 21 22 23 24 25 26 27 28 29 30" at bounding box center [924, 456] width 30 height 27
click at [984, 562] on link "Add Follow-up Message" at bounding box center [948, 565] width 156 height 18
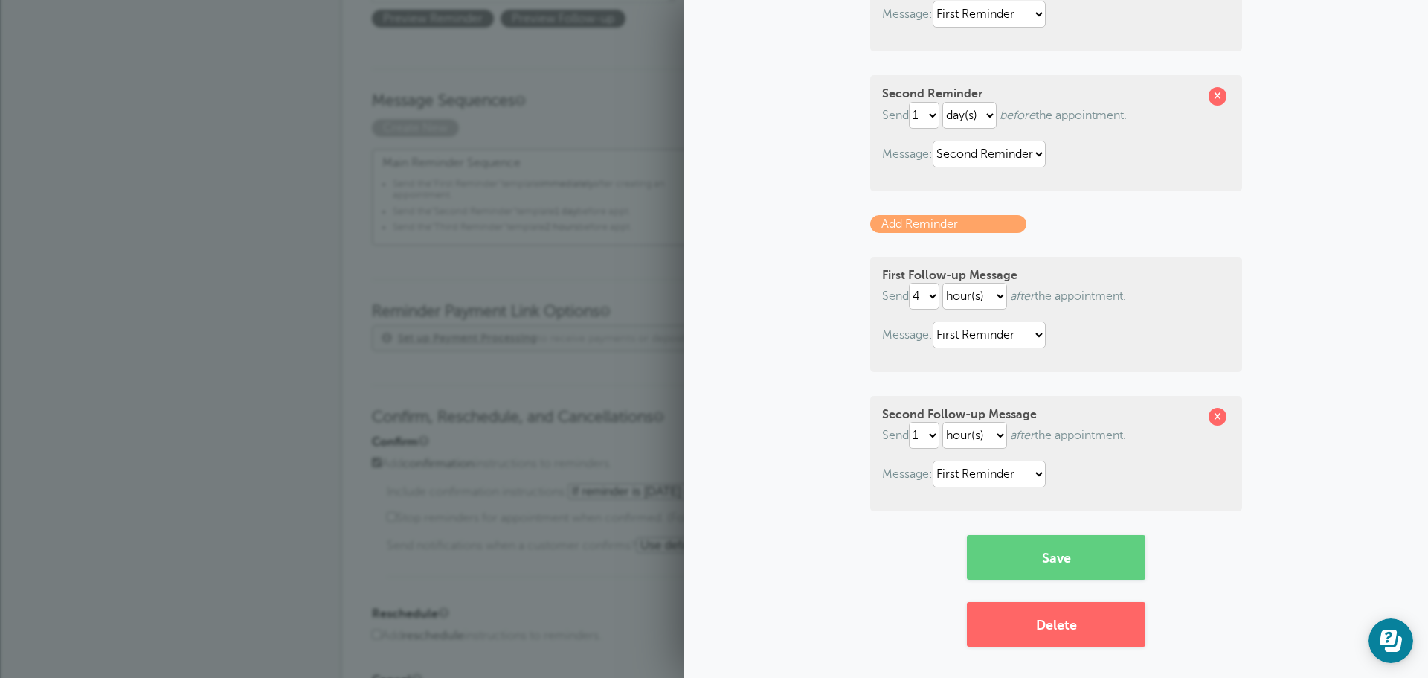
scroll to position [255, 0]
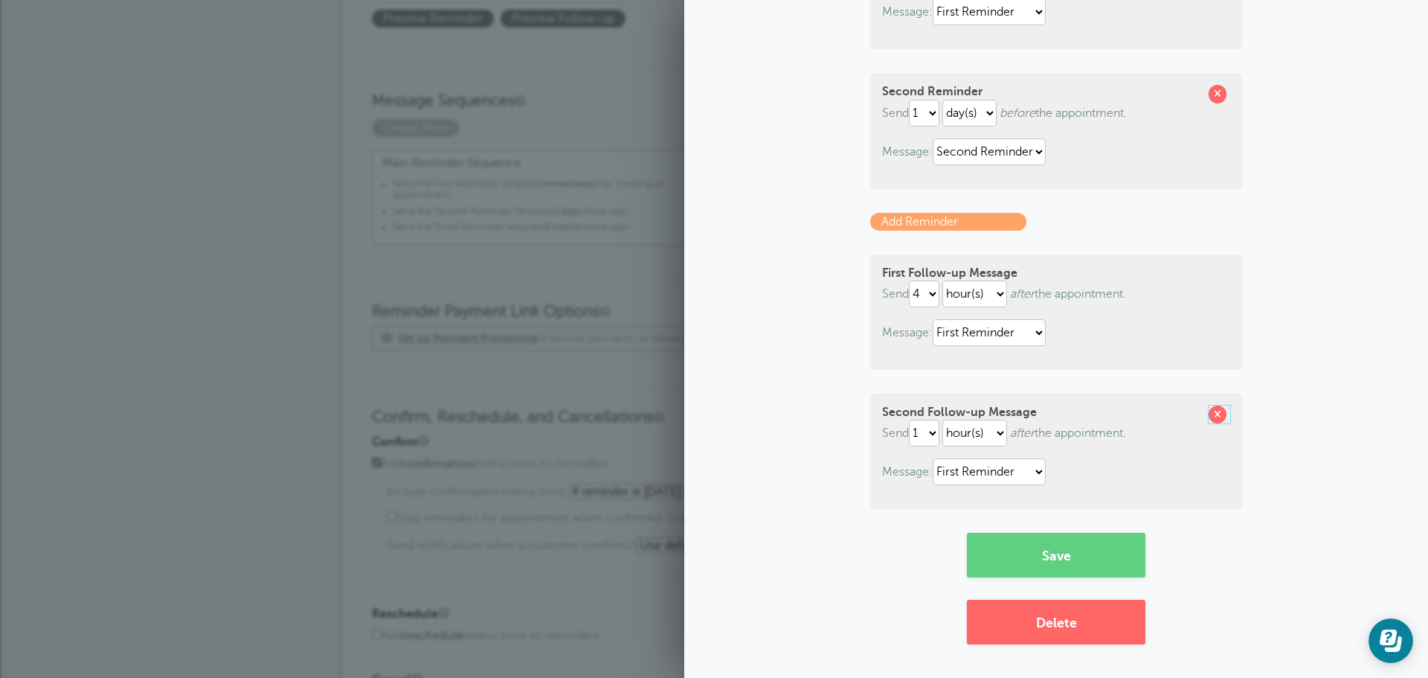
click at [1211, 414] on span at bounding box center [1218, 414] width 18 height 18
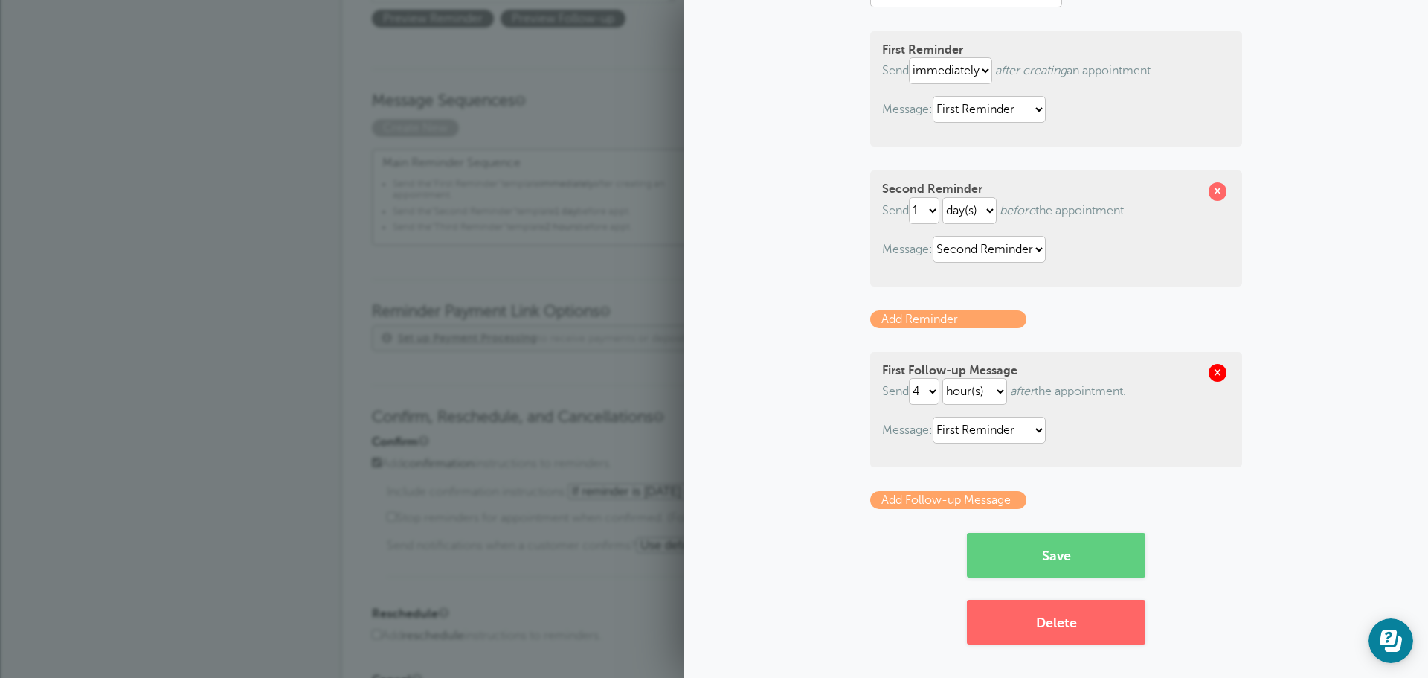
click at [1213, 372] on span at bounding box center [1218, 373] width 18 height 18
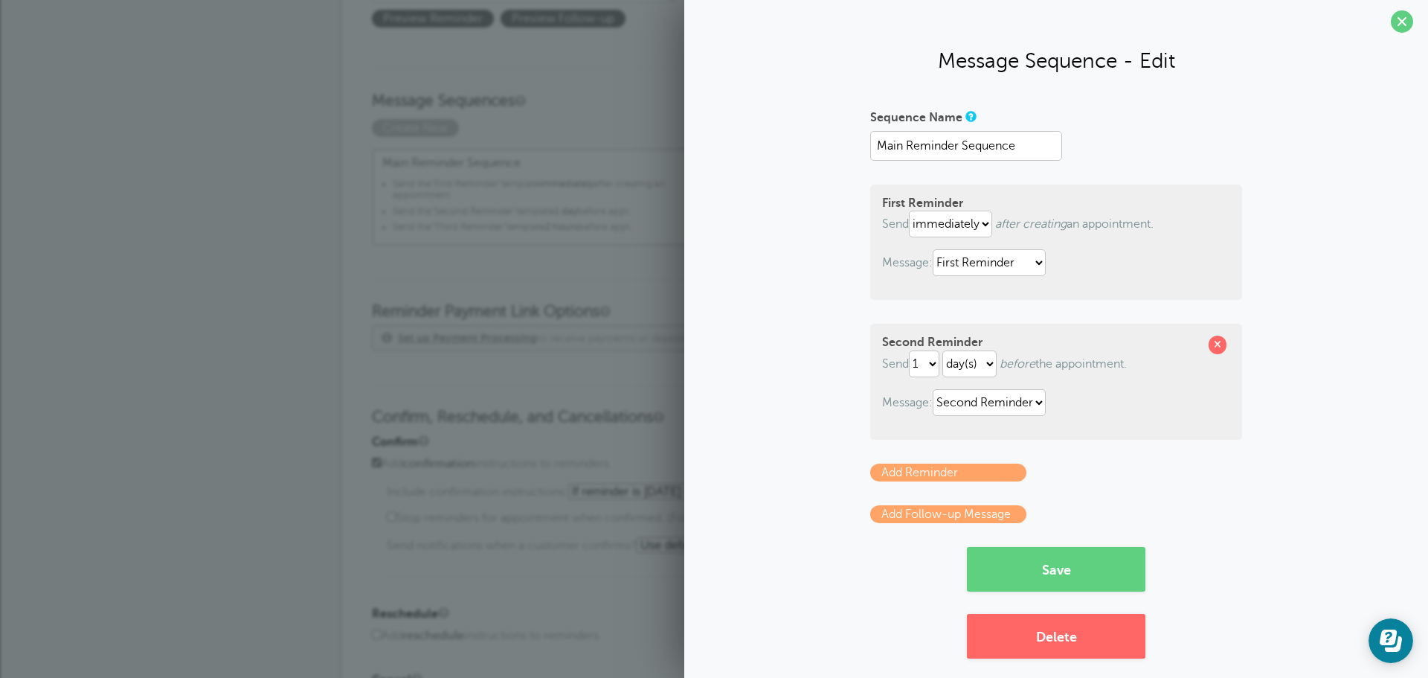
scroll to position [0, 0]
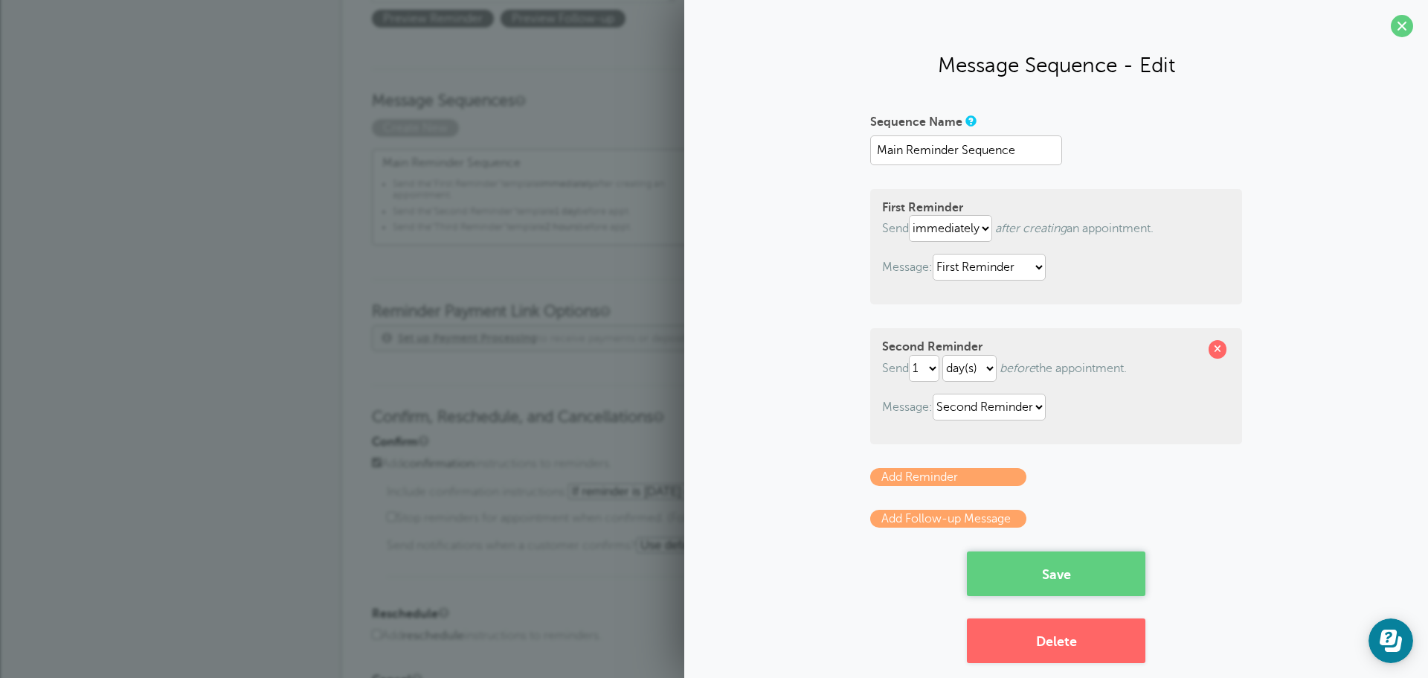
click at [1026, 575] on button "Save" at bounding box center [1056, 573] width 179 height 45
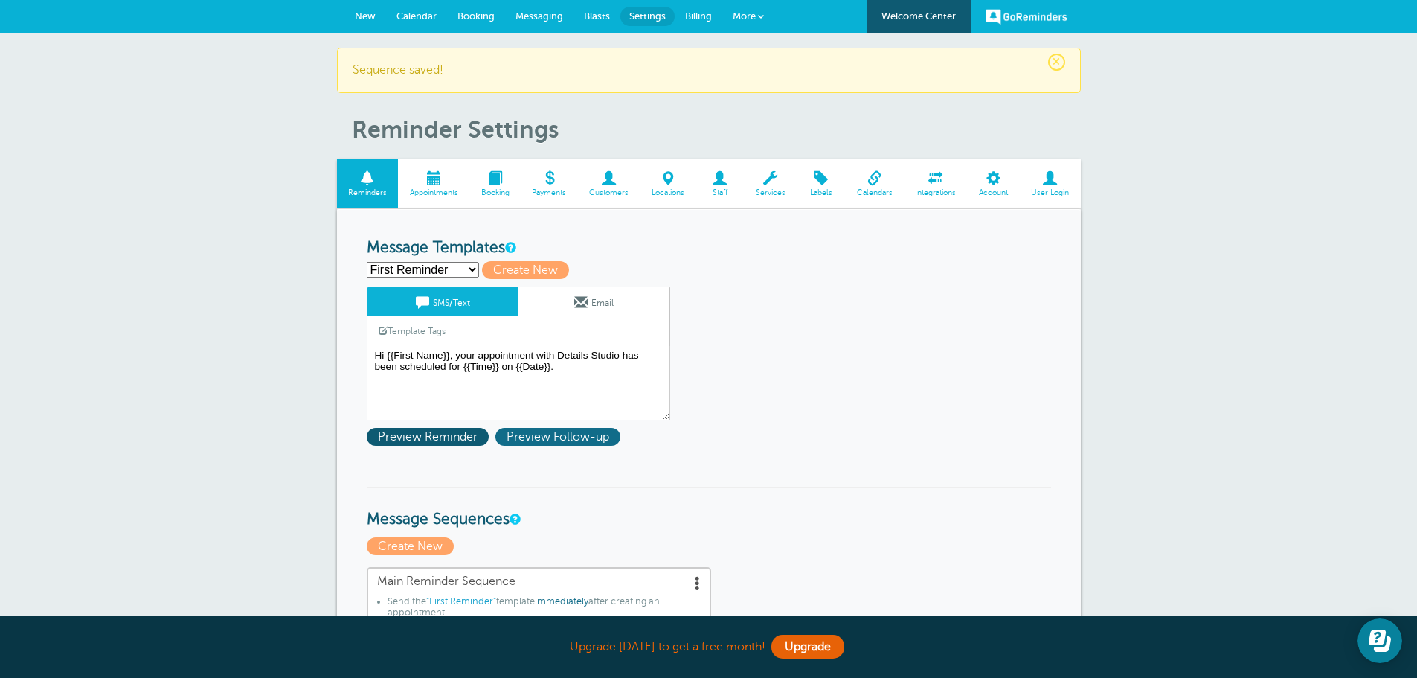
click at [541, 433] on span "Preview Follow-up" at bounding box center [557, 437] width 125 height 18
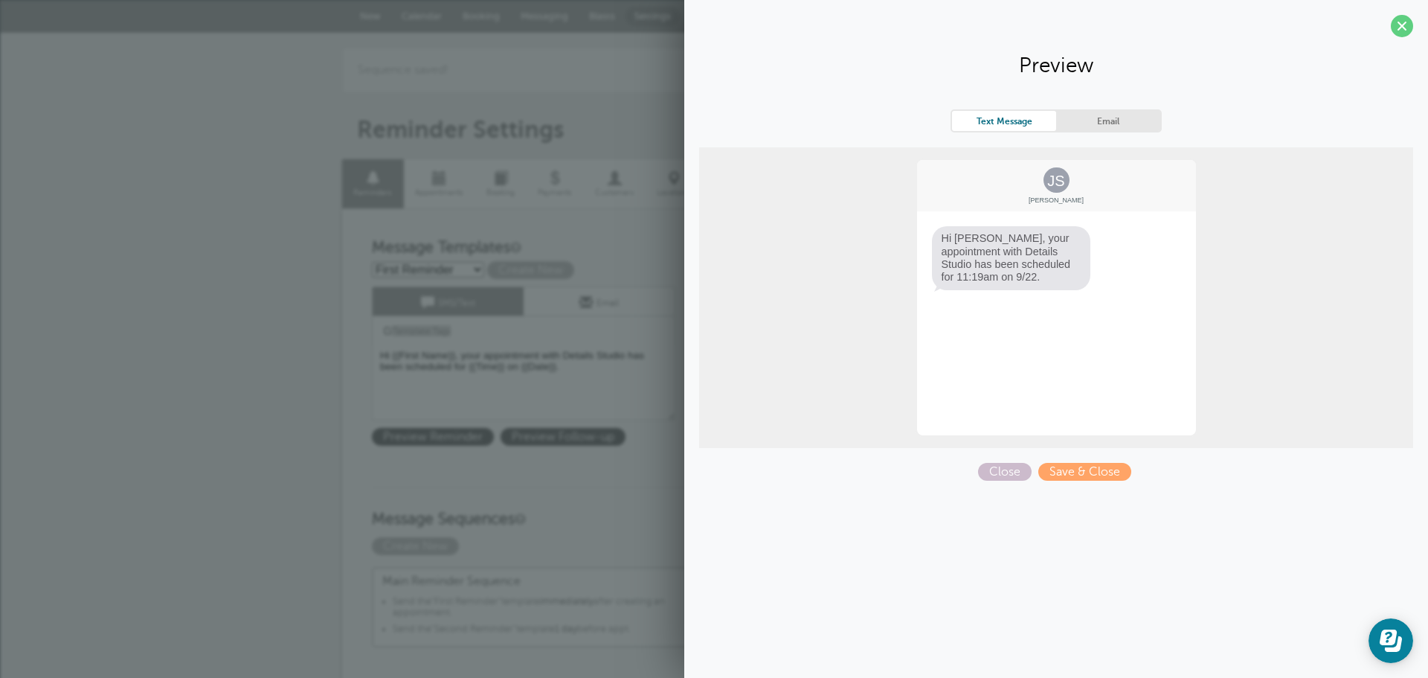
drag, startPoint x: 84, startPoint y: 346, endPoint x: 110, endPoint y: 344, distance: 26.1
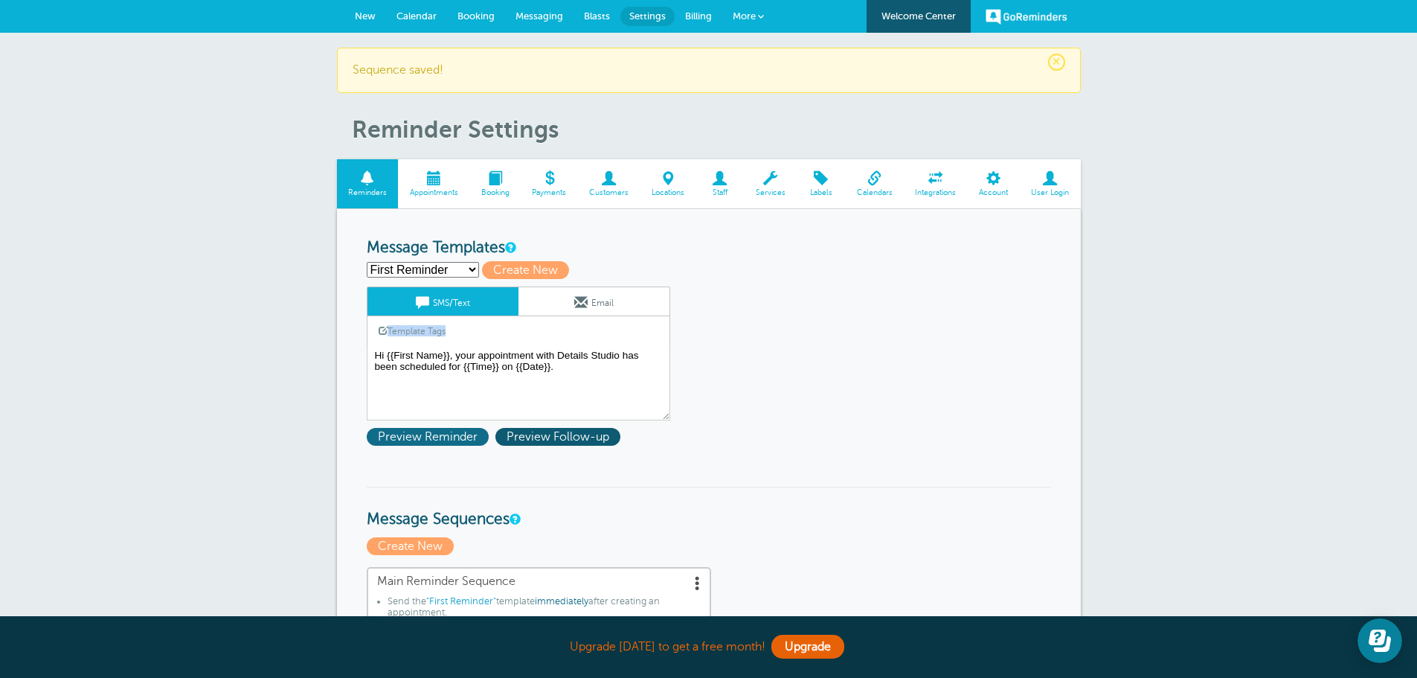
click at [411, 436] on span "Preview Reminder" at bounding box center [428, 437] width 122 height 18
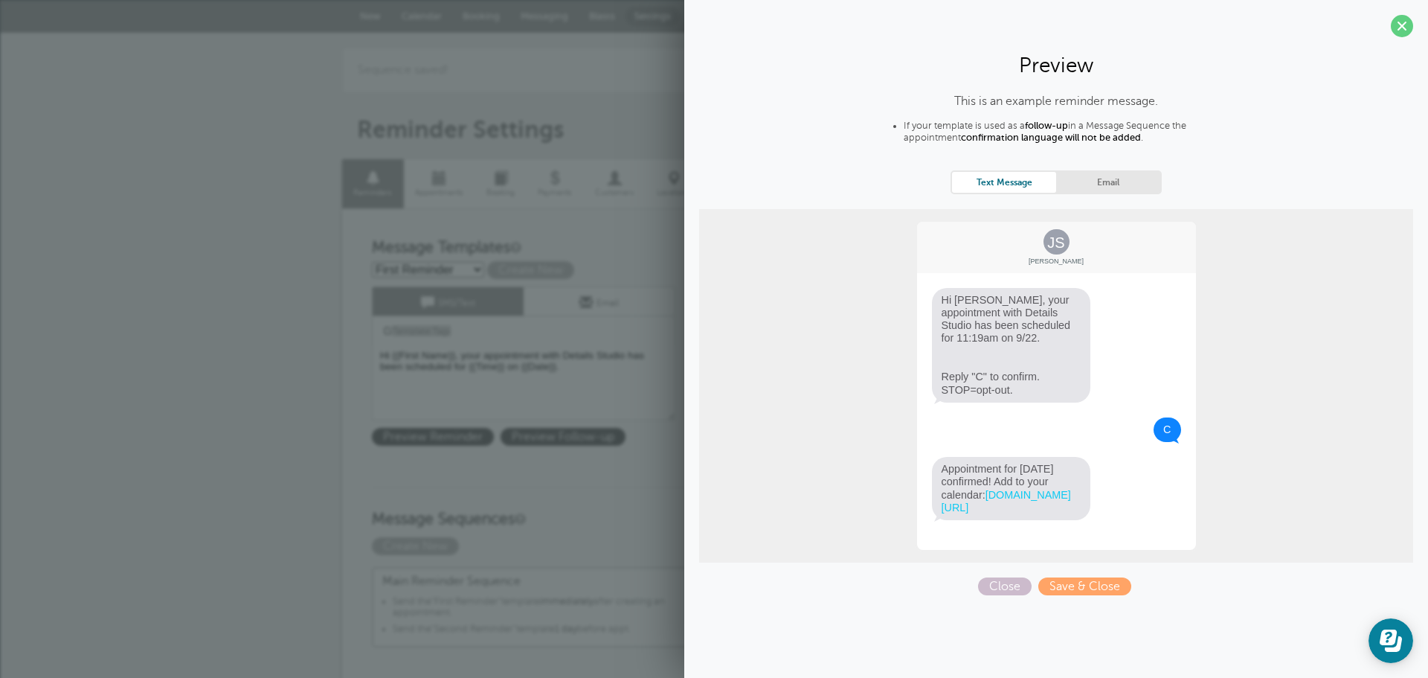
click at [1108, 186] on link "Email" at bounding box center [1108, 182] width 104 height 20
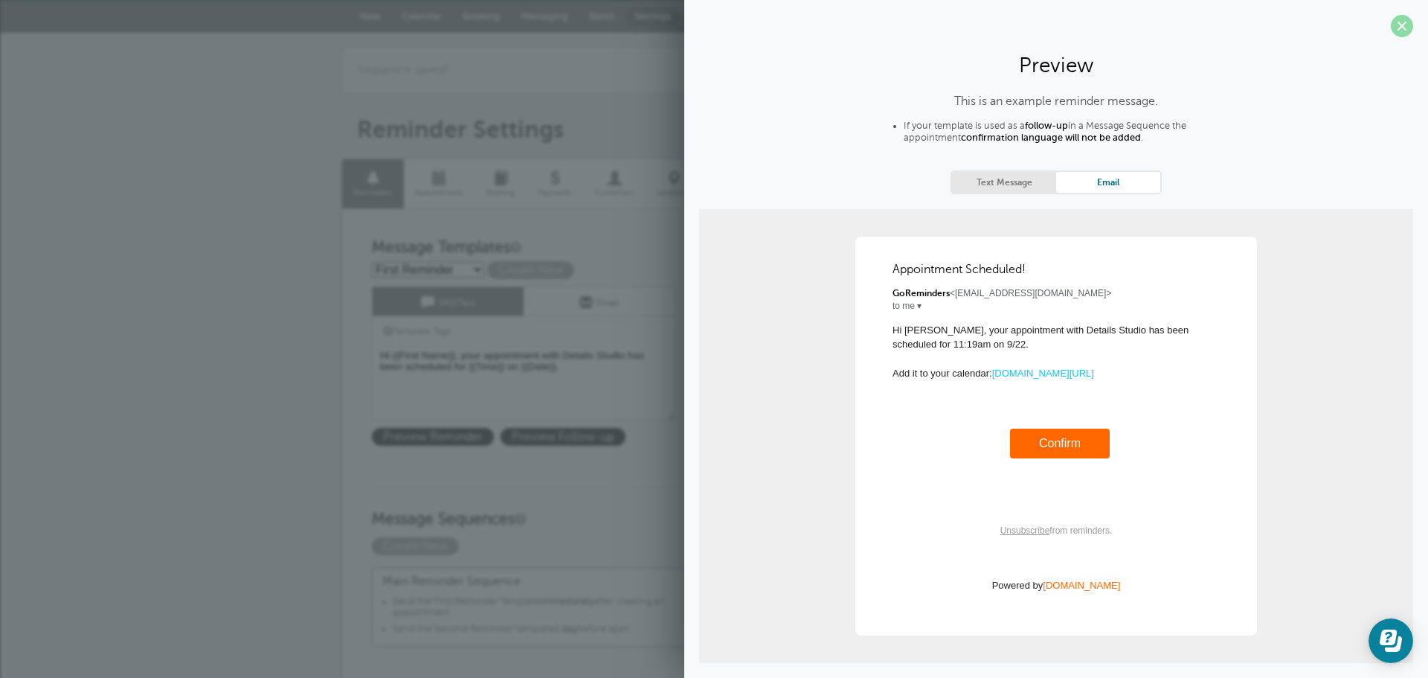
click at [1391, 26] on span at bounding box center [1402, 26] width 22 height 22
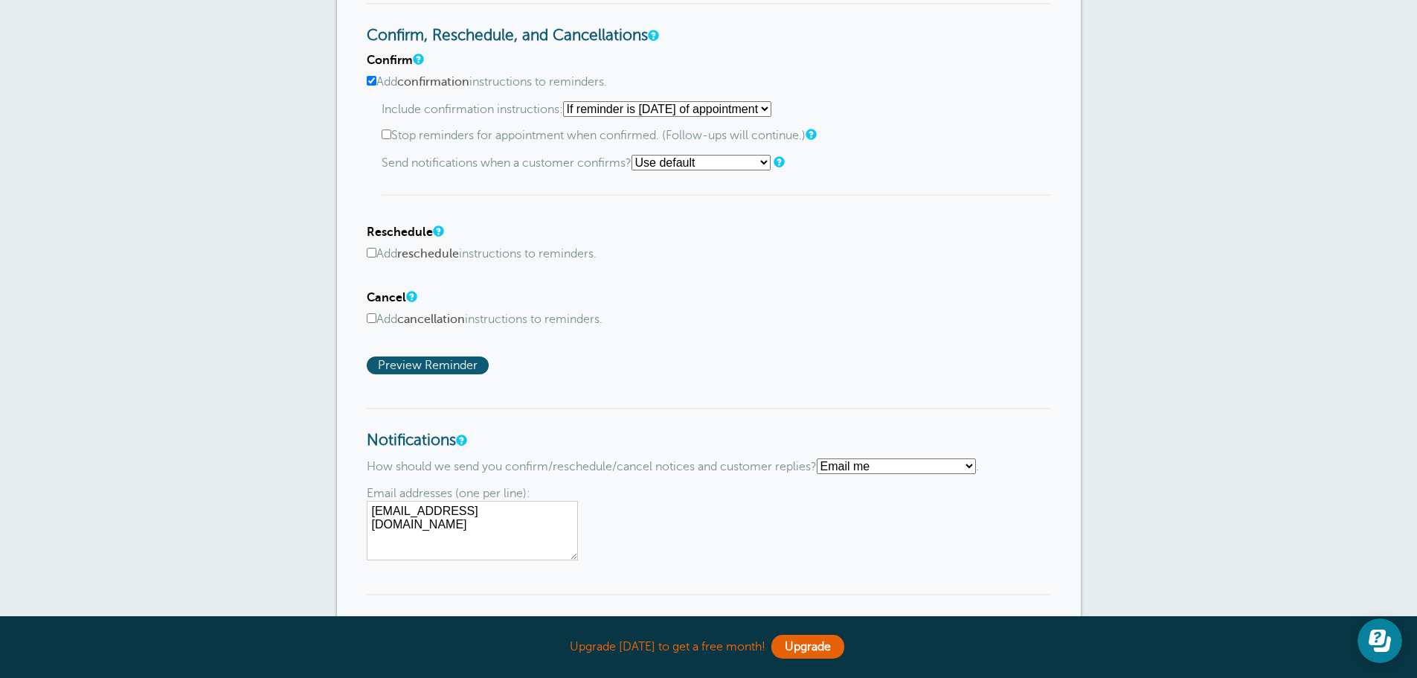
scroll to position [818, 0]
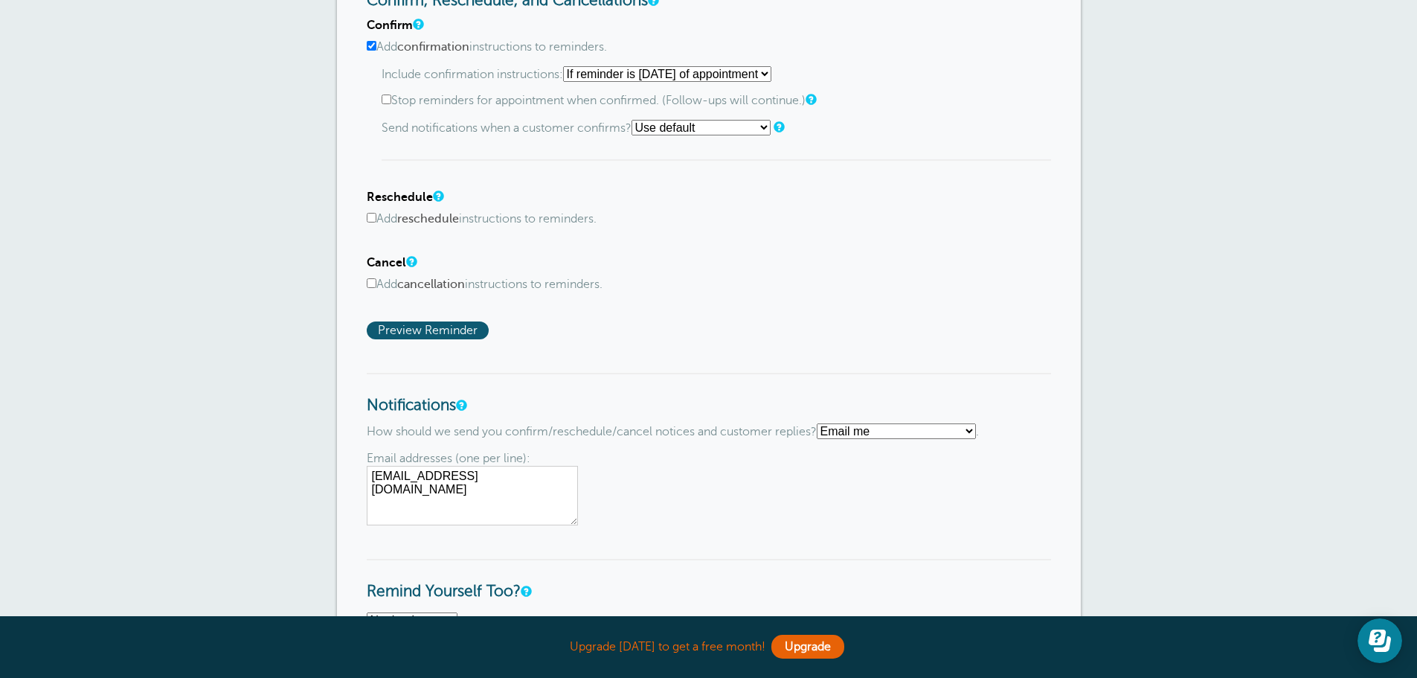
click at [976, 429] on select "Text me Email me Don't send me notifications" at bounding box center [896, 431] width 159 height 16
select select "4"
click at [823, 423] on select "Text me Email me Don't send me notifications" at bounding box center [896, 431] width 159 height 16
click at [517, 457] on input "text" at bounding box center [524, 462] width 159 height 21
type input "3065915791"
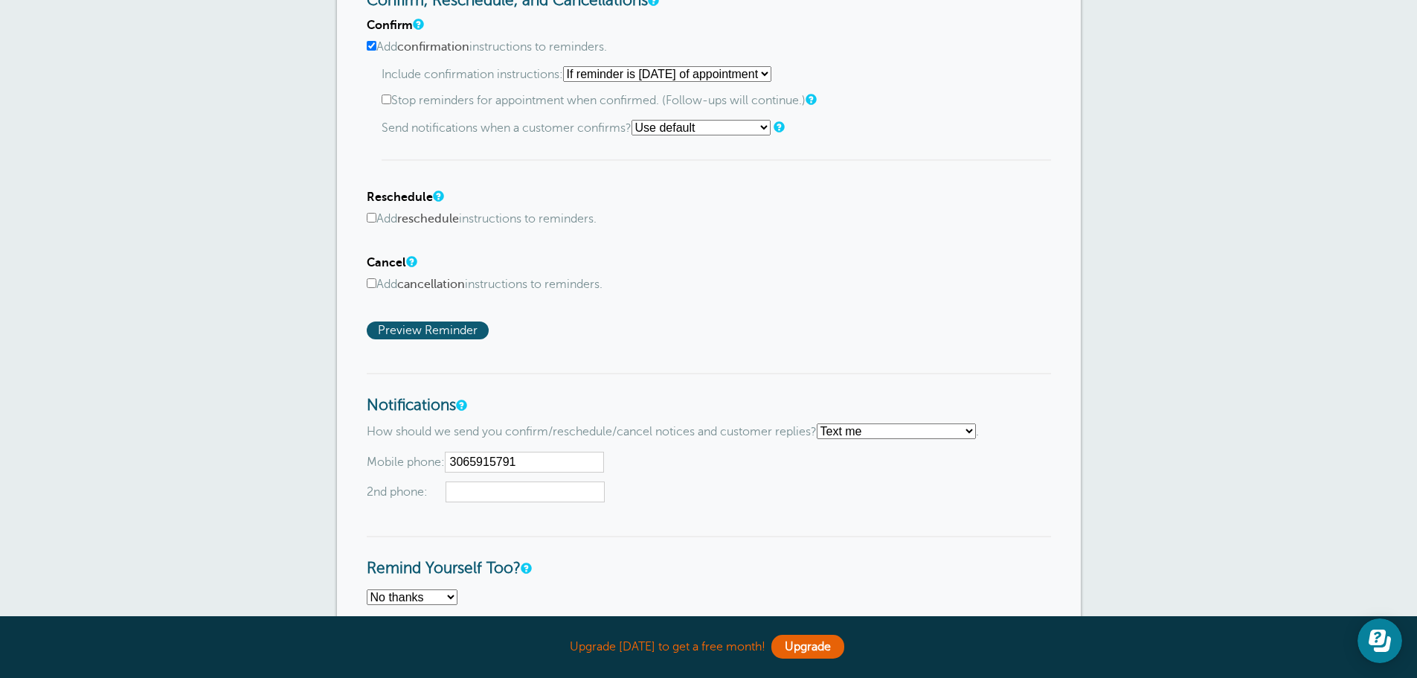
click at [746, 493] on span "2nd phone:" at bounding box center [709, 491] width 684 height 21
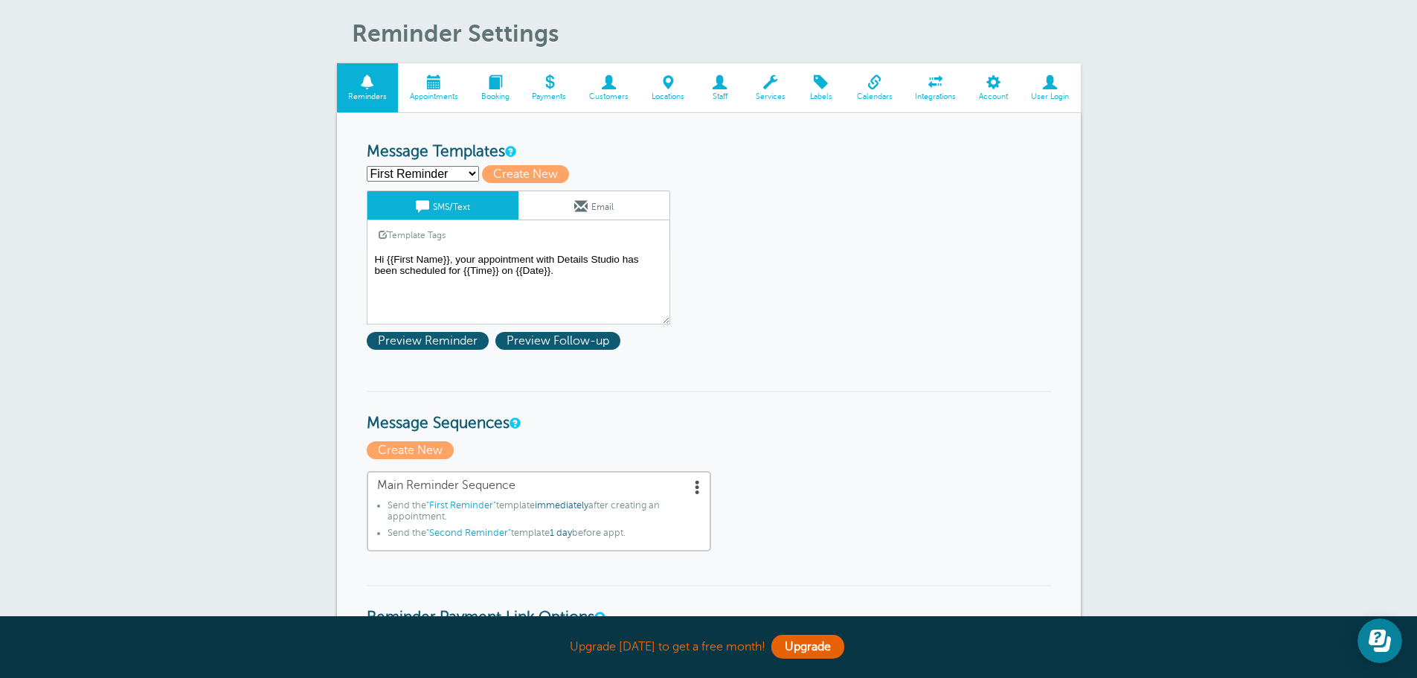
scroll to position [149, 0]
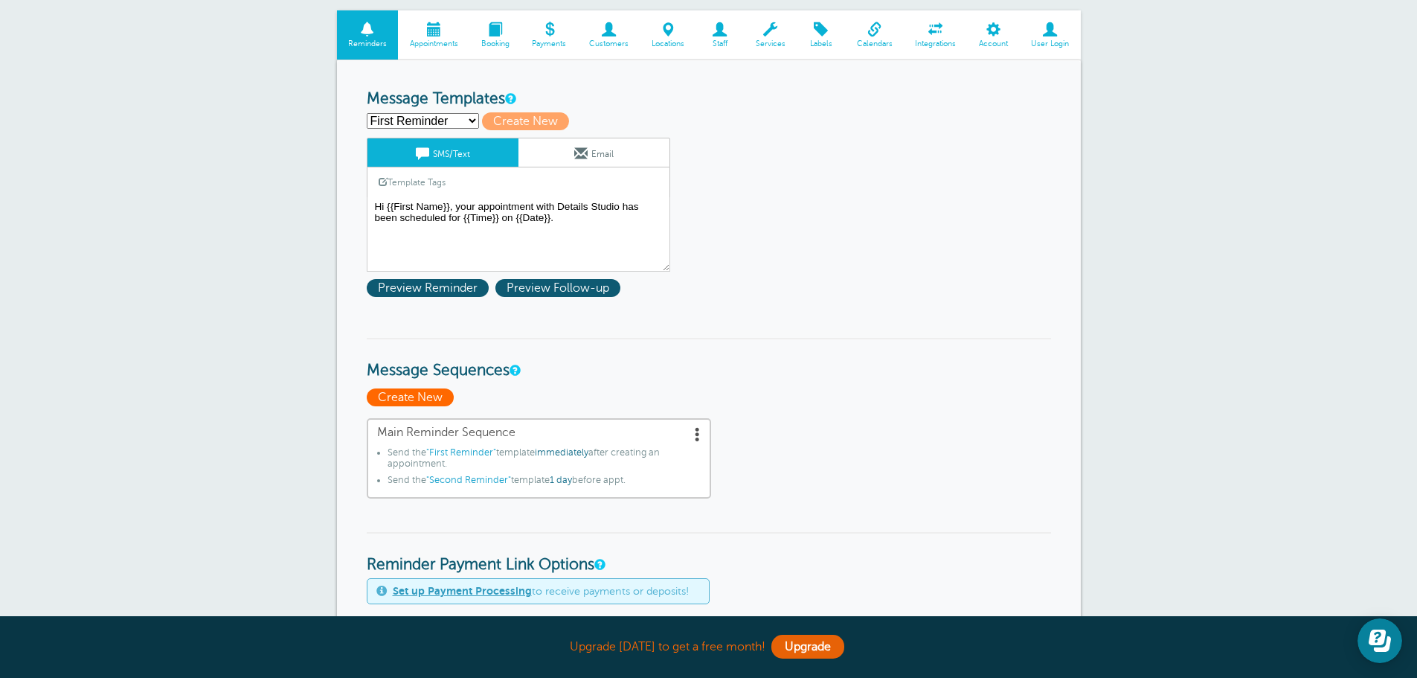
click at [410, 397] on span "Create New" at bounding box center [410, 397] width 87 height 18
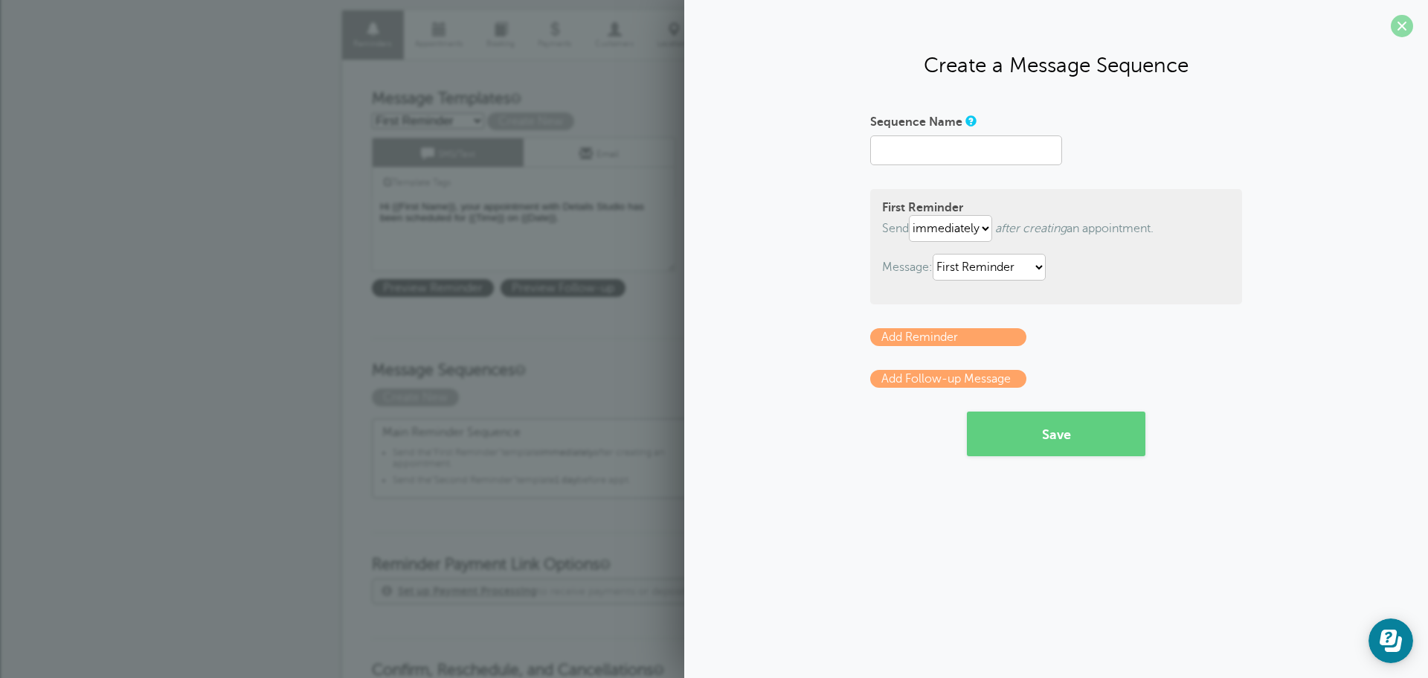
click at [1403, 21] on span at bounding box center [1402, 26] width 22 height 22
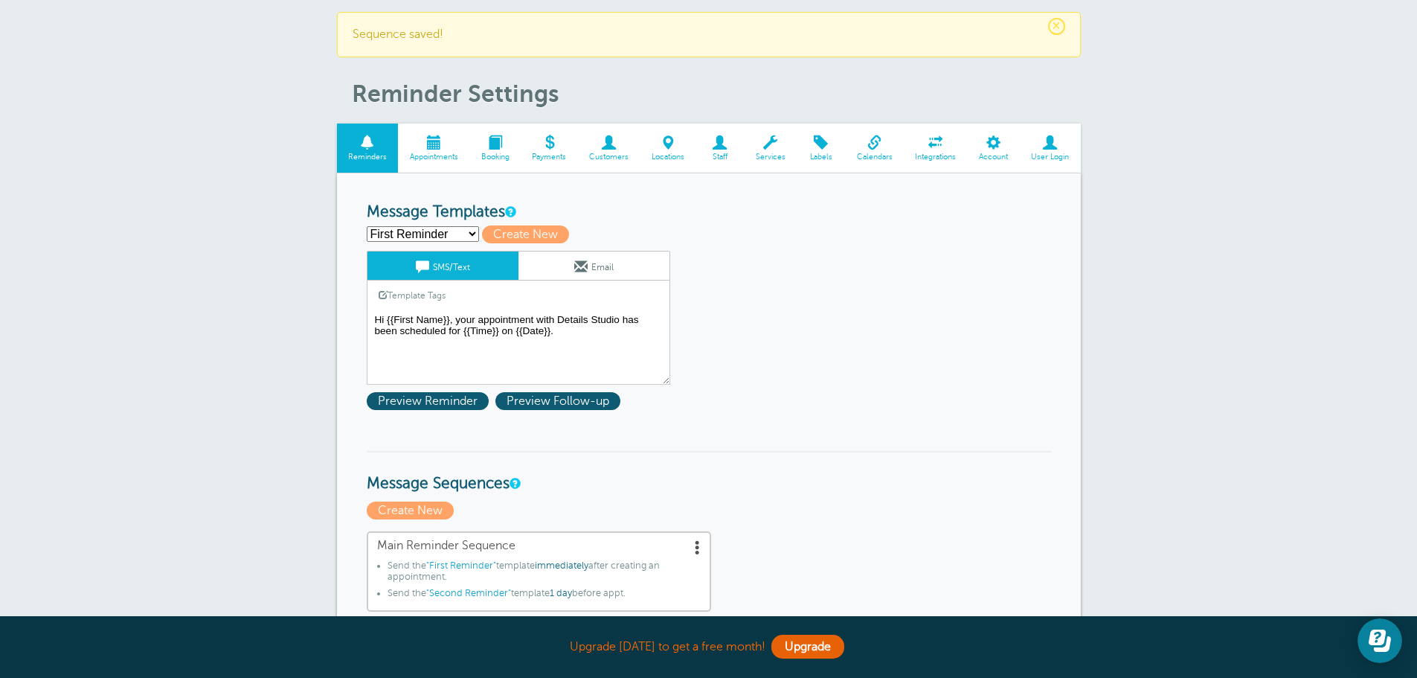
scroll to position [0, 0]
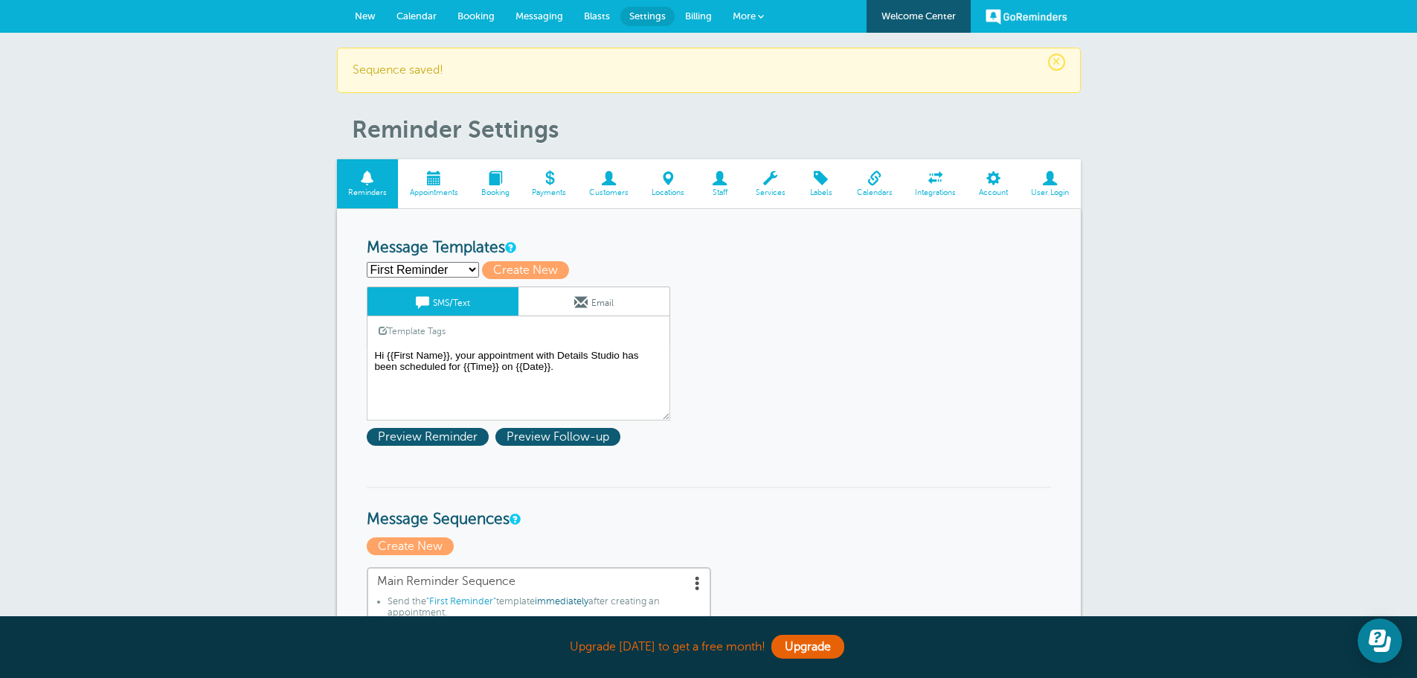
click at [447, 271] on select "First Reminder Second Reminder Third Reminder Create new..." at bounding box center [423, 270] width 112 height 16
click at [756, 271] on div "First Reminder Second Reminder Third Reminder Create new... Create New" at bounding box center [709, 270] width 684 height 18
click at [440, 184] on span at bounding box center [433, 178] width 71 height 14
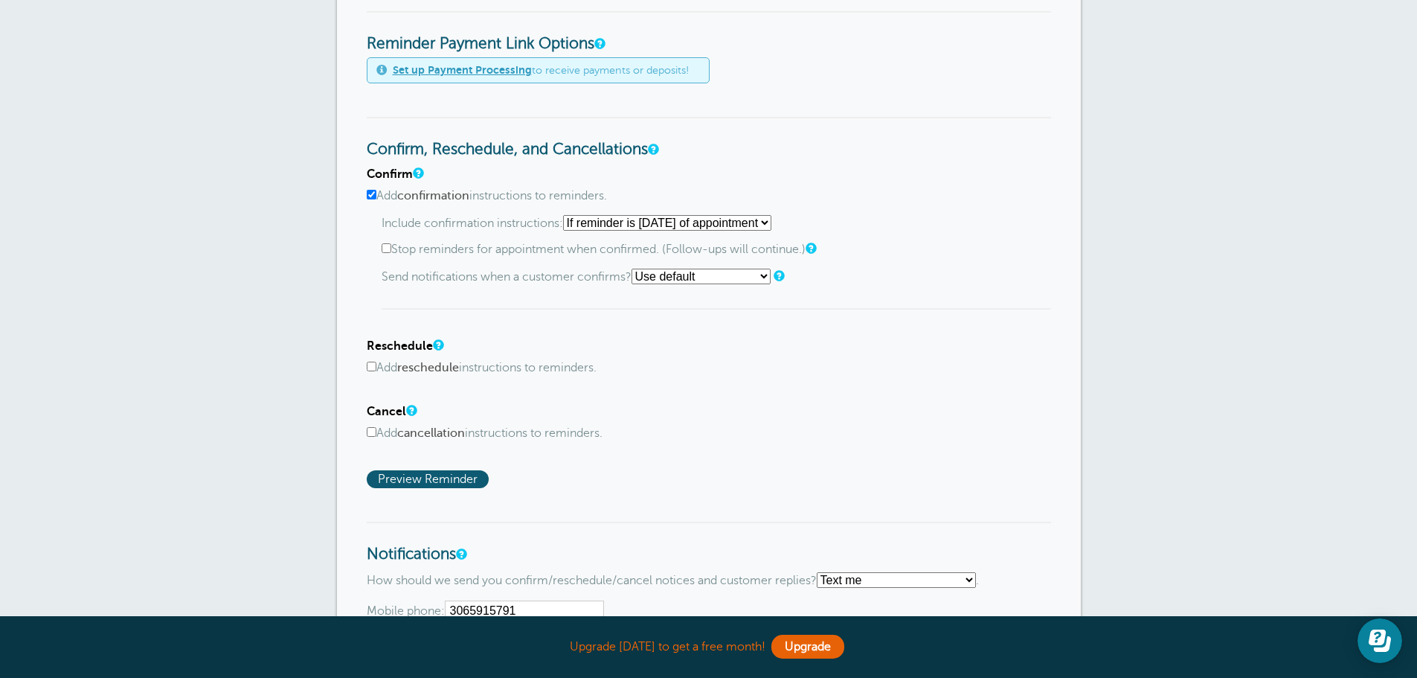
scroll to position [643, 0]
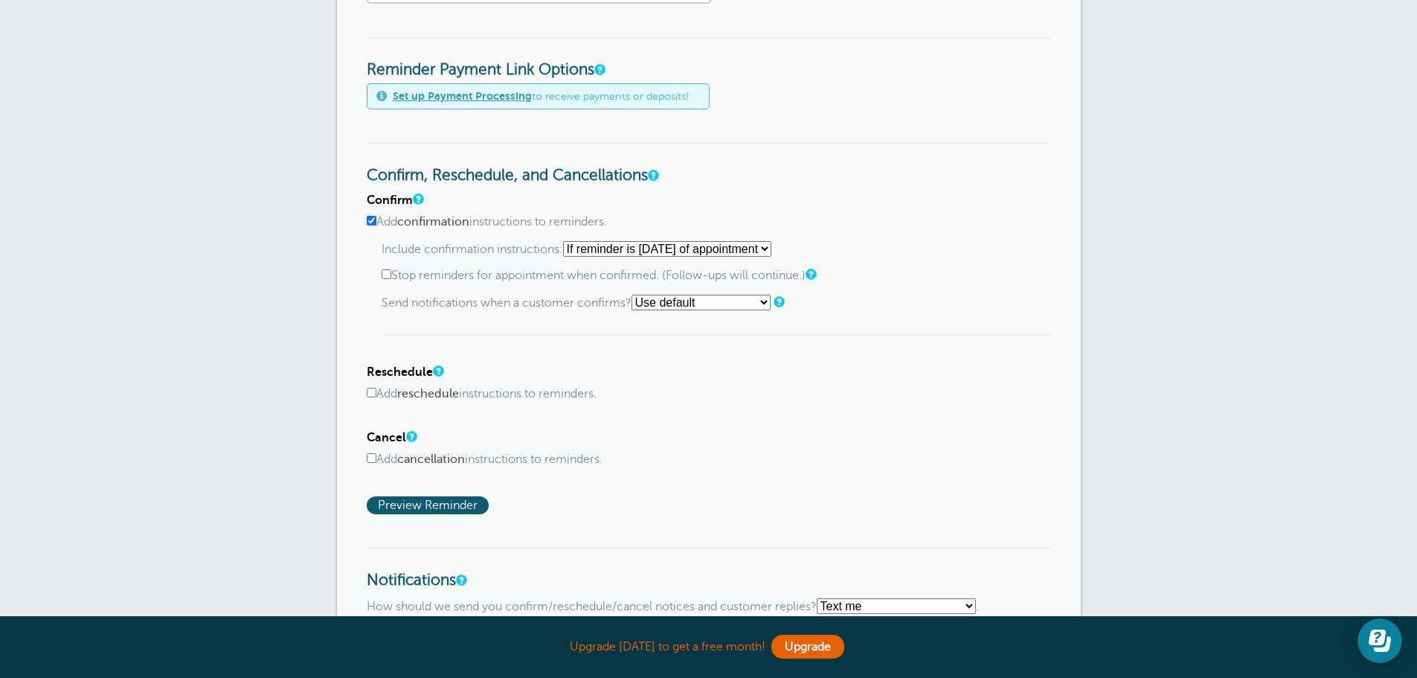
click at [767, 303] on select "Use default Text me Email me Don't send notifications" at bounding box center [701, 303] width 139 height 16
select select "5"
click at [636, 295] on select "Use default Text me Email me Don't send notifications" at bounding box center [701, 303] width 139 height 16
click at [771, 248] on select "Starting with first reminder If reminder is [DATE] of appointment If reminder i…" at bounding box center [667, 249] width 208 height 16
select select "1"
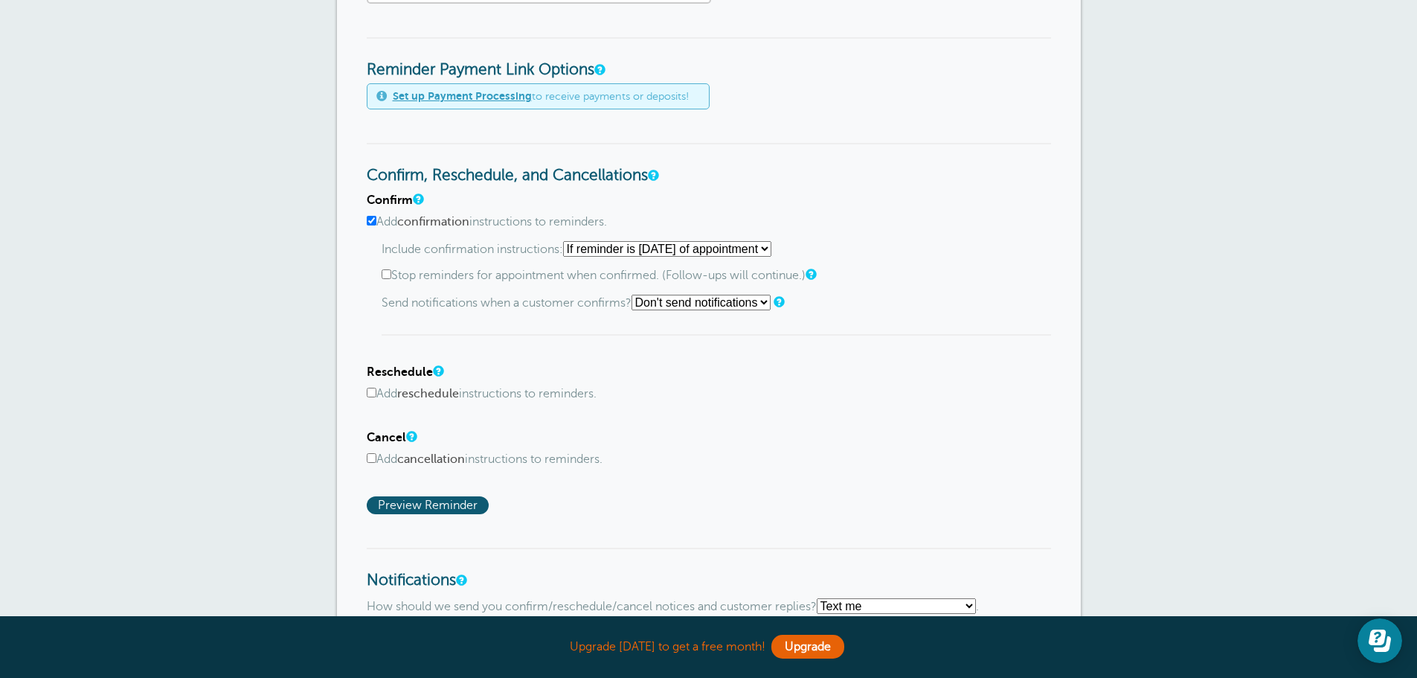
click at [568, 241] on select "Starting with first reminder If reminder is [DATE] of appointment If reminder i…" at bounding box center [667, 249] width 208 height 16
click at [771, 249] on select "Starting with first reminder If reminder is [DATE] of appointment If reminder i…" at bounding box center [667, 249] width 208 height 16
click at [568, 241] on select "Starting with first reminder If reminder is [DATE] of appointment If reminder i…" at bounding box center [667, 249] width 208 height 16
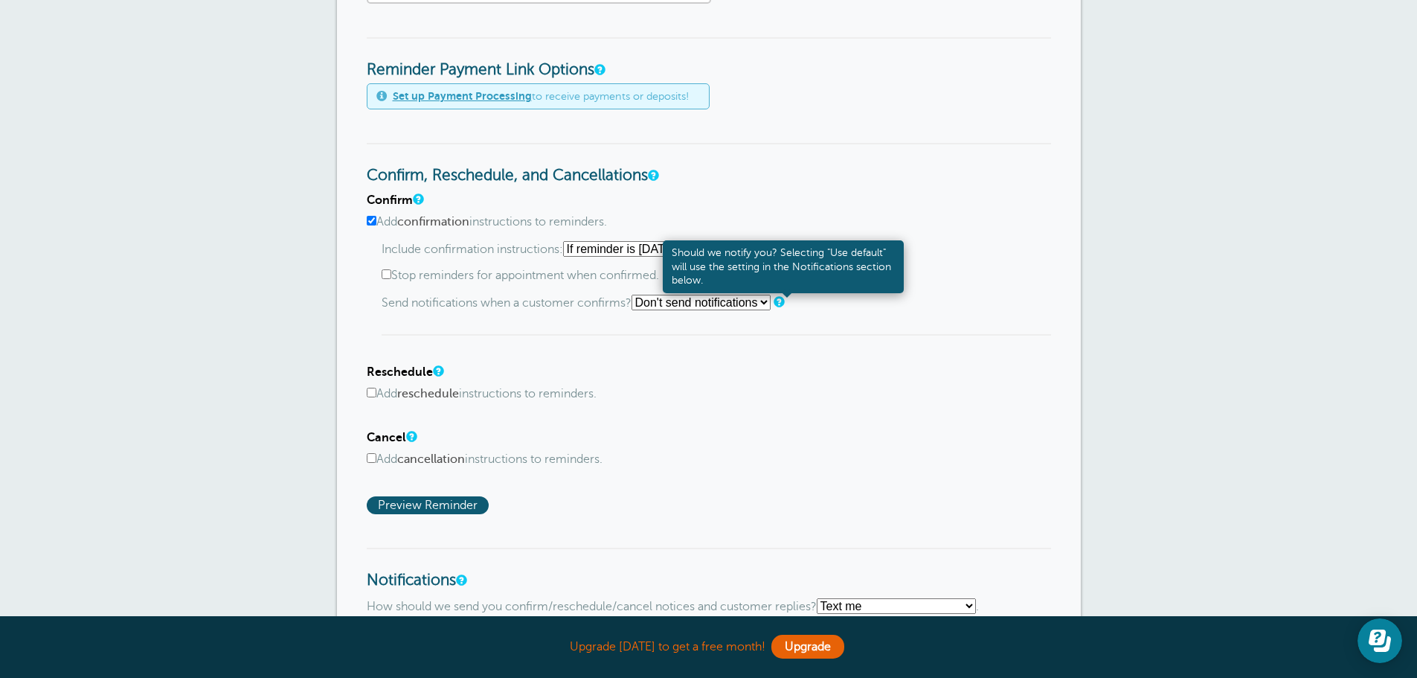
click at [783, 303] on link at bounding box center [778, 302] width 9 height 10
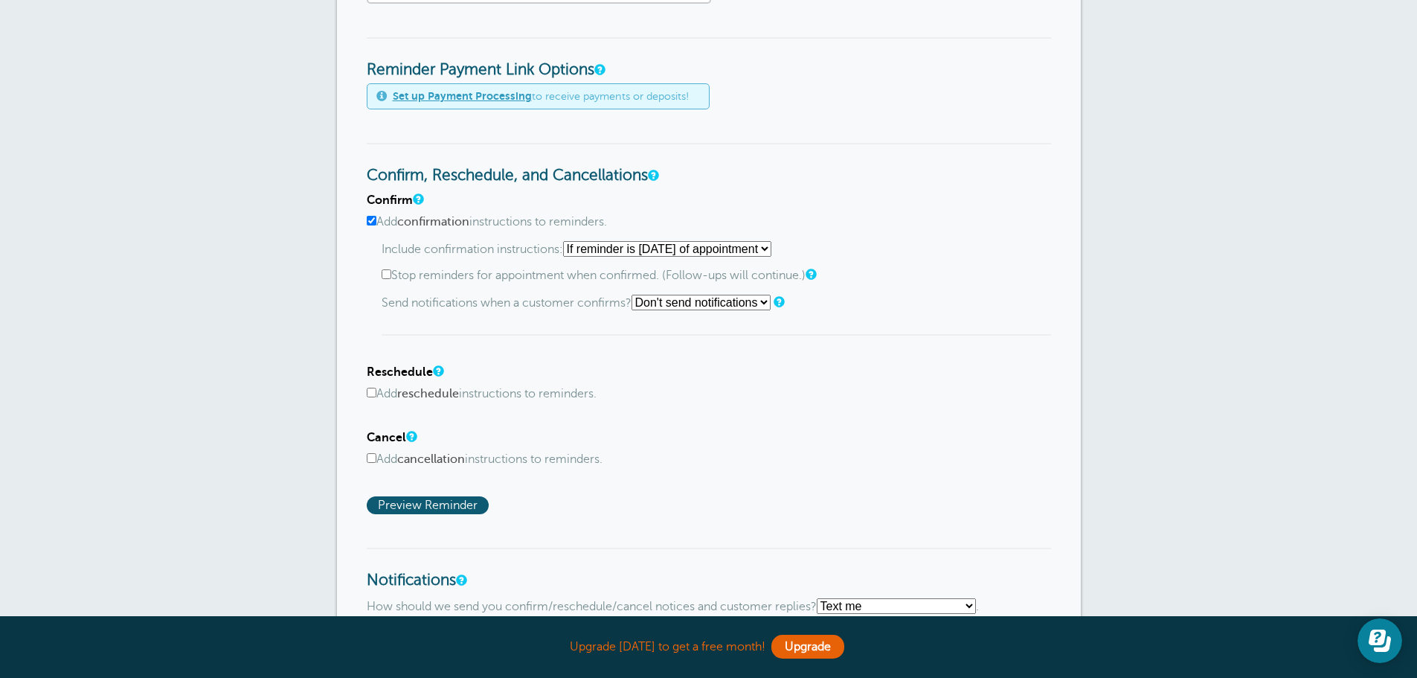
click at [755, 303] on select "Use default Text me Email me Don't send notifications" at bounding box center [701, 303] width 139 height 16
click at [333, 283] on div "× Sequence saved! Reminder Settings Reminders Appointments Booking Payments Cus…" at bounding box center [708, 173] width 1417 height 1568
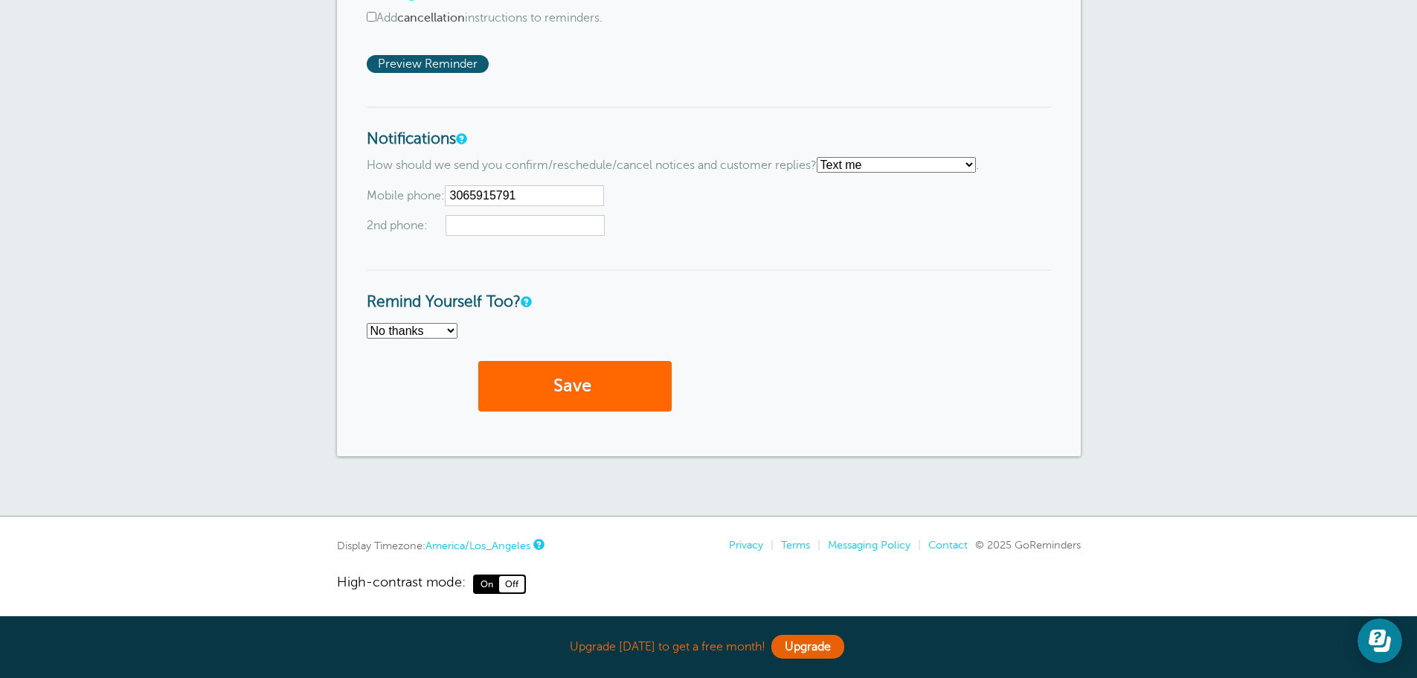
scroll to position [1090, 0]
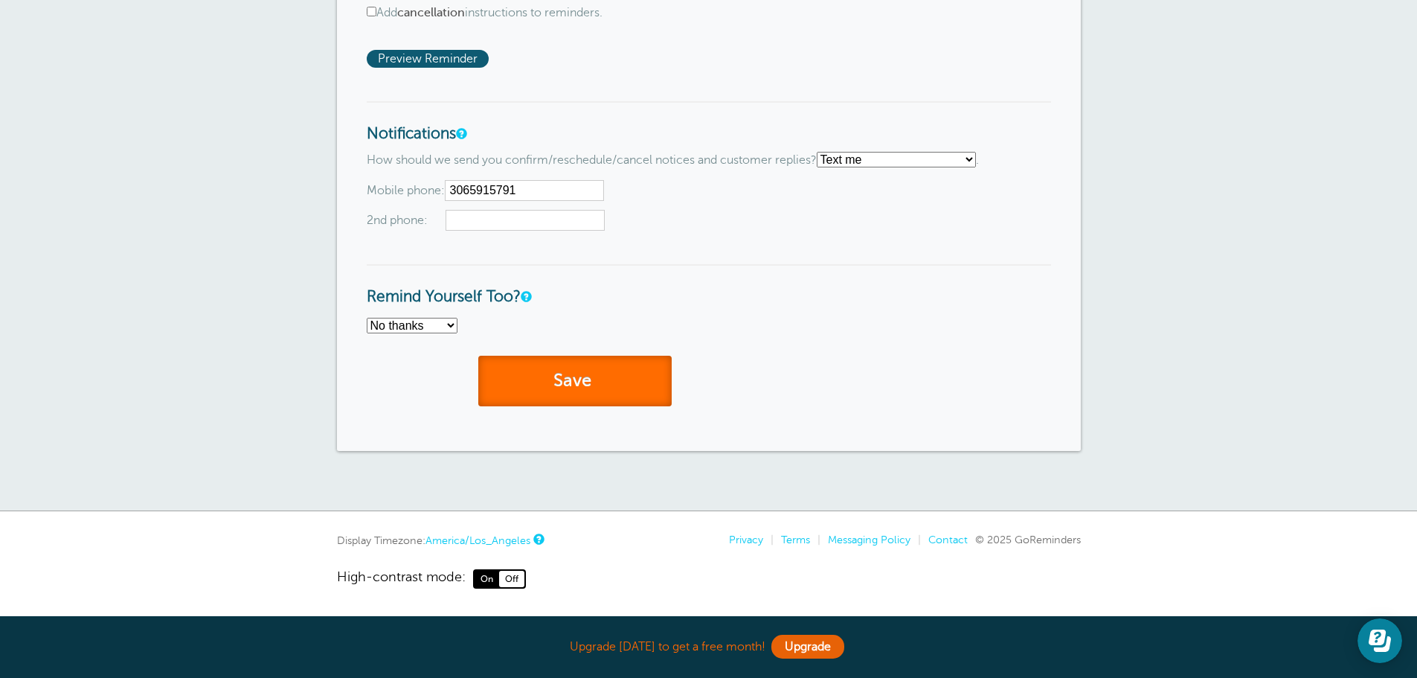
click at [588, 379] on button "Save" at bounding box center [574, 381] width 193 height 51
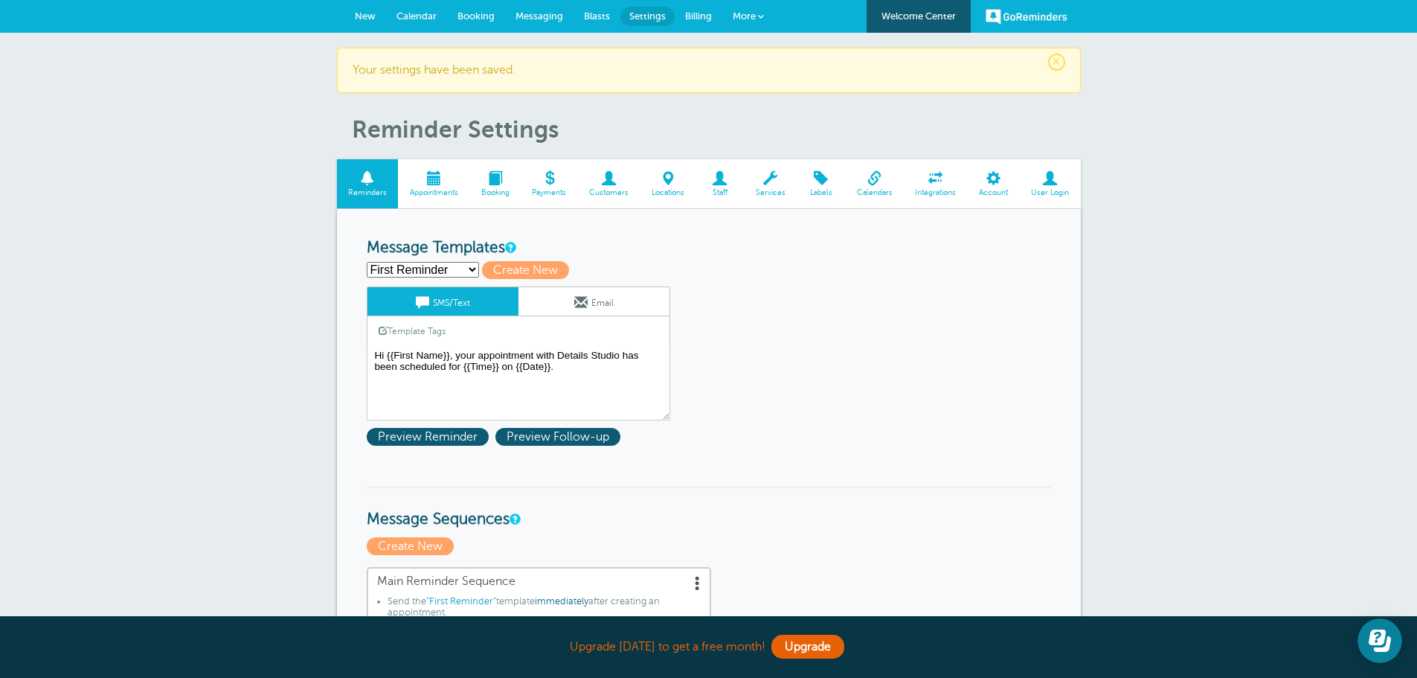
click at [431, 185] on span at bounding box center [433, 178] width 71 height 14
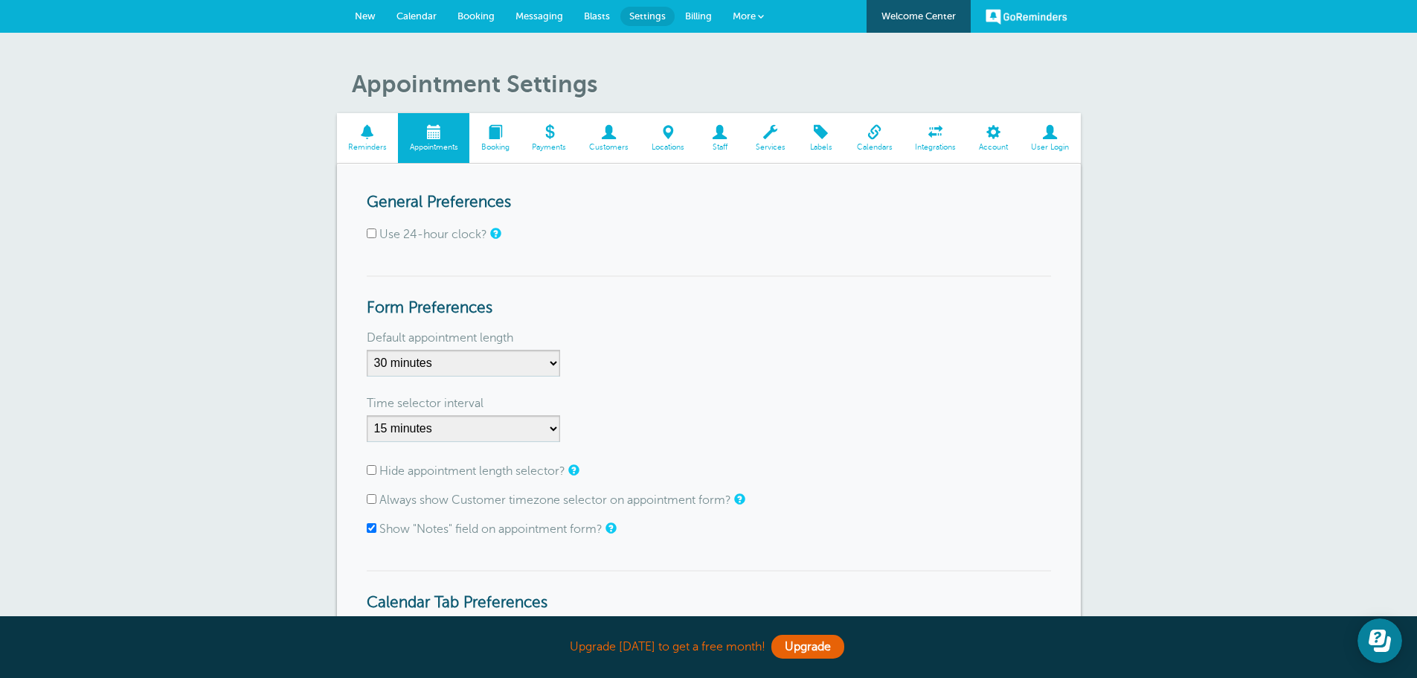
click at [496, 136] on span at bounding box center [494, 132] width 51 height 14
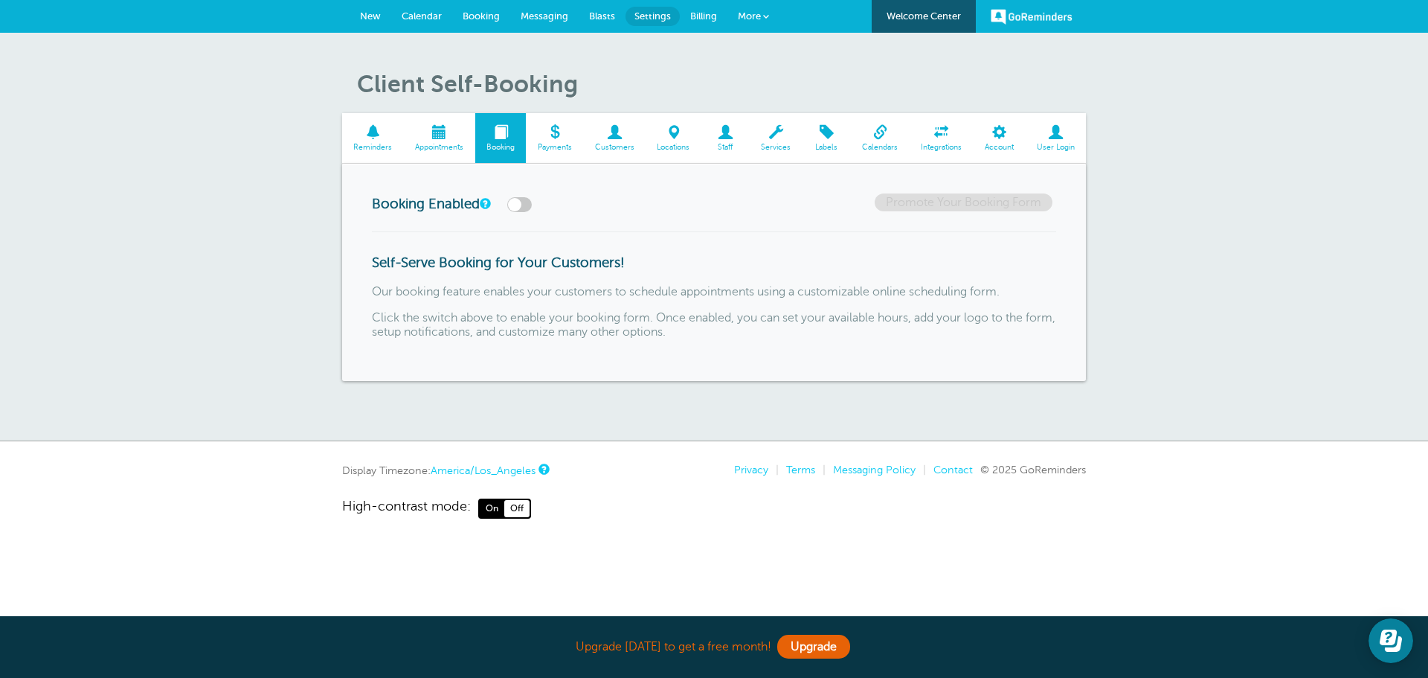
click at [729, 134] on span at bounding box center [725, 132] width 48 height 14
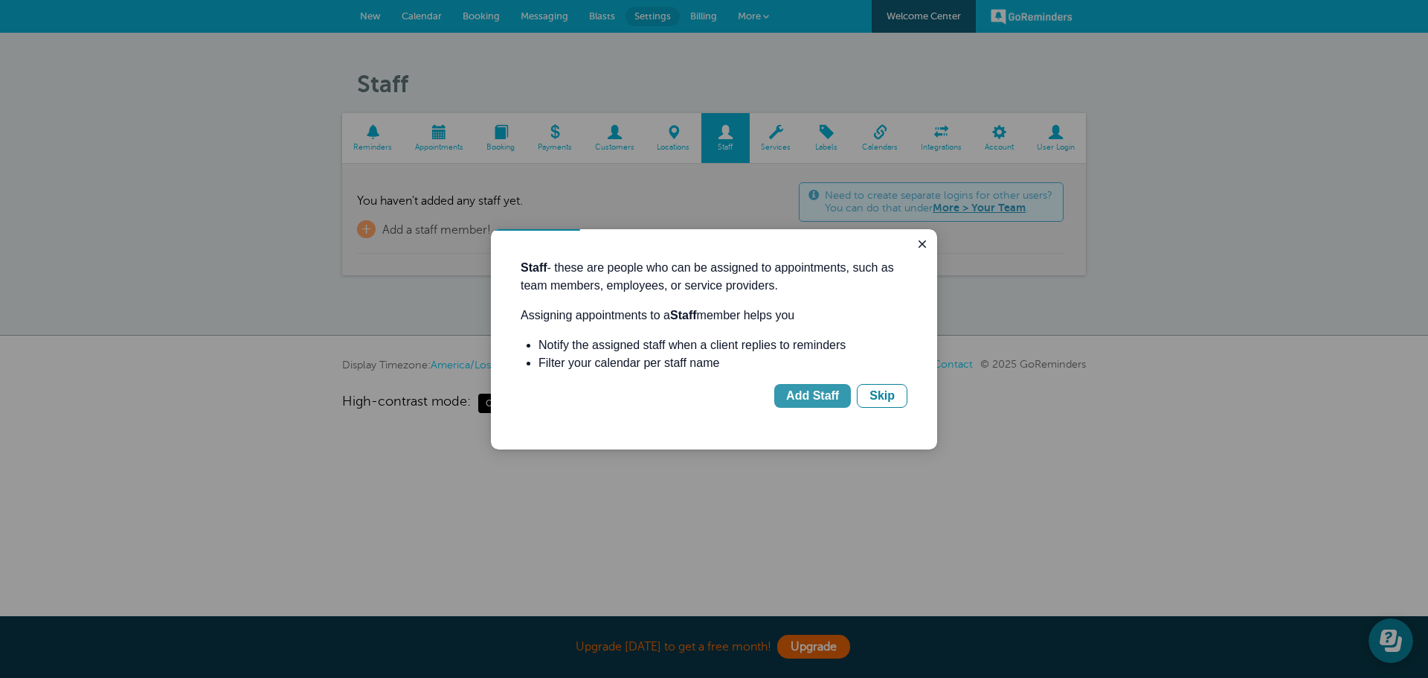
click at [817, 391] on div "Add Staff" at bounding box center [812, 396] width 53 height 18
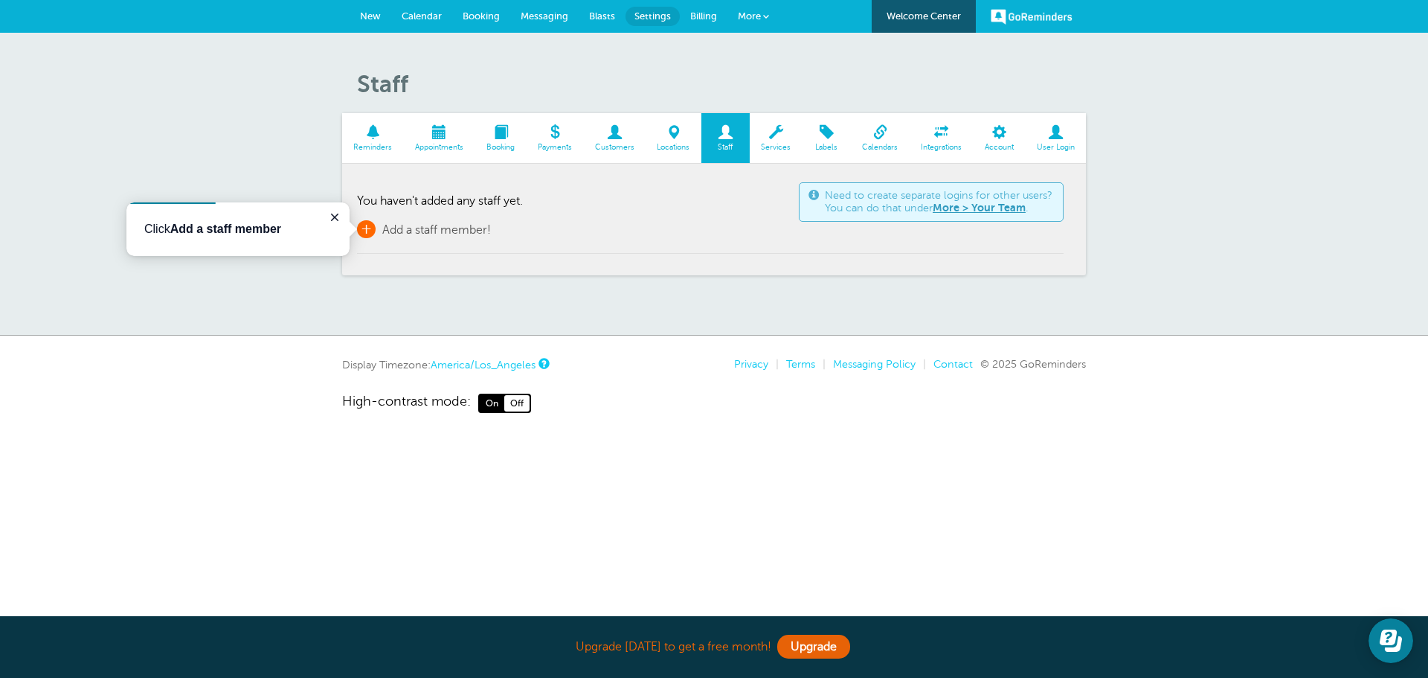
click at [364, 228] on span "+" at bounding box center [366, 229] width 19 height 18
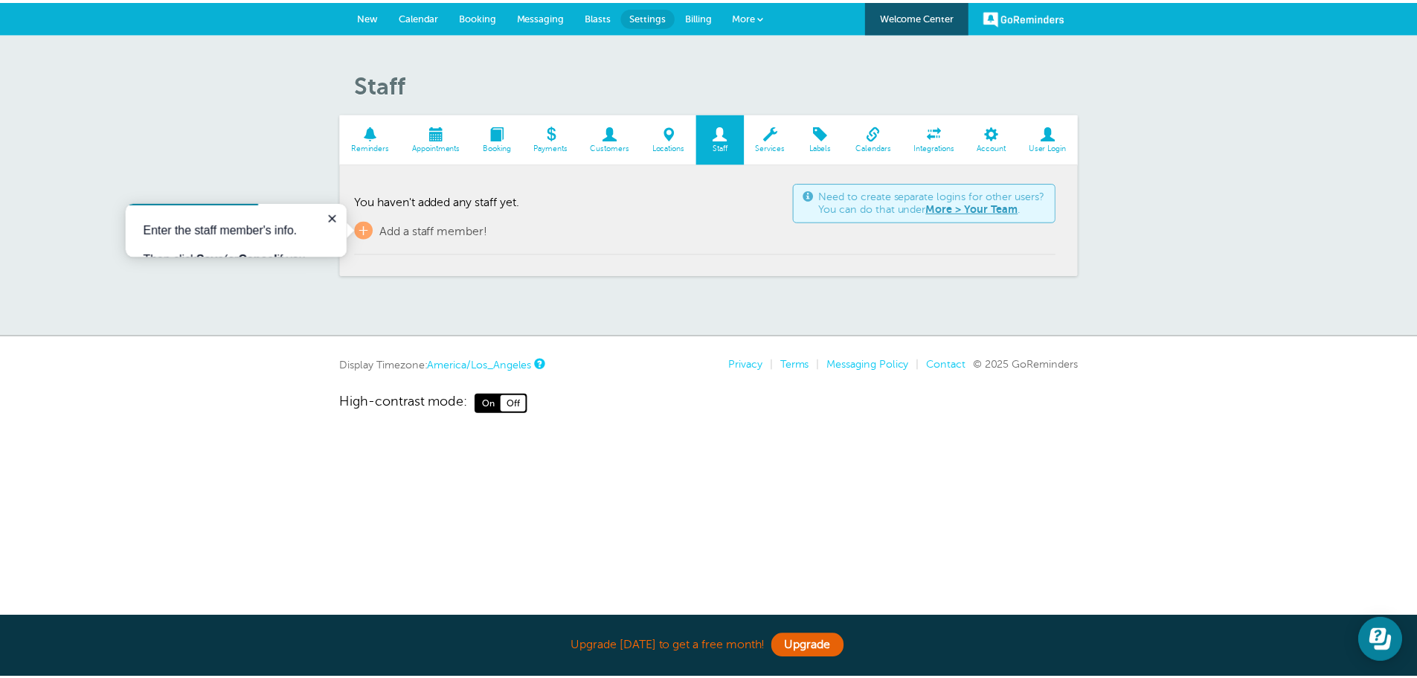
scroll to position [19, 0]
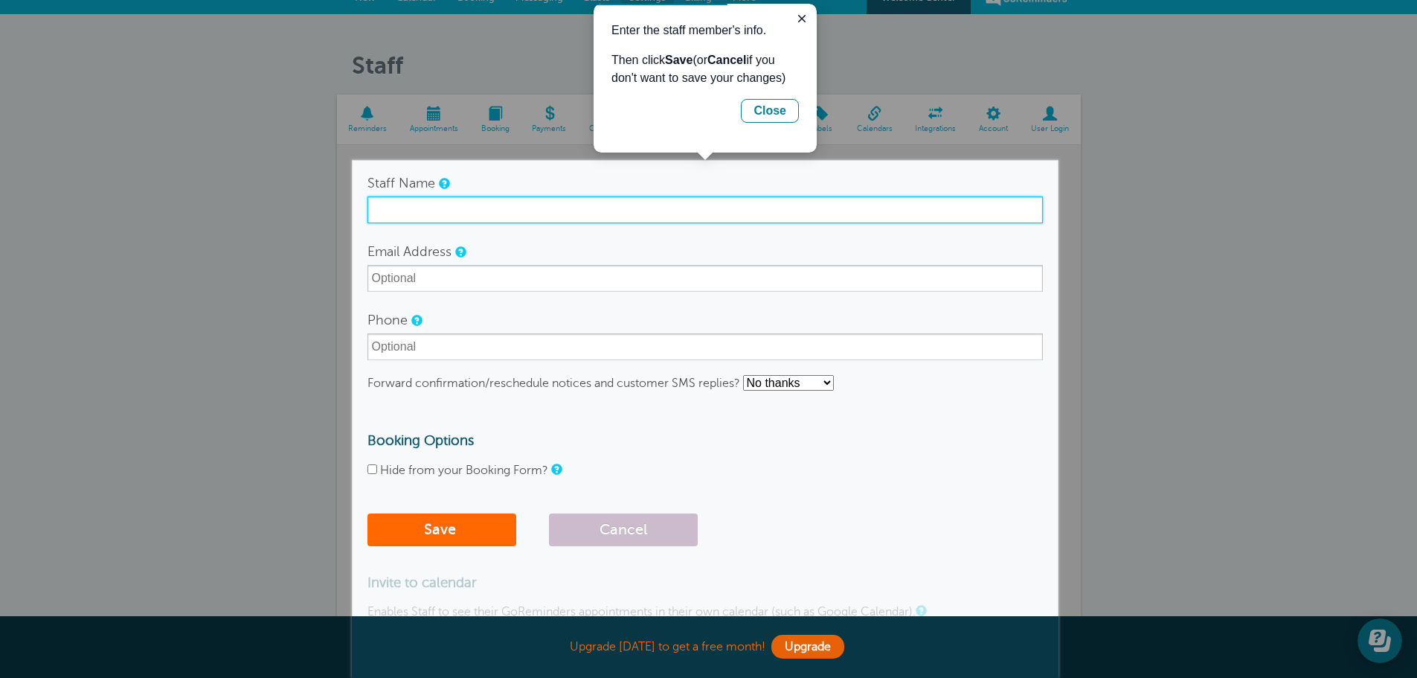
drag, startPoint x: 497, startPoint y: 210, endPoint x: 515, endPoint y: 208, distance: 17.9
click at [497, 210] on input "Staff Name" at bounding box center [704, 209] width 675 height 27
click at [614, 207] on input "Staff Name" at bounding box center [704, 209] width 675 height 27
type input "KIMBERLEY bENZ(HASTINGS)"
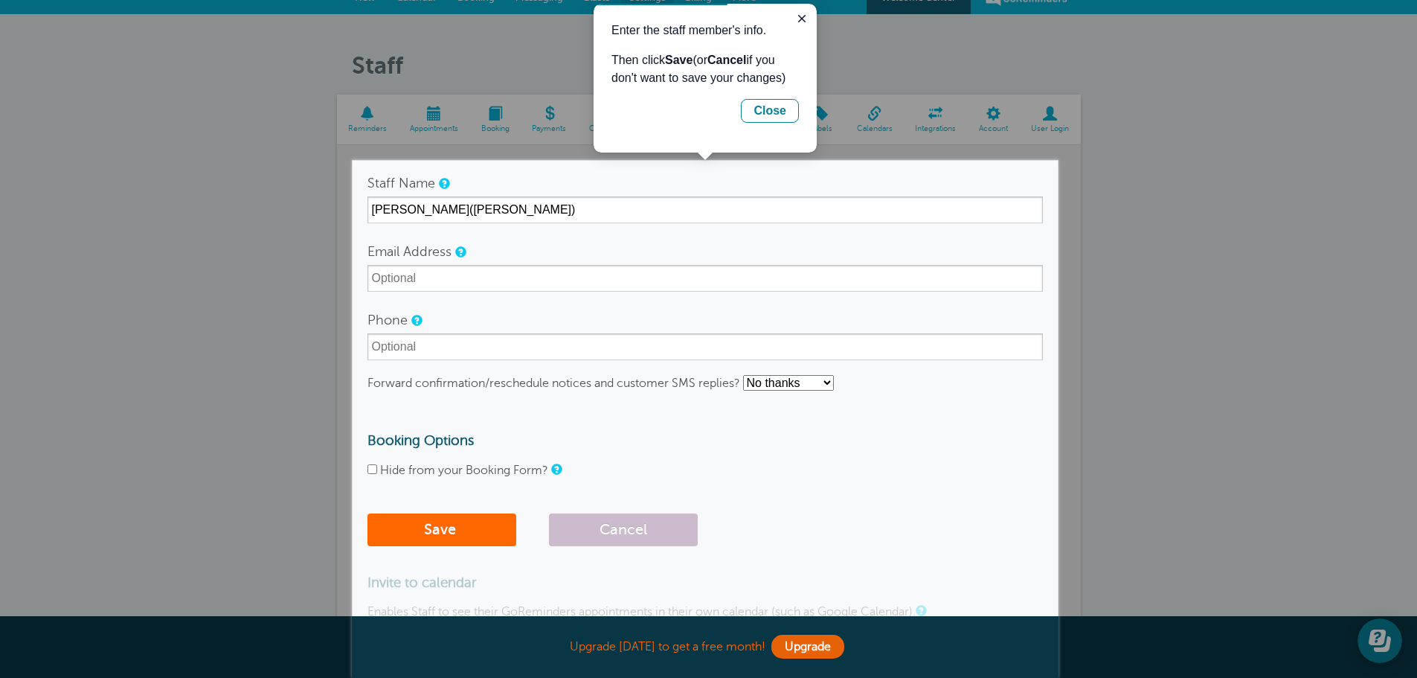
click at [829, 387] on select "No thanks Yes, text me Yes, email me" at bounding box center [788, 383] width 91 height 16
select select "4"
click at [744, 375] on select "No thanks Yes, text me Yes, email me" at bounding box center [788, 383] width 91 height 16
click at [370, 469] on input "Hide from your Booking Form?" at bounding box center [372, 469] width 10 height 10
checkbox input "true"
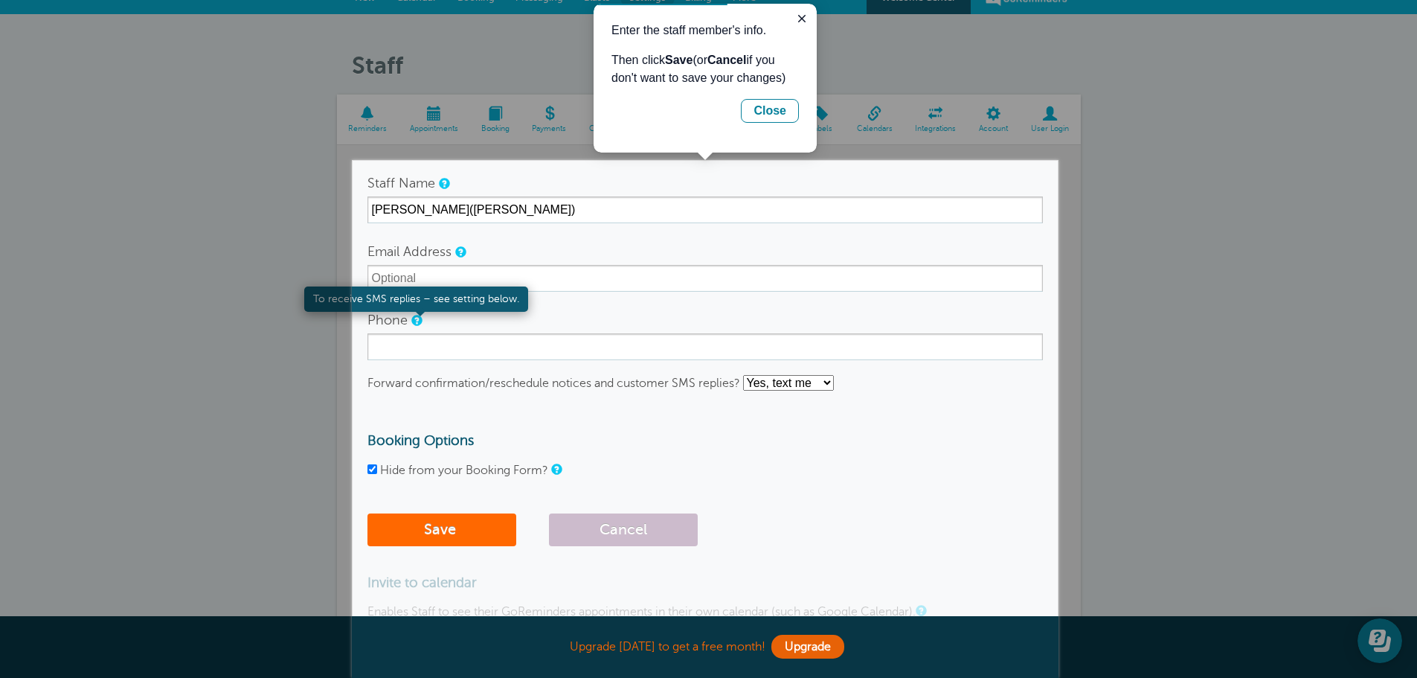
click at [413, 318] on link at bounding box center [415, 320] width 9 height 10
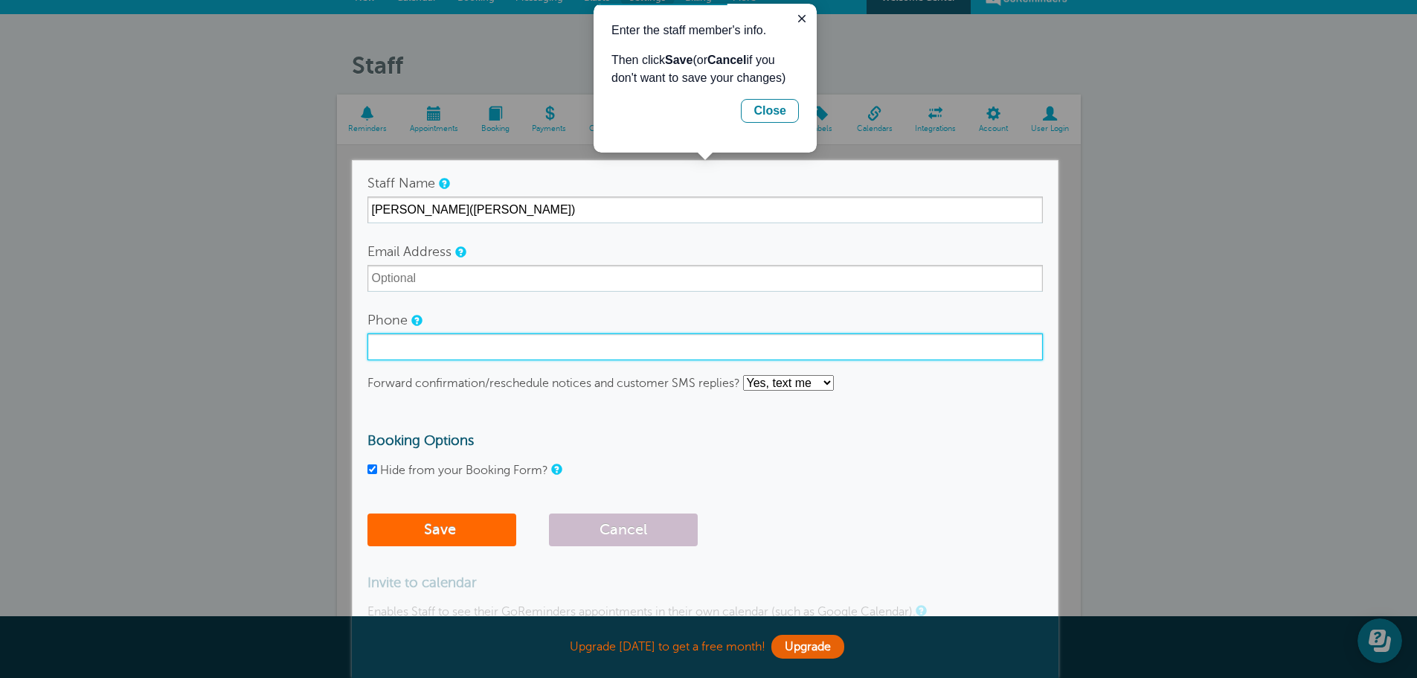
drag, startPoint x: 477, startPoint y: 348, endPoint x: 486, endPoint y: 346, distance: 9.2
click at [477, 348] on input "Phone" at bounding box center [704, 346] width 675 height 27
type input "3065915791"
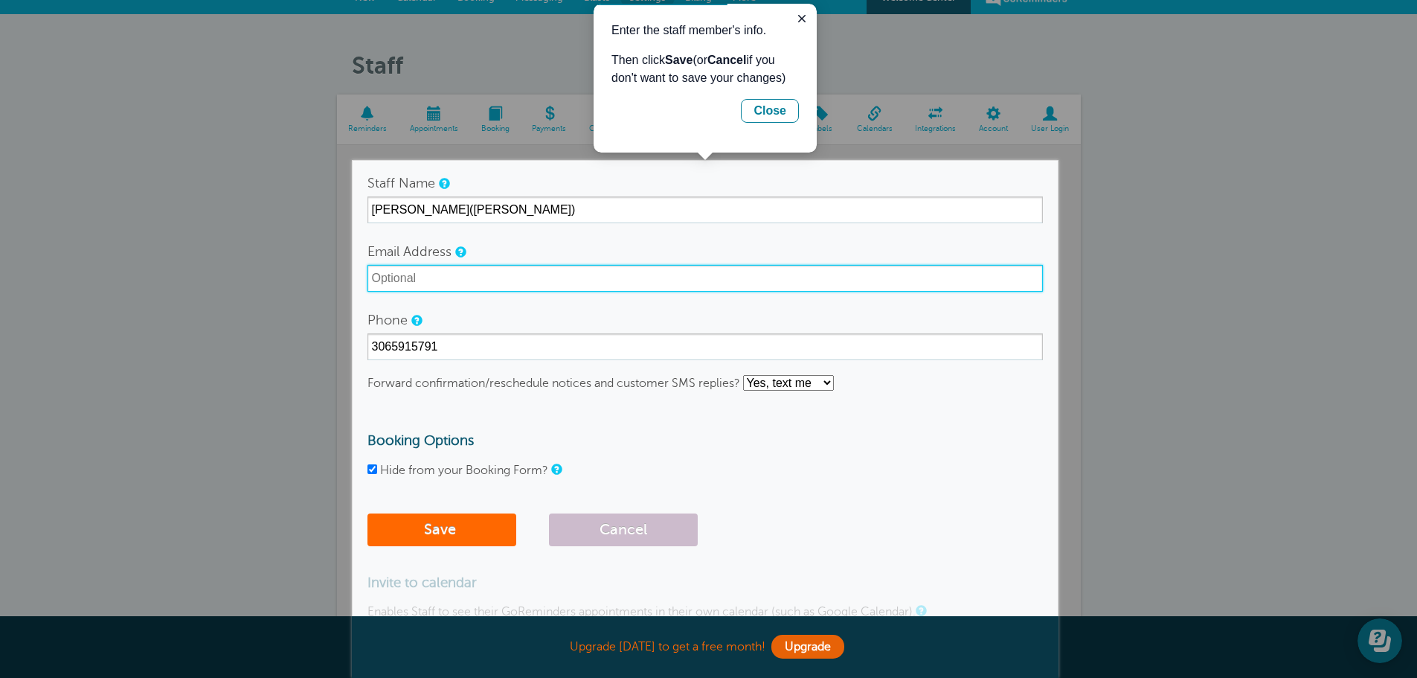
type input "kymmi17@gmail.com"
drag, startPoint x: 498, startPoint y: 280, endPoint x: 269, endPoint y: 283, distance: 229.1
click at [326, 278] on body "Upgrade today to get a free month! Upgrade GoReminders Welcome Center New Calen…" at bounding box center [708, 408] width 1417 height 855
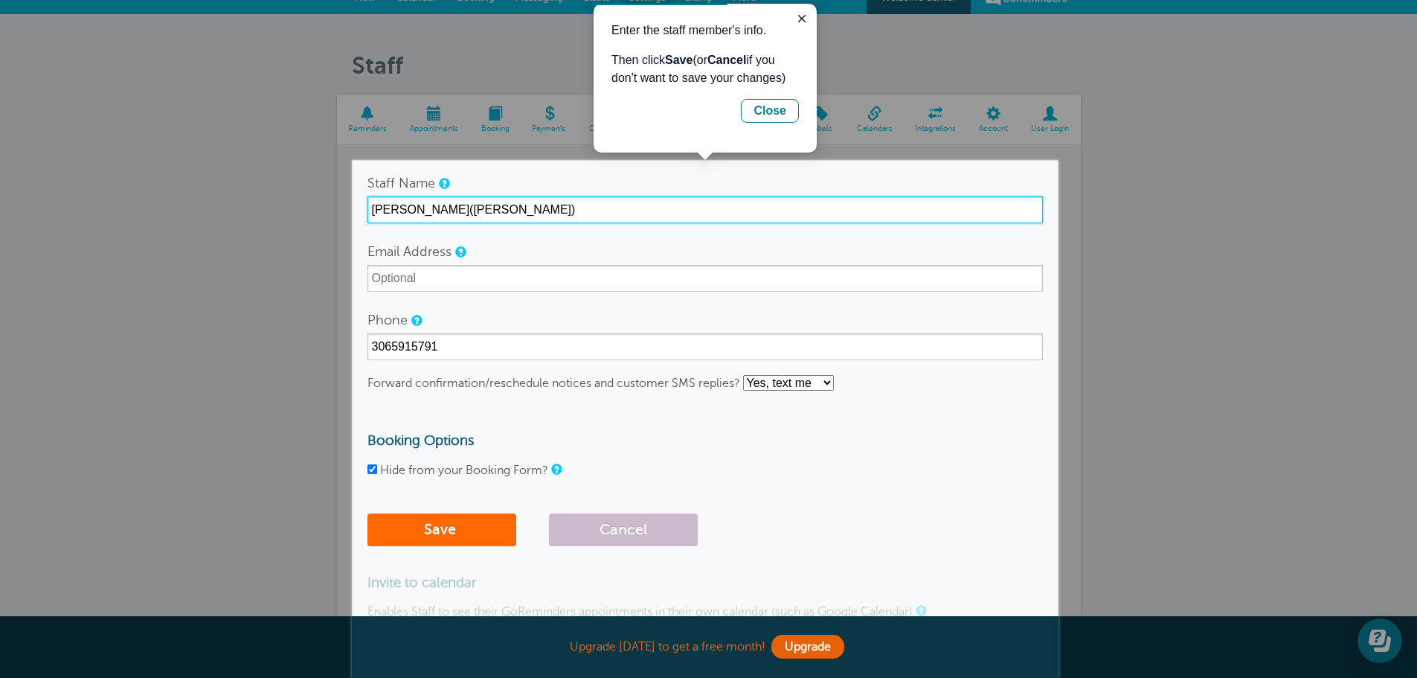
click at [447, 209] on input "KIMBERLEY bENZ(HASTINGS)" at bounding box center [704, 209] width 675 height 27
click at [474, 209] on input "KIMBERLEY BENZ(HASTINGS)" at bounding box center [704, 209] width 675 height 27
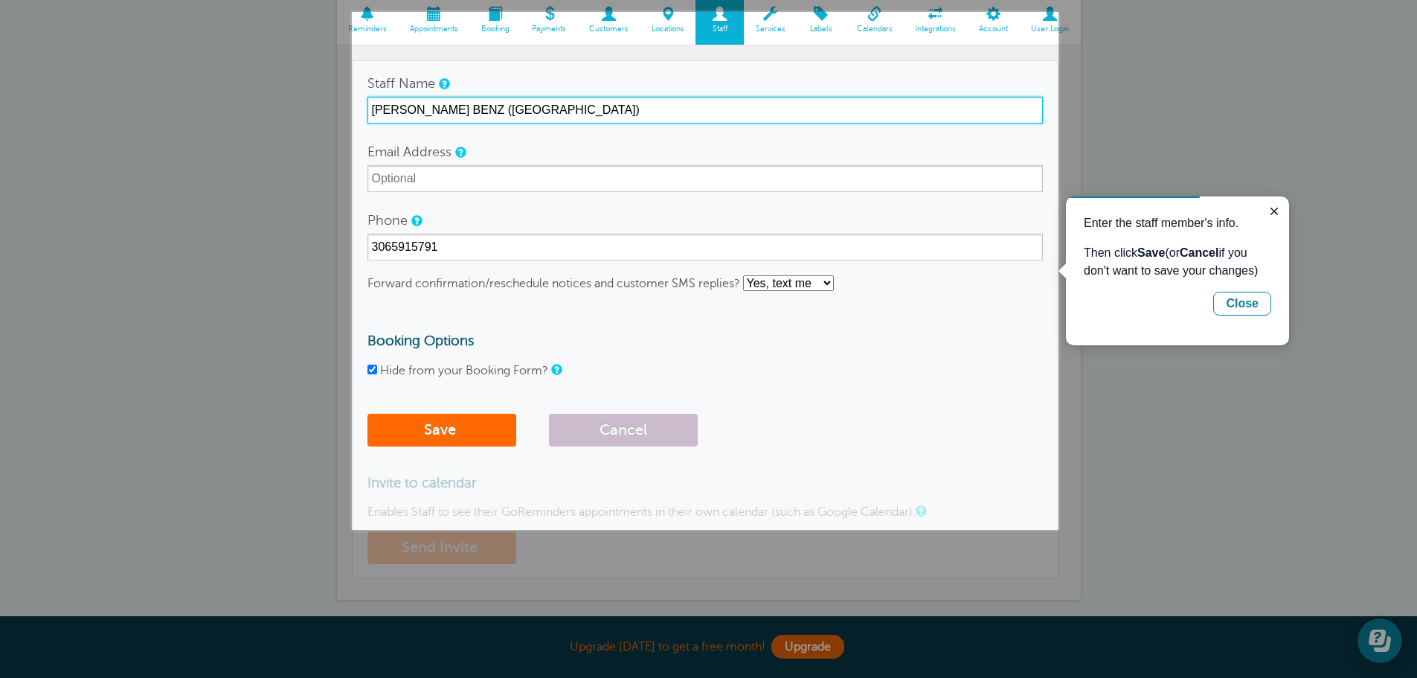
scroll to position [93, 0]
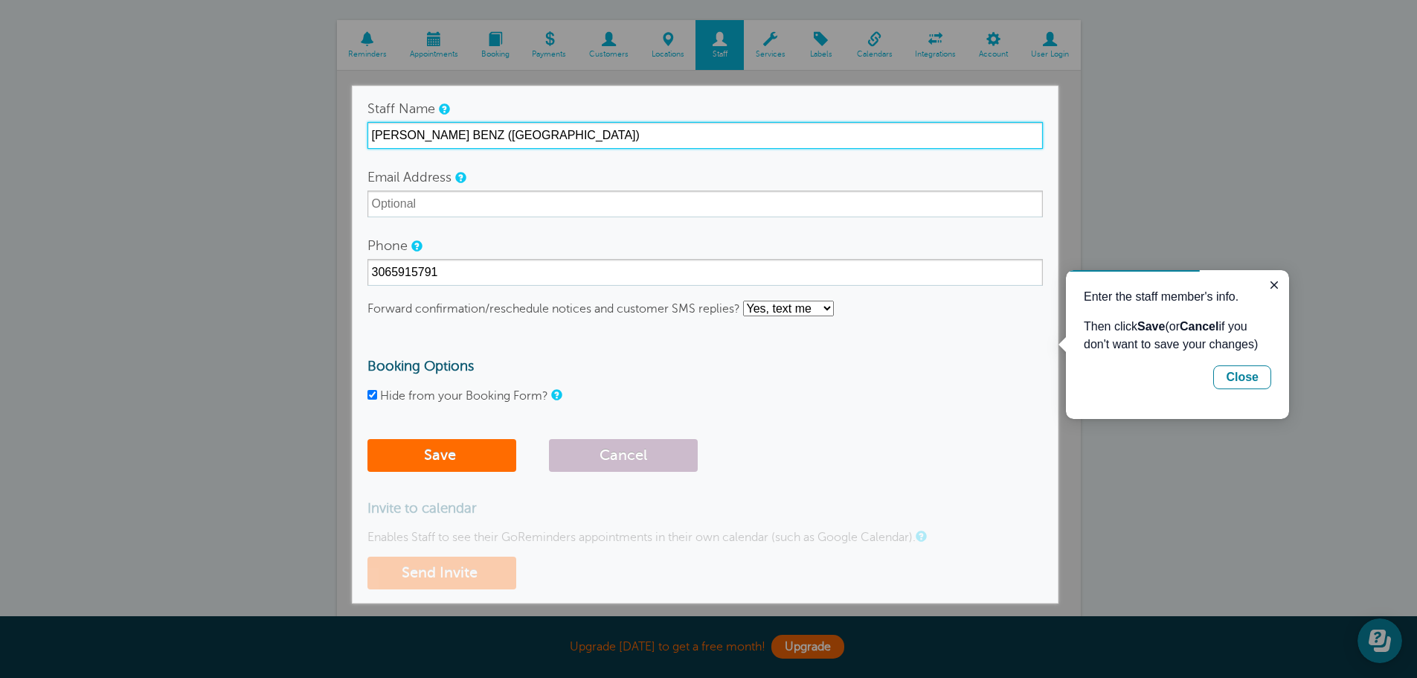
type input "KIMBERLEY BENZ (HASTINGS)"
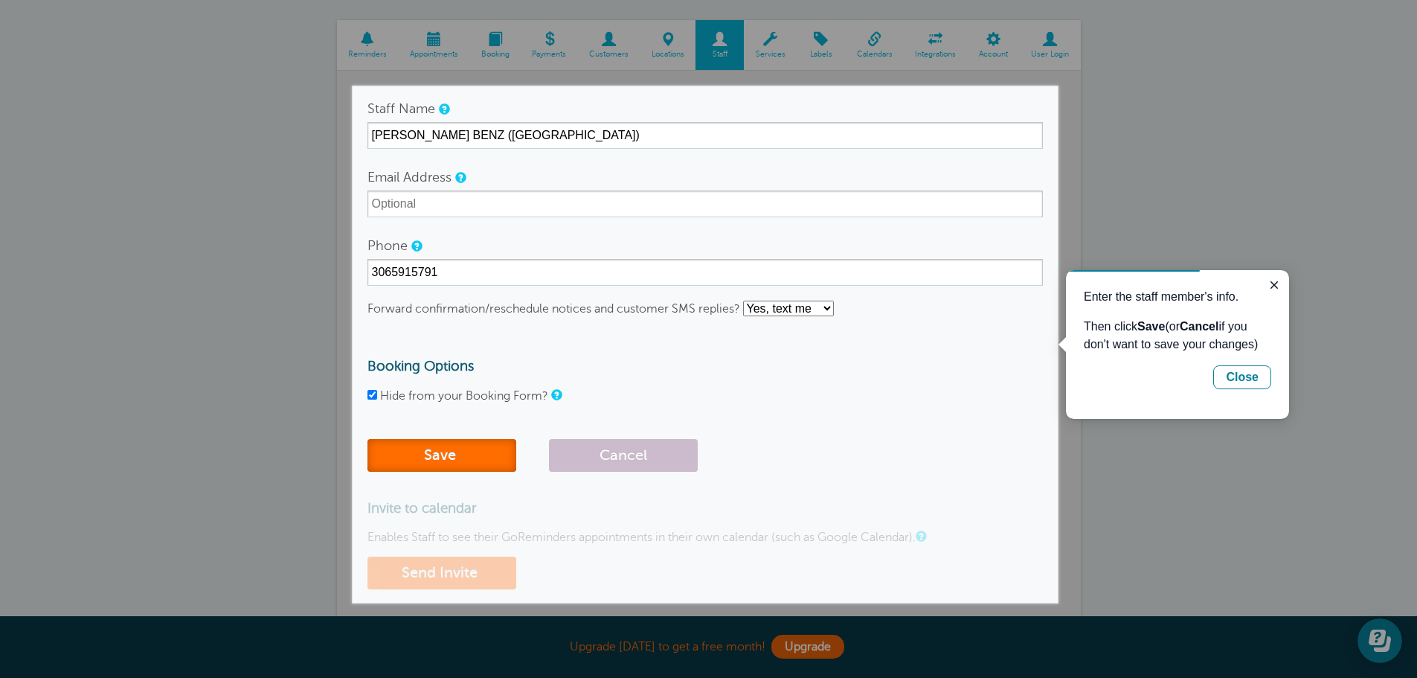
click at [433, 449] on button "Save" at bounding box center [441, 455] width 149 height 33
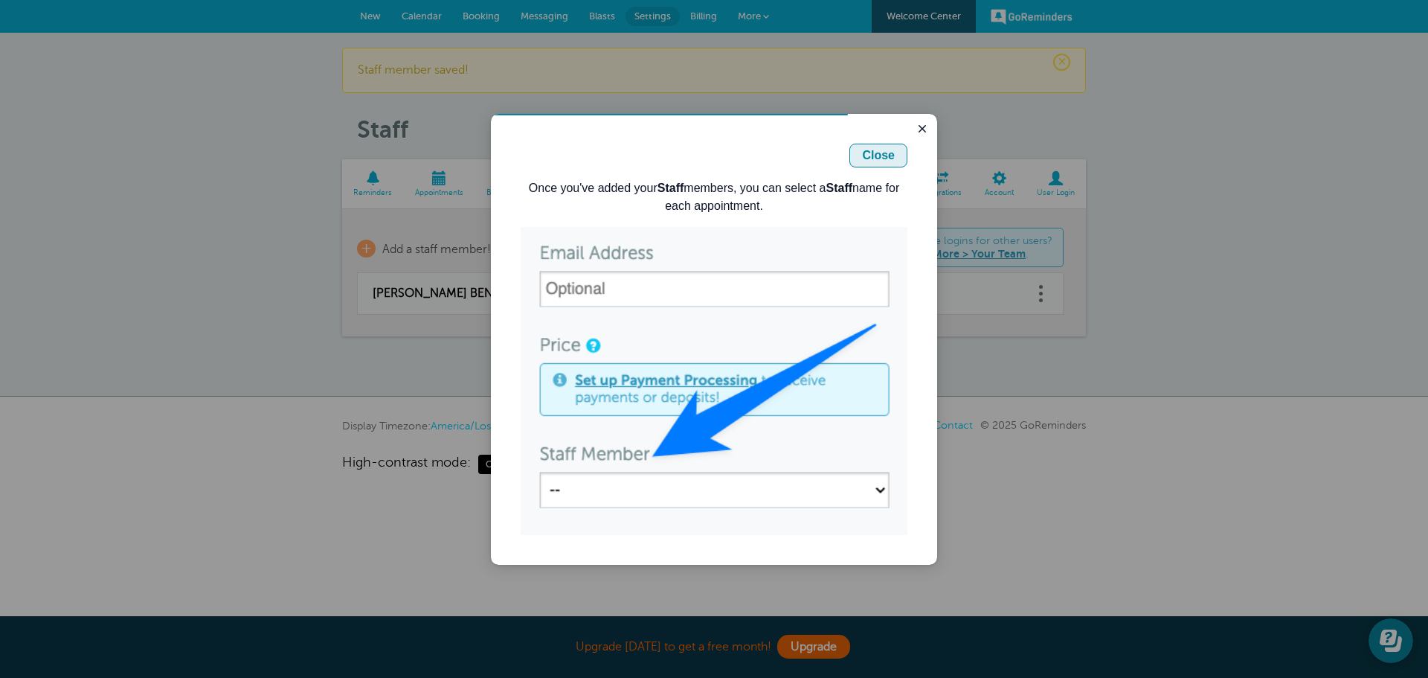
click at [884, 150] on div "Close" at bounding box center [878, 156] width 33 height 18
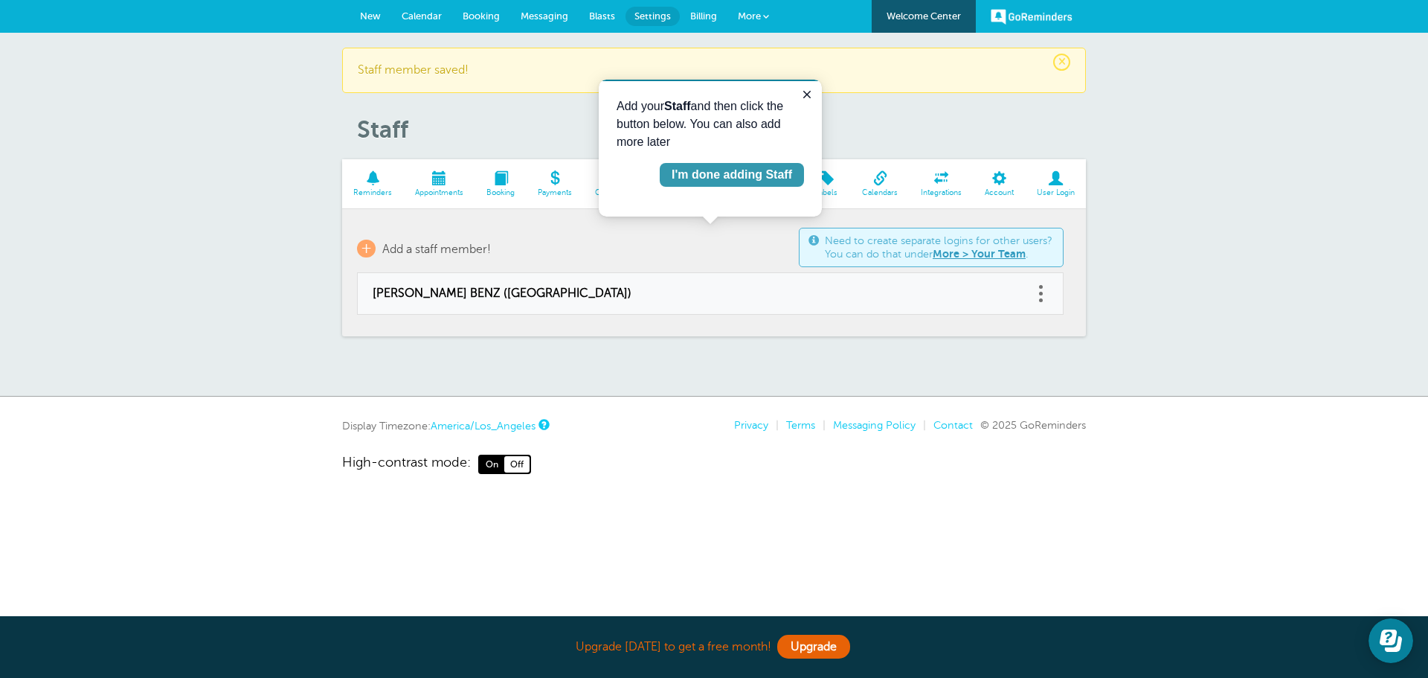
click at [755, 172] on div "I'm done adding Staff" at bounding box center [732, 175] width 121 height 18
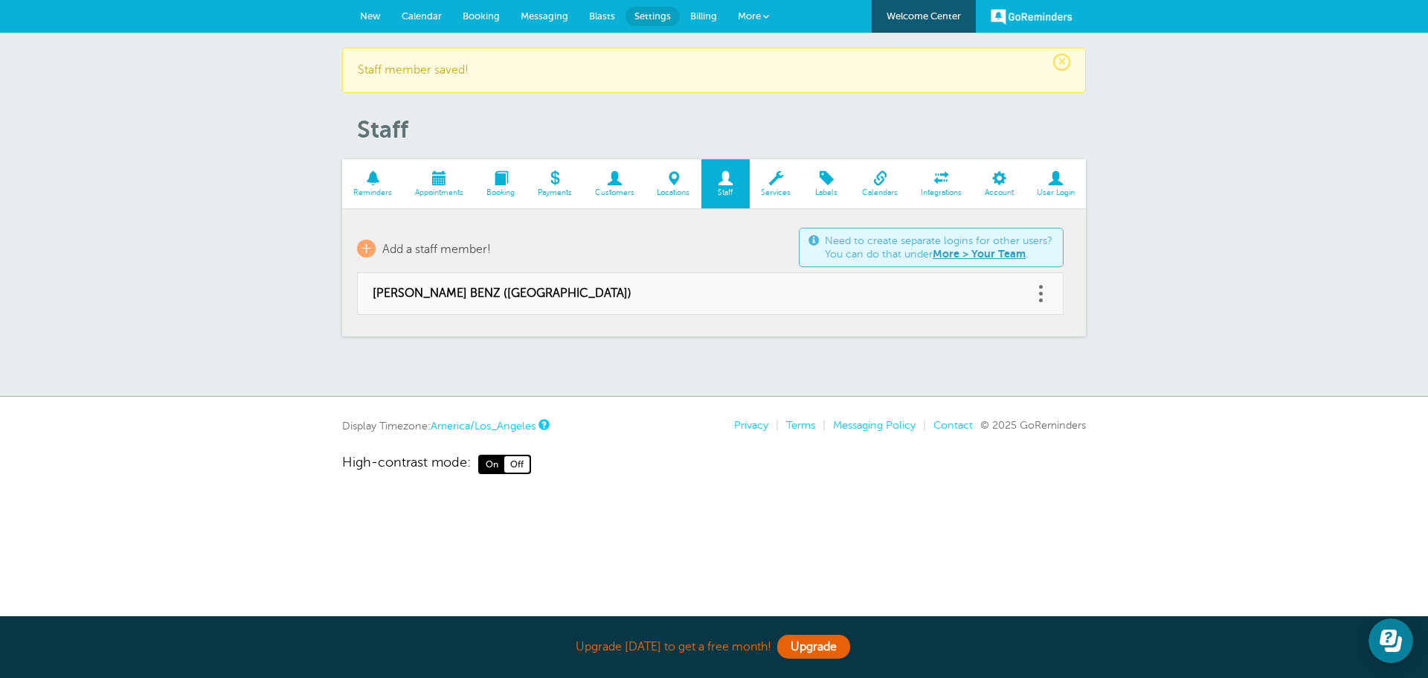
click at [946, 177] on span at bounding box center [942, 178] width 64 height 14
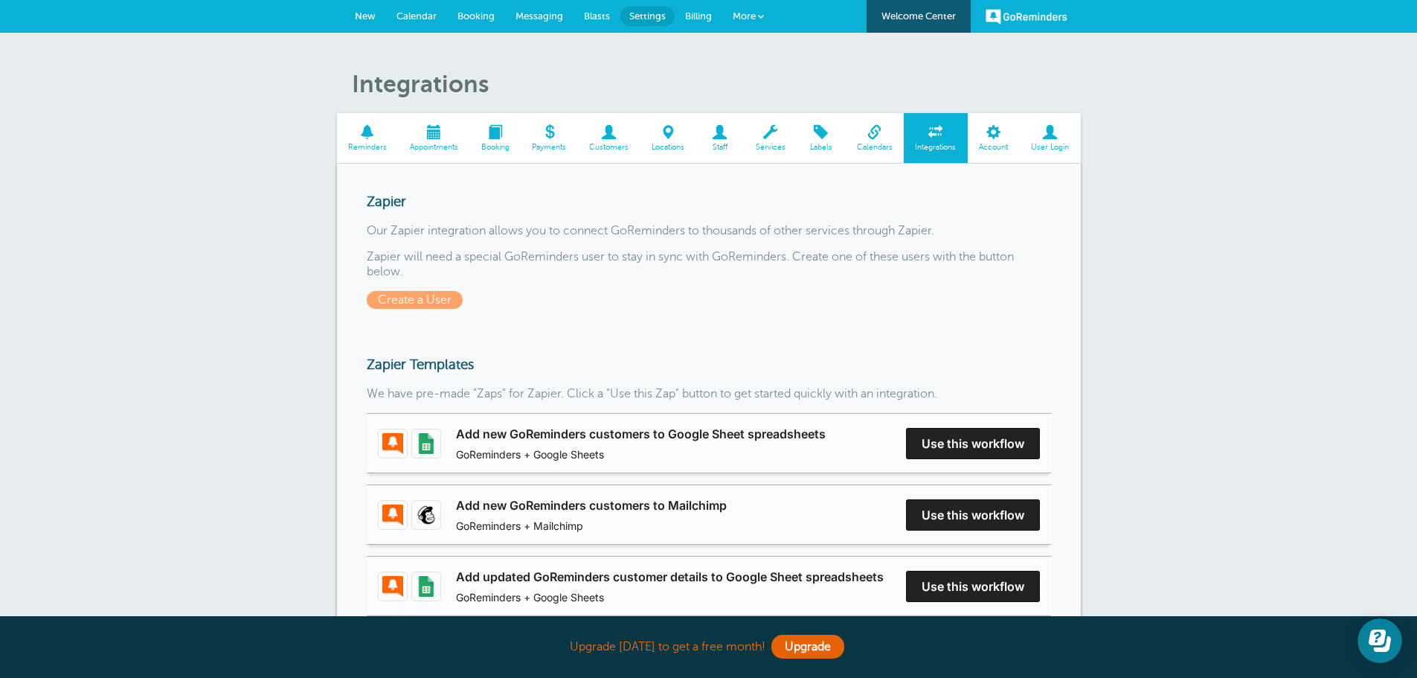
click at [668, 138] on span at bounding box center [668, 132] width 56 height 14
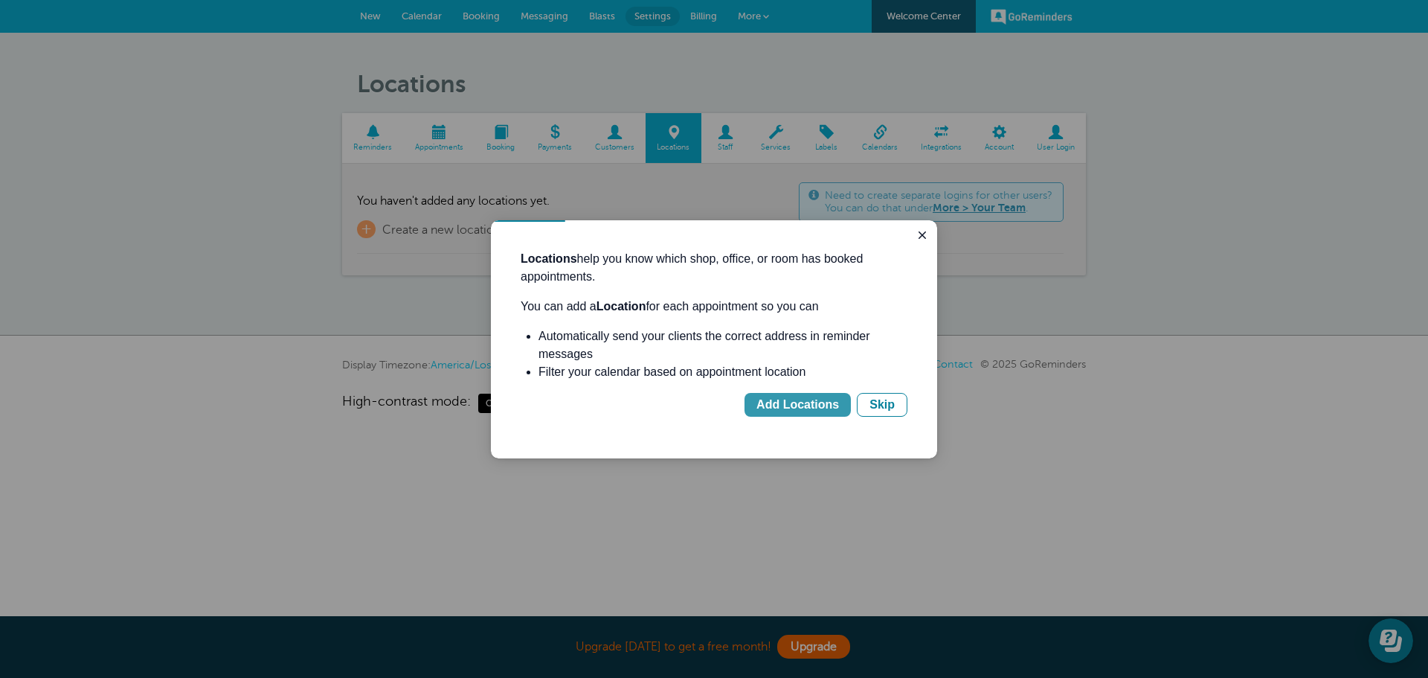
drag, startPoint x: 805, startPoint y: 403, endPoint x: 1296, endPoint y: 624, distance: 538.4
click at [805, 403] on div "Add Locations" at bounding box center [797, 405] width 83 height 18
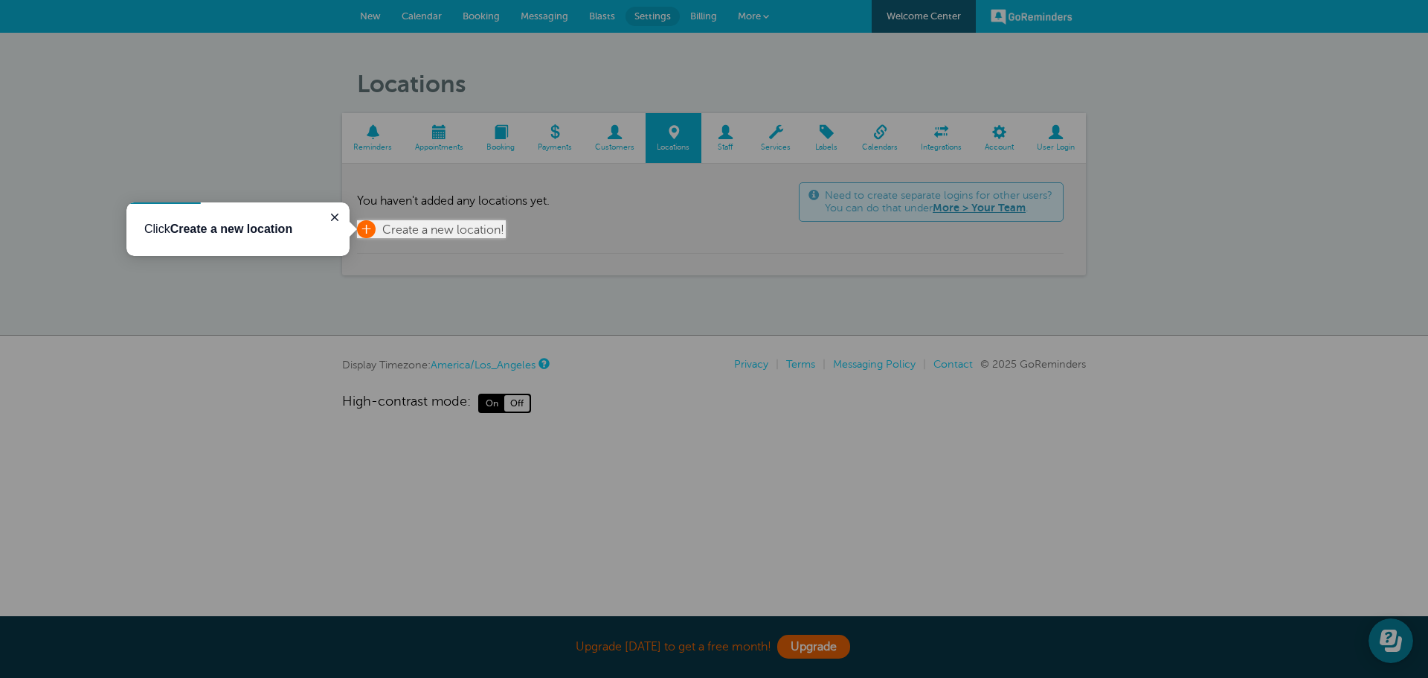
click at [370, 229] on span "+" at bounding box center [366, 229] width 19 height 18
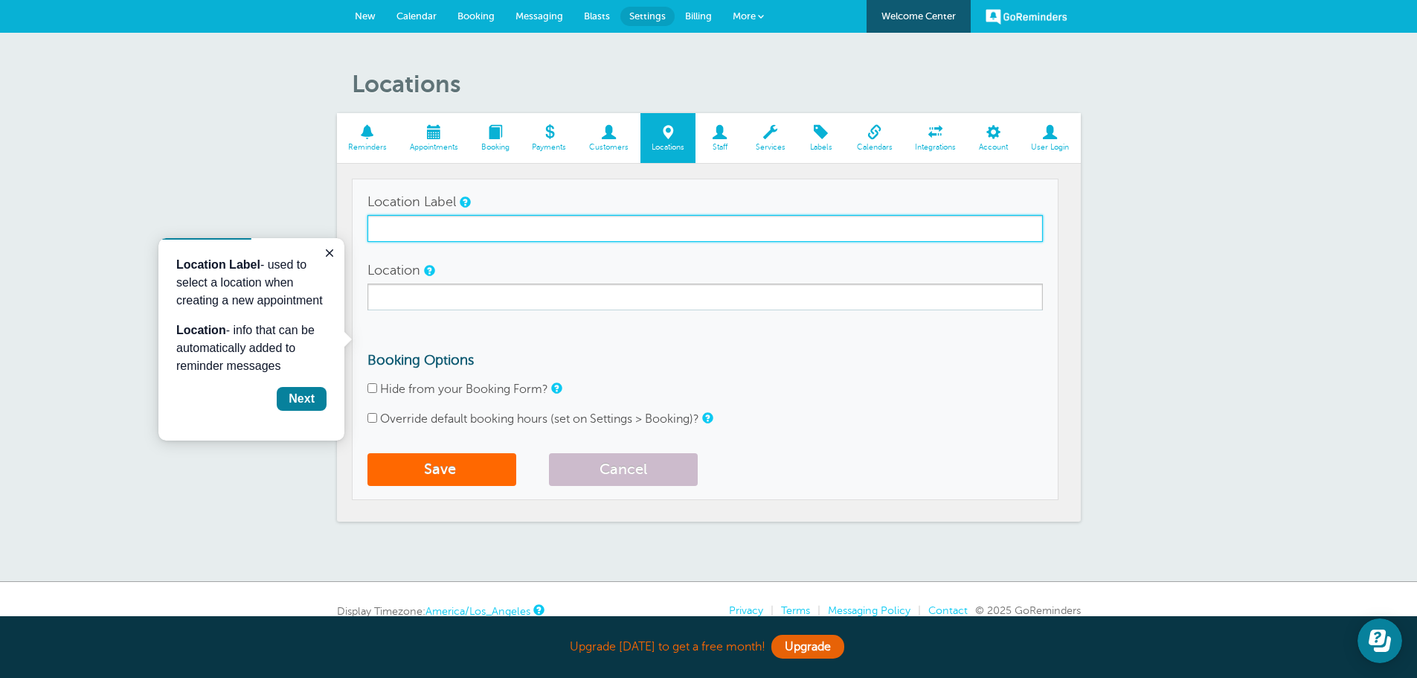
drag, startPoint x: 459, startPoint y: 236, endPoint x: 470, endPoint y: 234, distance: 11.4
click at [461, 235] on input "Location Label" at bounding box center [704, 228] width 675 height 27
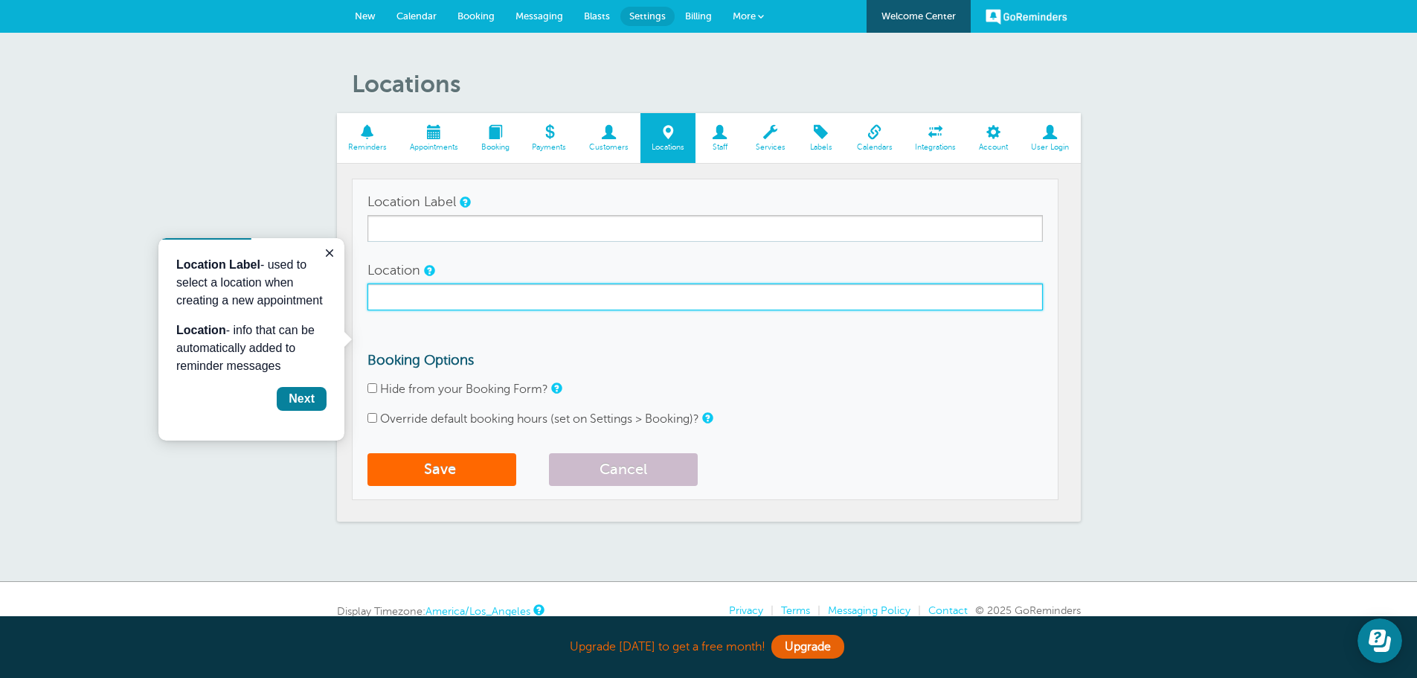
click at [429, 295] on input "Location" at bounding box center [704, 296] width 675 height 27
type input "DETAILS STUDIO 5340 ROCHDALE BLVD REGINA SK"
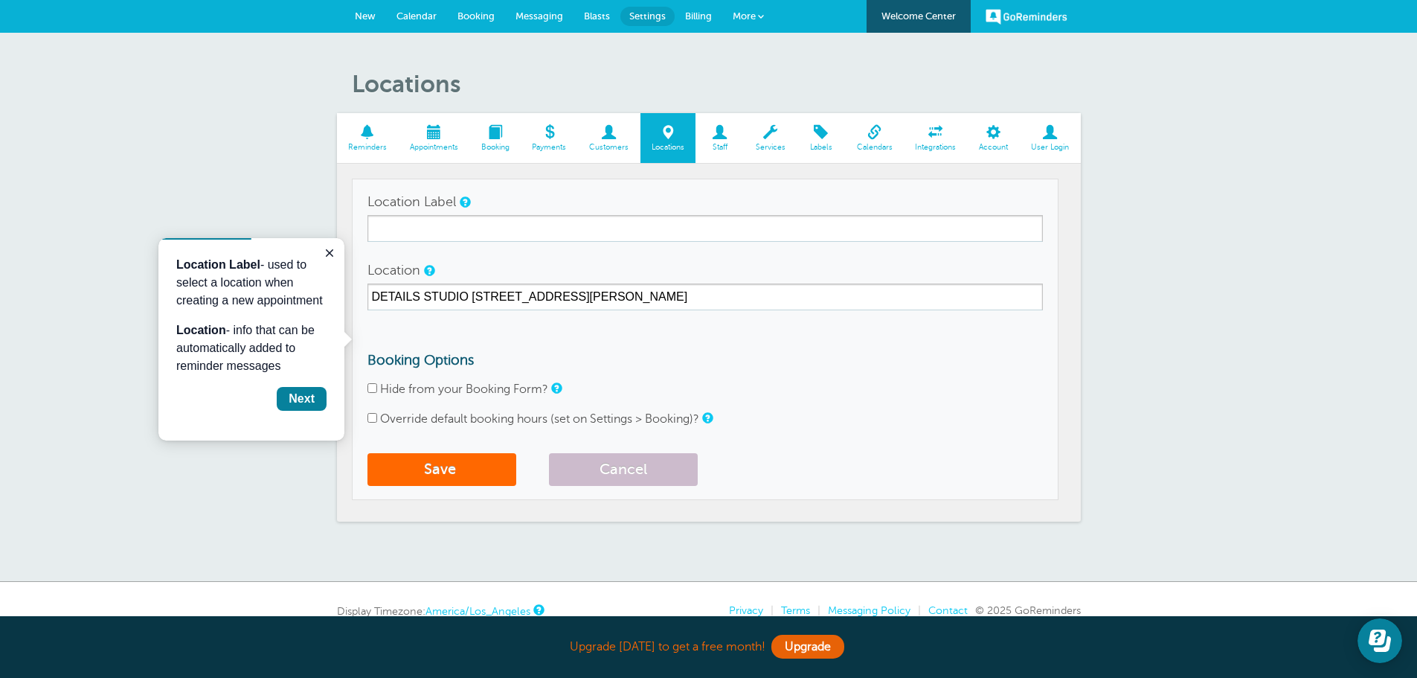
click at [372, 390] on input "Hide from your Booking Form?" at bounding box center [372, 388] width 10 height 10
checkbox input "true"
click at [372, 417] on input "Override default booking hours (set on Settings > Booking)?" at bounding box center [372, 418] width 10 height 10
checkbox input "true"
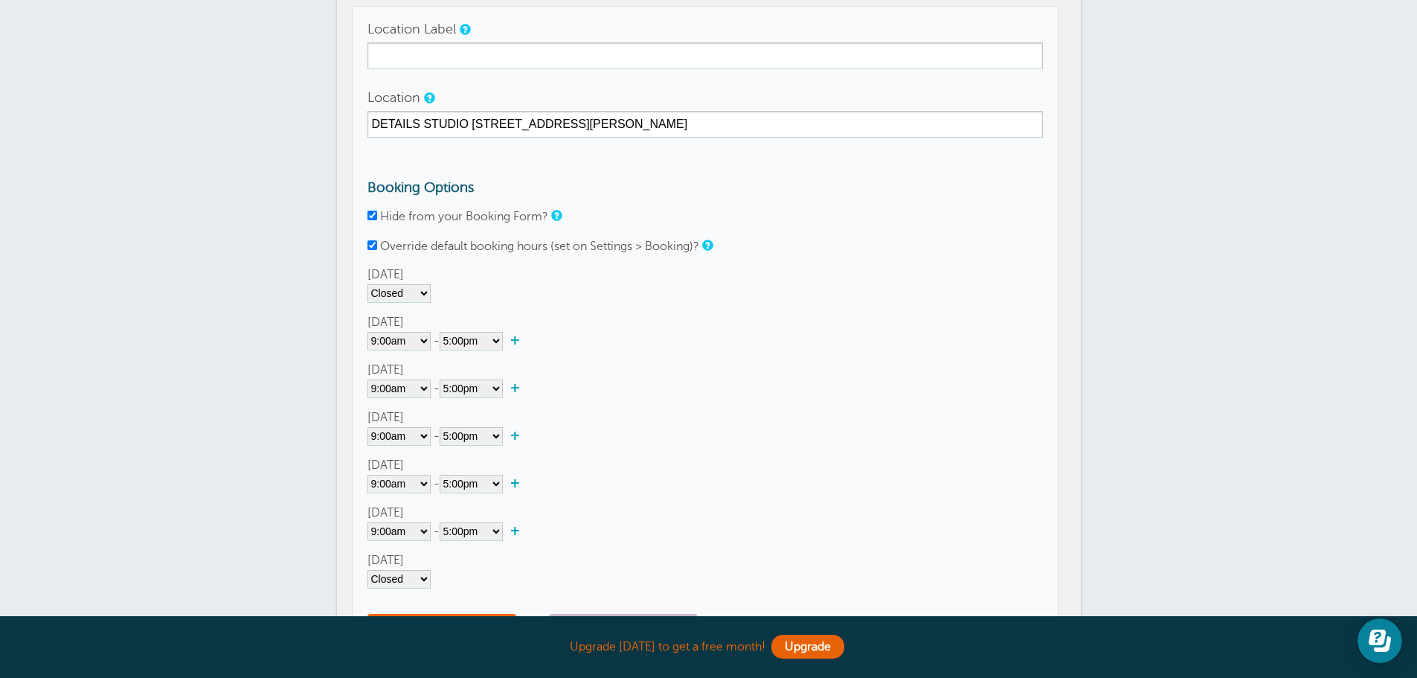
scroll to position [223, 0]
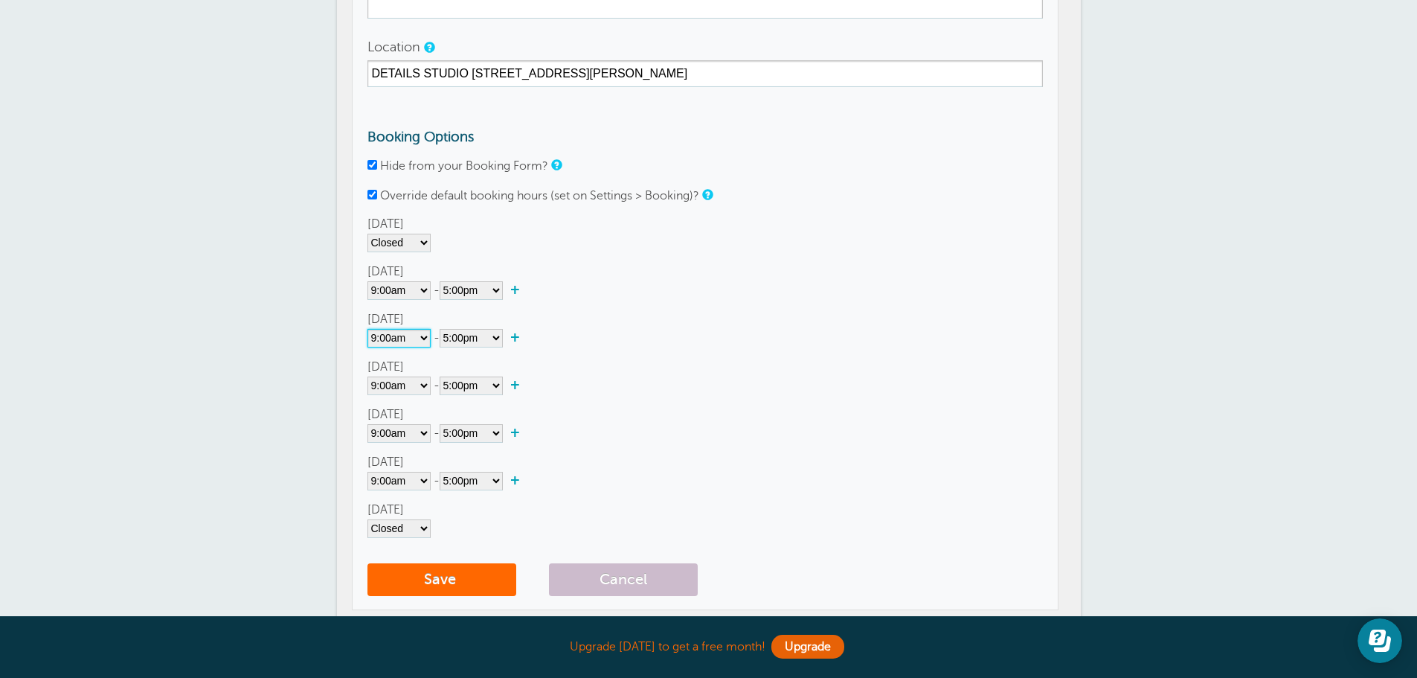
click at [424, 335] on select"] "Closed 12:00am 12:15am 12:30am 12:45am 1:00am 1:15am 1:30am 1:45am 2:00am 2:15a…" at bounding box center [398, 338] width 63 height 19
click at [367, 329] on select"] "Closed 12:00am 12:15am 12:30am 12:45am 1:00am 1:15am 1:30am 1:45am 2:00am 2:15a…" at bounding box center [398, 338] width 63 height 19
click at [499, 384] on select"] "12:00am 12:15am 12:30am 12:45am 1:00am 1:15am 1:30am 1:45am 2:00am 2:15am 2:30a…" at bounding box center [471, 385] width 63 height 19
select select"] "15"
click at [442, 376] on select"] "12:00am 12:15am 12:30am 12:45am 1:00am 1:15am 1:30am 1:45am 2:00am 2:15am 2:30a…" at bounding box center [471, 385] width 63 height 19
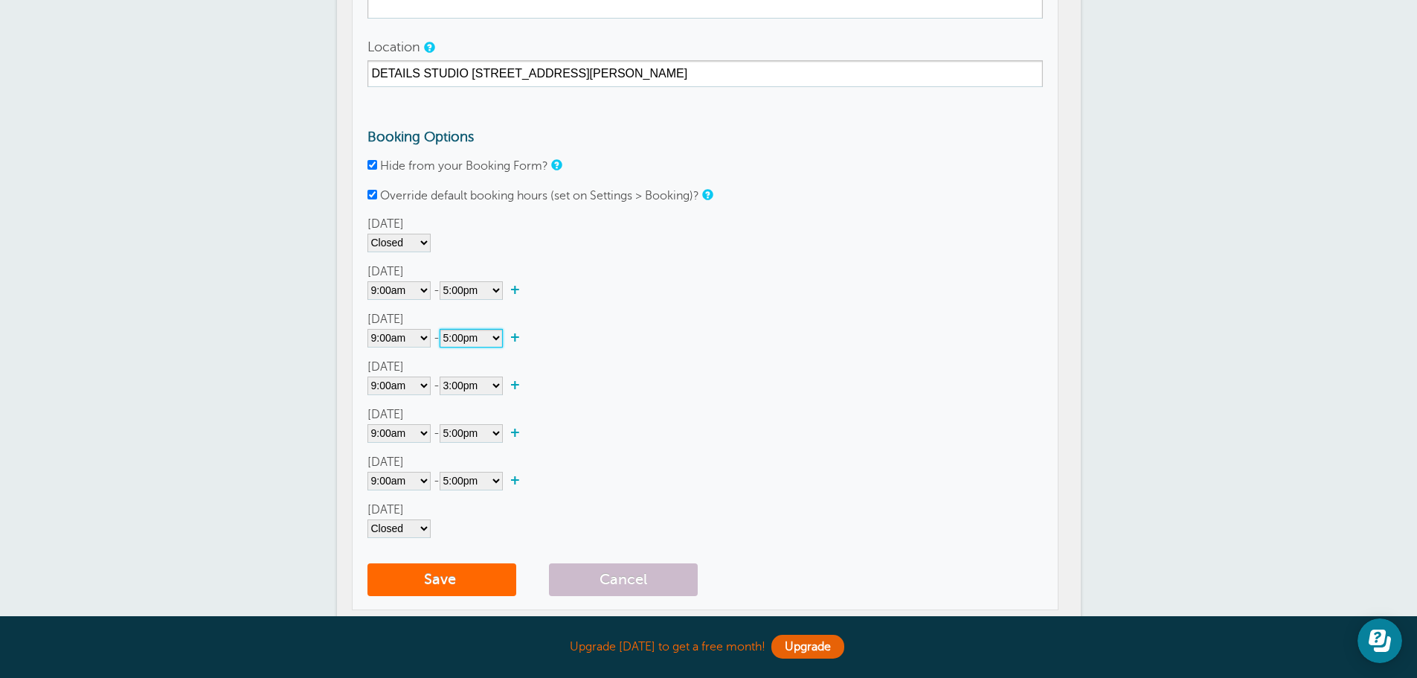
click at [499, 335] on select"] "12:00am 12:15am 12:30am 12:45am 1:00am 1:15am 1:30am 1:45am 2:00am 2:15am 2:30a…" at bounding box center [471, 338] width 63 height 19
select select"] "15"
click select"] "12:00am 12:15am 12:30am 12:45am 1:00am 1:15am 1:30am 1:45am 2:00am 2:15am 2:30a…"
click select"] "Closed 12:00am 12:15am 12:30am 12:45am 1:00am 1:15am 1:30am 1:45am 2:00am 2:15a…"
select select"]
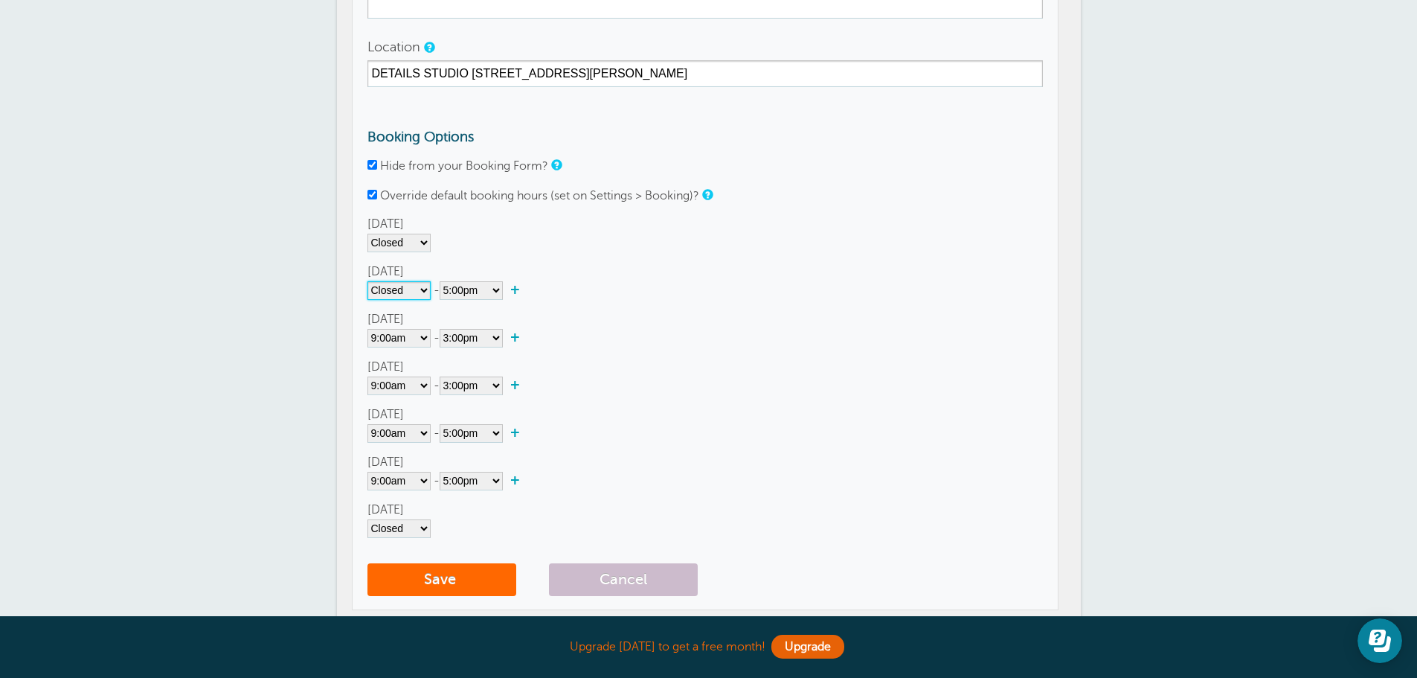
click select"] "Closed 12:00am 12:15am 12:30am 12:45am 1:00am 1:15am 1:30am 1:45am 2:00am 2:15a…"
select select"] "11"
click select"] "Closed 12:00am 12:15am 12:30am 12:45am 1:00am 1:15am 1:30am 1:45am 2:00am 2:15a…"
click select"] "12:00am 12:15am 12:30am 12:45am 1:00am 1:15am 1:30am 1:45am 2:00am 2:15am 2:30a…"
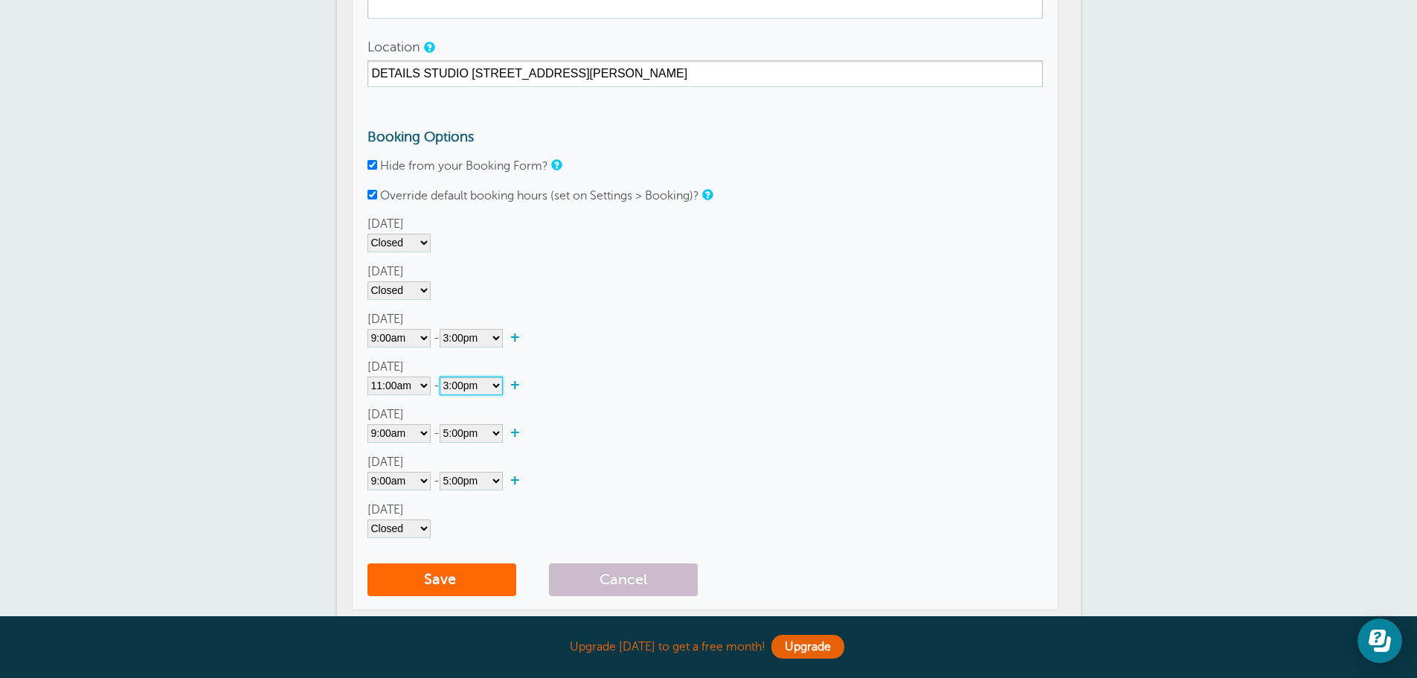
select select"] "19"
click select"] "12:00am 12:15am 12:30am 12:45am 1:00am 1:15am 1:30am 1:45am 2:00am 2:15am 2:30a…"
select select"] "15"
click select"] "12:00am 12:15am 12:30am 12:45am 1:00am 1:15am 1:30am 1:45am 2:00am 2:15am 2:30a…"
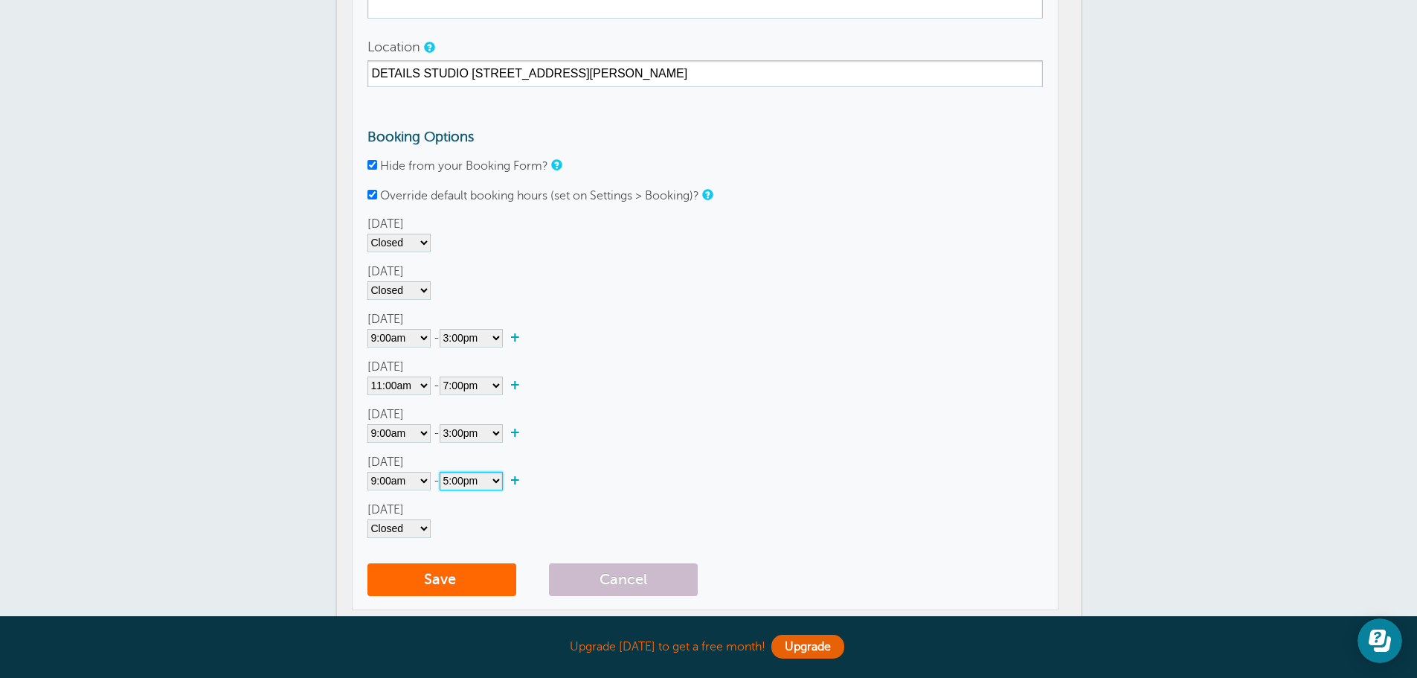
click select"] "12:00am 12:15am 12:30am 12:45am 1:00am 1:15am 1:30am 1:45am 2:00am 2:15am 2:30a…"
select select"] "15"
click select"] "12:00am 12:15am 12:30am 12:45am 1:00am 1:15am 1:30am 1:45am 2:00am 2:15am 2:30a…"
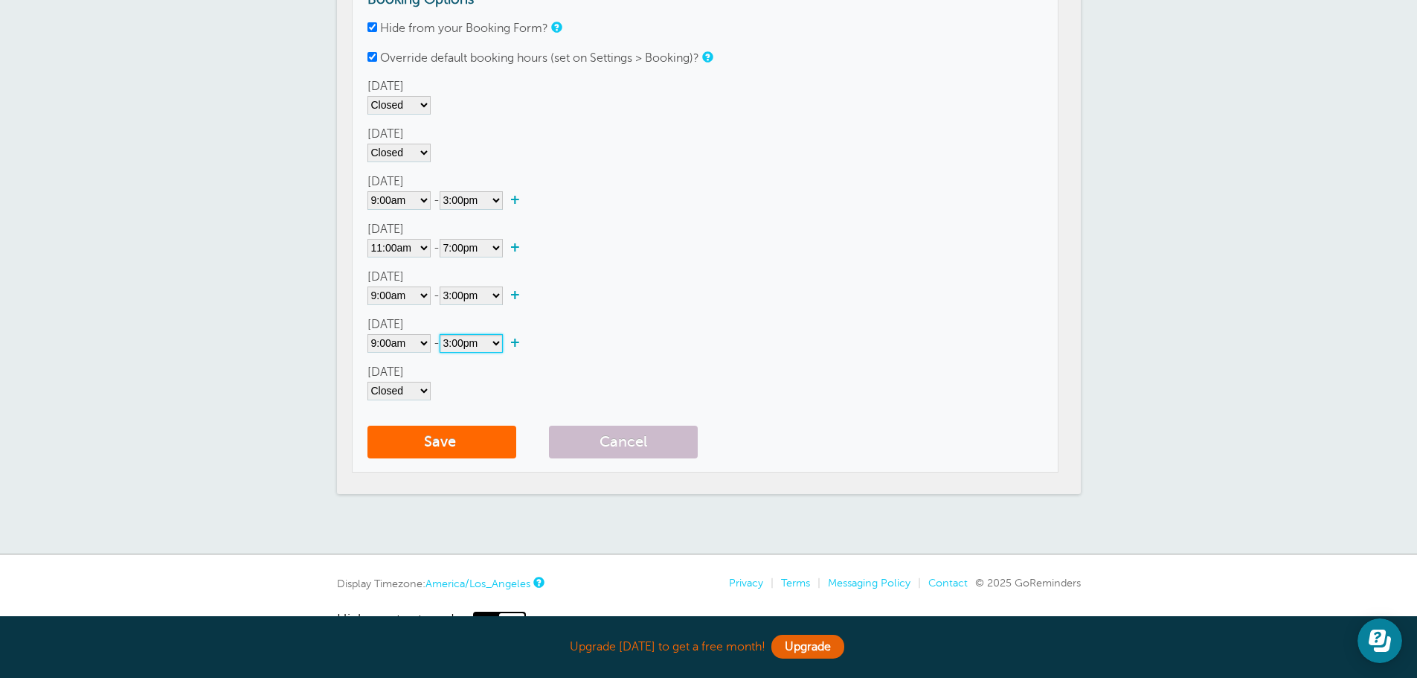
scroll to position [372, 0]
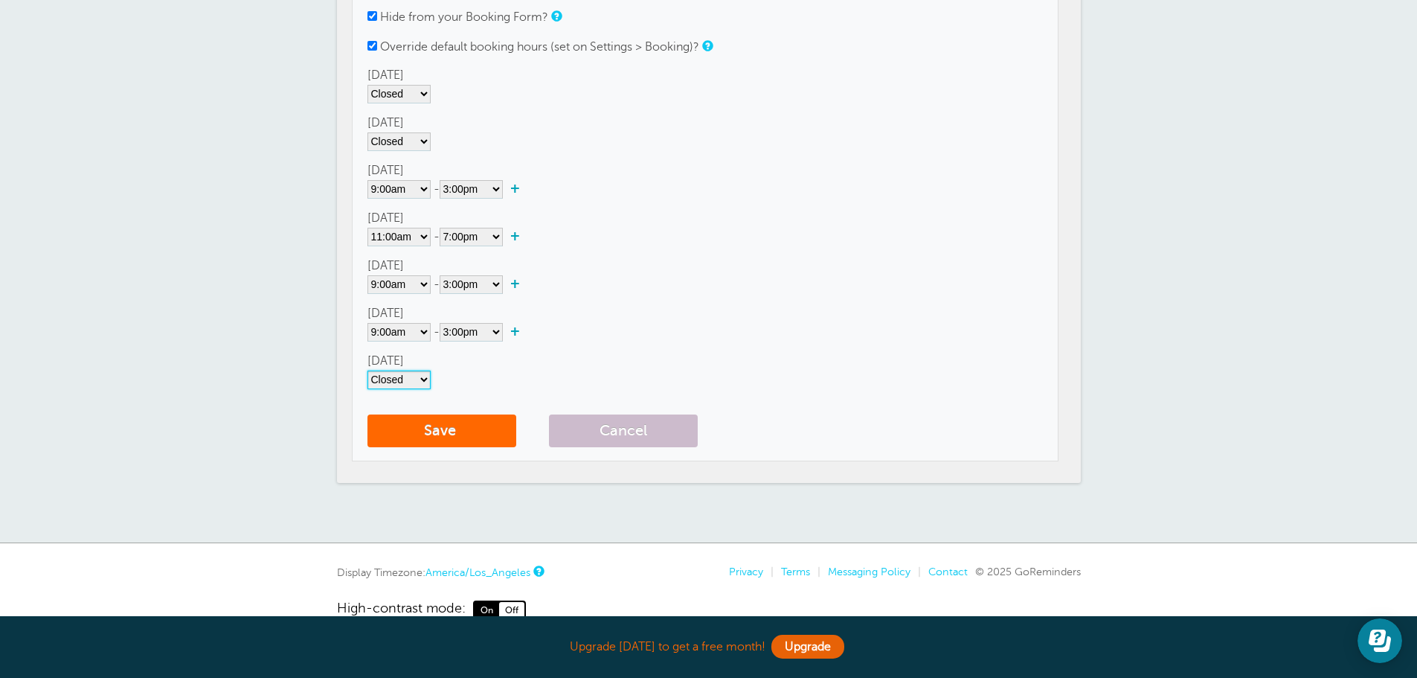
click select"] "Closed 12:00am 12:15am 12:30am 12:45am 1:00am 1:15am 1:30am 1:45am 2:00am 2:15a…"
select select"] "9"
click select"] "Closed 12:00am 12:15am 12:30am 12:45am 1:00am 1:15am 1:30am 1:45am 2:00am 2:15a…"
click select"] "12:00am 12:15am 12:30am 12:45am 1:00am 1:15am 1:30am 1:45am 2:00am 2:15am 2:30a…"
select select"] "3"
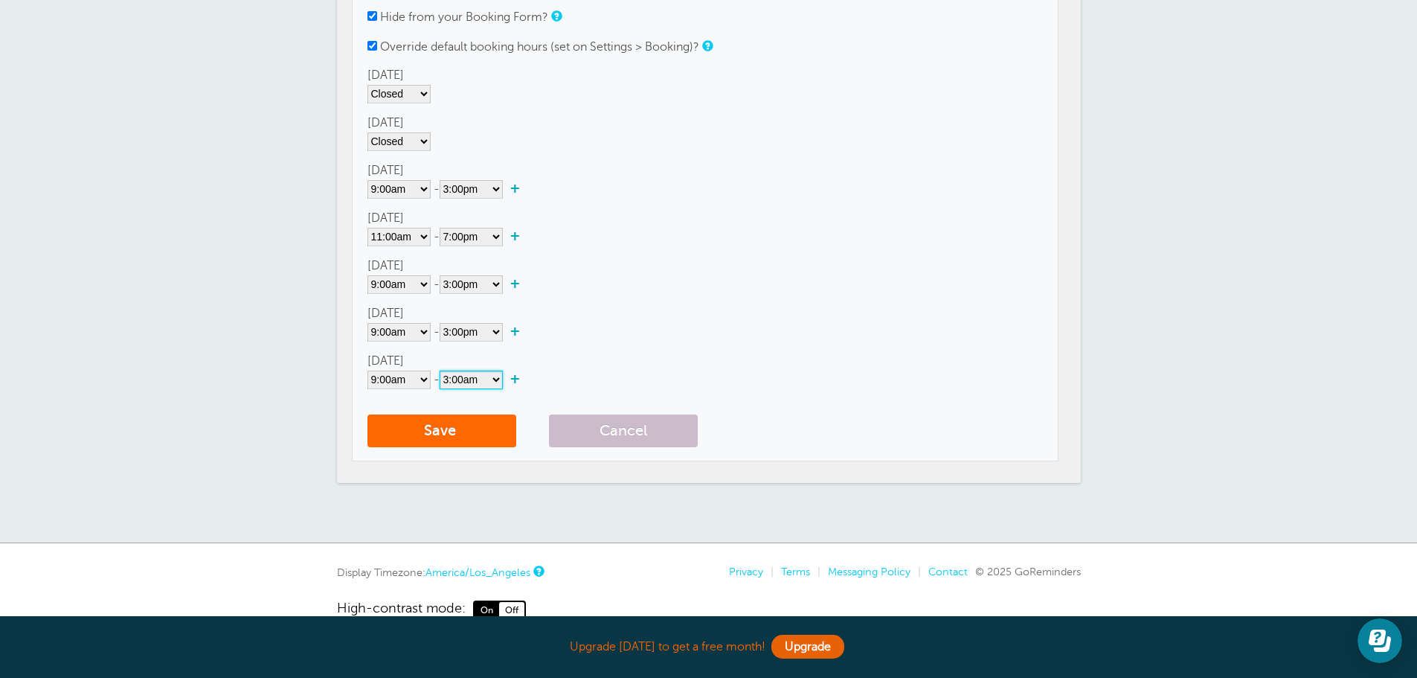
click select"] "12:00am 12:15am 12:30am 12:45am 1:00am 1:15am 1:30am 1:45am 2:00am 2:15am 2:30a…"
click select"] "Closed 12:00am 12:15am 12:30am 12:45am 1:00am 1:15am 1:30am 1:45am 2:00am 2:15a…"
select select"] "10"
click select"] "Closed 12:00am 12:15am 12:30am 12:45am 1:00am 1:15am 1:30am 1:45am 2:00am 2:15a…"
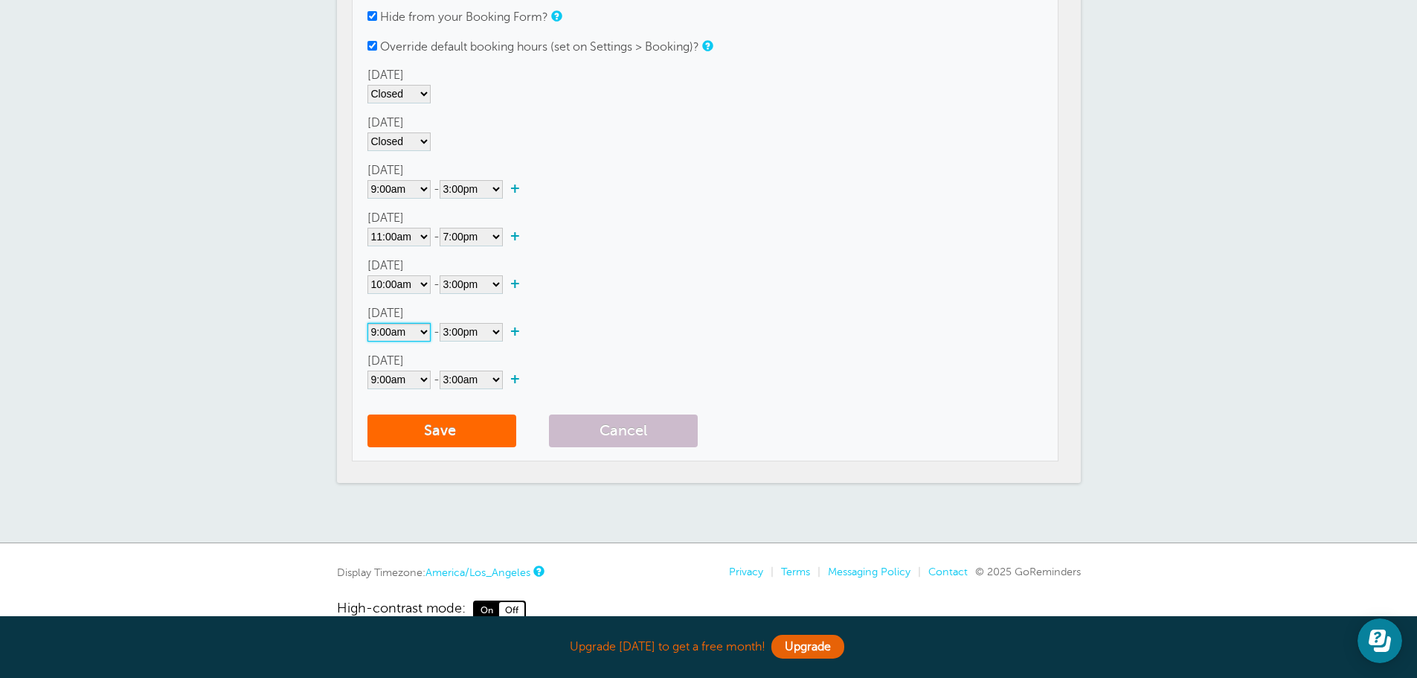
select select"] "10"
click select"] "Closed 12:00am 12:15am 12:30am 12:45am 1:00am 1:15am 1:30am 1:45am 2:00am 2:15a…"
select select"] "10"
click select"] "Closed 12:00am 12:15am 12:30am 12:45am 1:00am 1:15am 1:30am 1:45am 2:00am 2:15a…"
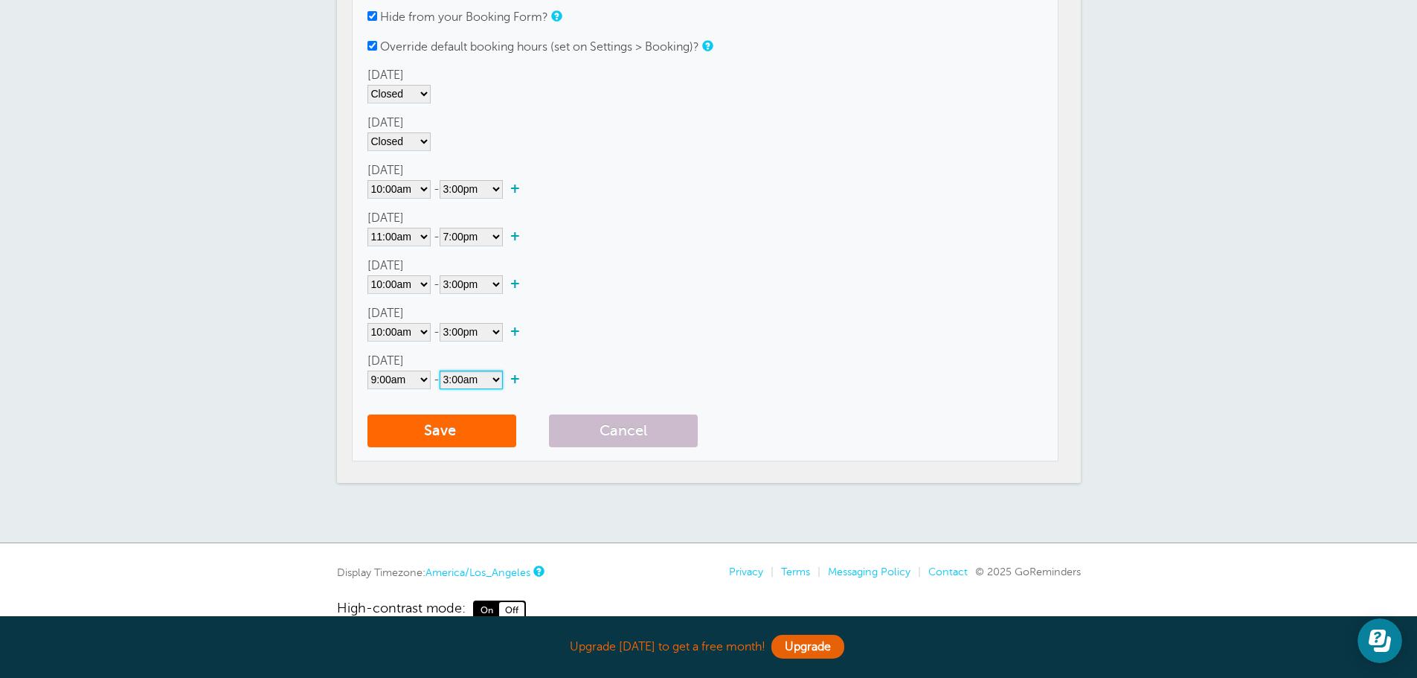
click select"] "12:00am 12:15am 12:30am 12:45am 1:00am 1:15am 1:30am 1:45am 2:00am 2:15am 2:30a…"
select select"] "15"
click select"] "12:00am 12:15am 12:30am 12:45am 1:00am 1:15am 1:30am 1:45am 2:00am 2:15am 2:30a…"
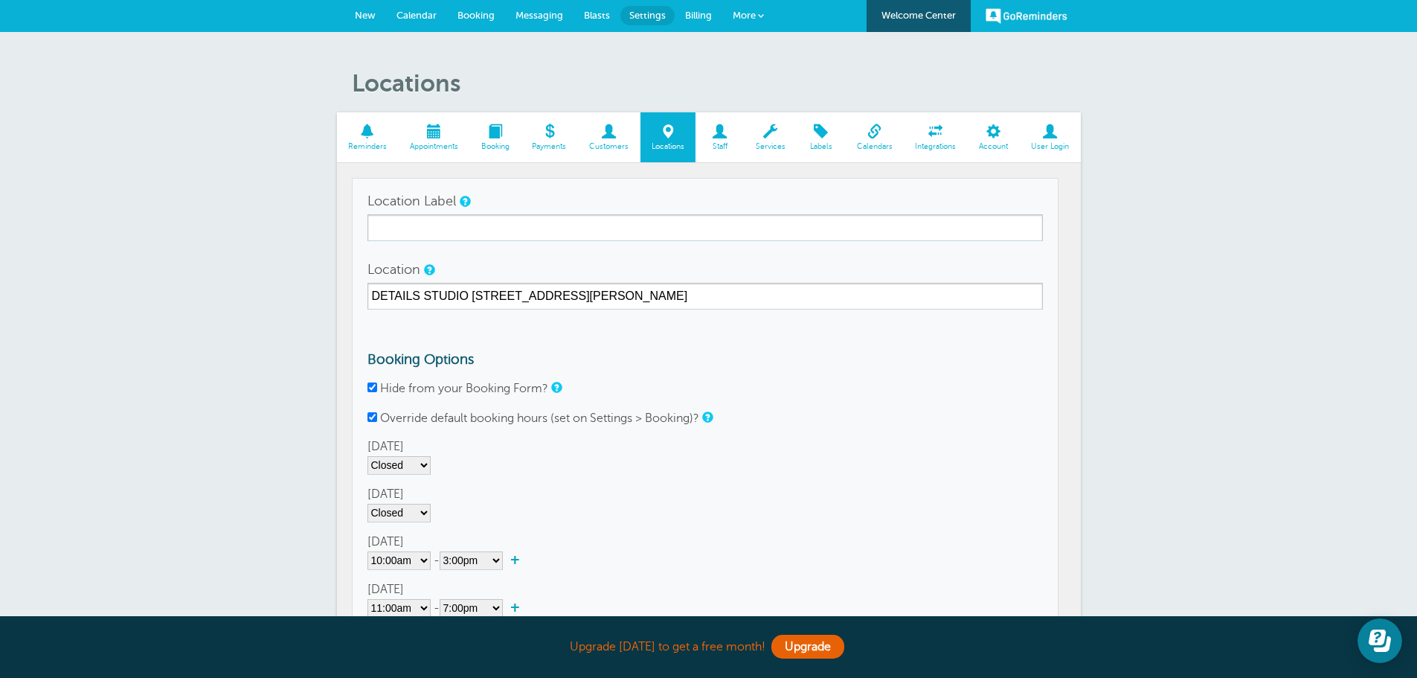
scroll to position [0, 0]
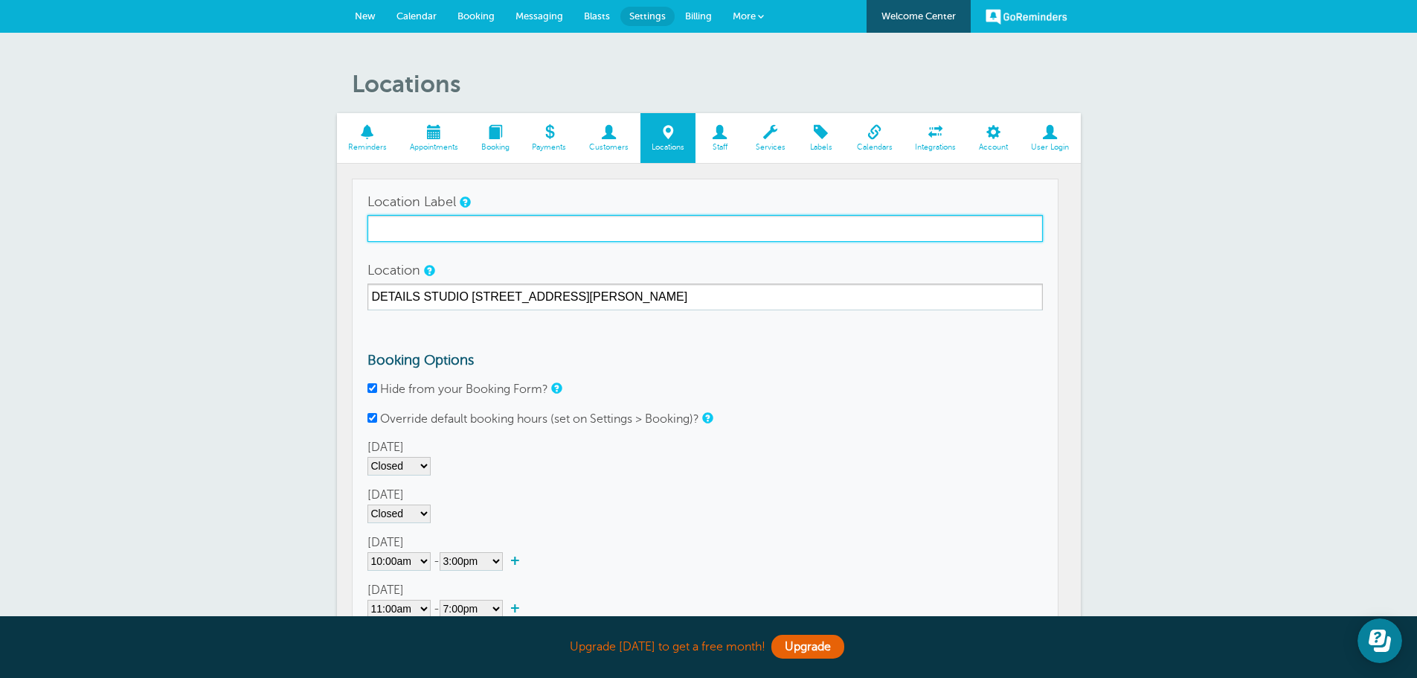
drag, startPoint x: 442, startPoint y: 228, endPoint x: 480, endPoint y: 228, distance: 37.9
click input "Location Label"
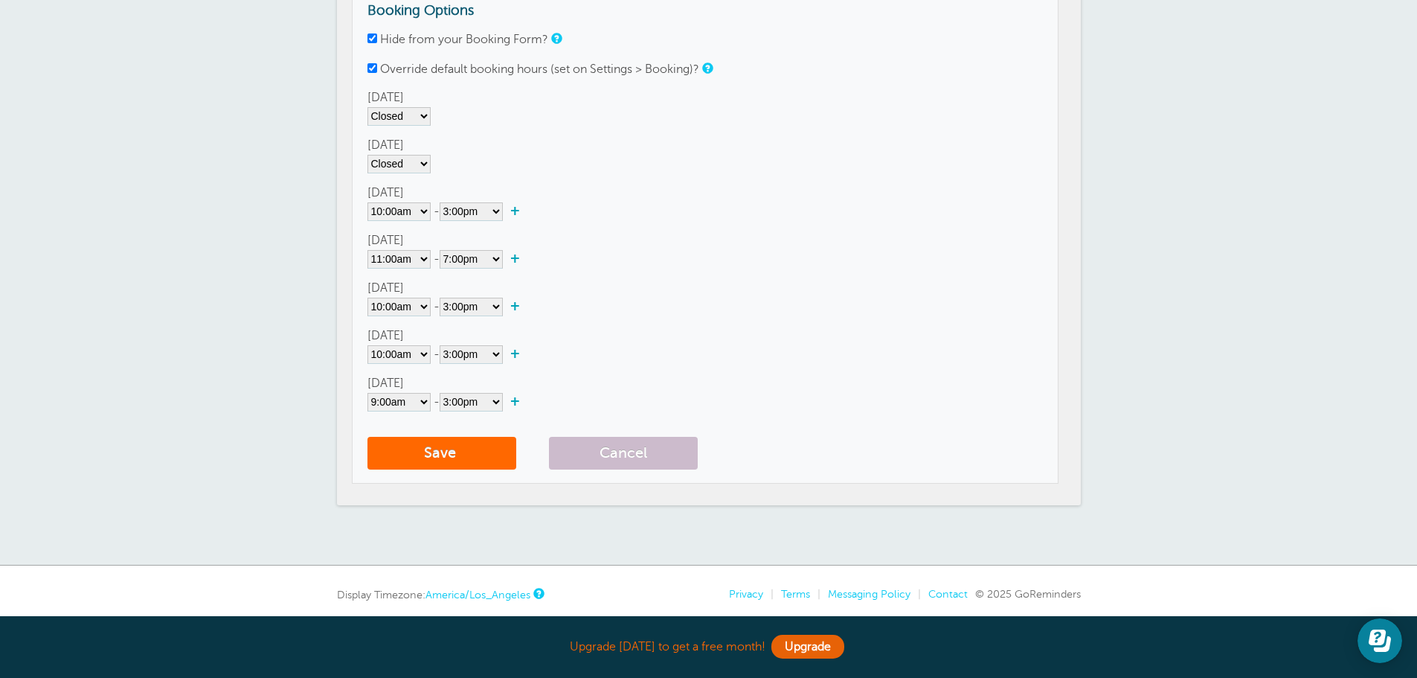
scroll to position [403, 0]
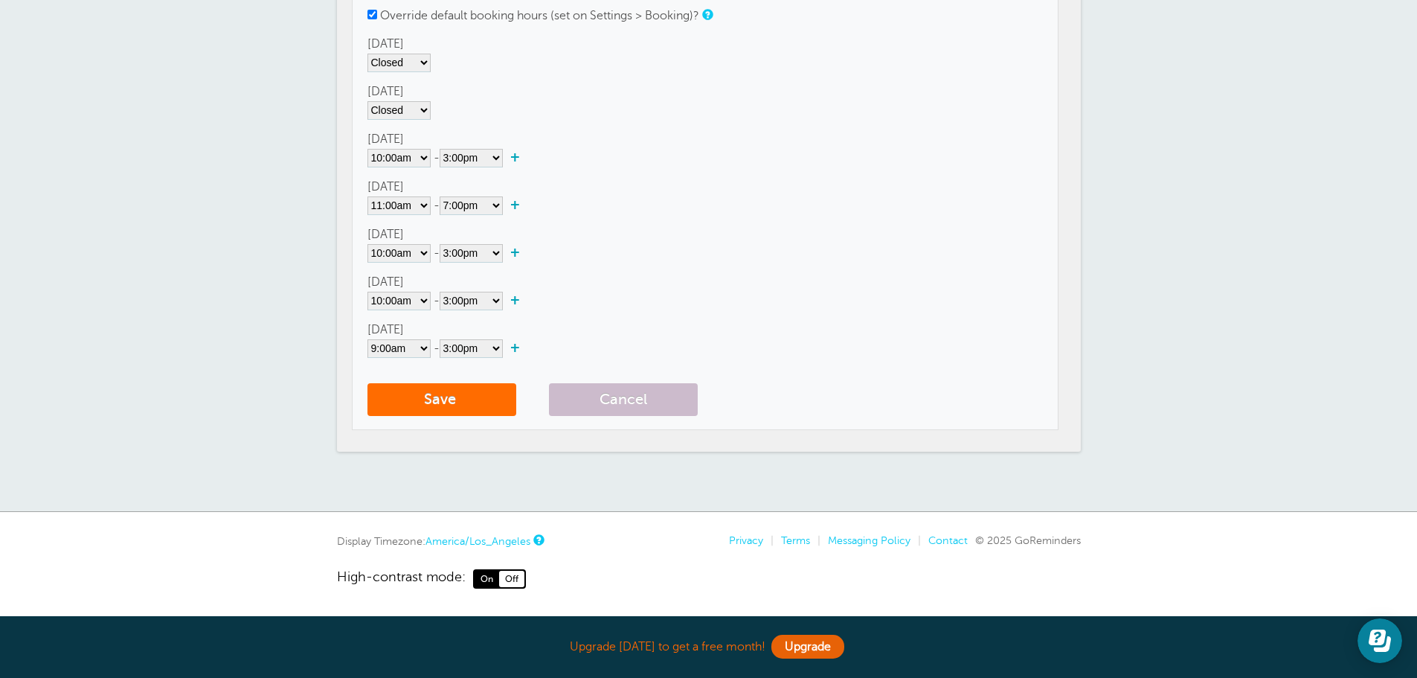
type input "DETAILS STUDIO"
click button "Save"
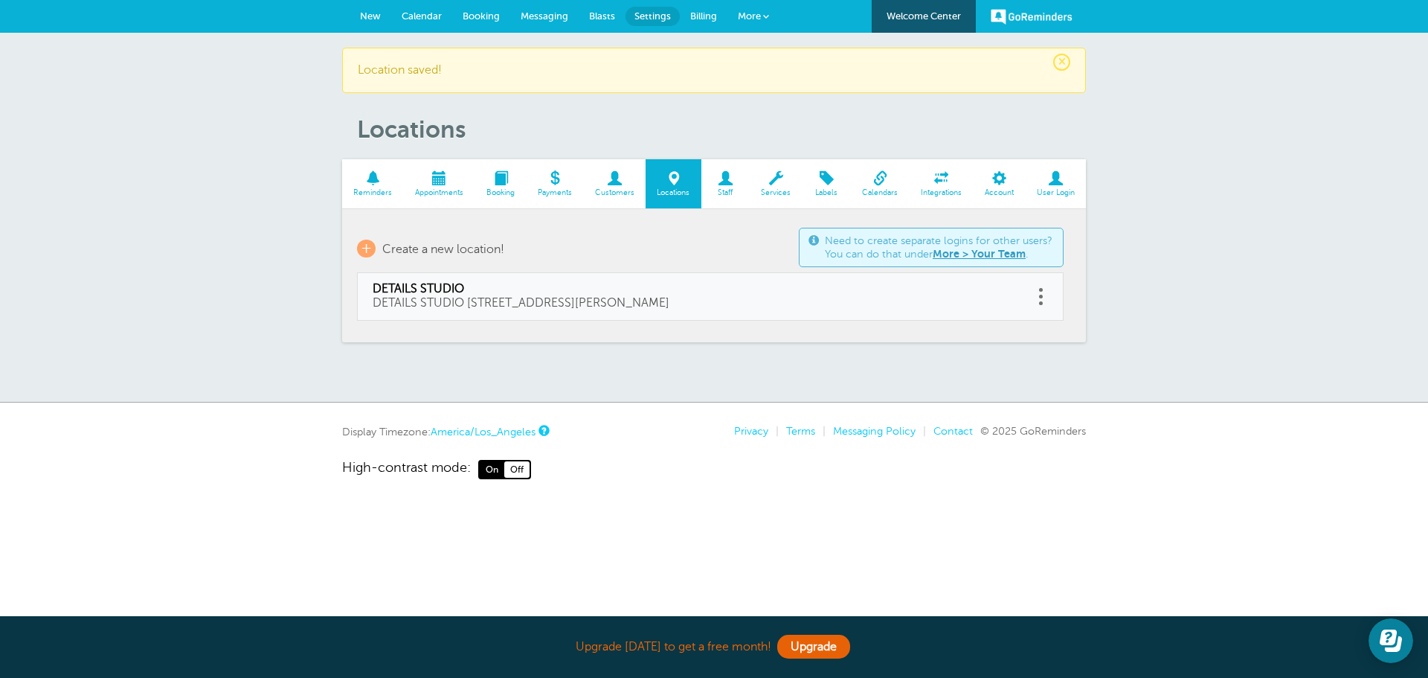
click at [371, 181] on span at bounding box center [373, 178] width 62 height 14
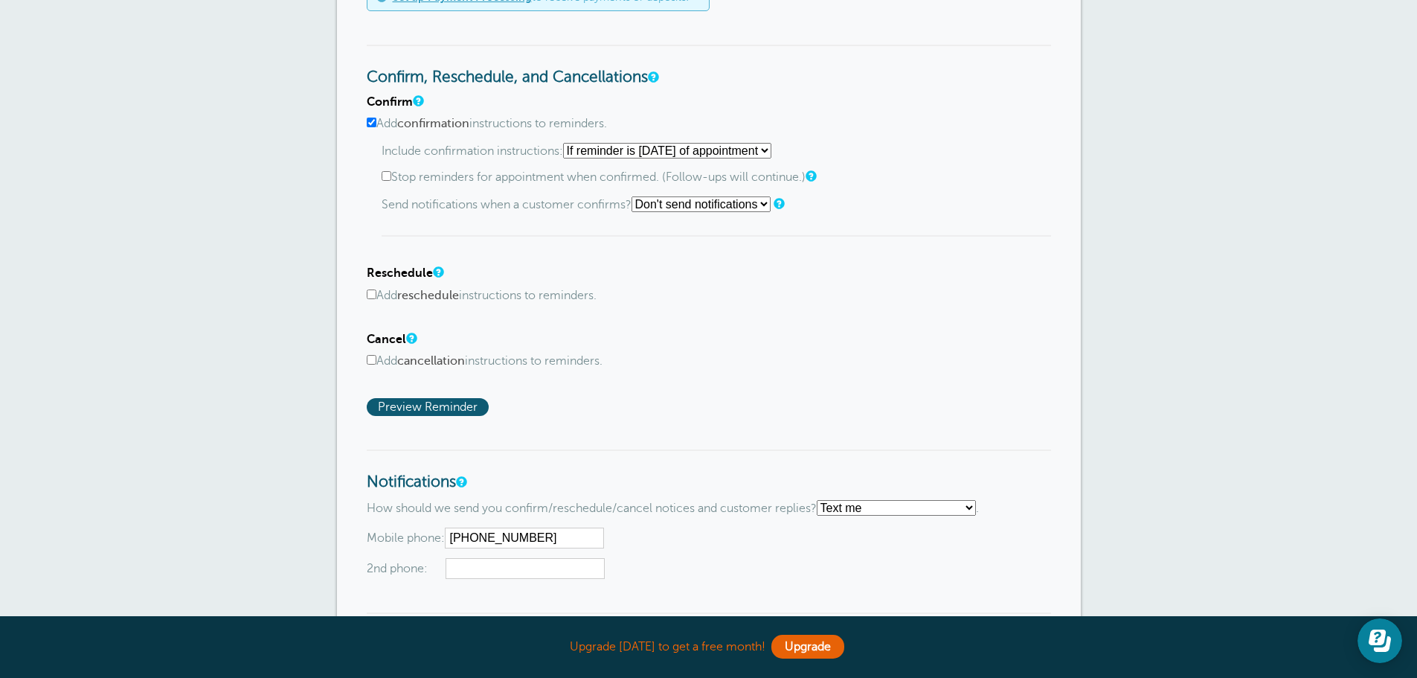
scroll to position [744, 0]
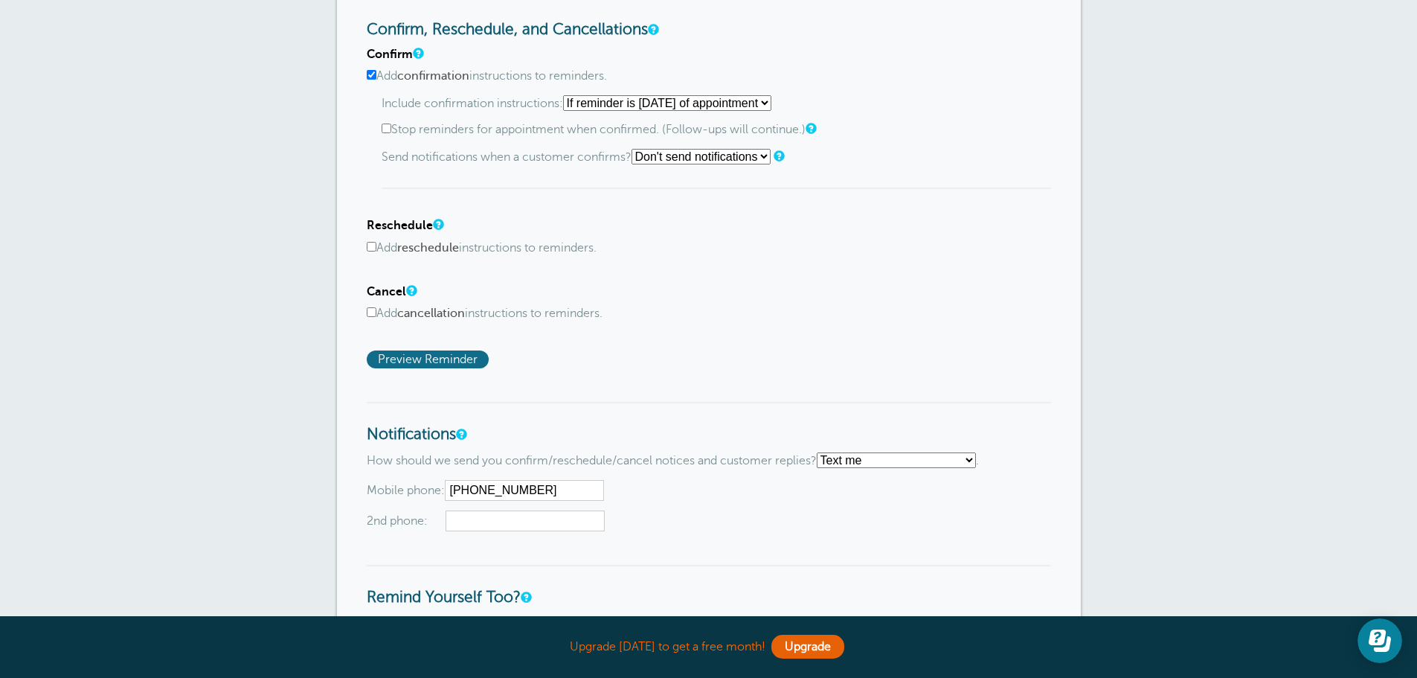
click at [452, 352] on span "Preview Reminder" at bounding box center [428, 359] width 122 height 18
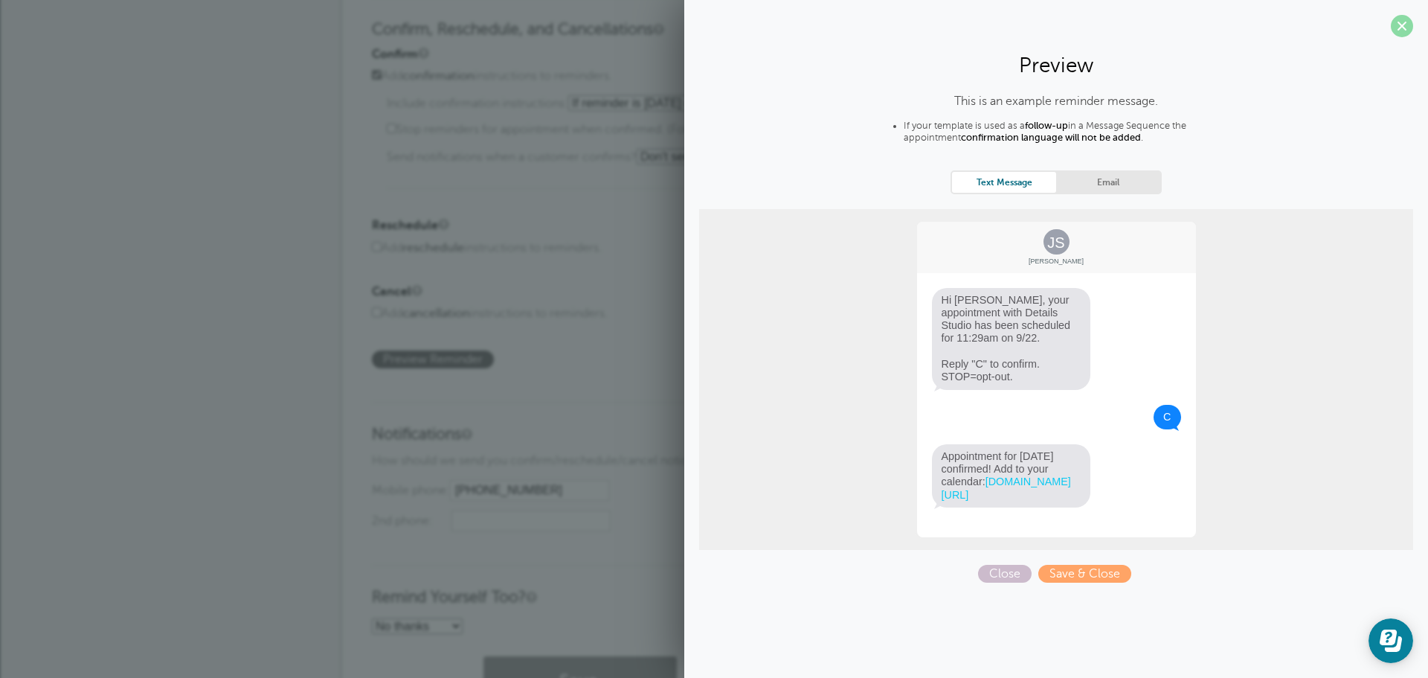
click at [1401, 25] on span at bounding box center [1402, 26] width 22 height 22
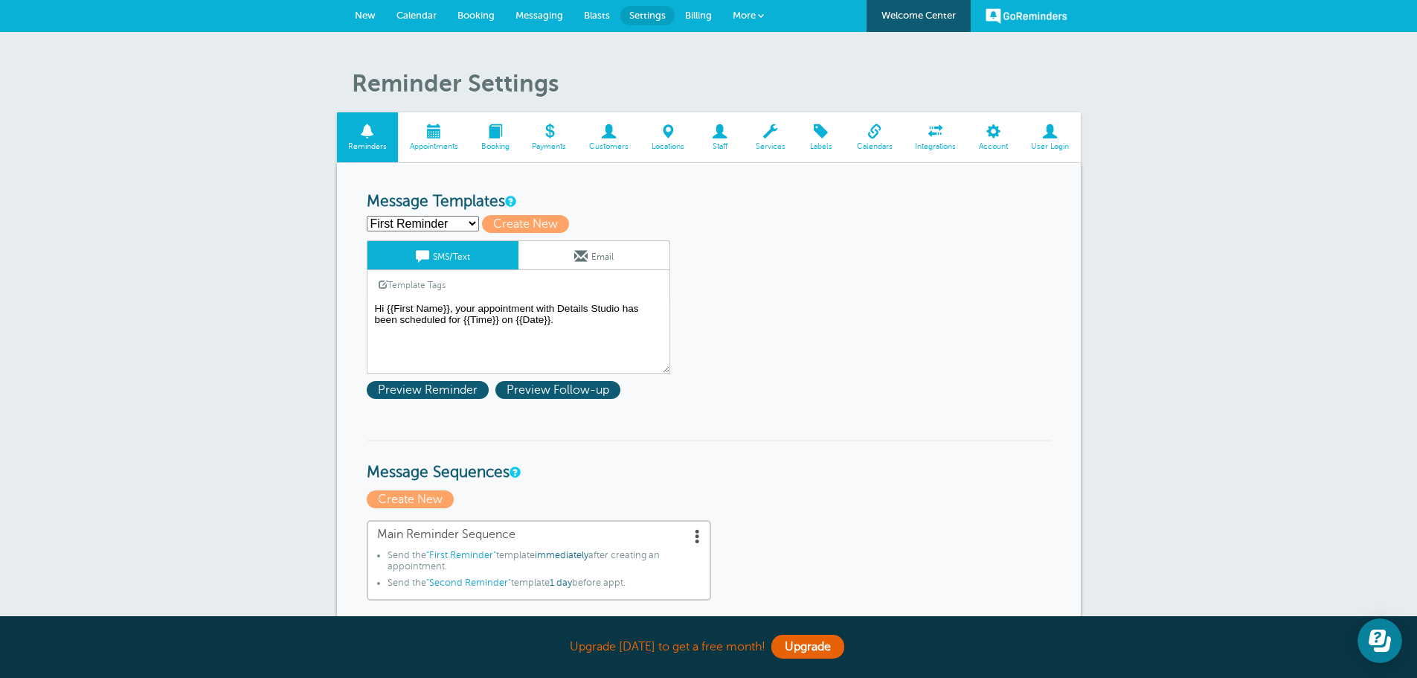
scroll to position [0, 0]
click at [585, 389] on span "Preview Follow-up" at bounding box center [557, 391] width 125 height 18
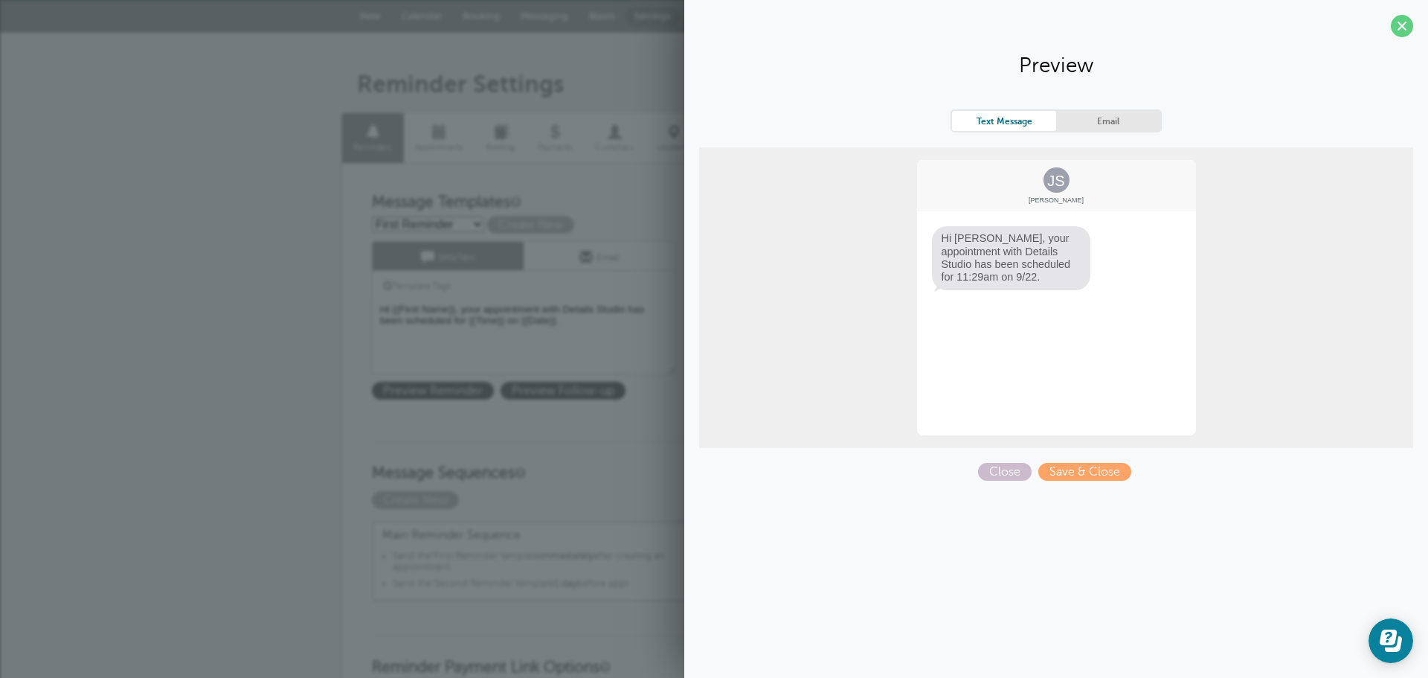
drag, startPoint x: 1023, startPoint y: 360, endPoint x: 1038, endPoint y: 331, distance: 32.6
click at [1023, 359] on div "JS Jane Smith Hi Jane, your appointment with Details Studio has been scheduled …" at bounding box center [1057, 297] width 282 height 278
drag, startPoint x: 1401, startPoint y: 24, endPoint x: 1305, endPoint y: 83, distance: 112.5
click at [1401, 24] on span at bounding box center [1402, 26] width 22 height 22
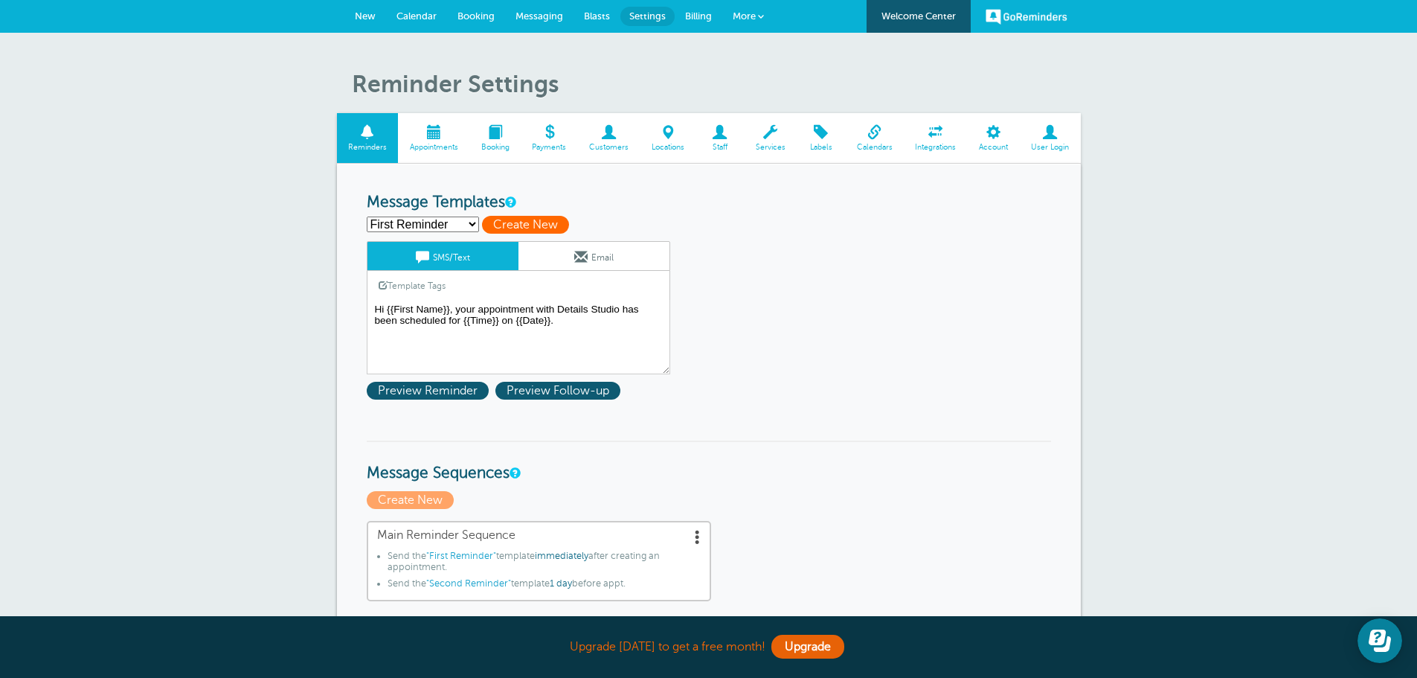
click at [525, 226] on span "Create New" at bounding box center [525, 225] width 87 height 18
select select
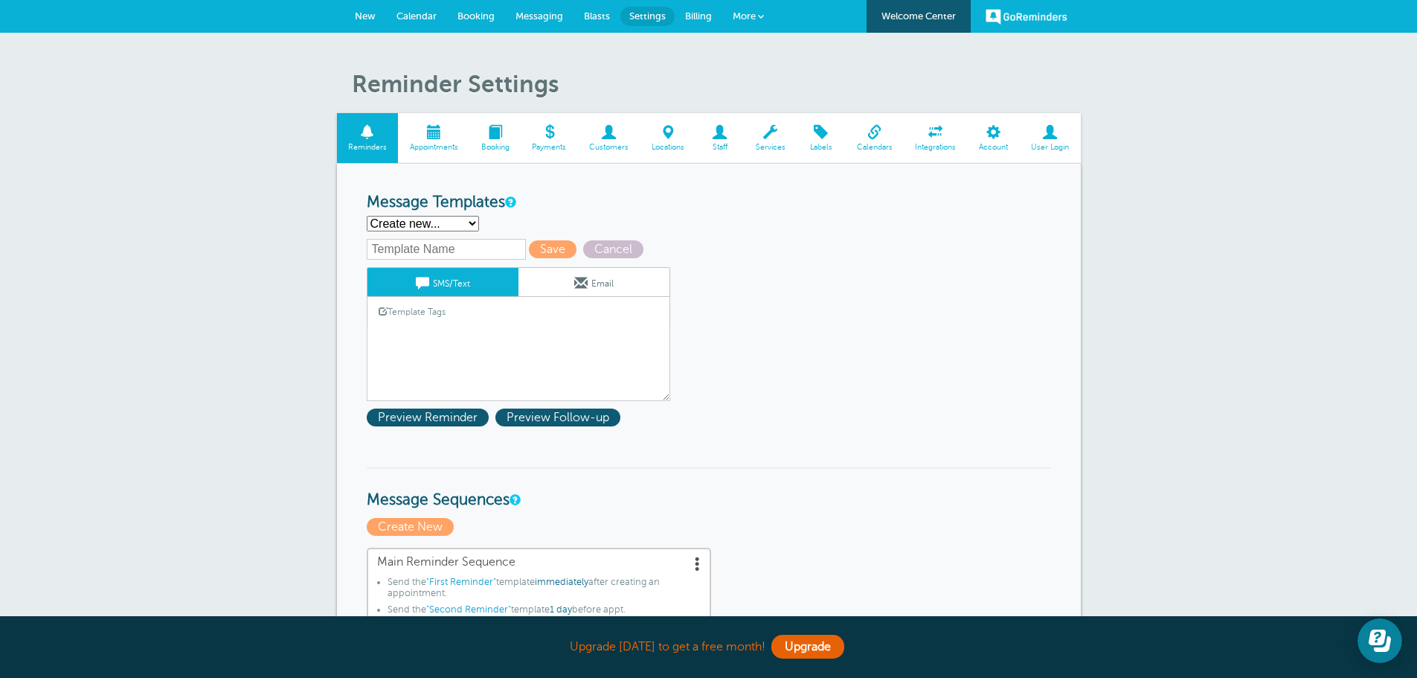
click at [472, 222] on select "First Reminder Second Reminder Third Reminder Create new..." at bounding box center [423, 224] width 112 height 16
select select "162230"
click at [367, 216] on select "First Reminder Second Reminder Third Reminder Create new..." at bounding box center [423, 224] width 112 height 16
type input "First Reminder"
type textarea "Hi {{First Name}}, your appointment with Details Studio has been scheduled for …"
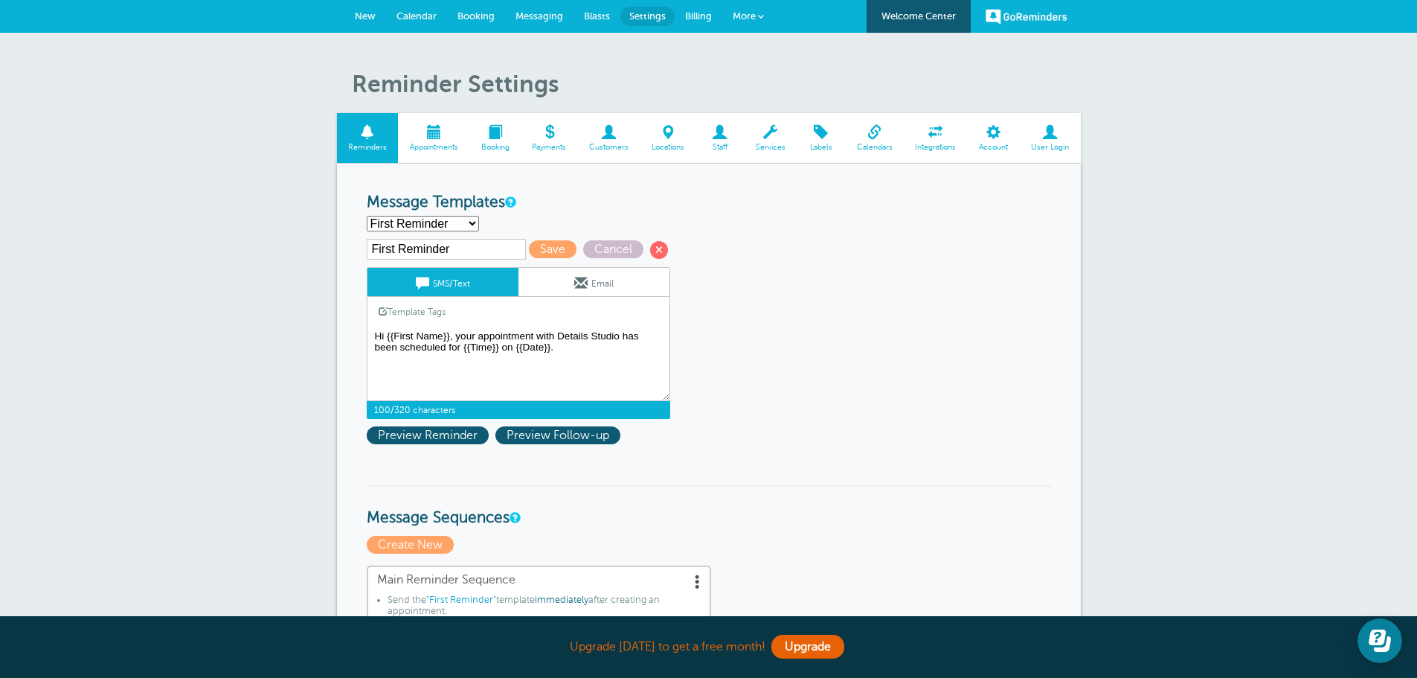
drag, startPoint x: 564, startPoint y: 349, endPoint x: 363, endPoint y: 335, distance: 201.3
drag, startPoint x: 422, startPoint y: 345, endPoint x: 838, endPoint y: 420, distance: 423.3
click at [578, 432] on span "Preview Follow-up" at bounding box center [557, 435] width 125 height 18
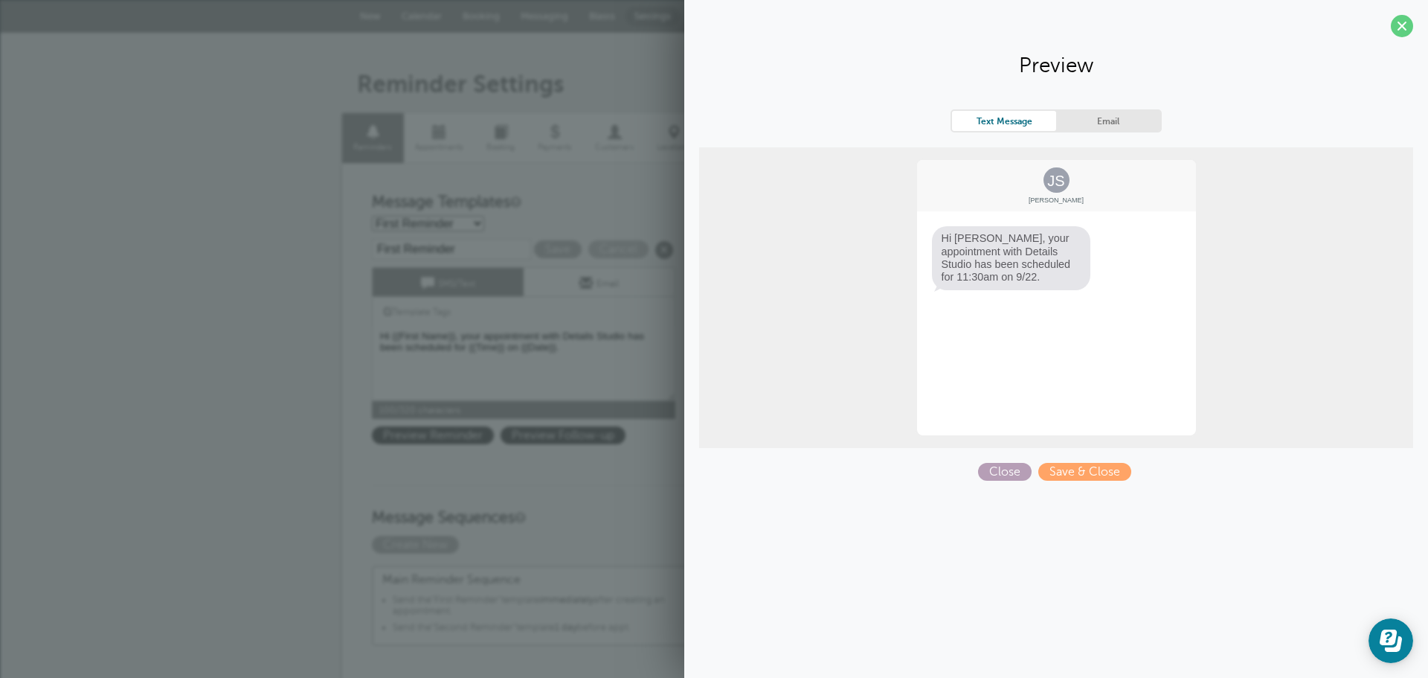
click at [1011, 468] on span "Close" at bounding box center [1005, 472] width 54 height 18
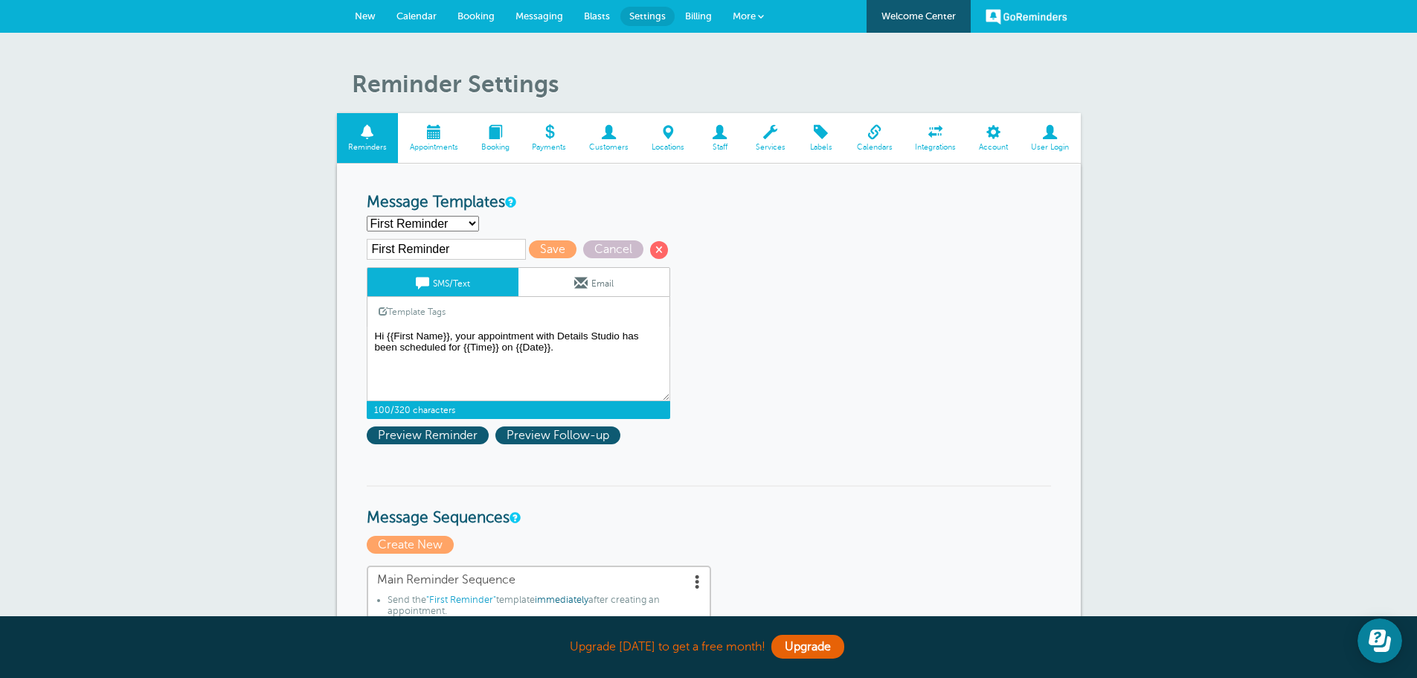
click at [583, 277] on span at bounding box center [580, 282] width 13 height 13
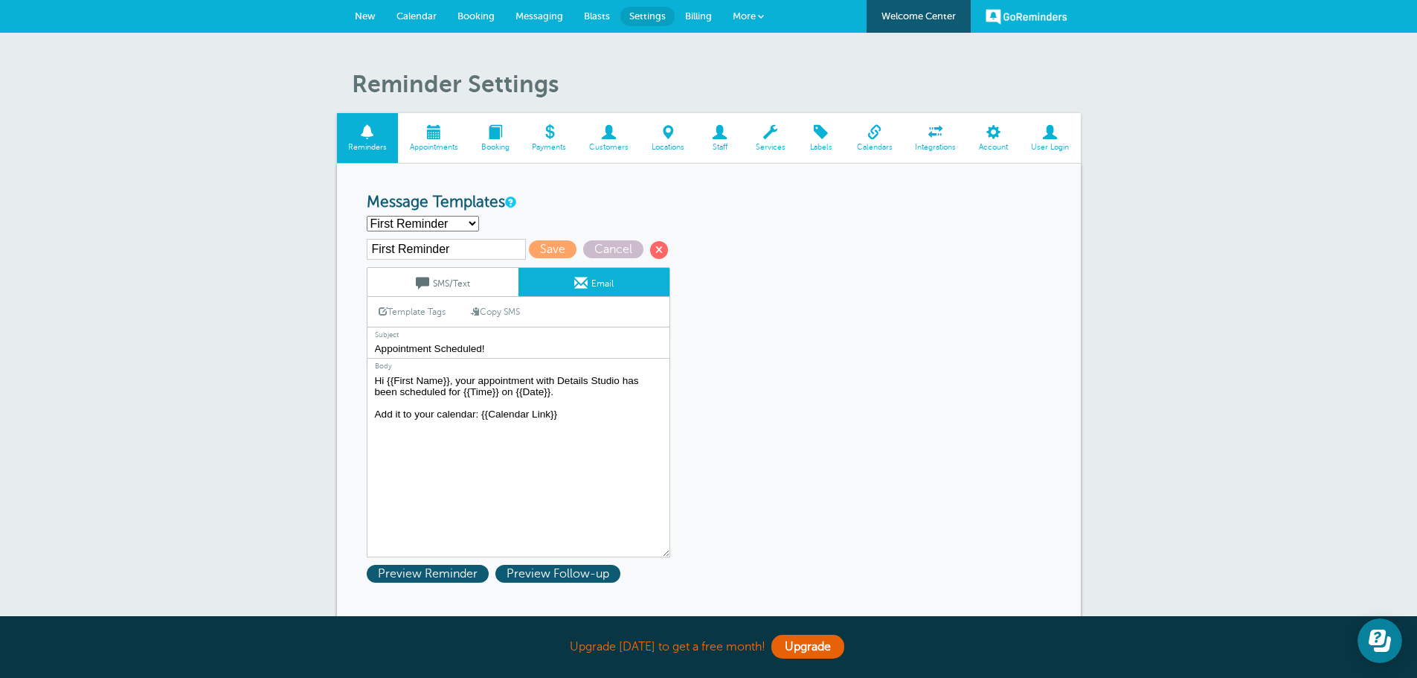
drag, startPoint x: 246, startPoint y: 307, endPoint x: 238, endPoint y: 359, distance: 52.7
click at [467, 284] on link "SMS/Text" at bounding box center [442, 282] width 151 height 28
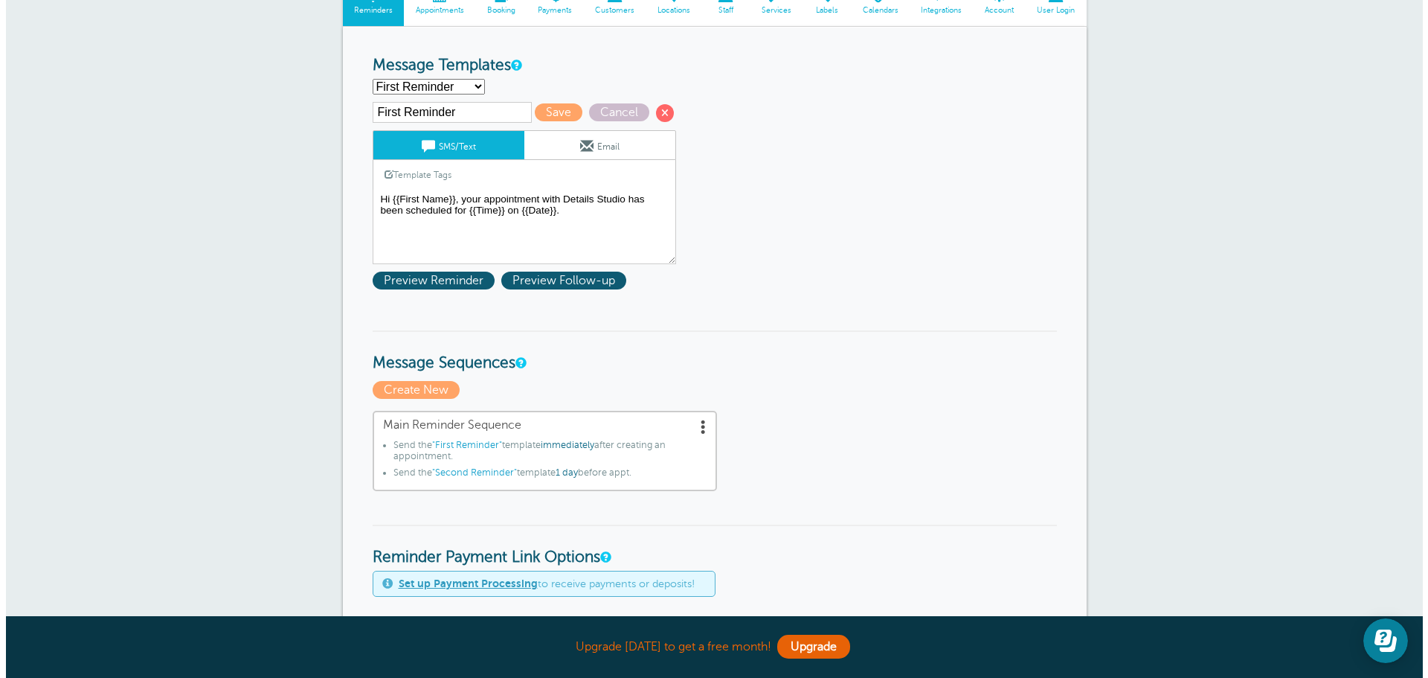
scroll to position [149, 0]
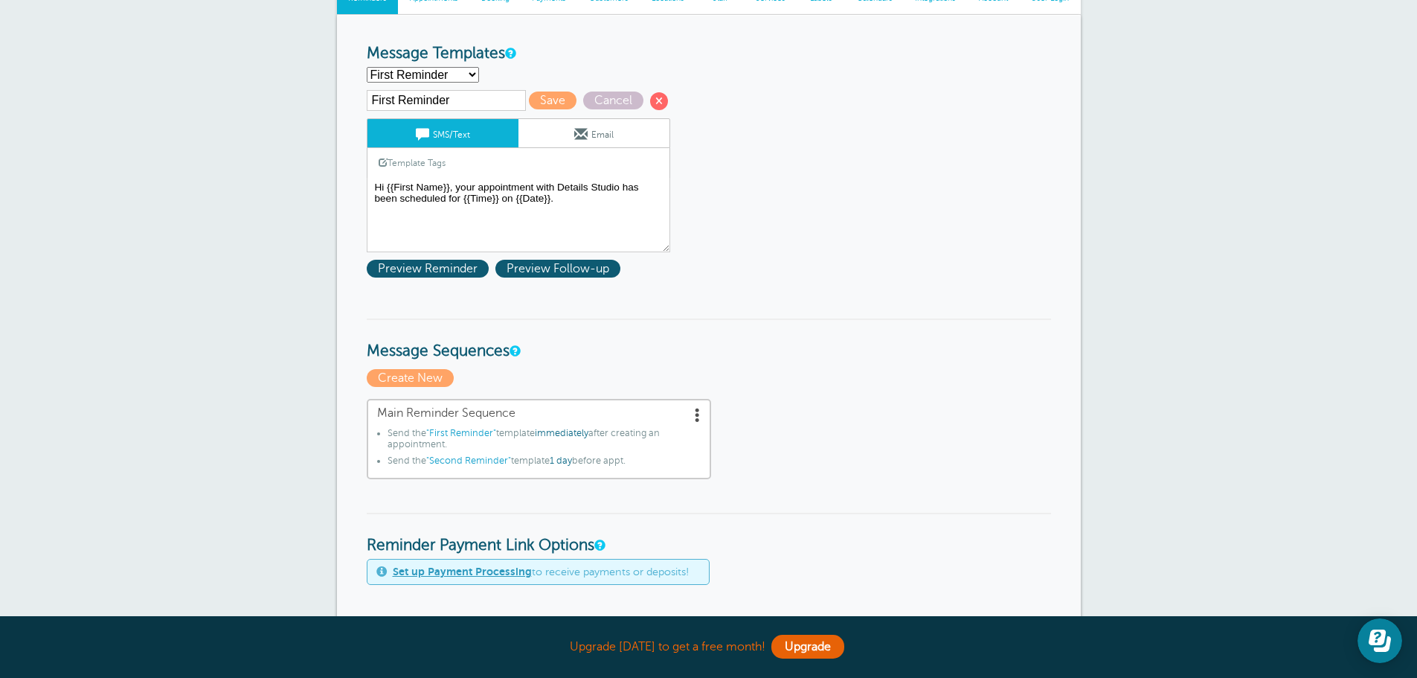
click at [460, 429] on span ""First Reminder"" at bounding box center [461, 433] width 70 height 10
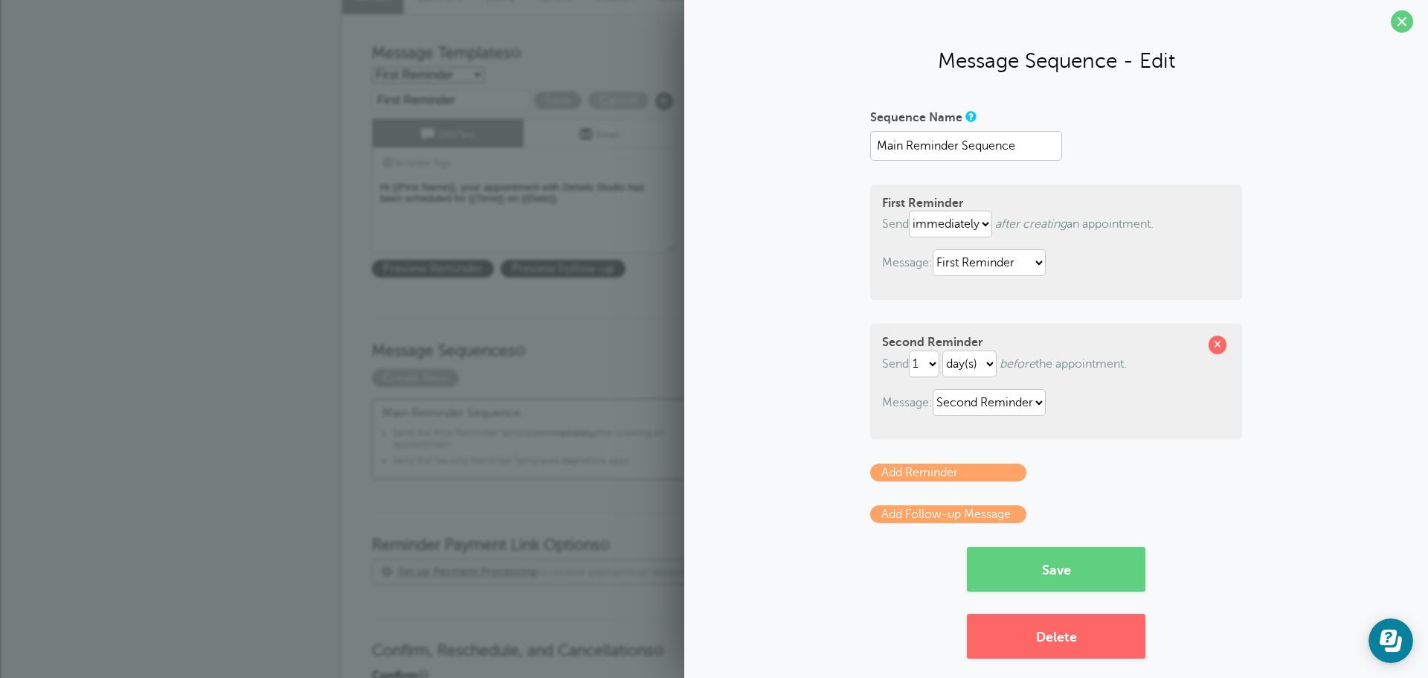
scroll to position [0, 0]
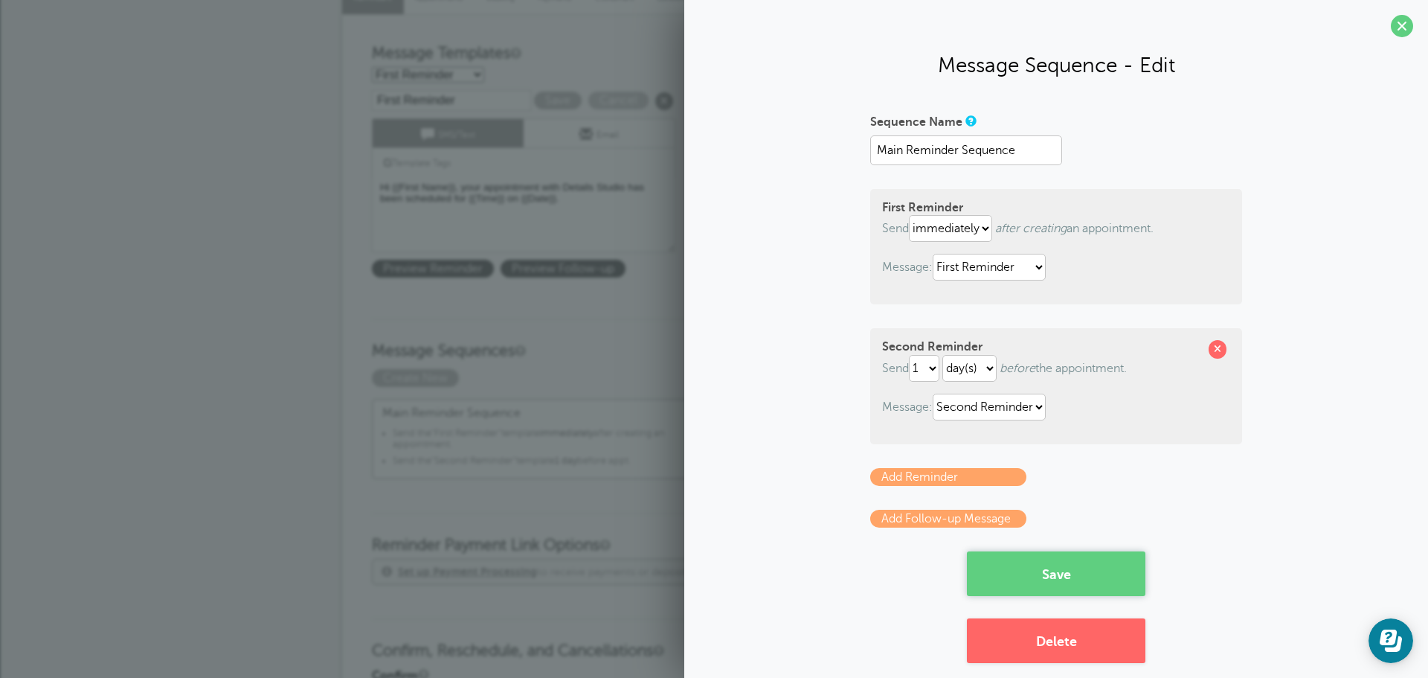
click at [1078, 573] on button "Save" at bounding box center [1056, 573] width 179 height 45
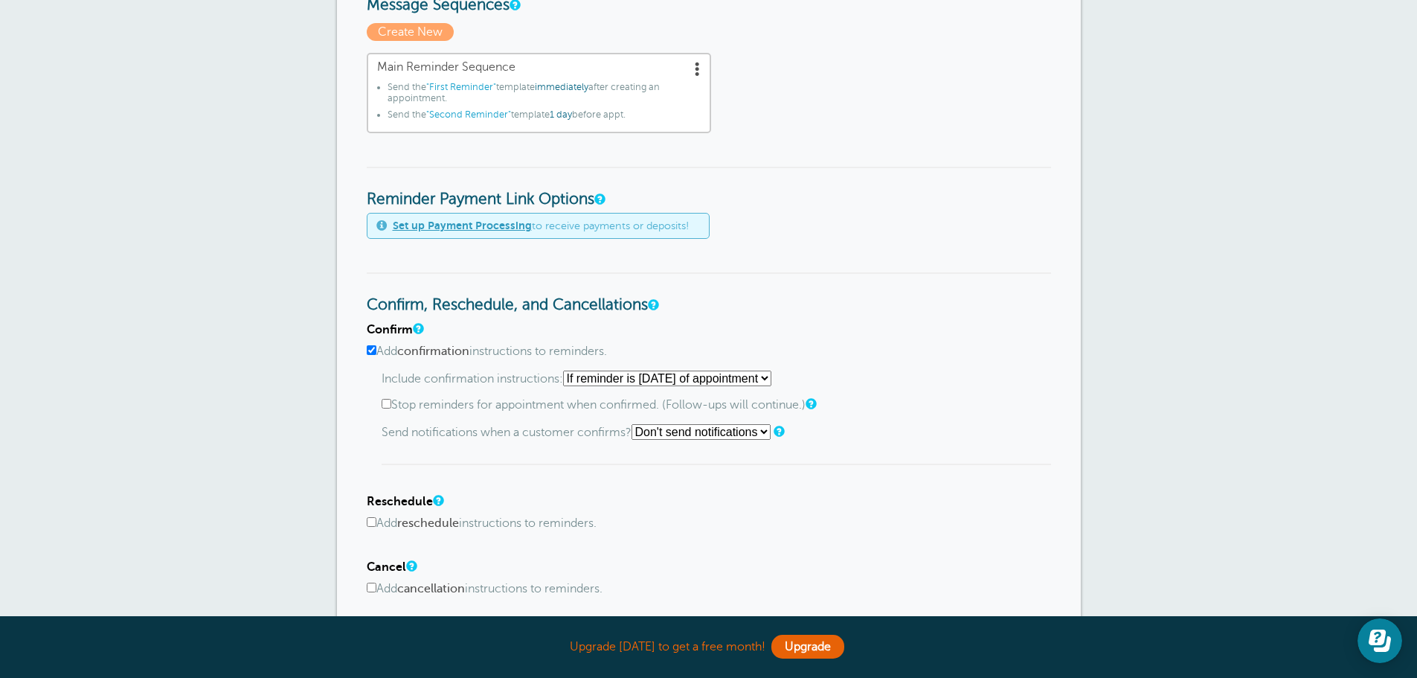
scroll to position [521, 0]
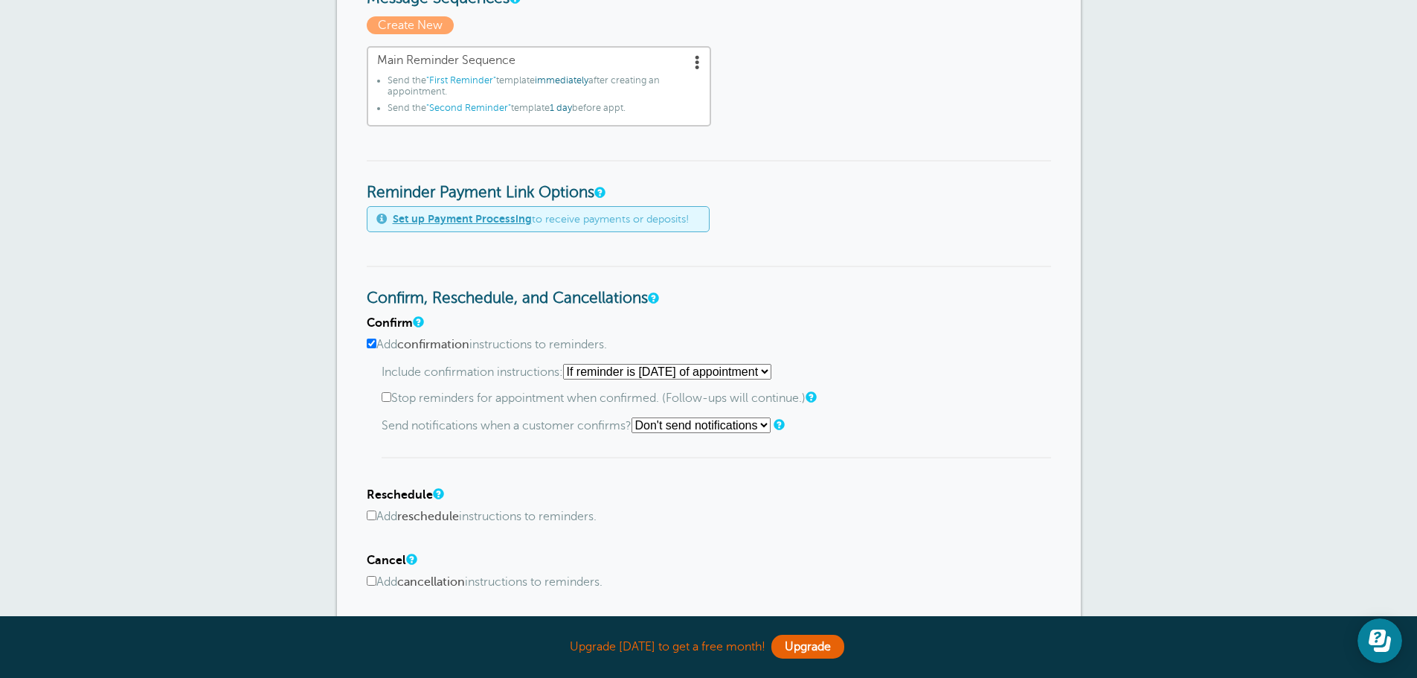
click at [371, 342] on input "Add confirmation instructions to reminders." at bounding box center [372, 343] width 10 height 10
checkbox input "false"
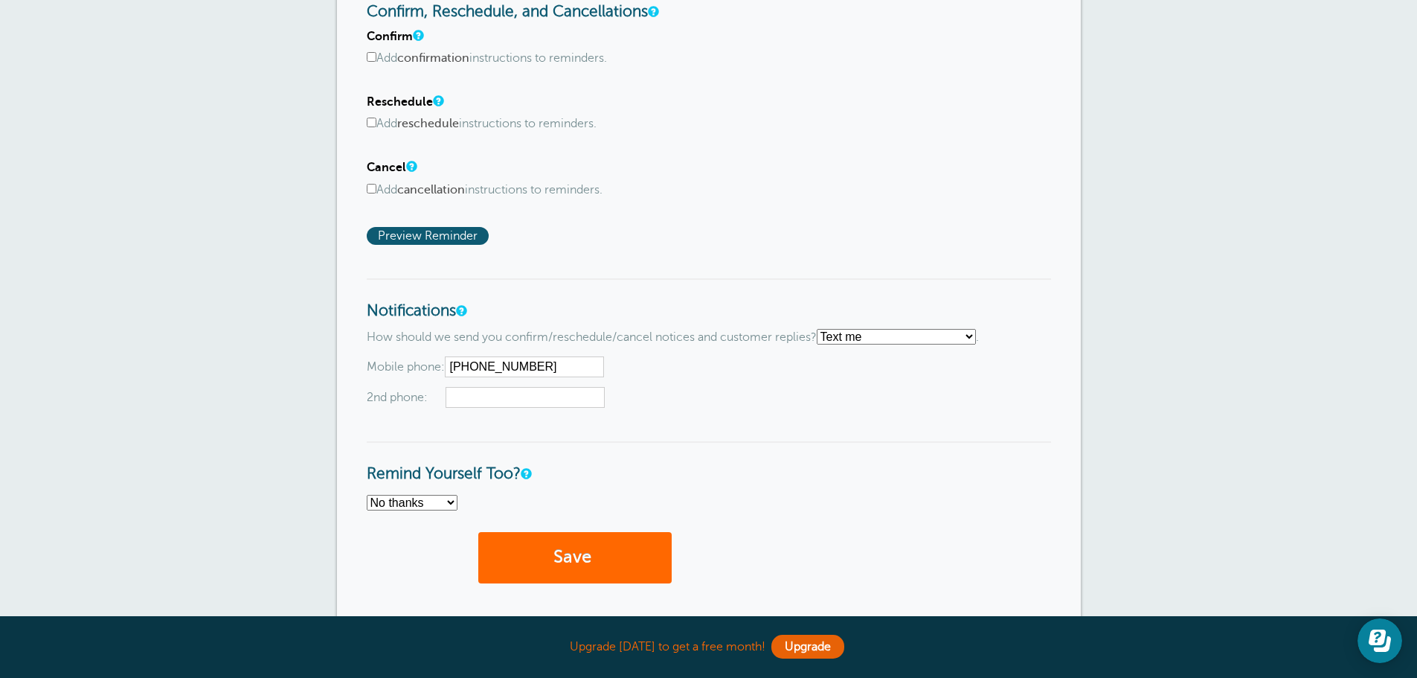
scroll to position [893, 0]
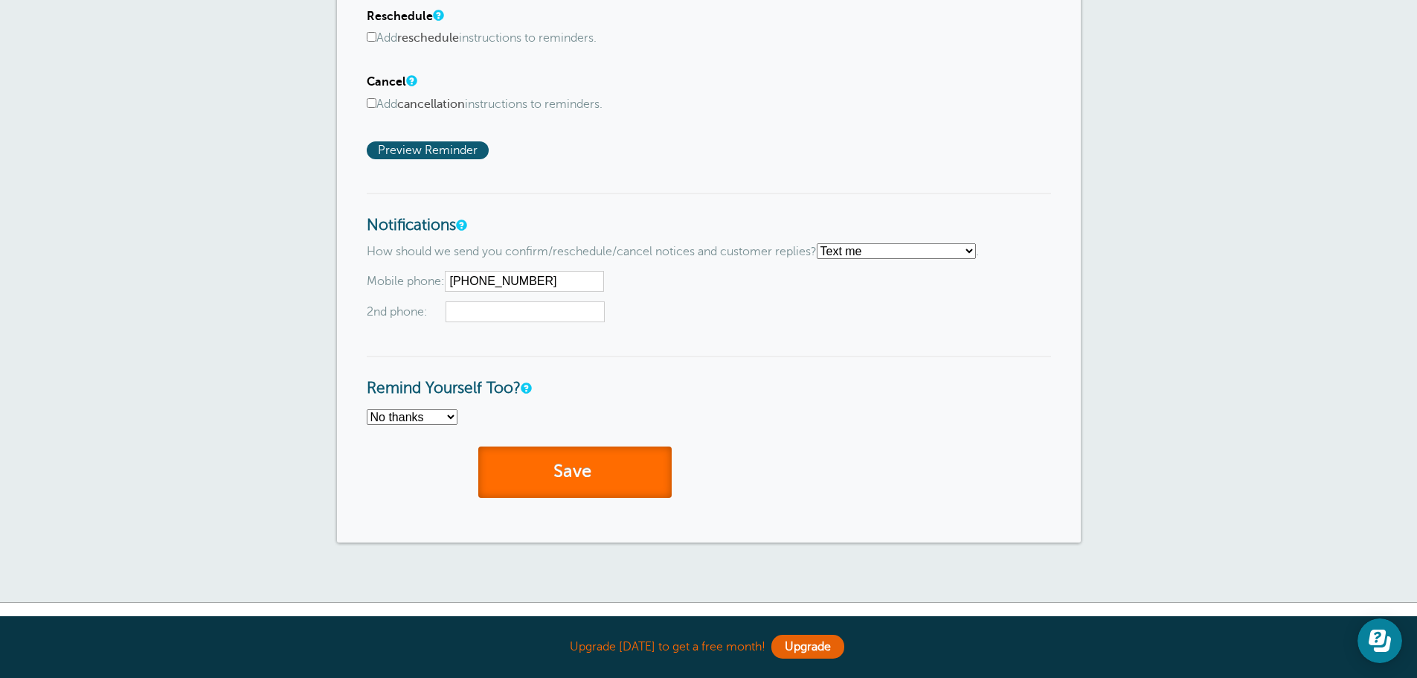
click at [550, 472] on button "Save" at bounding box center [574, 471] width 193 height 51
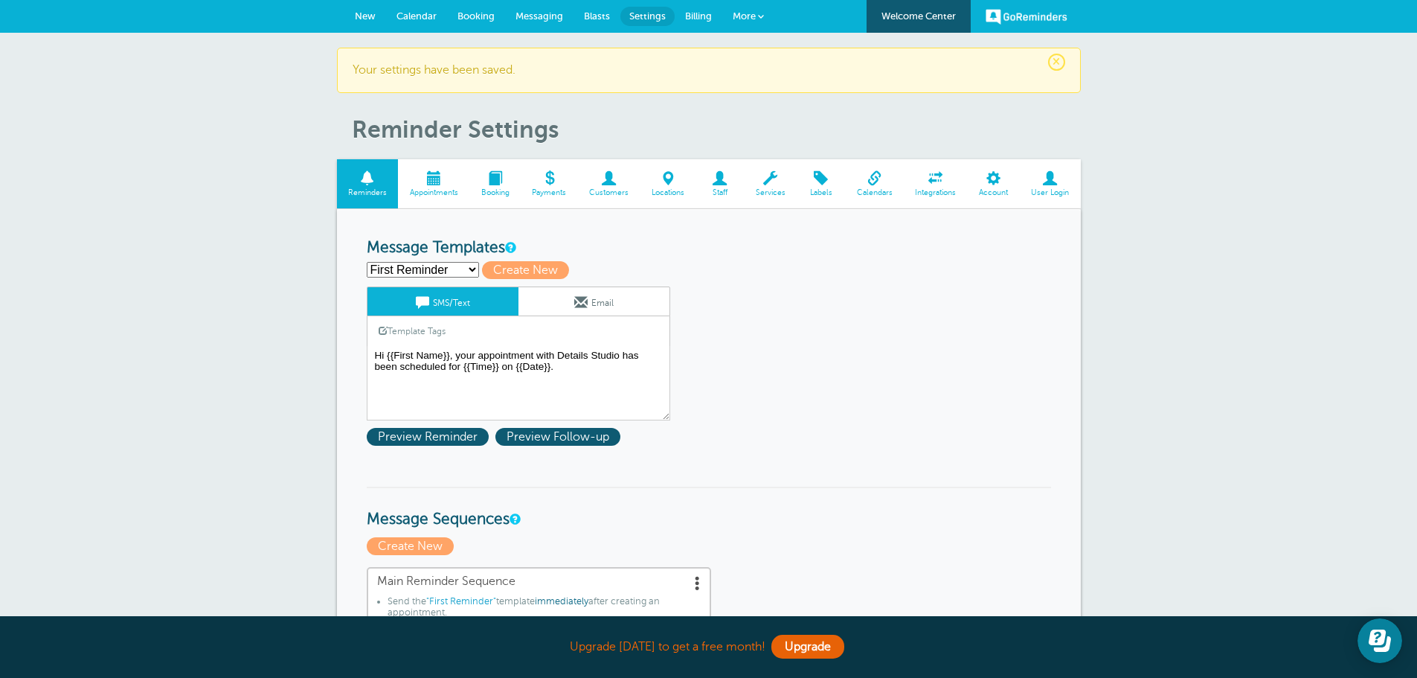
click at [498, 184] on span at bounding box center [494, 178] width 51 height 14
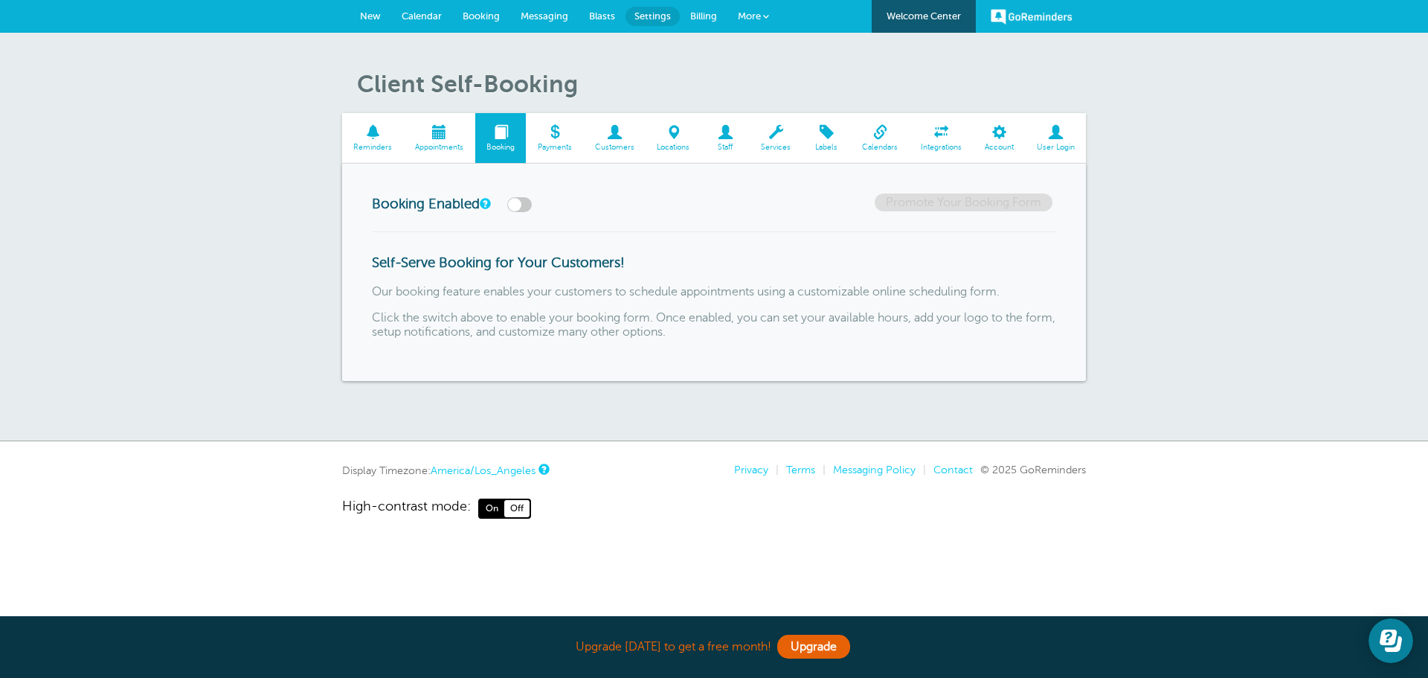
click at [426, 135] on span at bounding box center [439, 132] width 71 height 14
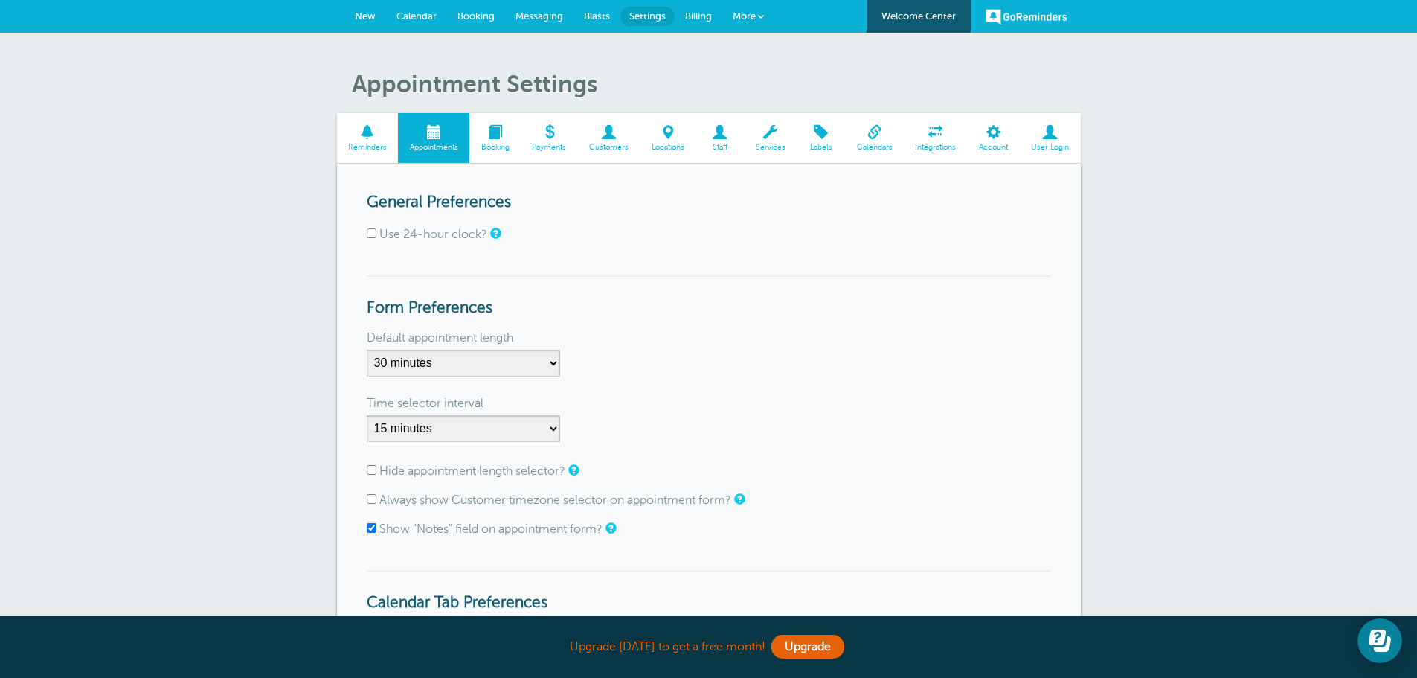
click at [608, 136] on span at bounding box center [609, 132] width 62 height 14
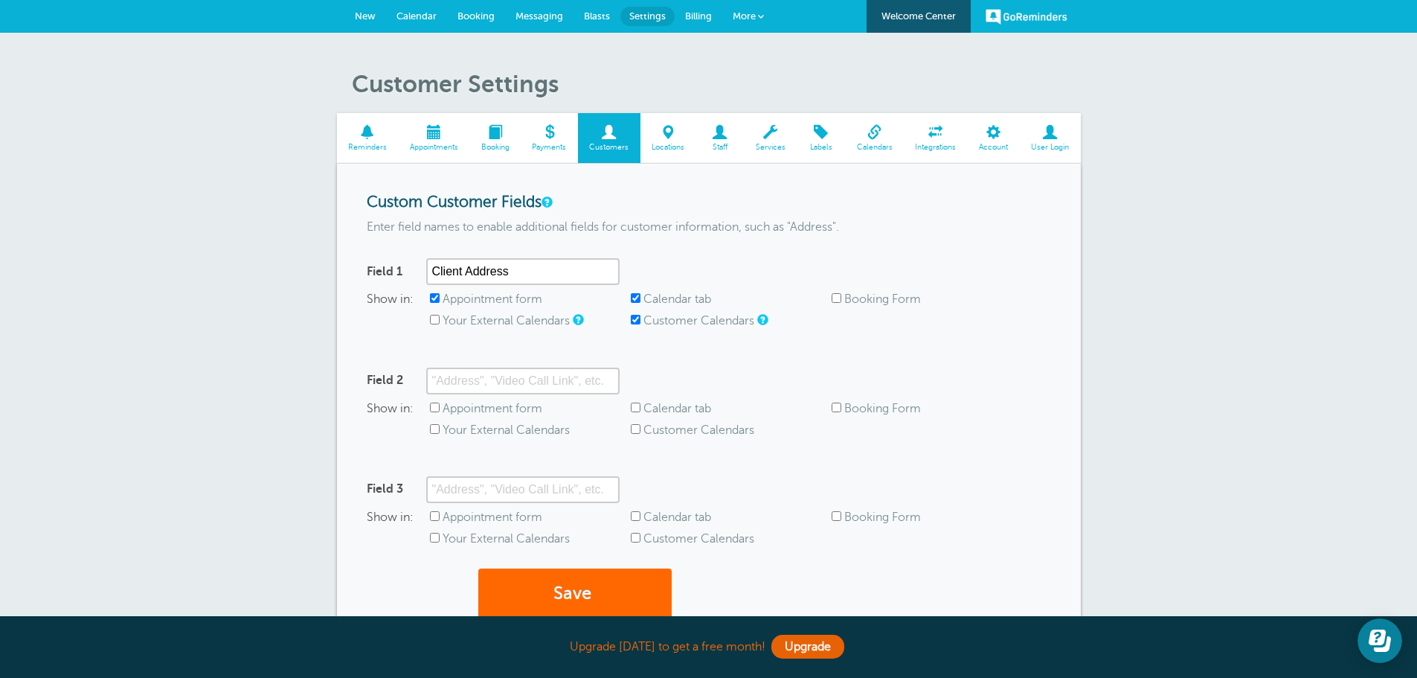
click at [869, 135] on span at bounding box center [874, 132] width 59 height 14
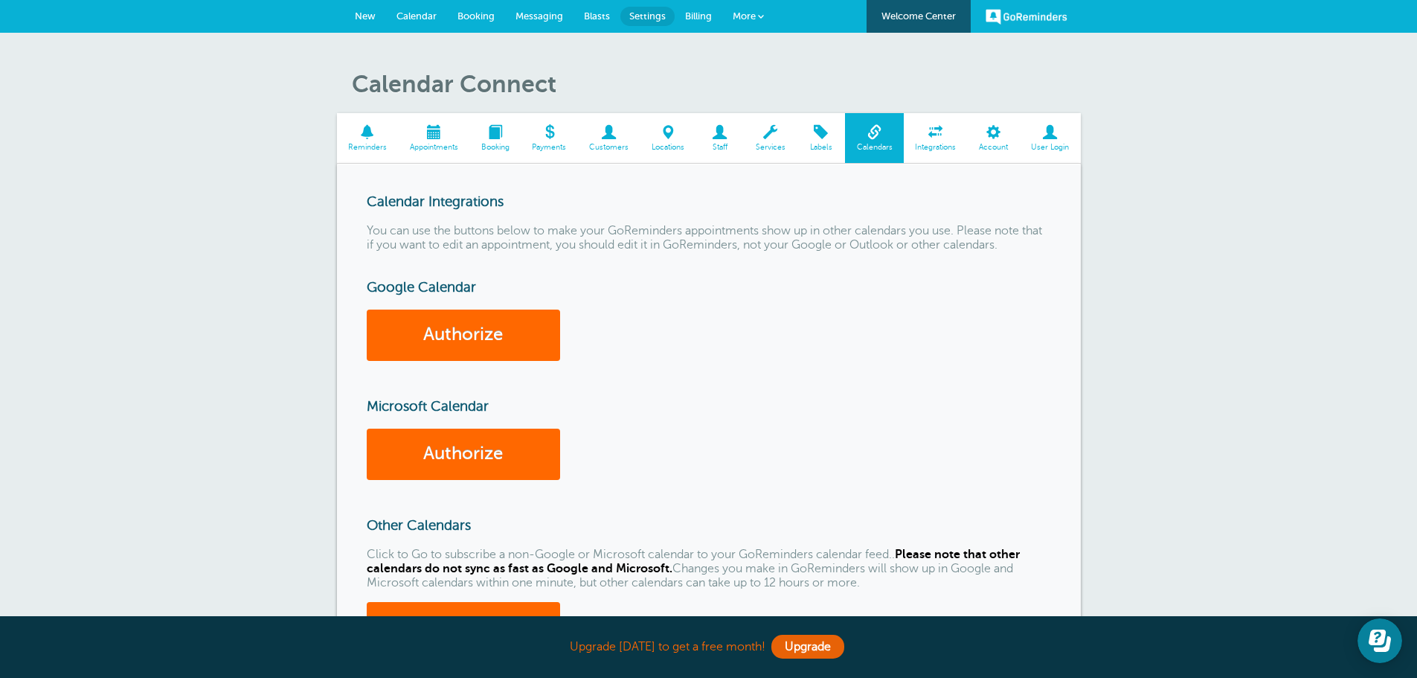
click at [364, 135] on span at bounding box center [368, 132] width 62 height 14
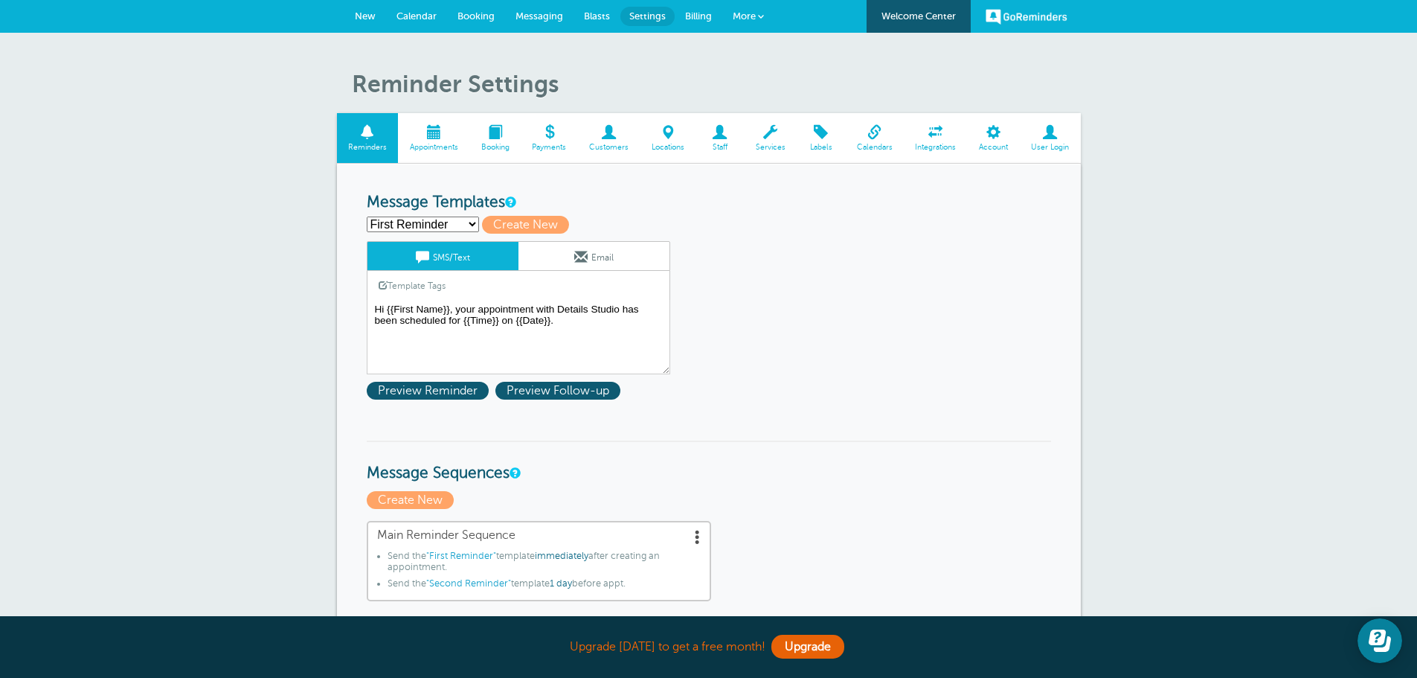
click at [432, 135] on span at bounding box center [433, 132] width 71 height 14
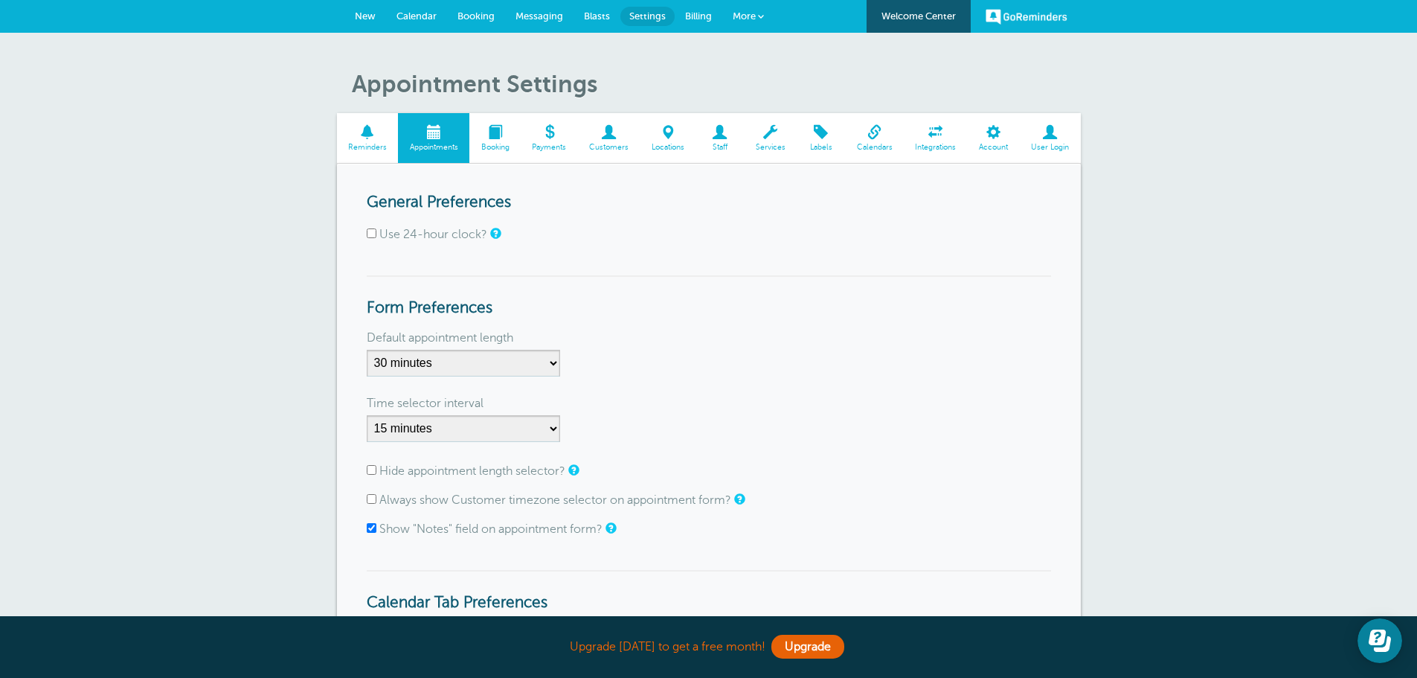
click at [416, 13] on span "Calendar" at bounding box center [416, 15] width 40 height 11
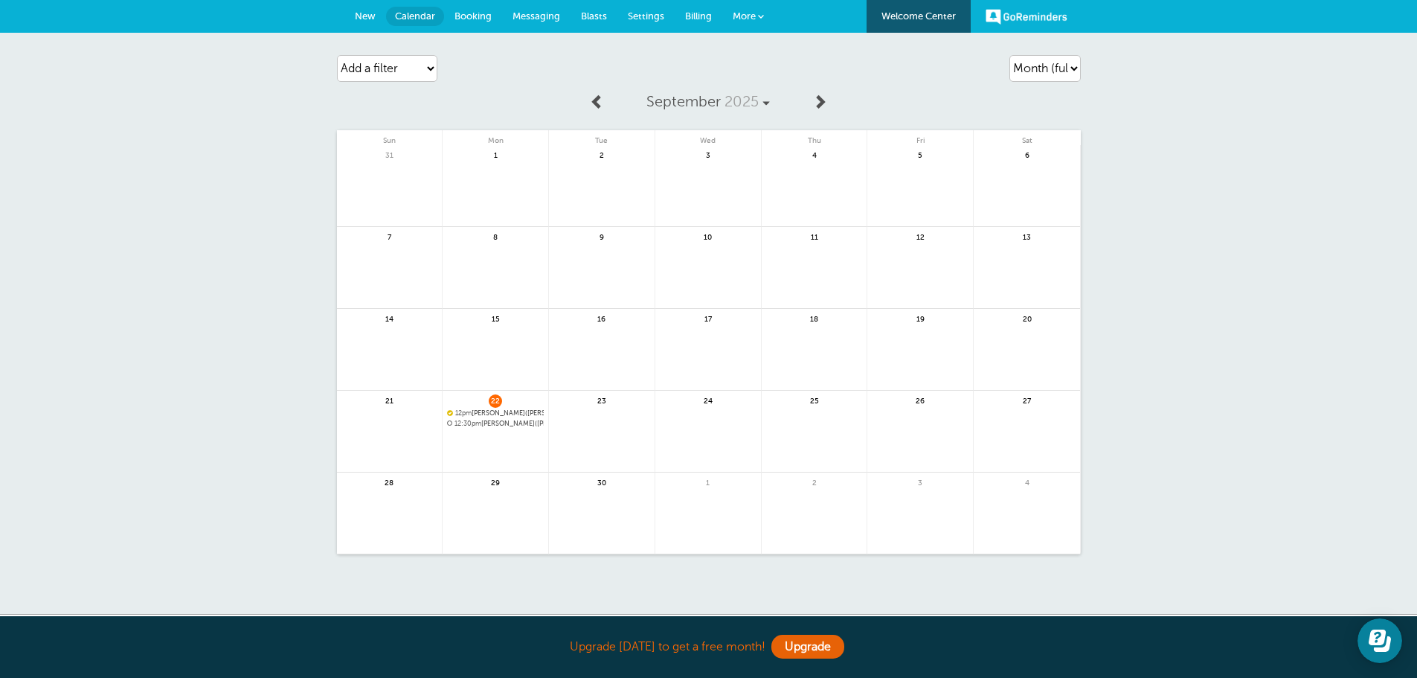
click at [489, 420] on span "12:30pm [PERSON_NAME]([PERSON_NAME]) for BANG TRIM" at bounding box center [495, 424] width 97 height 8
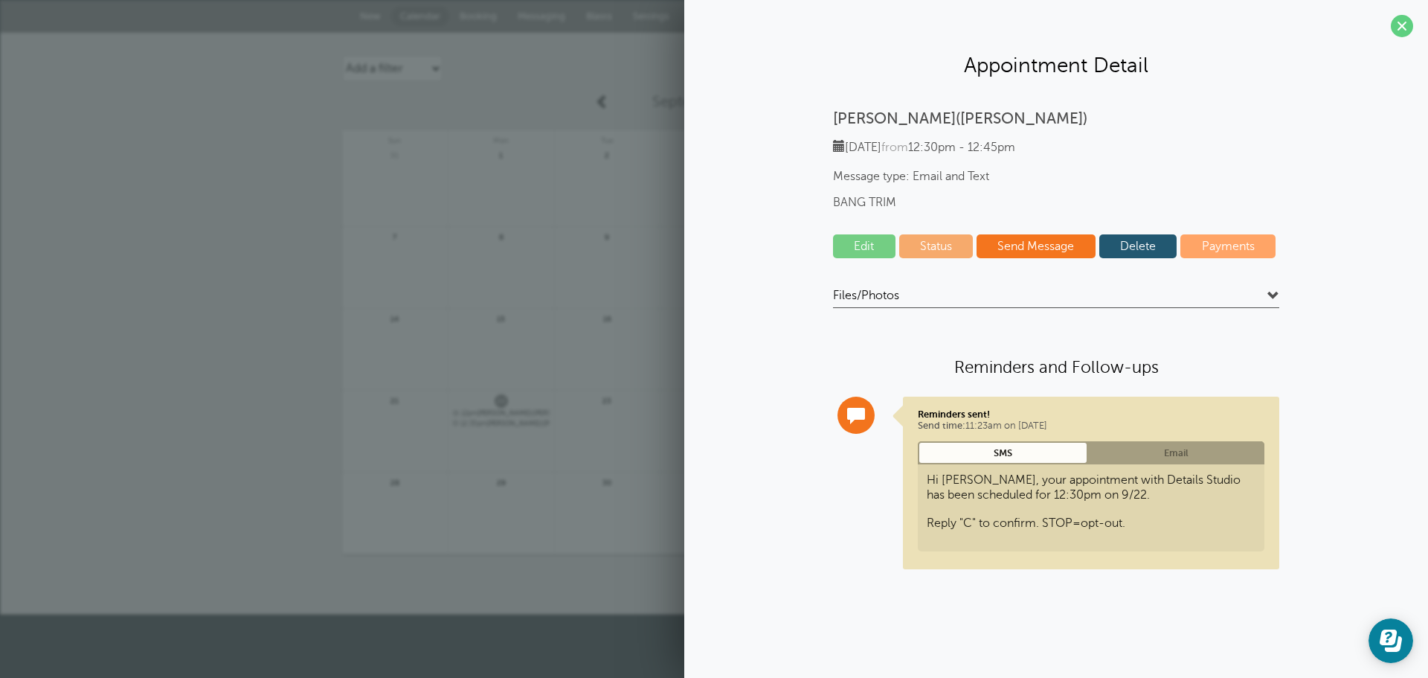
click at [1145, 245] on link "Delete" at bounding box center [1138, 246] width 78 height 24
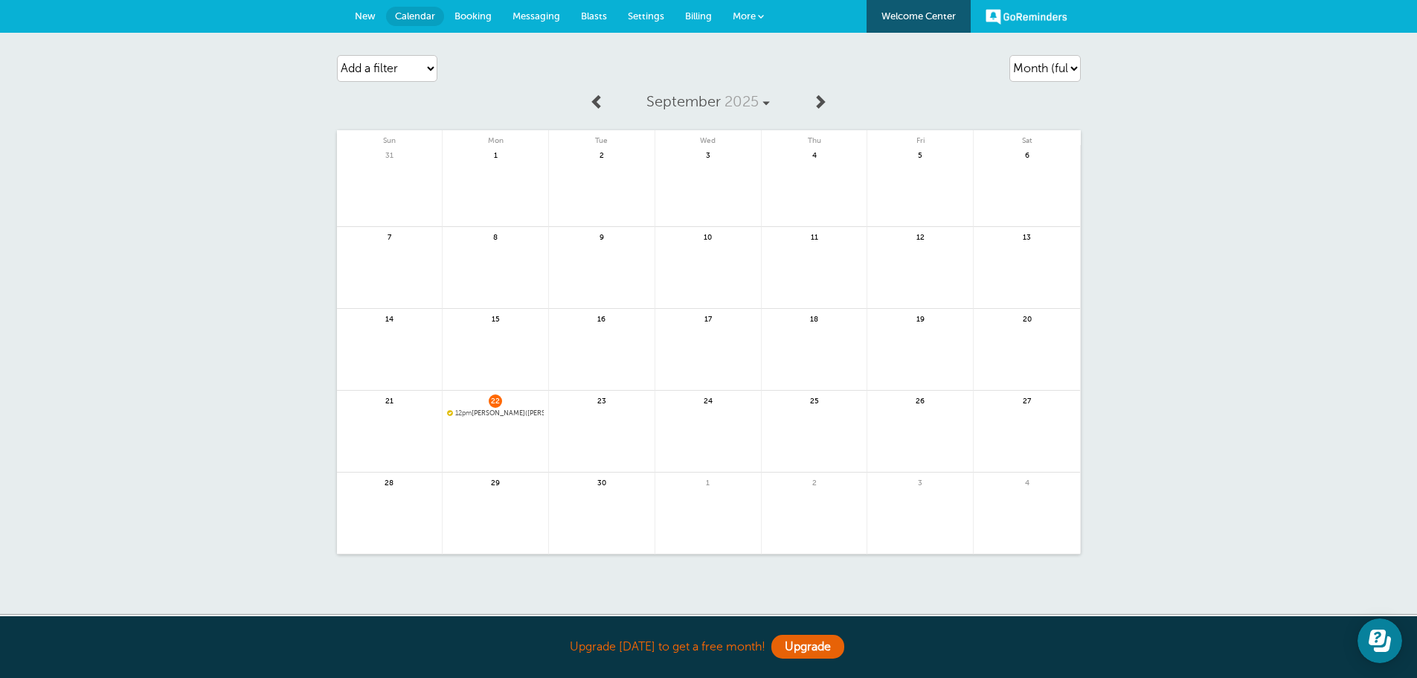
click at [510, 411] on span "12pm [PERSON_NAME]([PERSON_NAME])" at bounding box center [495, 413] width 97 height 8
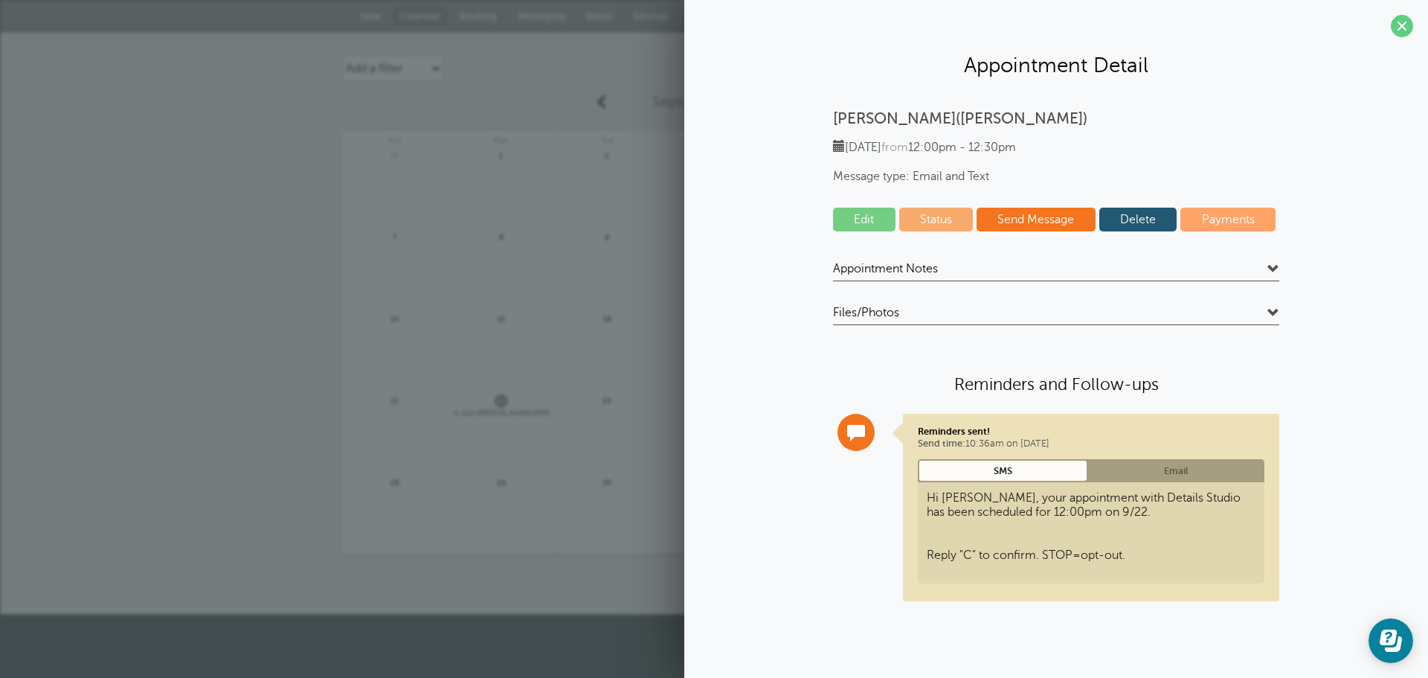
click at [849, 218] on link "Edit" at bounding box center [864, 220] width 62 height 24
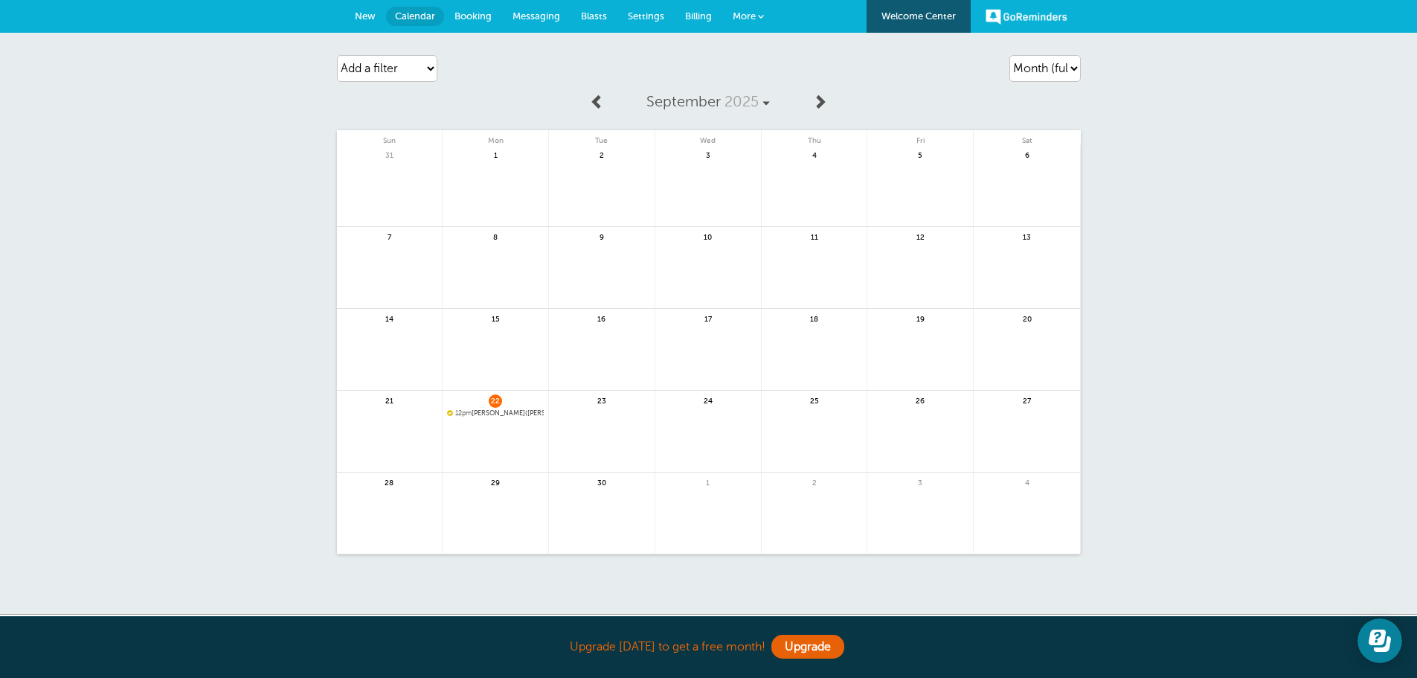
click at [510, 408] on div "22 12pm [PERSON_NAME] Benz([GEOGRAPHIC_DATA])" at bounding box center [496, 432] width 106 height 82
click at [509, 414] on span "12pm [PERSON_NAME]([PERSON_NAME])" at bounding box center [495, 413] width 97 height 8
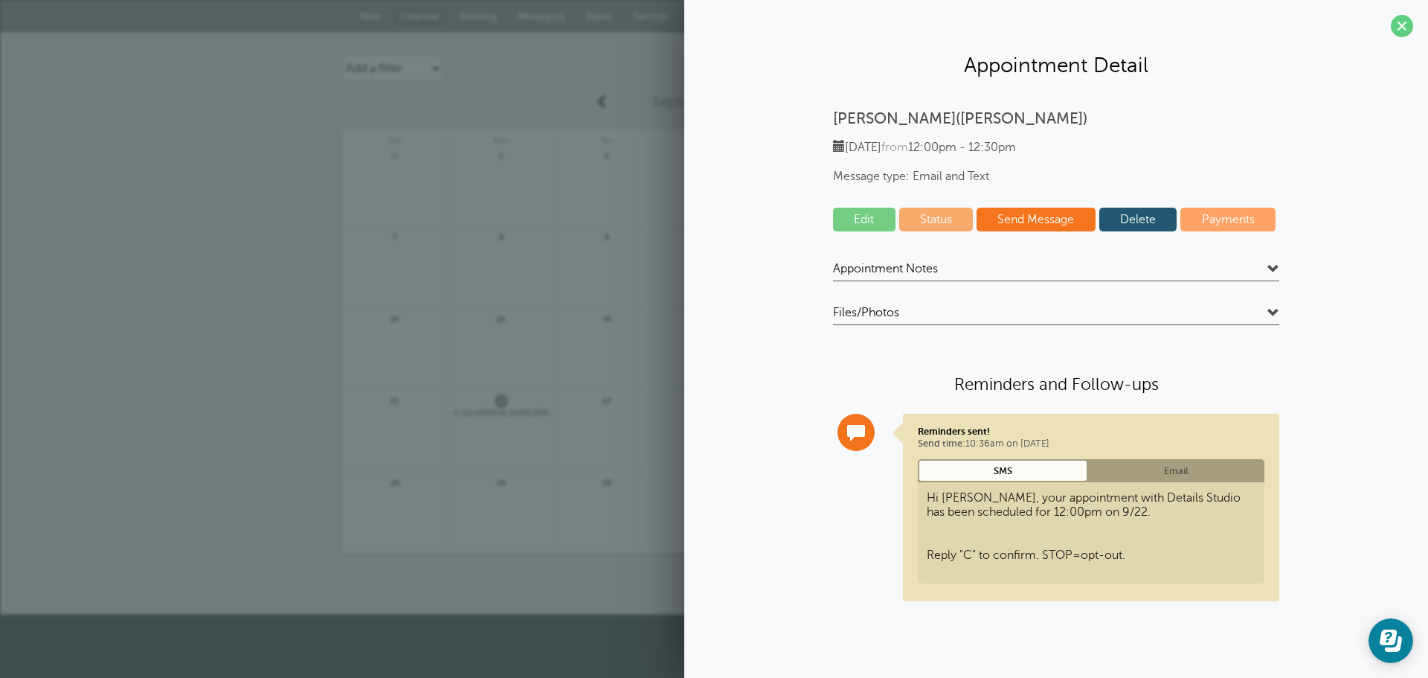
click at [1275, 310] on span at bounding box center [1274, 313] width 12 height 12
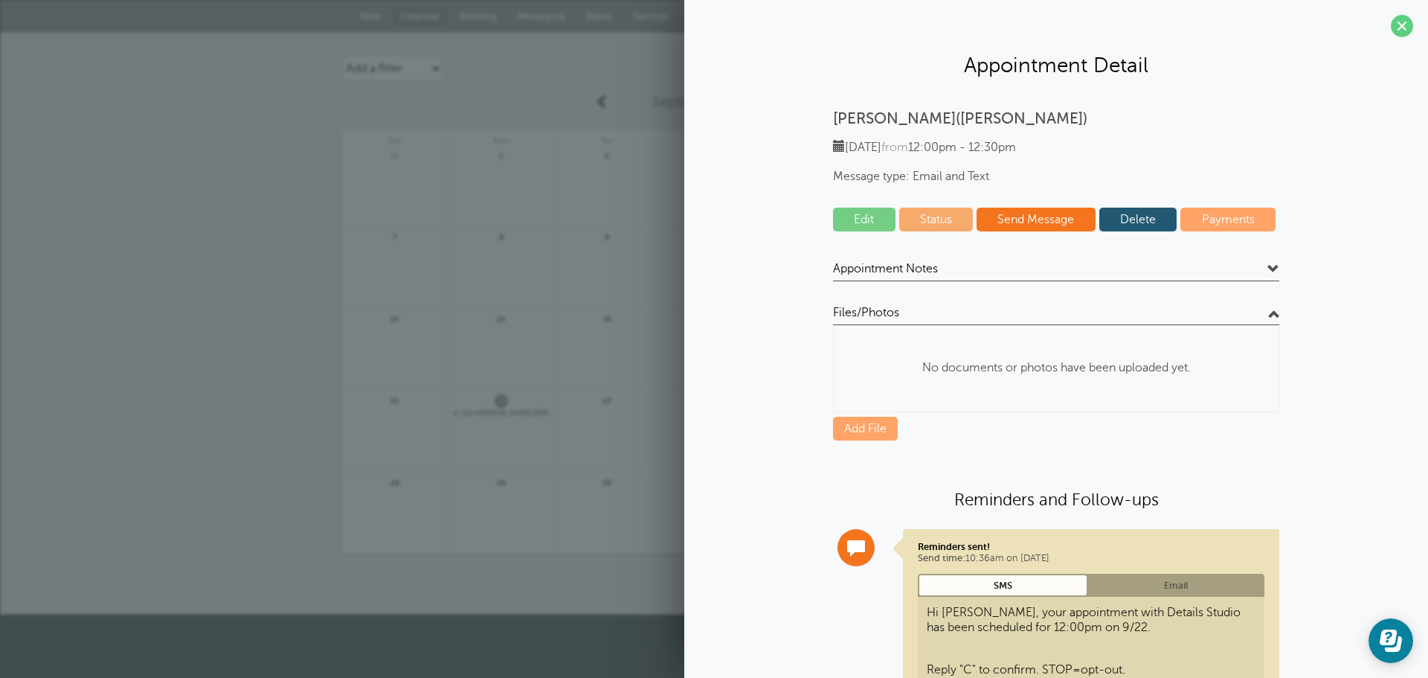
click at [863, 432] on link "Add File" at bounding box center [865, 429] width 65 height 24
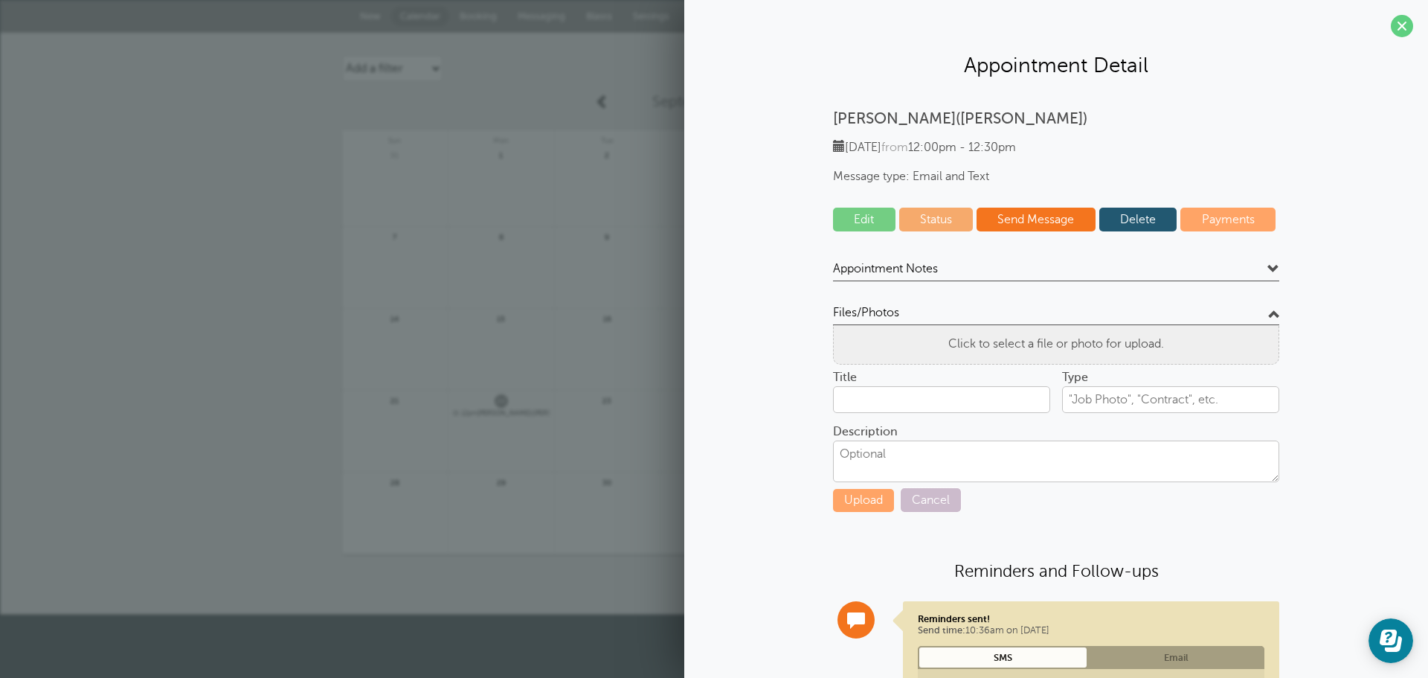
drag, startPoint x: 913, startPoint y: 497, endPoint x: 918, endPoint y: 489, distance: 9.1
click at [914, 496] on link "Cancel" at bounding box center [931, 500] width 60 height 24
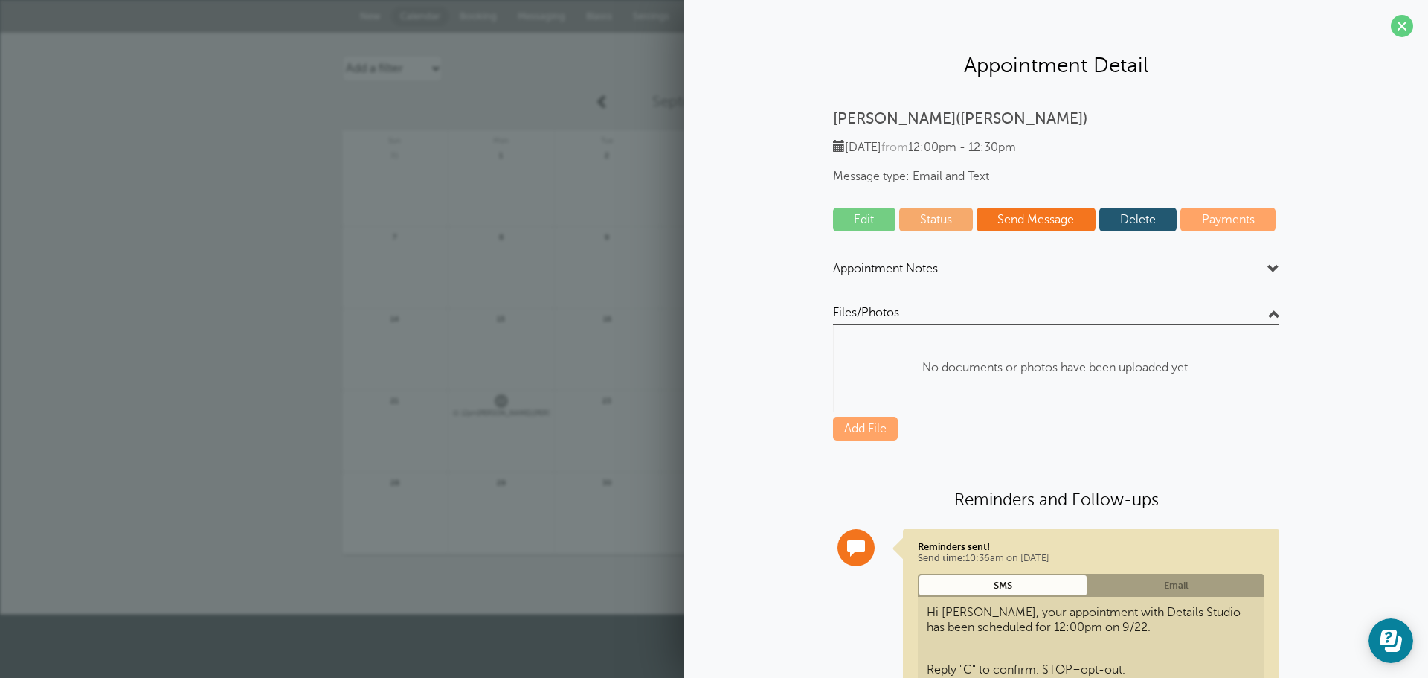
click at [1135, 213] on link "Delete" at bounding box center [1138, 220] width 78 height 24
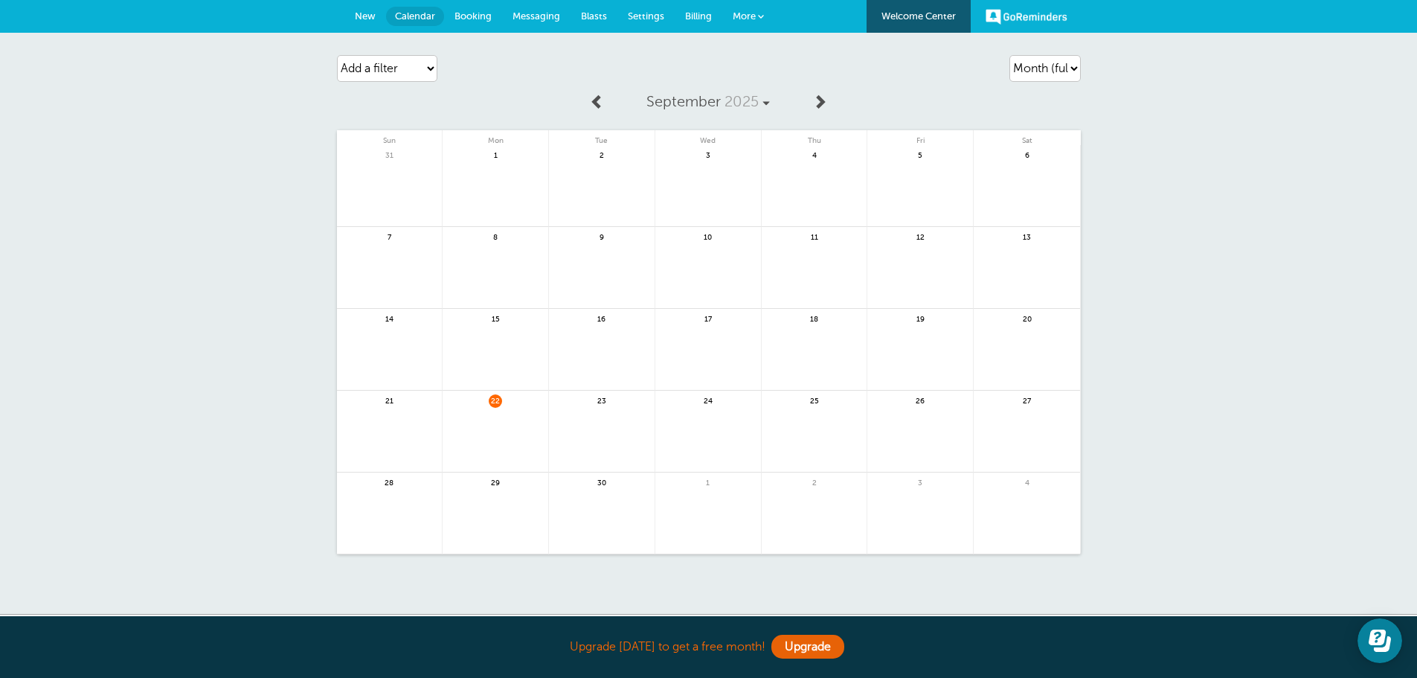
click at [360, 16] on span "New" at bounding box center [365, 15] width 21 height 11
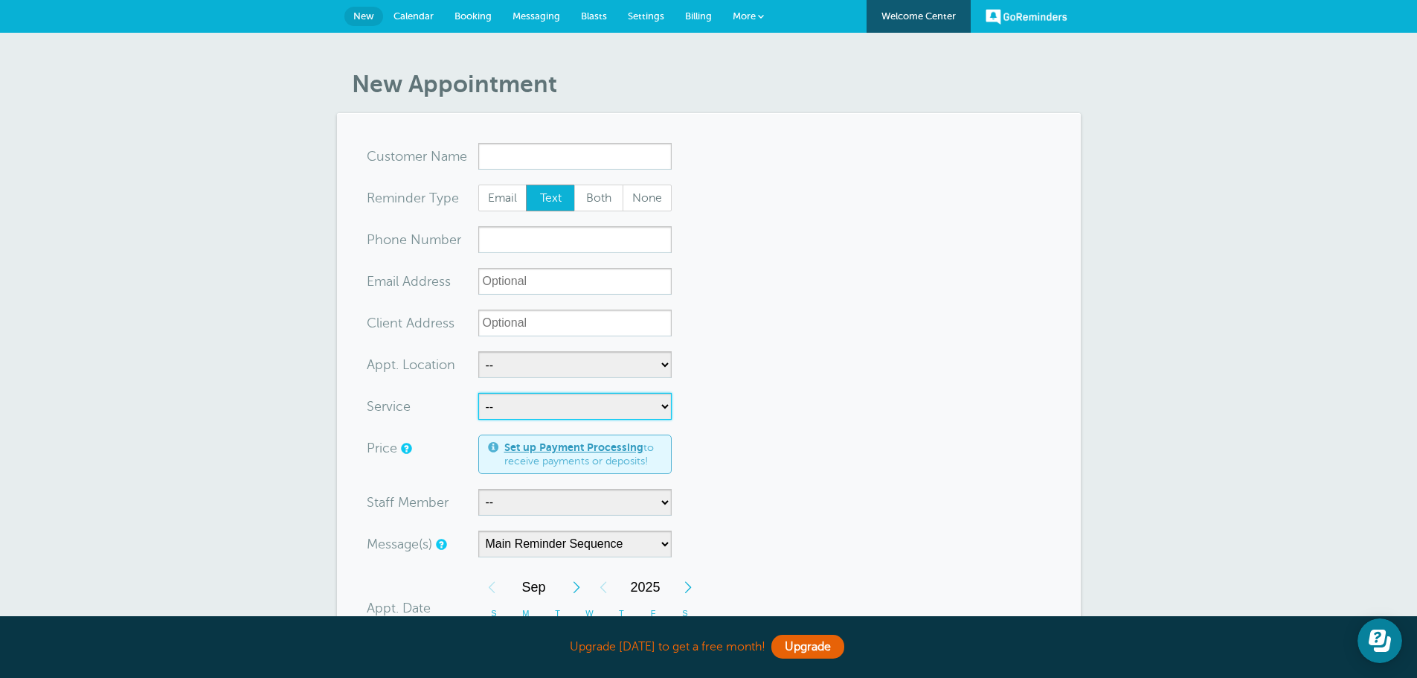
click at [670, 409] on select "-- BANG TRIM BRUSH CUT COLOR RETOUCH FULL COLOR HILITES KIDS 0-15 KIDS 0-9 MENS…" at bounding box center [574, 406] width 193 height 27
click at [250, 290] on div "New Appointment You are creating a new customer. To use an existing customer se…" at bounding box center [708, 584] width 1417 height 1102
click at [518, 164] on input "x-no-autofill" at bounding box center [574, 156] width 193 height 27
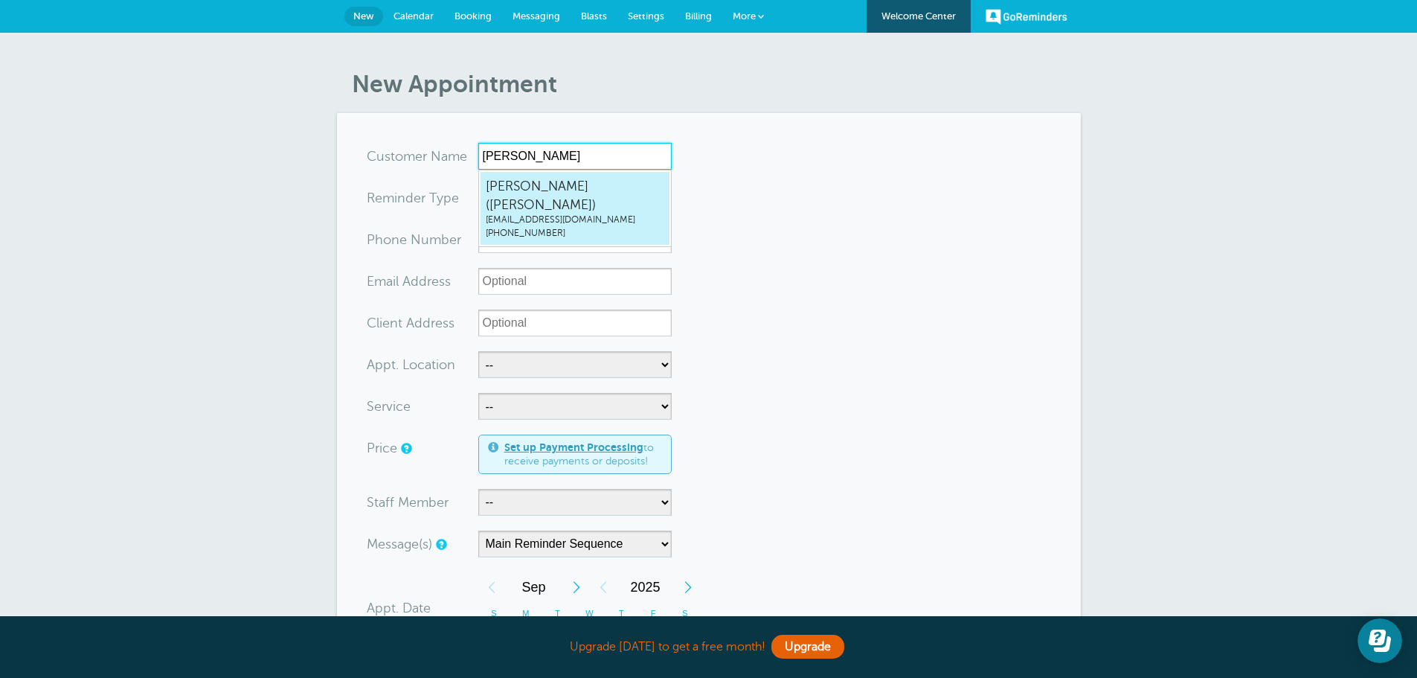
click at [519, 187] on span "Kimberley Benz(Hastings)" at bounding box center [575, 195] width 179 height 36
type input "KimberleyBenz(Hastings)kymmi17@gmail.com3065915791"
type input "Kimberley Benz(Hastings)"
radio input "false"
radio input "true"
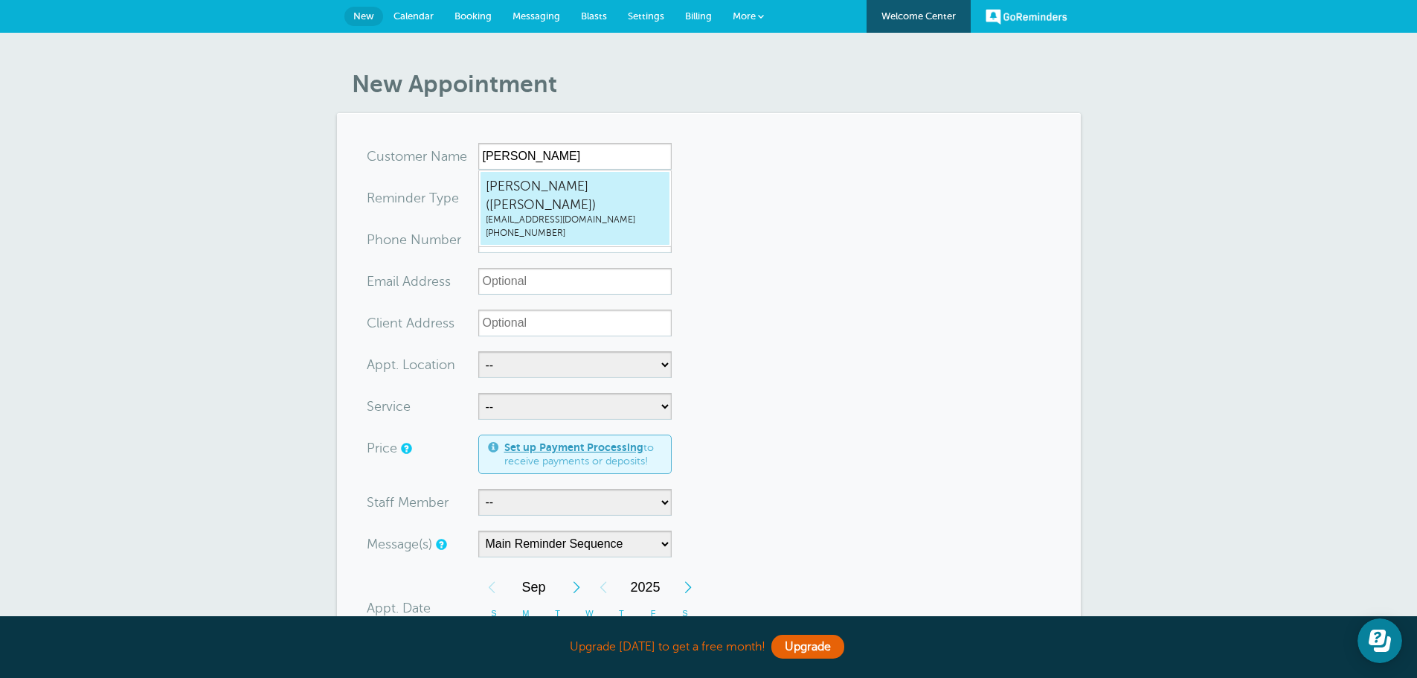
type input "(306) 591-5791"
type input "kymmi17@gmail.com"
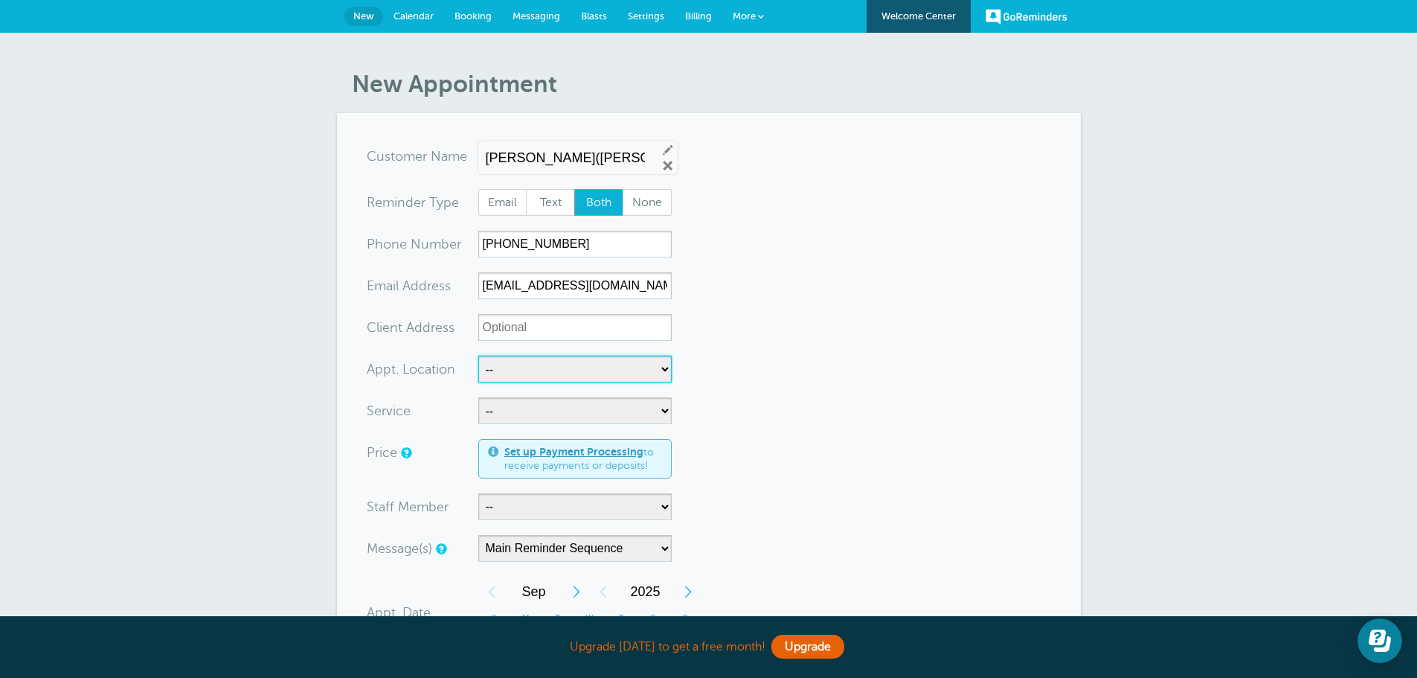
click at [523, 376] on select "-- DETAILS STUDIO" at bounding box center [574, 369] width 193 height 27
select select "25270"
click at [478, 356] on select "-- DETAILS STUDIO" at bounding box center [574, 369] width 193 height 27
click at [515, 410] on select "-- BANG TRIM BRUSH CUT COLOR RETOUCH FULL COLOR HILITES KIDS 0-15 KIDS 0-9 MENS…" at bounding box center [574, 410] width 193 height 27
select select "28287"
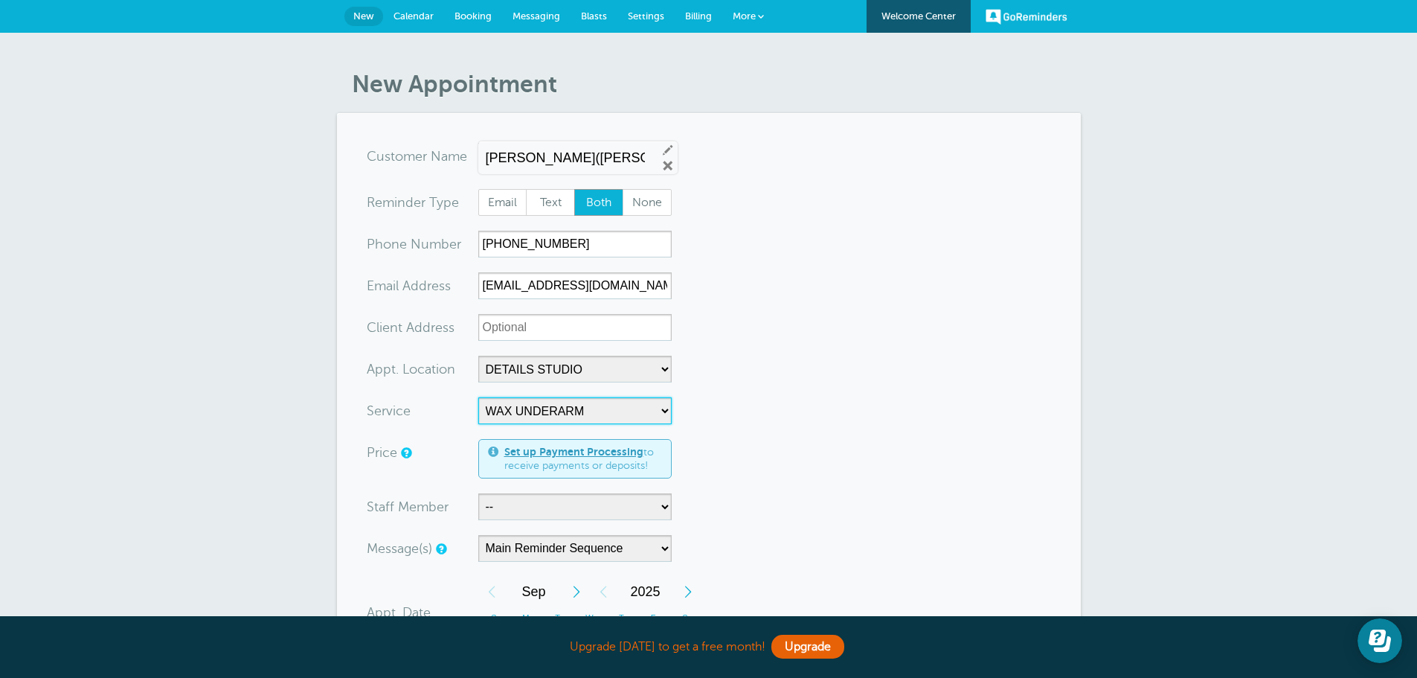
click at [478, 397] on select "-- BANG TRIM BRUSH CUT COLOR RETOUCH FULL COLOR HILITES KIDS 0-15 KIDS 0-9 MENS…" at bounding box center [574, 410] width 193 height 27
select select "15"
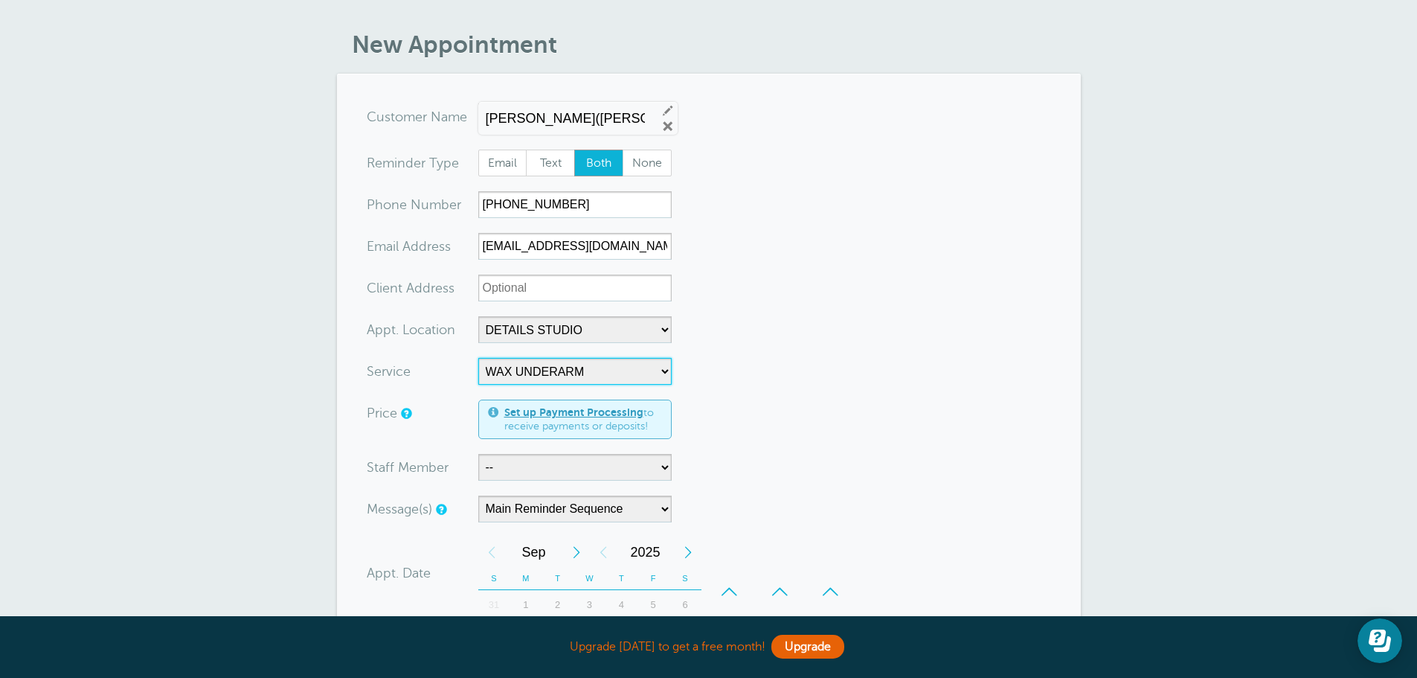
scroll to position [74, 0]
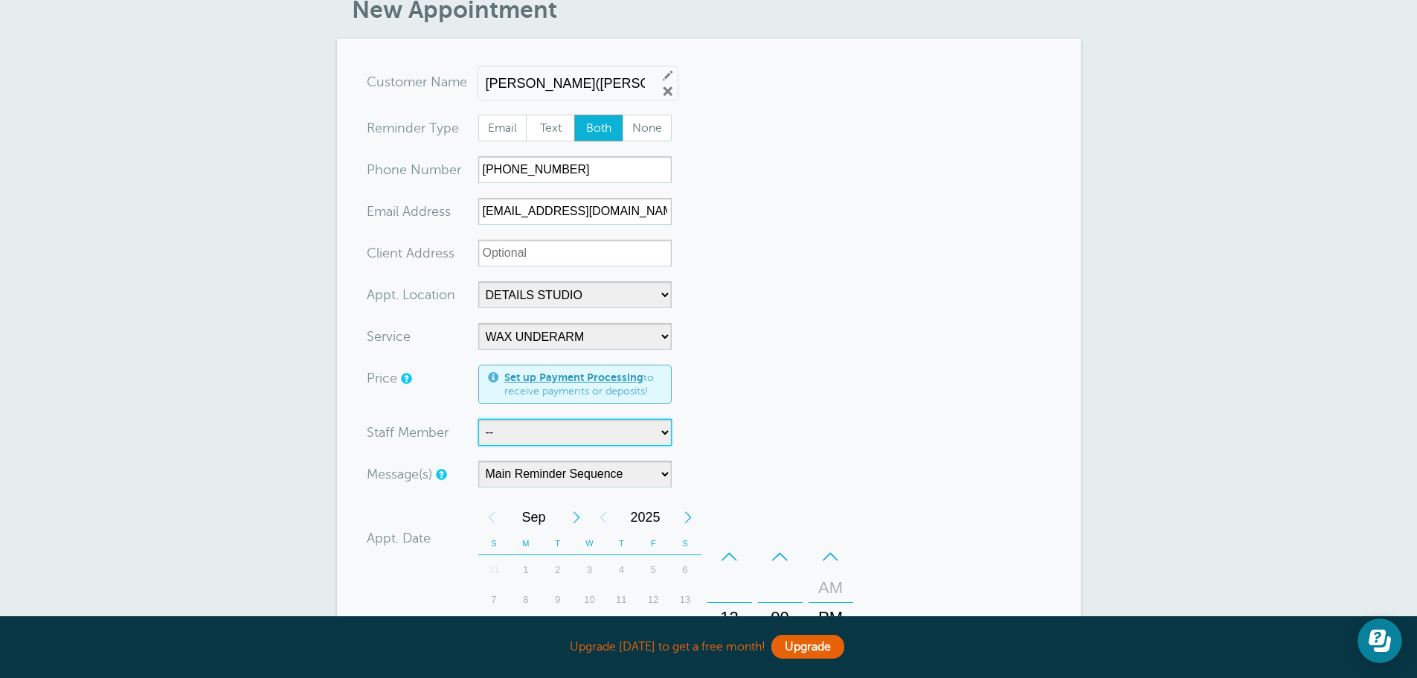
click at [667, 430] on select "-- KIMBERLEY BENZ (HASTINGS)" at bounding box center [574, 432] width 193 height 27
select select "21608"
click at [478, 419] on select "-- KIMBERLEY BENZ (HASTINGS)" at bounding box center [574, 432] width 193 height 27
click at [656, 471] on select "Main Reminder Sequence" at bounding box center [574, 473] width 193 height 27
click at [761, 452] on form "You are creating a new customer. To use an existing customer select one from th…" at bounding box center [709, 521] width 684 height 906
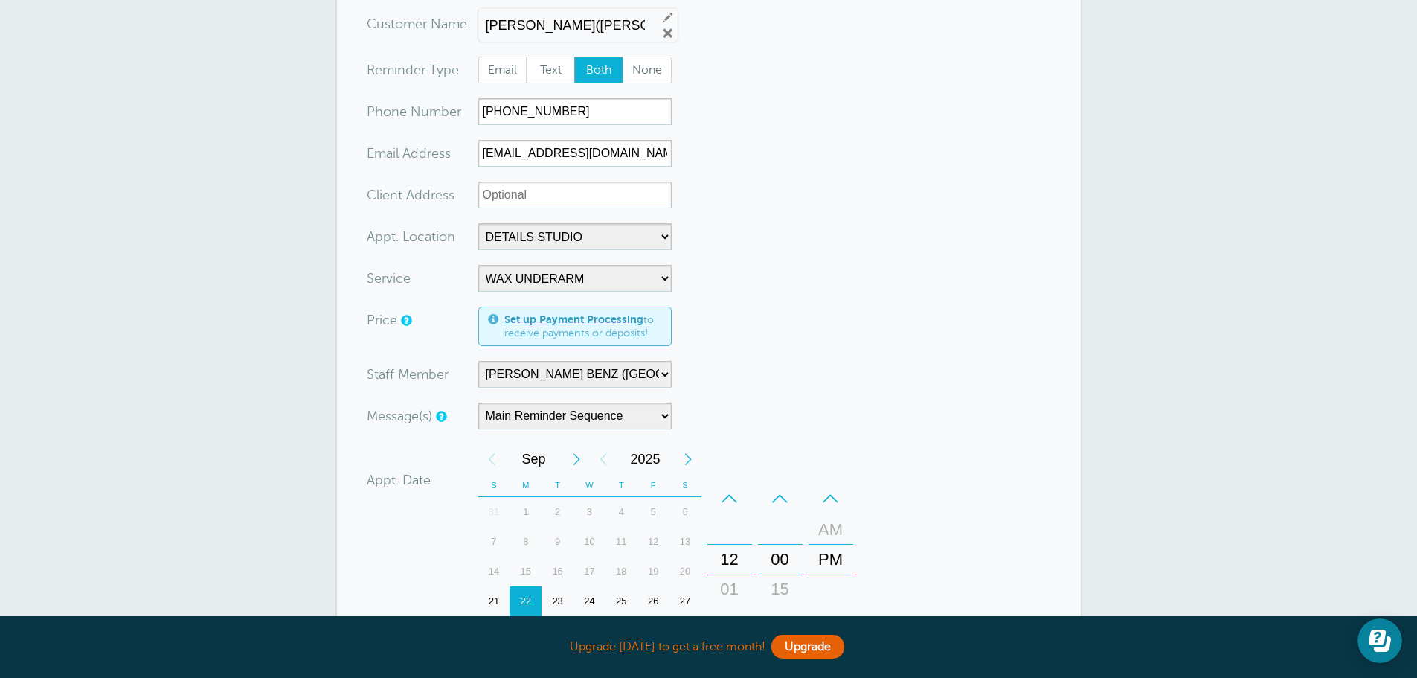
scroll to position [223, 0]
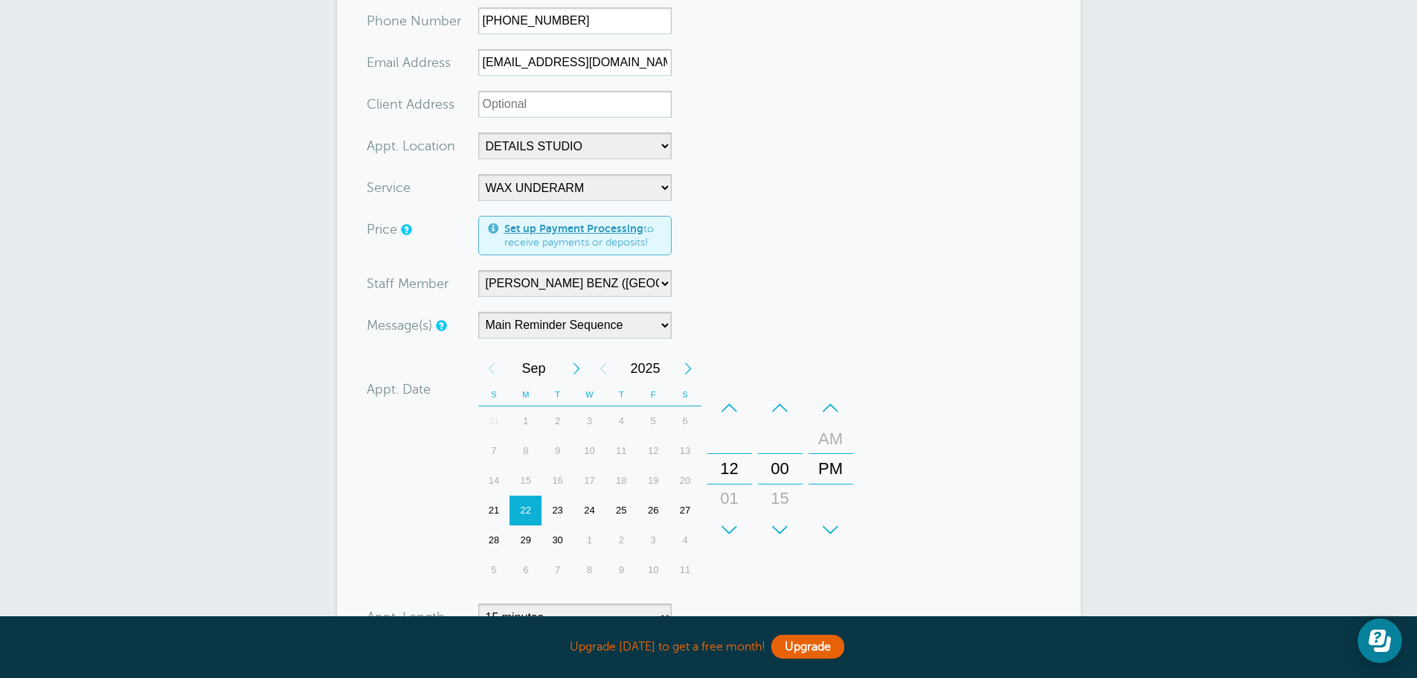
click at [522, 507] on div "22" at bounding box center [526, 510] width 32 height 30
drag, startPoint x: 787, startPoint y: 483, endPoint x: 792, endPoint y: 403, distance: 79.8
click at [792, 403] on div "+ – Minutes 00 15 30 45" at bounding box center [780, 469] width 45 height 152
click at [894, 532] on form "You are creating a new customer. To use an existing customer select one from th…" at bounding box center [709, 373] width 684 height 906
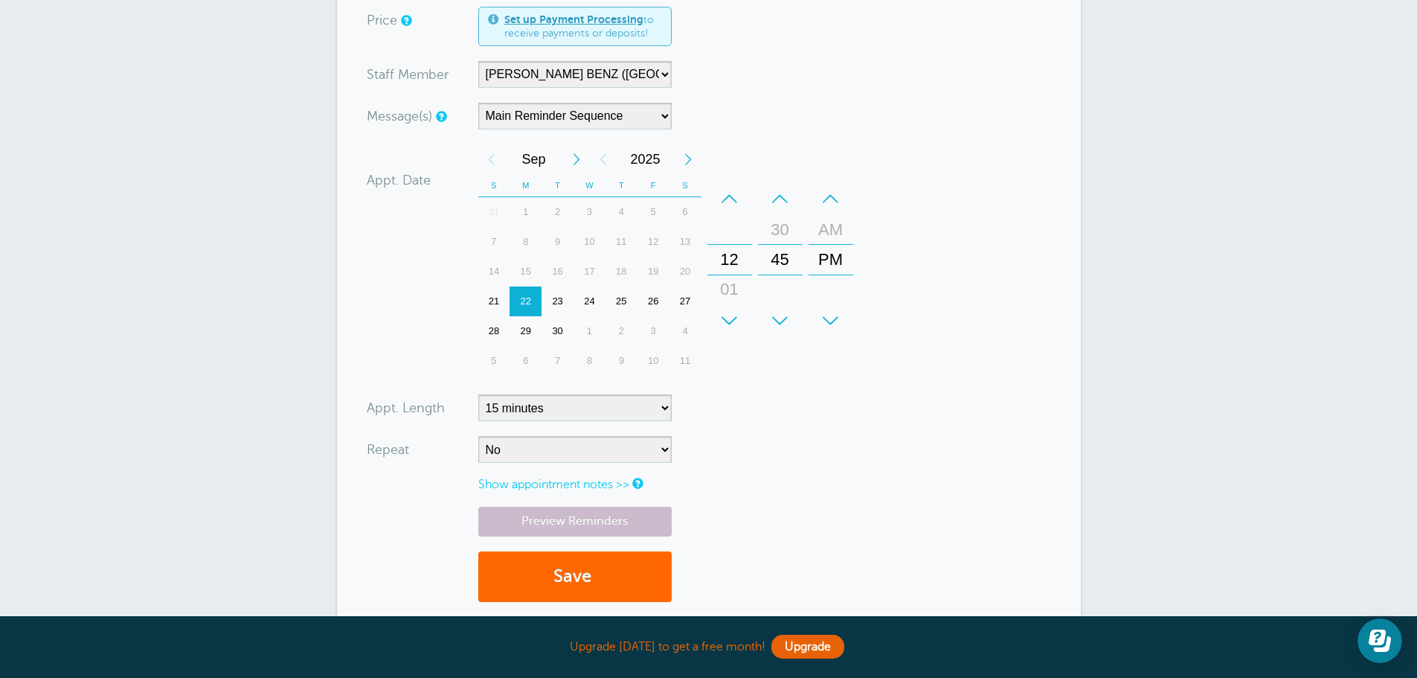
scroll to position [446, 0]
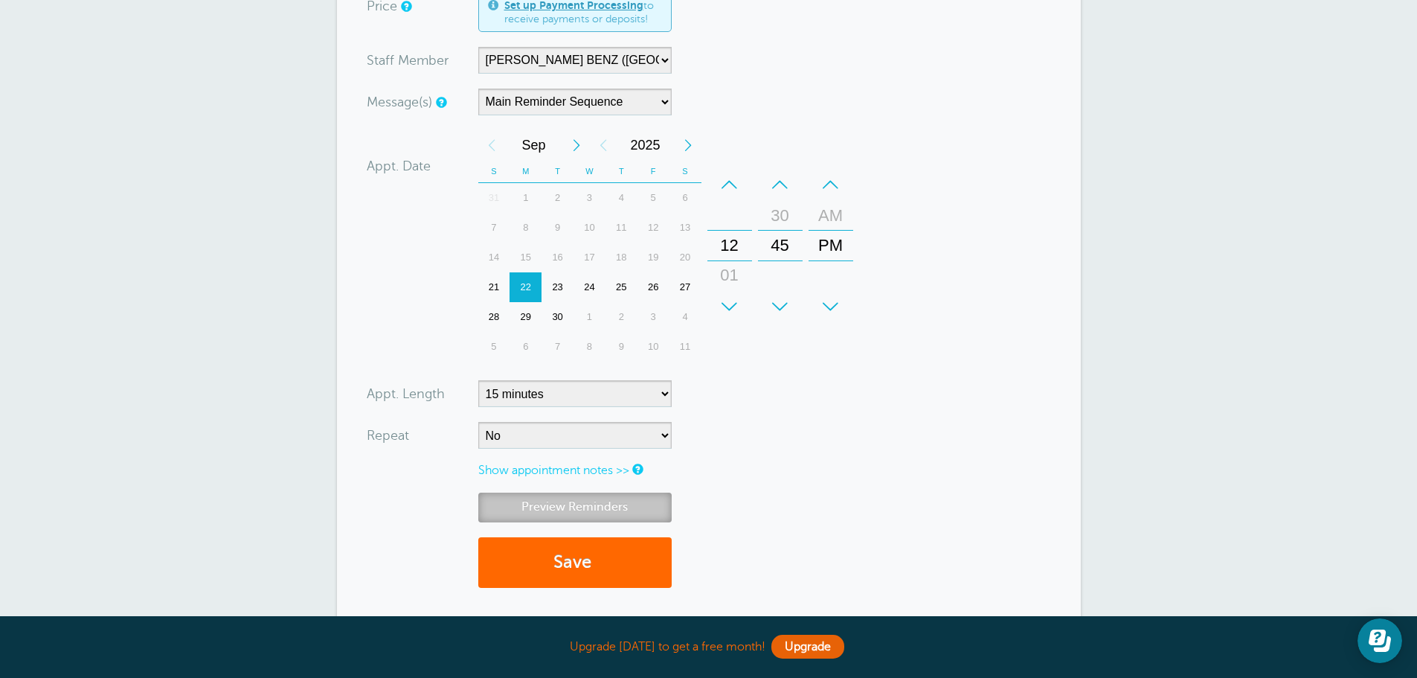
click at [588, 507] on link "Preview Reminders" at bounding box center [574, 506] width 193 height 29
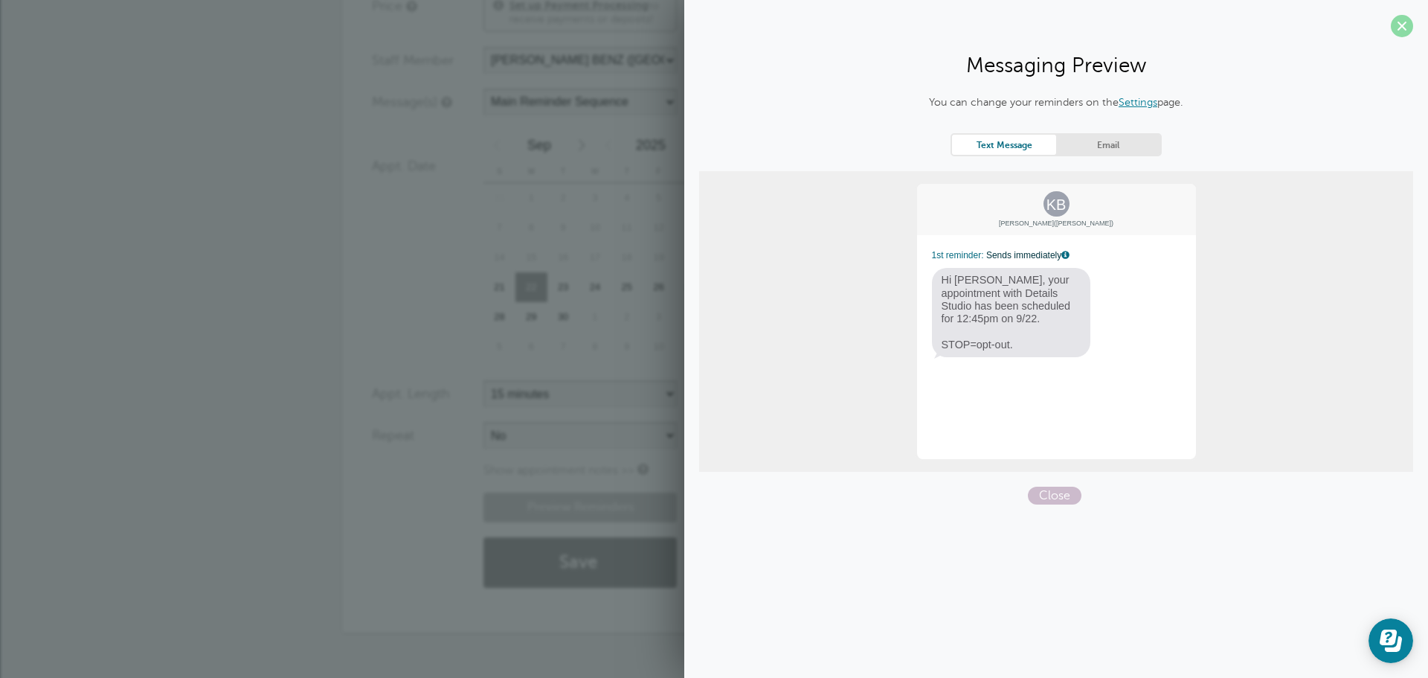
click at [1408, 24] on span at bounding box center [1402, 26] width 22 height 22
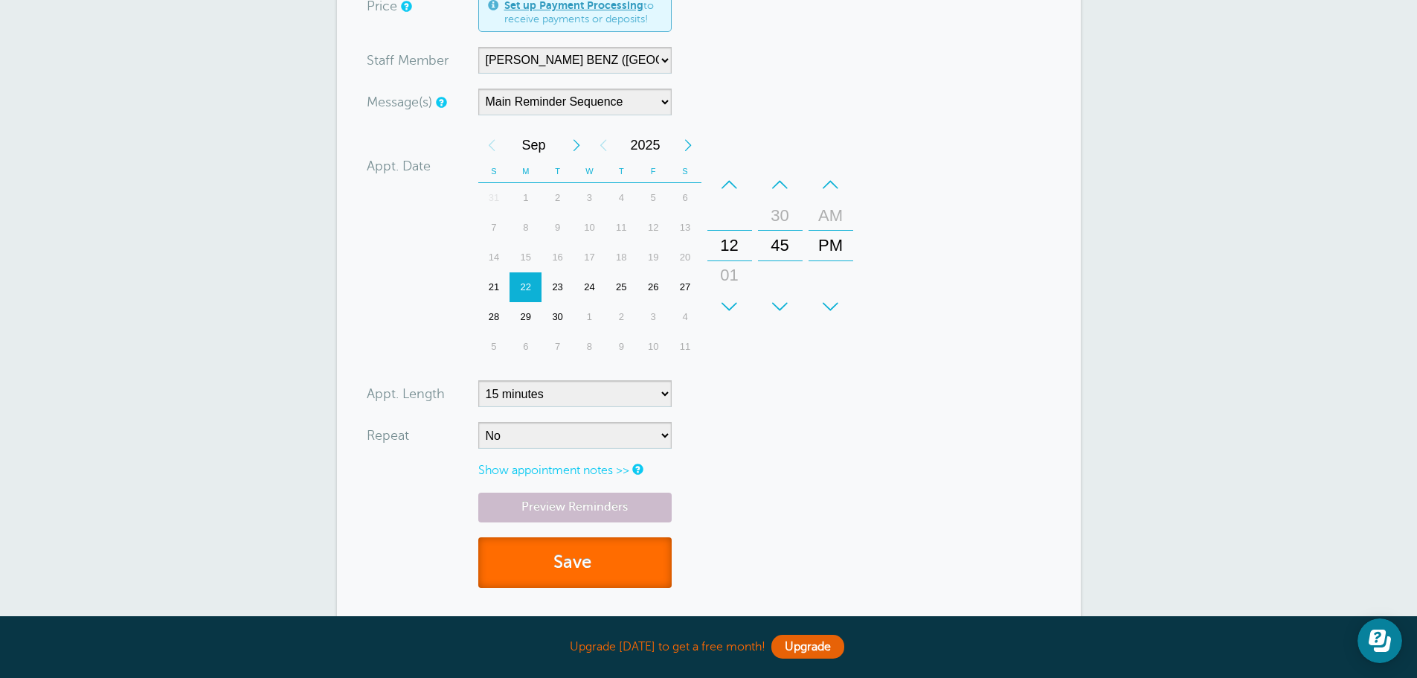
click at [574, 550] on button "Save" at bounding box center [574, 562] width 193 height 51
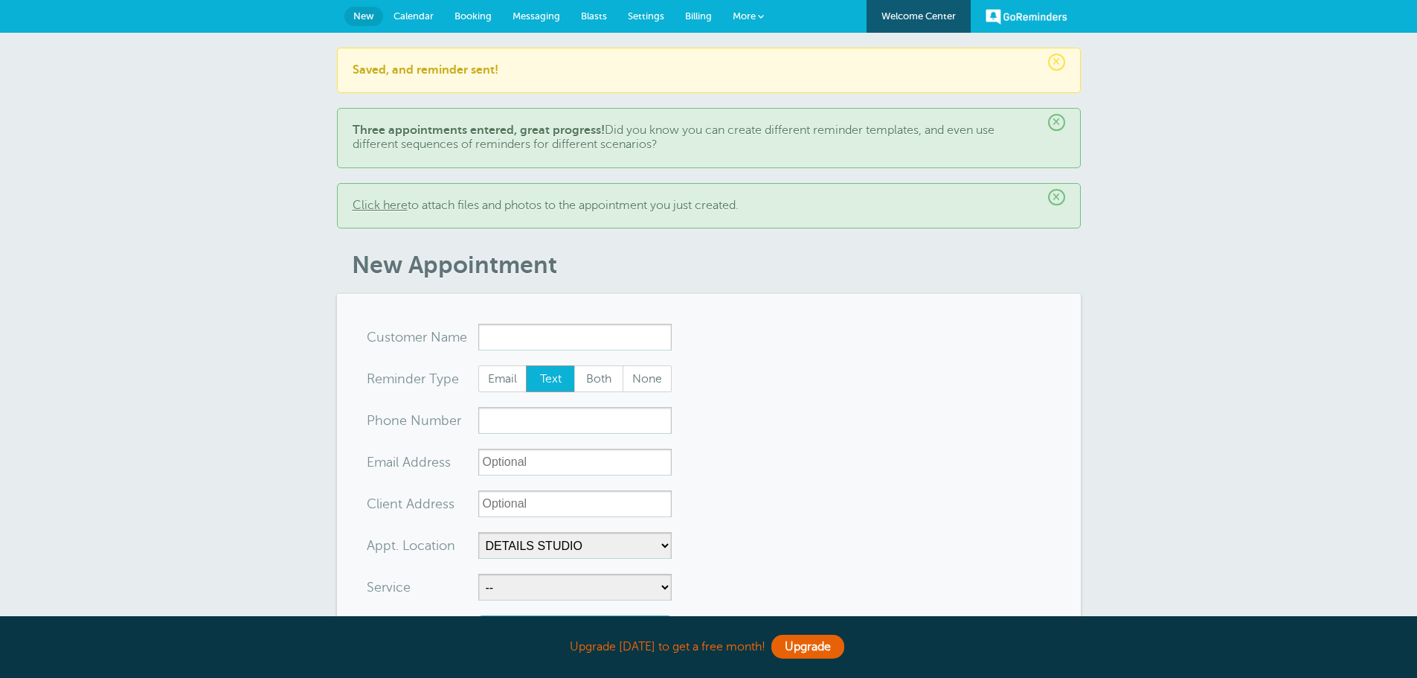
select select "25270"
click at [1056, 196] on span "×" at bounding box center [1056, 197] width 17 height 17
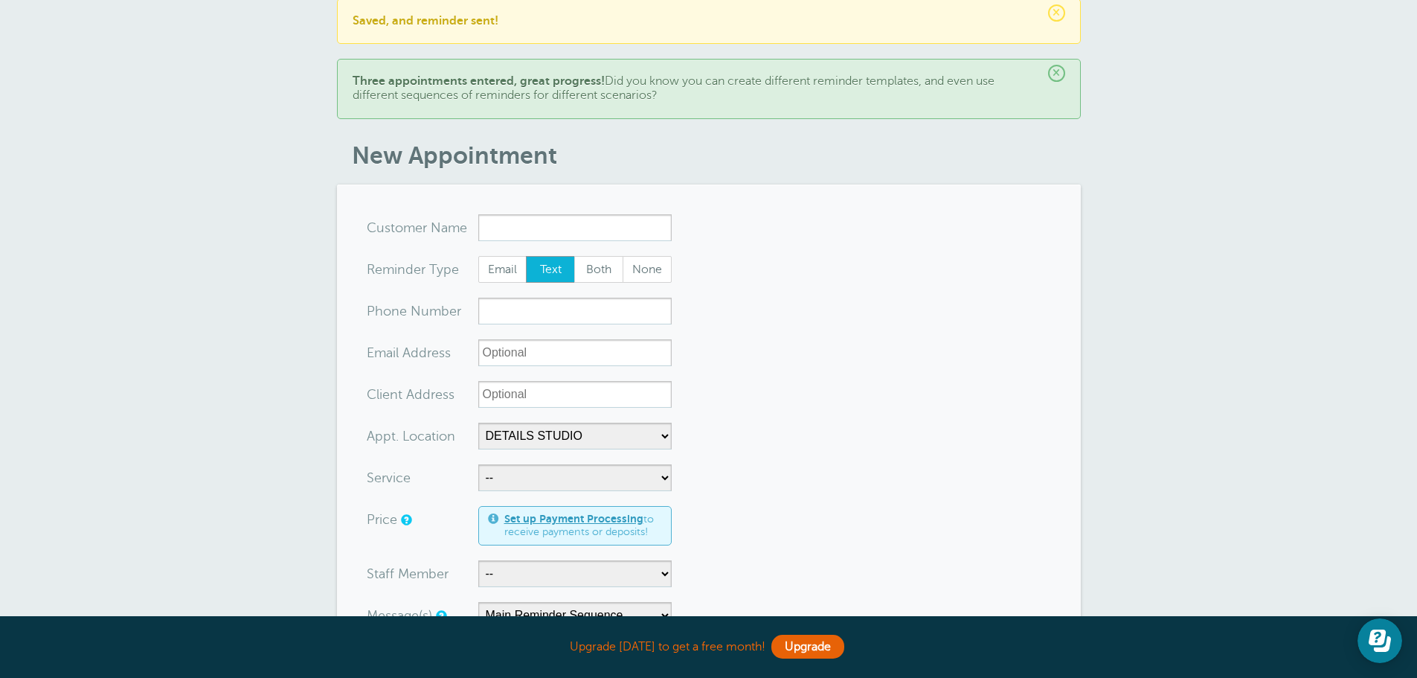
scroll to position [74, 0]
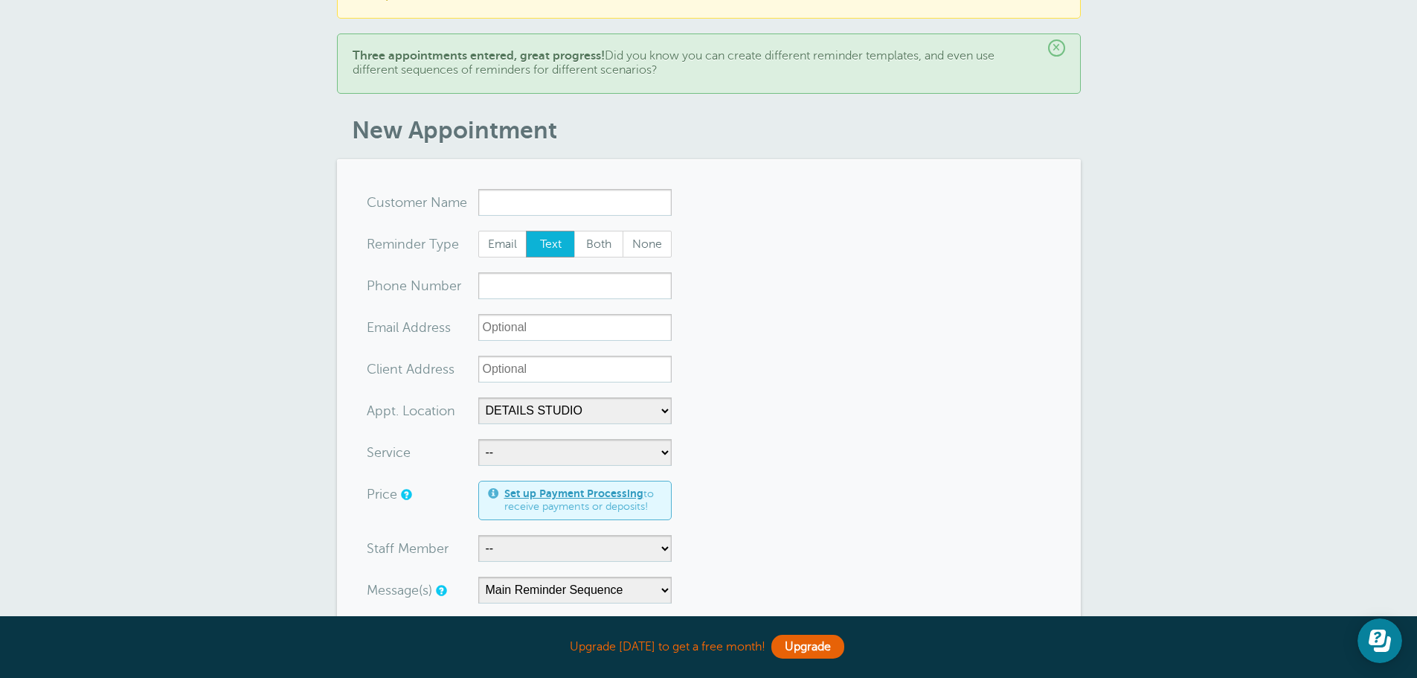
click at [1062, 49] on span "×" at bounding box center [1056, 47] width 17 height 17
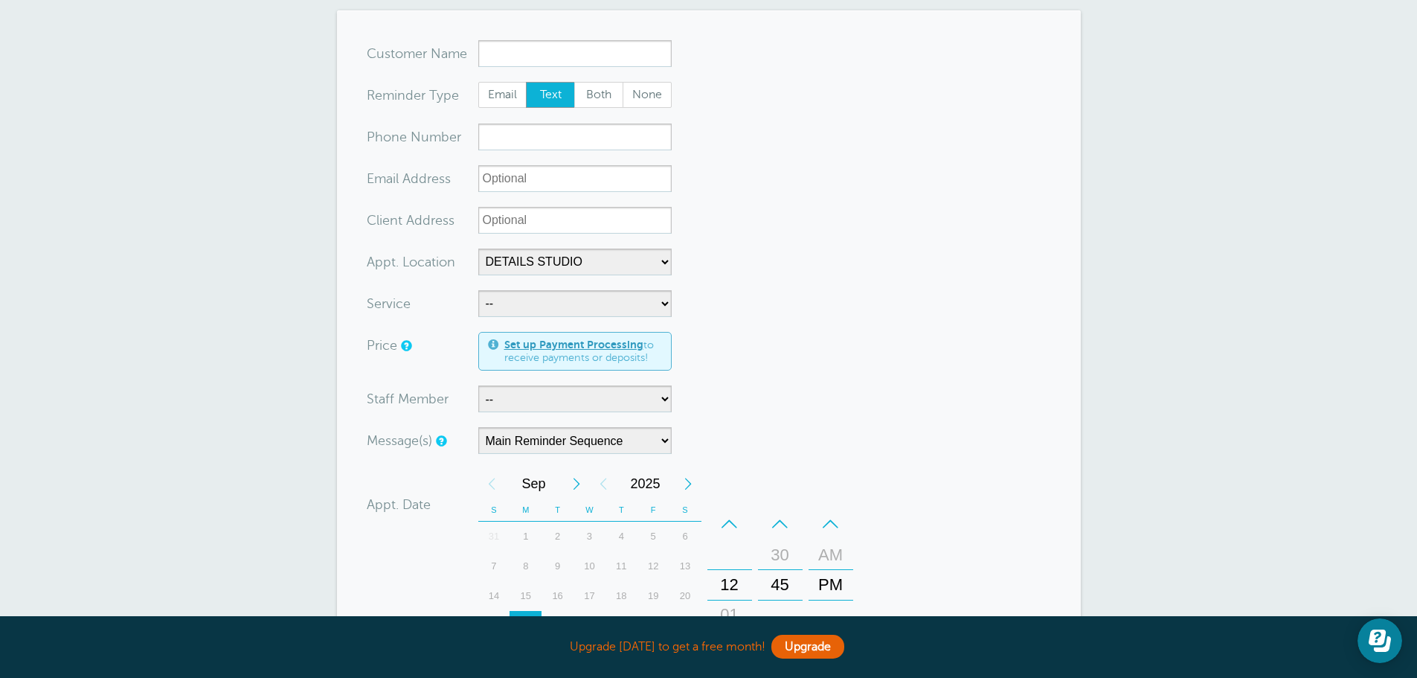
scroll to position [0, 0]
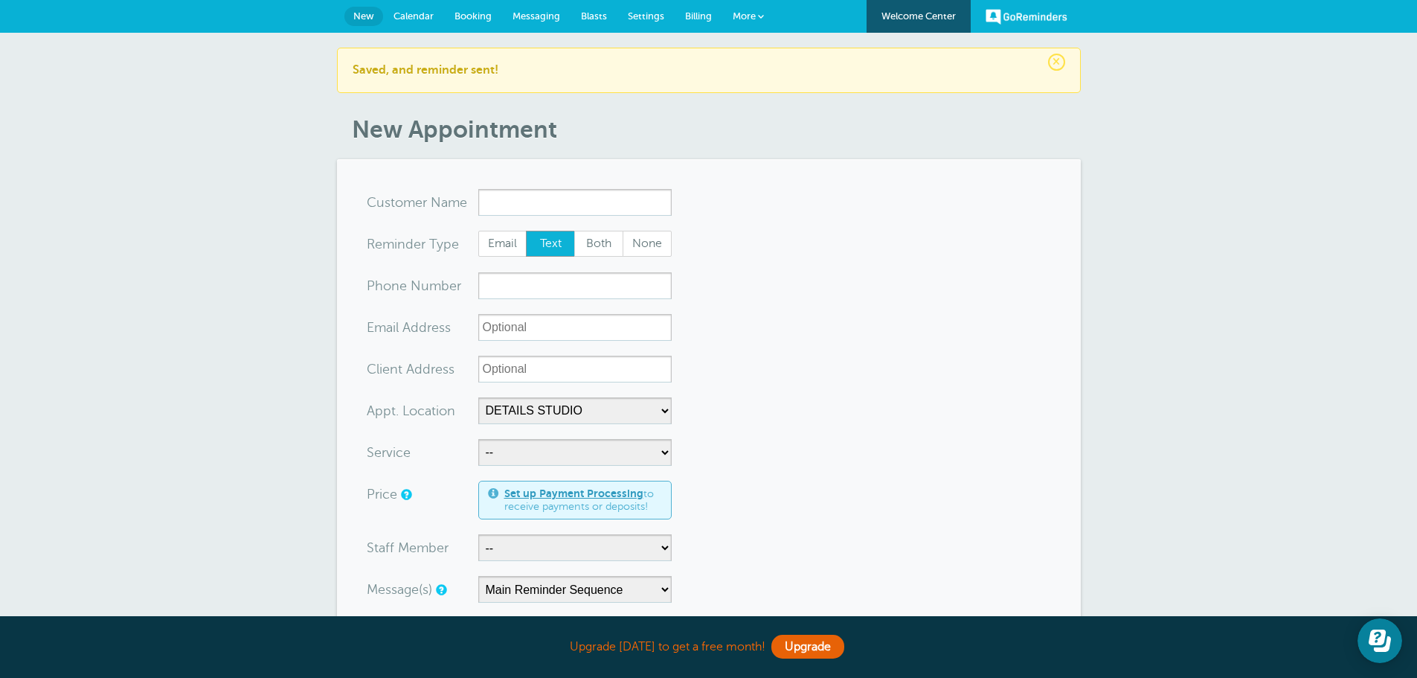
click at [415, 11] on span "Calendar" at bounding box center [413, 15] width 40 height 11
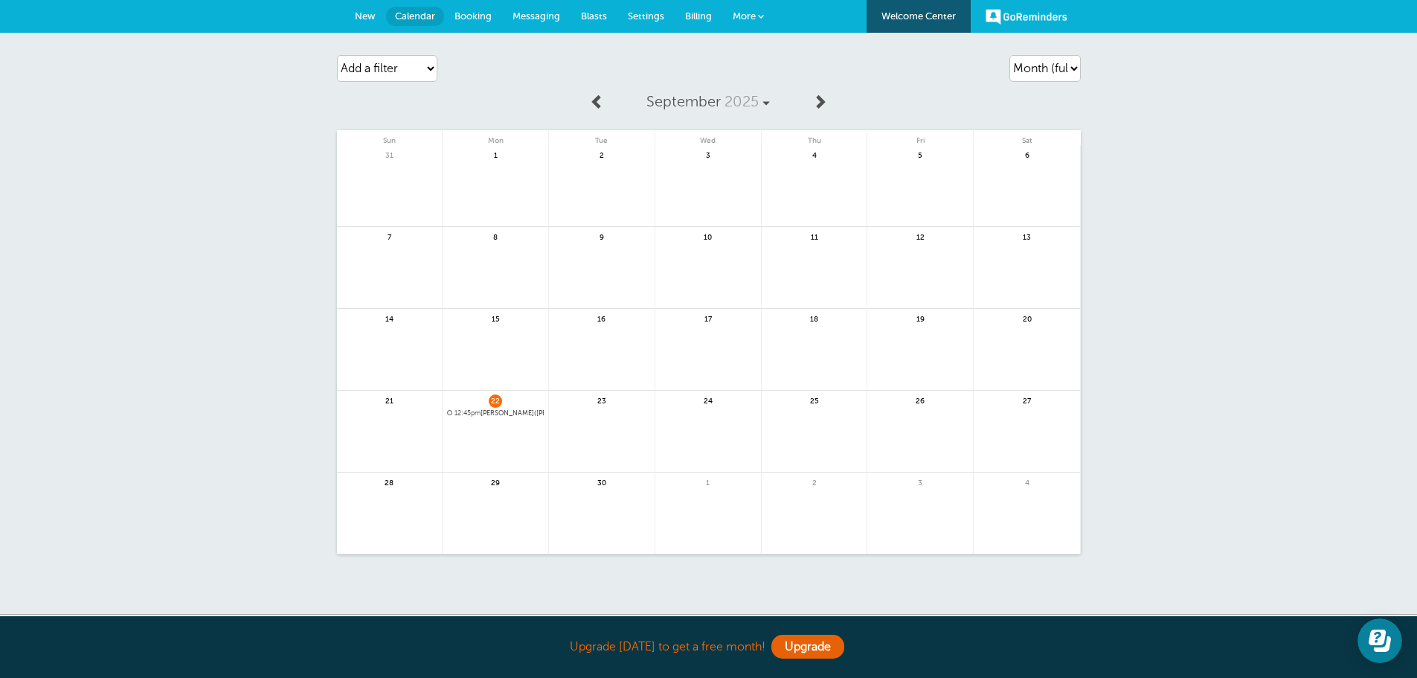
click at [490, 409] on span "12:45pm Kimberley Benz(Hastings) for WAX UNDERARM with KIMBERLEY BENZ (HASTINGS…" at bounding box center [495, 413] width 97 height 8
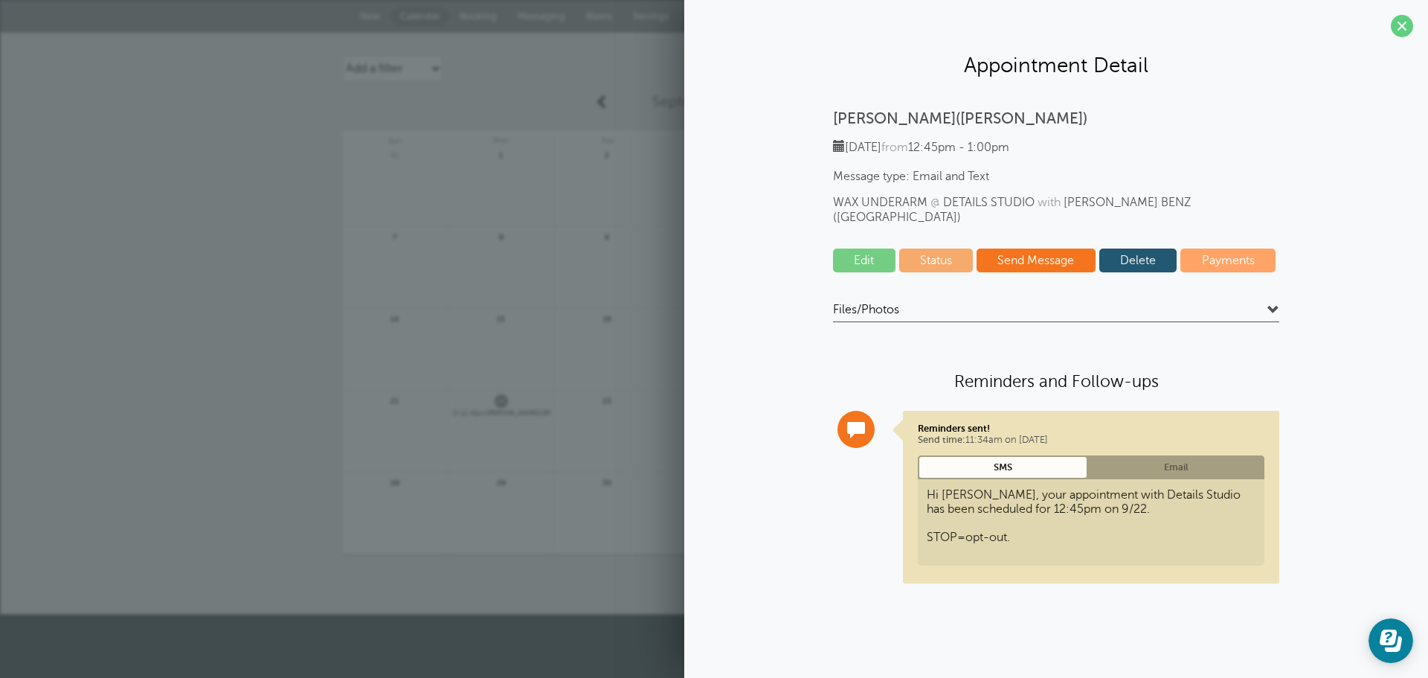
click at [938, 249] on link "Status" at bounding box center [936, 260] width 74 height 24
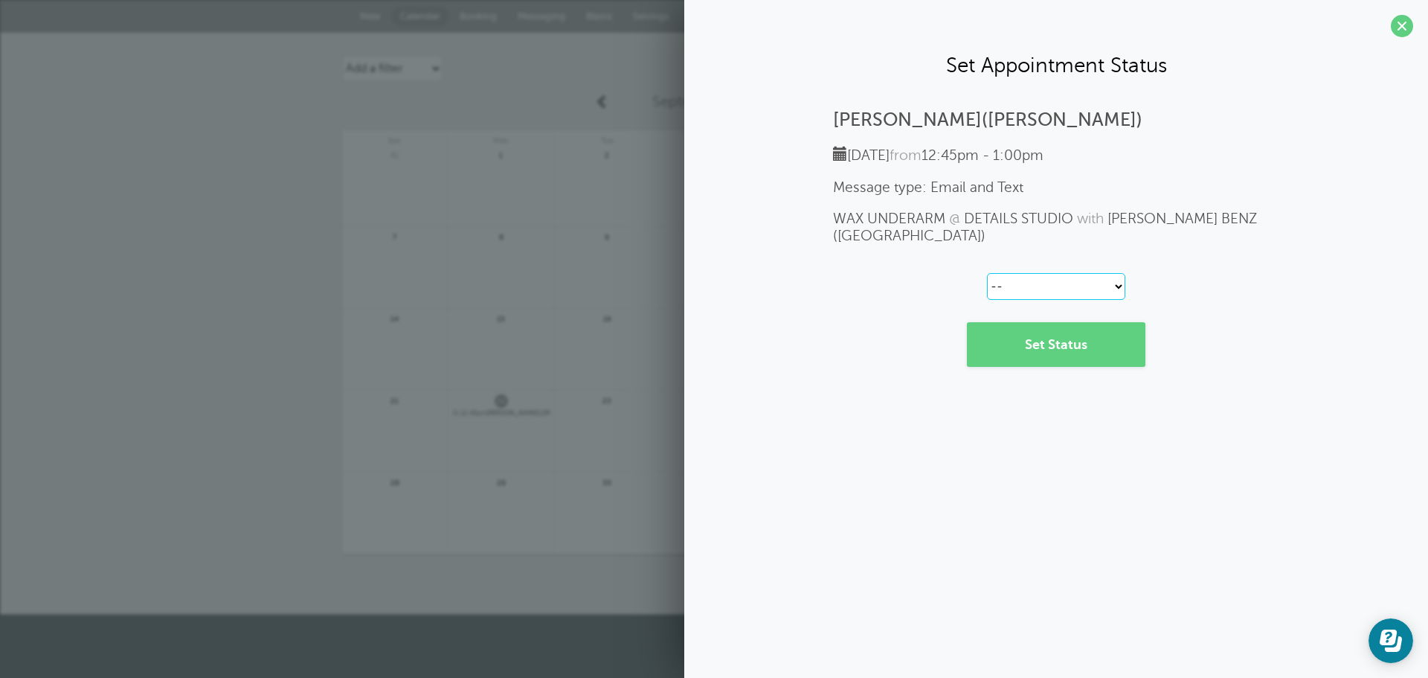
click at [1111, 286] on select "-- Confirmed Reschedule Requested Cancelled" at bounding box center [1056, 286] width 138 height 27
click at [1207, 287] on div "Kimberley Benz(Hastings) Monday, 9/22 from 12:45pm - 1:00pm Message type: Email…" at bounding box center [1056, 237] width 714 height 257
click at [1399, 22] on span at bounding box center [1402, 26] width 22 height 22
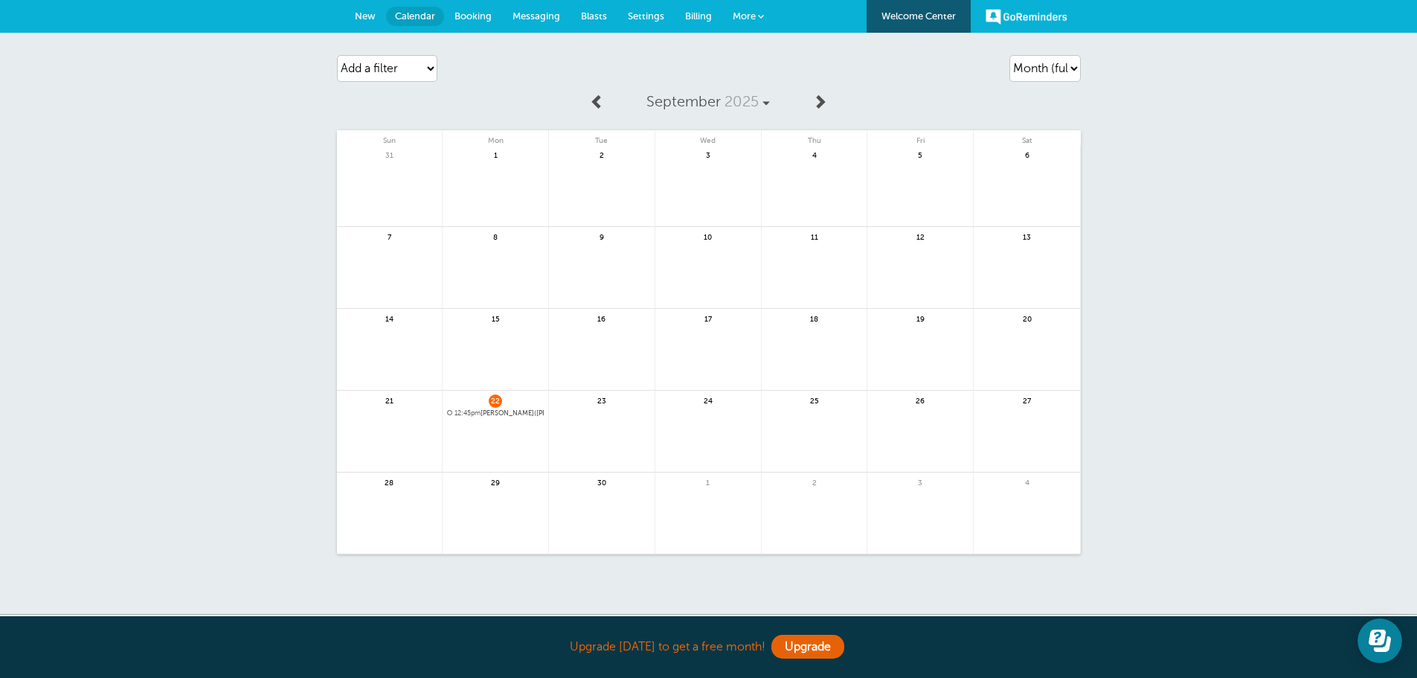
click at [362, 12] on span "New" at bounding box center [365, 15] width 21 height 11
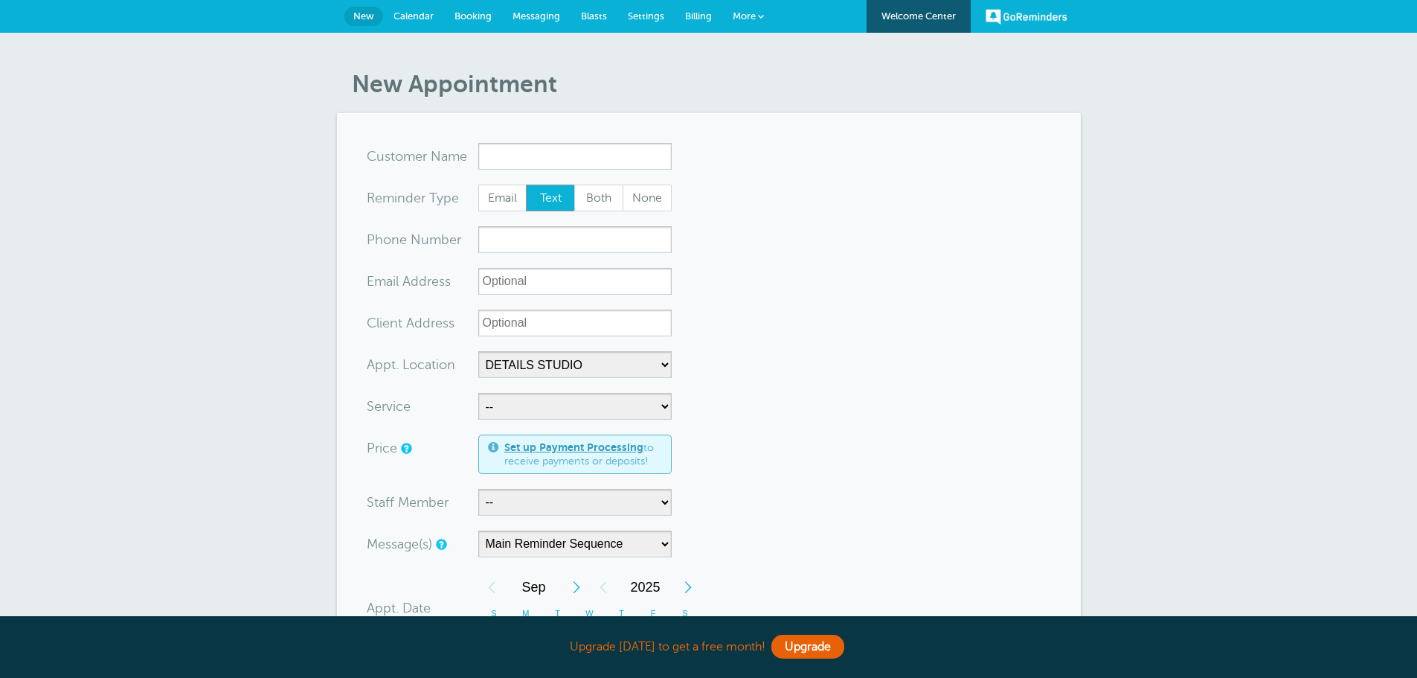
select select "25270"
click at [542, 16] on span "Messaging" at bounding box center [537, 15] width 48 height 11
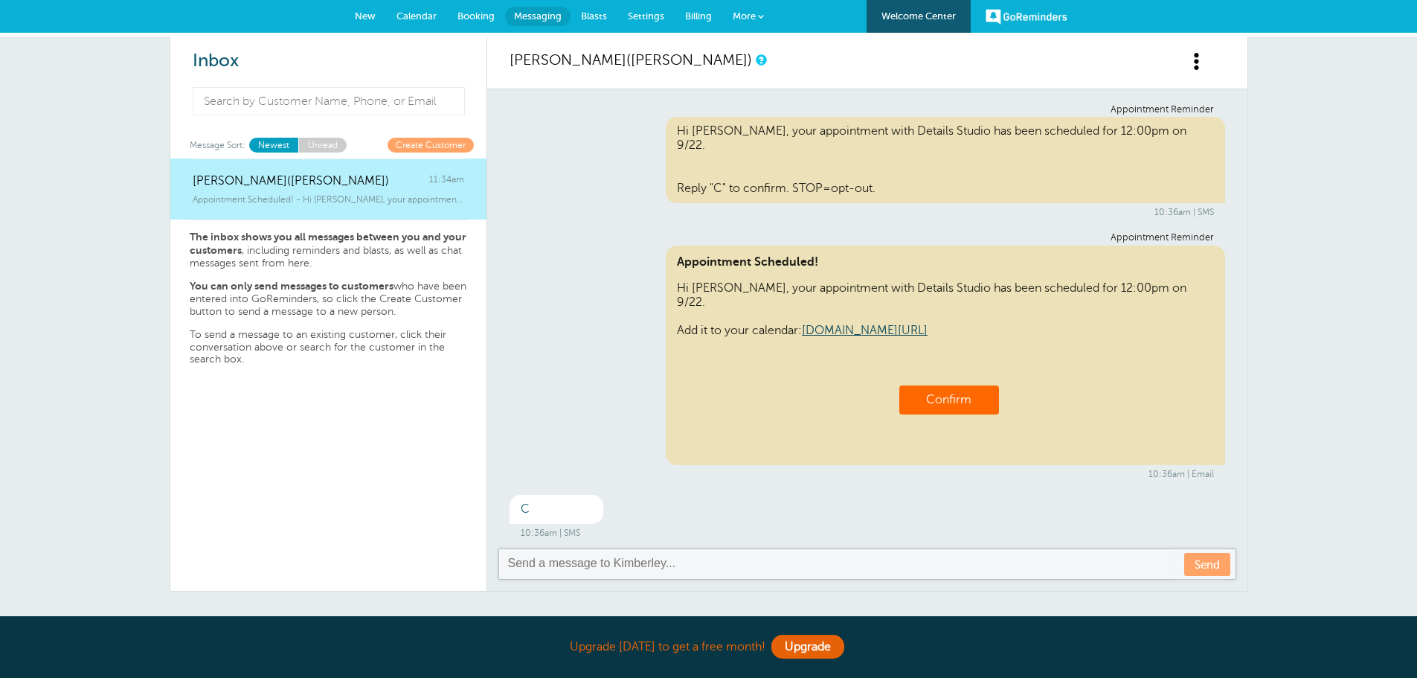
click at [592, 11] on span "Blasts" at bounding box center [594, 15] width 26 height 11
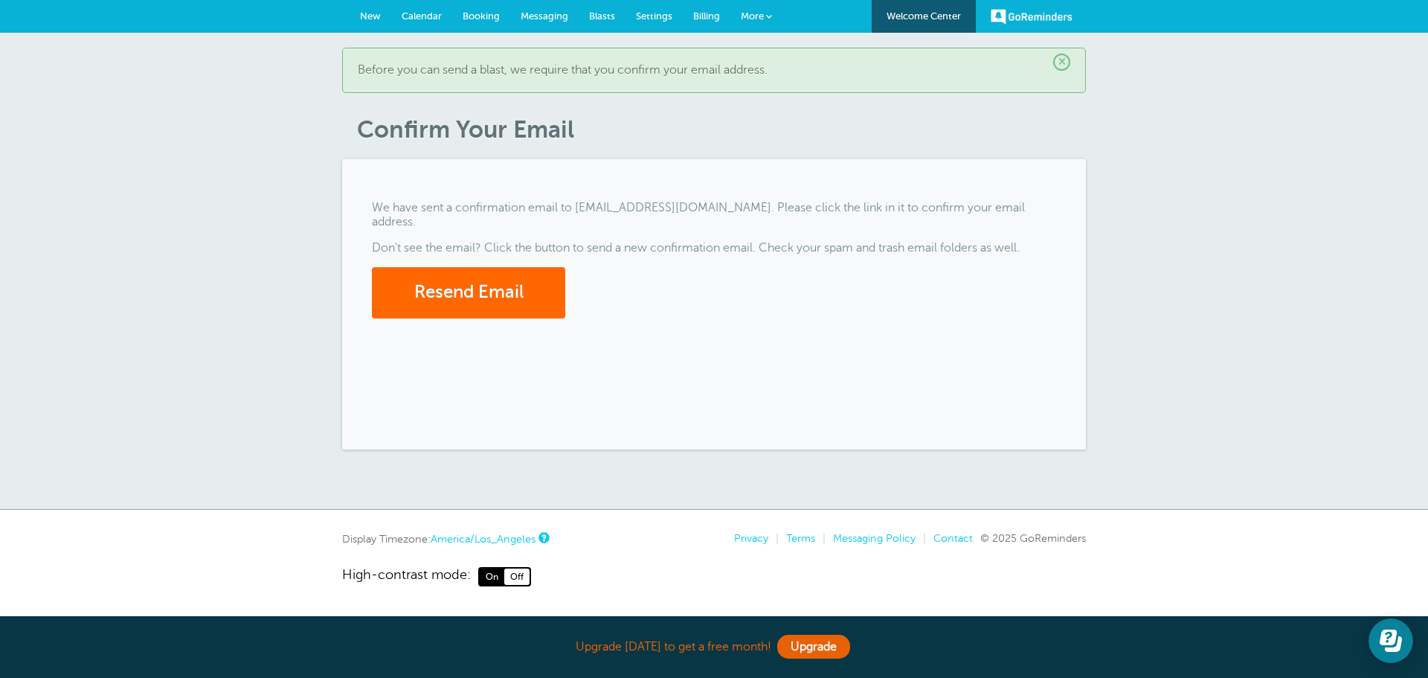
click at [754, 15] on span "More" at bounding box center [752, 15] width 23 height 11
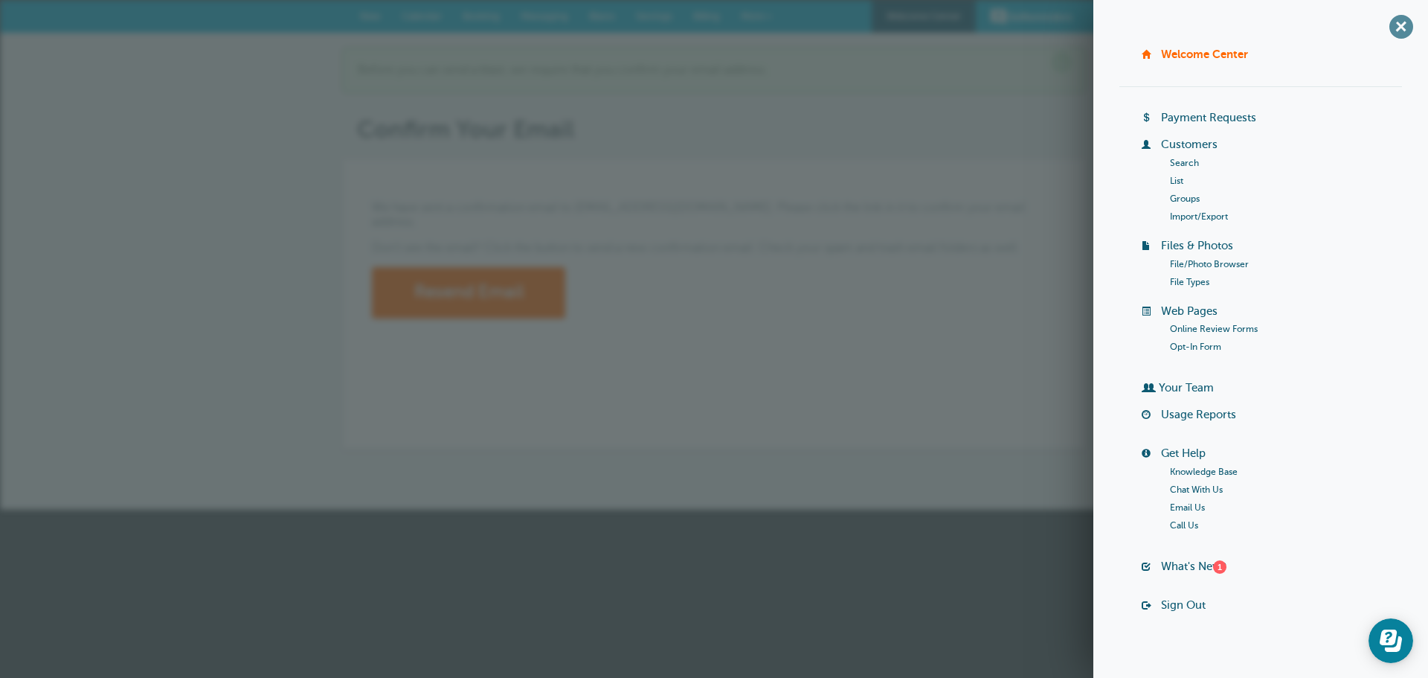
click at [1390, 22] on span "+" at bounding box center [1400, 26] width 33 height 33
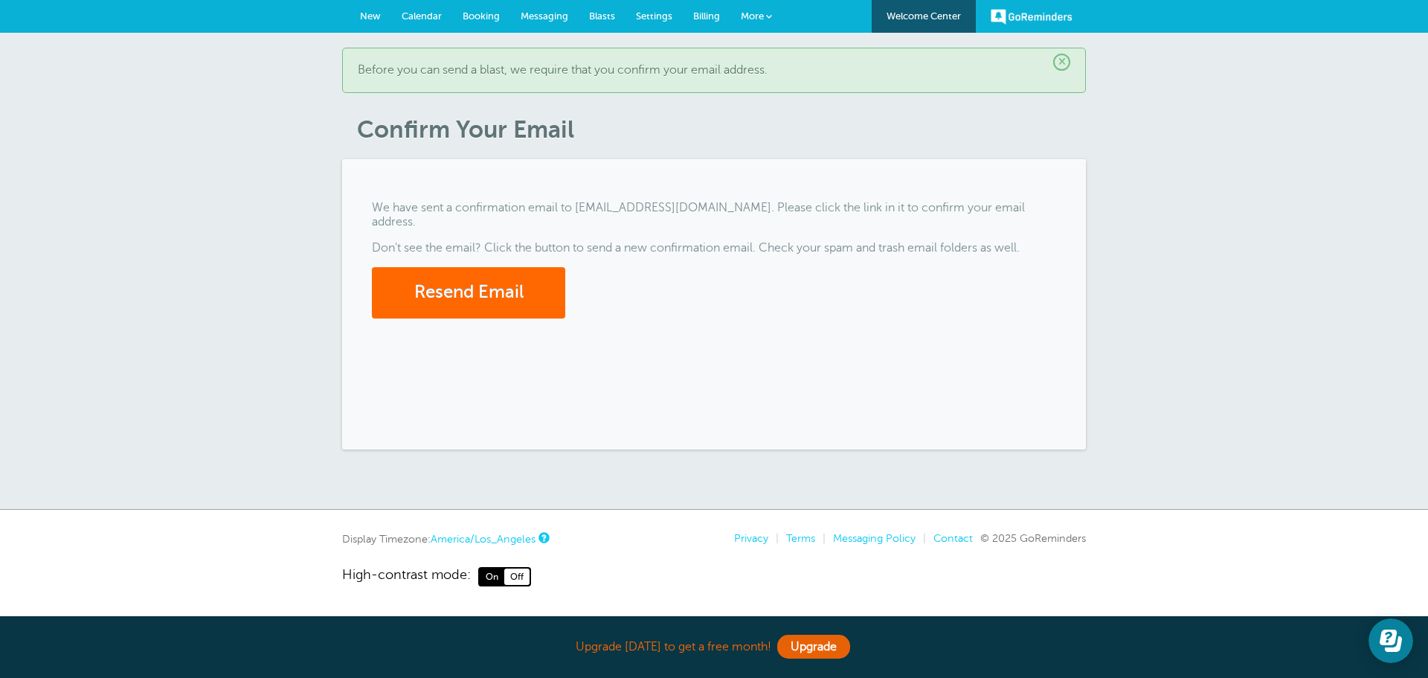
click at [478, 13] on span "Booking" at bounding box center [481, 15] width 37 height 11
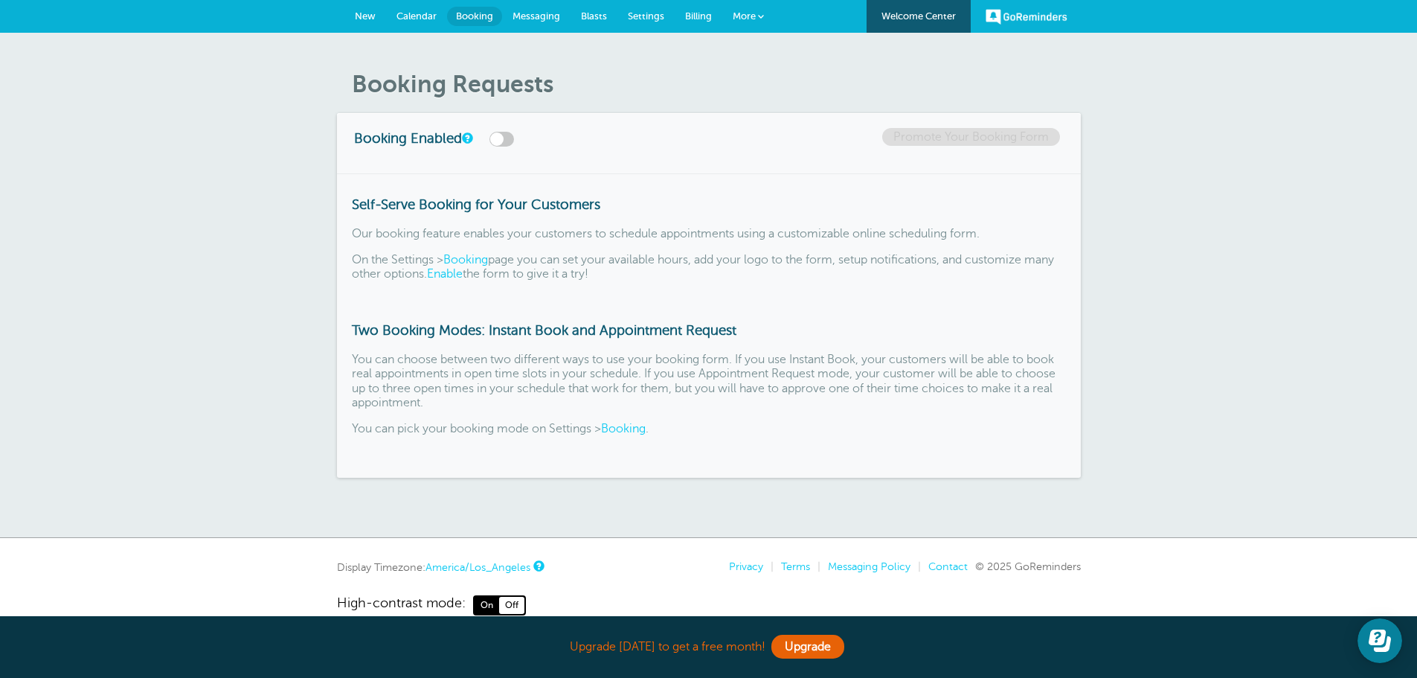
click at [415, 17] on span "Calendar" at bounding box center [416, 15] width 40 height 11
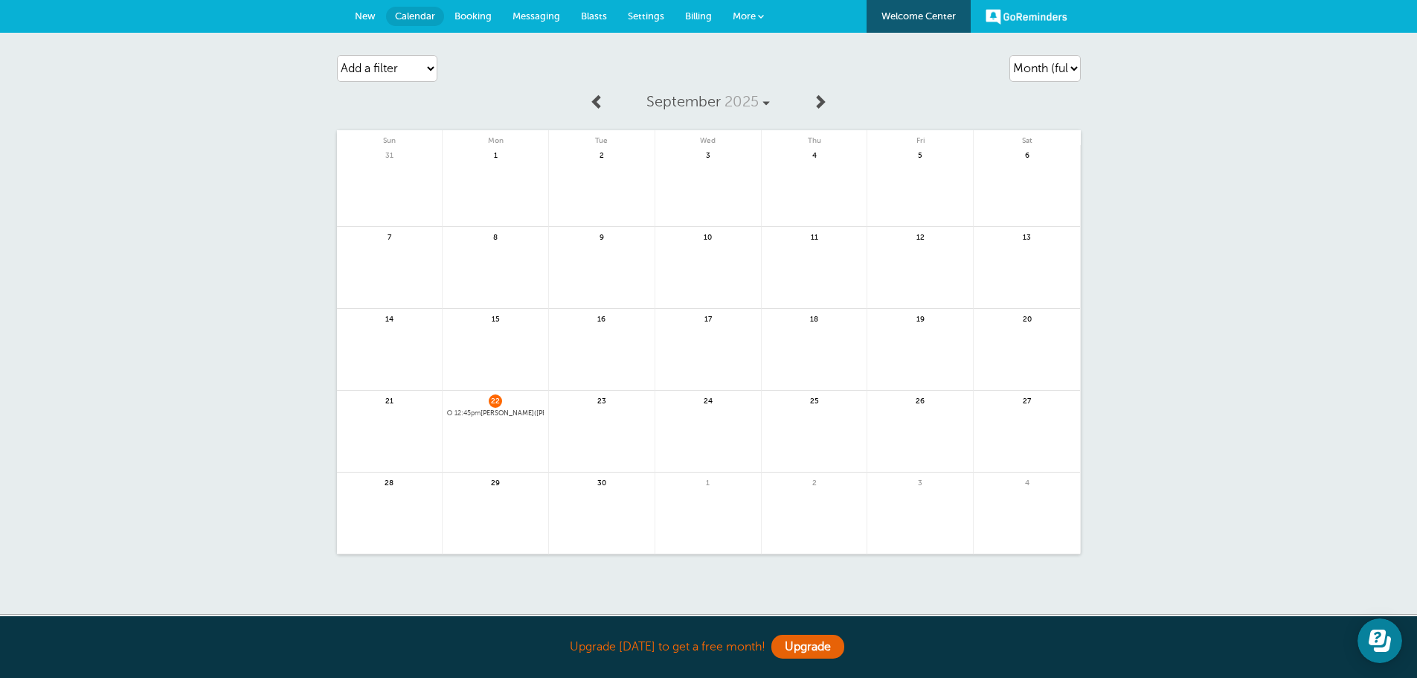
click at [597, 431] on link at bounding box center [602, 440] width 106 height 65
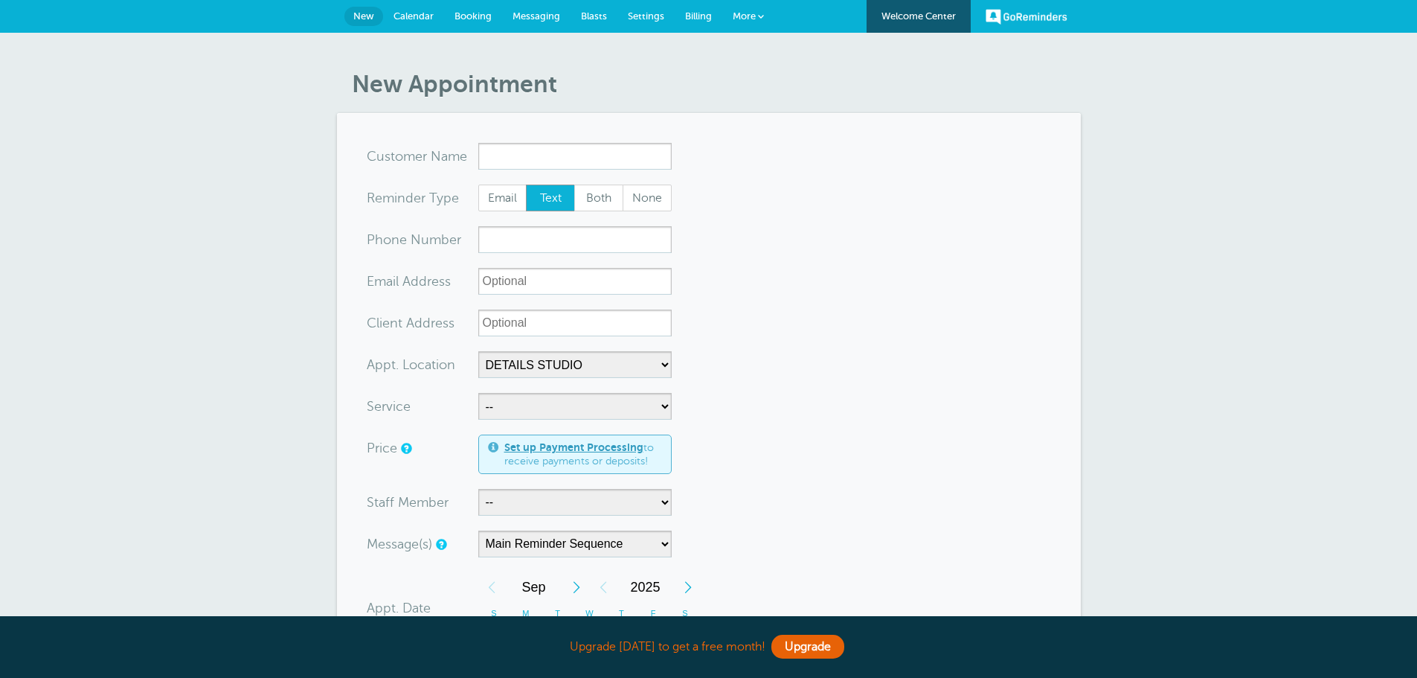
select select "25270"
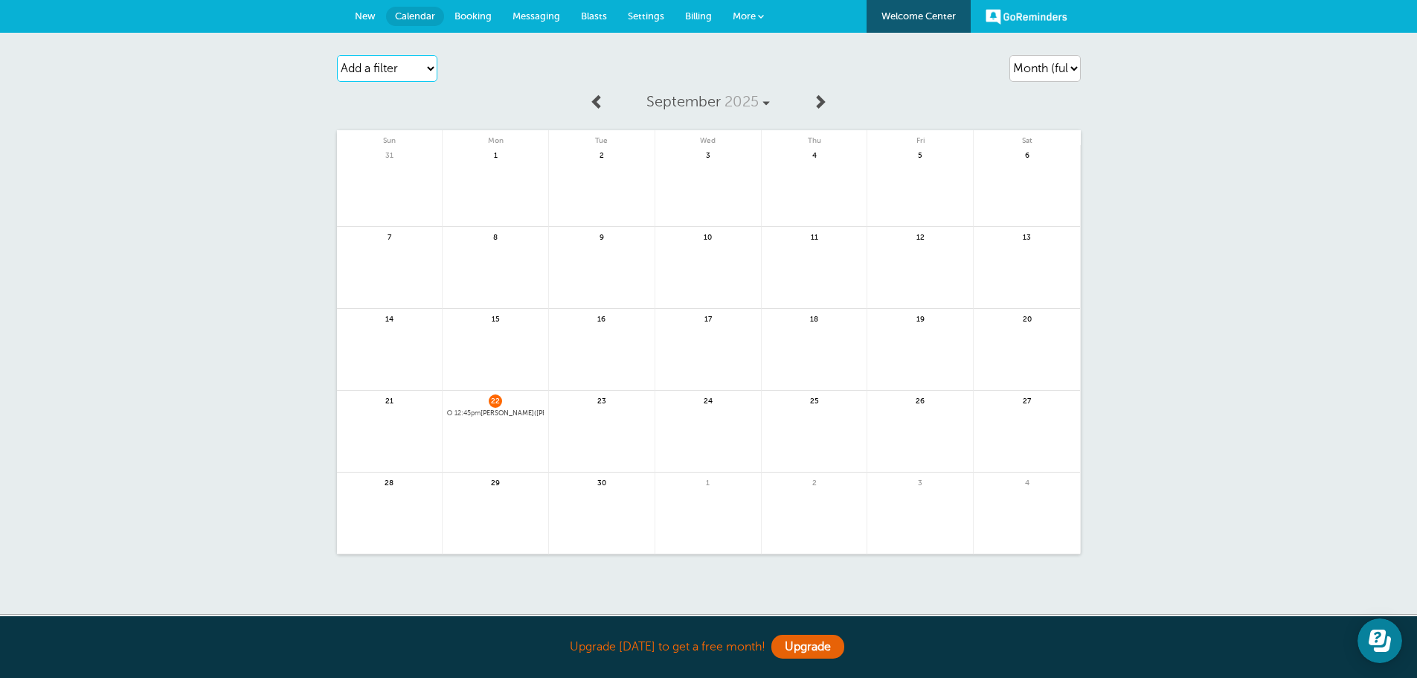
click at [422, 71] on select "Add a filter Customer Search Location Staff Service Appointment Status Payment …" at bounding box center [387, 68] width 100 height 27
select select "customer"
click at [337, 55] on select "Add a filter Customer Search Location Staff Service Appointment Status Payment …" at bounding box center [387, 68] width 100 height 27
select select
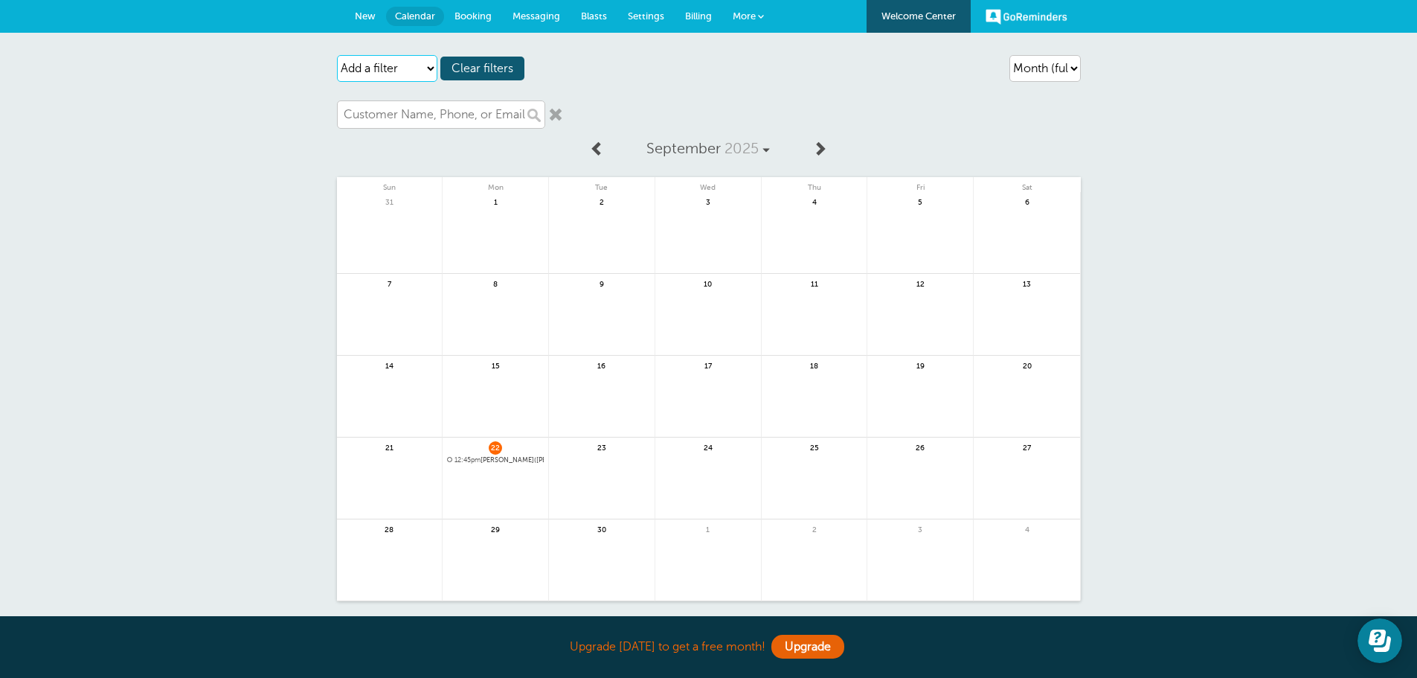
click at [391, 70] on select "Add a filter Customer Search Location Staff Service Appointment Status Payment …" at bounding box center [387, 68] width 100 height 27
click at [604, 83] on div "Agenda Day Week Month (full view) Month (condensed) Add a filter Customer Searc…" at bounding box center [709, 69] width 744 height 42
